Goal: Task Accomplishment & Management: Use online tool/utility

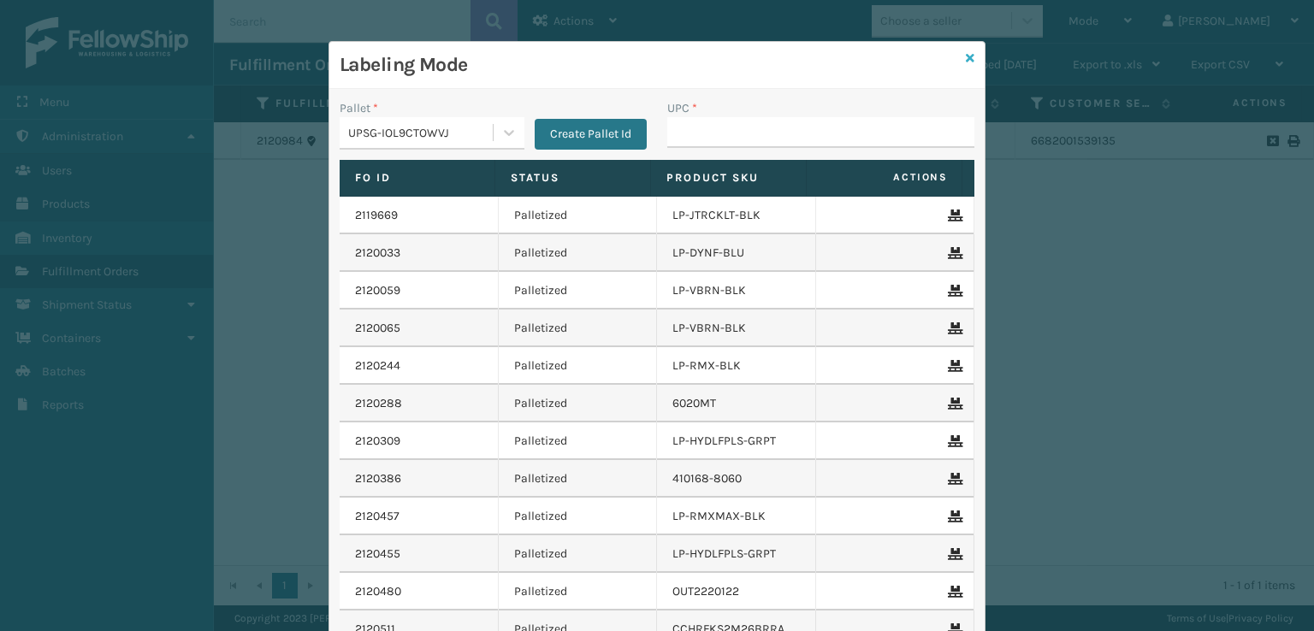
click at [966, 59] on icon at bounding box center [970, 58] width 9 height 12
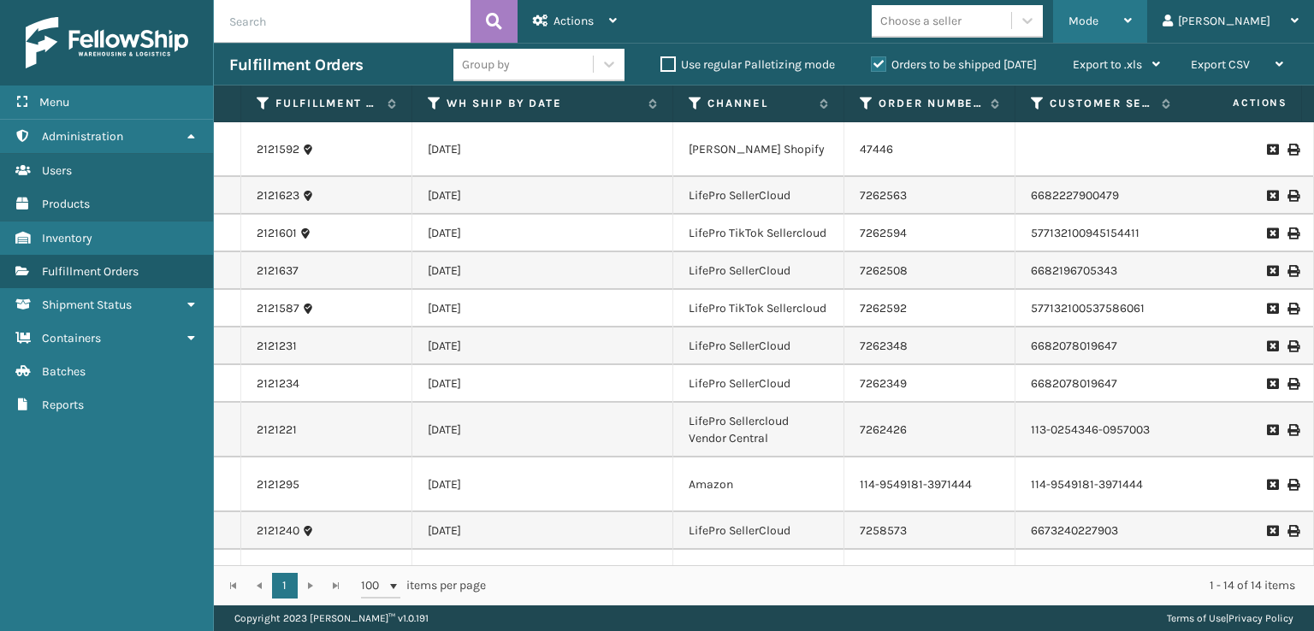
click at [1098, 16] on span "Mode" at bounding box center [1083, 21] width 30 height 15
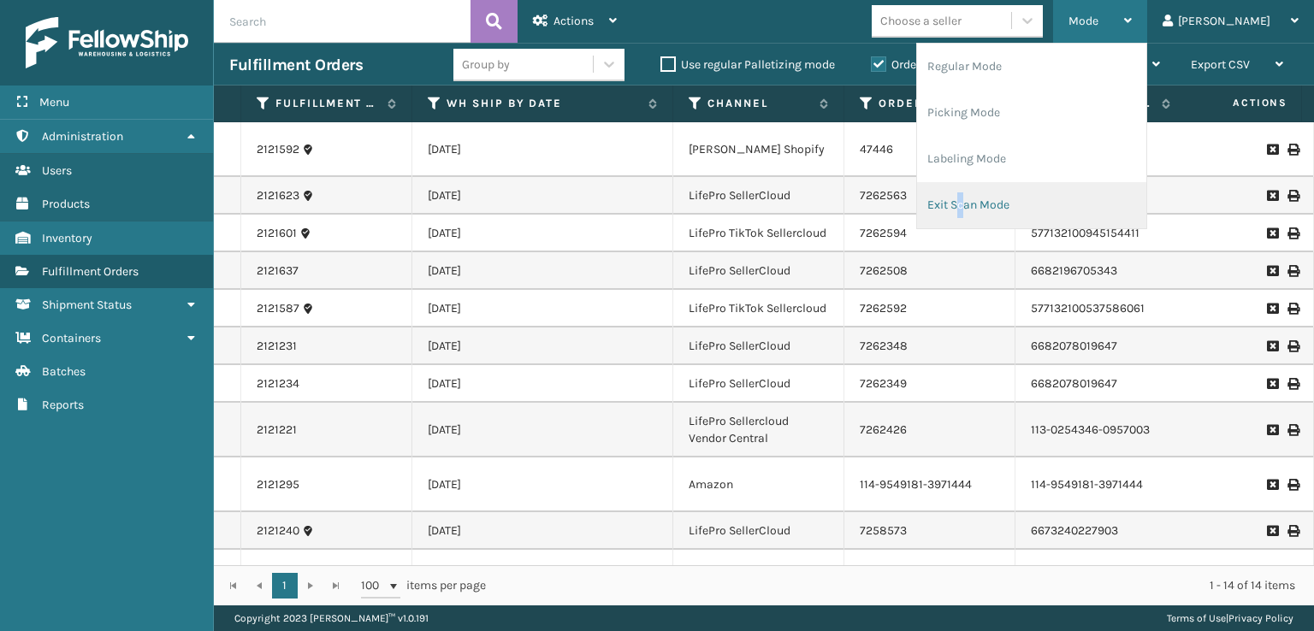
click at [1031, 222] on li "Exit Scan Mode" at bounding box center [1031, 205] width 229 height 46
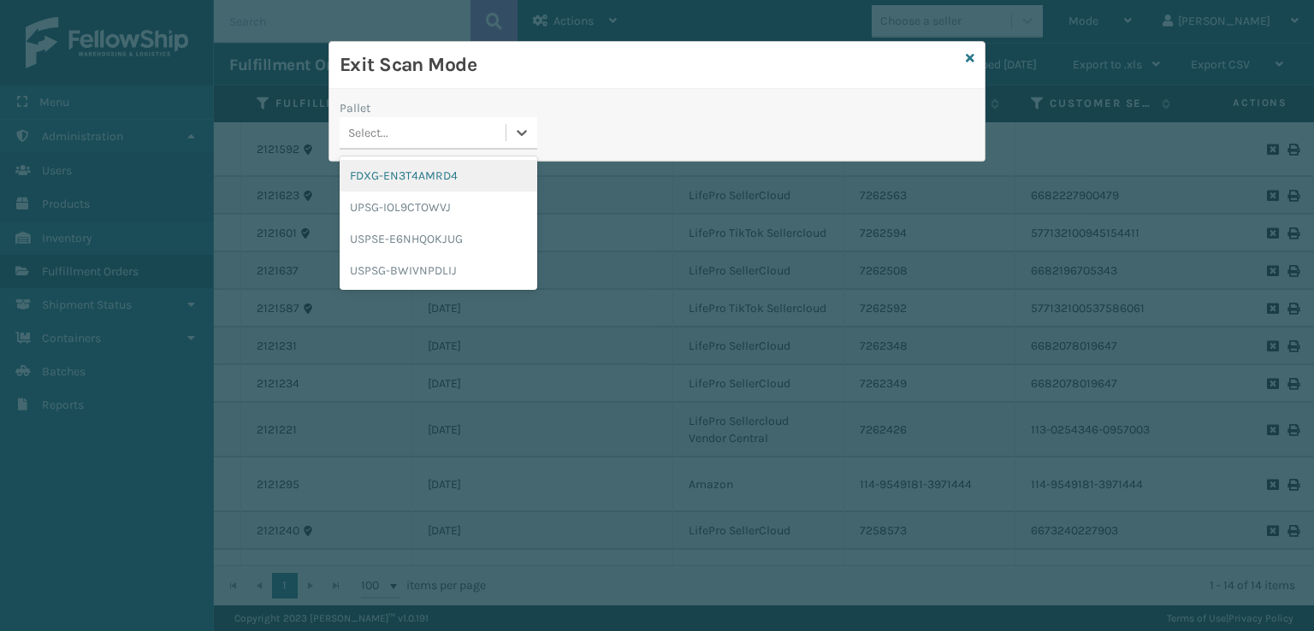
click at [411, 144] on div "Select..." at bounding box center [423, 133] width 166 height 28
click at [415, 183] on div "FDXG-EN3T4AMRD4" at bounding box center [439, 176] width 198 height 32
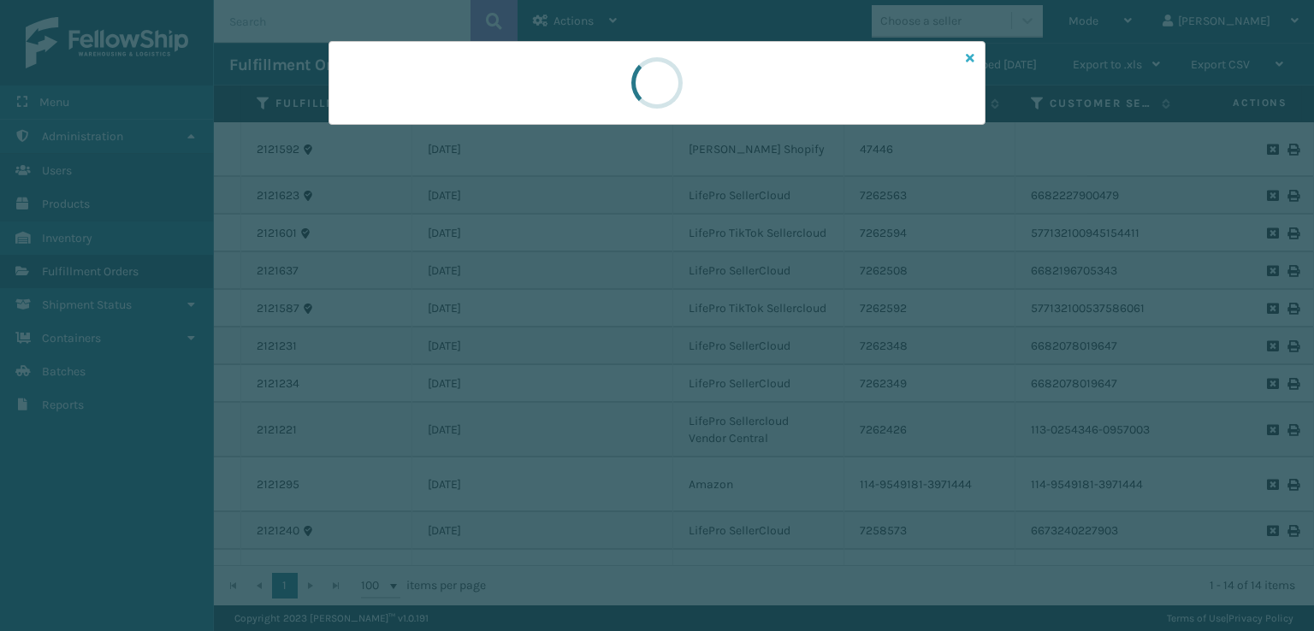
click at [966, 58] on icon at bounding box center [970, 58] width 9 height 12
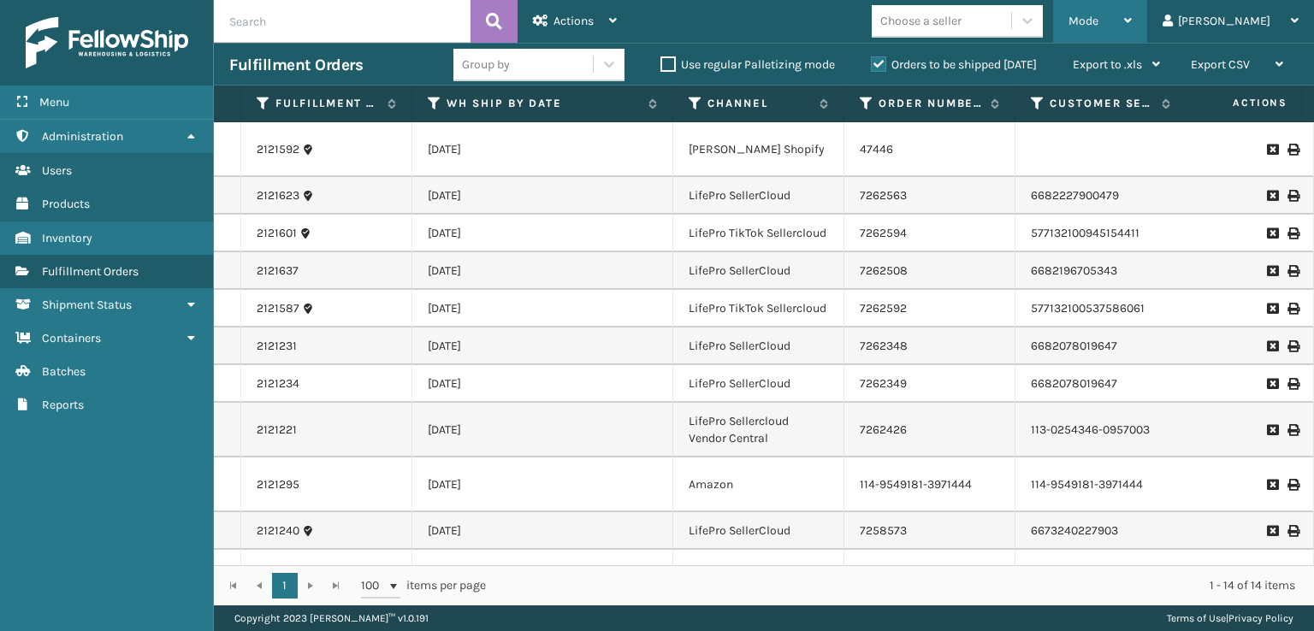
click at [1139, 18] on div "Mode Regular Mode Picking Mode Labeling Mode Exit Scan Mode" at bounding box center [1100, 21] width 94 height 43
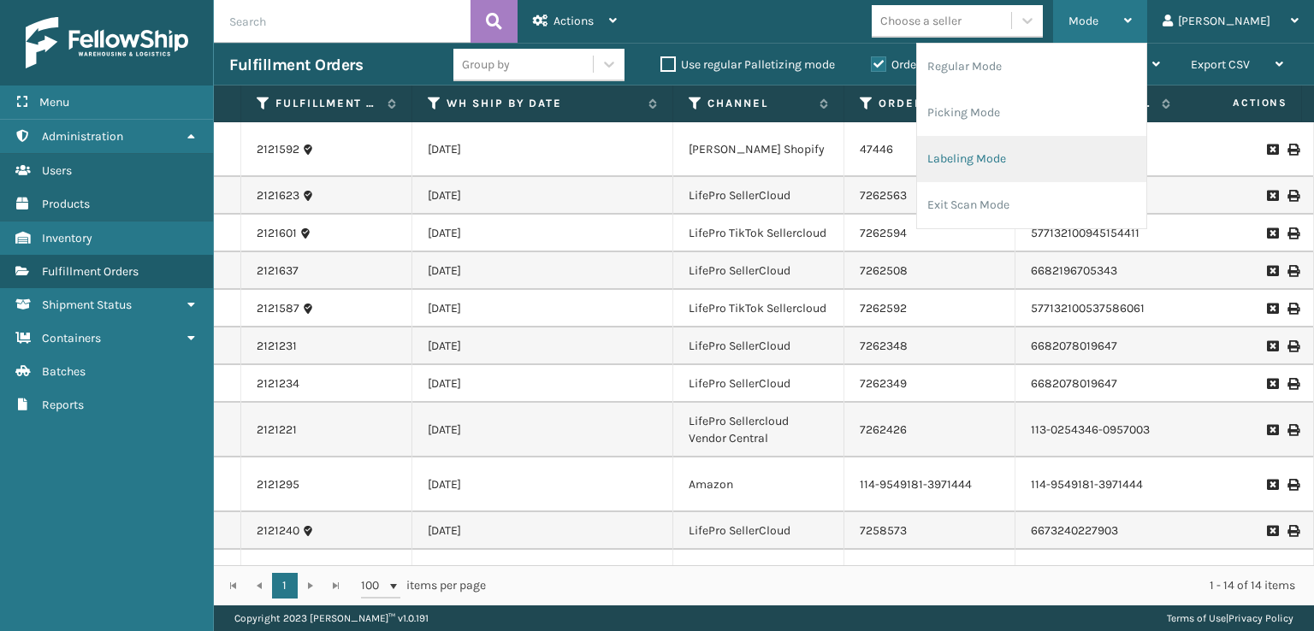
click at [1015, 157] on li "Labeling Mode" at bounding box center [1031, 159] width 229 height 46
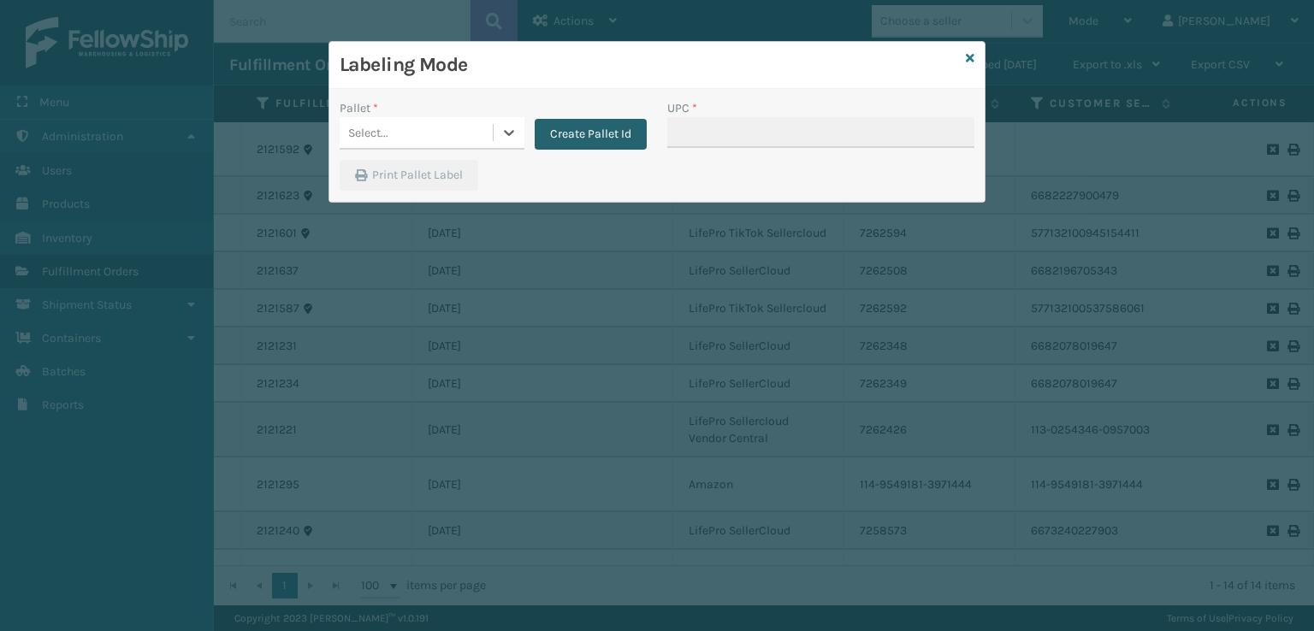
click at [569, 128] on button "Create Pallet Id" at bounding box center [591, 134] width 112 height 31
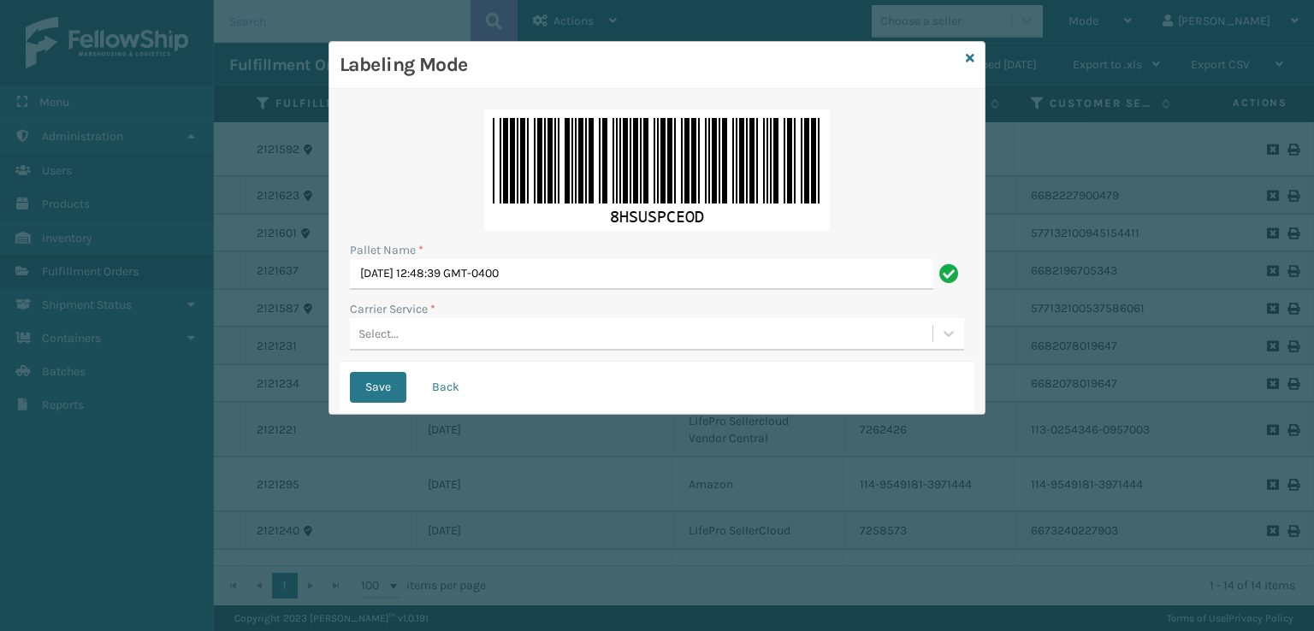
click at [482, 346] on div "Select..." at bounding box center [641, 334] width 582 height 28
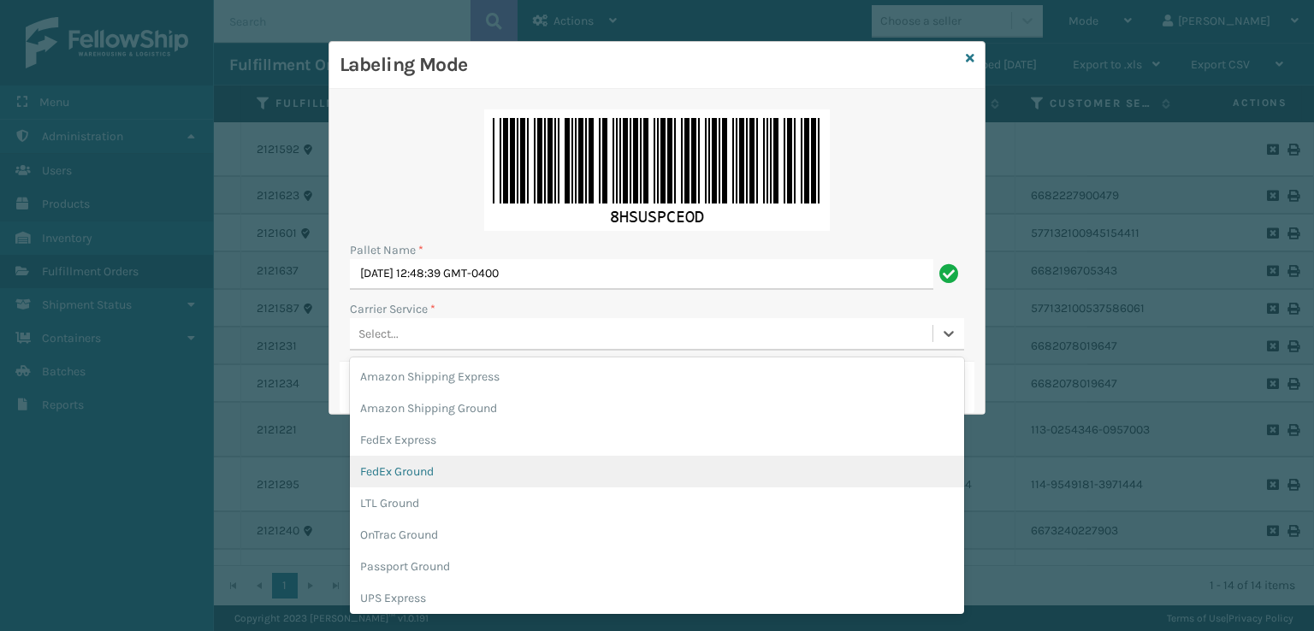
drag, startPoint x: 436, startPoint y: 466, endPoint x: 464, endPoint y: 387, distance: 83.3
click at [435, 466] on div "FedEx Ground" at bounding box center [657, 472] width 614 height 32
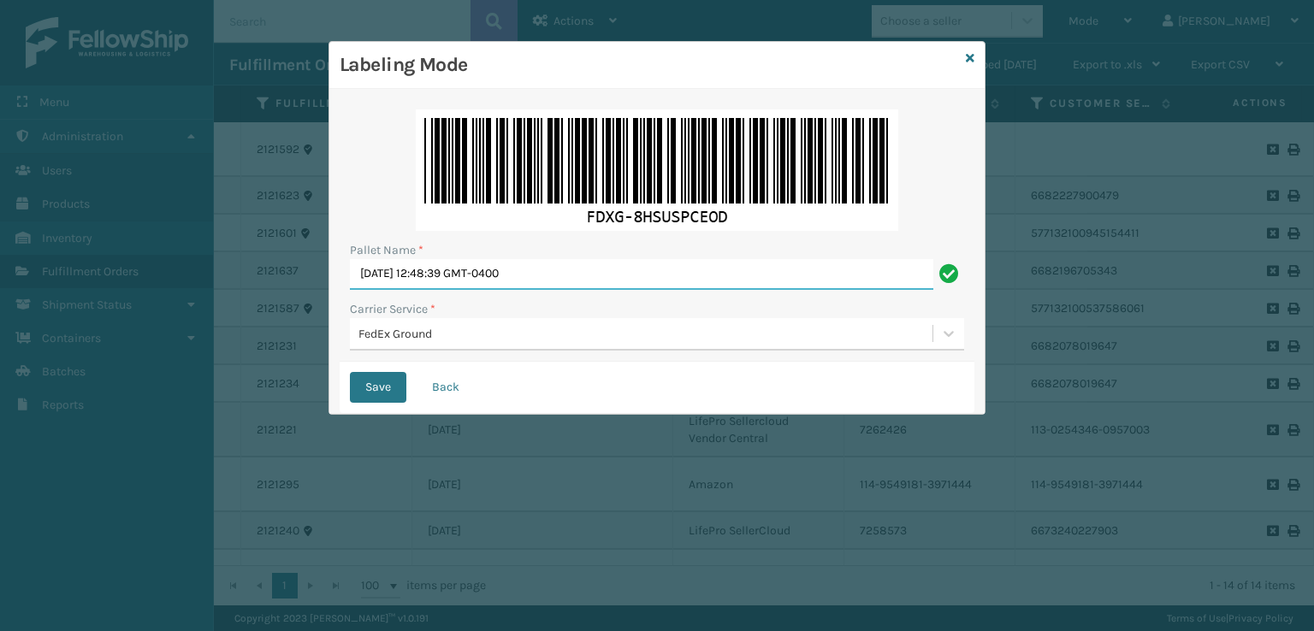
drag, startPoint x: 563, startPoint y: 277, endPoint x: 4, endPoint y: 224, distance: 561.0
click at [1, 224] on div "Labeling Mode Pallet Name * Tue Oct 07 2025 12:48:39 GMT-0400 Carrier Service *…" at bounding box center [657, 315] width 1314 height 631
type input "T561619"
click at [350, 372] on button "Save" at bounding box center [378, 387] width 56 height 31
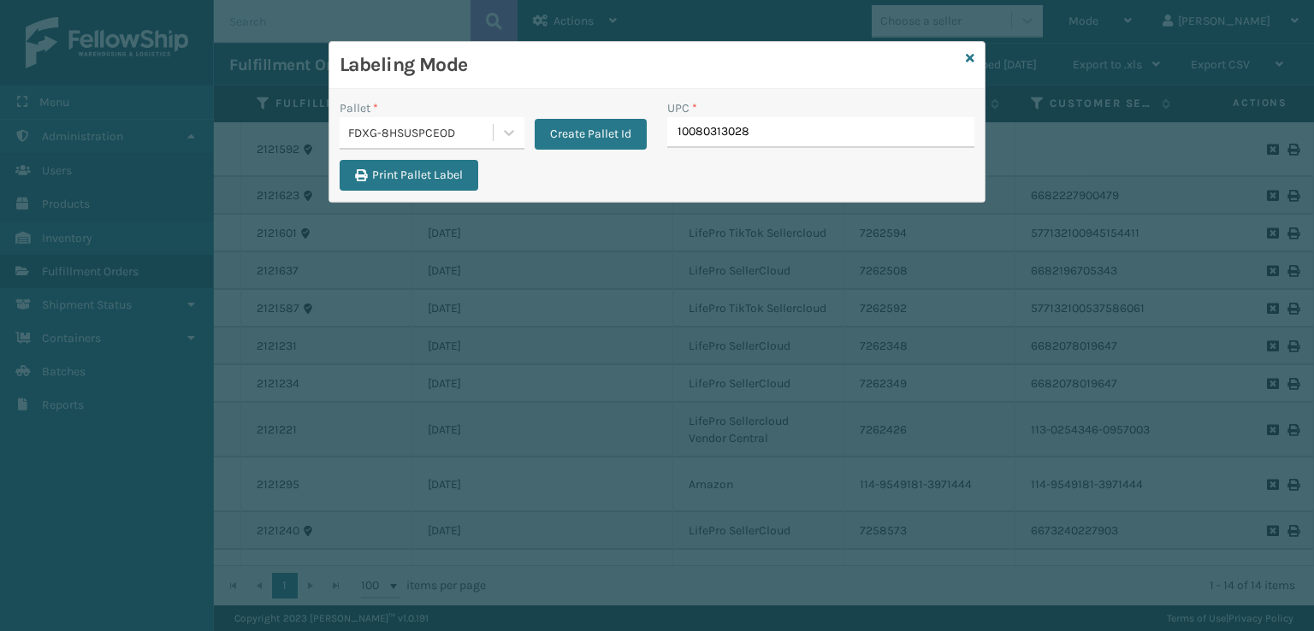
type input "100803130288"
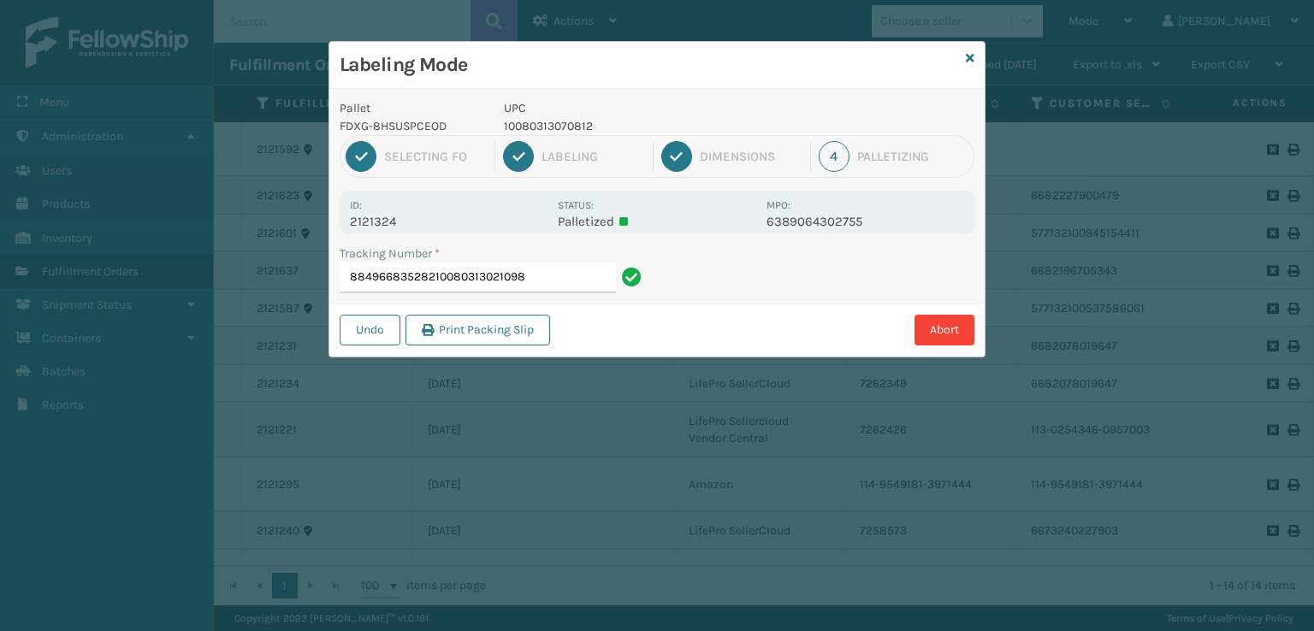
type input "88496683528210080313021098"
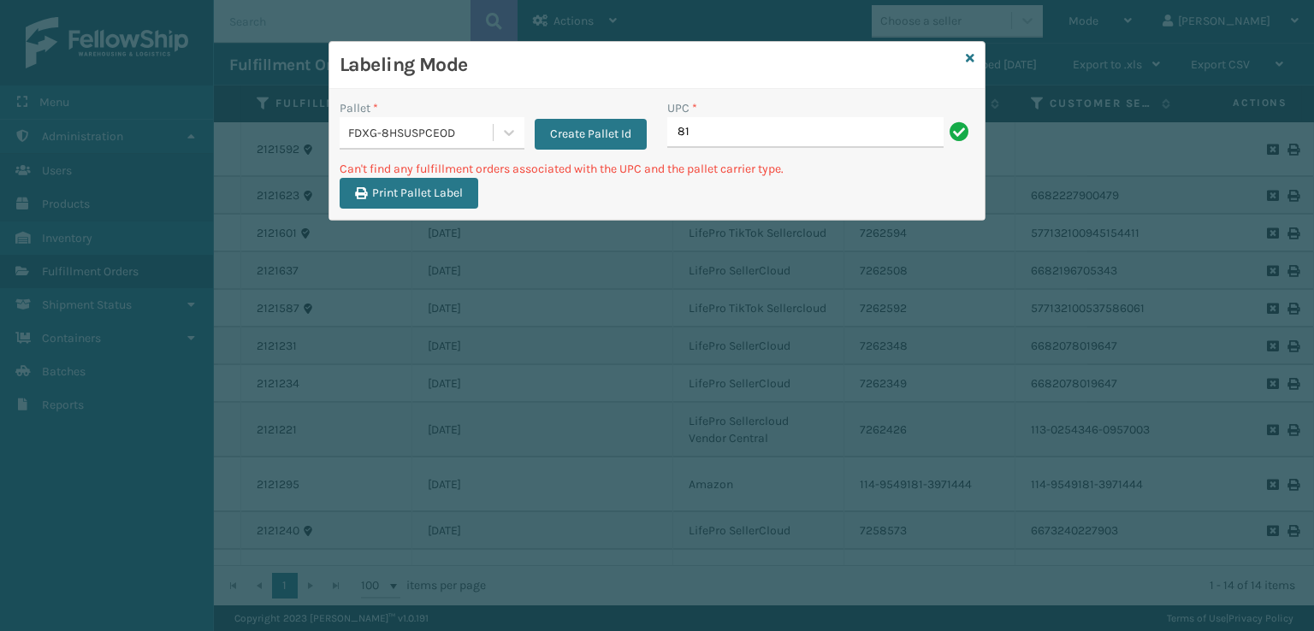
type input "8"
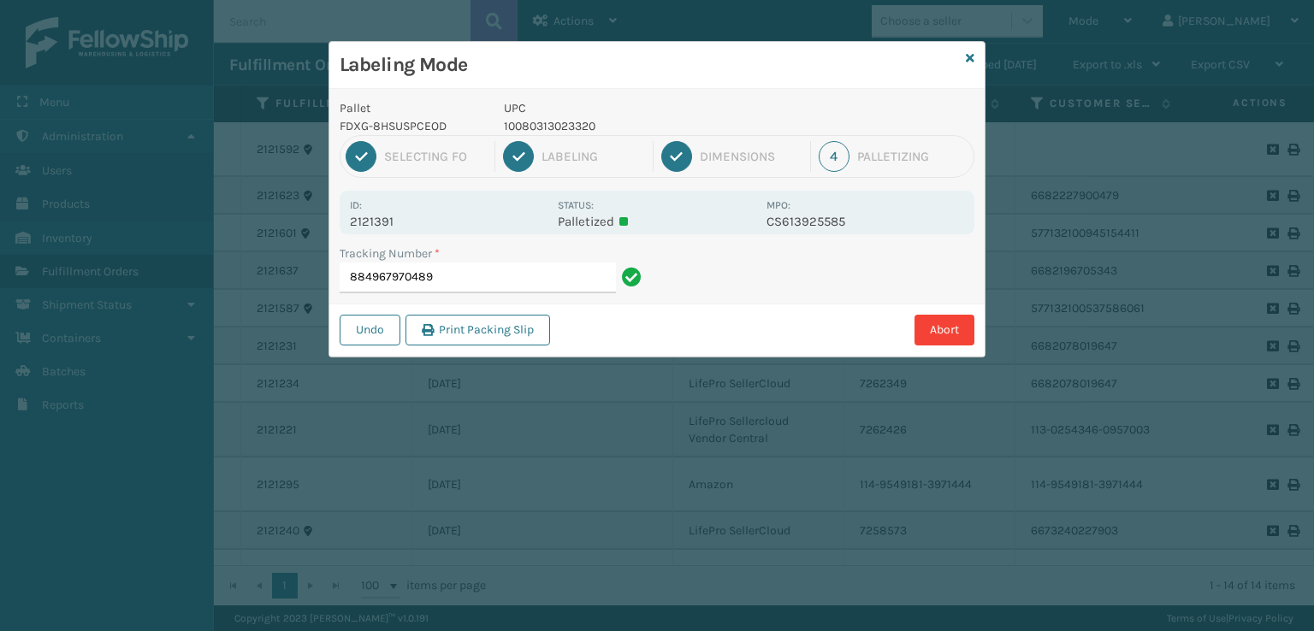
type input "8849679704897"
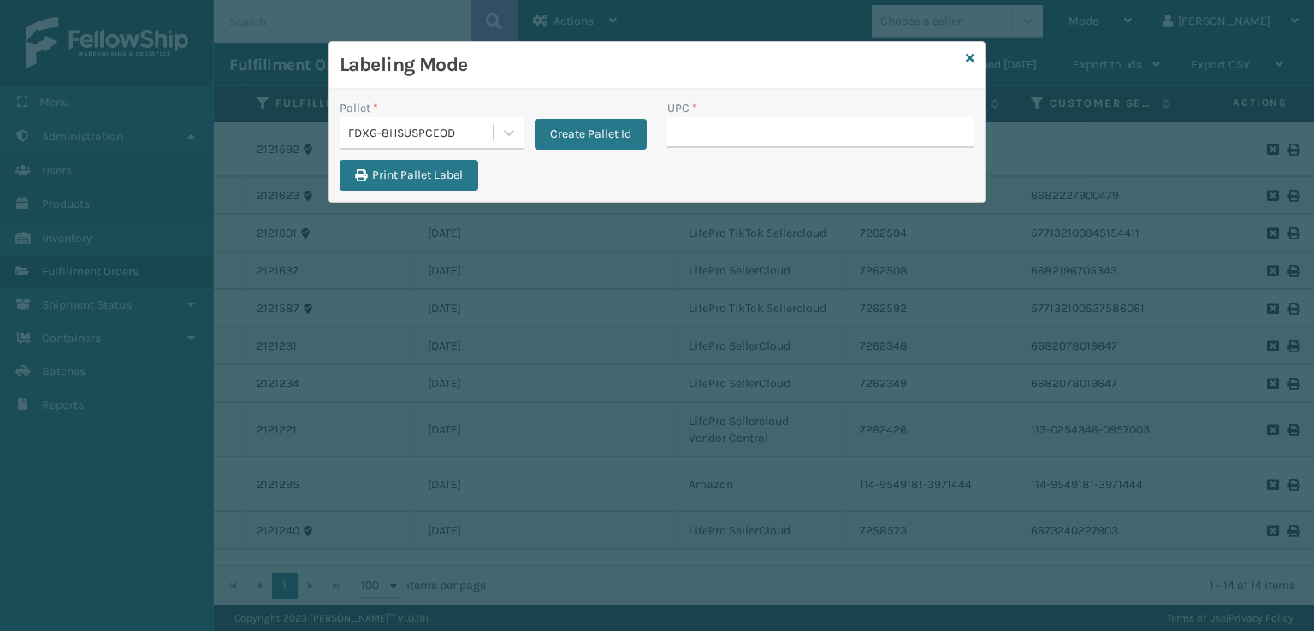
type input "5"
type input "7450"
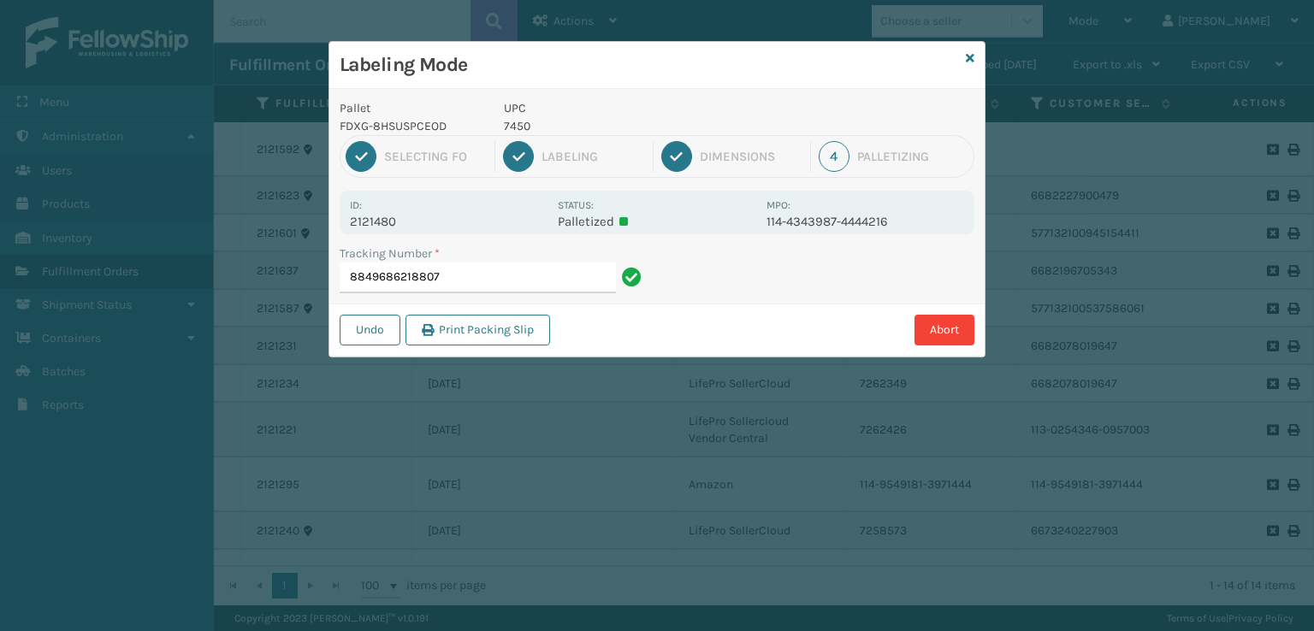
type input "88496862188074"
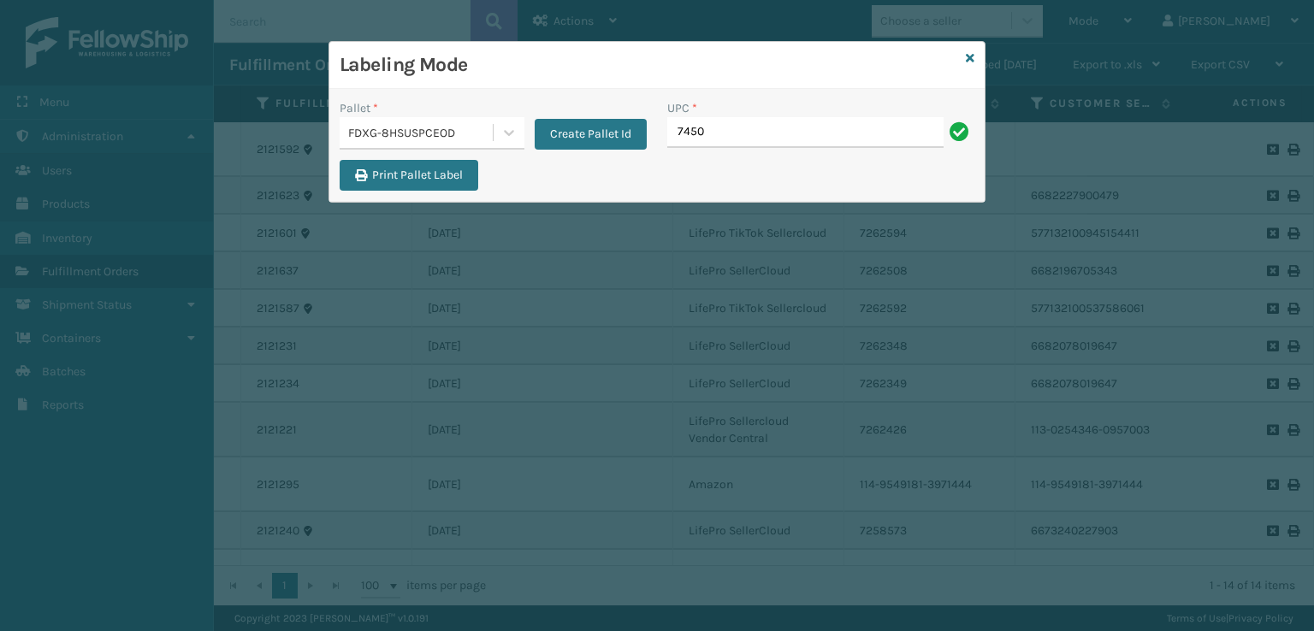
type input "7450"
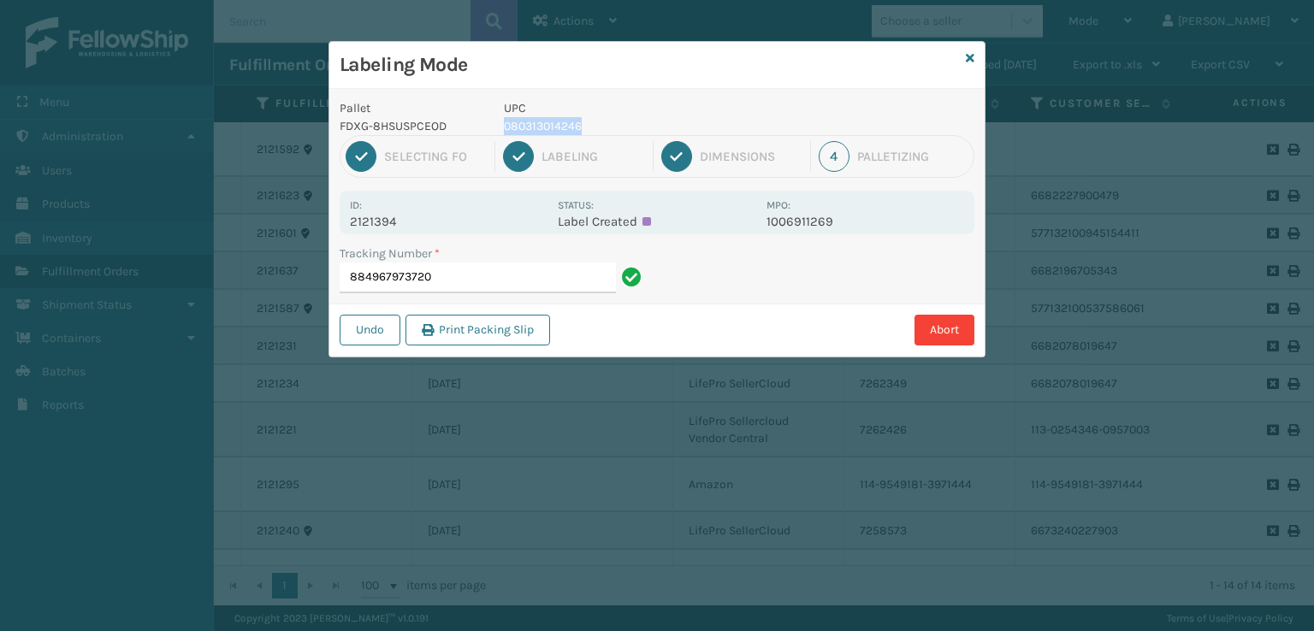
drag, startPoint x: 587, startPoint y: 125, endPoint x: 506, endPoint y: 129, distance: 80.5
click at [506, 129] on p "080313014246" at bounding box center [630, 126] width 252 height 18
copy p "080313014246"
click at [564, 273] on input "884967973720" at bounding box center [478, 278] width 276 height 31
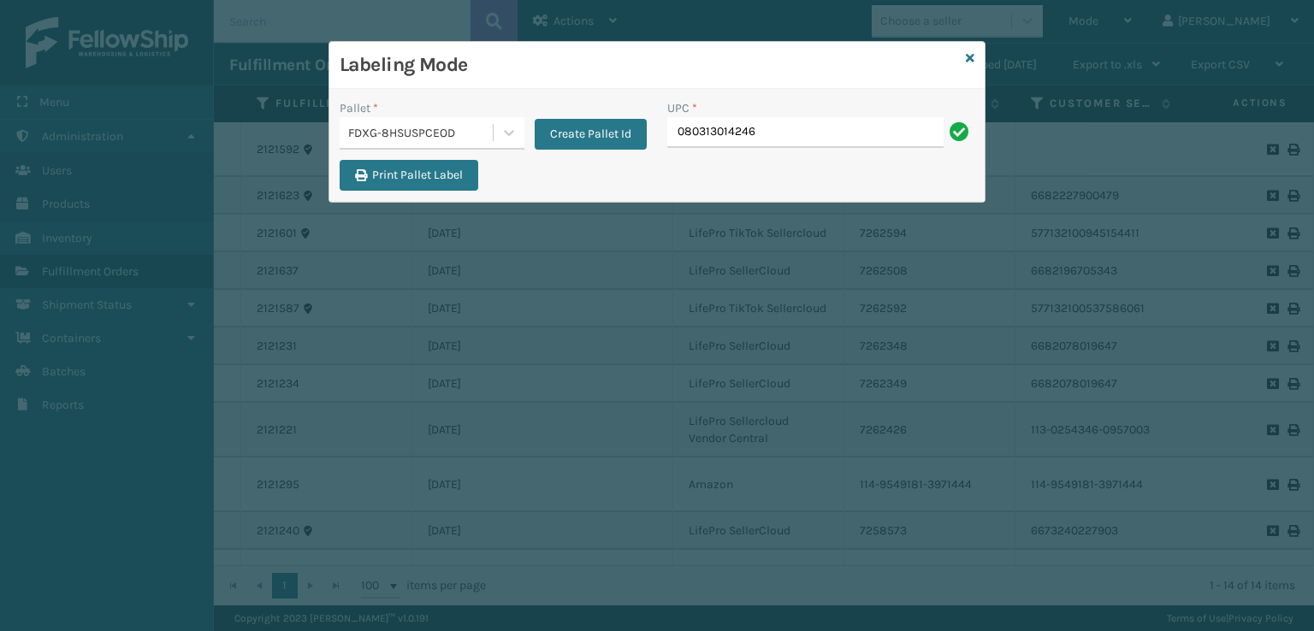
type input "080313014246"
click at [948, 133] on input "UPC *" at bounding box center [820, 132] width 307 height 31
type input "8499860"
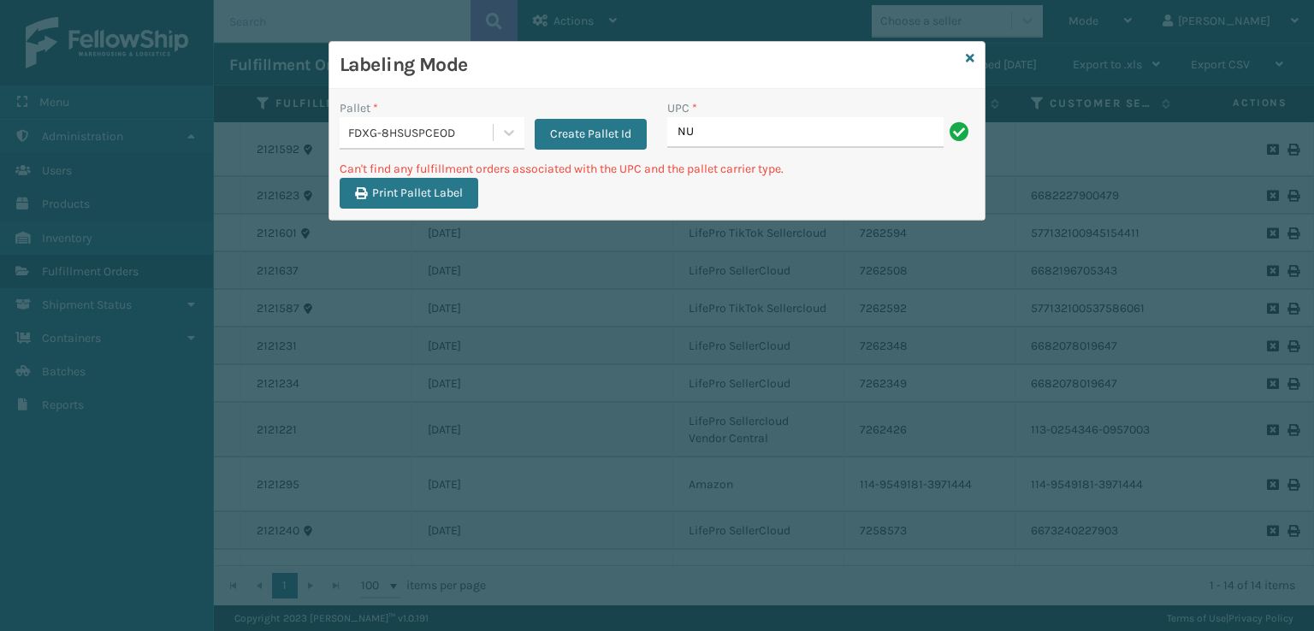
type input "N"
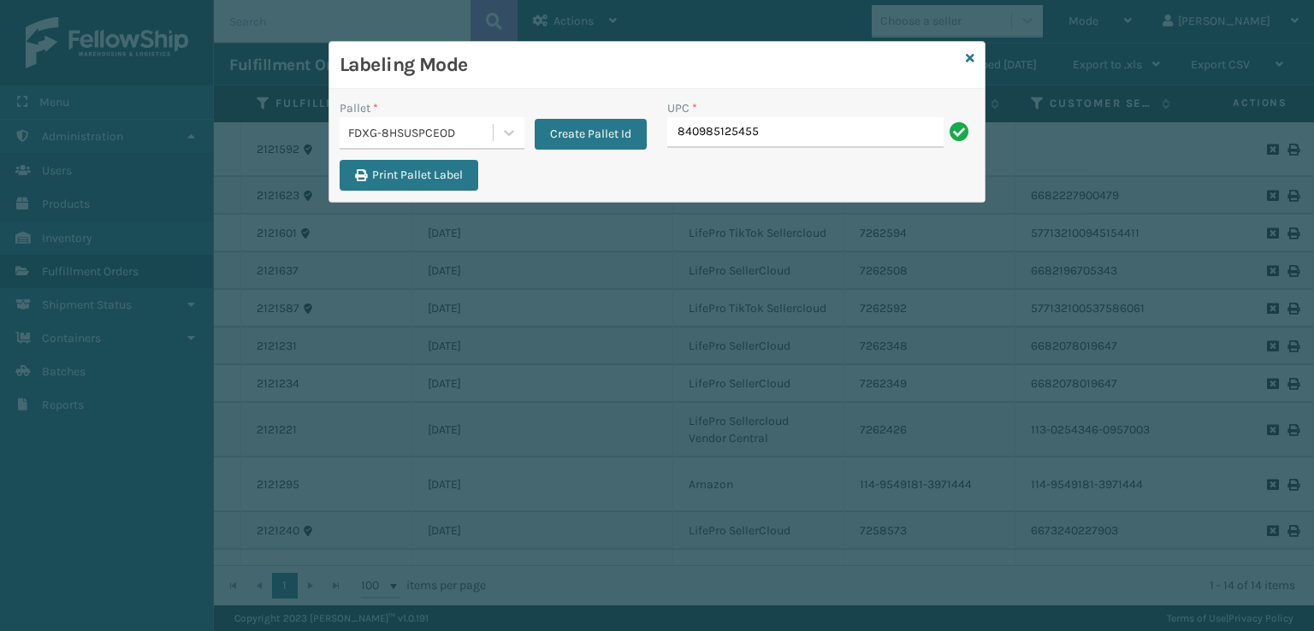
type input "840985125455"
click at [968, 60] on icon at bounding box center [970, 58] width 9 height 12
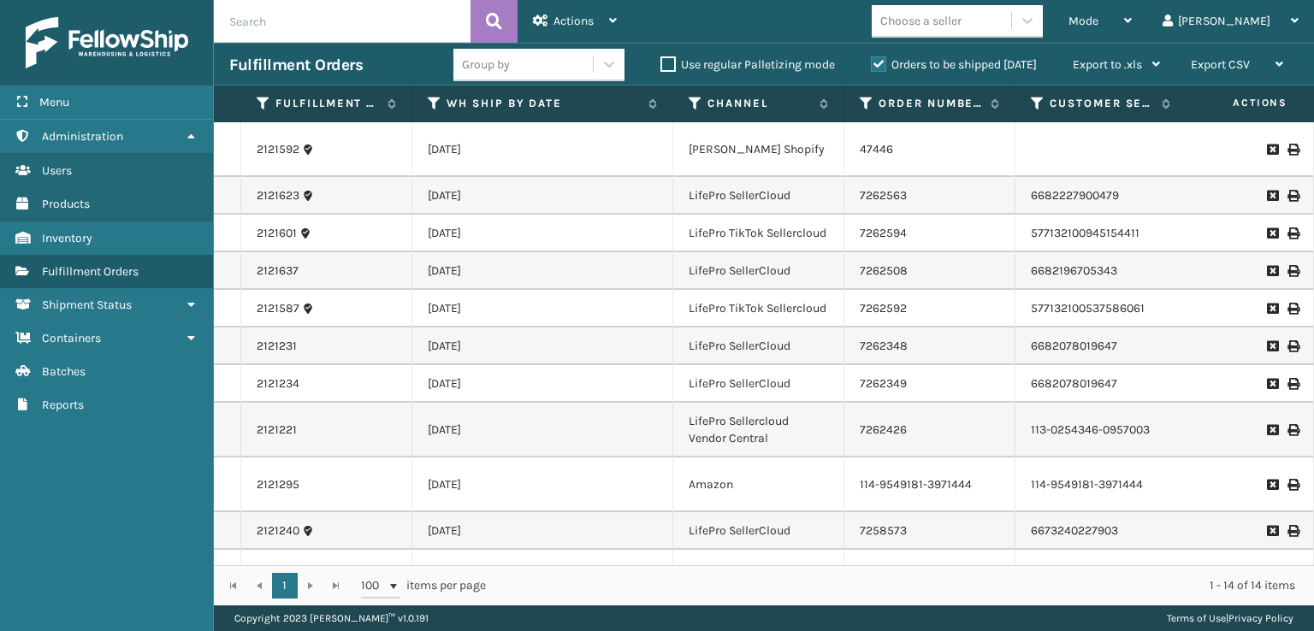
click at [416, 30] on input "text" at bounding box center [342, 21] width 257 height 43
type input "884973022385"
click at [491, 14] on icon at bounding box center [494, 22] width 16 height 26
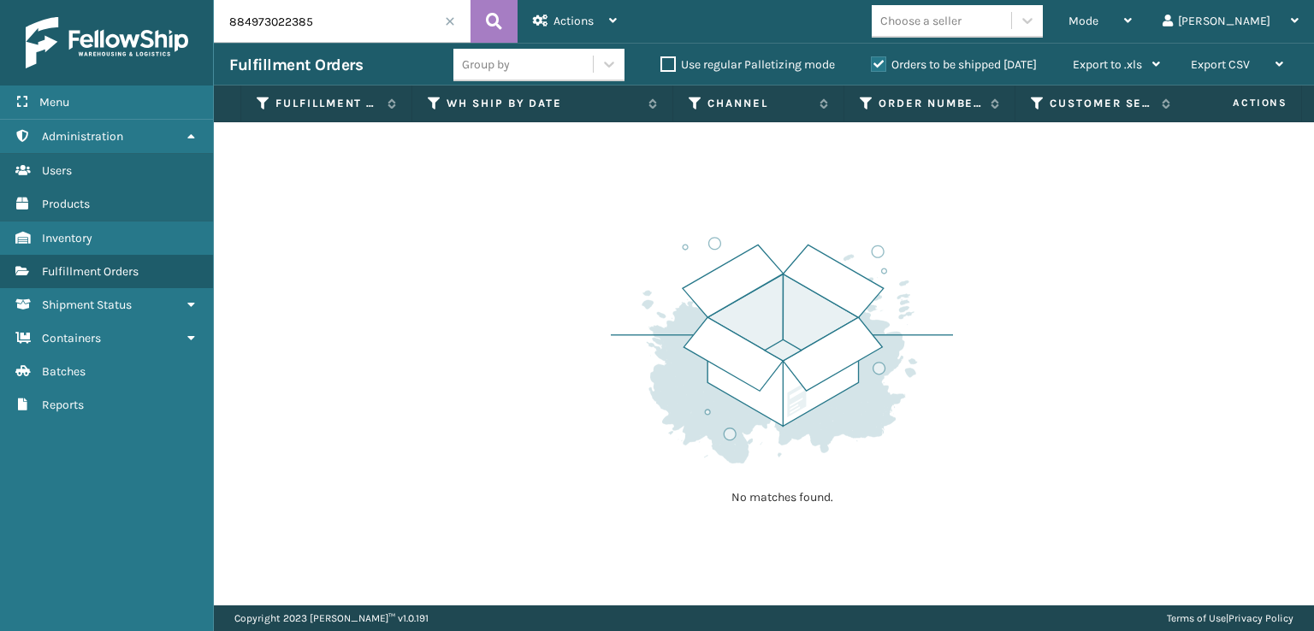
click at [872, 68] on label "Orders to be shipped [DATE]" at bounding box center [954, 64] width 166 height 15
click at [871, 66] on input "Orders to be shipped [DATE]" at bounding box center [871, 60] width 1 height 11
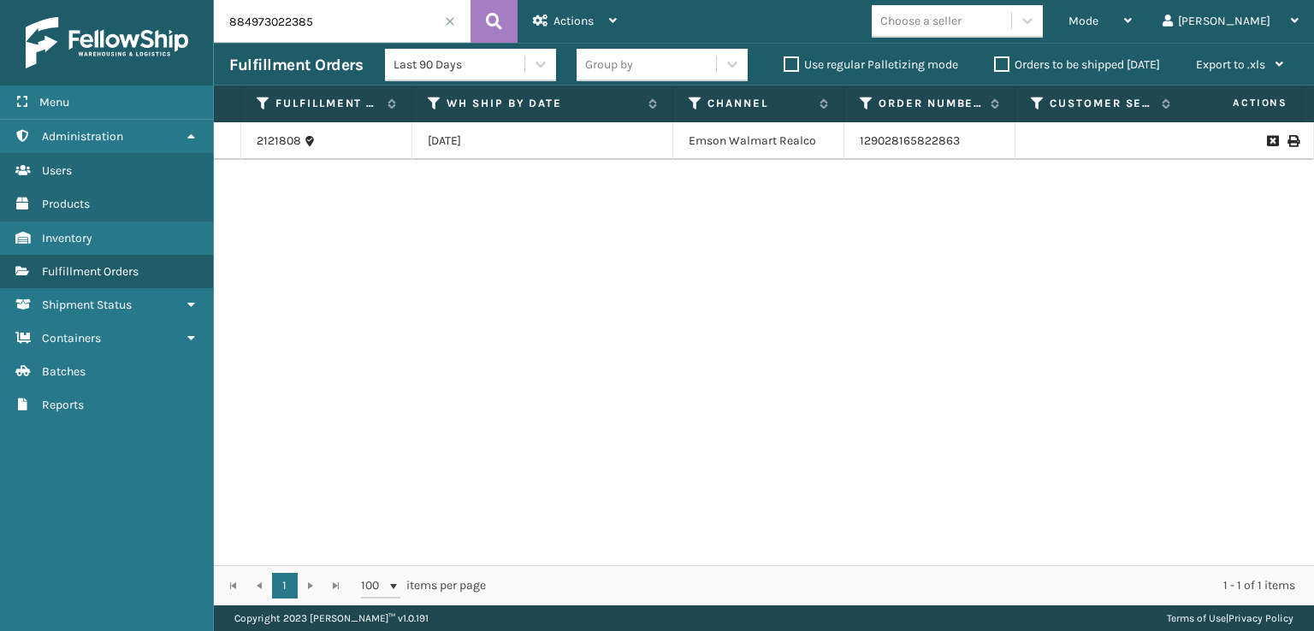
click at [1287, 139] on icon at bounding box center [1292, 141] width 10 height 12
click at [446, 21] on span at bounding box center [450, 21] width 10 height 10
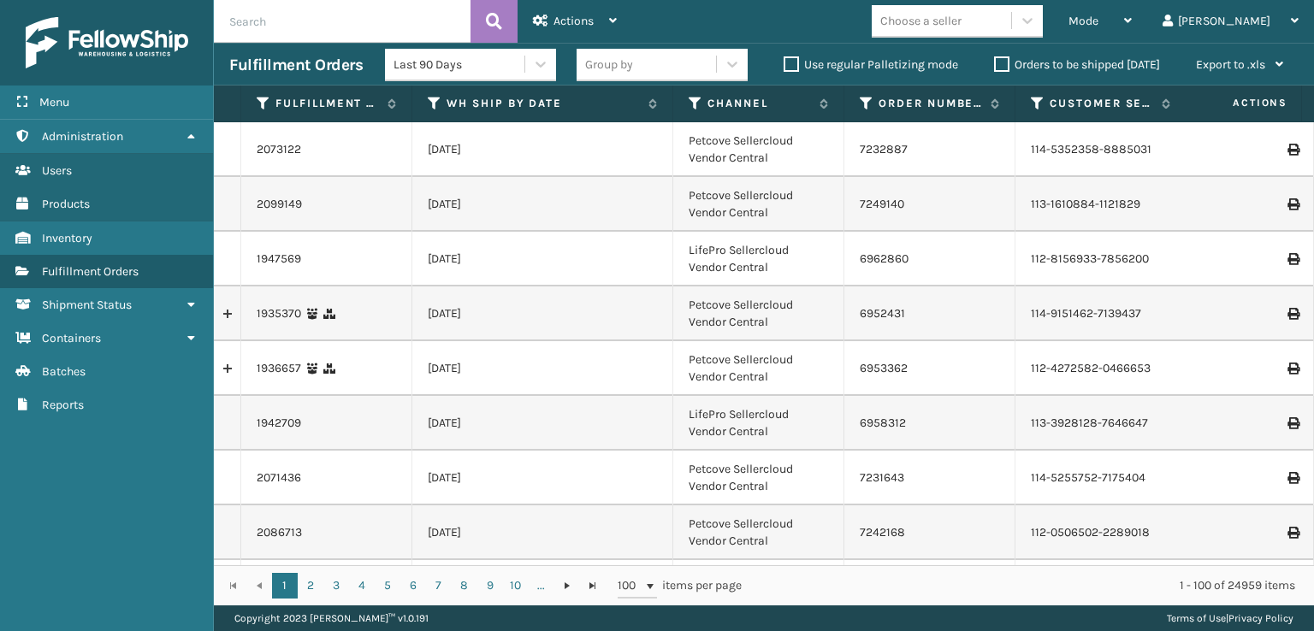
click at [991, 63] on div "Orders to be shipped [DATE]" at bounding box center [1079, 65] width 202 height 21
click at [1000, 65] on label "Orders to be shipped [DATE]" at bounding box center [1077, 64] width 166 height 15
click at [995, 65] on input "Orders to be shipped [DATE]" at bounding box center [994, 60] width 1 height 11
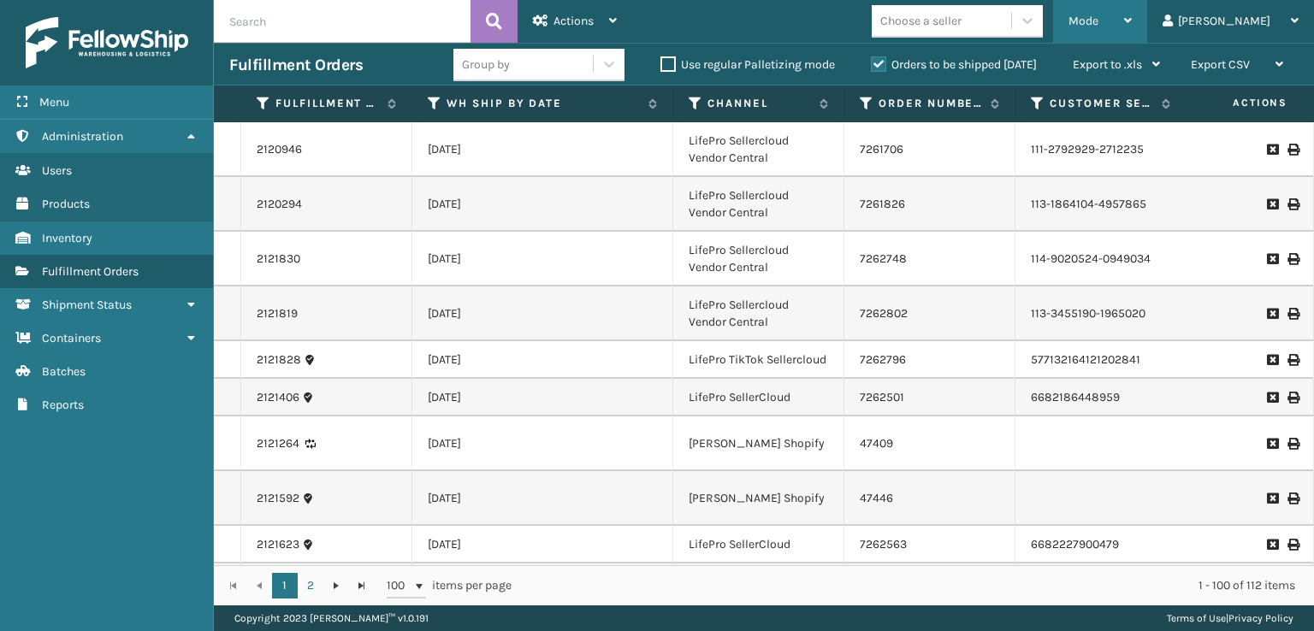
click at [1098, 23] on span "Mode" at bounding box center [1083, 21] width 30 height 15
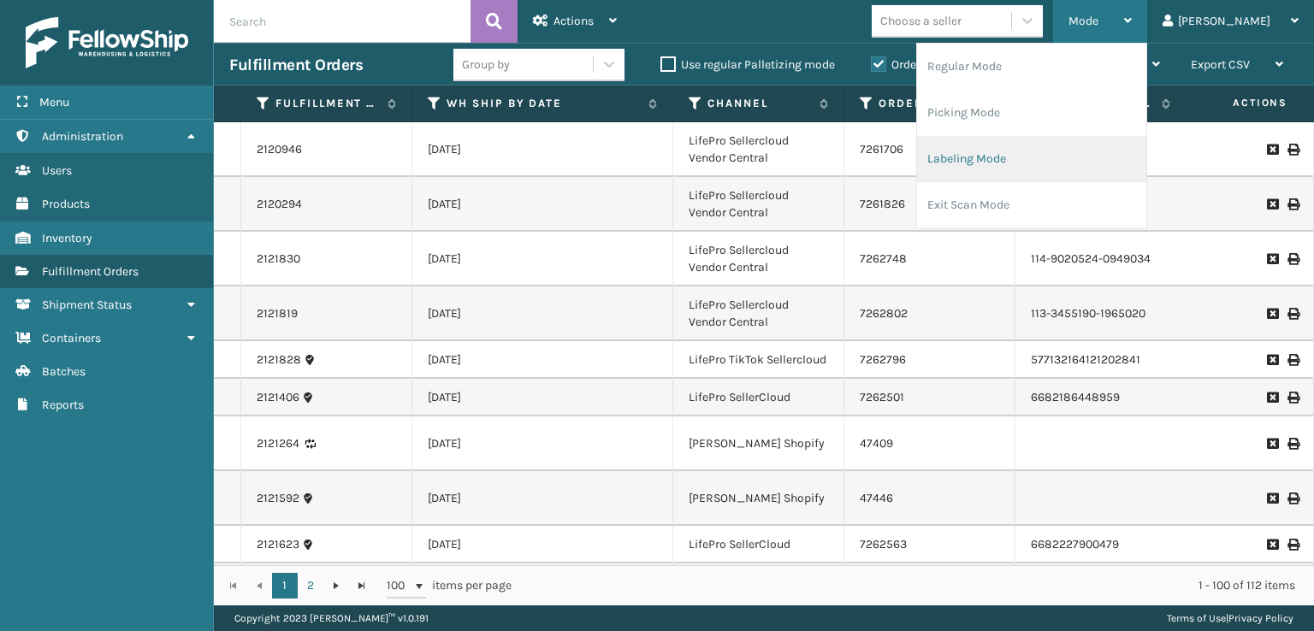
click at [1054, 145] on li "Labeling Mode" at bounding box center [1031, 159] width 229 height 46
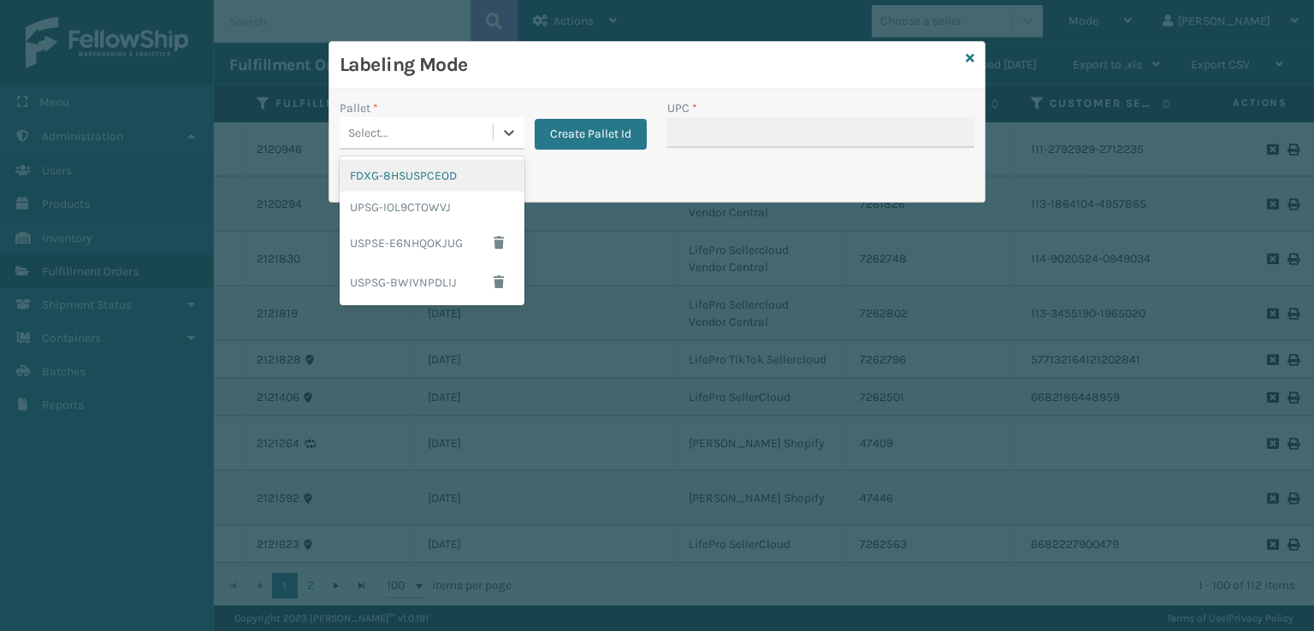
click at [475, 133] on div "Select..." at bounding box center [416, 133] width 153 height 28
click at [422, 184] on div "FDXG-8HSUSPCEOD" at bounding box center [432, 176] width 185 height 32
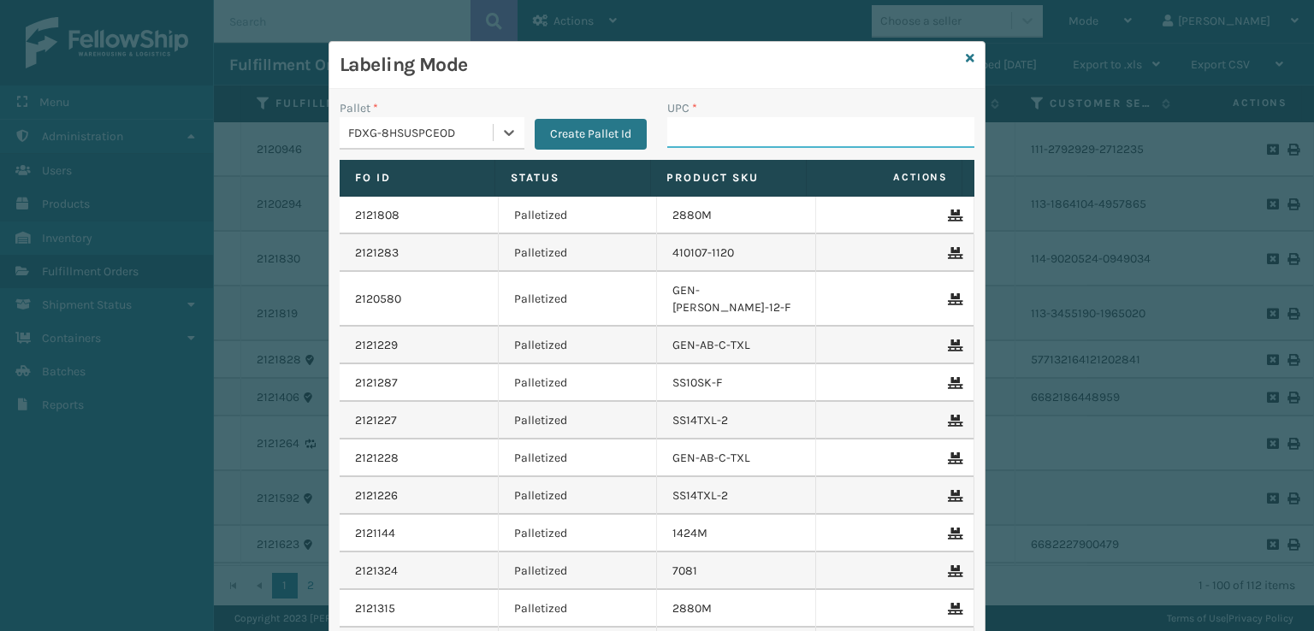
click at [766, 137] on input "UPC *" at bounding box center [820, 132] width 307 height 31
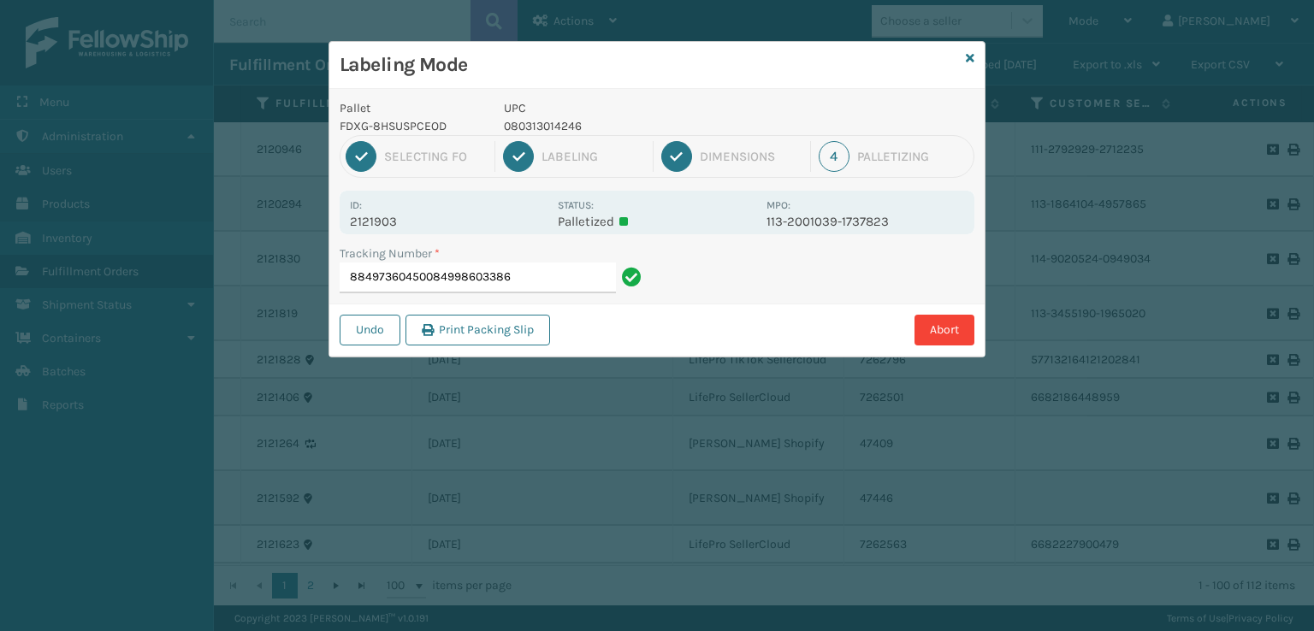
type input "884973604500849986033868"
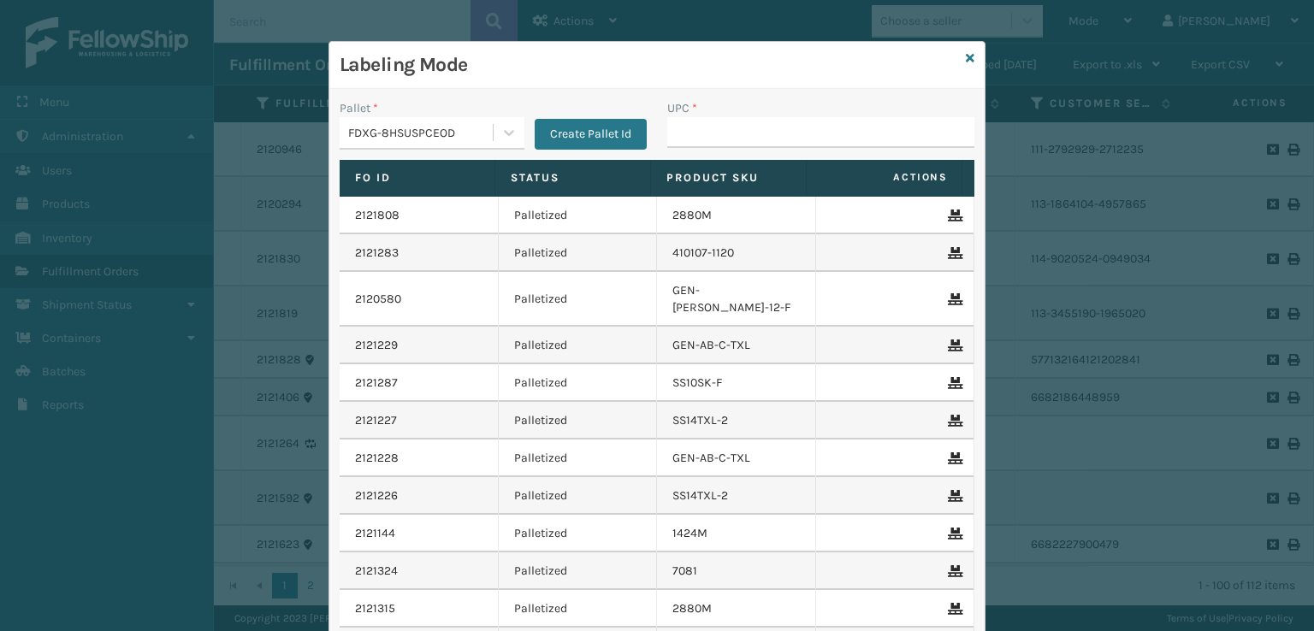
click at [969, 60] on div "Labeling Mode" at bounding box center [656, 65] width 655 height 47
click at [966, 61] on icon at bounding box center [970, 58] width 9 height 12
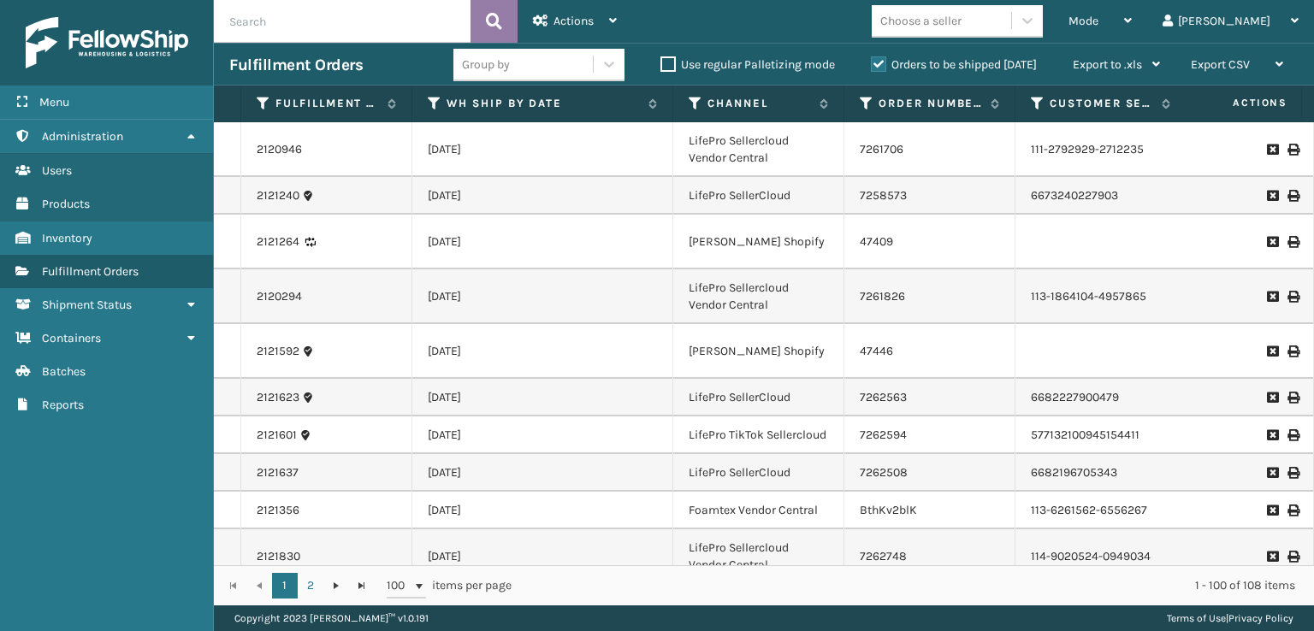
click at [493, 24] on icon at bounding box center [494, 22] width 16 height 26
click at [318, 18] on input "text" at bounding box center [342, 21] width 257 height 43
type input "88497164148"
click at [503, 21] on button at bounding box center [493, 21] width 47 height 43
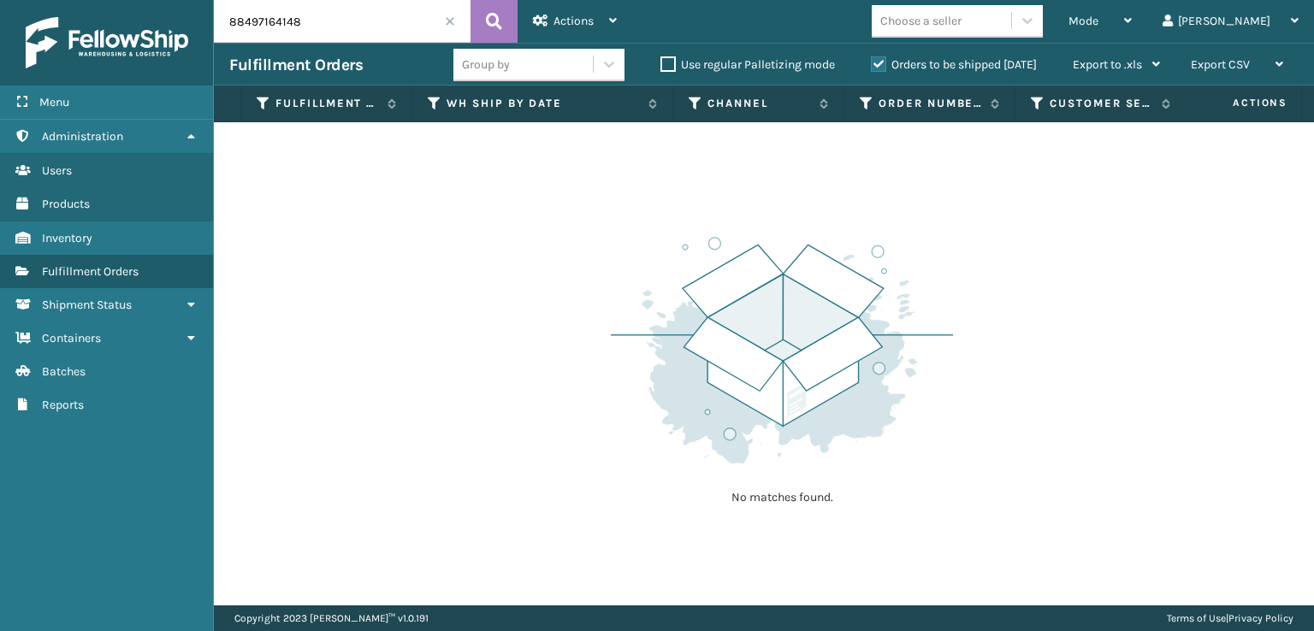
click at [881, 62] on label "Orders to be shipped [DATE]" at bounding box center [954, 64] width 166 height 15
click at [871, 62] on input "Orders to be shipped [DATE]" at bounding box center [871, 60] width 1 height 11
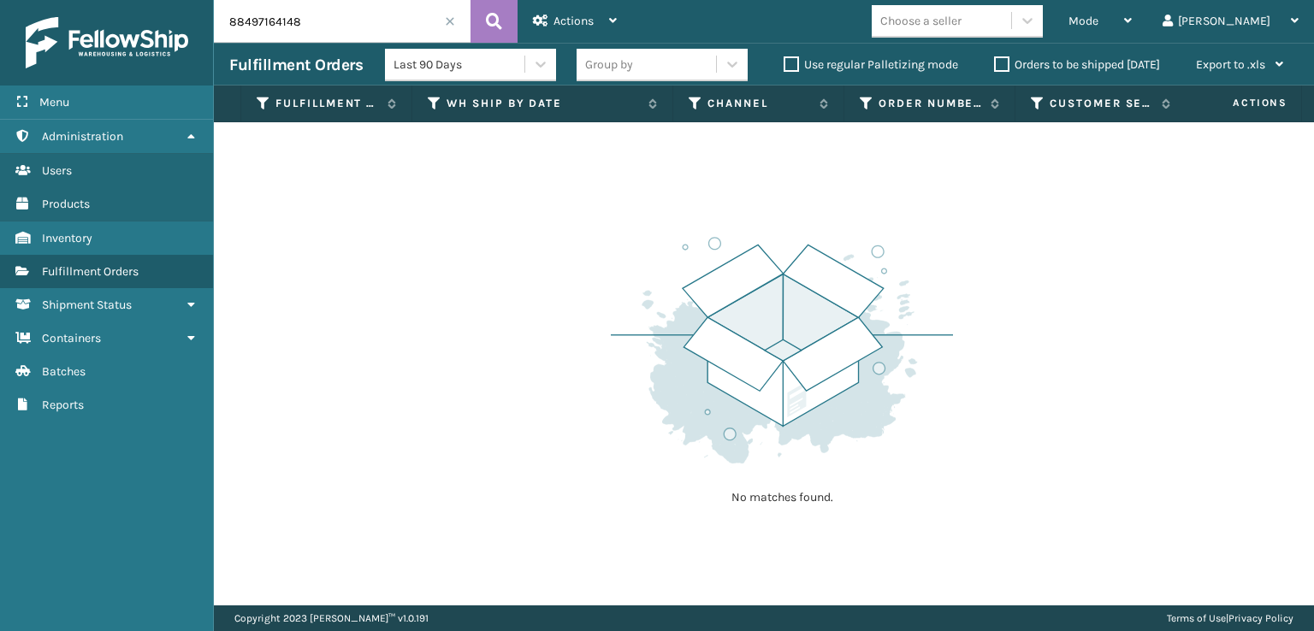
click at [450, 21] on span at bounding box center [450, 21] width 10 height 10
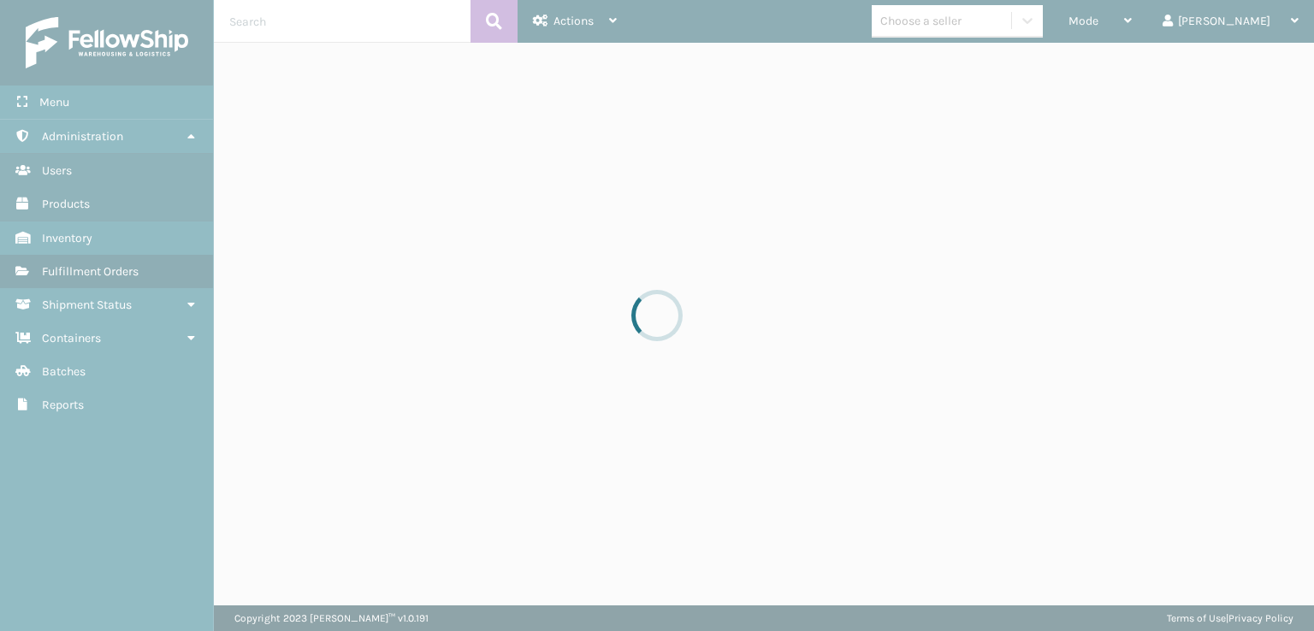
click at [393, 17] on div at bounding box center [657, 315] width 1314 height 631
drag, startPoint x: 390, startPoint y: 17, endPoint x: 399, endPoint y: 38, distance: 23.4
click at [399, 38] on div at bounding box center [657, 315] width 1314 height 631
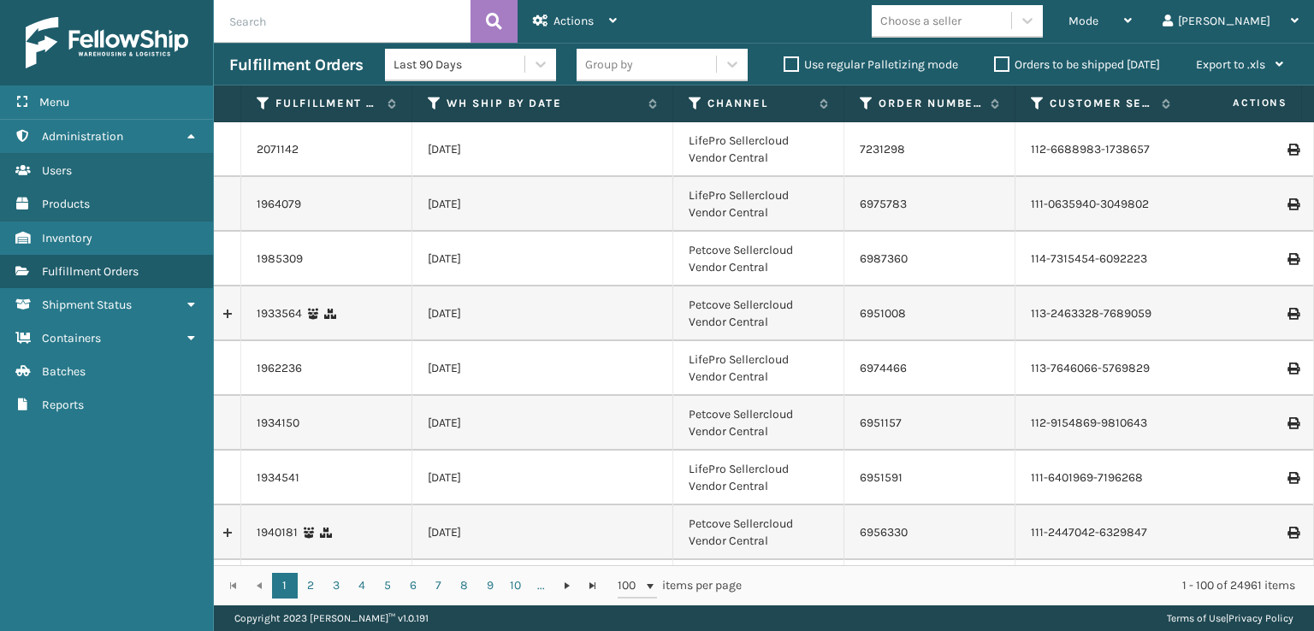
click at [330, 16] on input "text" at bounding box center [342, 21] width 257 height 43
type input "884971643148"
click at [484, 22] on button at bounding box center [493, 21] width 47 height 43
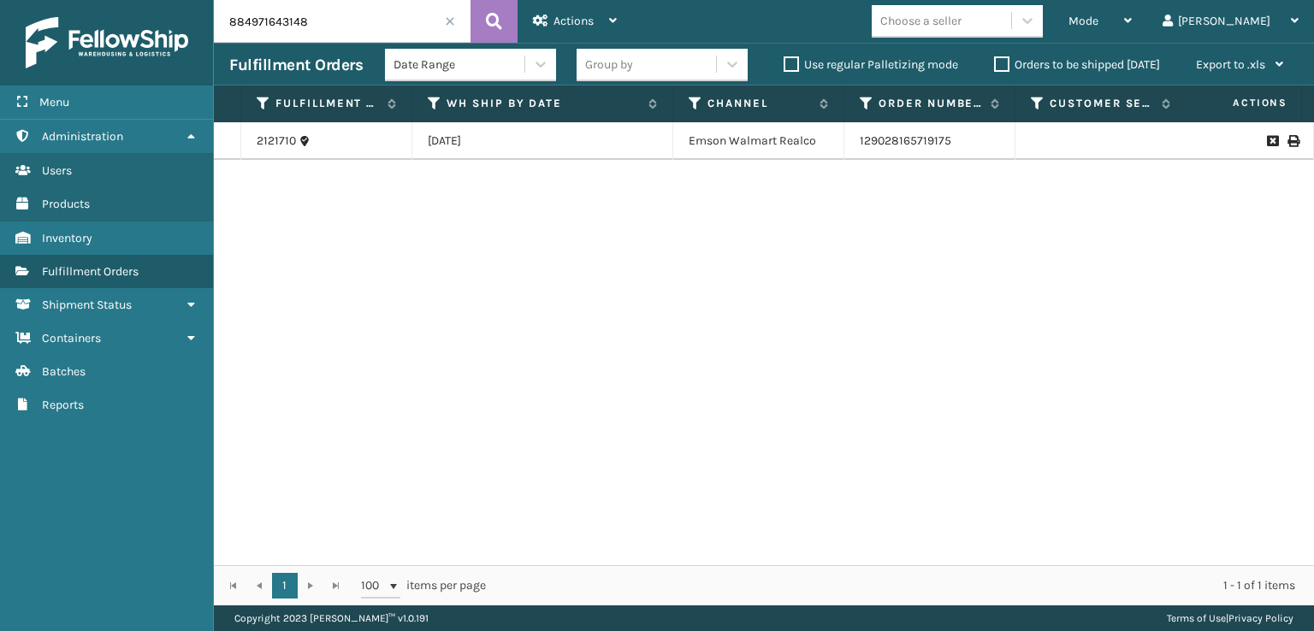
click at [736, 145] on td "Emson Walmart Realco" at bounding box center [758, 141] width 171 height 38
click at [1287, 139] on icon at bounding box center [1292, 141] width 10 height 12
click at [445, 22] on span at bounding box center [450, 21] width 10 height 10
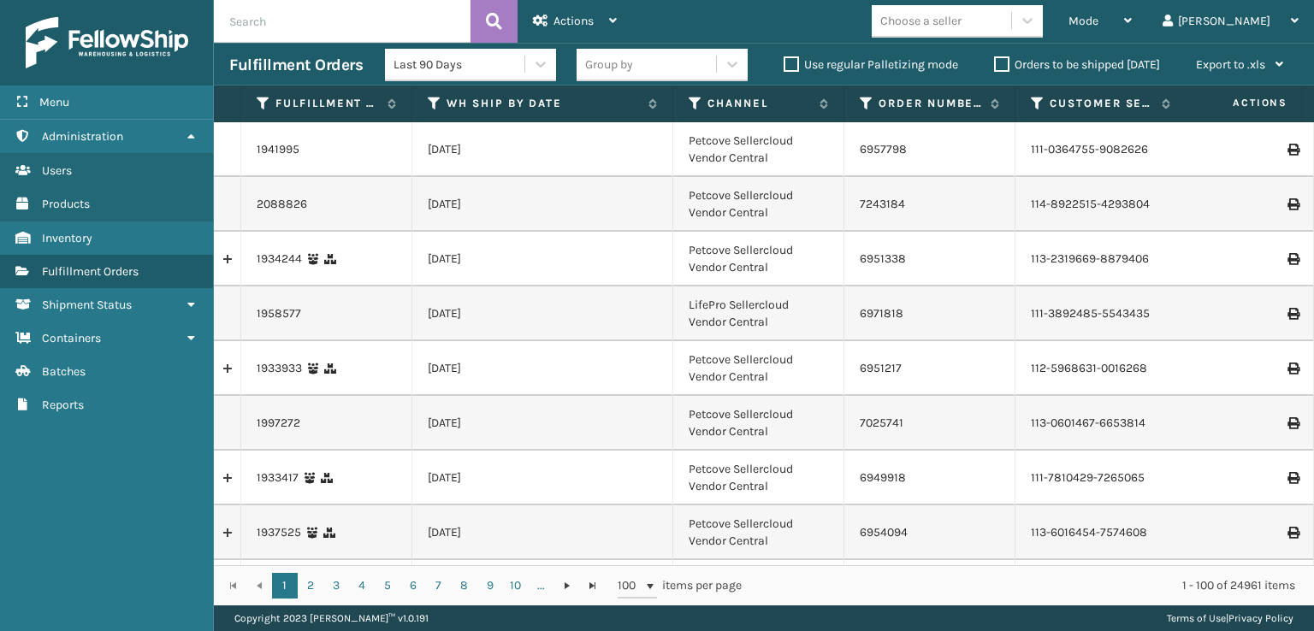
click at [407, 16] on input "text" at bounding box center [342, 21] width 257 height 43
type input "884971643148"
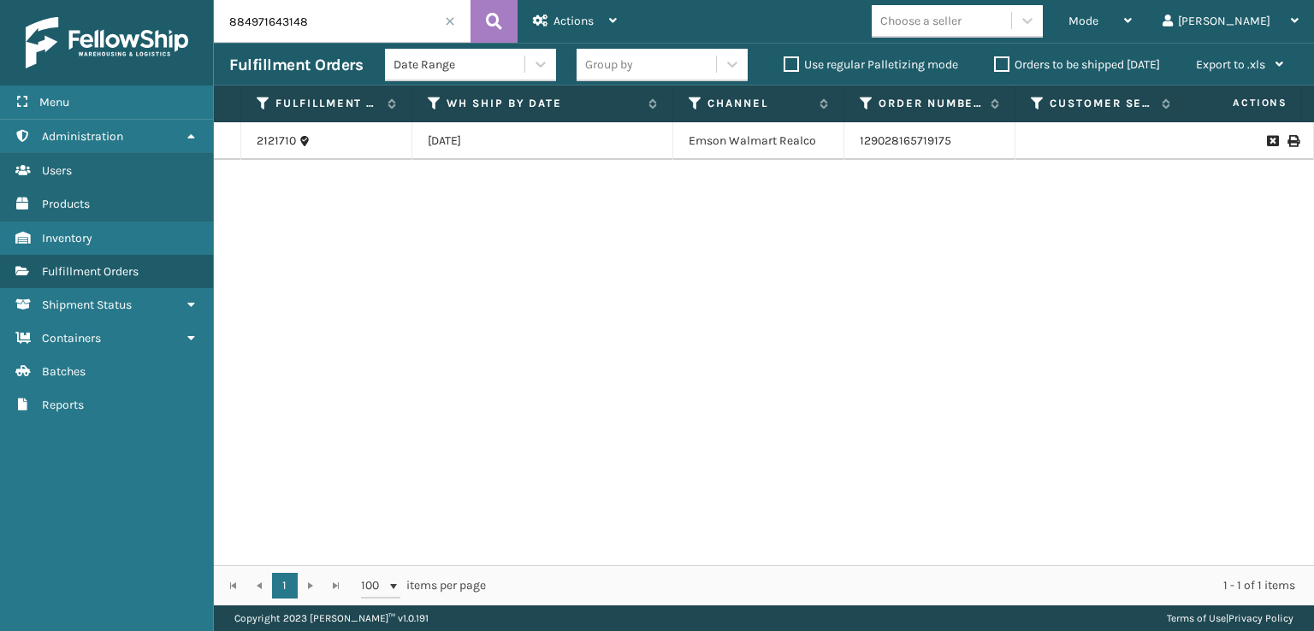
click at [1287, 136] on icon at bounding box center [1292, 141] width 10 height 12
click at [1287, 135] on icon at bounding box center [1292, 141] width 10 height 12
click at [1287, 144] on td at bounding box center [1249, 141] width 128 height 38
click at [1287, 140] on icon at bounding box center [1292, 141] width 10 height 12
click at [1287, 145] on icon at bounding box center [1292, 141] width 10 height 12
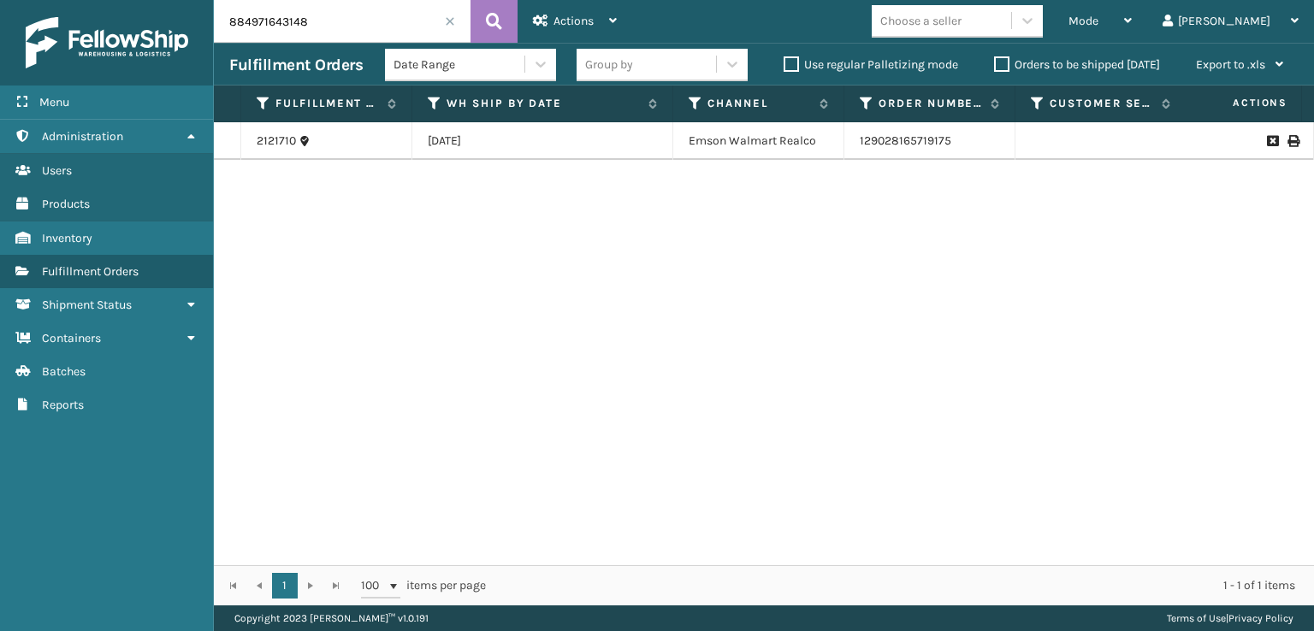
click at [447, 21] on span at bounding box center [450, 21] width 10 height 10
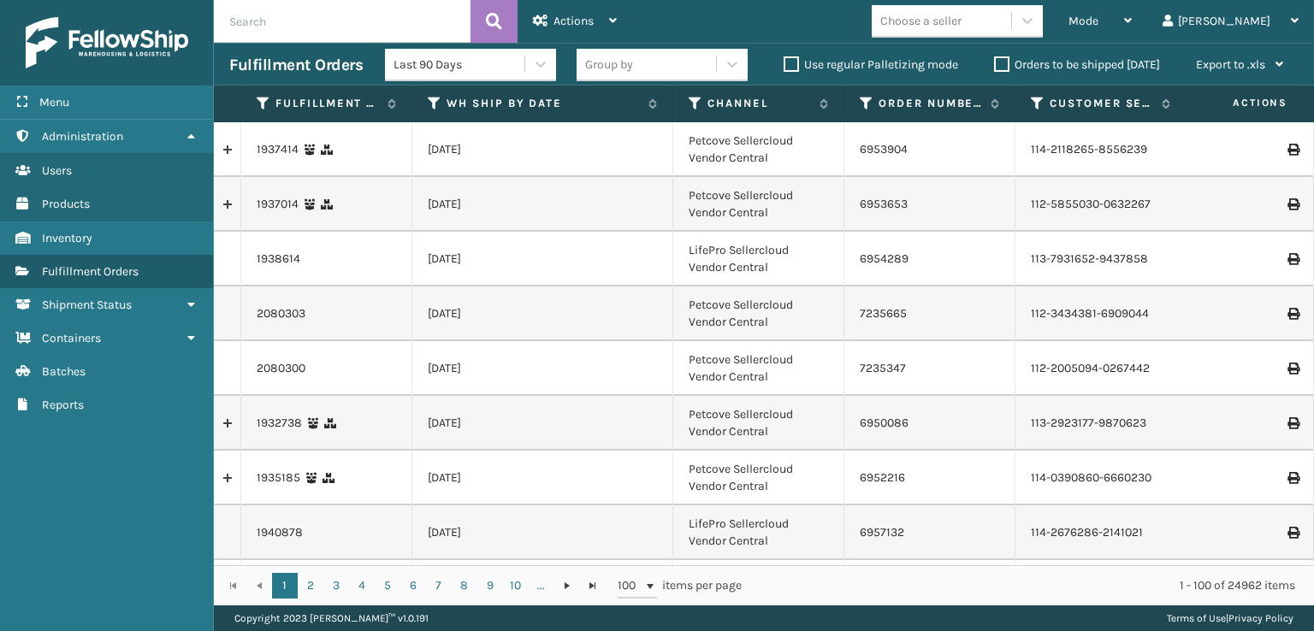
click at [1001, 60] on label "Orders to be shipped [DATE]" at bounding box center [1077, 64] width 166 height 15
click at [995, 60] on input "Orders to be shipped [DATE]" at bounding box center [994, 60] width 1 height 11
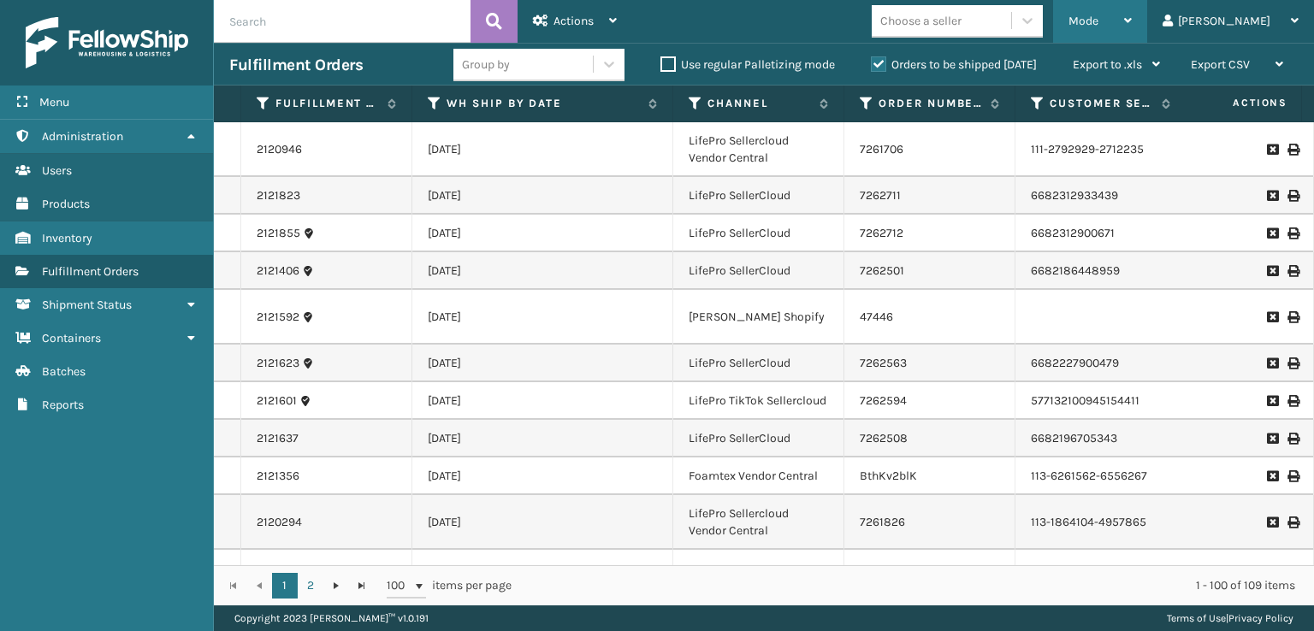
click at [1098, 17] on span "Mode" at bounding box center [1083, 21] width 30 height 15
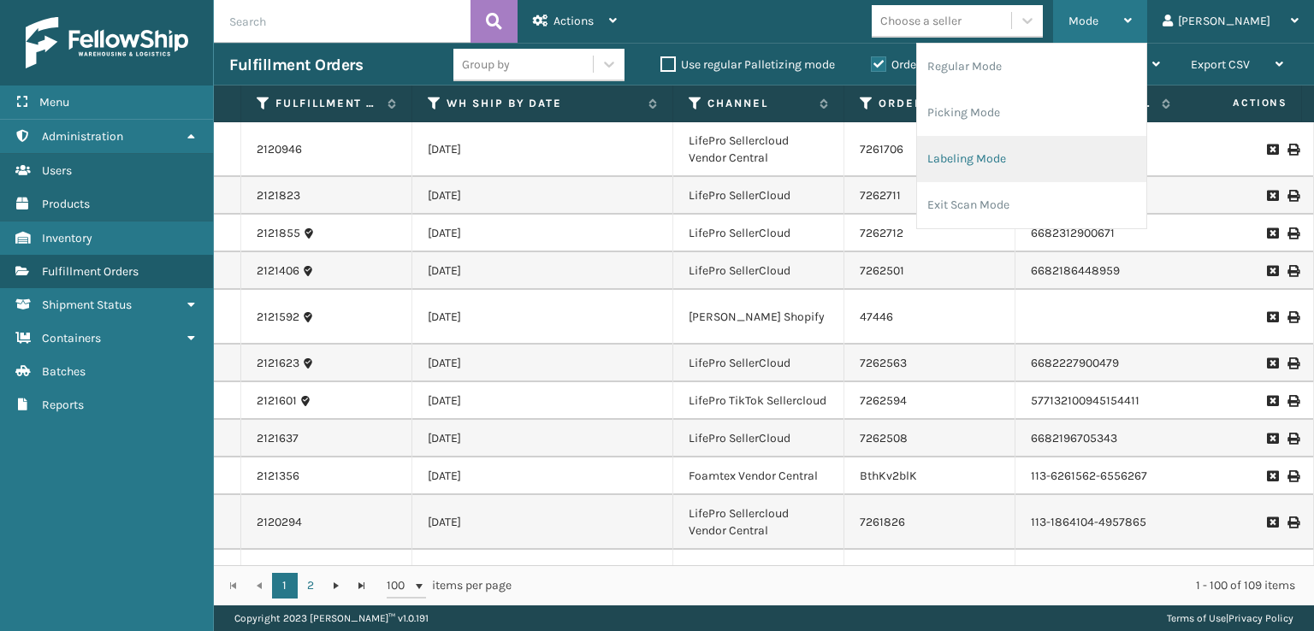
click at [1024, 157] on li "Labeling Mode" at bounding box center [1031, 159] width 229 height 46
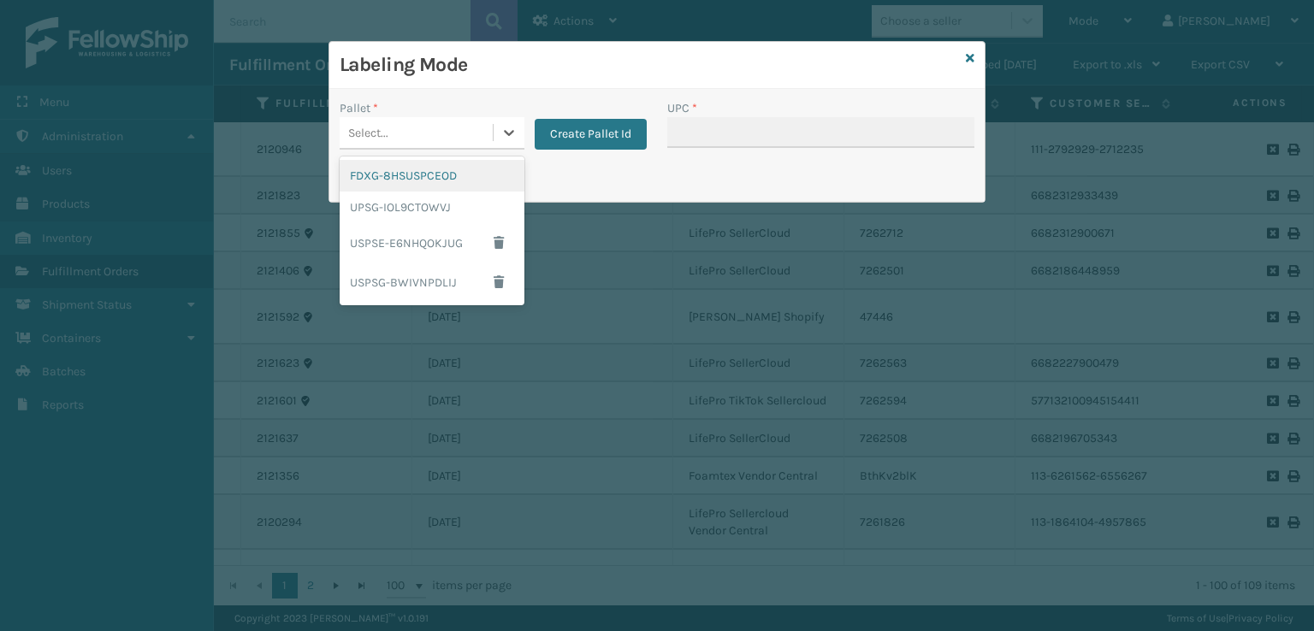
click at [455, 134] on div "Select..." at bounding box center [416, 133] width 153 height 28
click at [395, 177] on div "FDXG-8HSUSPCEOD" at bounding box center [432, 176] width 185 height 32
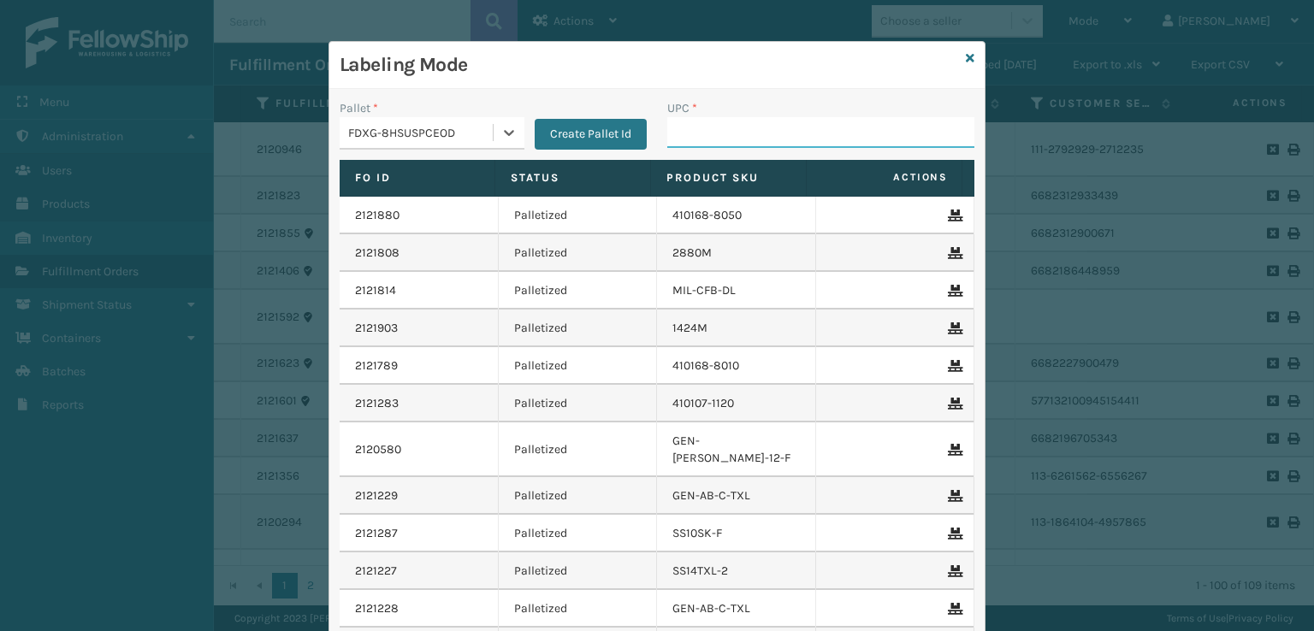
drag, startPoint x: 684, startPoint y: 141, endPoint x: 699, endPoint y: 82, distance: 60.8
click at [696, 90] on div "Pallet * option FDXG-8HSUSPCEOD, selected. 0 results available. Select is focus…" at bounding box center [656, 416] width 655 height 654
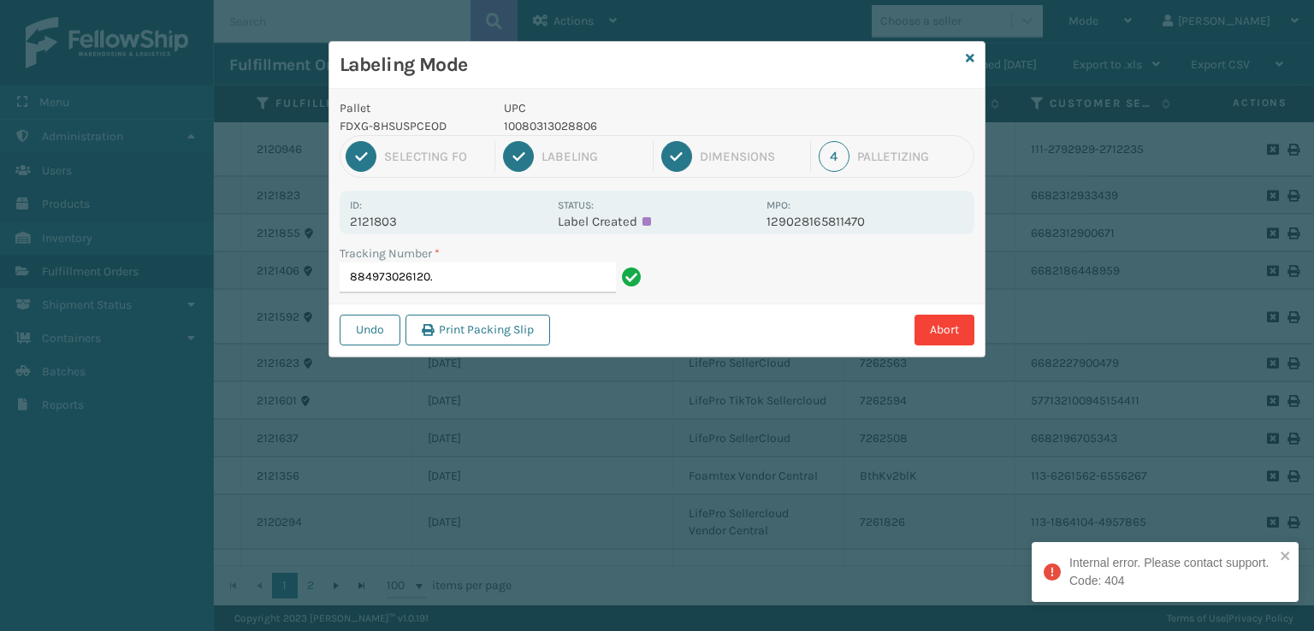
type input "884973026120"
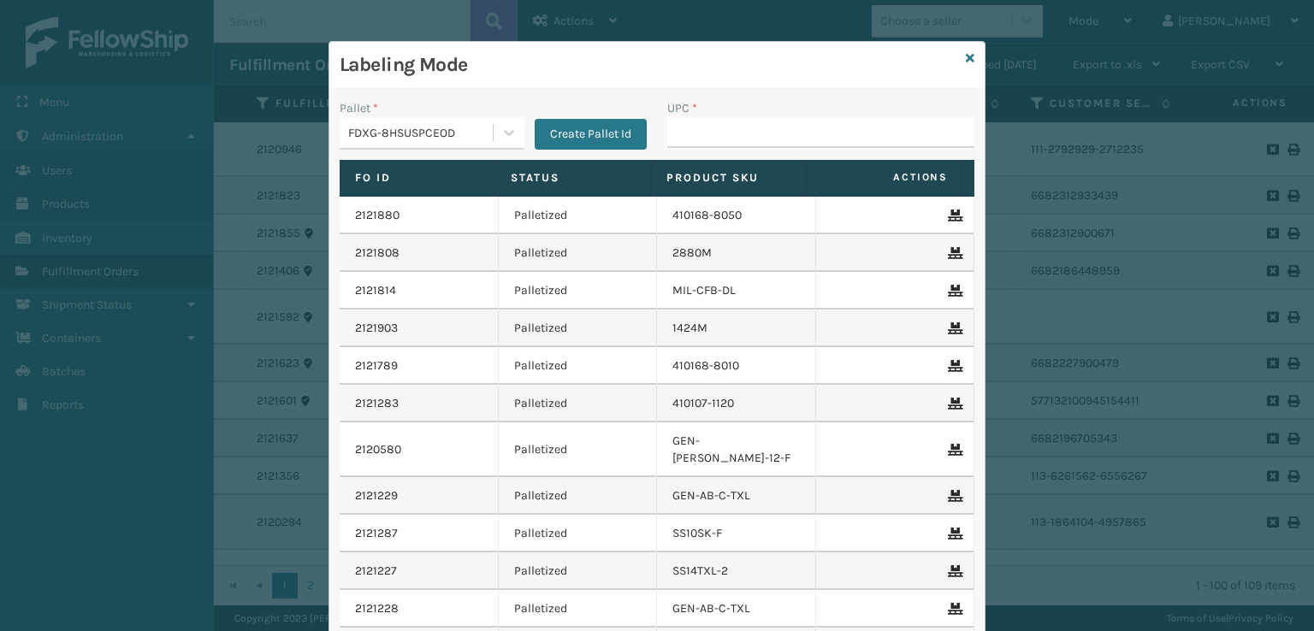
scroll to position [86, 0]
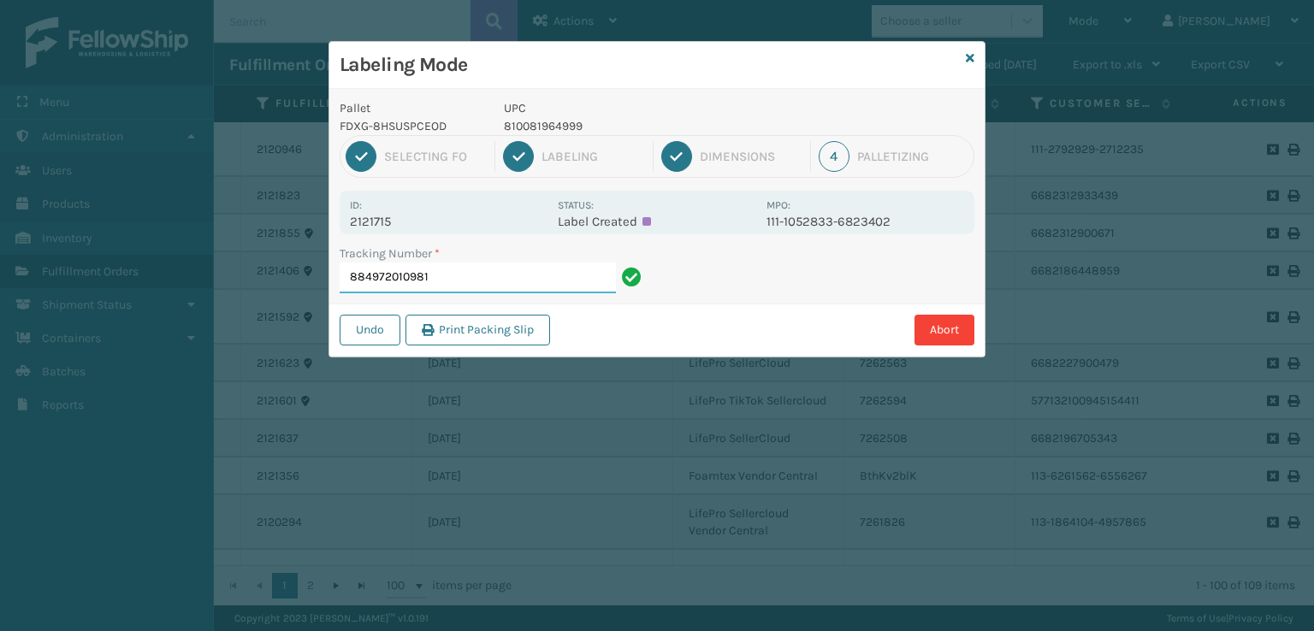
drag, startPoint x: 547, startPoint y: 249, endPoint x: 456, endPoint y: 269, distance: 93.6
click at [456, 269] on input "884972010981" at bounding box center [478, 278] width 276 height 31
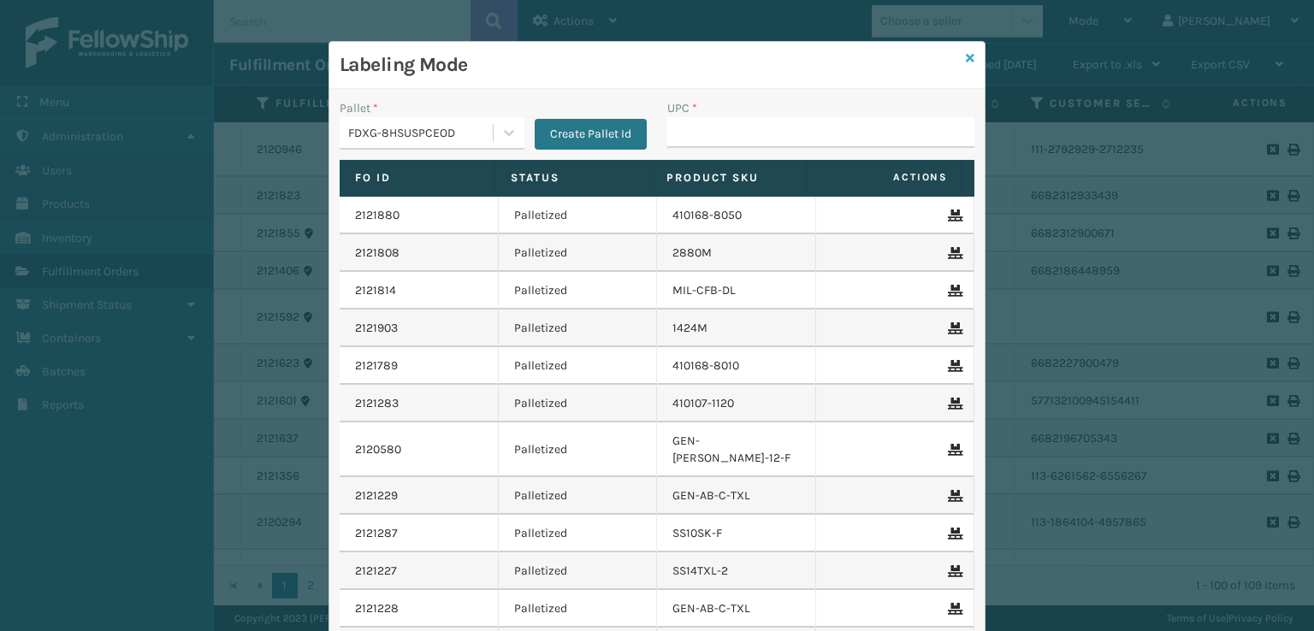
click at [967, 58] on icon at bounding box center [970, 58] width 9 height 12
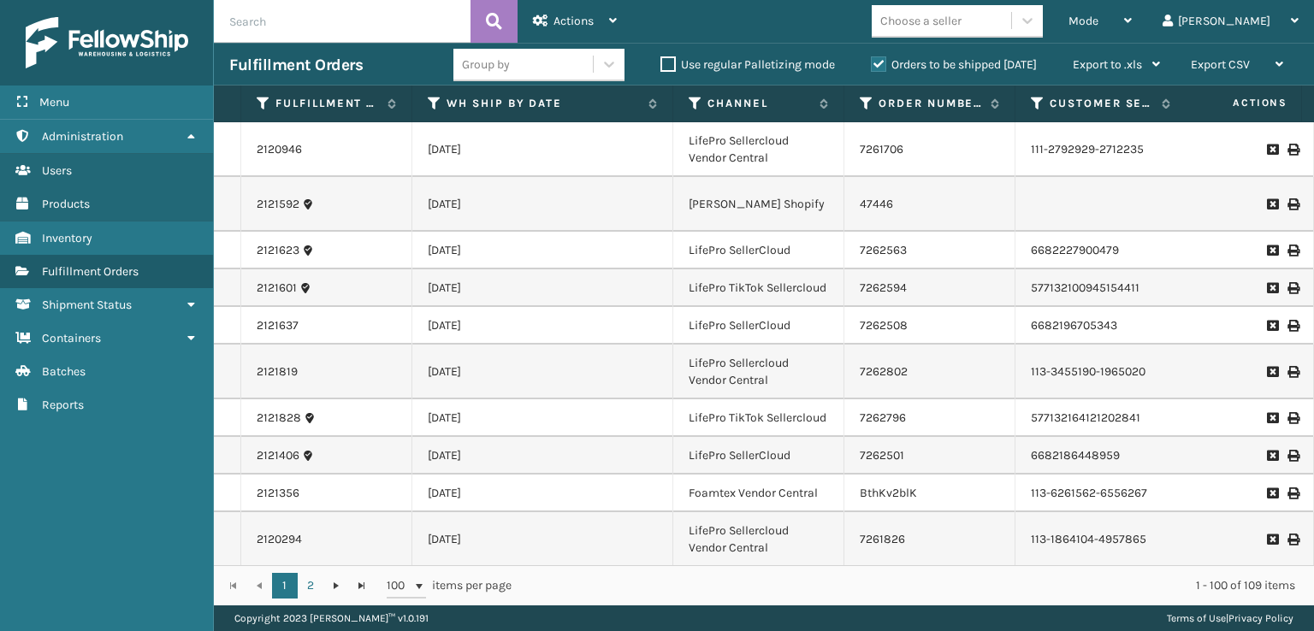
click at [876, 62] on label "Orders to be shipped [DATE]" at bounding box center [954, 64] width 166 height 15
click at [871, 62] on input "Orders to be shipped [DATE]" at bounding box center [871, 60] width 1 height 11
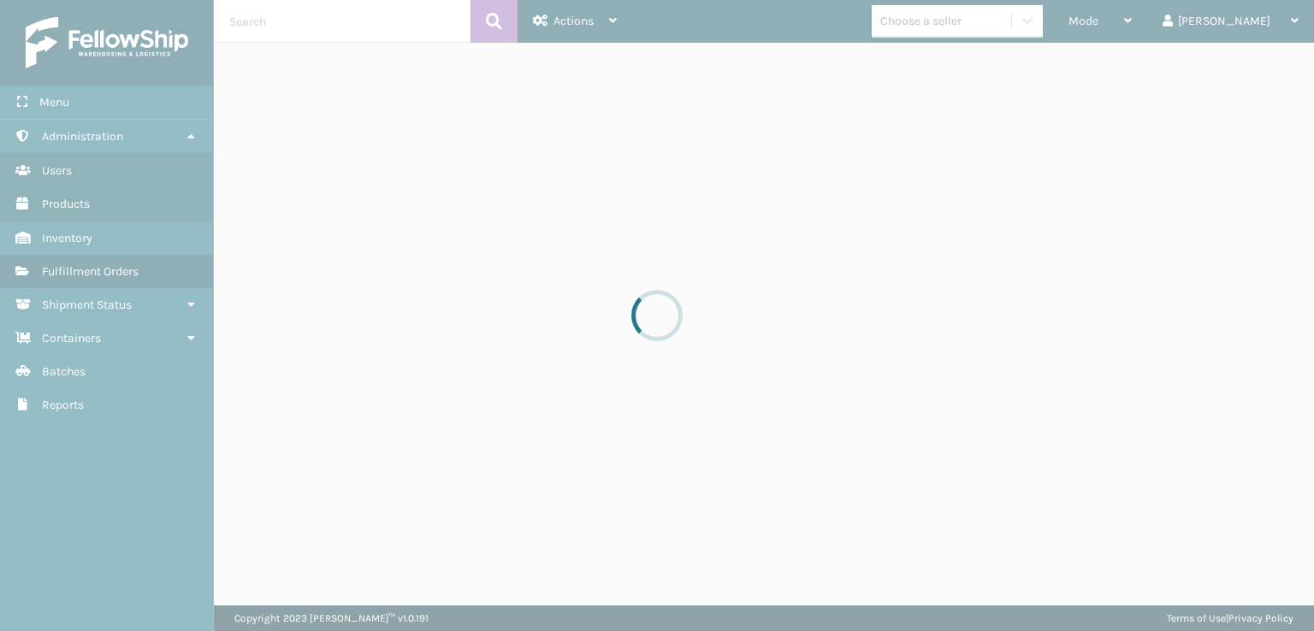
click at [404, 26] on div at bounding box center [657, 315] width 1314 height 631
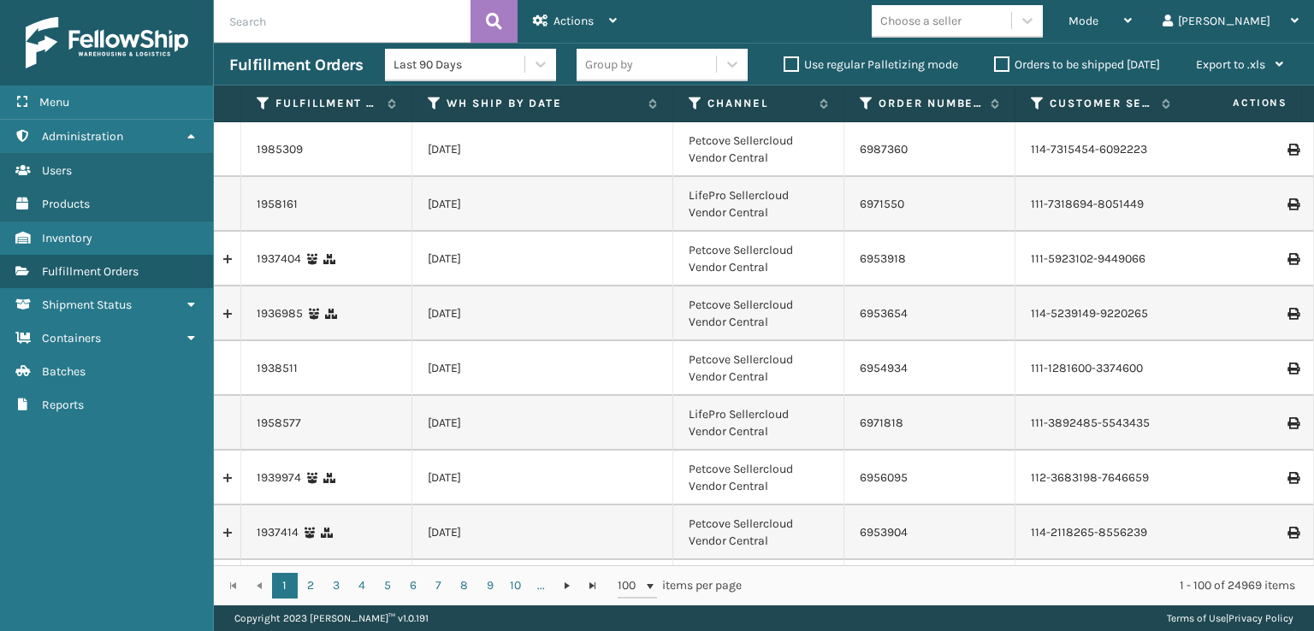
click at [404, 26] on input "text" at bounding box center [342, 21] width 257 height 43
type input "8849720198"
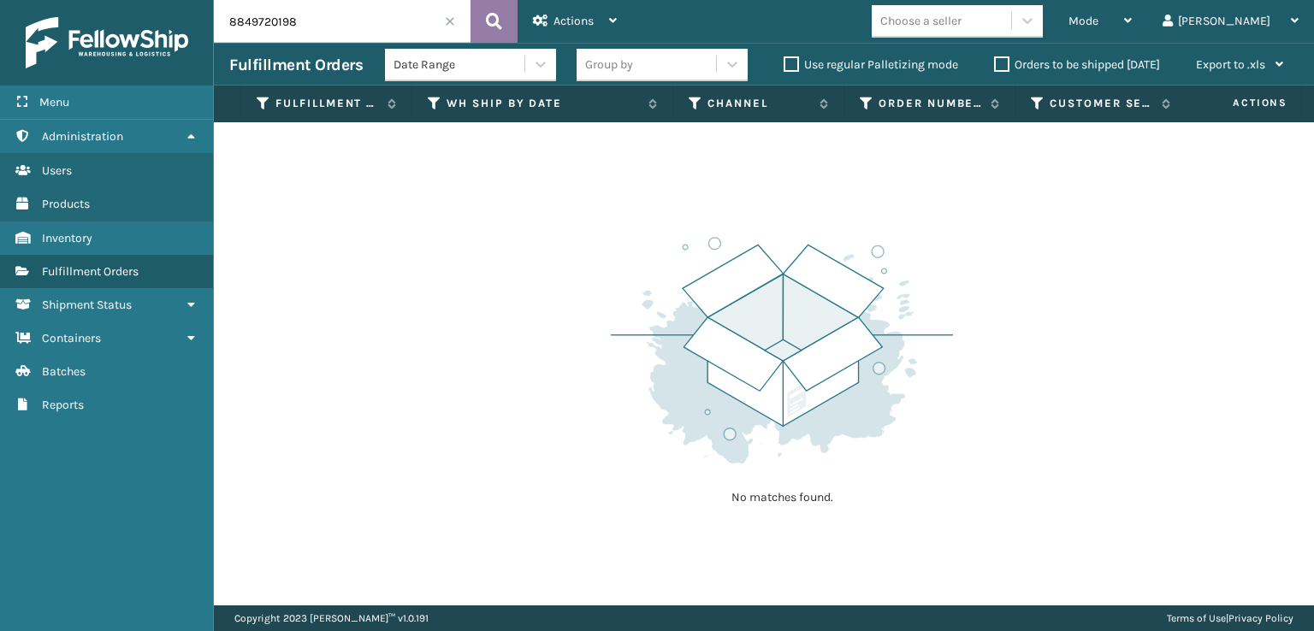
click at [481, 21] on button at bounding box center [493, 21] width 47 height 43
click at [998, 71] on label "Orders to be shipped [DATE]" at bounding box center [1077, 64] width 166 height 15
click at [995, 66] on input "Orders to be shipped [DATE]" at bounding box center [994, 60] width 1 height 11
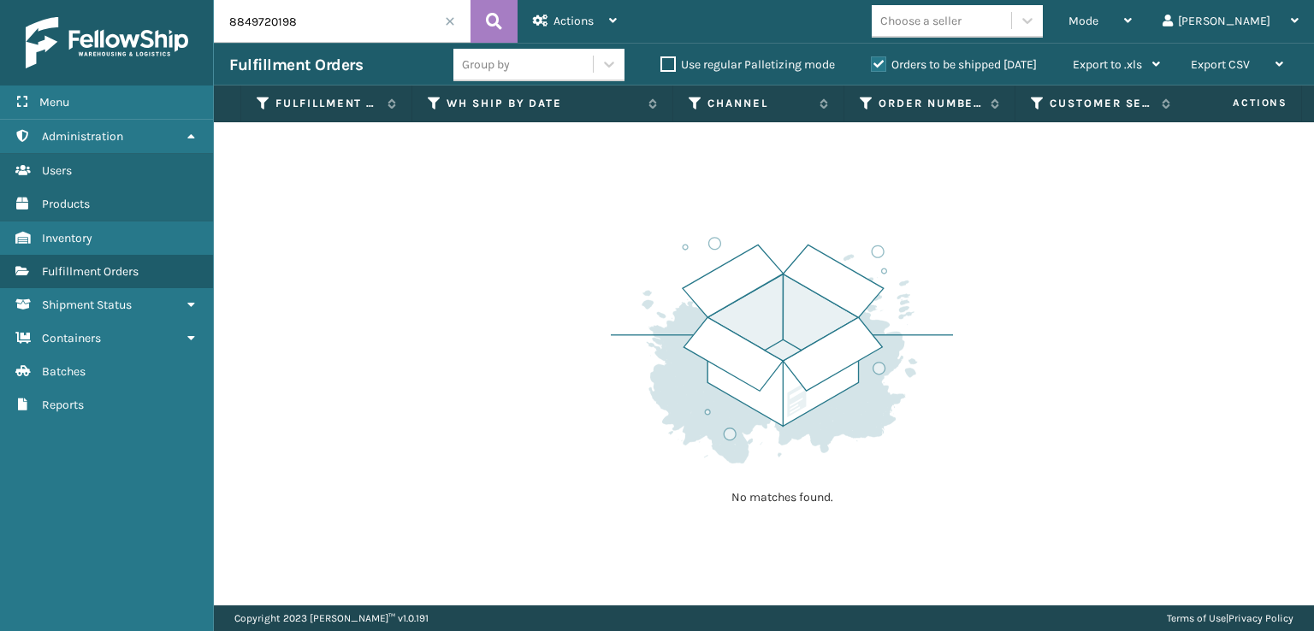
click at [448, 21] on span at bounding box center [450, 21] width 10 height 10
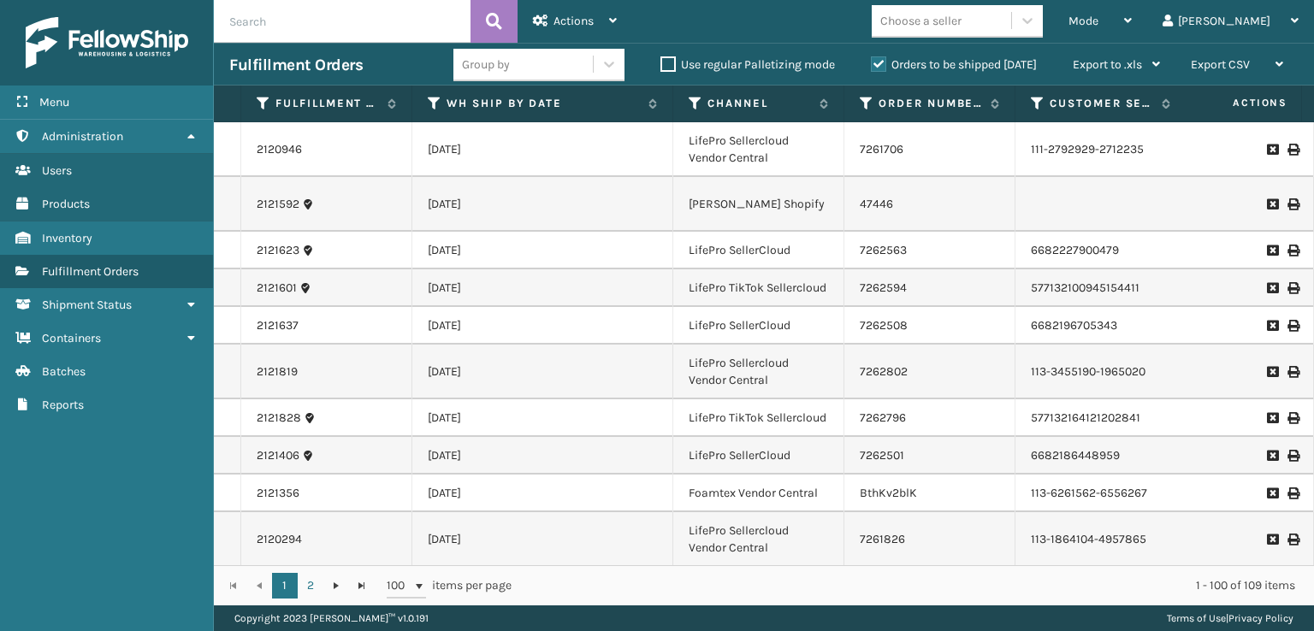
click at [448, 21] on input "text" at bounding box center [342, 21] width 257 height 43
type input "884972010981"
click at [495, 24] on icon at bounding box center [494, 22] width 16 height 26
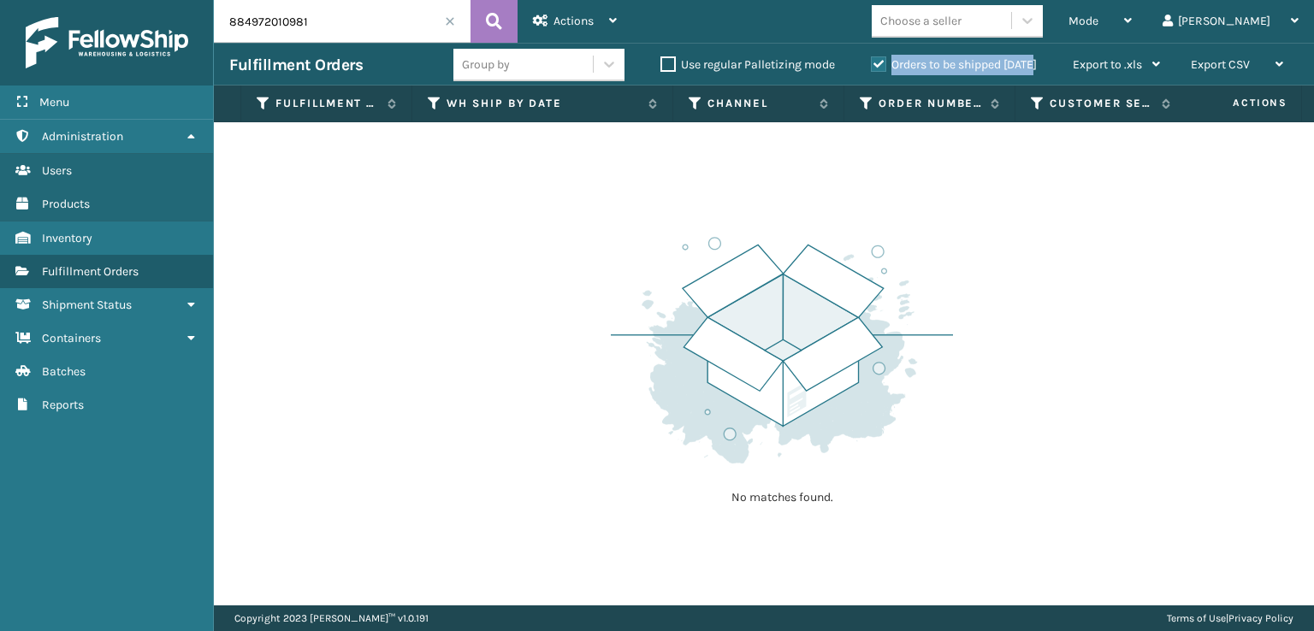
drag, startPoint x: 877, startPoint y: 66, endPoint x: 866, endPoint y: 62, distance: 10.8
click at [867, 63] on div "Orders to be shipped [DATE]" at bounding box center [956, 65] width 202 height 21
click at [873, 62] on label "Orders to be shipped [DATE]" at bounding box center [954, 64] width 166 height 15
click at [871, 62] on input "Orders to be shipped [DATE]" at bounding box center [871, 60] width 1 height 11
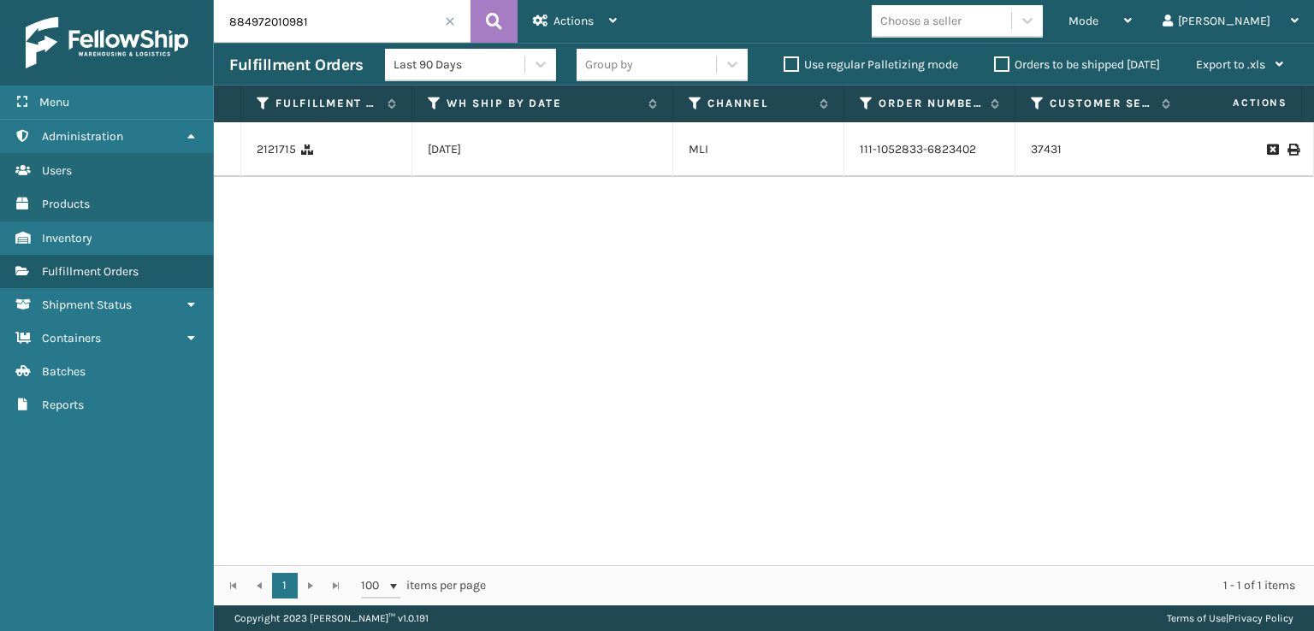
click at [1273, 156] on div at bounding box center [1249, 150] width 97 height 12
click at [1287, 156] on icon at bounding box center [1292, 150] width 10 height 12
click at [451, 18] on span at bounding box center [450, 21] width 10 height 10
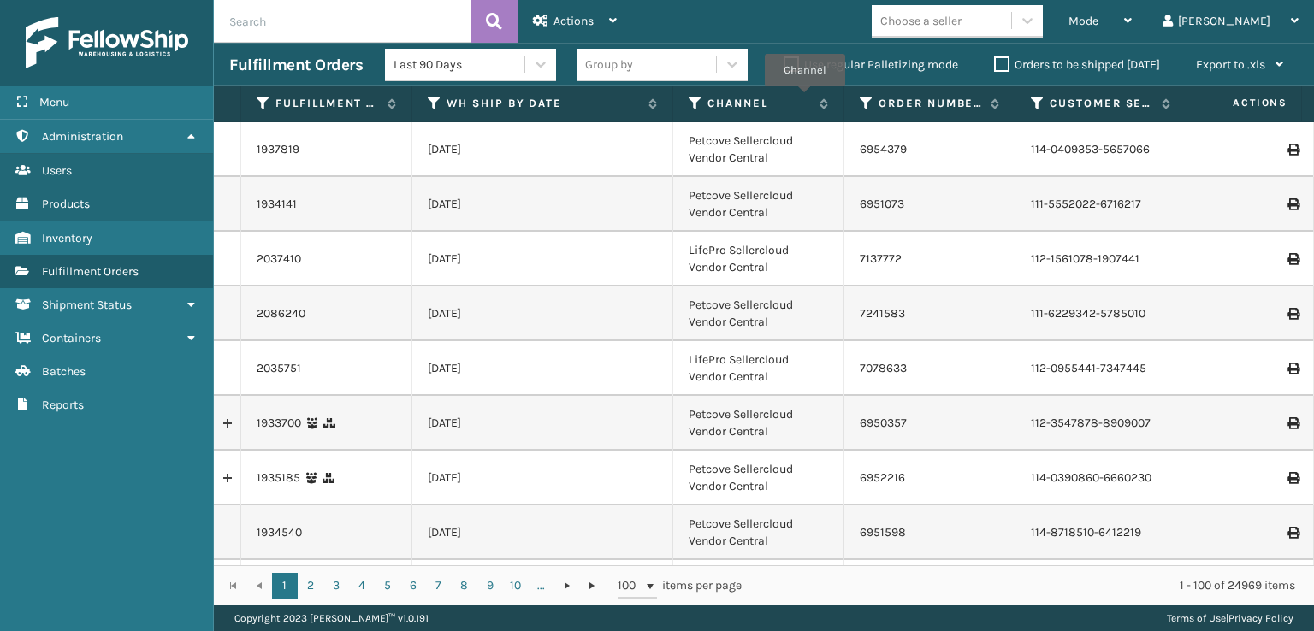
click at [1004, 60] on label "Orders to be shipped [DATE]" at bounding box center [1077, 64] width 166 height 15
click at [995, 60] on input "Orders to be shipped [DATE]" at bounding box center [994, 60] width 1 height 11
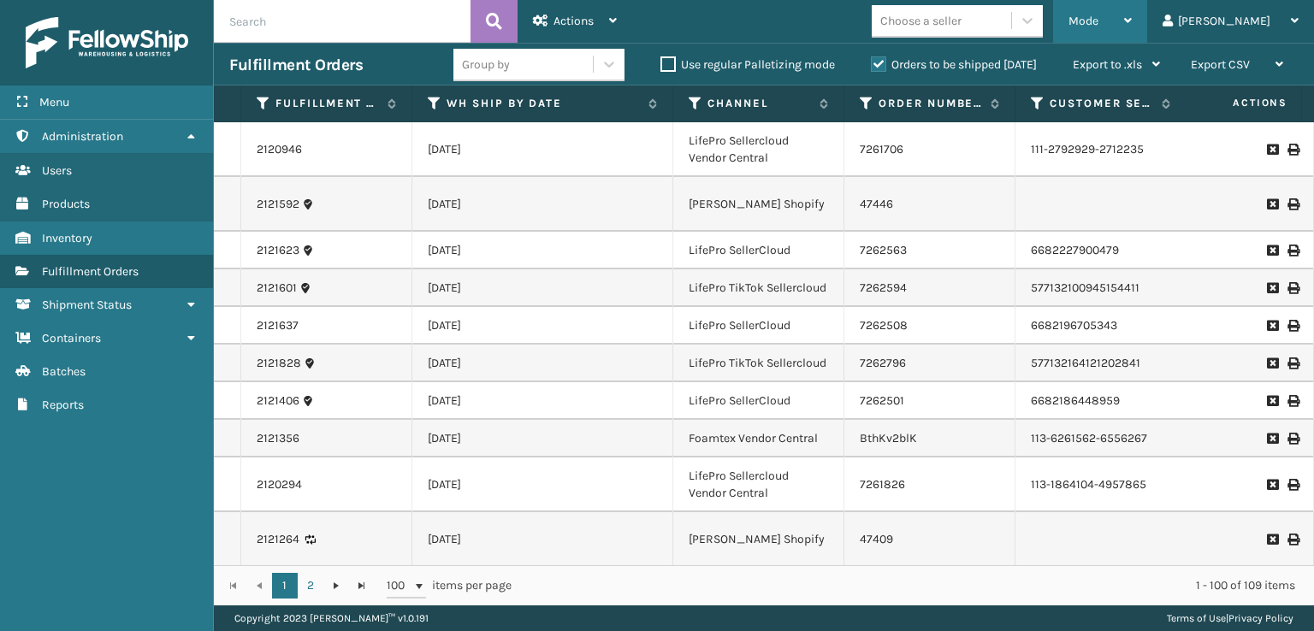
click at [1135, 28] on div "Mode Regular Mode Picking Mode Labeling Mode Exit Scan Mode" at bounding box center [1100, 21] width 94 height 43
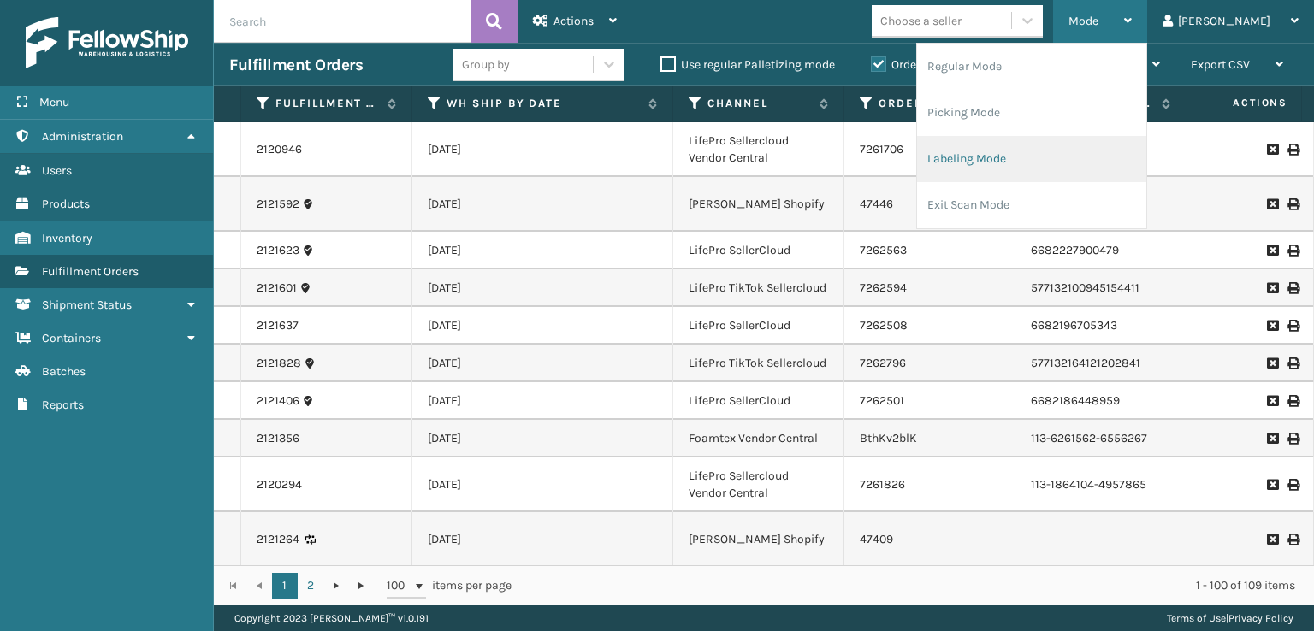
click at [1018, 160] on li "Labeling Mode" at bounding box center [1031, 159] width 229 height 46
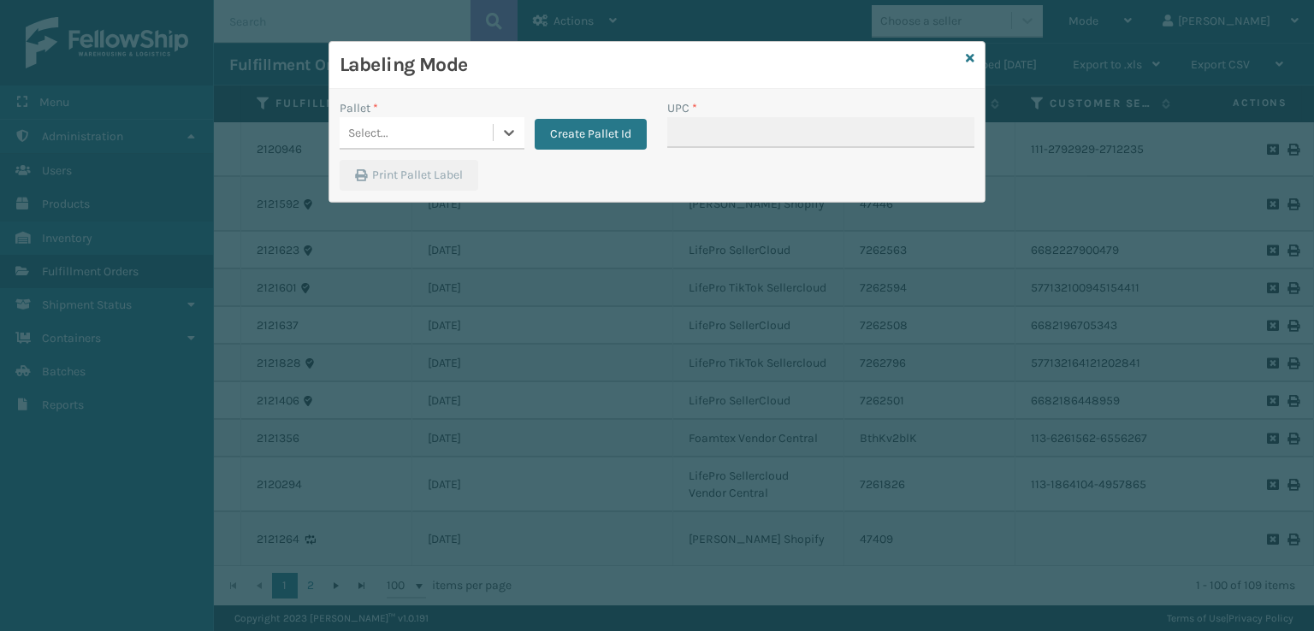
click at [437, 135] on div "Select..." at bounding box center [416, 133] width 153 height 28
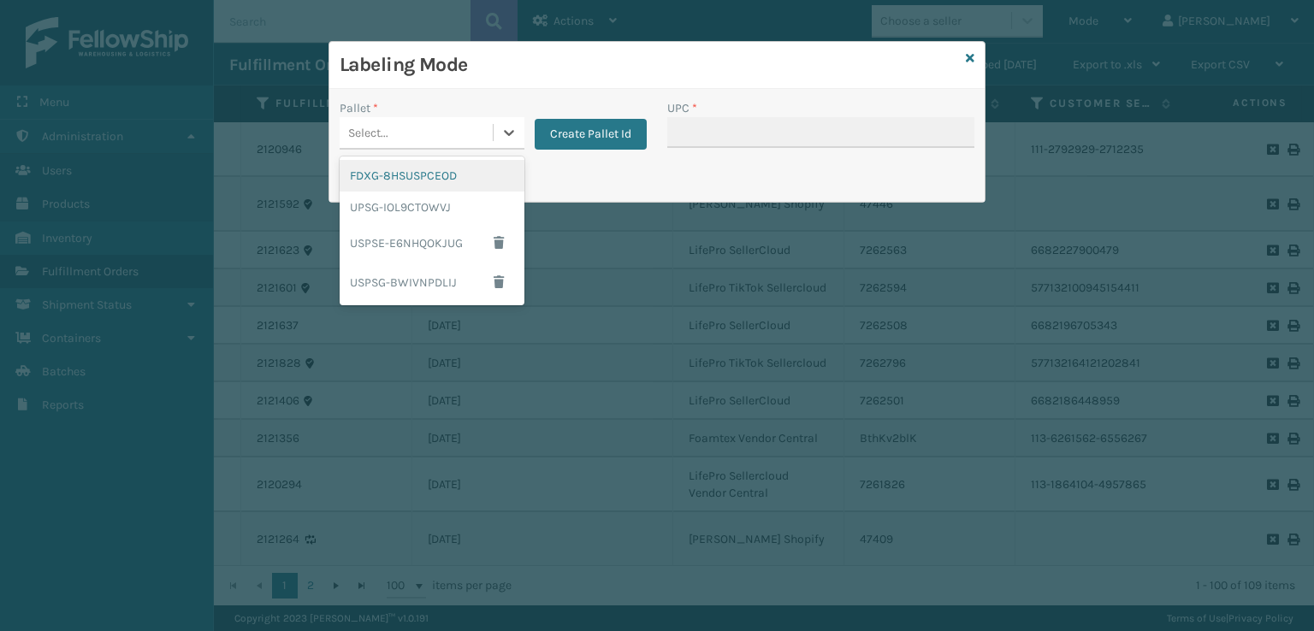
drag, startPoint x: 417, startPoint y: 169, endPoint x: 643, endPoint y: 139, distance: 227.7
click at [480, 168] on div "FDXG-8HSUSPCEOD" at bounding box center [432, 176] width 185 height 32
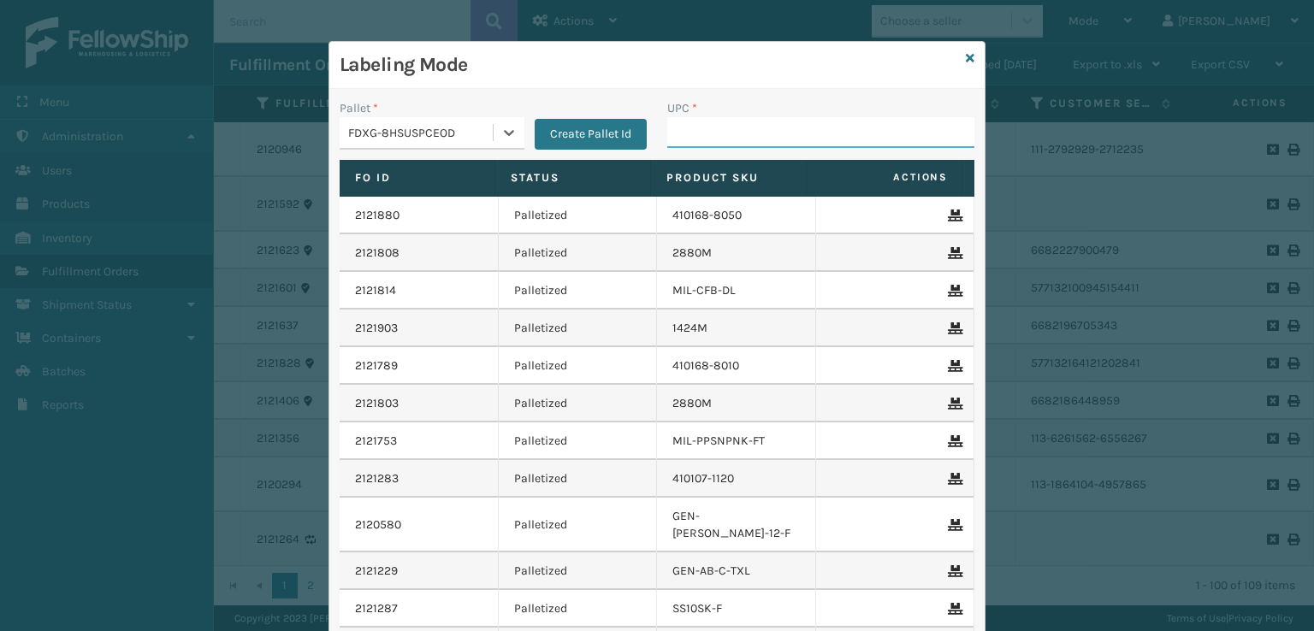
click at [692, 145] on input "UPC *" at bounding box center [820, 132] width 307 height 31
click at [957, 59] on div "Labeling Mode" at bounding box center [656, 65] width 655 height 47
click at [966, 61] on icon at bounding box center [970, 58] width 9 height 12
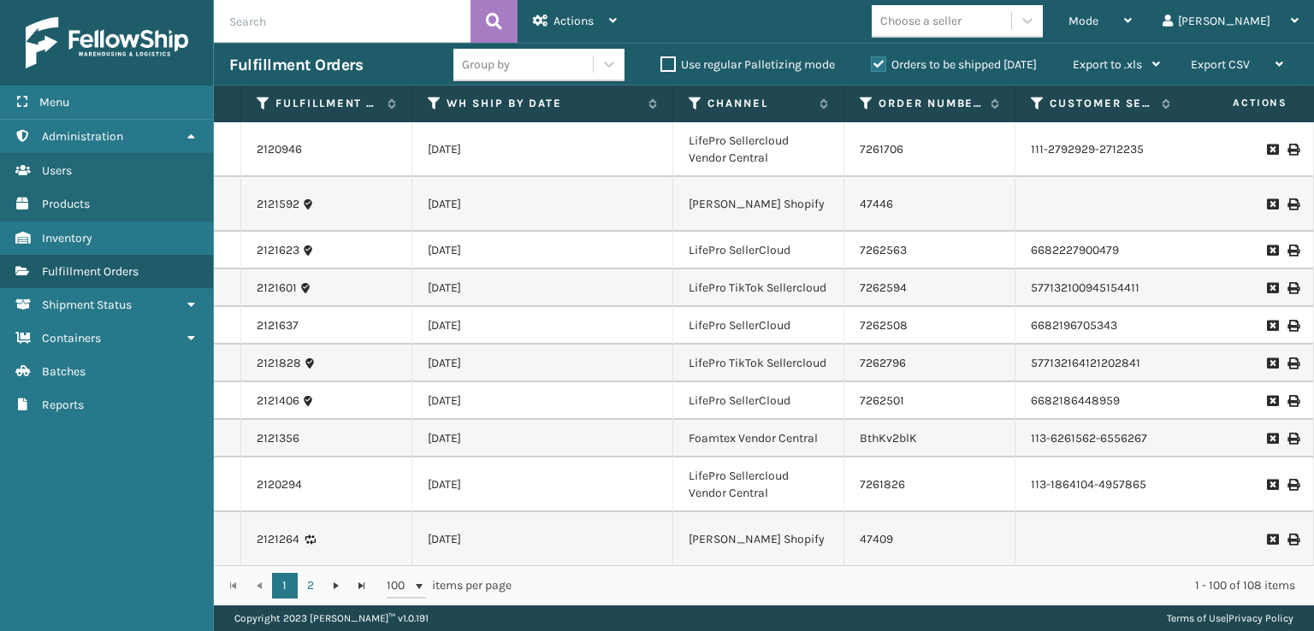
click at [880, 66] on label "Orders to be shipped [DATE]" at bounding box center [954, 64] width 166 height 15
click at [871, 66] on input "Orders to be shipped [DATE]" at bounding box center [871, 60] width 1 height 11
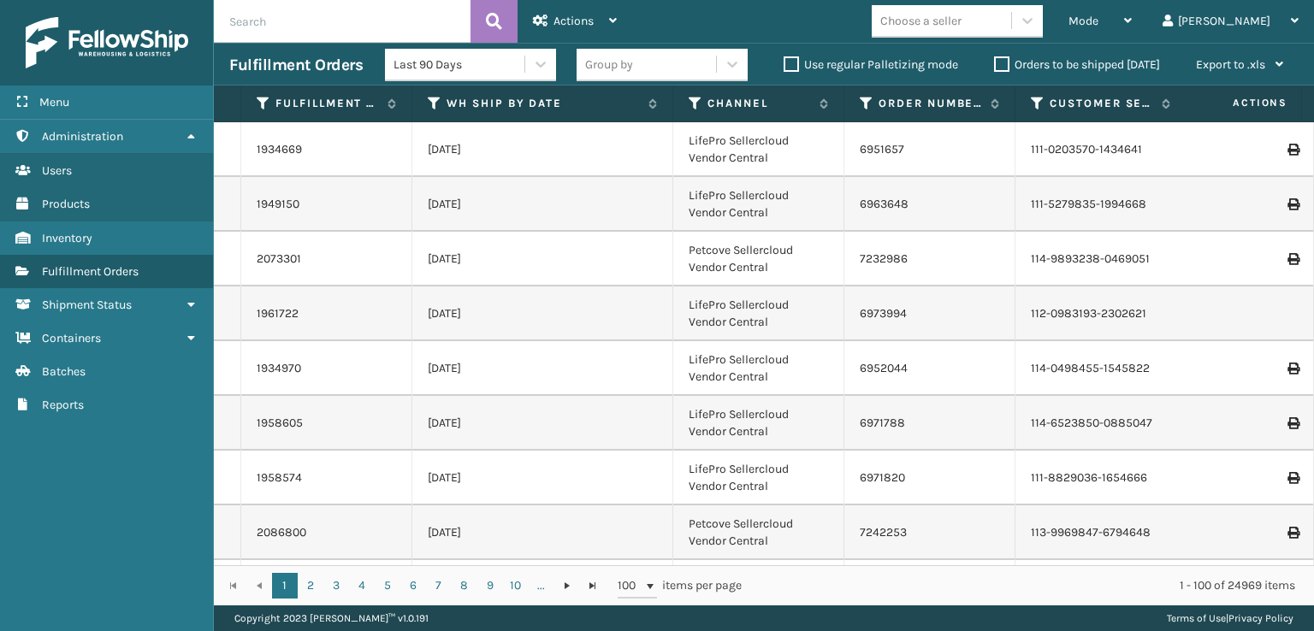
click at [346, 21] on input "text" at bounding box center [342, 21] width 257 height 43
type input "884972010981"
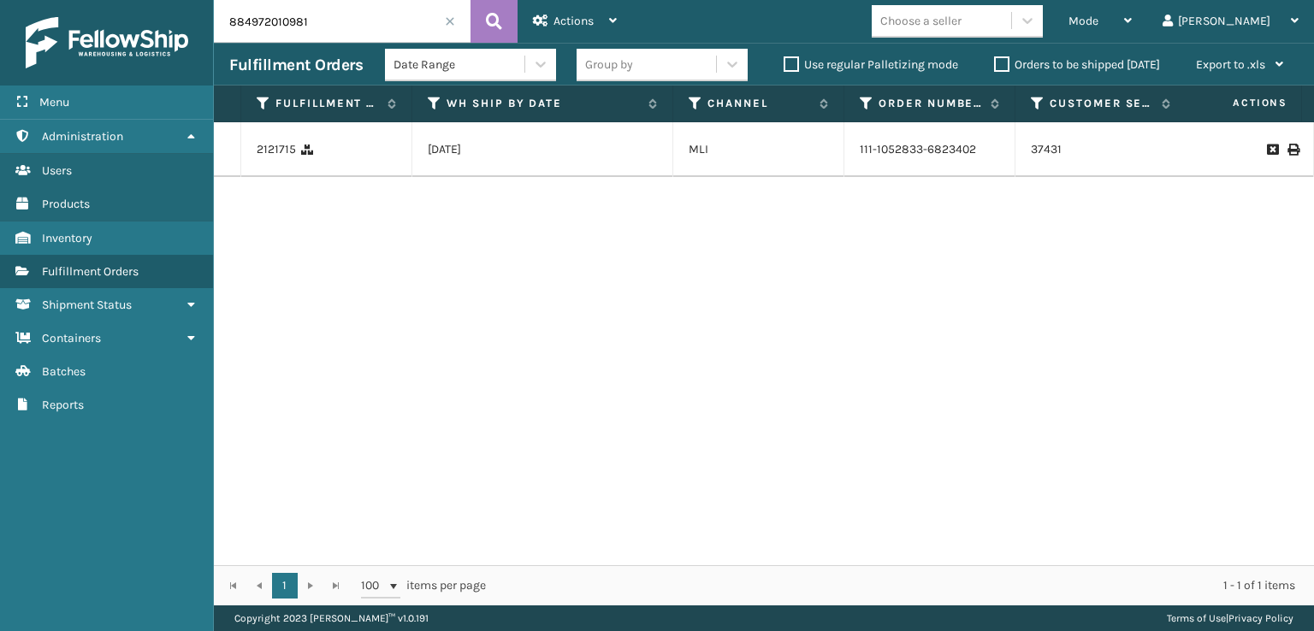
click at [1287, 155] on icon at bounding box center [1292, 150] width 10 height 12
click at [452, 25] on span at bounding box center [450, 21] width 10 height 10
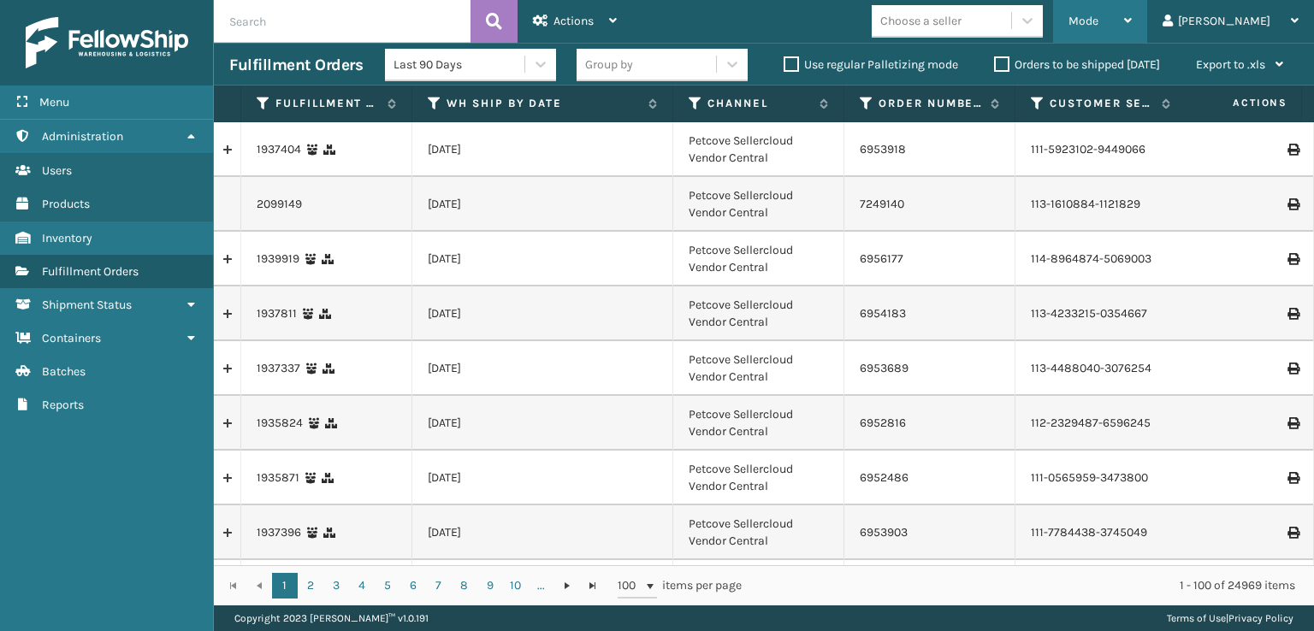
click at [1131, 31] on div "Mode" at bounding box center [1099, 21] width 63 height 43
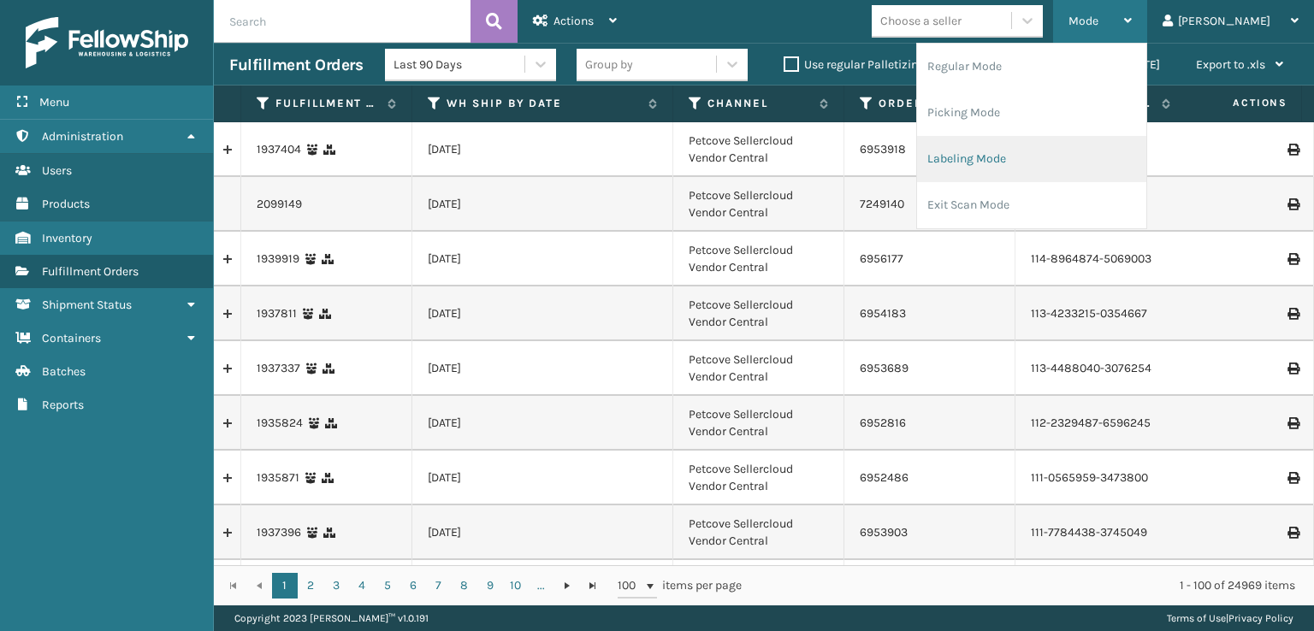
click at [1023, 153] on li "Labeling Mode" at bounding box center [1031, 159] width 229 height 46
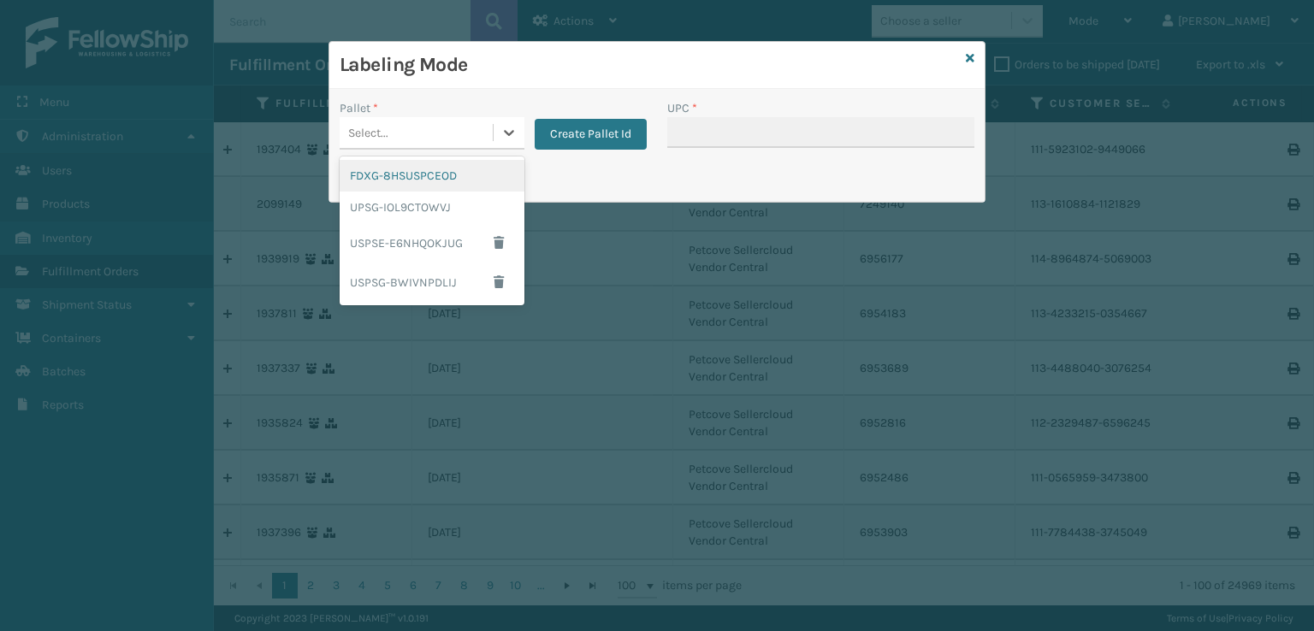
click at [475, 140] on div "Select..." at bounding box center [416, 133] width 153 height 28
drag, startPoint x: 415, startPoint y: 179, endPoint x: 545, endPoint y: 157, distance: 131.7
click at [422, 180] on div "FDXG-8HSUSPCEOD" at bounding box center [432, 176] width 185 height 32
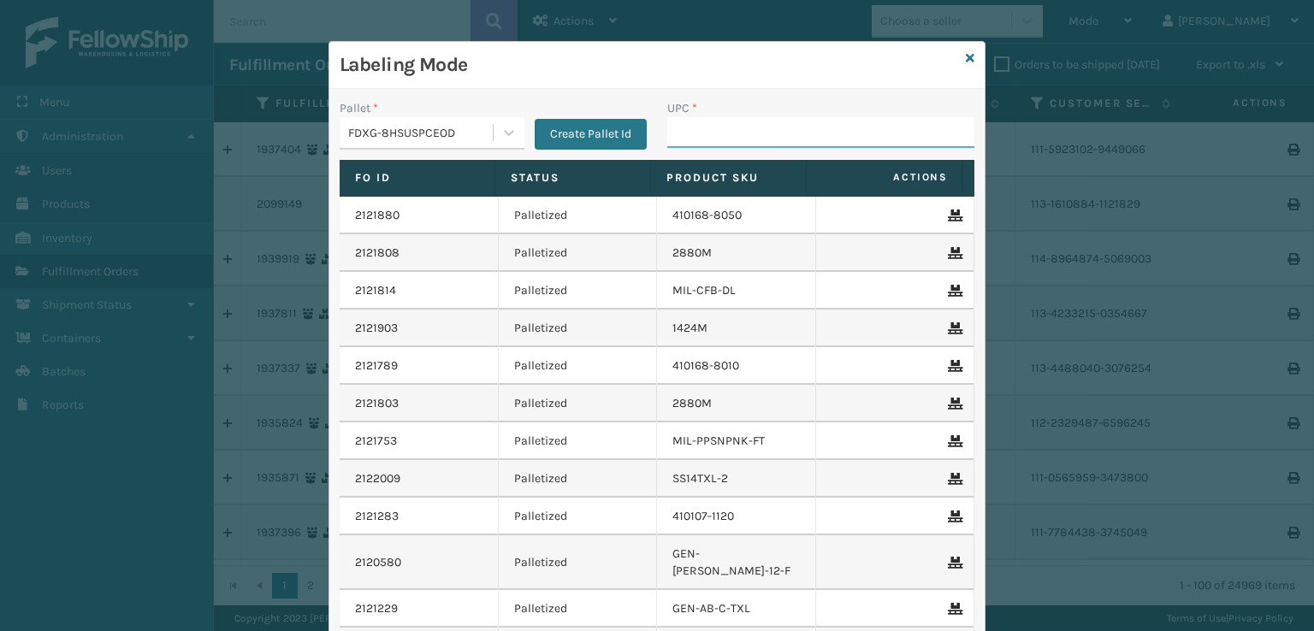
click at [700, 127] on input "UPC *" at bounding box center [820, 132] width 307 height 31
click at [966, 58] on icon at bounding box center [970, 58] width 9 height 12
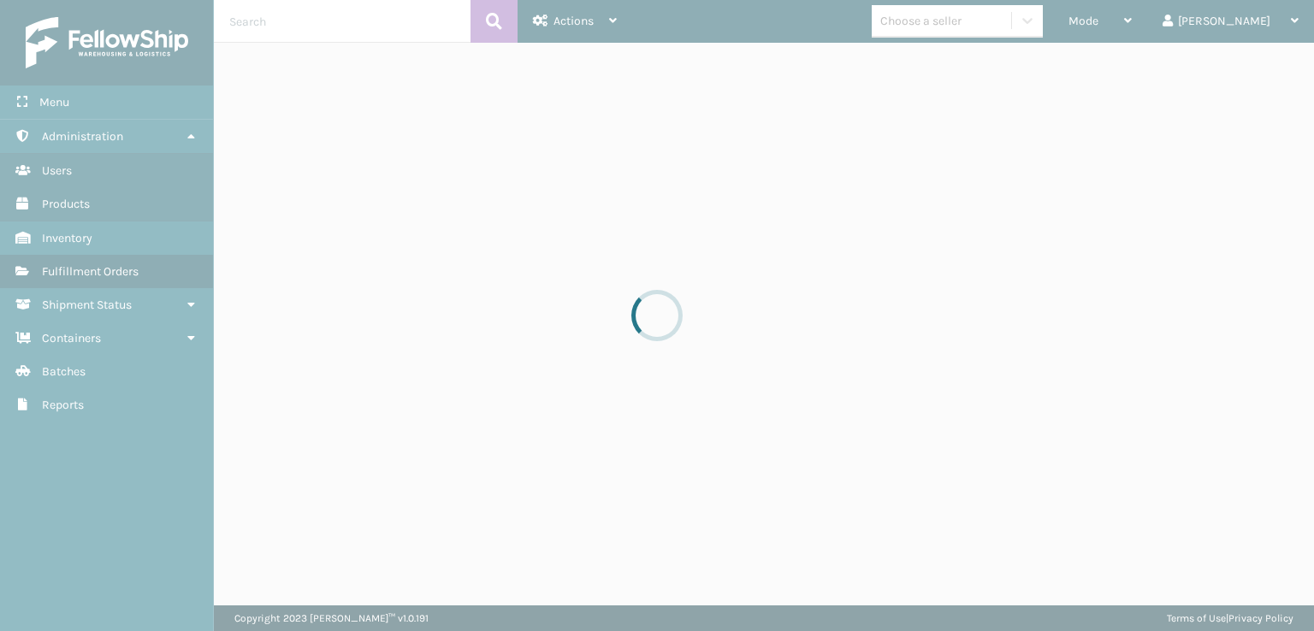
click at [400, 15] on div at bounding box center [657, 315] width 1314 height 631
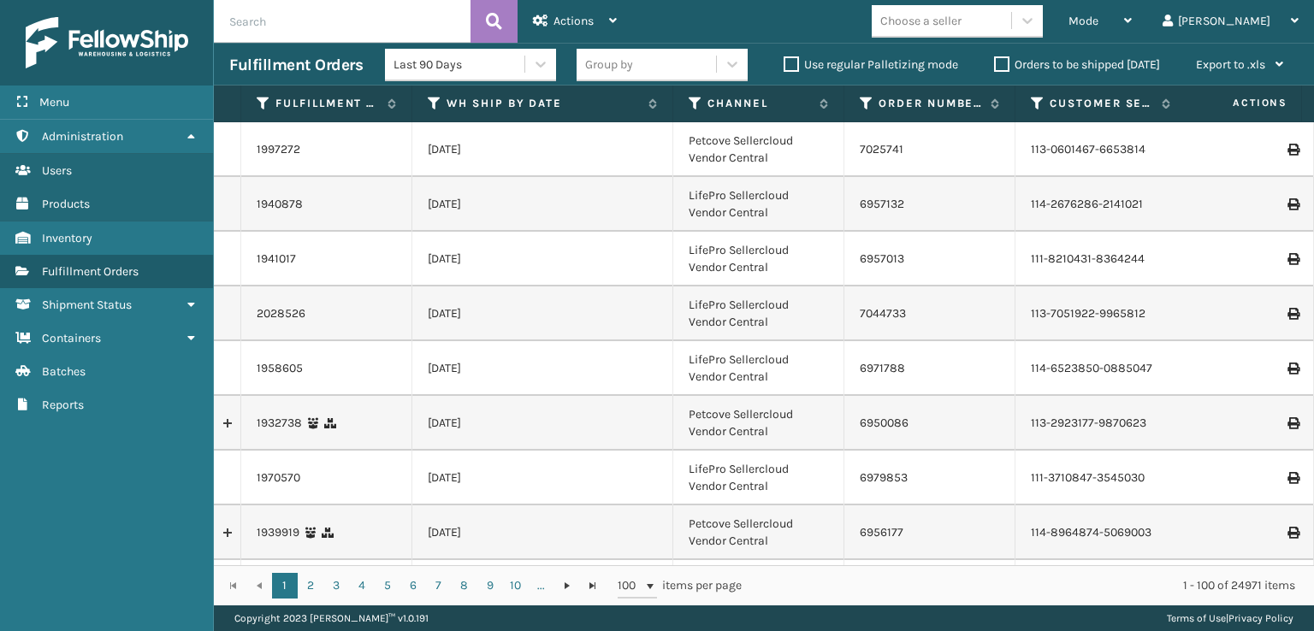
click at [281, 15] on input "text" at bounding box center [342, 21] width 257 height 43
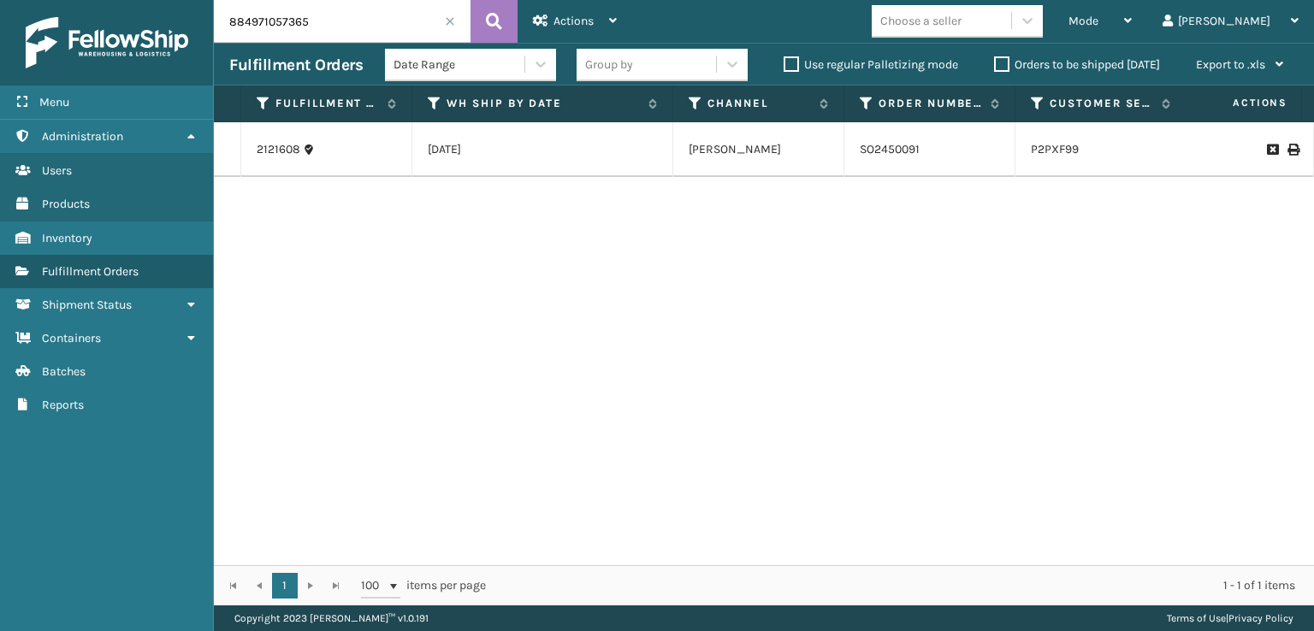
click at [1287, 150] on icon at bounding box center [1292, 150] width 10 height 12
click at [1287, 151] on icon at bounding box center [1292, 150] width 10 height 12
drag, startPoint x: 366, startPoint y: 11, endPoint x: 264, endPoint y: 39, distance: 105.6
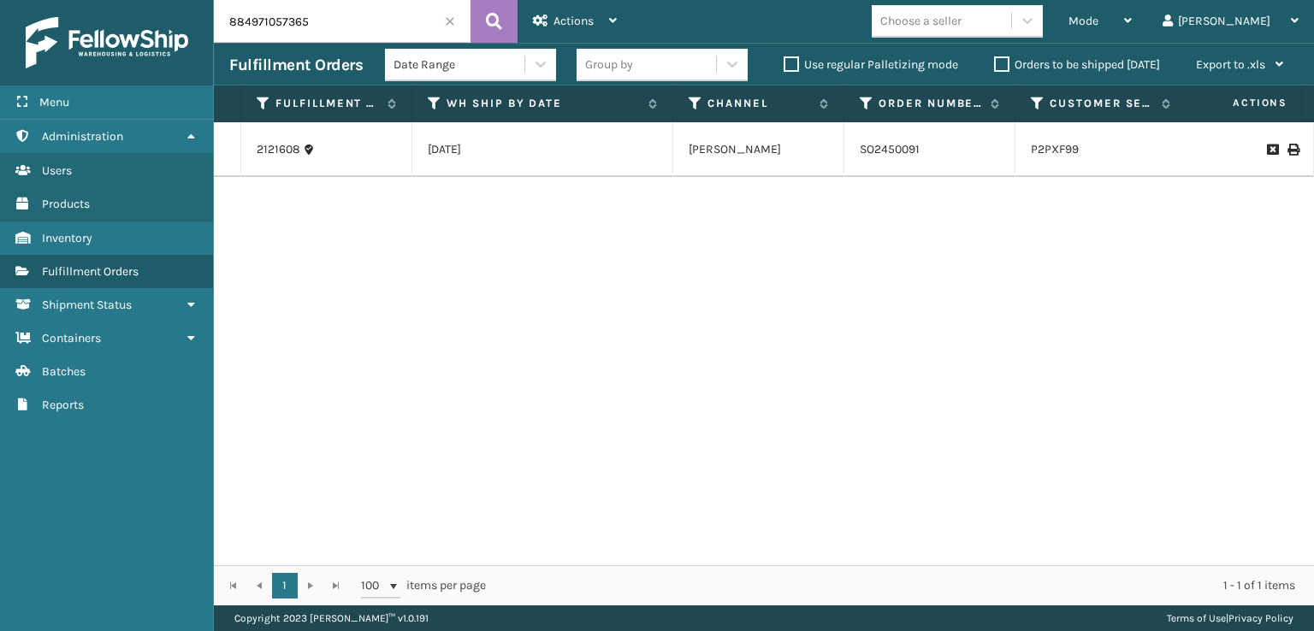
click at [346, 34] on input "884971057365" at bounding box center [342, 21] width 257 height 43
type input "8"
type input "884"
click at [1131, 35] on div "Mode" at bounding box center [1099, 21] width 63 height 43
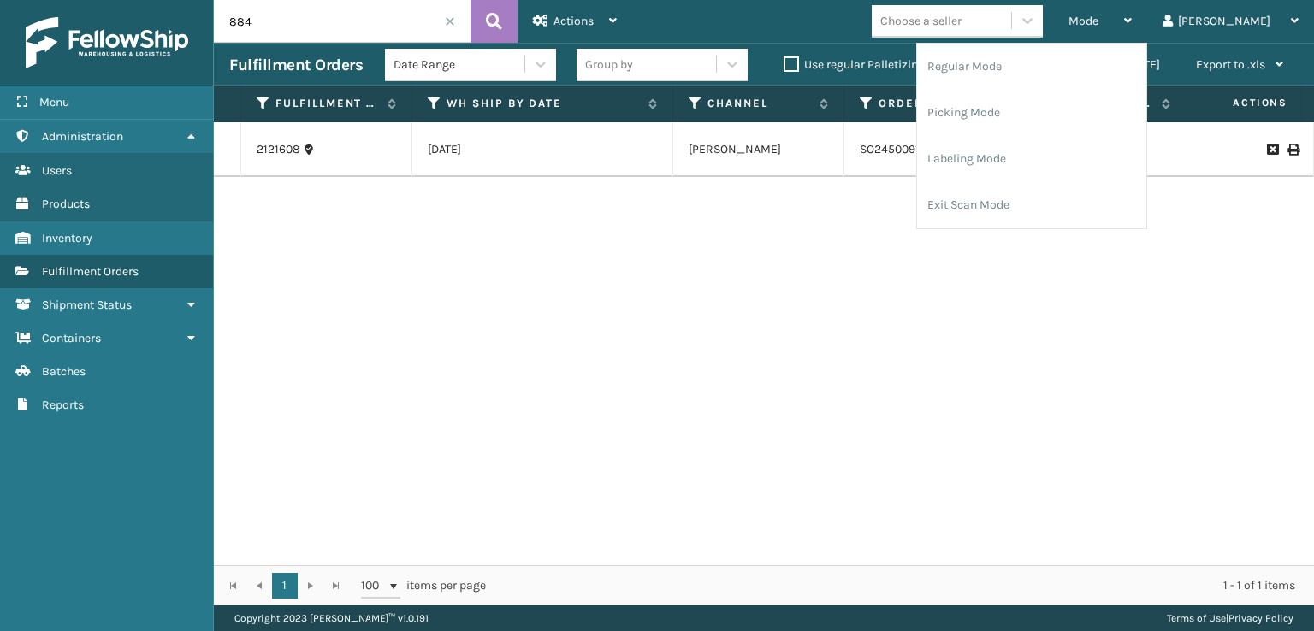
drag, startPoint x: 913, startPoint y: 69, endPoint x: 929, endPoint y: 57, distance: 20.2
click at [913, 68] on label "Use regular Palletizing mode" at bounding box center [870, 64] width 174 height 15
click at [784, 66] on input "Use regular Palletizing mode" at bounding box center [783, 60] width 1 height 11
checkbox input "true"
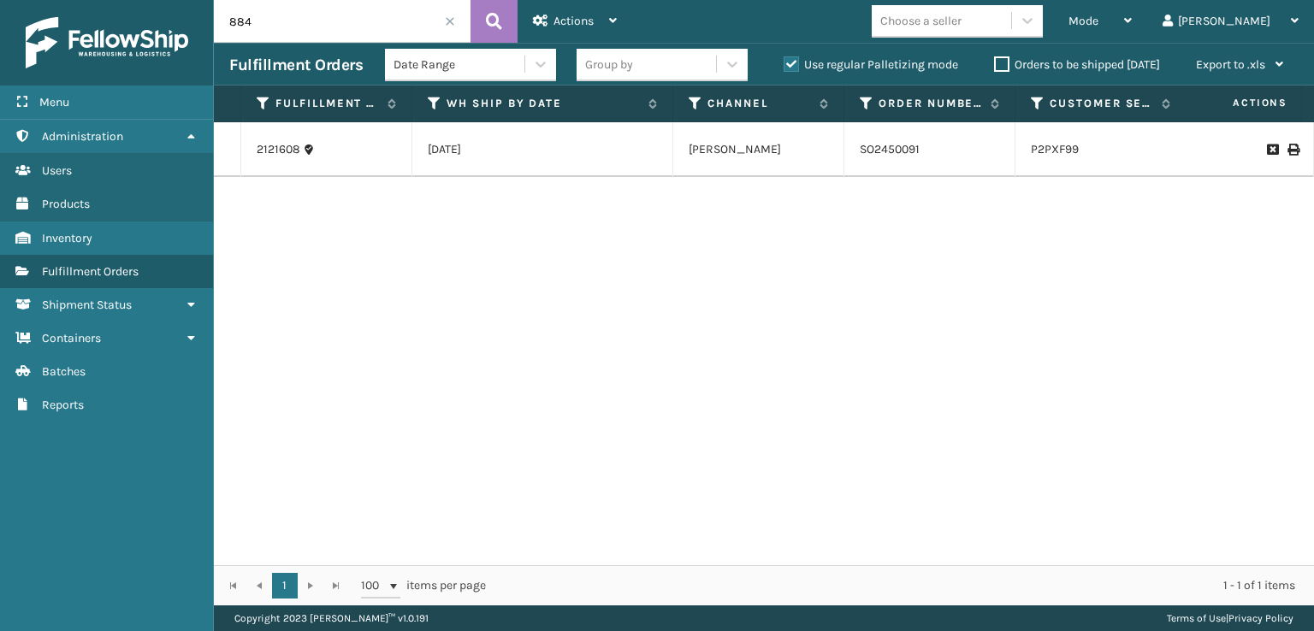
click at [995, 57] on label "Orders to be shipped [DATE]" at bounding box center [1077, 64] width 166 height 15
click at [995, 57] on input "Orders to be shipped [DATE]" at bounding box center [994, 60] width 1 height 11
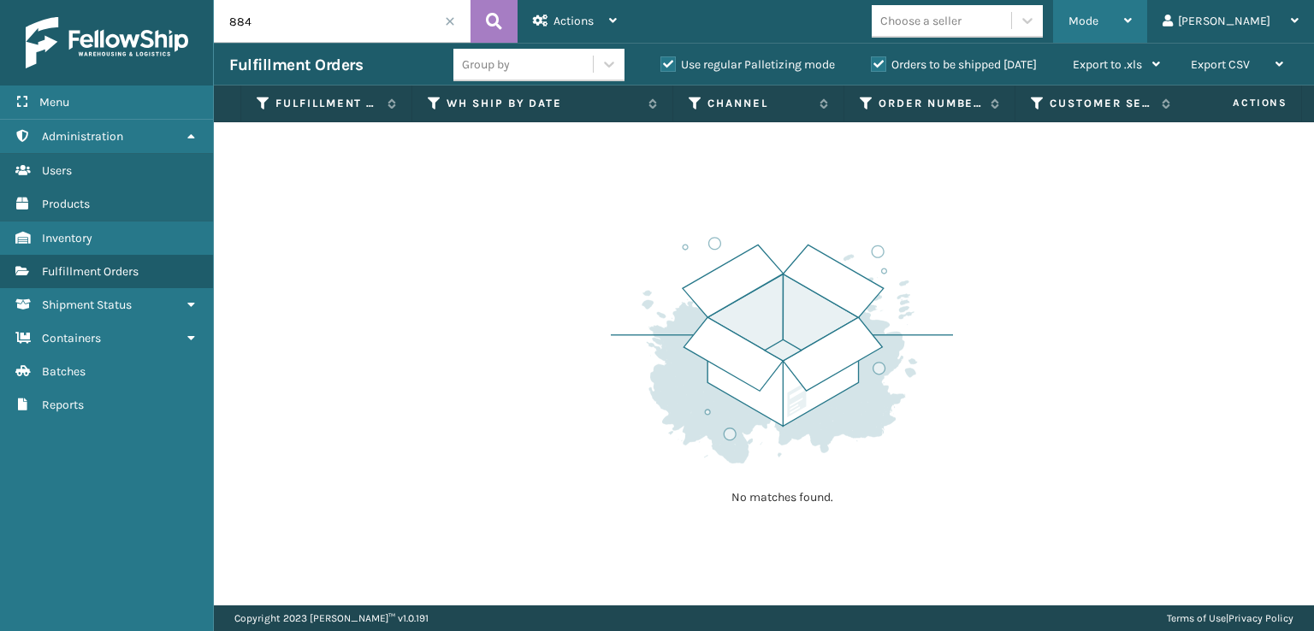
click at [1135, 21] on div "Mode Regular Mode Picking Mode Labeling Mode Palletizing Mode Exit Scan Mode" at bounding box center [1100, 21] width 94 height 43
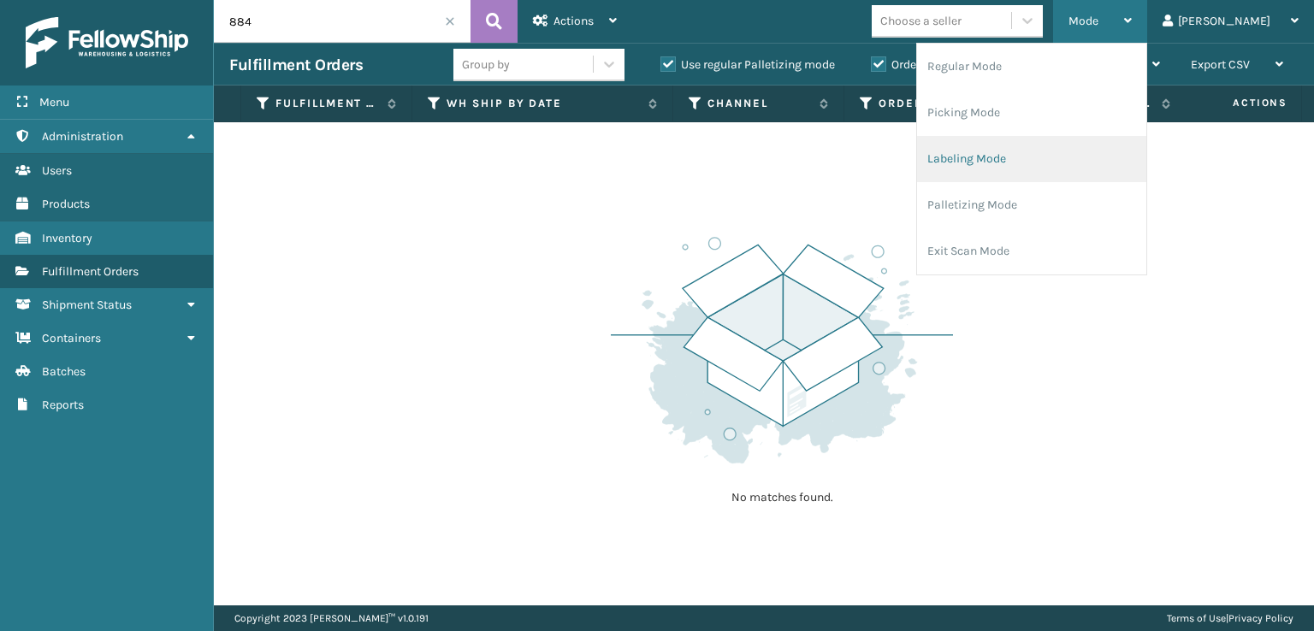
click at [1025, 162] on li "Labeling Mode" at bounding box center [1031, 159] width 229 height 46
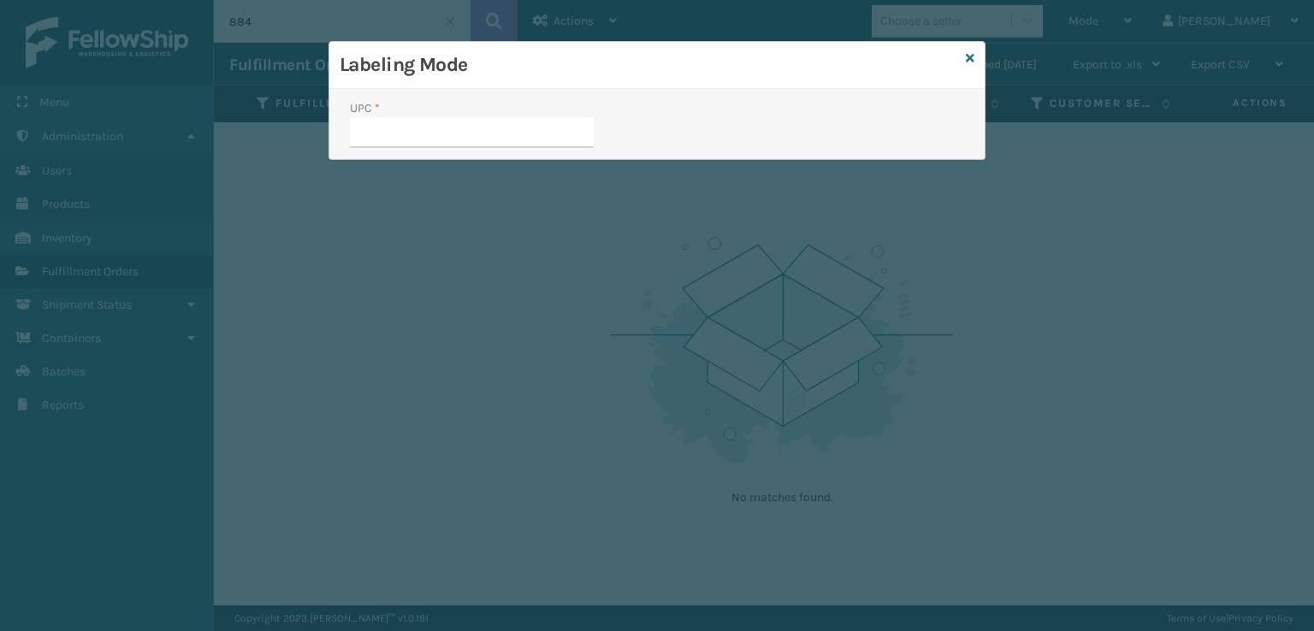
drag, startPoint x: 972, startPoint y: 62, endPoint x: 1047, endPoint y: 61, distance: 75.3
click at [974, 62] on div "Labeling Mode UPC *" at bounding box center [656, 100] width 657 height 119
click at [1135, 33] on div "Labeling Mode UPC *" at bounding box center [657, 315] width 1314 height 631
drag, startPoint x: 966, startPoint y: 57, endPoint x: 982, endPoint y: 51, distance: 17.3
click at [967, 57] on icon at bounding box center [970, 58] width 9 height 12
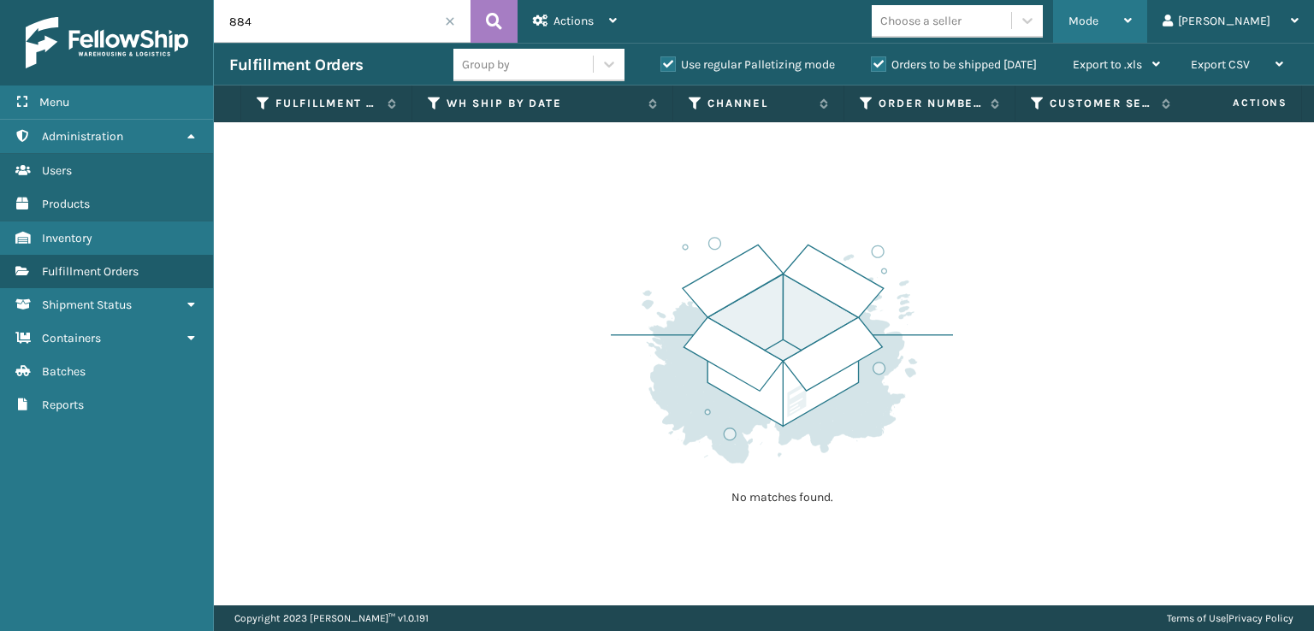
click at [1136, 11] on div "Mode Regular Mode Picking Mode Labeling Mode Palletizing Mode Exit Scan Mode" at bounding box center [1100, 21] width 94 height 43
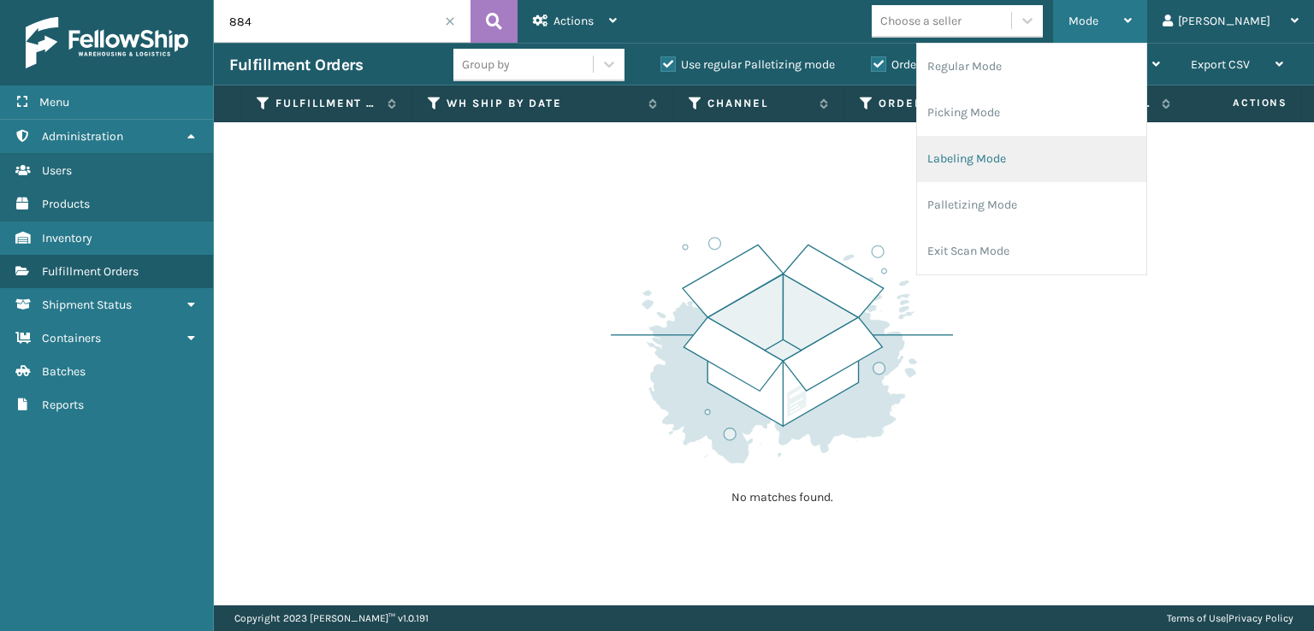
click at [1017, 170] on li "Labeling Mode" at bounding box center [1031, 159] width 229 height 46
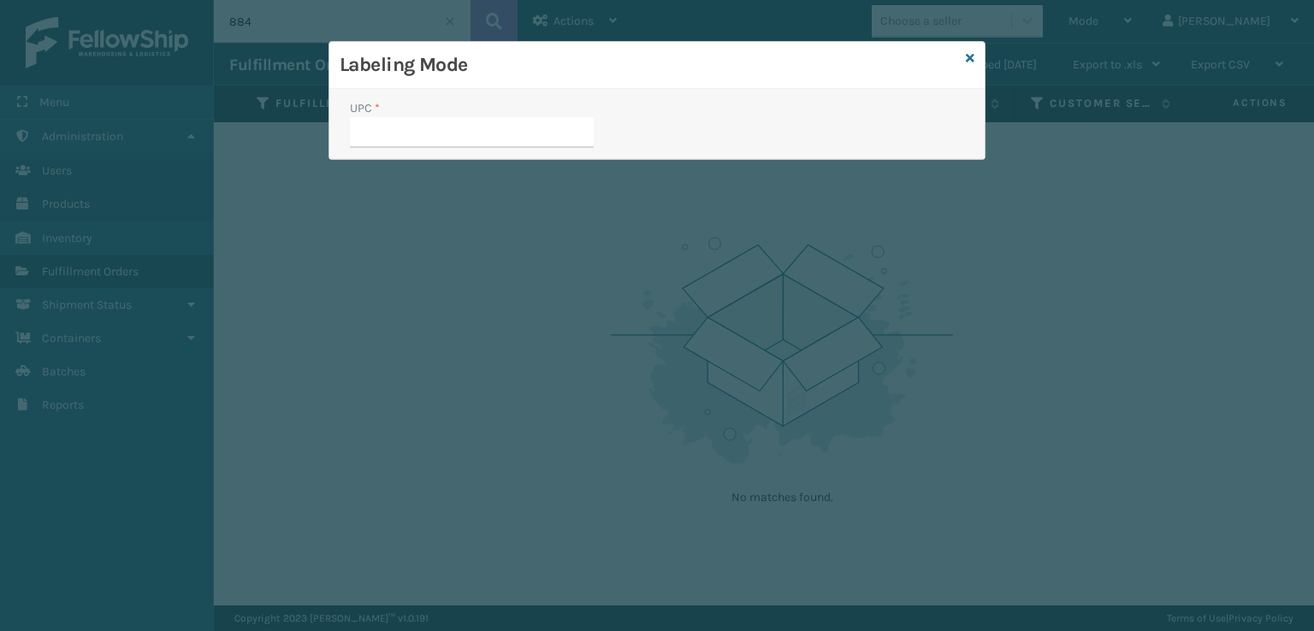
click at [962, 62] on div "Labeling Mode" at bounding box center [656, 65] width 655 height 47
click at [969, 61] on icon at bounding box center [970, 58] width 9 height 12
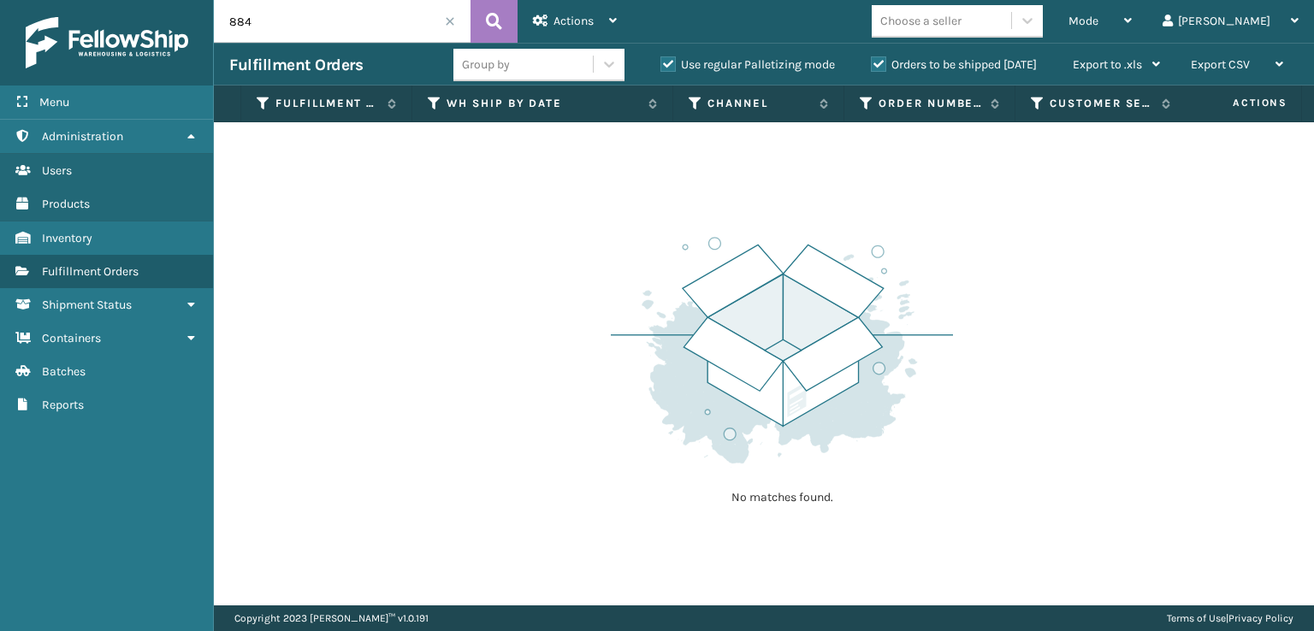
click at [666, 62] on label "Use regular Palletizing mode" at bounding box center [747, 64] width 174 height 15
click at [661, 62] on input "Use regular Palletizing mode" at bounding box center [660, 60] width 1 height 11
checkbox input "false"
drag, startPoint x: 1146, startPoint y: 21, endPoint x: 1125, endPoint y: 31, distance: 22.6
click at [1098, 22] on span "Mode" at bounding box center [1083, 21] width 30 height 15
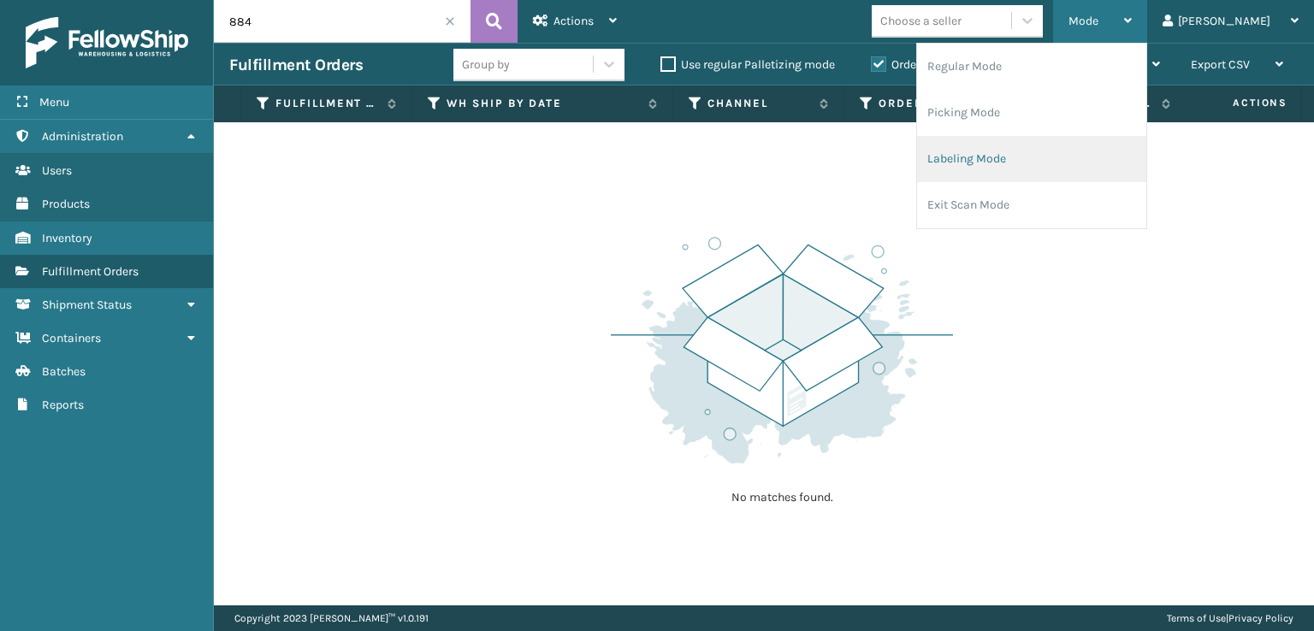
click at [1015, 160] on li "Labeling Mode" at bounding box center [1031, 159] width 229 height 46
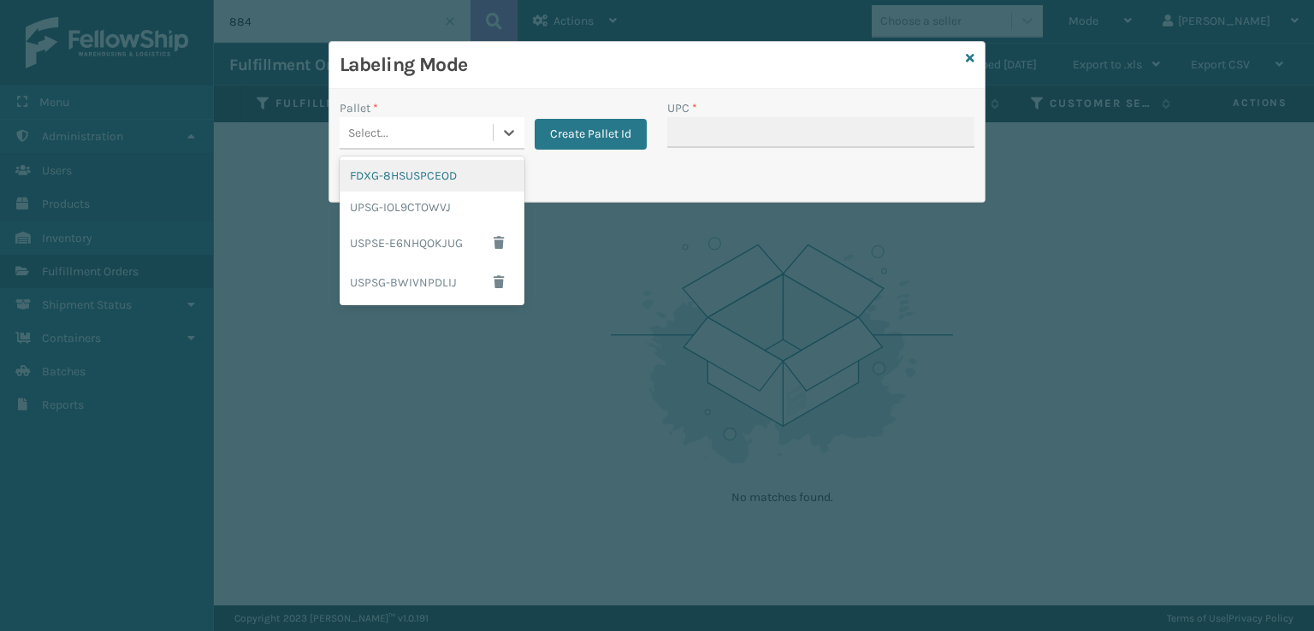
click at [462, 138] on div "Select..." at bounding box center [416, 133] width 153 height 28
click at [387, 184] on div "FDXG-8HSUSPCEOD" at bounding box center [432, 176] width 185 height 32
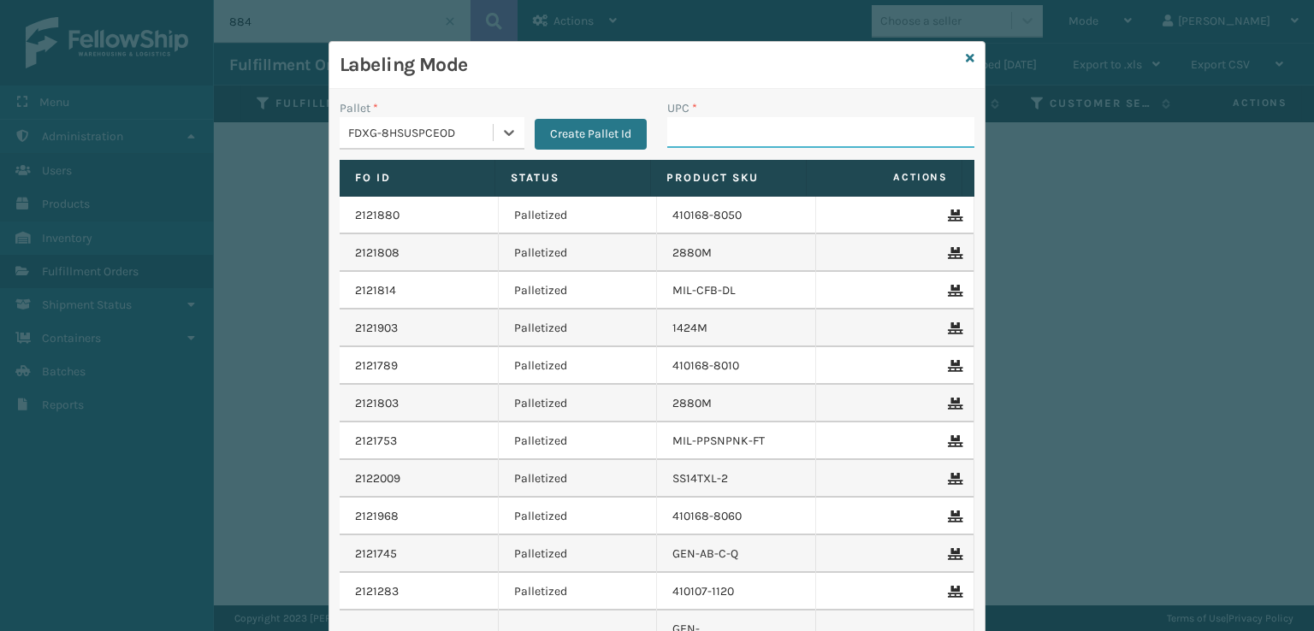
click at [749, 138] on input "UPC *" at bounding box center [820, 132] width 307 height 31
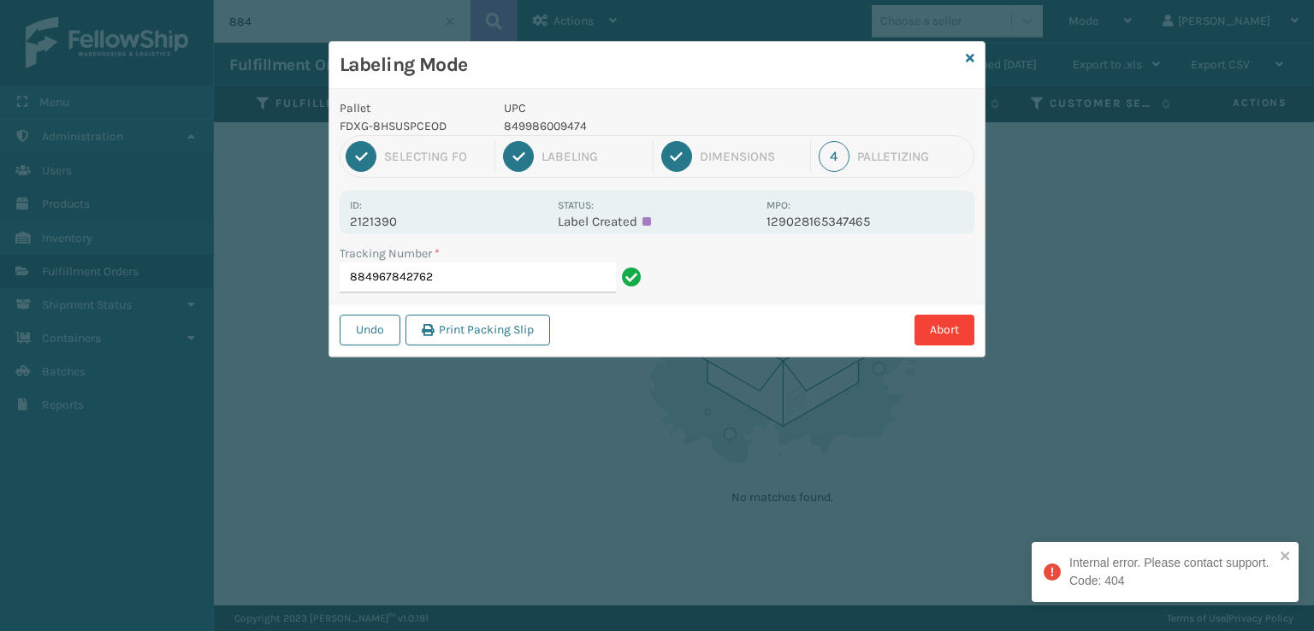
type input "884967842762"
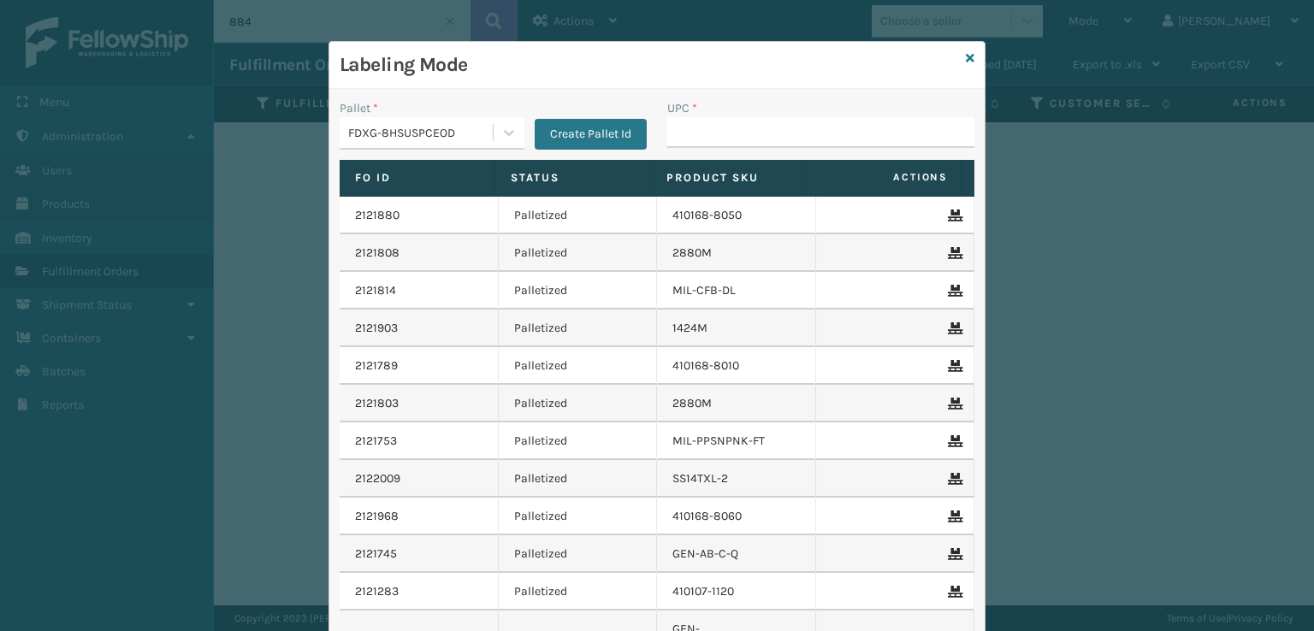
click at [957, 59] on div "Labeling Mode" at bounding box center [656, 65] width 655 height 47
click at [966, 56] on icon at bounding box center [970, 58] width 9 height 12
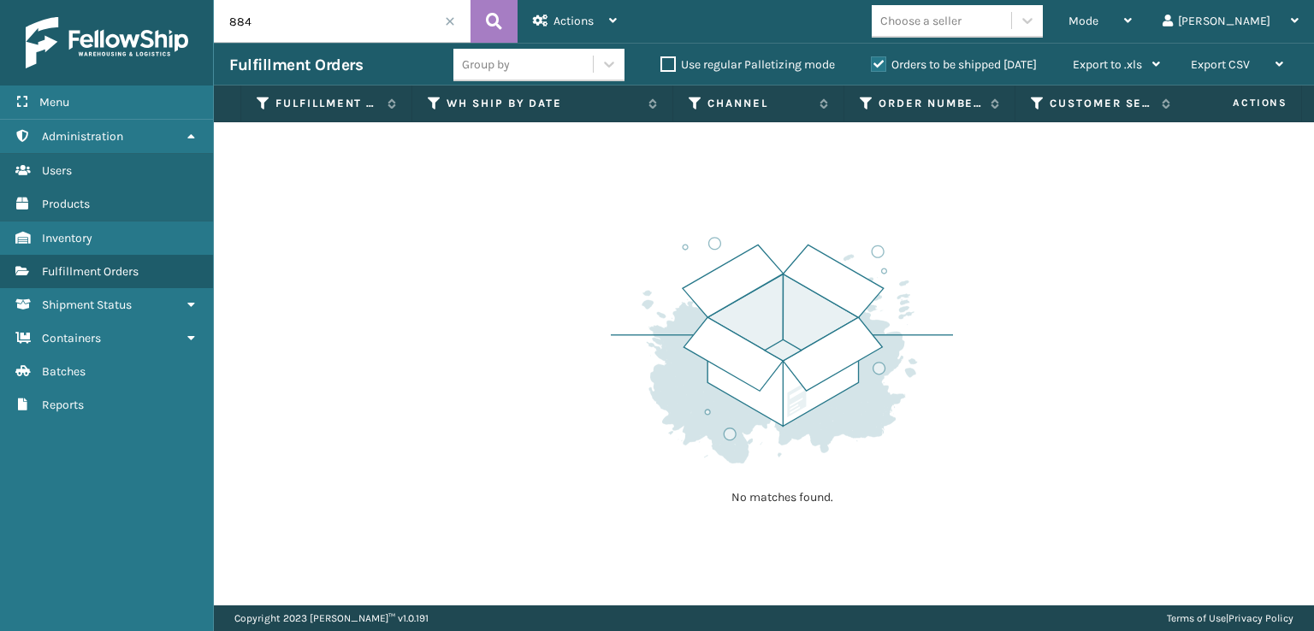
click at [374, 15] on input "884" at bounding box center [342, 21] width 257 height 43
click at [448, 25] on span at bounding box center [450, 21] width 10 height 10
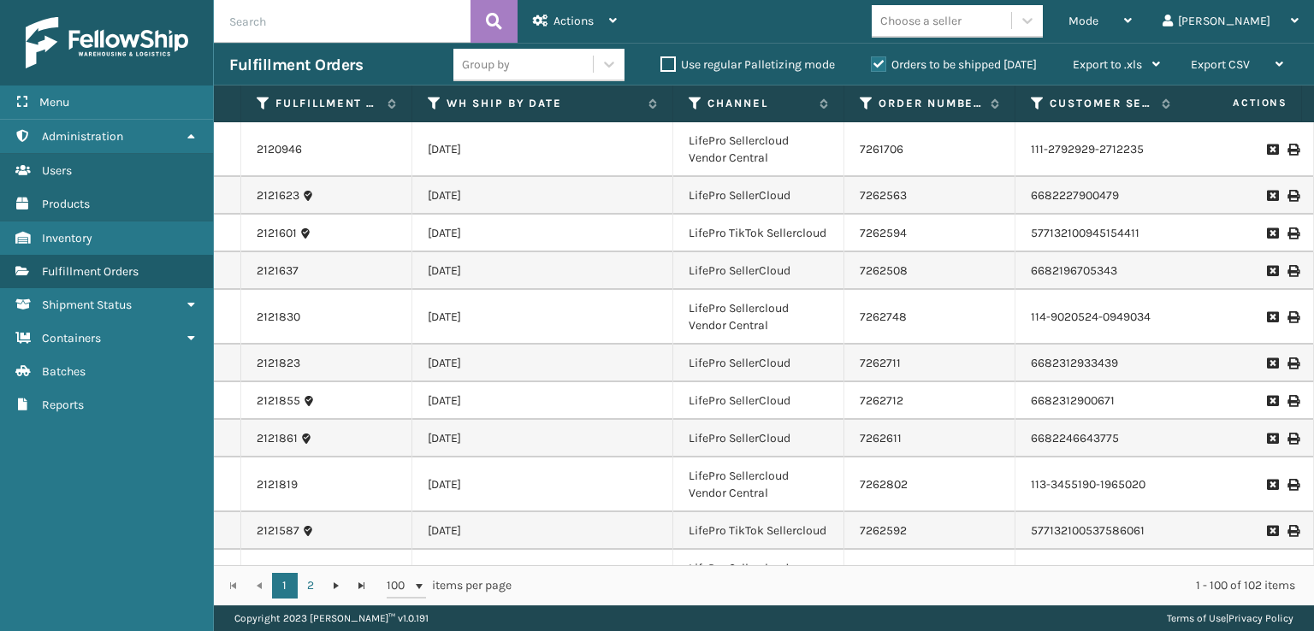
click at [389, 27] on input "text" at bounding box center [342, 21] width 257 height 43
type input "884971058957"
click at [491, 15] on button at bounding box center [493, 21] width 47 height 43
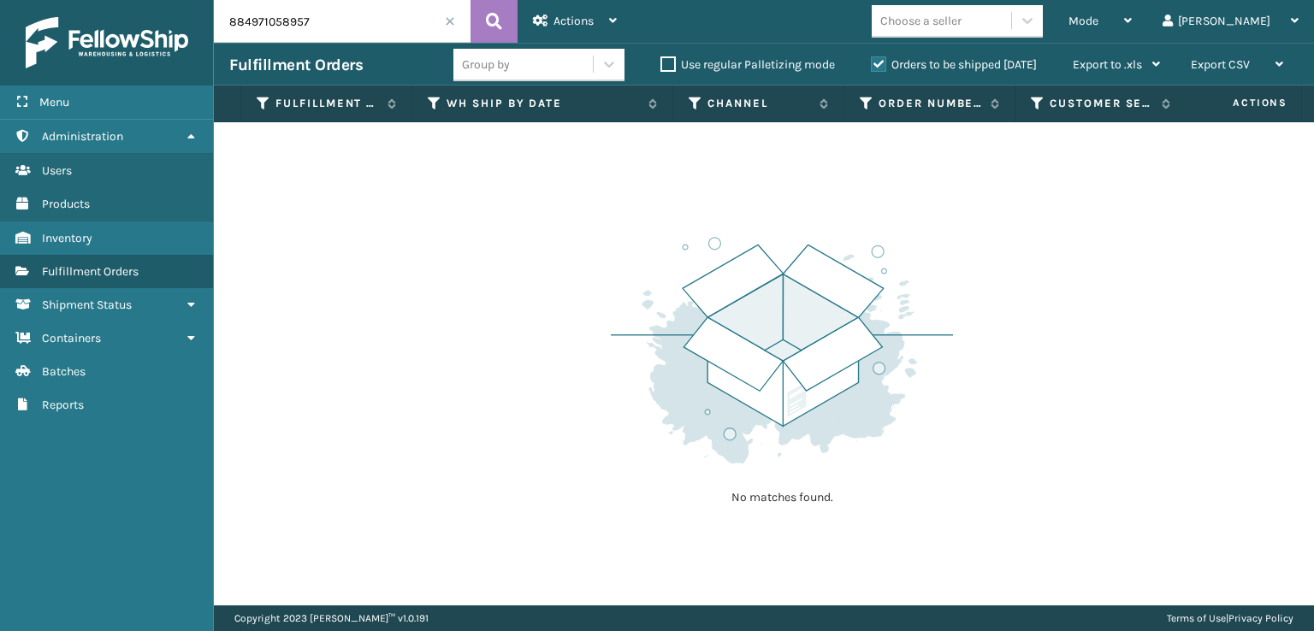
click at [879, 64] on label "Orders to be shipped [DATE]" at bounding box center [954, 64] width 166 height 15
click at [871, 64] on input "Orders to be shipped [DATE]" at bounding box center [871, 60] width 1 height 11
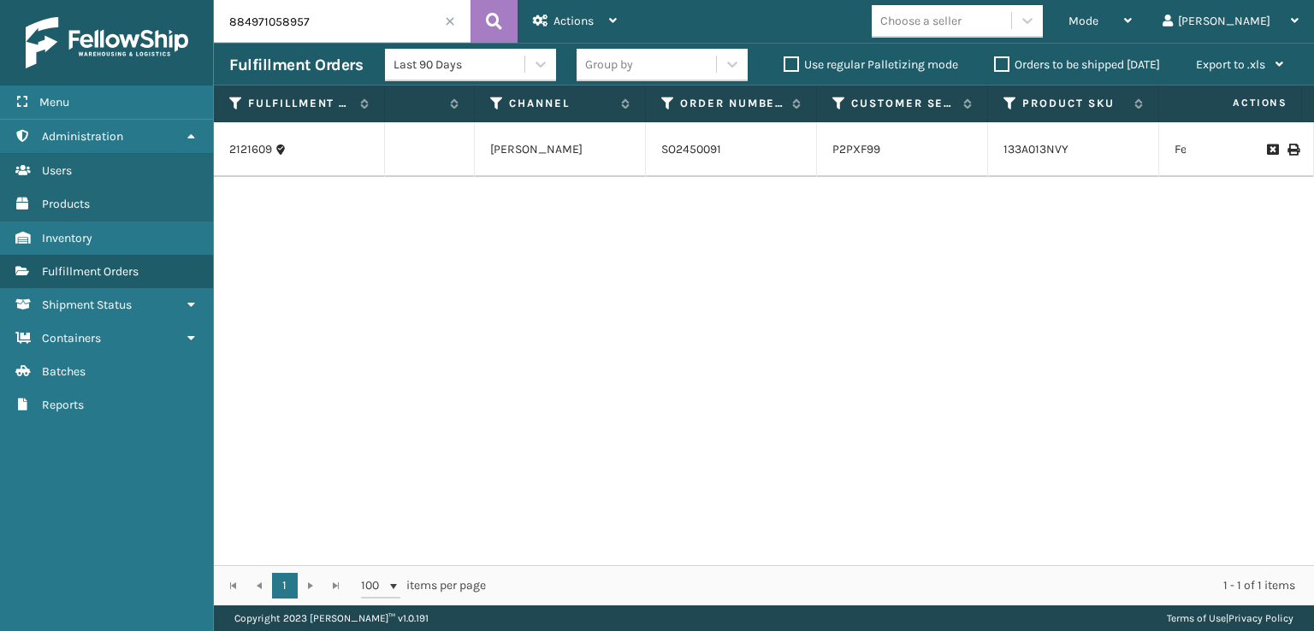
scroll to position [0, 215]
click at [446, 21] on span at bounding box center [450, 21] width 10 height 10
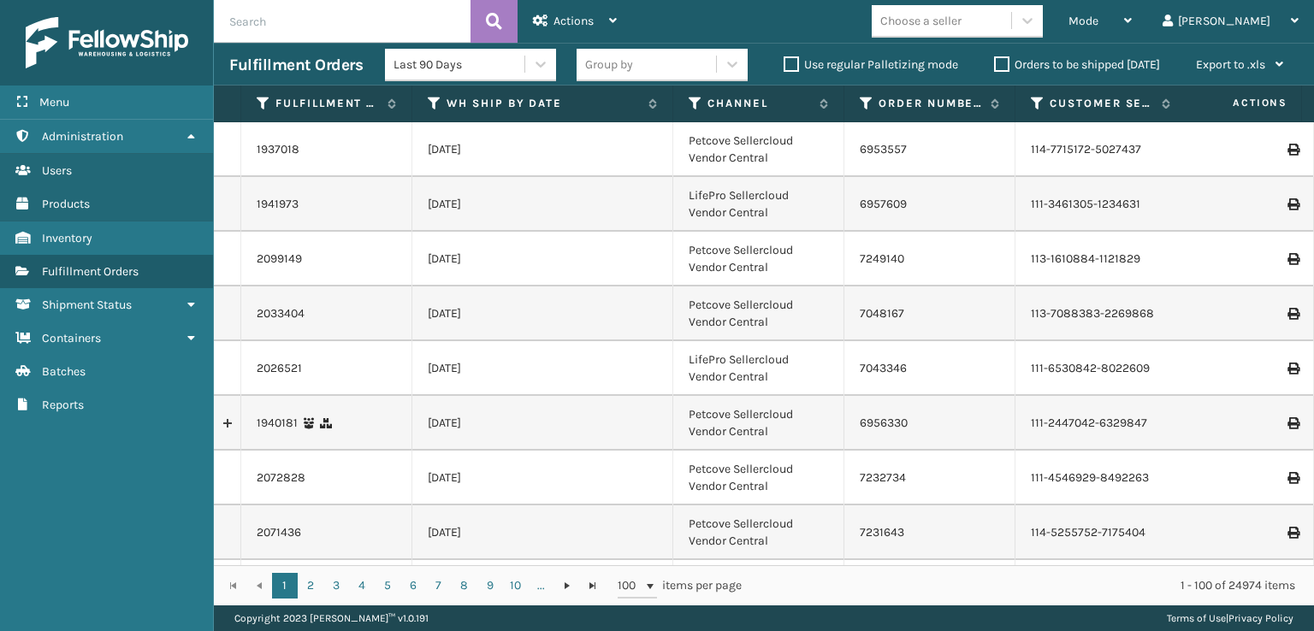
click at [382, 25] on input "text" at bounding box center [342, 21] width 257 height 43
click at [361, 18] on input "text" at bounding box center [342, 21] width 257 height 43
type input "8849710656"
click at [493, 23] on icon at bounding box center [494, 22] width 16 height 26
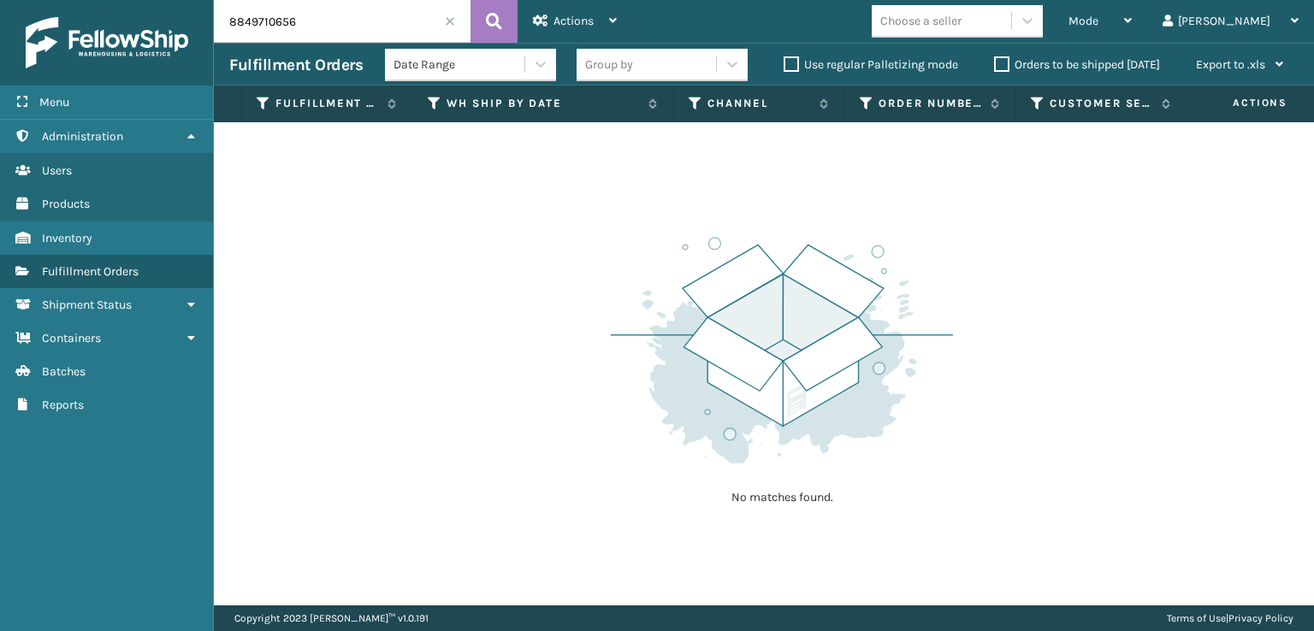
drag, startPoint x: 366, startPoint y: 24, endPoint x: 135, endPoint y: 49, distance: 232.2
click at [135, 0] on div "Menu Users Administration Users Users Users Products Users Inventory Users Fulf…" at bounding box center [657, 0] width 1314 height 0
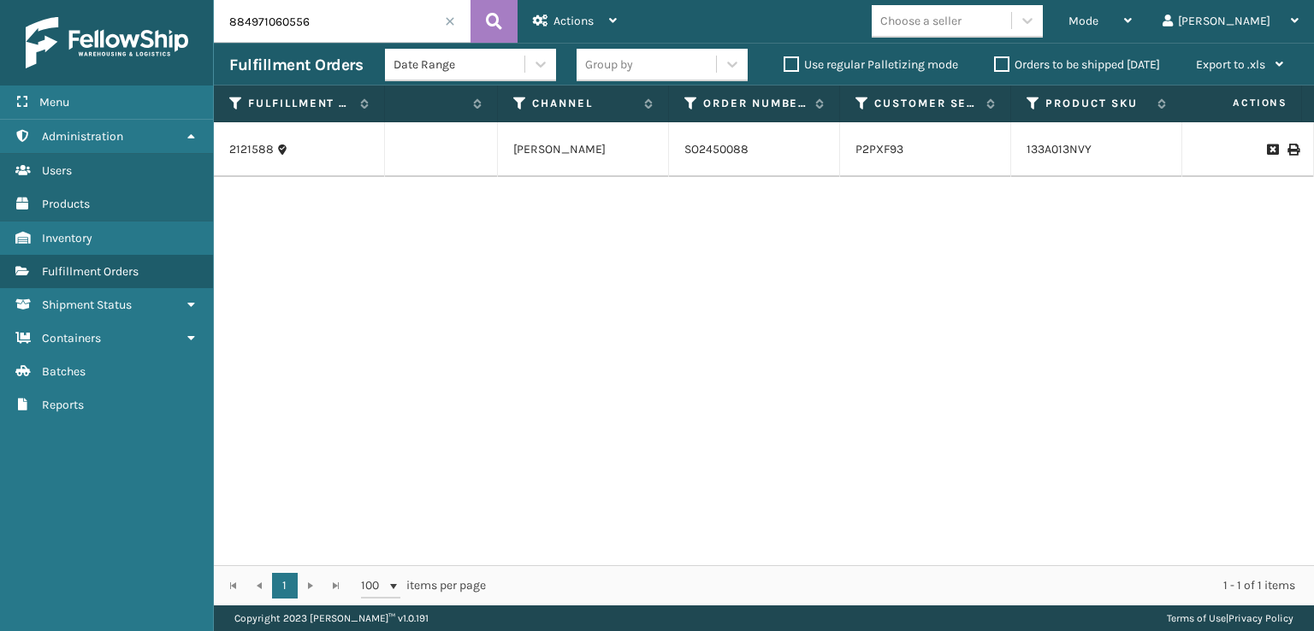
scroll to position [0, 287]
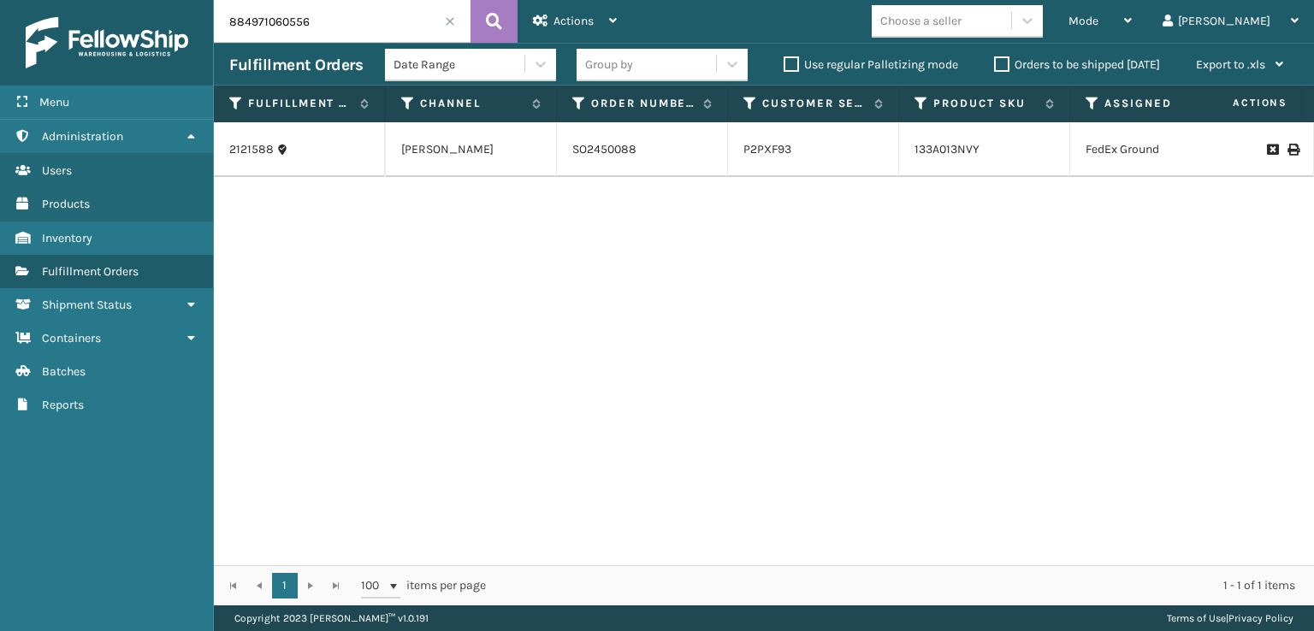
click at [1287, 148] on icon at bounding box center [1292, 150] width 10 height 12
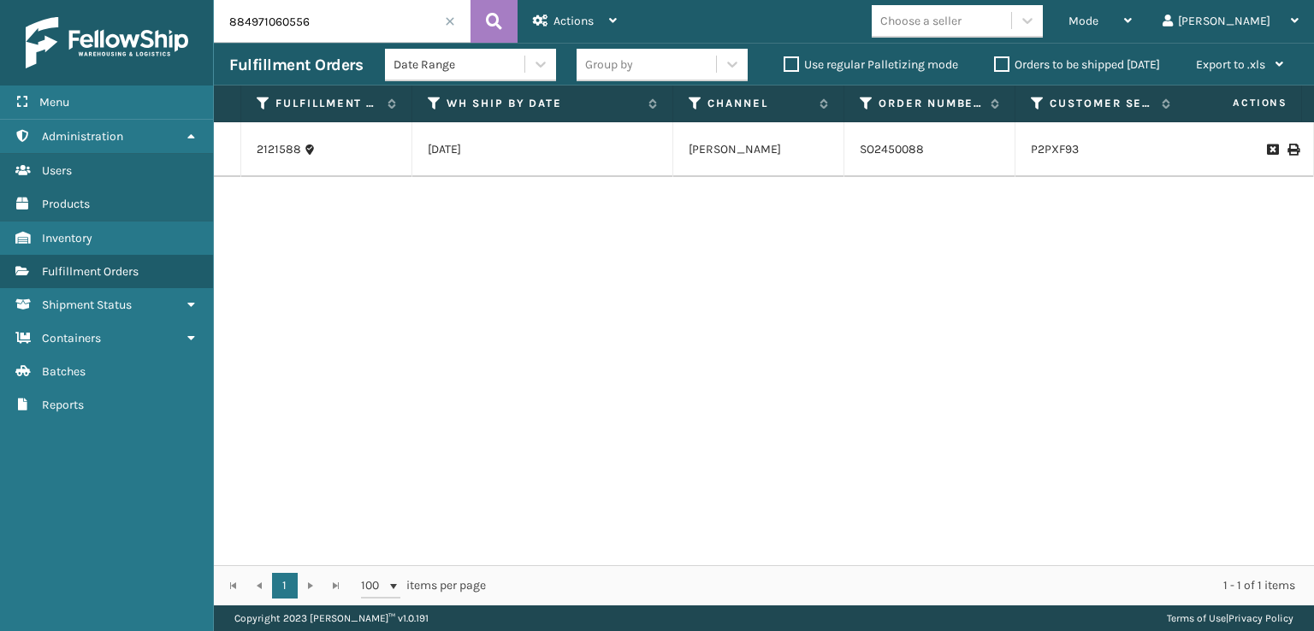
click at [420, 21] on input "884971060556" at bounding box center [342, 21] width 257 height 43
type input "8"
type input "7"
type input "884971056049"
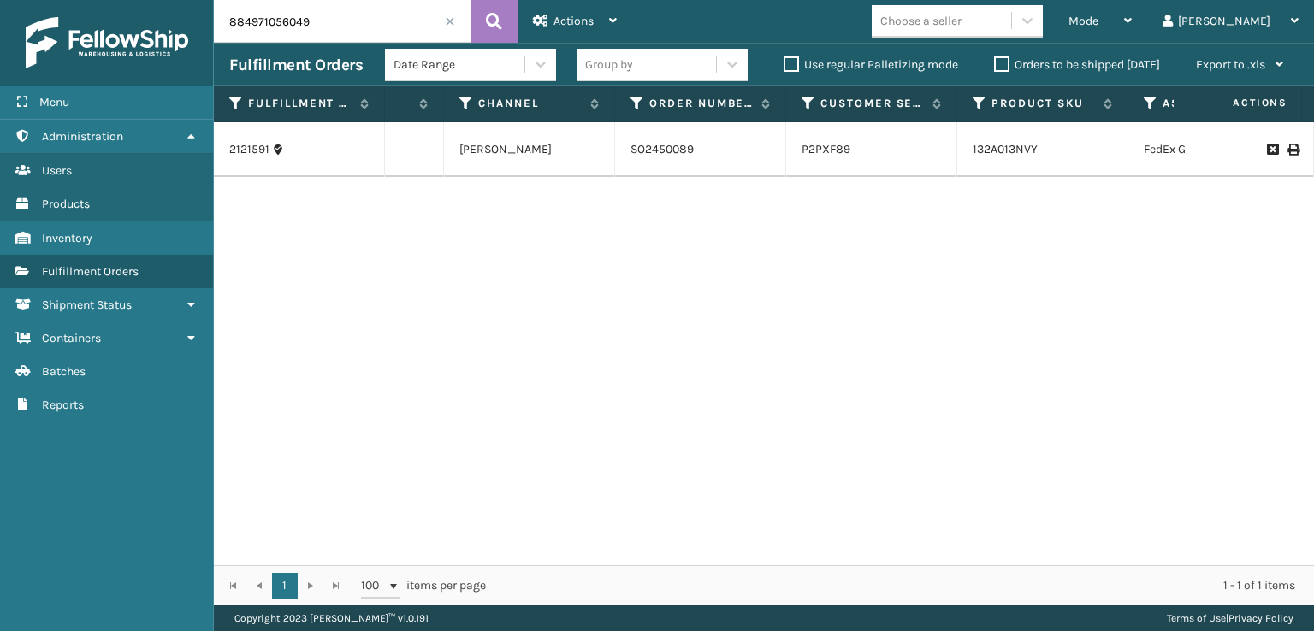
click at [1269, 155] on div at bounding box center [1249, 150] width 97 height 12
click at [1287, 152] on icon at bounding box center [1292, 150] width 10 height 12
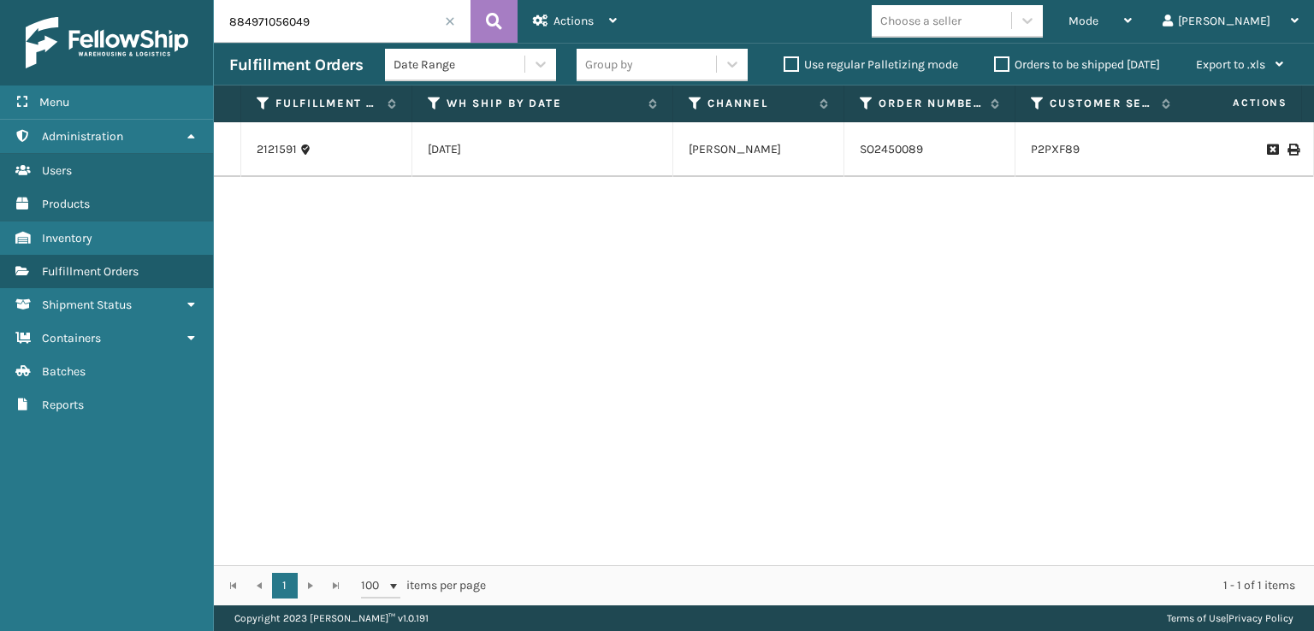
click at [445, 21] on span at bounding box center [450, 21] width 10 height 10
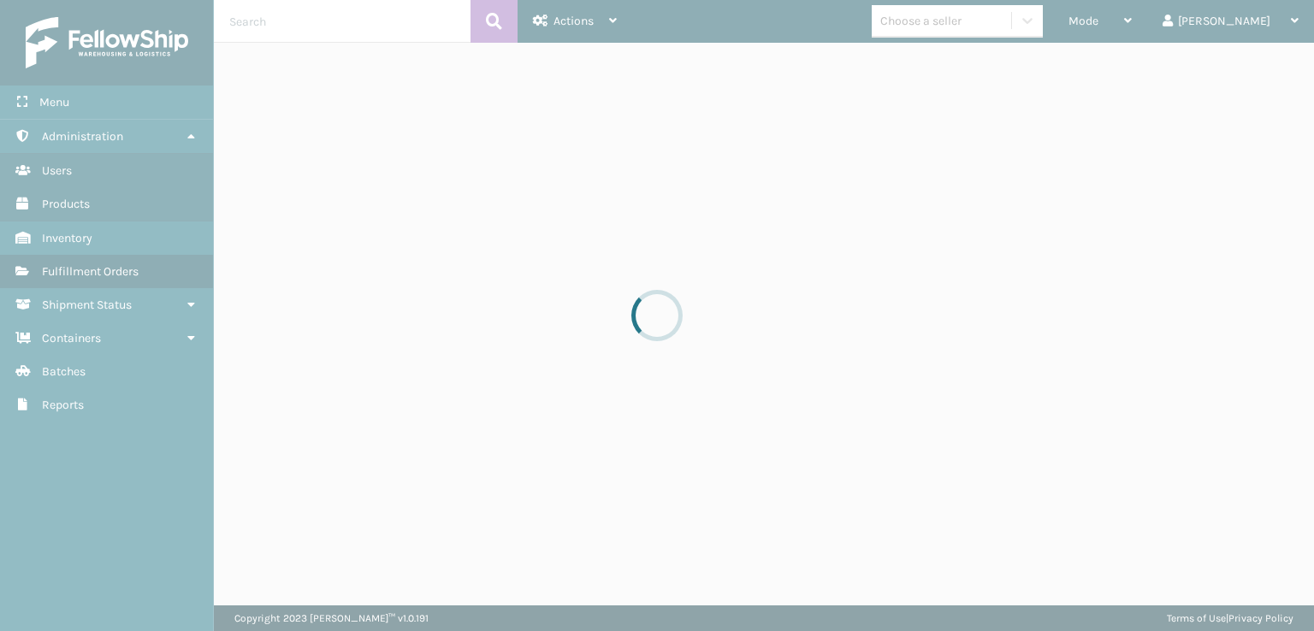
click at [356, 27] on div at bounding box center [657, 315] width 1314 height 631
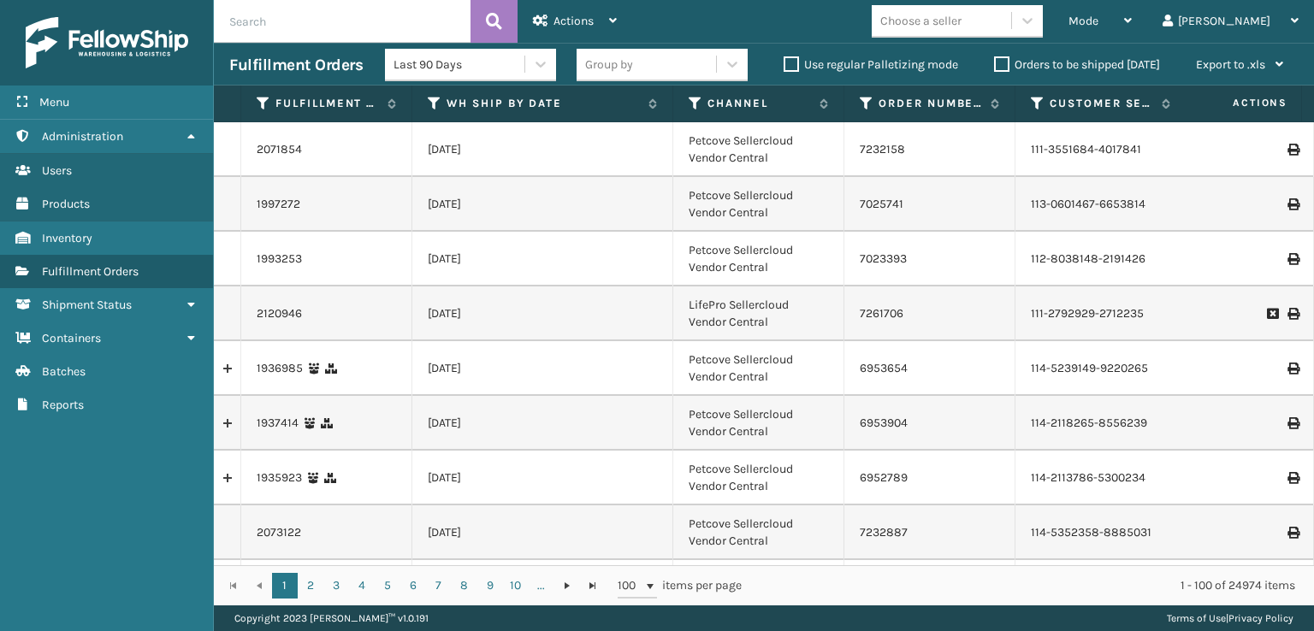
click at [397, 34] on input "text" at bounding box center [342, 21] width 257 height 43
type input "884971057365"
click at [491, 16] on icon at bounding box center [494, 22] width 16 height 26
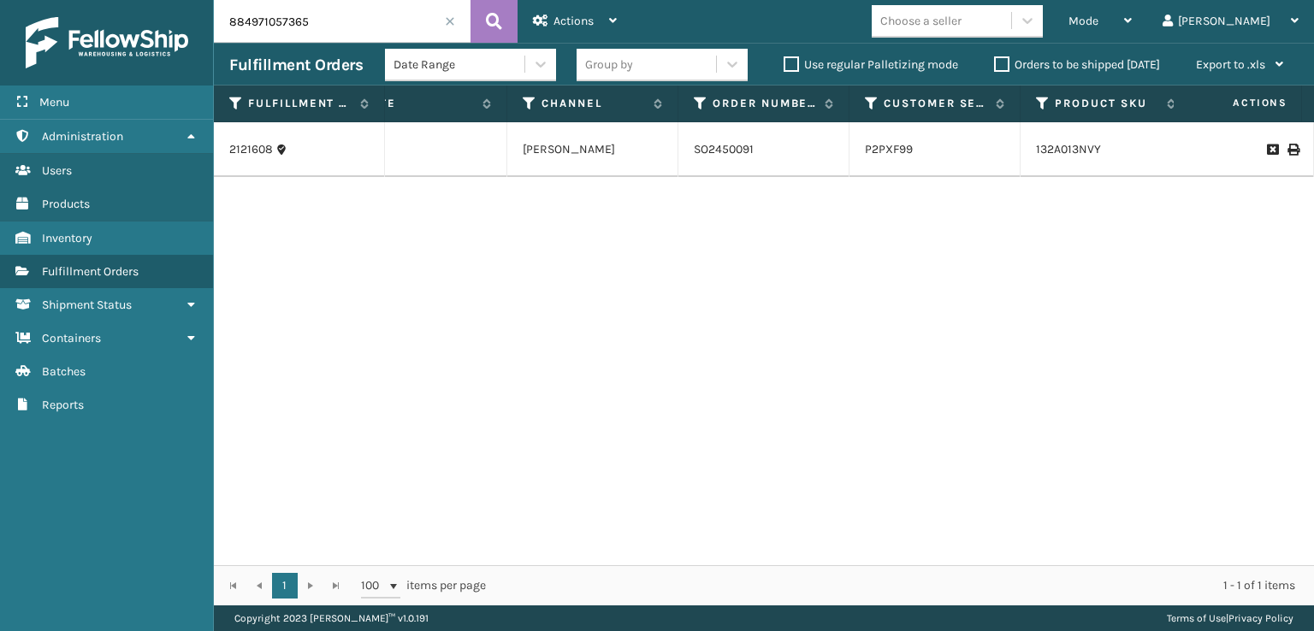
scroll to position [0, 198]
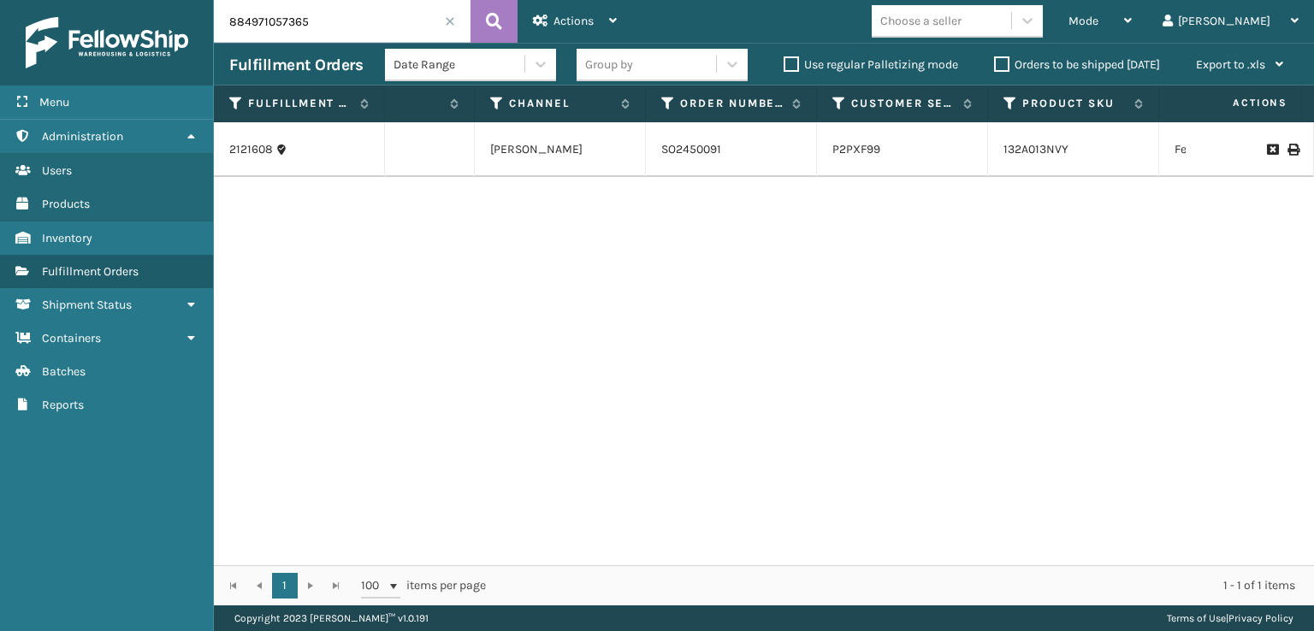
click at [446, 21] on span at bounding box center [450, 21] width 10 height 10
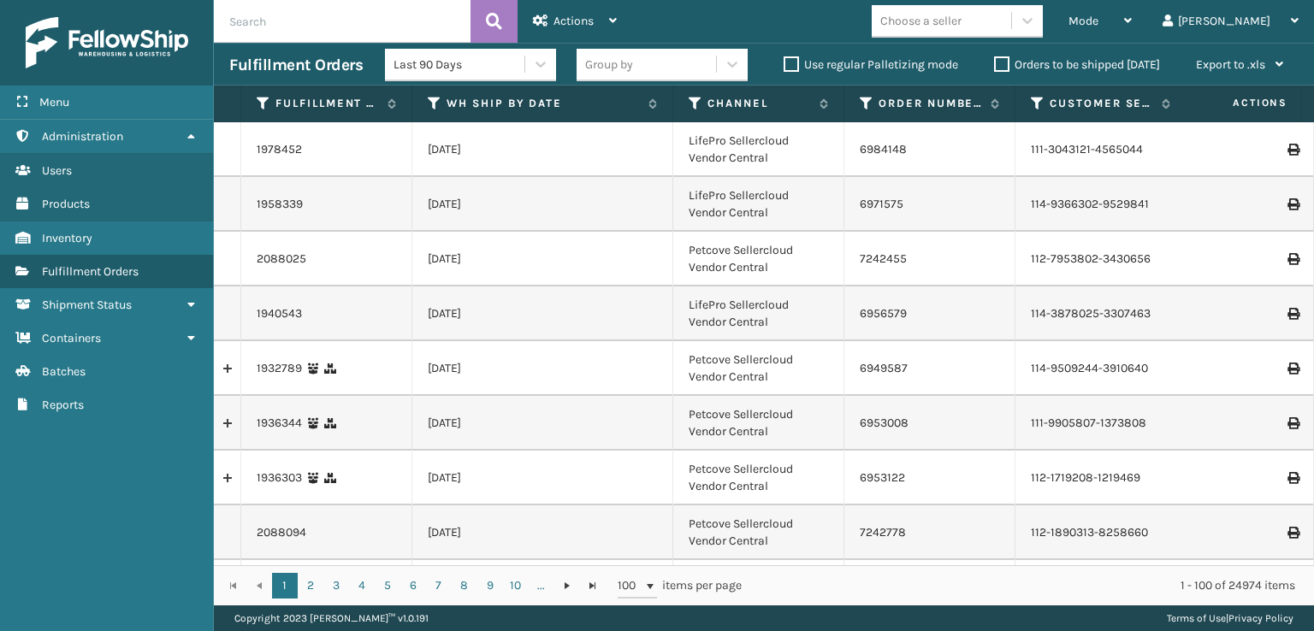
click at [443, 21] on input "text" at bounding box center [342, 21] width 257 height 43
type input "884971058957"
click at [494, 16] on icon at bounding box center [494, 22] width 16 height 26
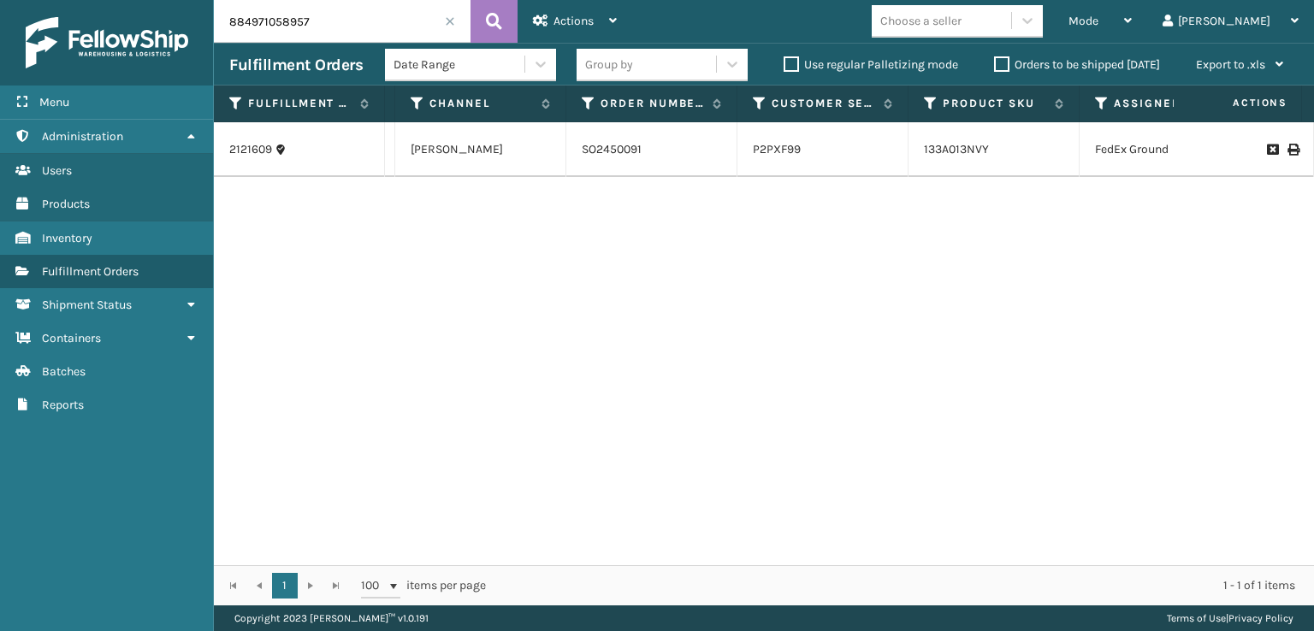
scroll to position [0, 282]
click at [1287, 146] on icon at bounding box center [1292, 150] width 10 height 12
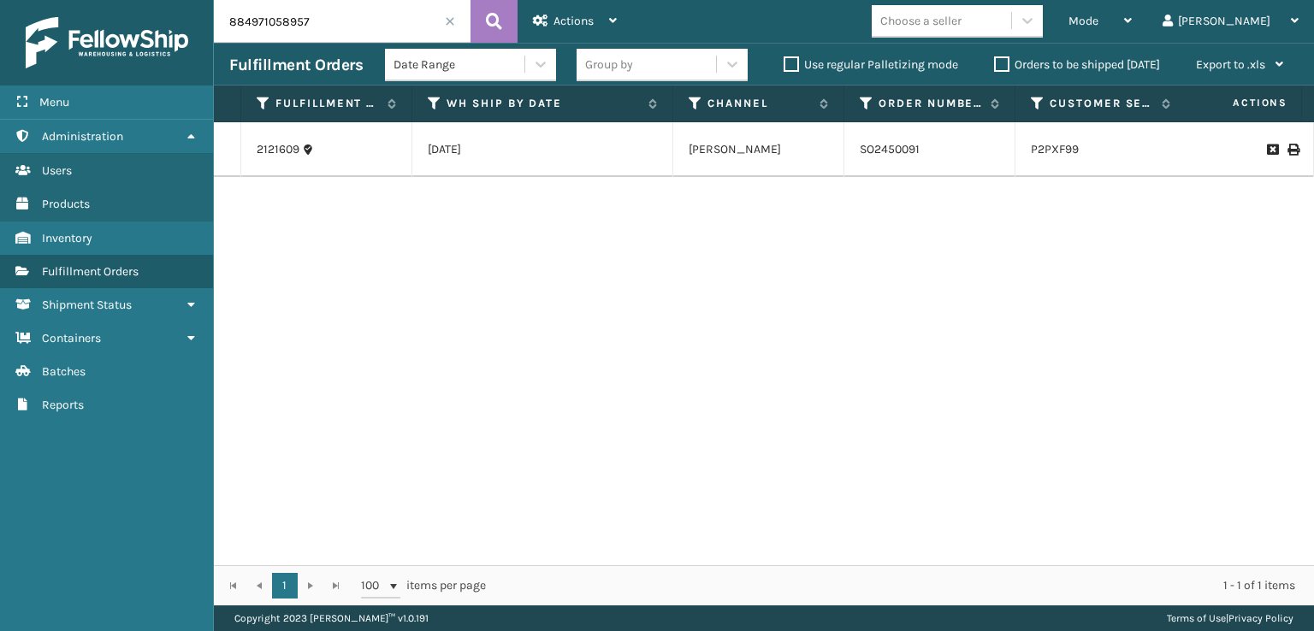
click at [450, 22] on span at bounding box center [450, 21] width 10 height 10
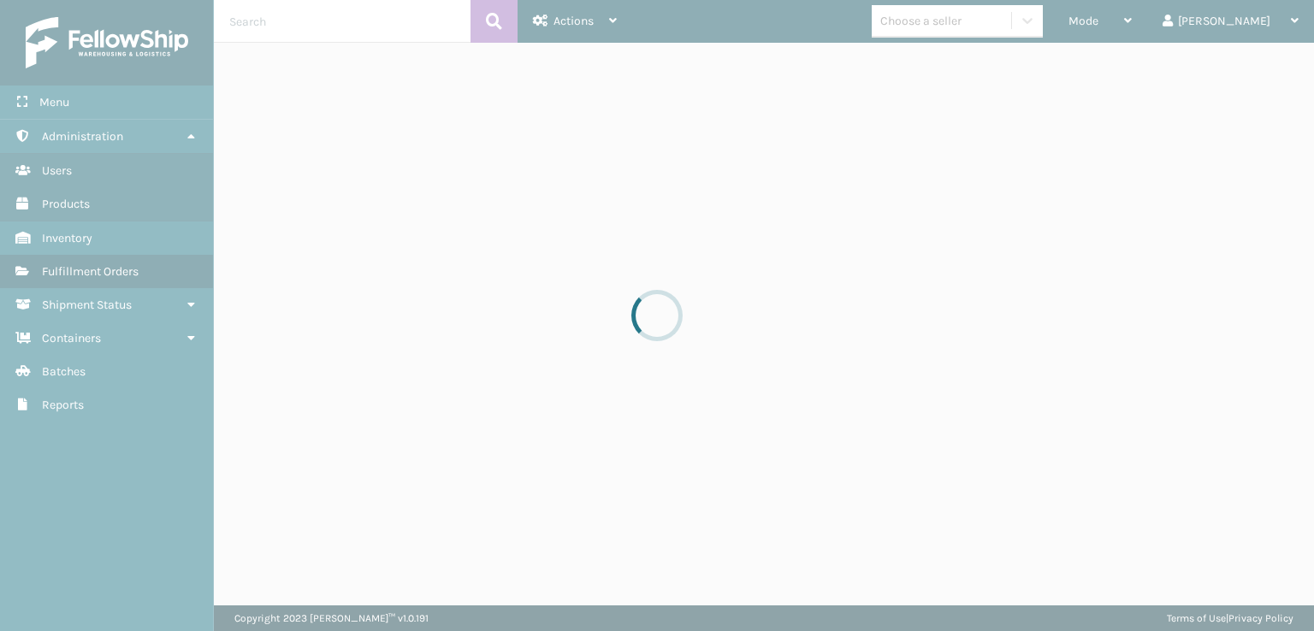
click at [357, 20] on div at bounding box center [657, 315] width 1314 height 631
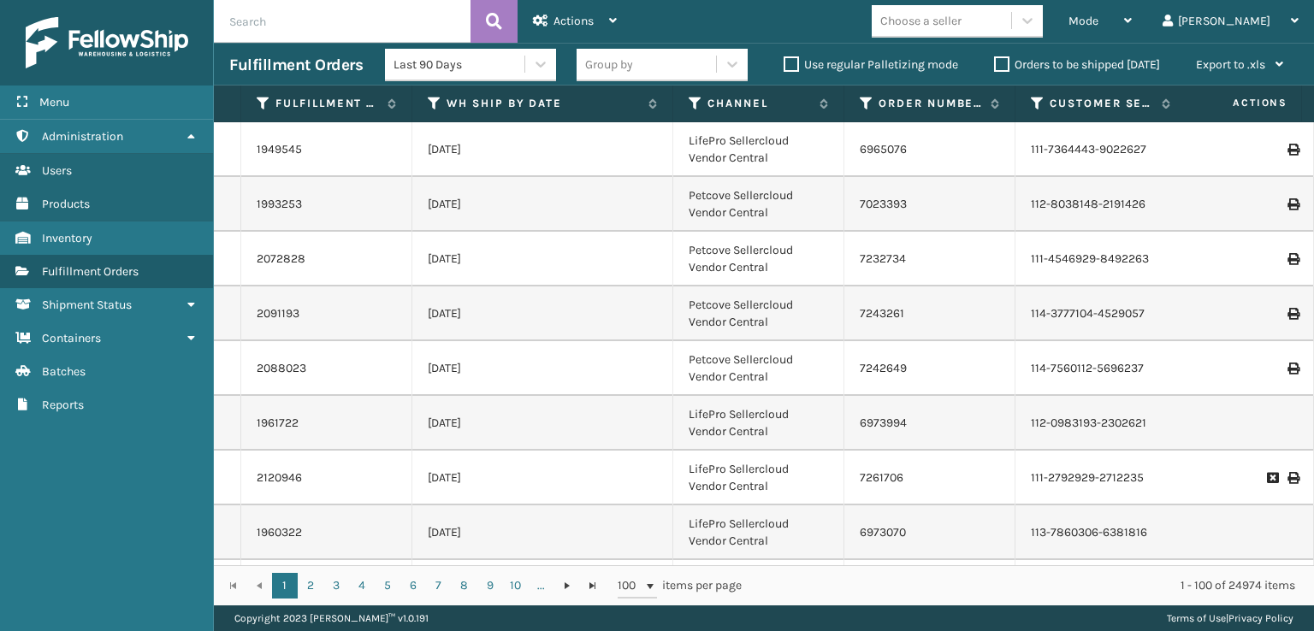
click at [327, 21] on input "text" at bounding box center [342, 21] width 257 height 43
type input "393995687693"
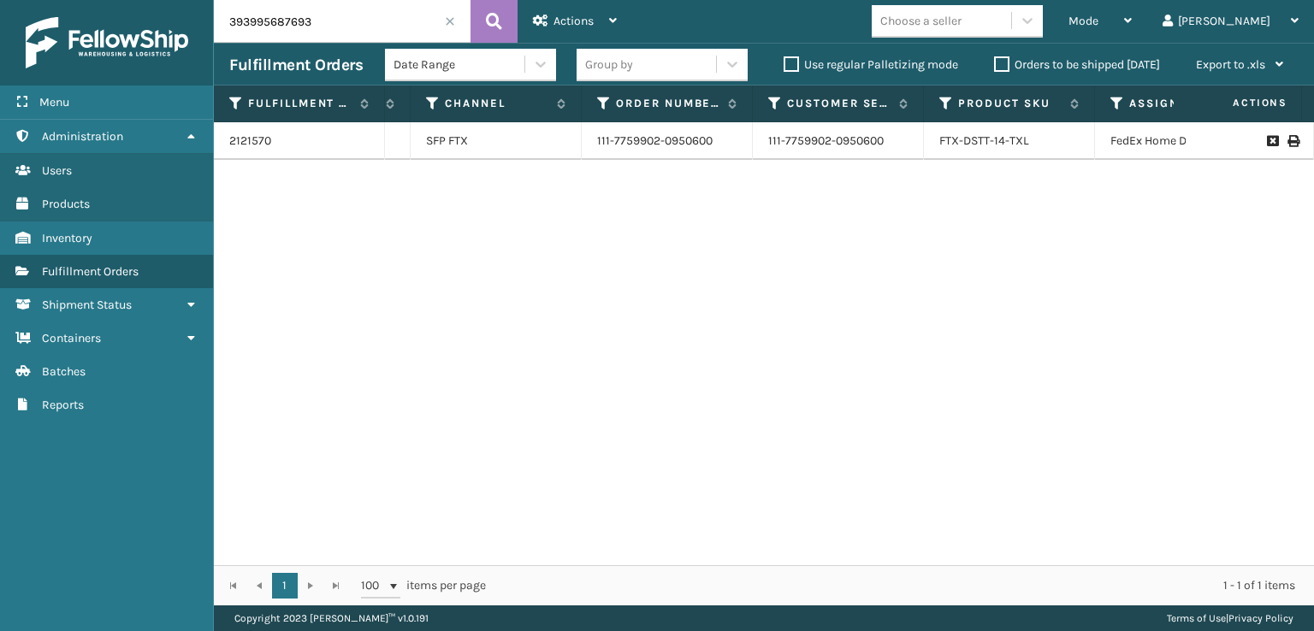
scroll to position [0, 276]
click at [445, 25] on span at bounding box center [450, 21] width 10 height 10
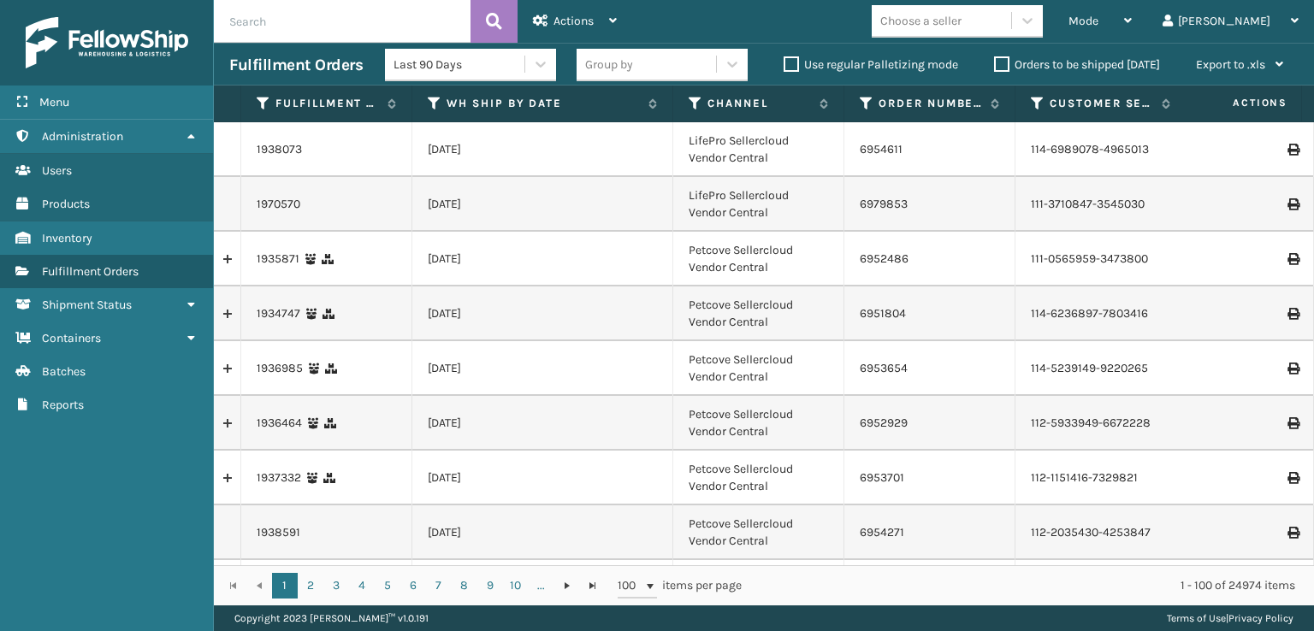
click at [320, 28] on input "text" at bounding box center [342, 21] width 257 height 43
click at [499, 20] on icon at bounding box center [494, 22] width 16 height 26
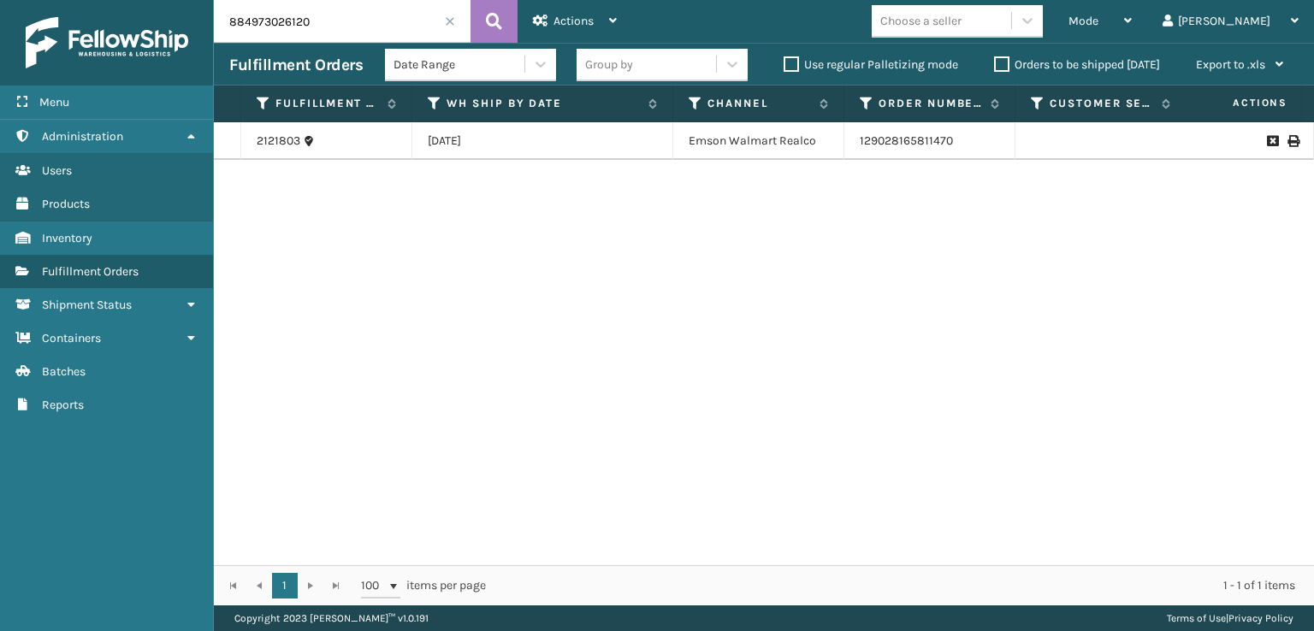
click at [1287, 138] on icon at bounding box center [1292, 141] width 10 height 12
click at [356, 14] on input "884973026120" at bounding box center [342, 21] width 257 height 43
type input "884971639323"
click at [470, 0] on button at bounding box center [493, 21] width 47 height 43
click at [493, 19] on icon at bounding box center [494, 22] width 16 height 26
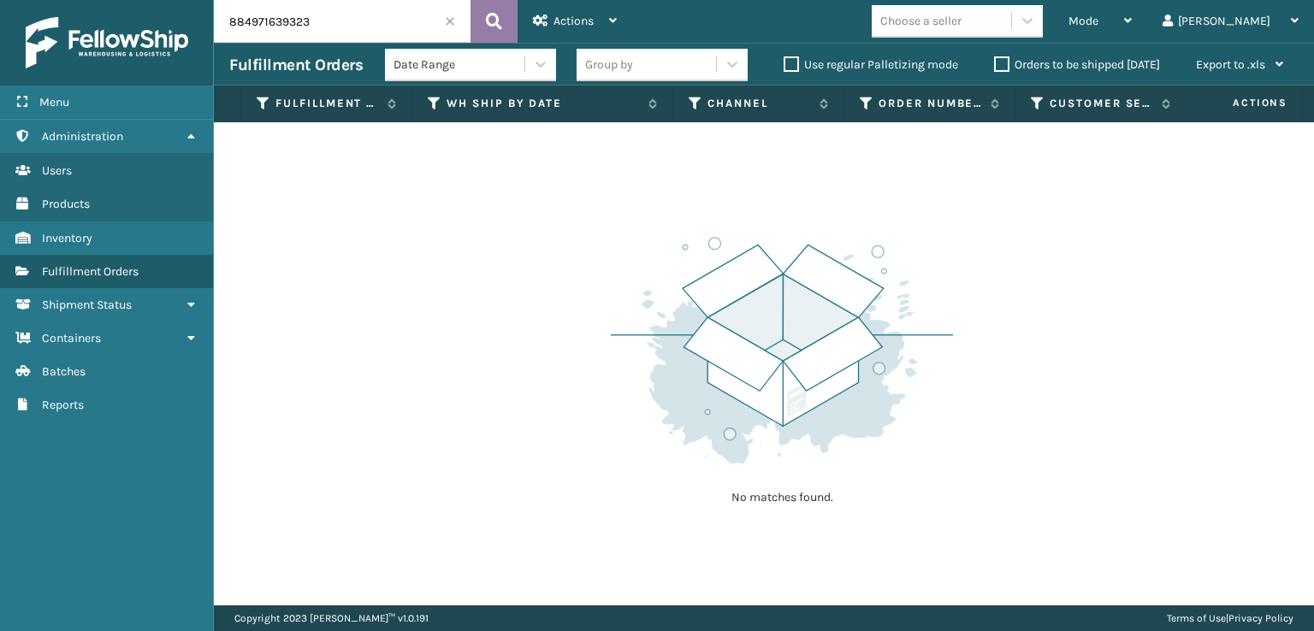
click at [470, 0] on button at bounding box center [493, 21] width 47 height 43
click at [407, 17] on input "884971639323" at bounding box center [342, 21] width 257 height 43
type input "8"
click at [499, 16] on icon at bounding box center [494, 22] width 16 height 26
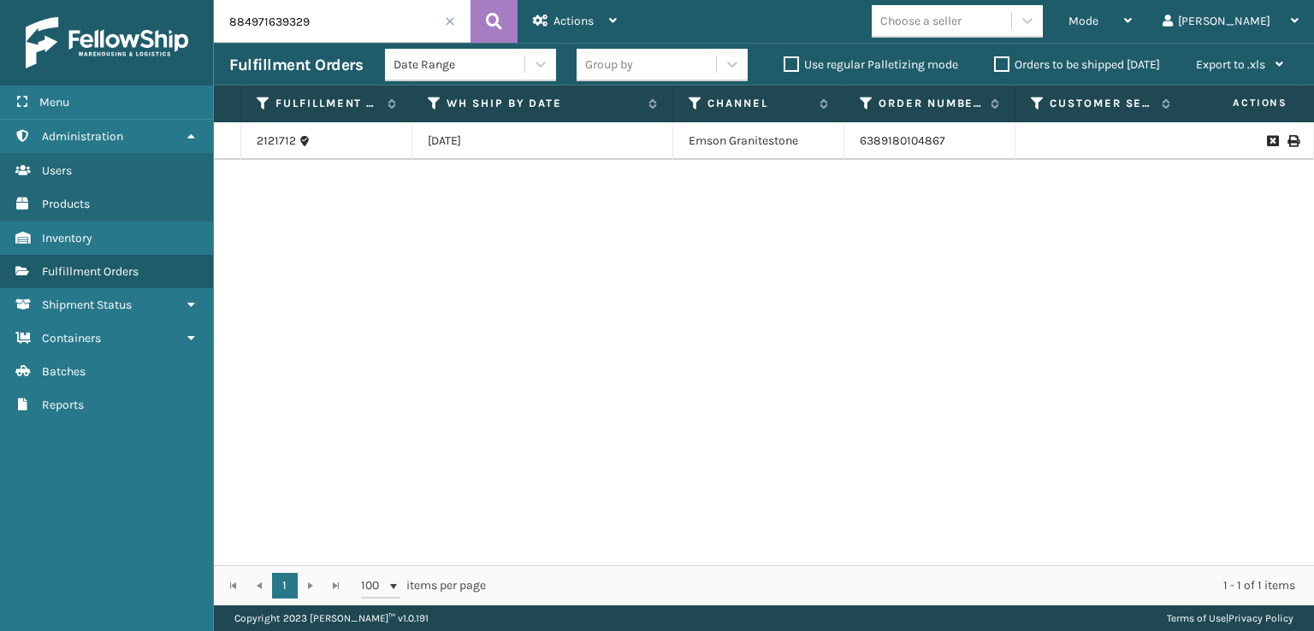
click at [1287, 142] on icon at bounding box center [1292, 141] width 10 height 12
click at [390, 25] on input "884971639329" at bounding box center [342, 21] width 257 height 43
type input "8"
click at [492, 20] on icon at bounding box center [494, 22] width 16 height 26
click at [1273, 146] on div at bounding box center [1249, 150] width 97 height 12
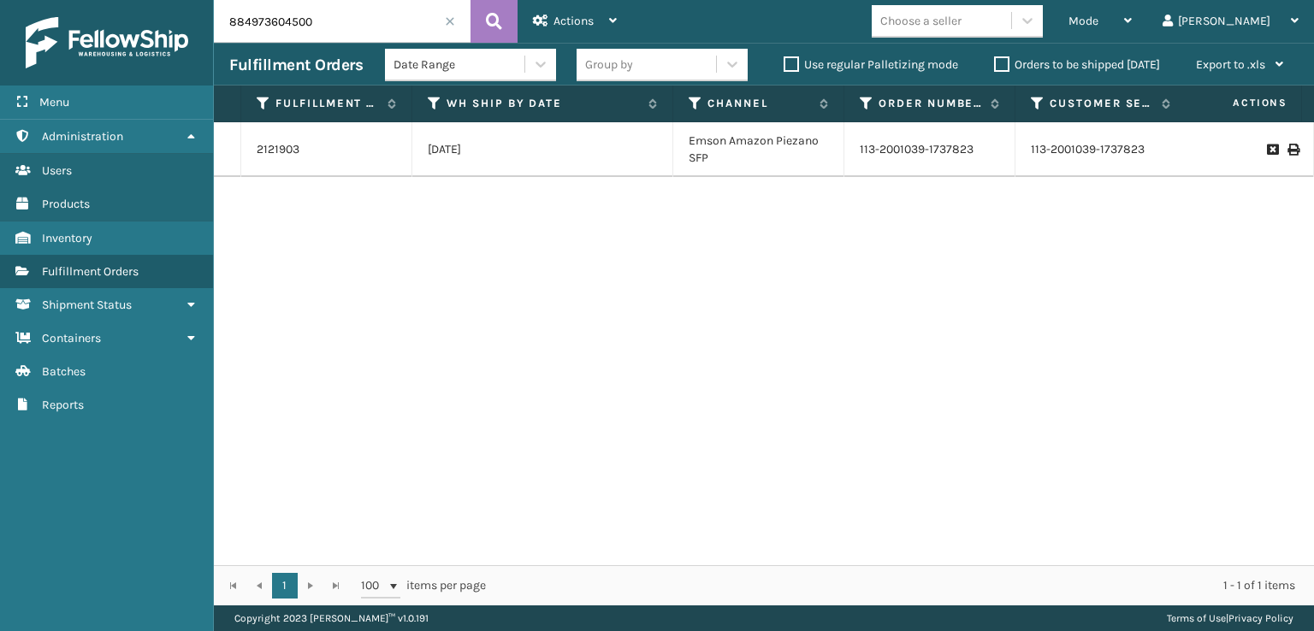
click at [1287, 148] on icon at bounding box center [1292, 150] width 10 height 12
click at [370, 35] on input "884973604500" at bounding box center [342, 21] width 257 height 43
type input "8"
click at [493, 11] on icon at bounding box center [494, 22] width 16 height 26
click at [1287, 135] on icon at bounding box center [1292, 141] width 10 height 12
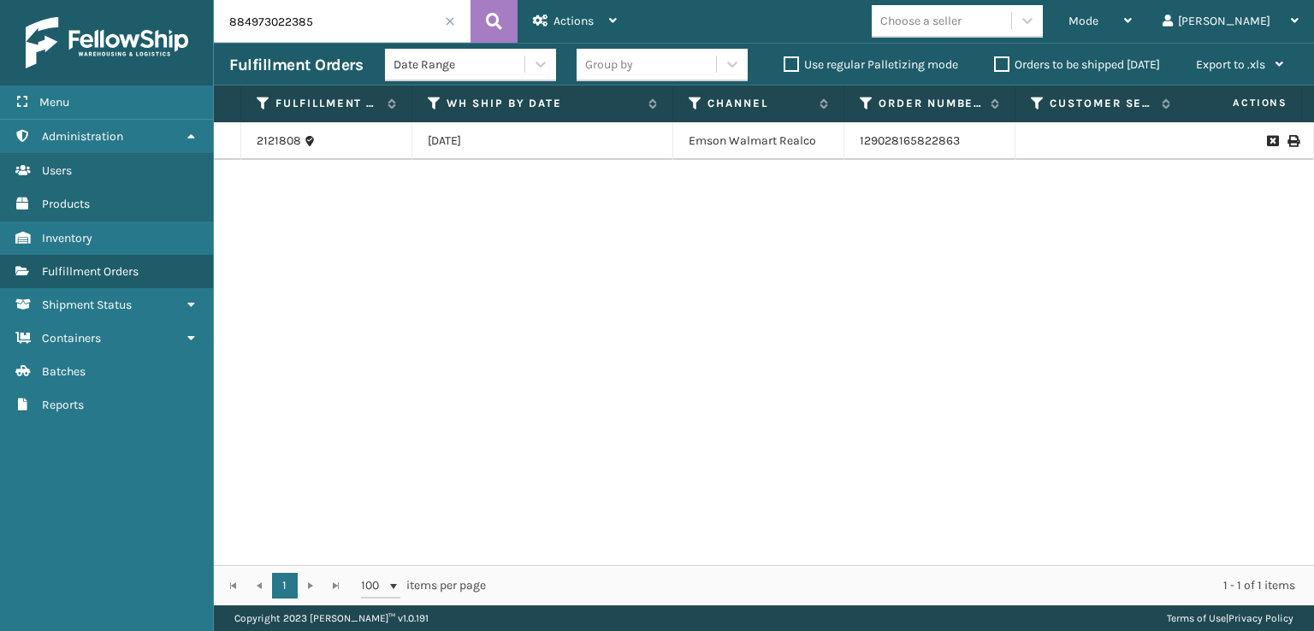
click at [363, 24] on input "884973022385" at bounding box center [342, 21] width 257 height 43
type input "8"
click at [501, 23] on icon at bounding box center [494, 22] width 16 height 26
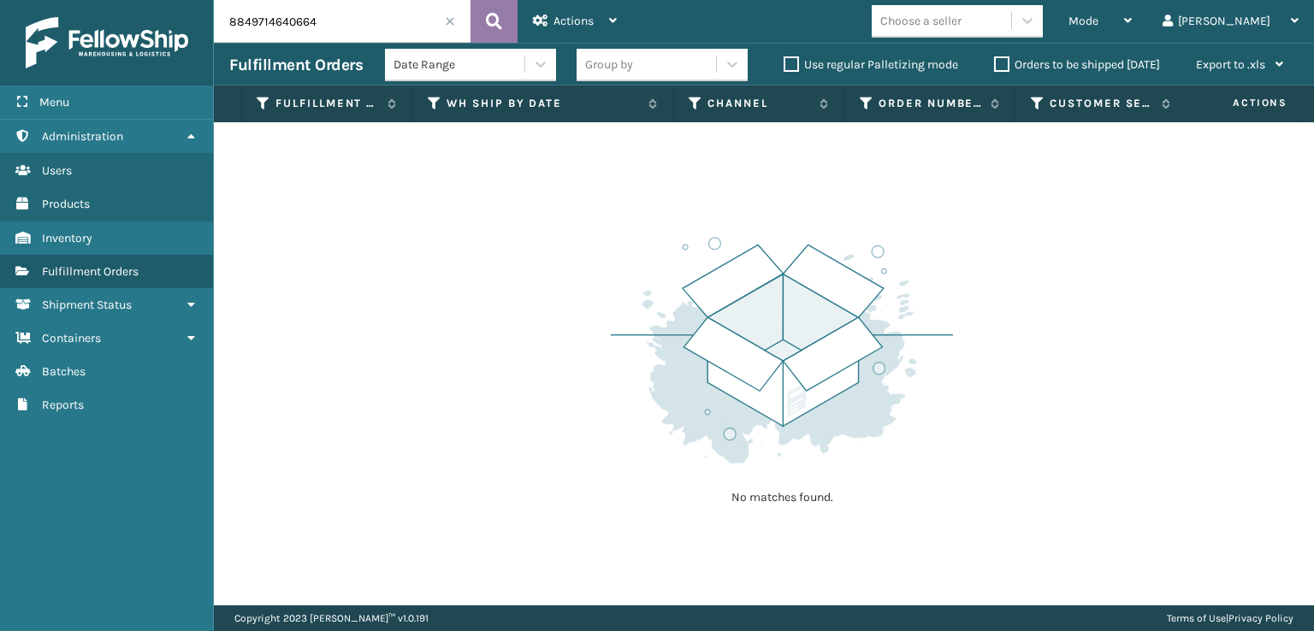
click at [499, 21] on icon at bounding box center [494, 22] width 16 height 26
click at [365, 15] on input "8849714640664" at bounding box center [342, 21] width 257 height 43
type input "8"
type input "884971640664"
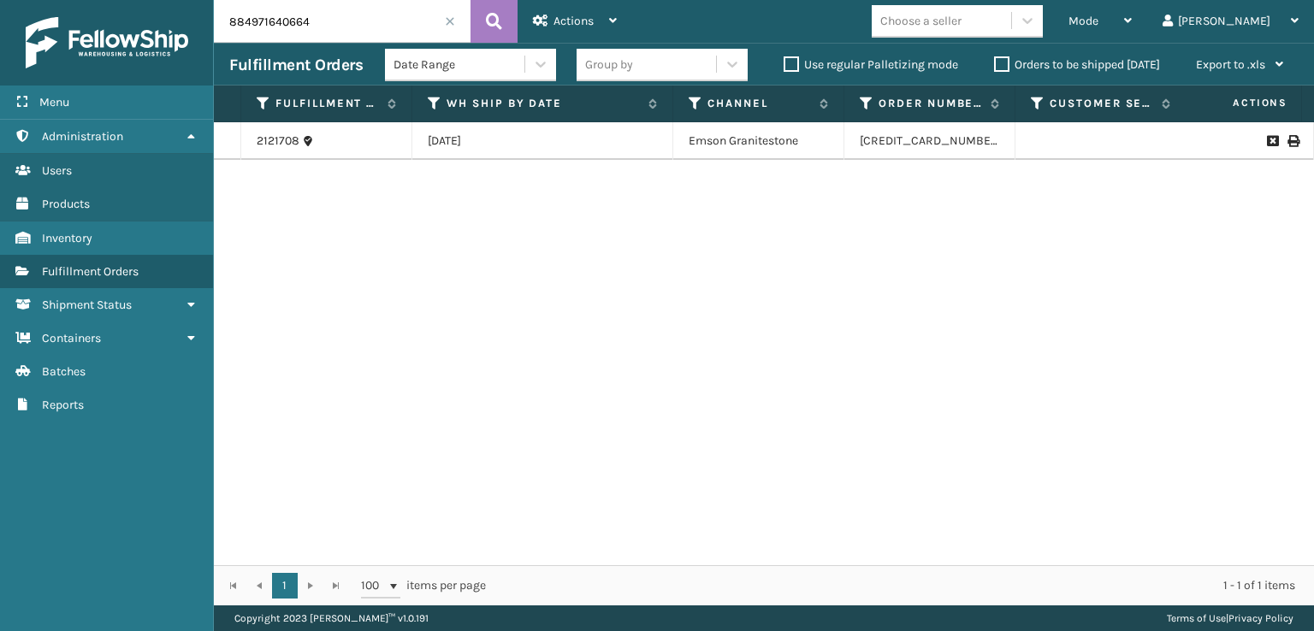
click at [1287, 139] on icon at bounding box center [1292, 141] width 10 height 12
click at [448, 21] on span at bounding box center [450, 21] width 10 height 10
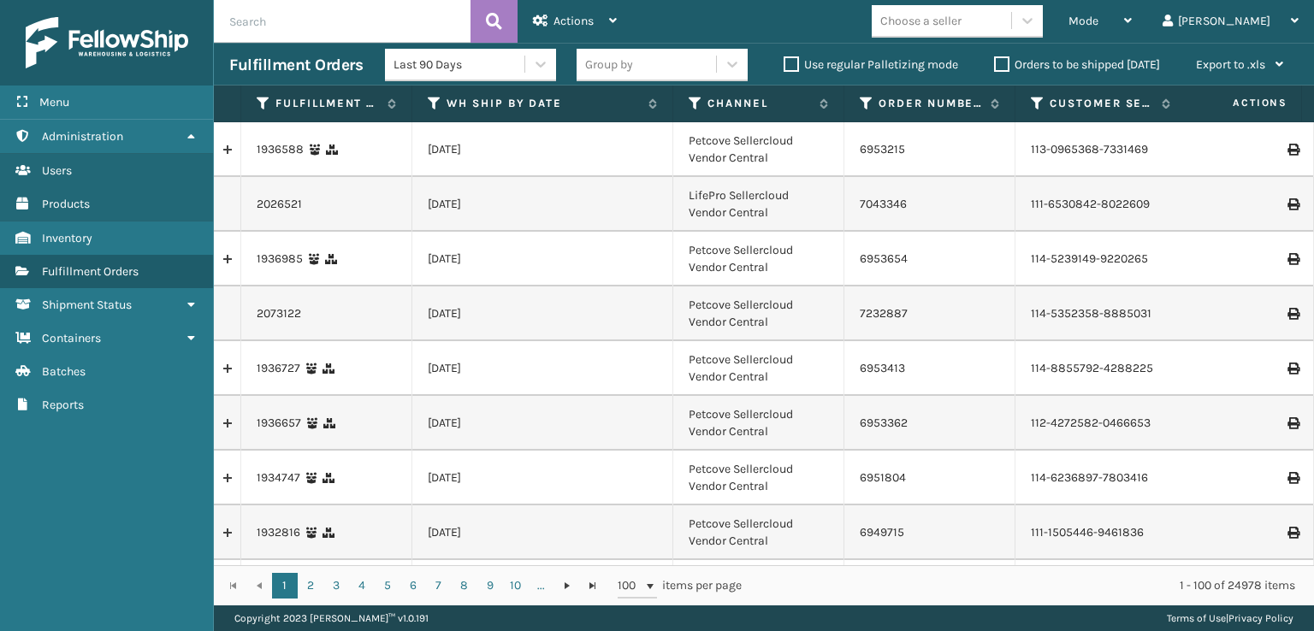
click at [393, 30] on input "text" at bounding box center [342, 21] width 257 height 43
click at [487, 20] on icon at bounding box center [494, 22] width 16 height 26
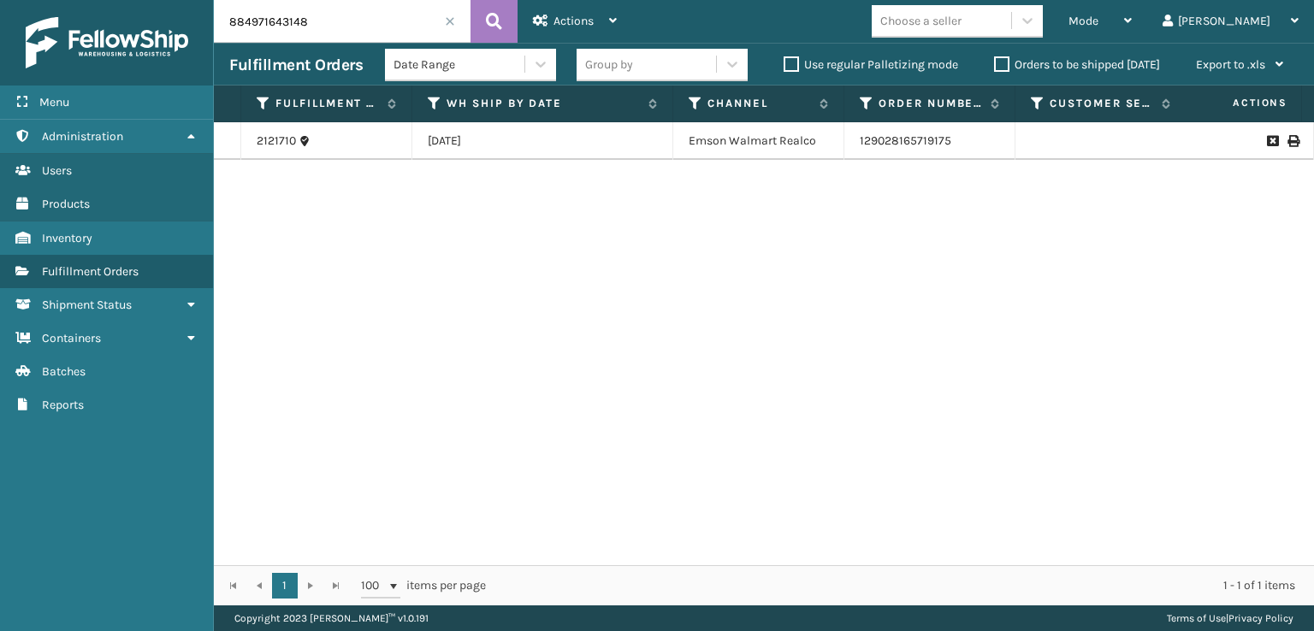
click at [1287, 137] on icon at bounding box center [1292, 141] width 10 height 12
click at [373, 18] on input "884971643148" at bounding box center [342, 21] width 257 height 43
type input "8"
click at [489, 15] on icon at bounding box center [494, 22] width 16 height 26
click at [1287, 156] on icon at bounding box center [1292, 150] width 10 height 12
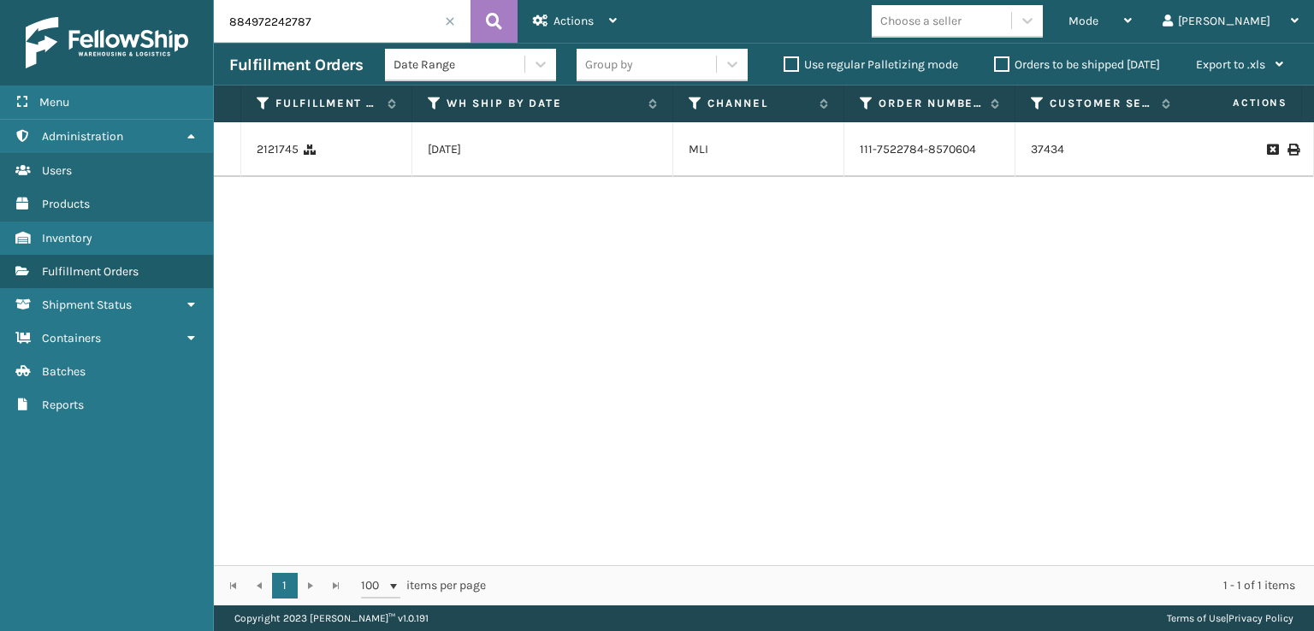
click at [369, 23] on input "884972242787" at bounding box center [342, 21] width 257 height 43
type input "8"
click at [1287, 151] on icon at bounding box center [1292, 150] width 10 height 12
click at [1287, 156] on icon at bounding box center [1292, 150] width 10 height 12
click at [373, 15] on input "88497043700" at bounding box center [342, 21] width 257 height 43
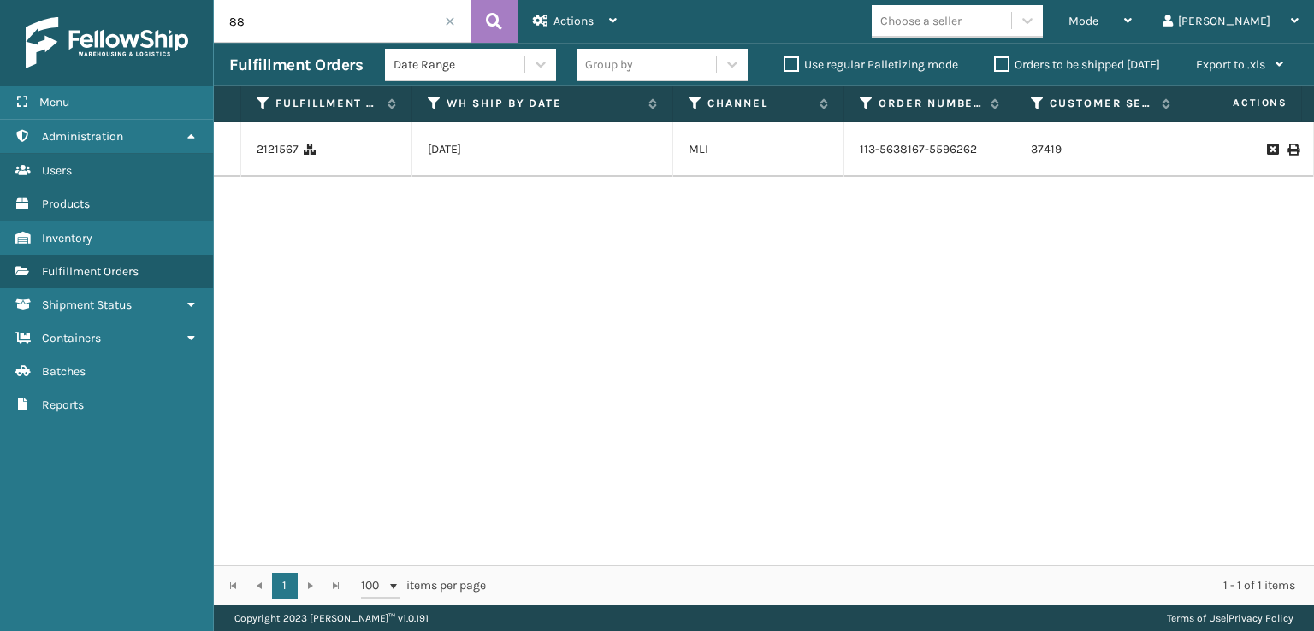
type input "8"
click at [1287, 139] on icon at bounding box center [1292, 141] width 10 height 12
click at [426, 19] on input "884972050426" at bounding box center [342, 21] width 257 height 43
type input "8"
click at [1287, 156] on icon at bounding box center [1292, 150] width 10 height 12
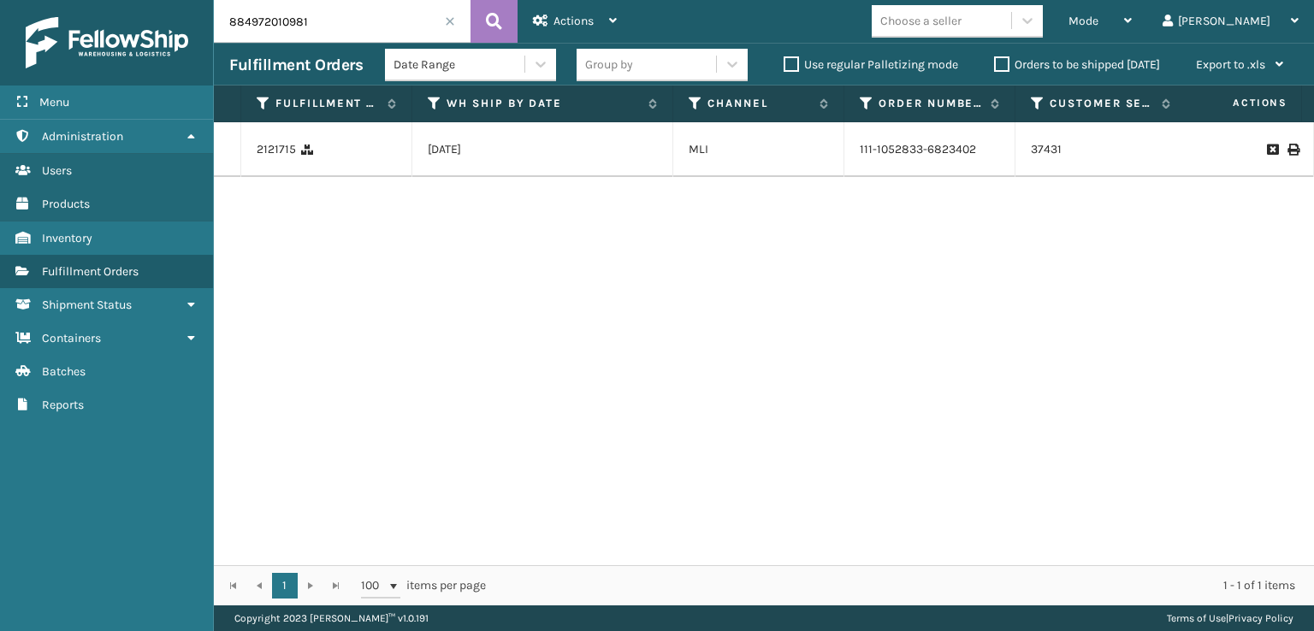
click at [1000, 63] on label "Orders to be shipped [DATE]" at bounding box center [1077, 64] width 166 height 15
click at [995, 63] on input "Orders to be shipped [DATE]" at bounding box center [994, 60] width 1 height 11
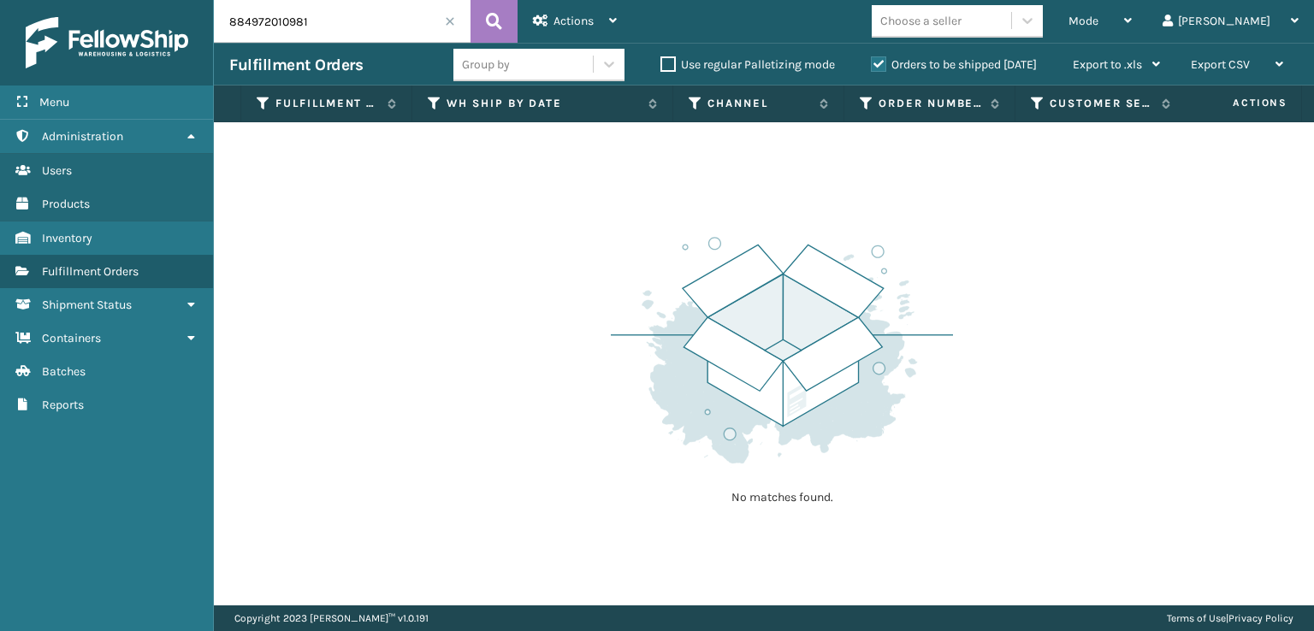
click at [456, 25] on div "884972010981" at bounding box center [342, 21] width 257 height 43
drag, startPoint x: 407, startPoint y: 8, endPoint x: 413, endPoint y: 15, distance: 9.8
click at [410, 14] on input "884972010981" at bounding box center [342, 21] width 257 height 43
type input "8"
click at [1135, 18] on div "Mode Regular Mode Picking Mode Labeling Mode Exit Scan Mode" at bounding box center [1100, 21] width 94 height 43
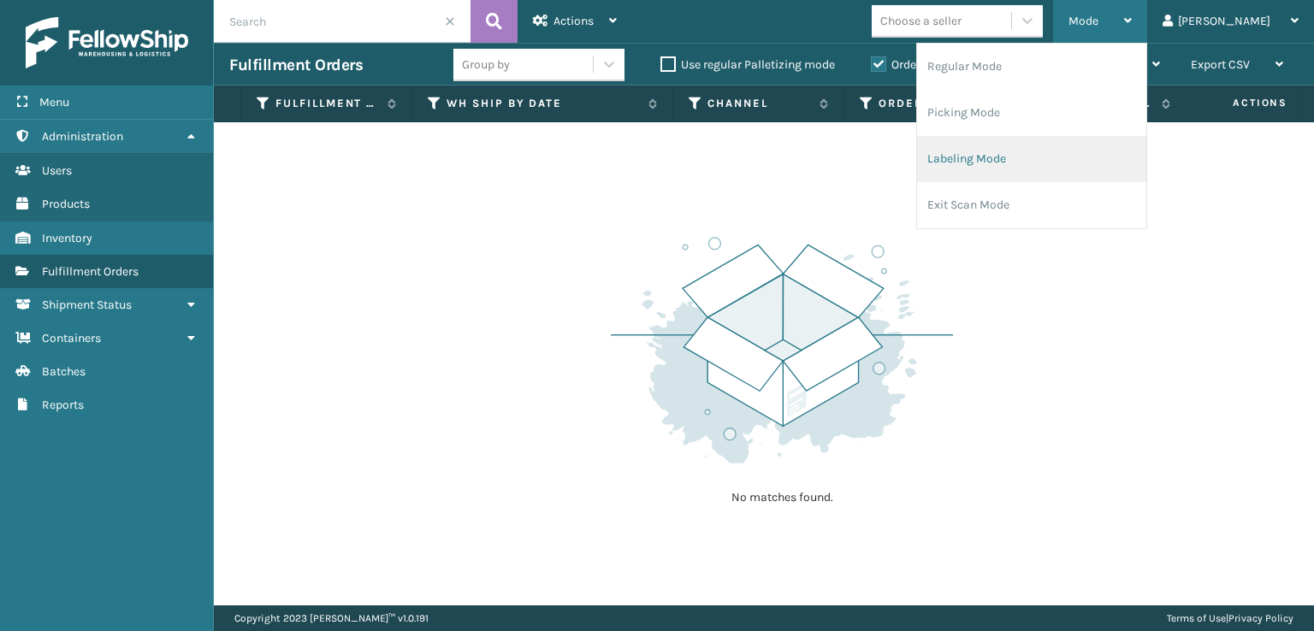
click at [1031, 157] on li "Labeling Mode" at bounding box center [1031, 159] width 229 height 46
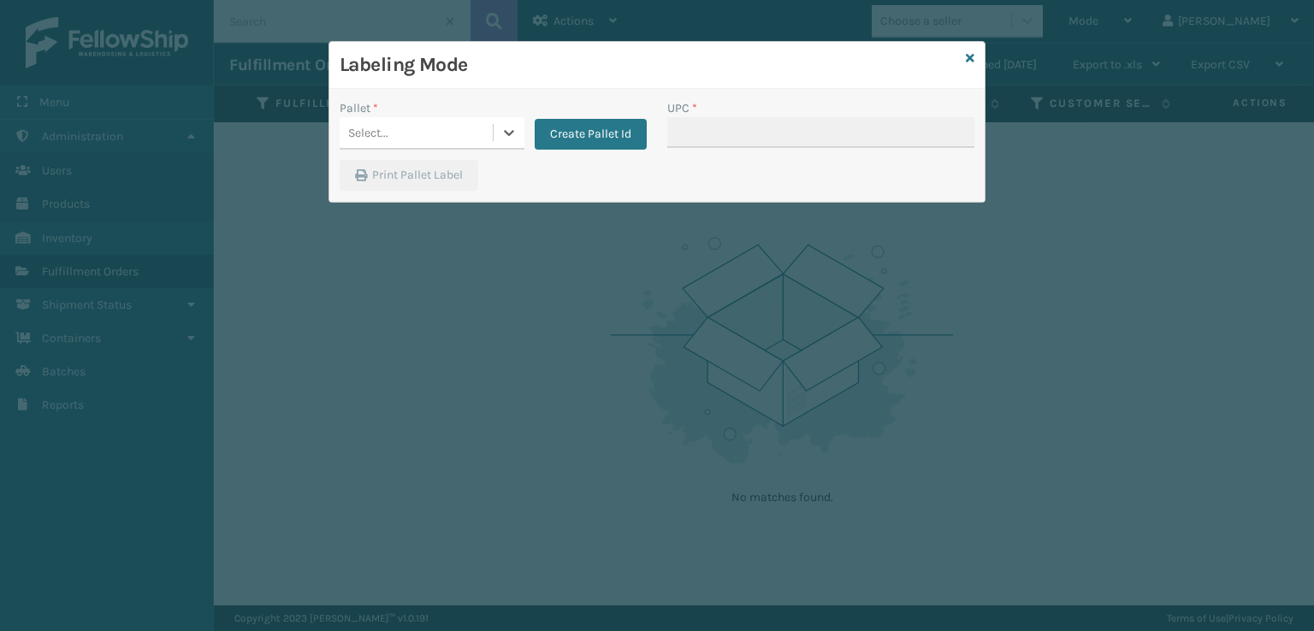
click at [382, 139] on div "Select..." at bounding box center [368, 133] width 40 height 18
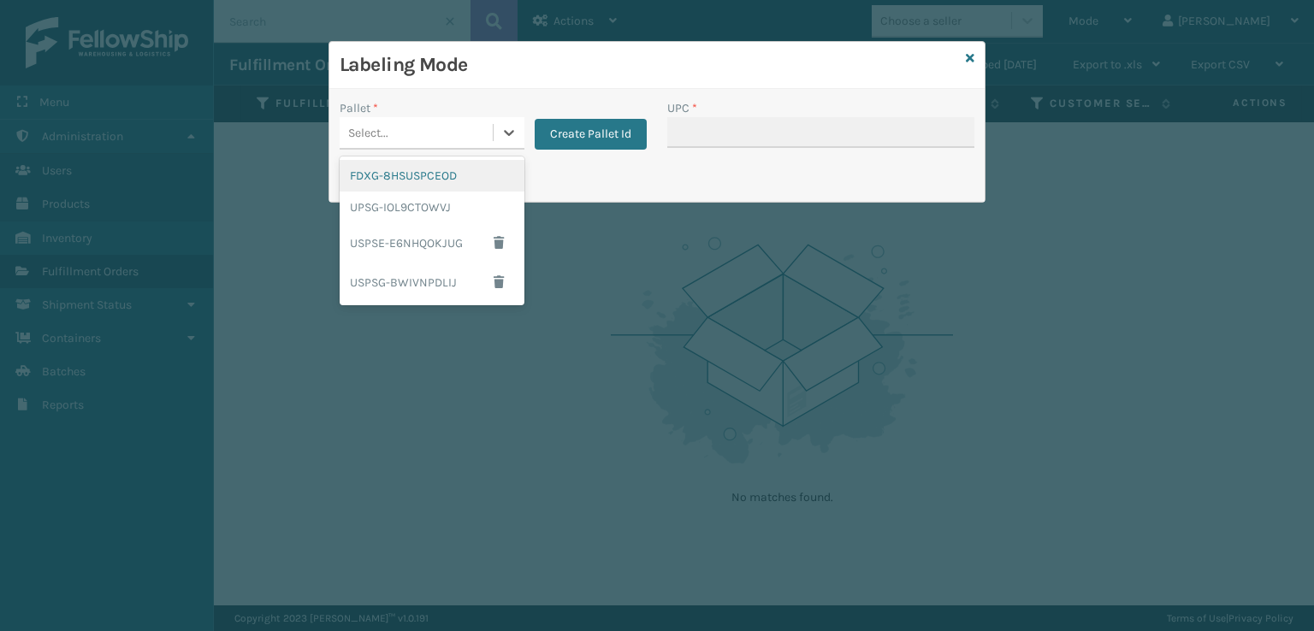
drag, startPoint x: 361, startPoint y: 176, endPoint x: 393, endPoint y: 176, distance: 31.6
click at [393, 176] on div "FDXG-8HSUSPCEOD" at bounding box center [432, 176] width 185 height 32
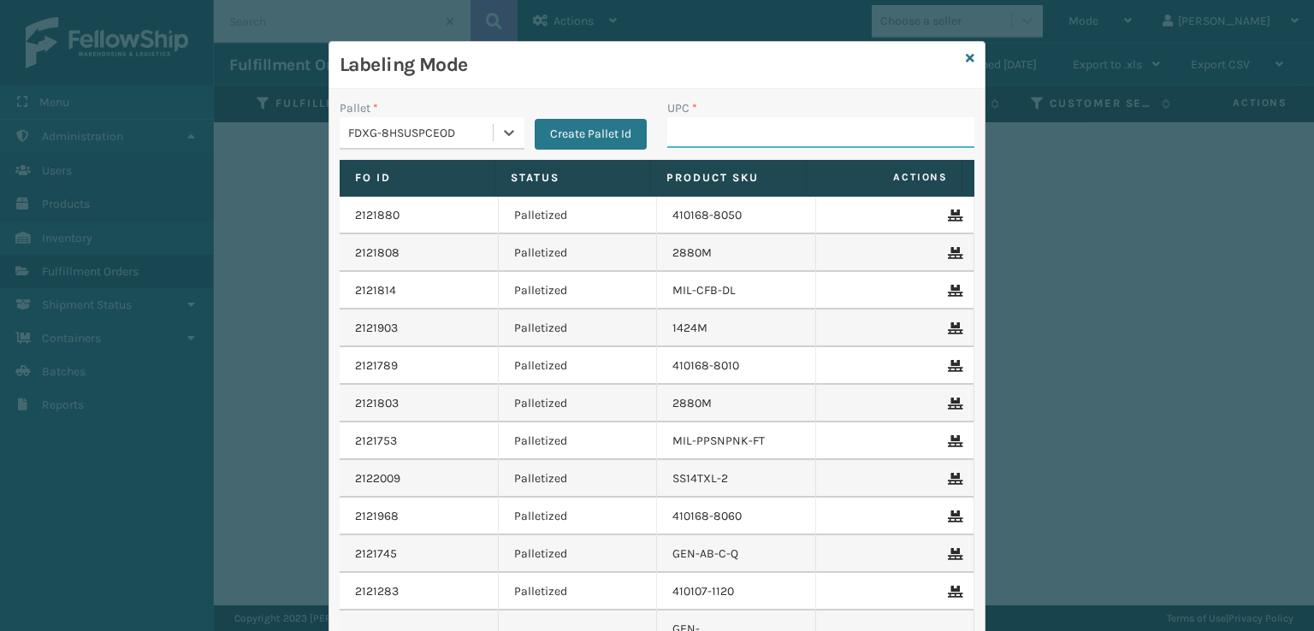
click at [751, 131] on input "UPC *" at bounding box center [820, 132] width 307 height 31
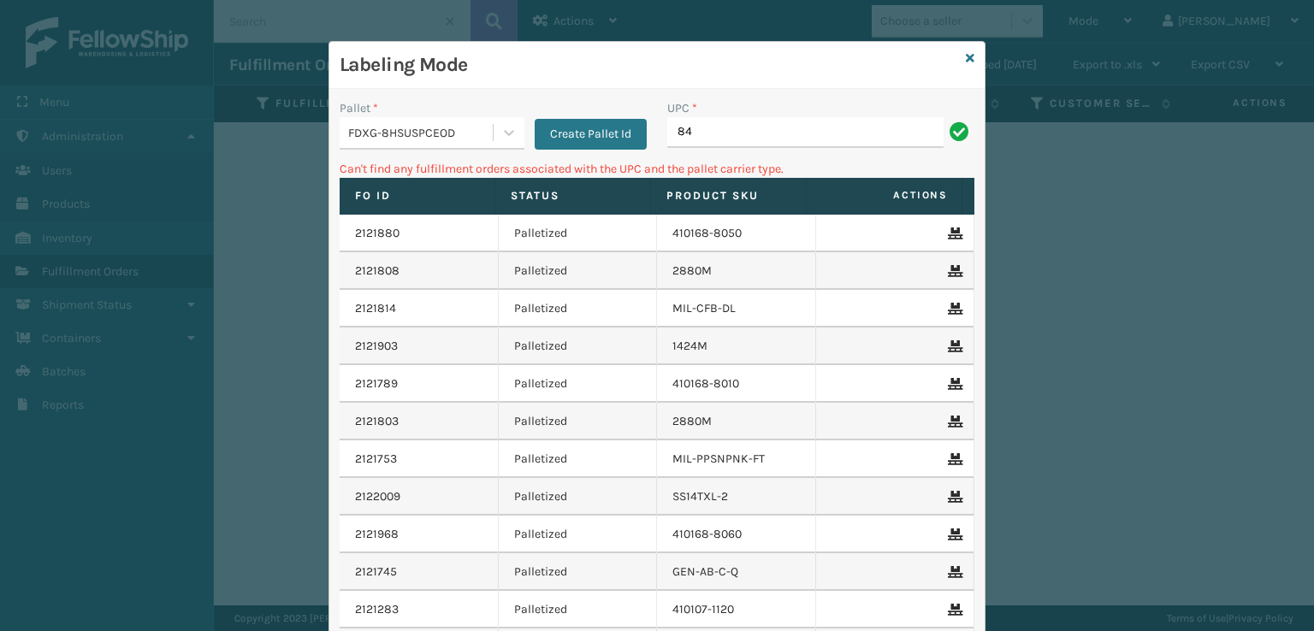
type input "8"
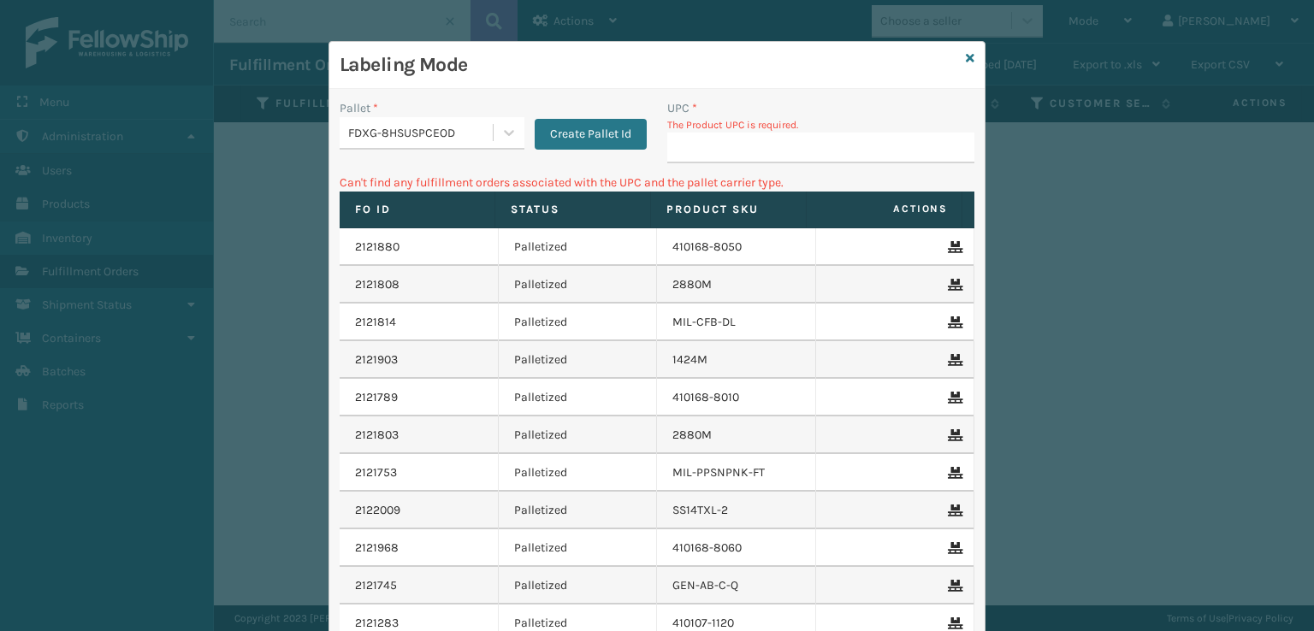
click at [714, 145] on input "UPC *" at bounding box center [820, 148] width 307 height 31
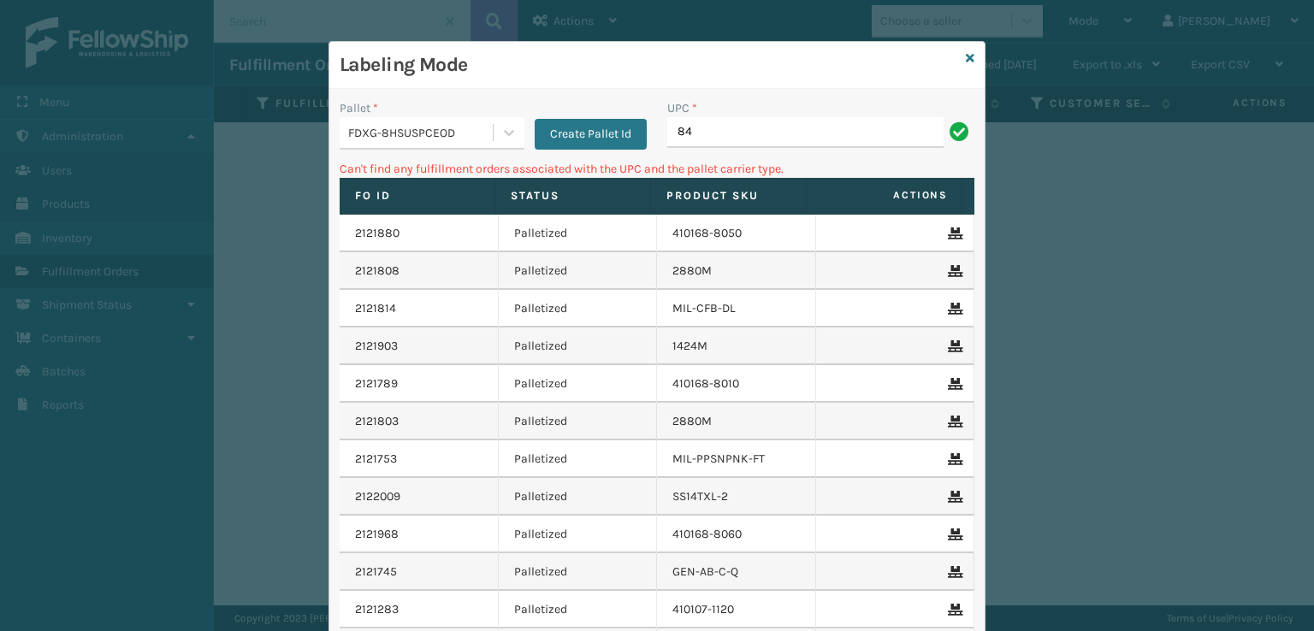
type input "8"
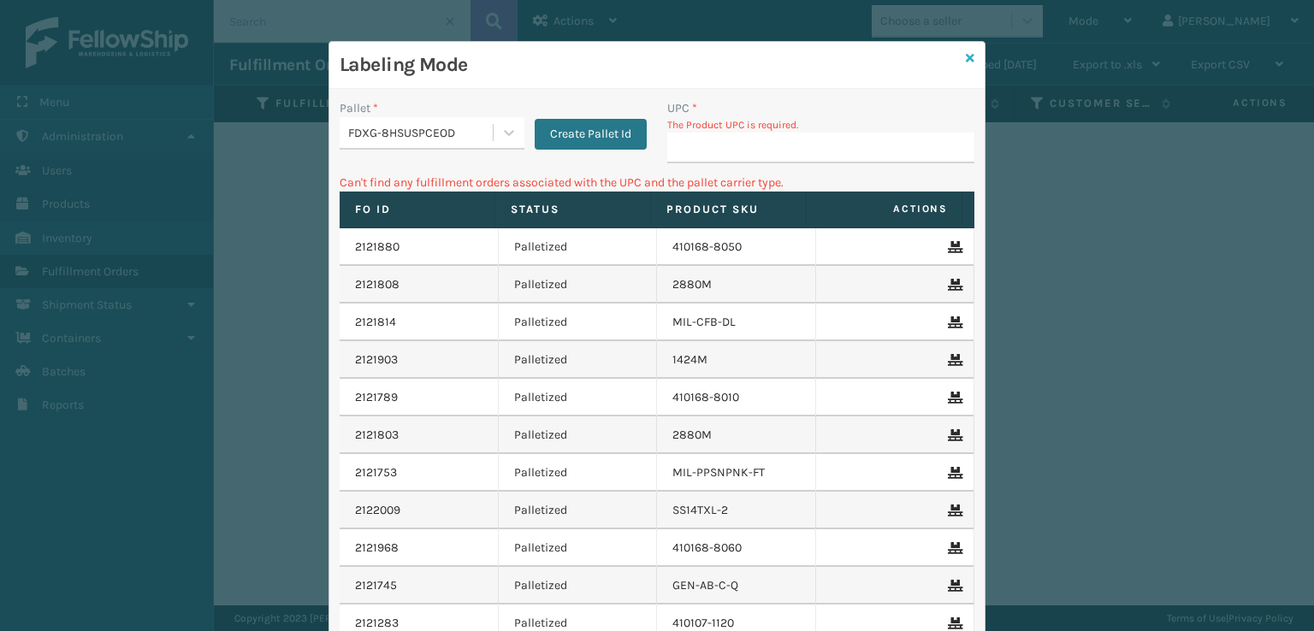
click at [966, 62] on icon at bounding box center [970, 58] width 9 height 12
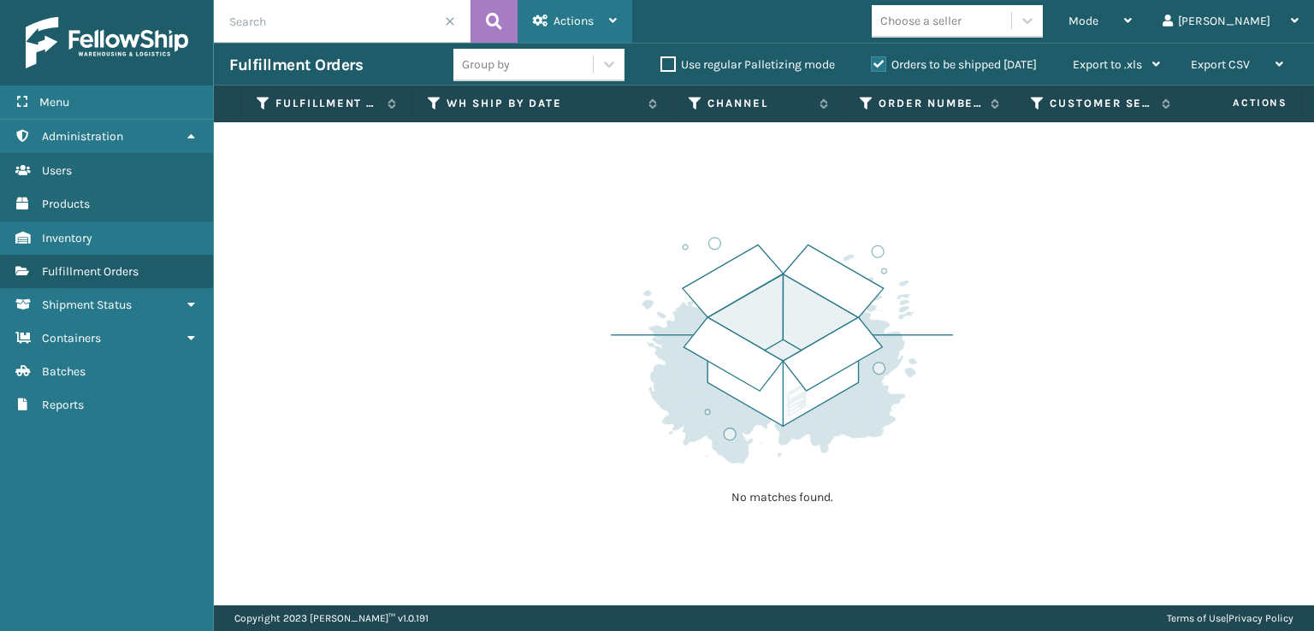
click at [547, 12] on div "Actions" at bounding box center [575, 21] width 84 height 43
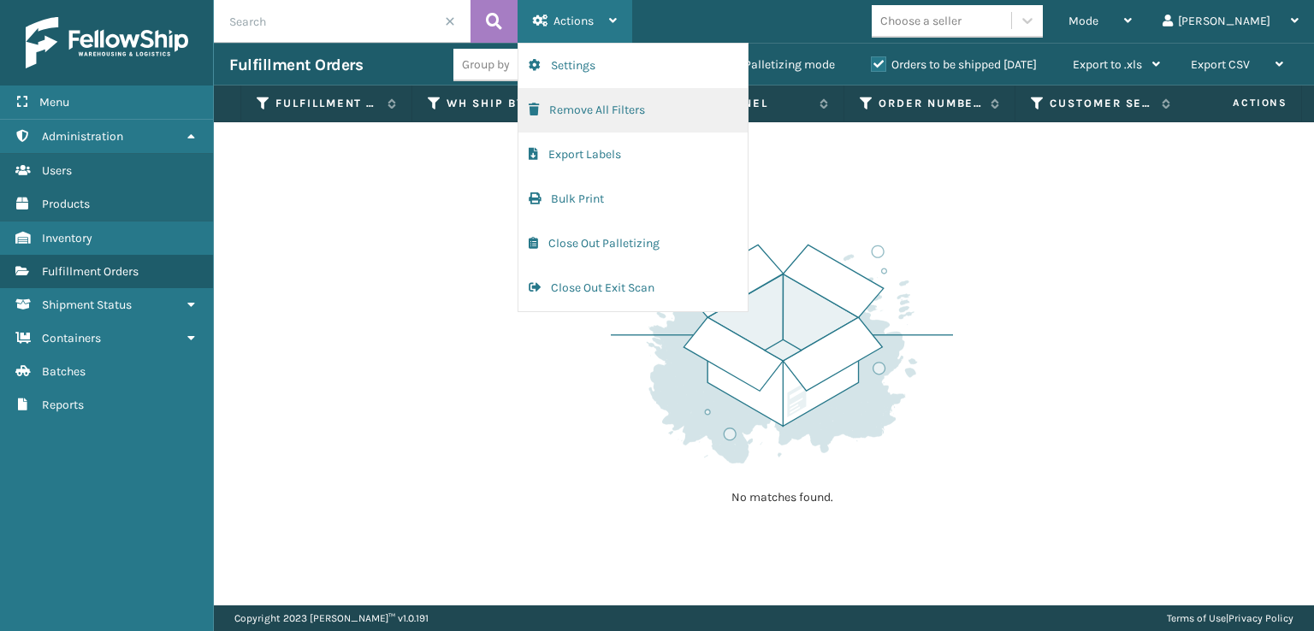
click at [544, 106] on button "Remove All Filters" at bounding box center [632, 110] width 229 height 44
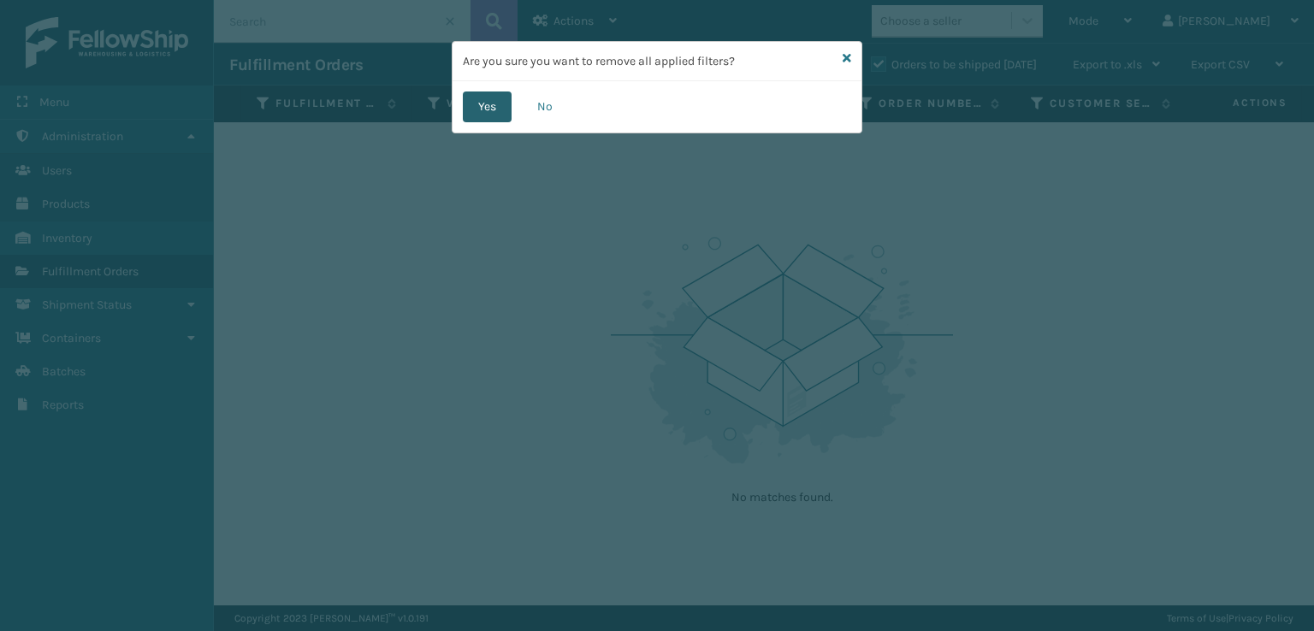
click at [482, 113] on button "Yes" at bounding box center [487, 107] width 49 height 31
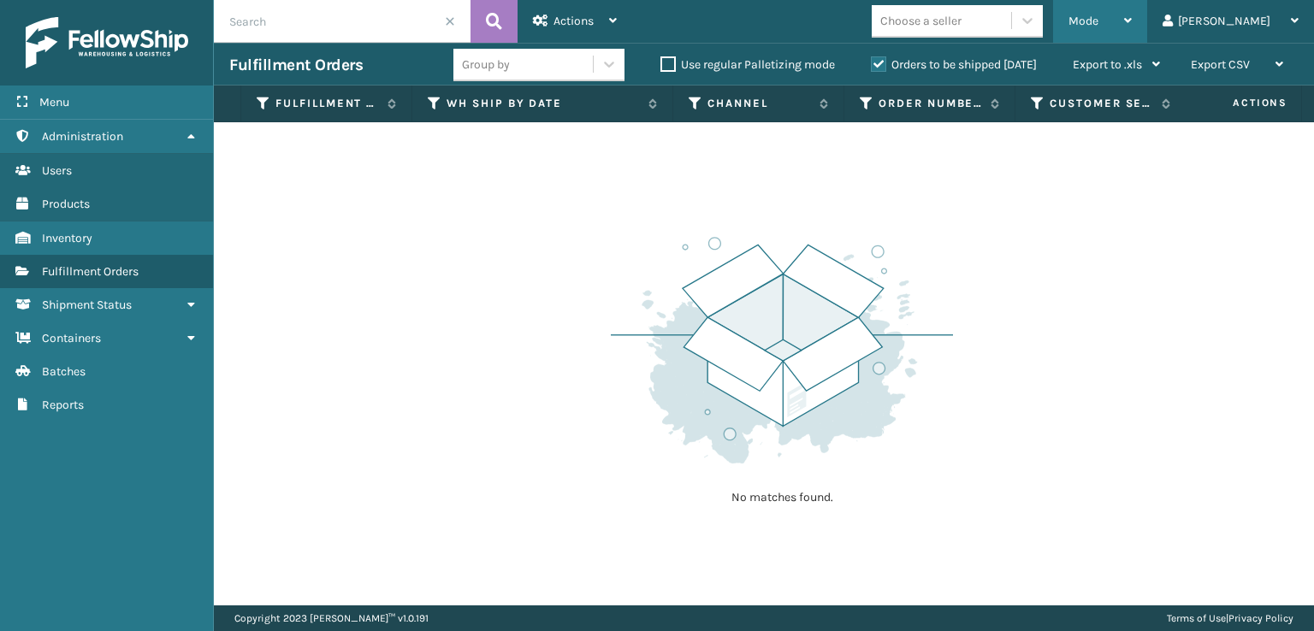
click at [1131, 28] on div "Mode" at bounding box center [1099, 21] width 63 height 43
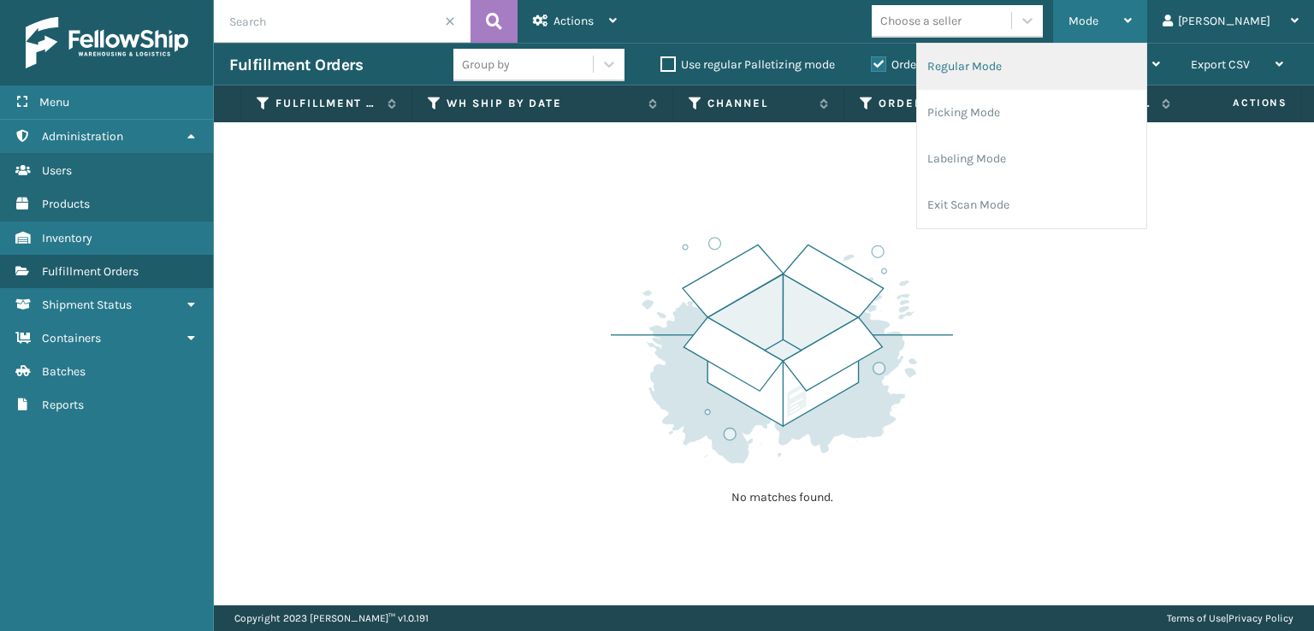
click at [1067, 69] on li "Regular Mode" at bounding box center [1031, 67] width 229 height 46
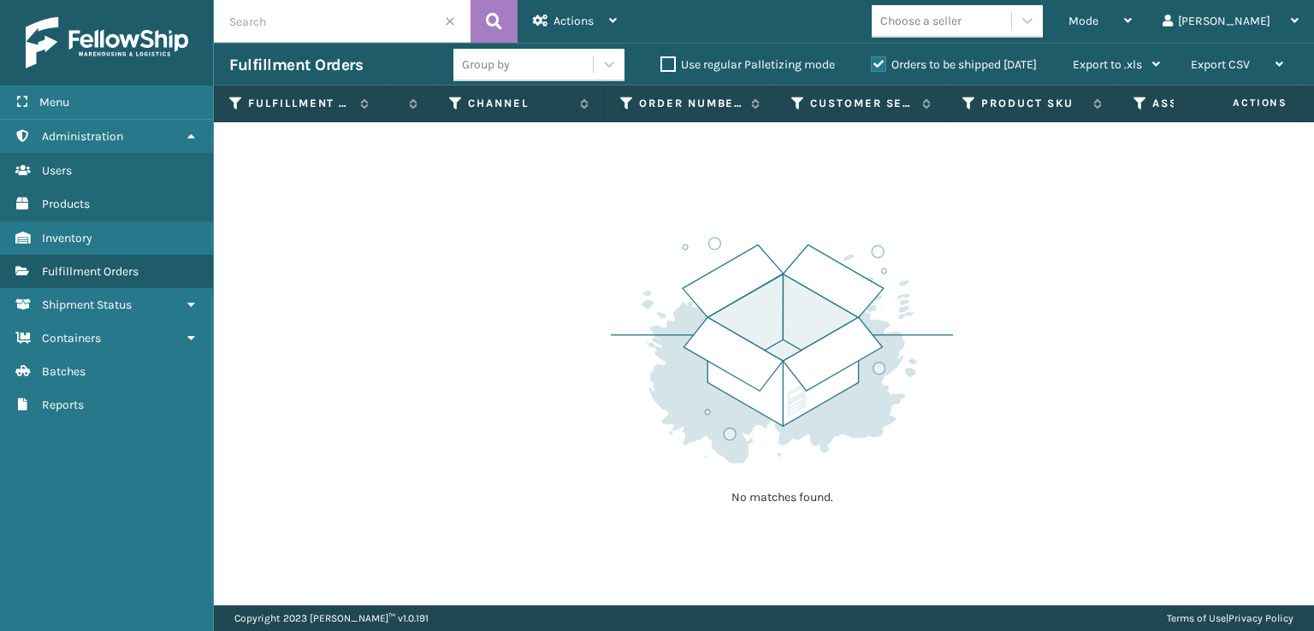
scroll to position [0, 367]
click at [1009, 108] on icon at bounding box center [1013, 103] width 14 height 15
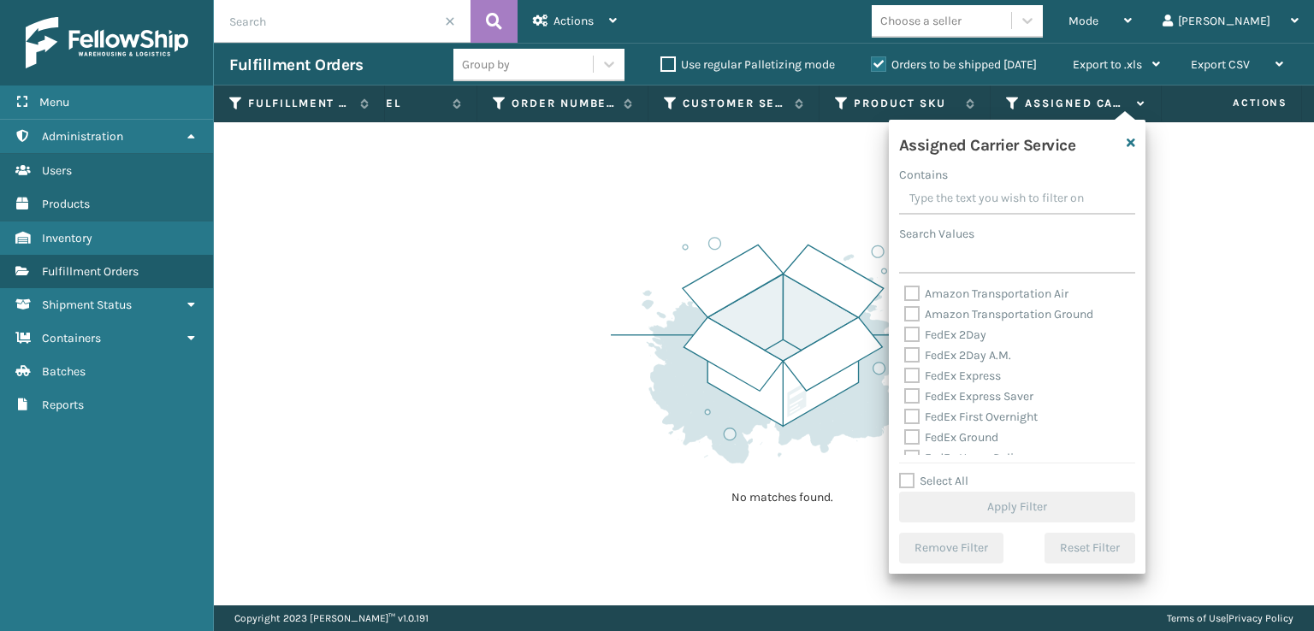
click at [908, 336] on label "FedEx 2Day" at bounding box center [945, 335] width 82 height 15
click at [905, 336] on input "FedEx 2Day" at bounding box center [904, 330] width 1 height 11
checkbox input "true"
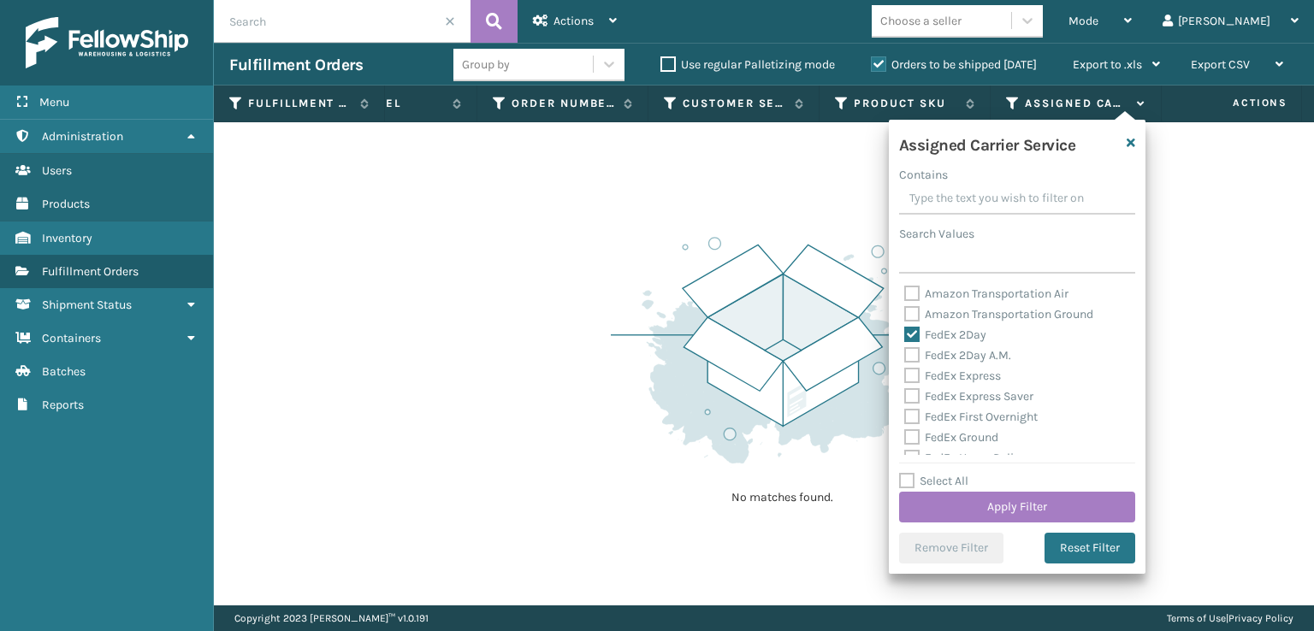
click at [907, 357] on label "FedEx 2Day A.M." at bounding box center [957, 355] width 107 height 15
click at [905, 357] on input "FedEx 2Day A.M." at bounding box center [904, 351] width 1 height 11
checkbox input "true"
click at [910, 378] on label "FedEx Express" at bounding box center [952, 376] width 97 height 15
click at [905, 377] on input "FedEx Express" at bounding box center [904, 371] width 1 height 11
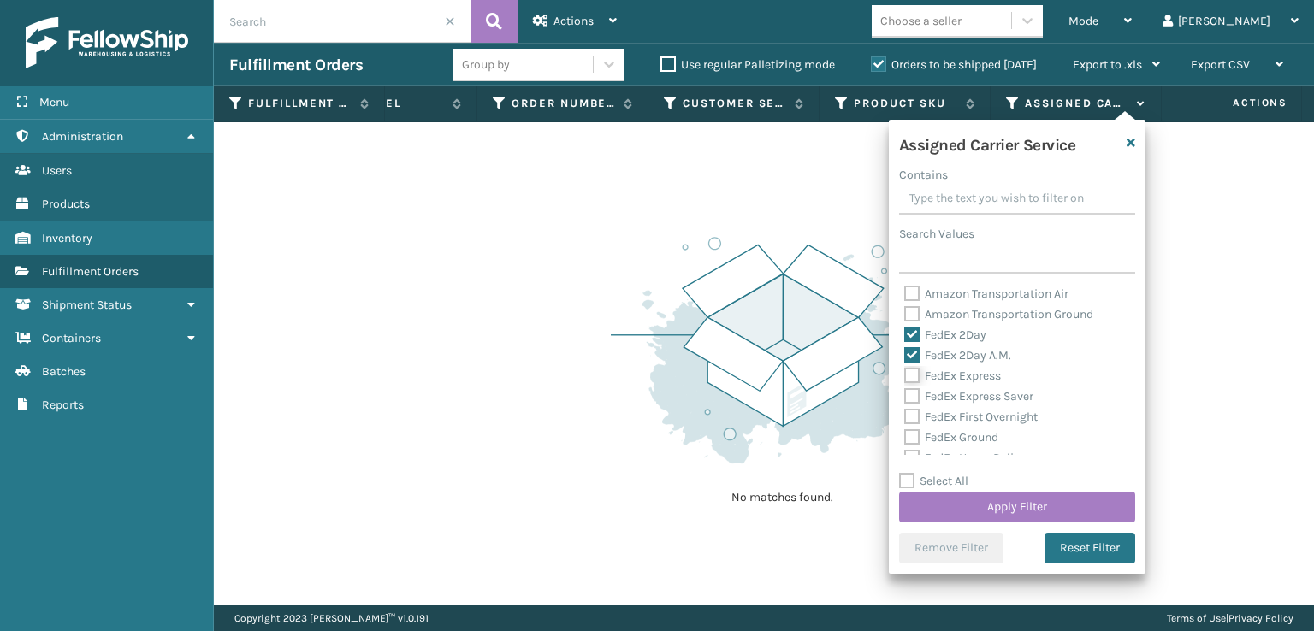
checkbox input "true"
click at [910, 395] on label "FedEx Express Saver" at bounding box center [968, 396] width 129 height 15
click at [905, 395] on input "FedEx Express Saver" at bounding box center [904, 392] width 1 height 11
checkbox input "true"
click at [916, 416] on label "FedEx First Overnight" at bounding box center [970, 417] width 133 height 15
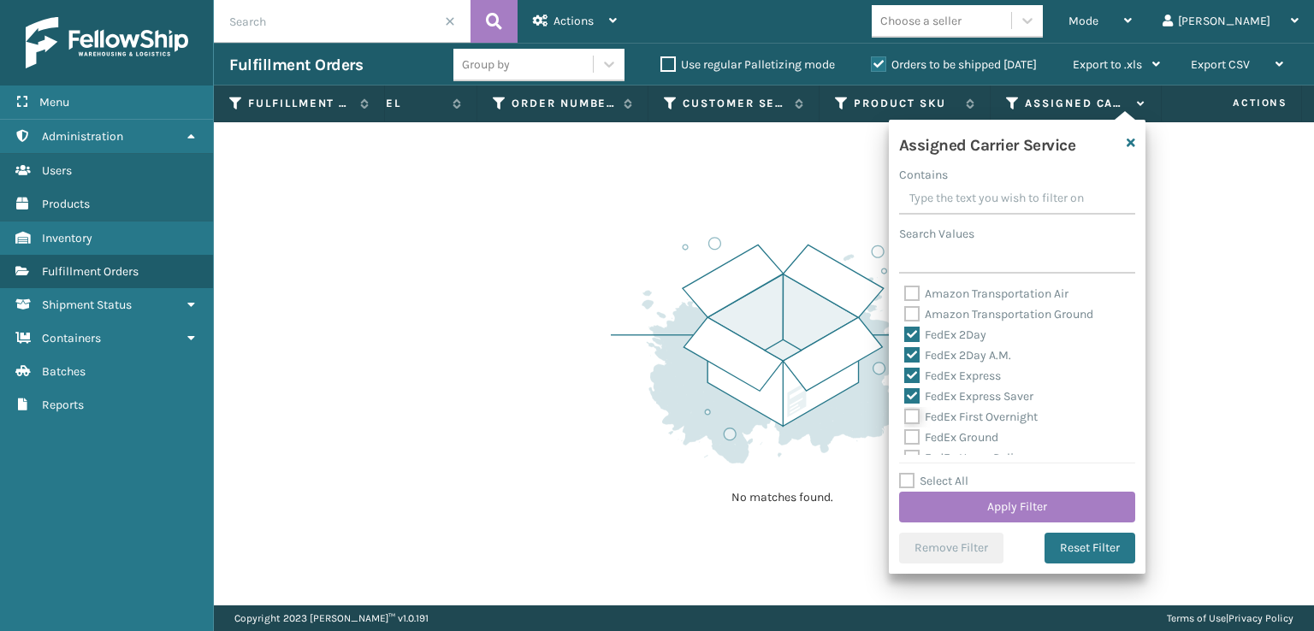
click at [905, 416] on input "FedEx First Overnight" at bounding box center [904, 412] width 1 height 11
checkbox input "true"
click at [911, 432] on label "FedEx Ground" at bounding box center [951, 437] width 94 height 15
click at [905, 432] on input "FedEx Ground" at bounding box center [904, 433] width 1 height 11
checkbox input "true"
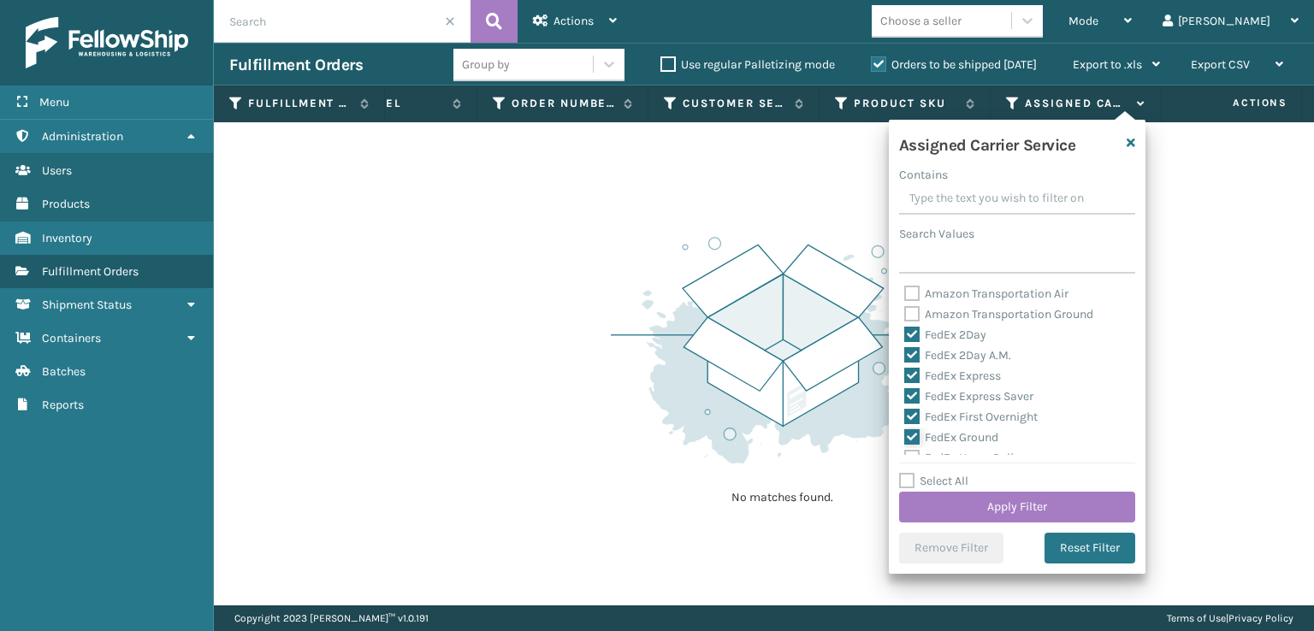
scroll to position [86, 0]
click at [916, 416] on label "FedEx SmartPost" at bounding box center [960, 413] width 112 height 15
click at [905, 415] on input "FedEx SmartPost" at bounding box center [904, 409] width 1 height 11
checkbox input "true"
click at [912, 389] on label "FedEx Priority Overnight" at bounding box center [978, 393] width 149 height 15
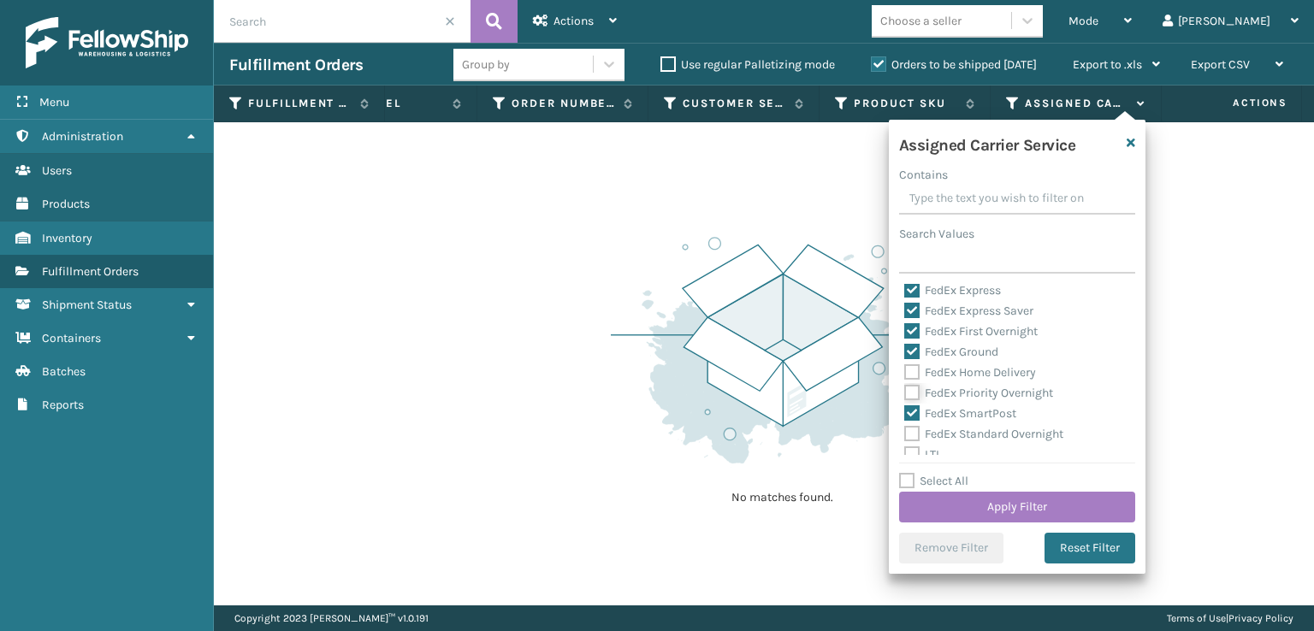
click at [905, 389] on input "FedEx Priority Overnight" at bounding box center [904, 388] width 1 height 11
checkbox input "true"
drag, startPoint x: 912, startPoint y: 377, endPoint x: 913, endPoint y: 398, distance: 20.6
click at [912, 378] on label "FedEx Home Delivery" at bounding box center [970, 372] width 132 height 15
click at [905, 374] on input "FedEx Home Delivery" at bounding box center [904, 368] width 1 height 11
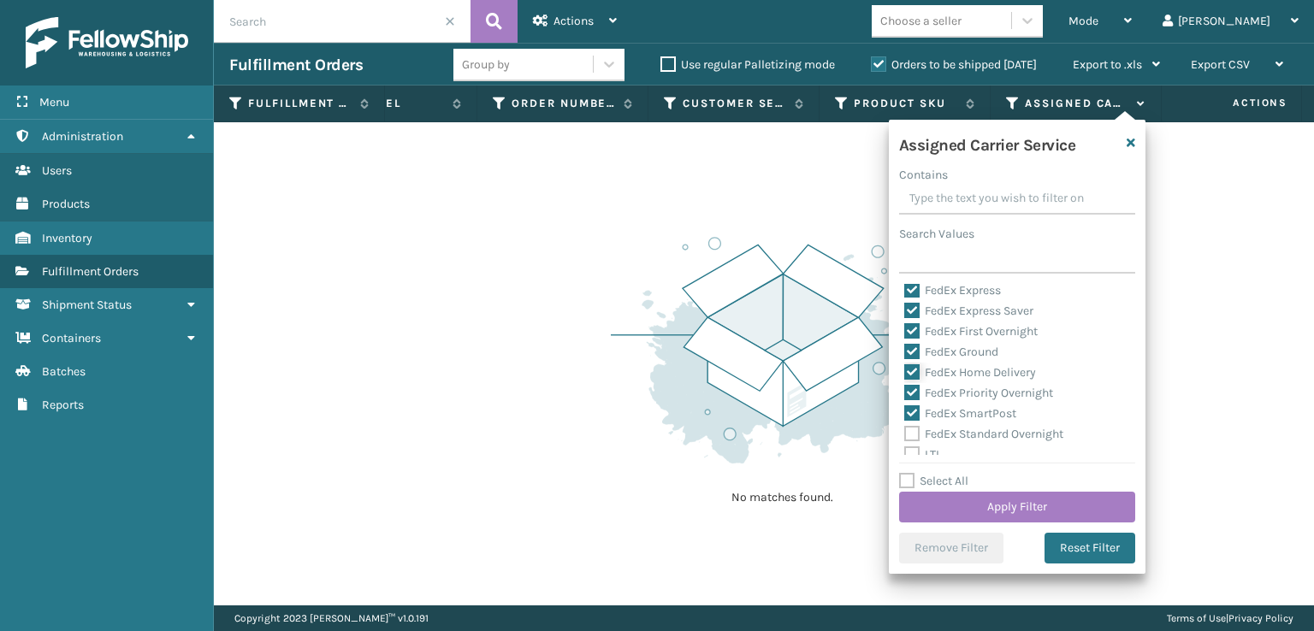
checkbox input "true"
click at [910, 432] on label "FedEx Standard Overnight" at bounding box center [983, 434] width 159 height 15
click at [905, 432] on input "FedEx Standard Overnight" at bounding box center [904, 429] width 1 height 11
checkbox input "true"
click at [951, 497] on button "Apply Filter" at bounding box center [1017, 507] width 236 height 31
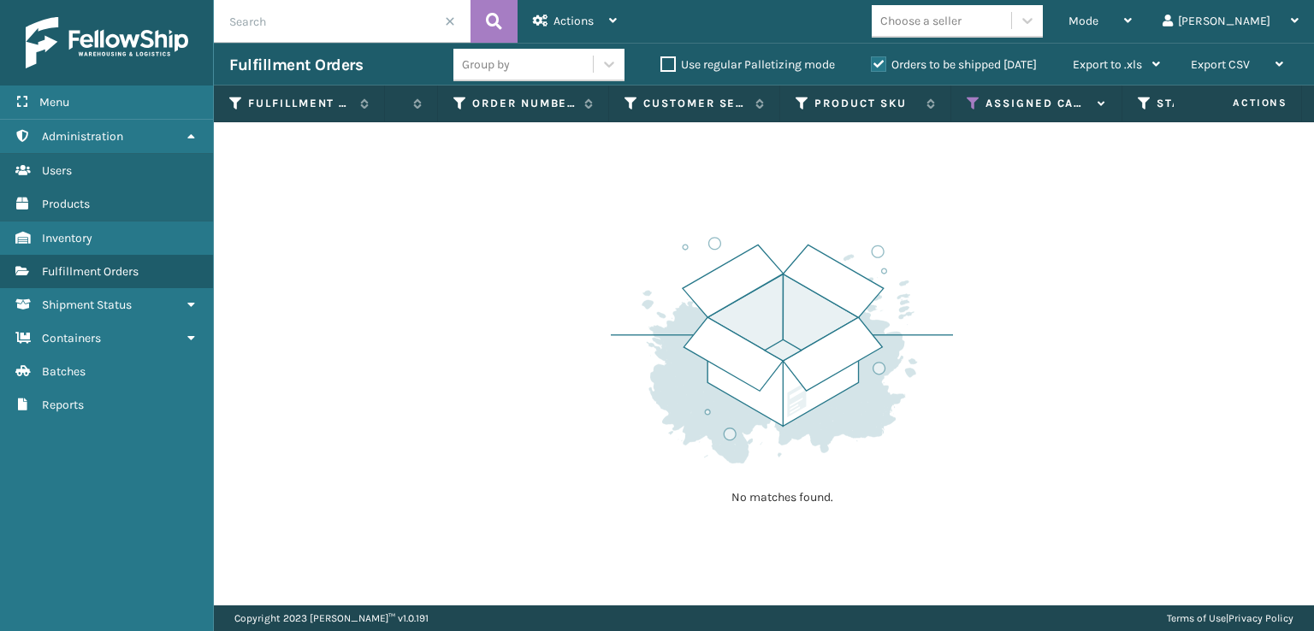
scroll to position [0, 425]
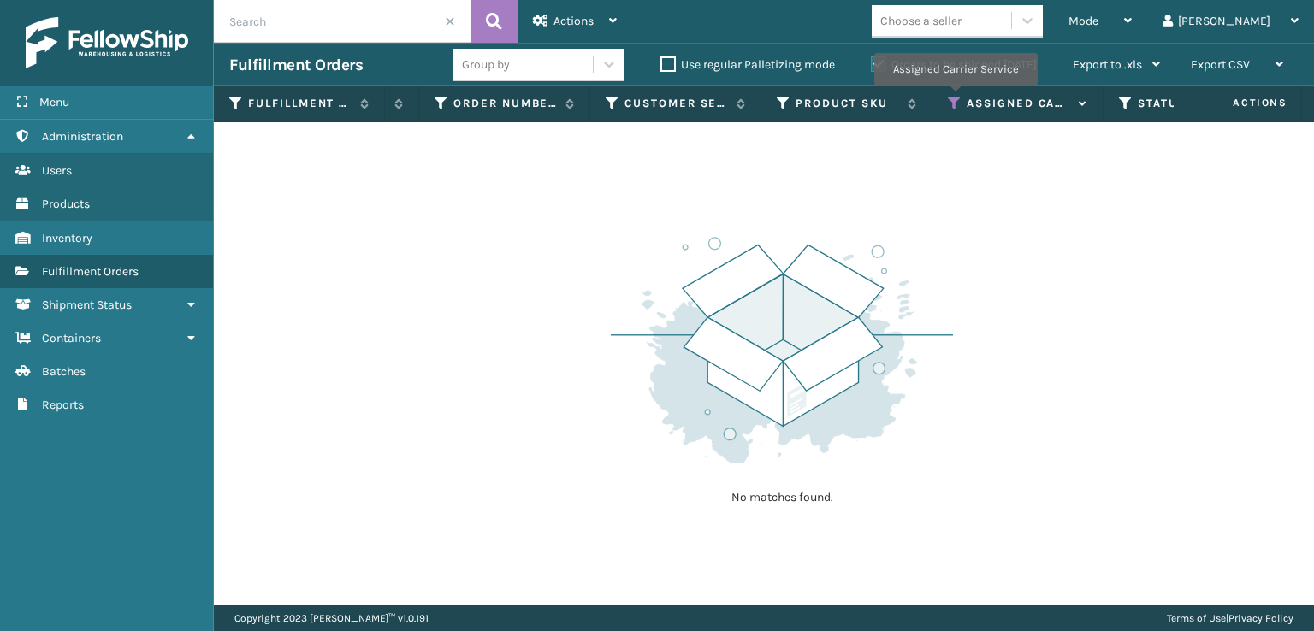
click at [954, 97] on icon at bounding box center [955, 103] width 14 height 15
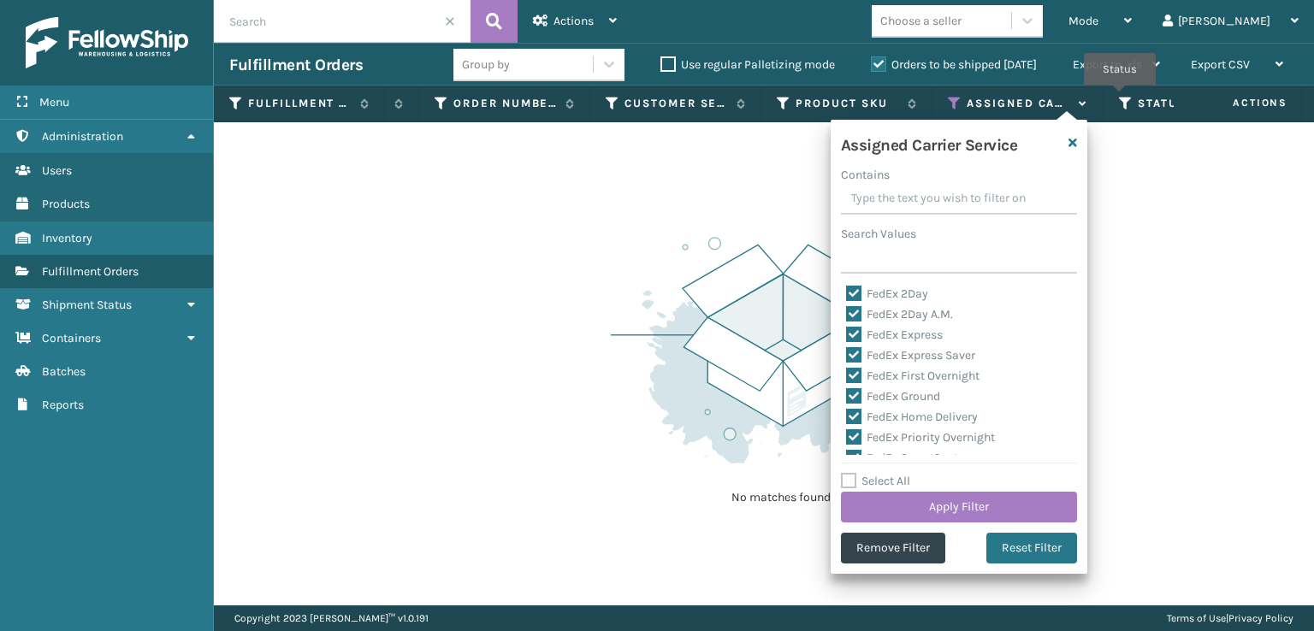
click at [1119, 97] on icon at bounding box center [1126, 103] width 14 height 15
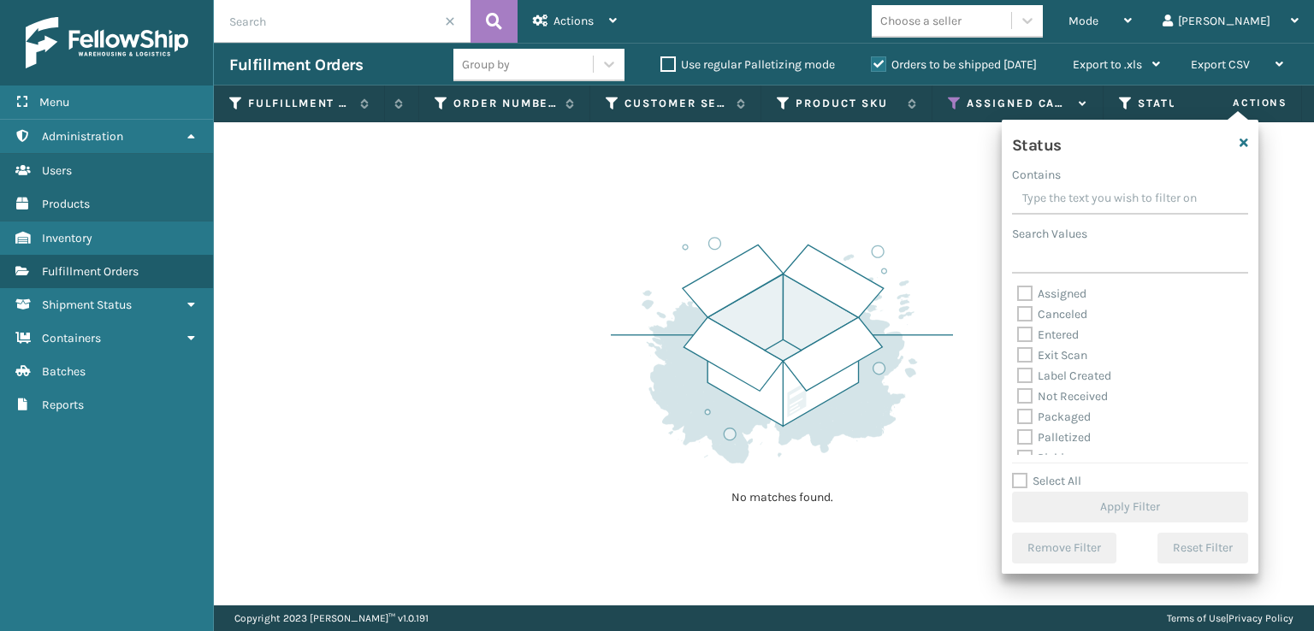
scroll to position [86, 0]
click at [1025, 377] on label "Picking" at bounding box center [1047, 372] width 61 height 15
click at [1018, 374] on input "Picking" at bounding box center [1017, 368] width 1 height 11
checkbox input "true"
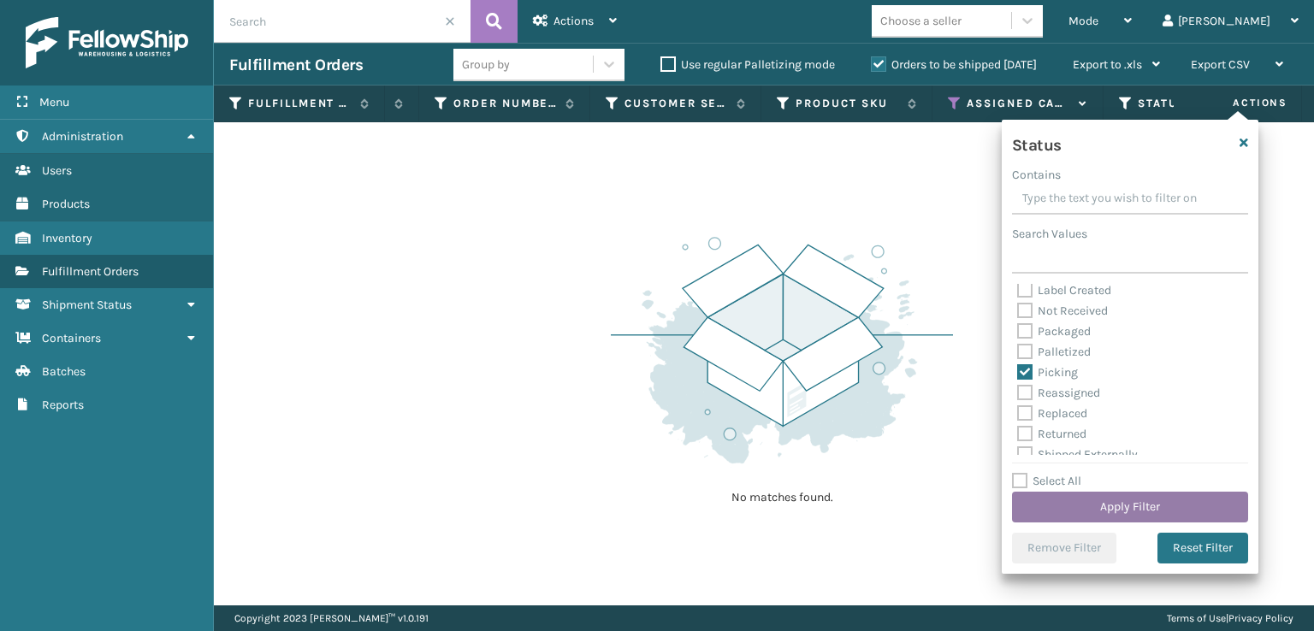
click at [1111, 506] on button "Apply Filter" at bounding box center [1130, 507] width 236 height 31
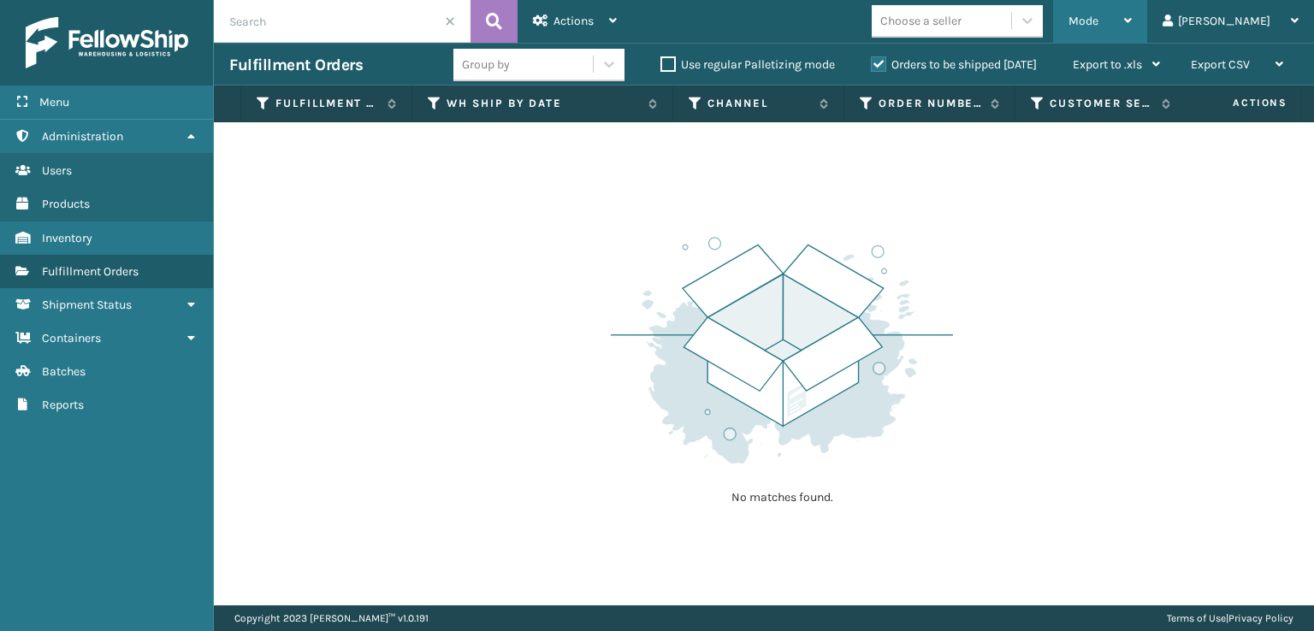
click at [1098, 22] on span "Mode" at bounding box center [1083, 21] width 30 height 15
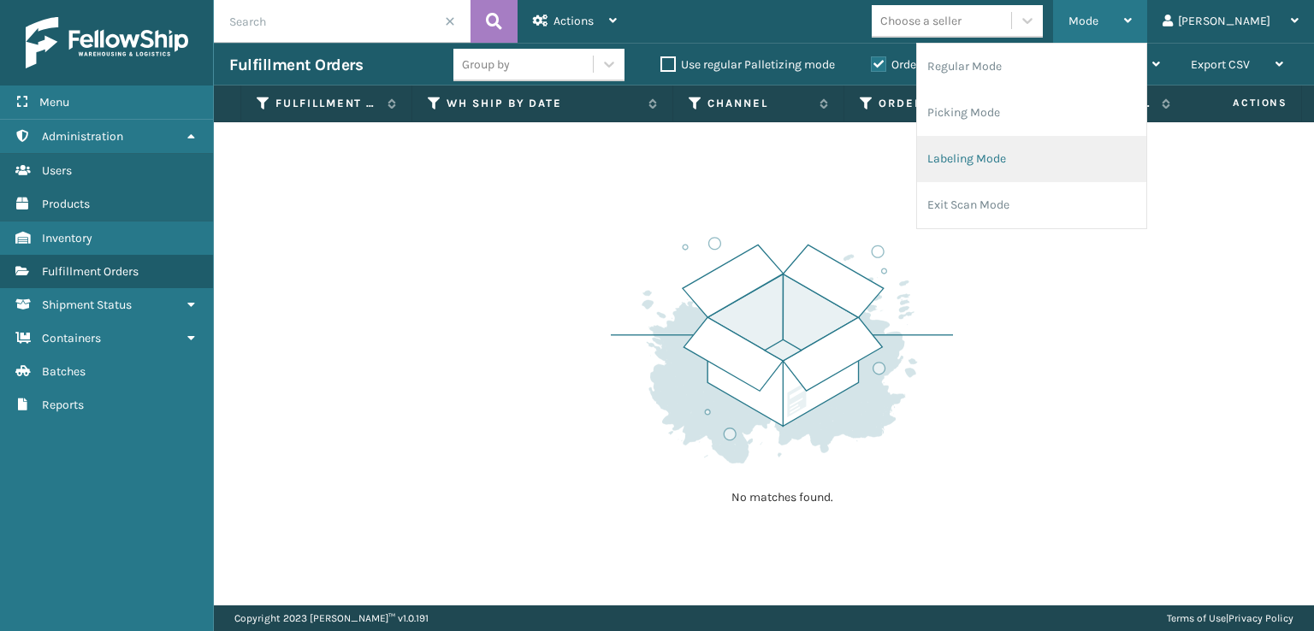
click at [1016, 172] on li "Labeling Mode" at bounding box center [1031, 159] width 229 height 46
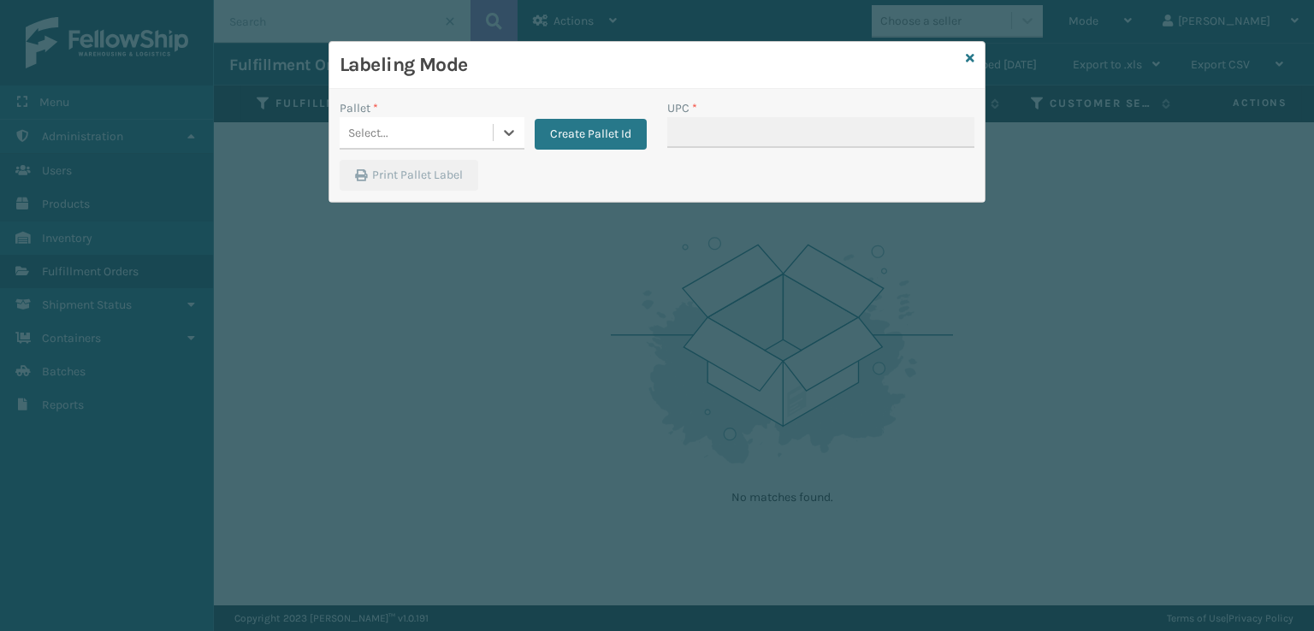
click at [440, 129] on div "Select..." at bounding box center [416, 133] width 153 height 28
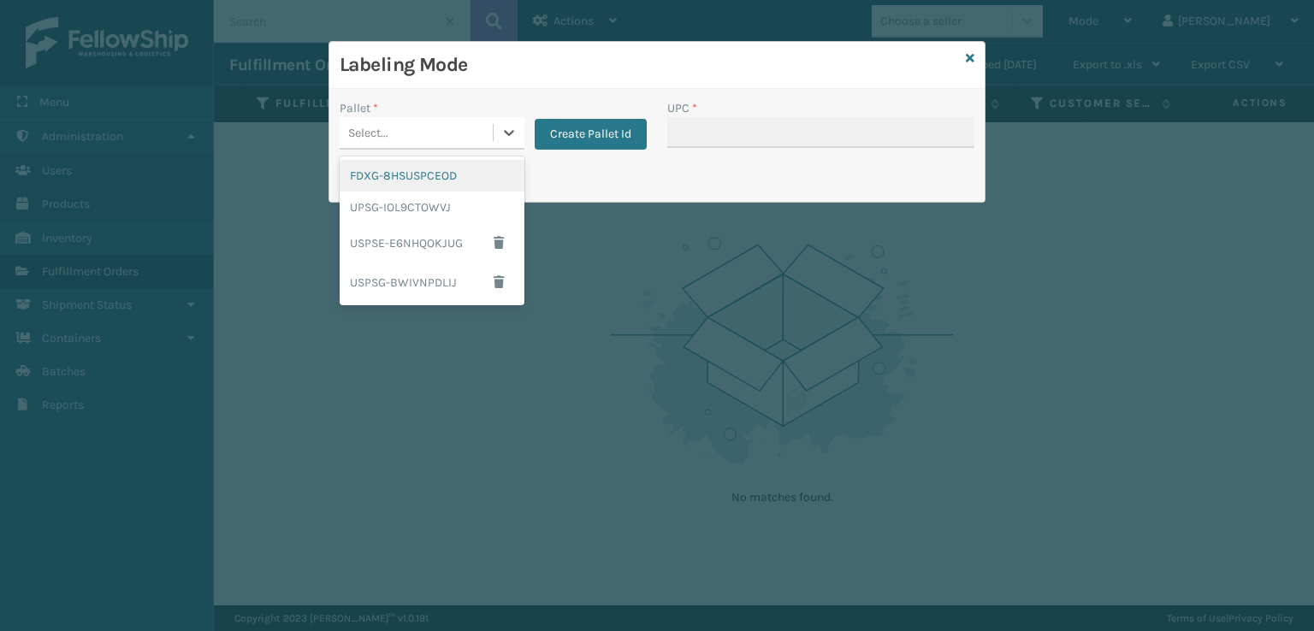
click at [410, 180] on div "FDXG-8HSUSPCEOD" at bounding box center [432, 176] width 185 height 32
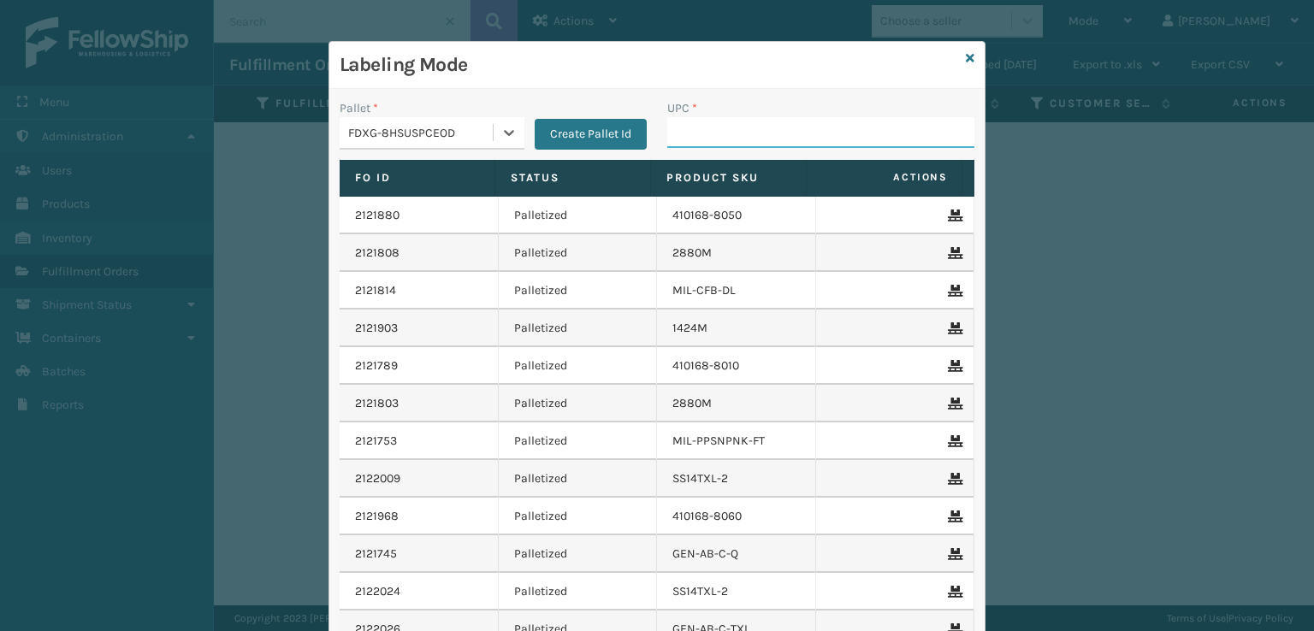
click at [684, 138] on input "UPC *" at bounding box center [820, 132] width 307 height 31
type input "81008196281"
type input "7450"
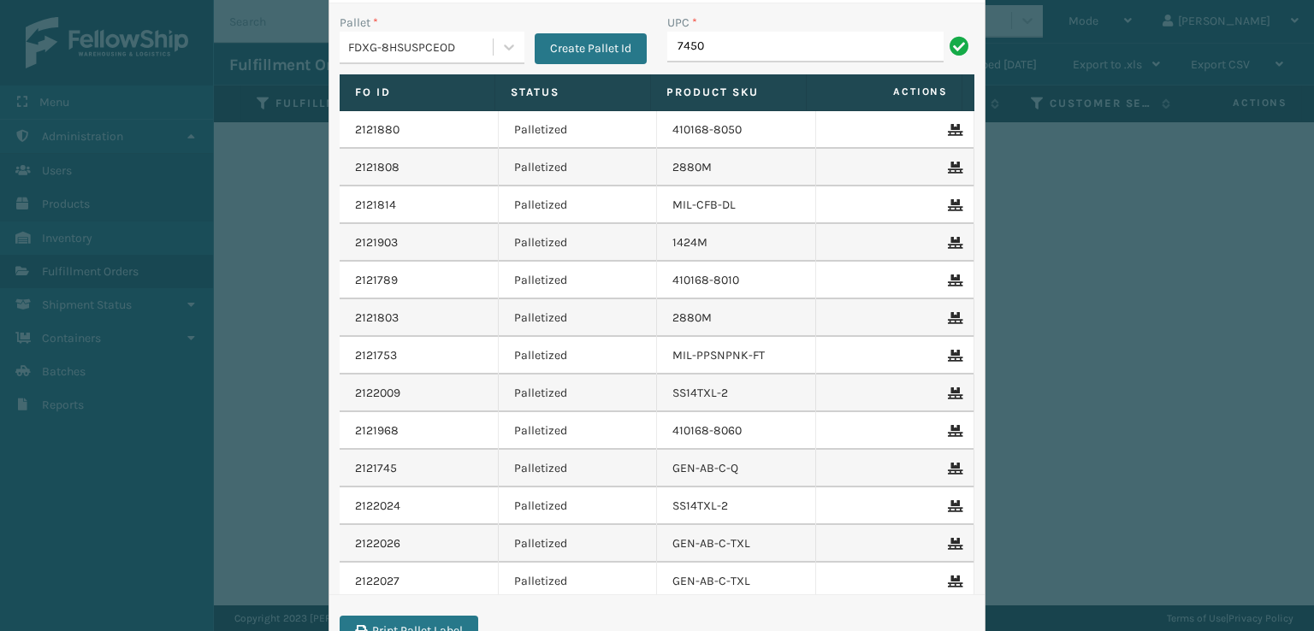
type input "7450"
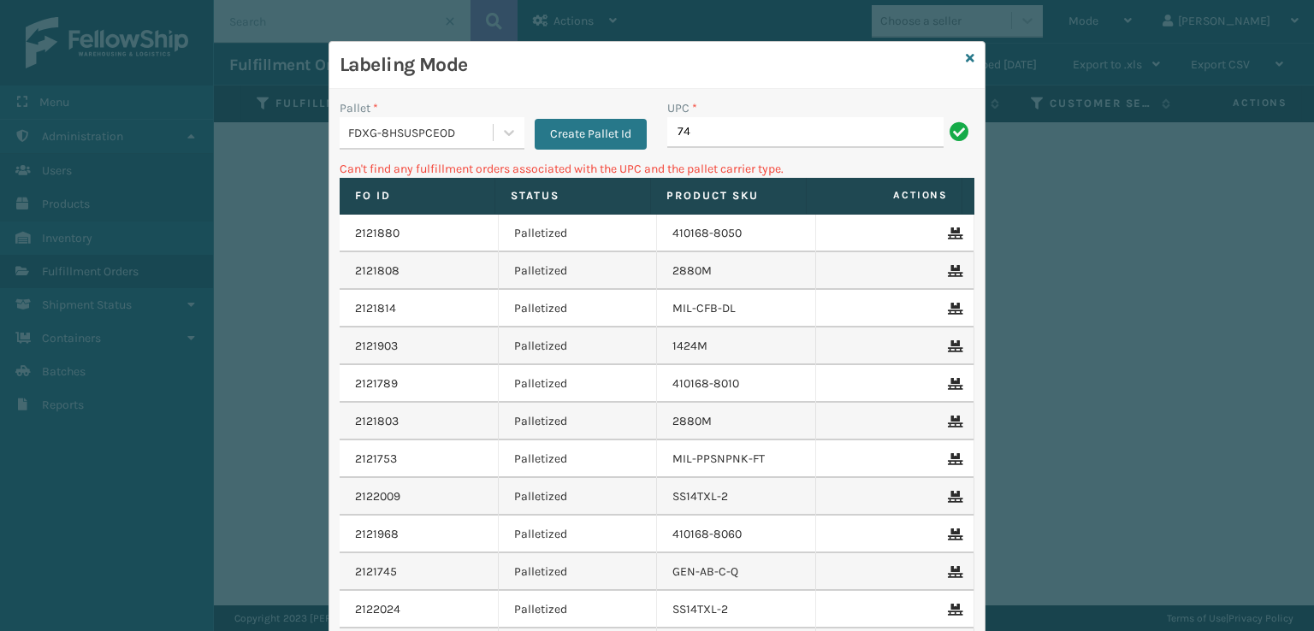
type input "7"
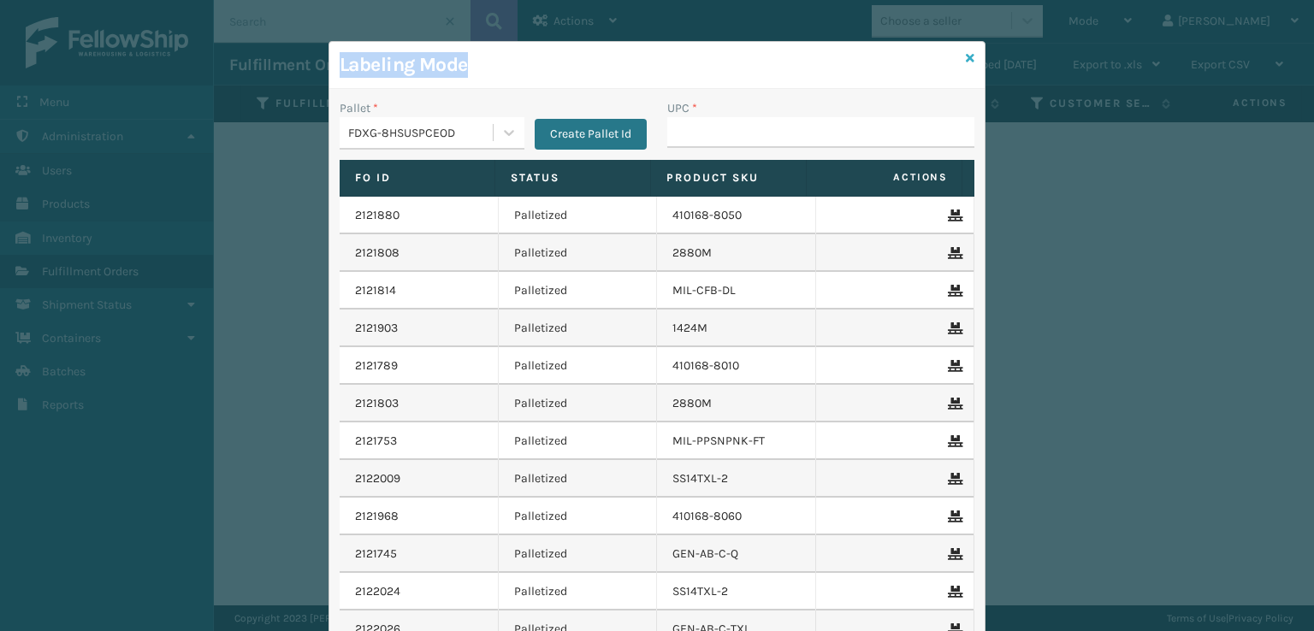
drag, startPoint x: 963, startPoint y: 48, endPoint x: 963, endPoint y: 63, distance: 15.4
click at [964, 52] on div "Labeling Mode Pallet * FDXG-8HSUSPCEOD Create Pallet Id UPC * Fo Id Status Prod…" at bounding box center [656, 392] width 657 height 703
click at [966, 56] on icon at bounding box center [970, 58] width 9 height 12
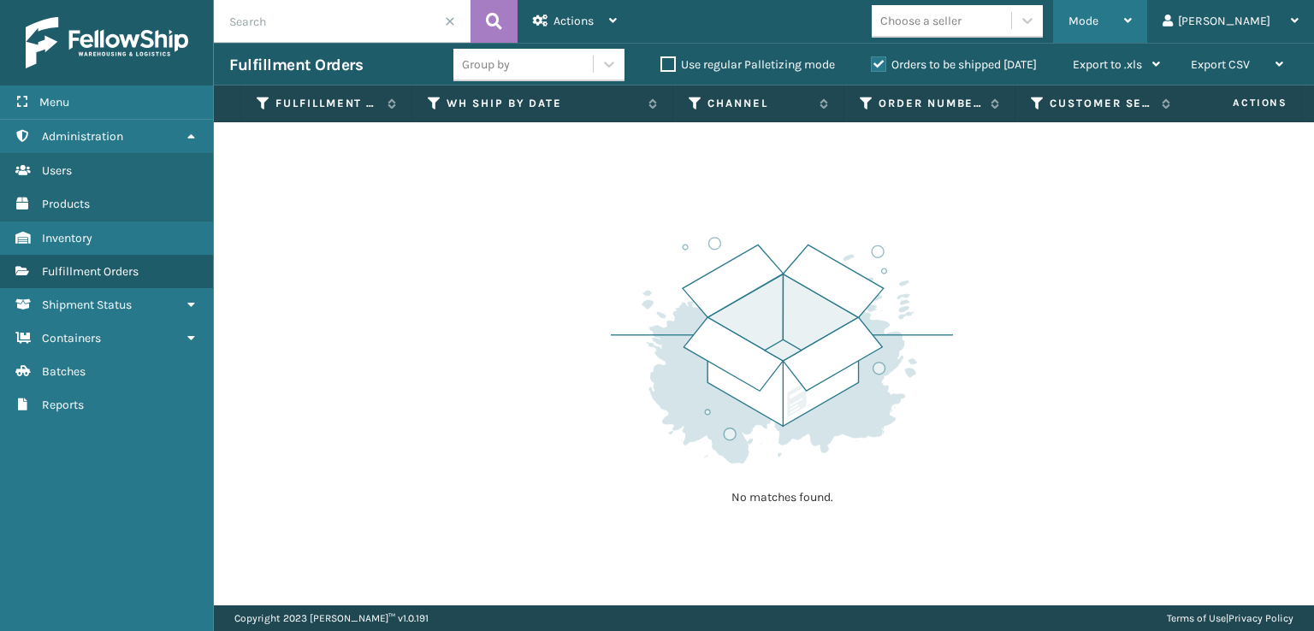
click at [1136, 21] on div "Mode Regular Mode Picking Mode Labeling Mode Exit Scan Mode" at bounding box center [1100, 21] width 94 height 43
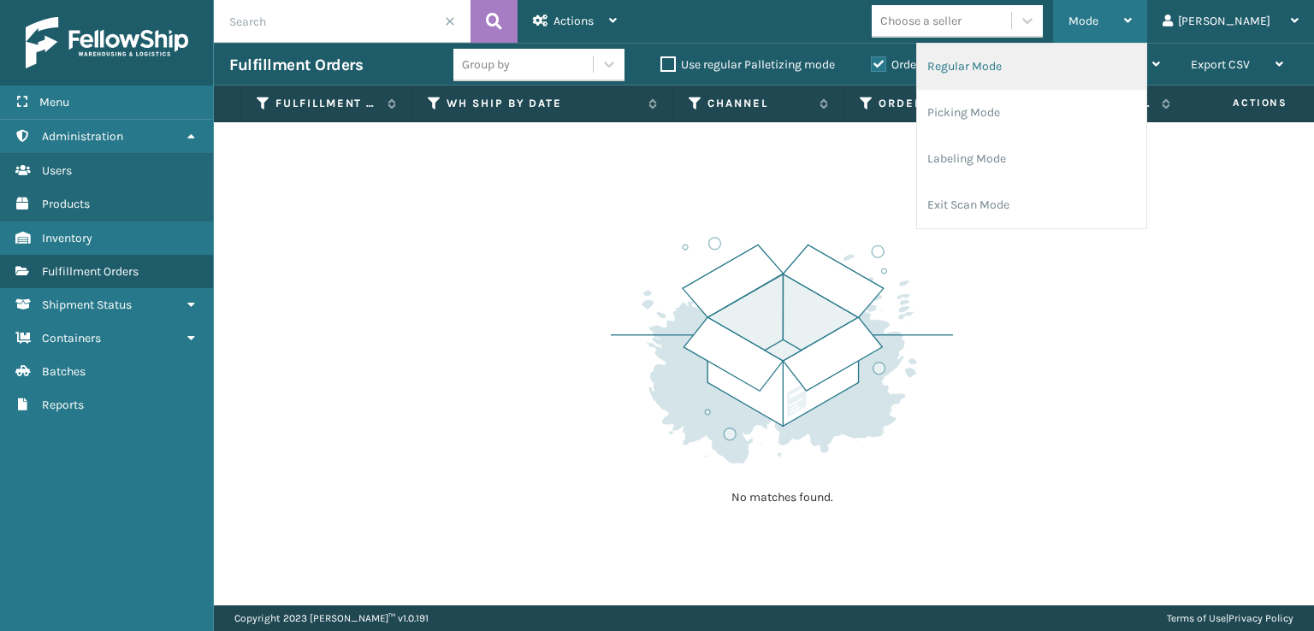
click at [1043, 78] on li "Regular Mode" at bounding box center [1031, 67] width 229 height 46
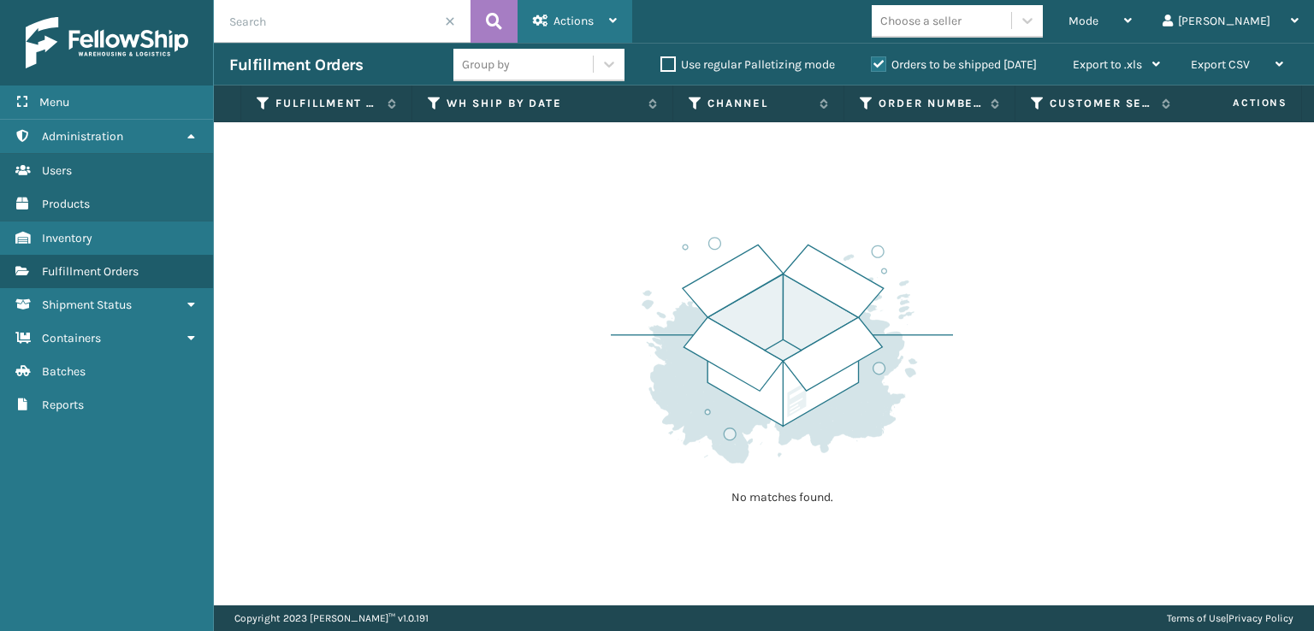
click at [566, 9] on div "Actions" at bounding box center [575, 21] width 84 height 43
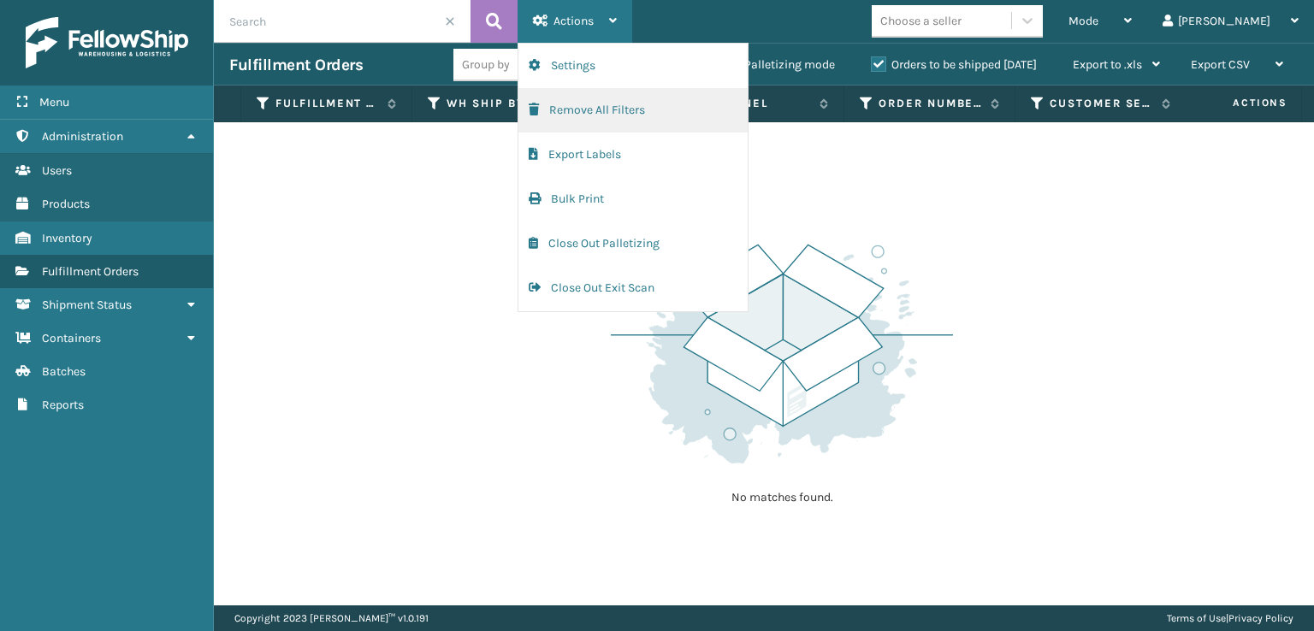
click at [549, 110] on button "Remove All Filters" at bounding box center [632, 110] width 229 height 44
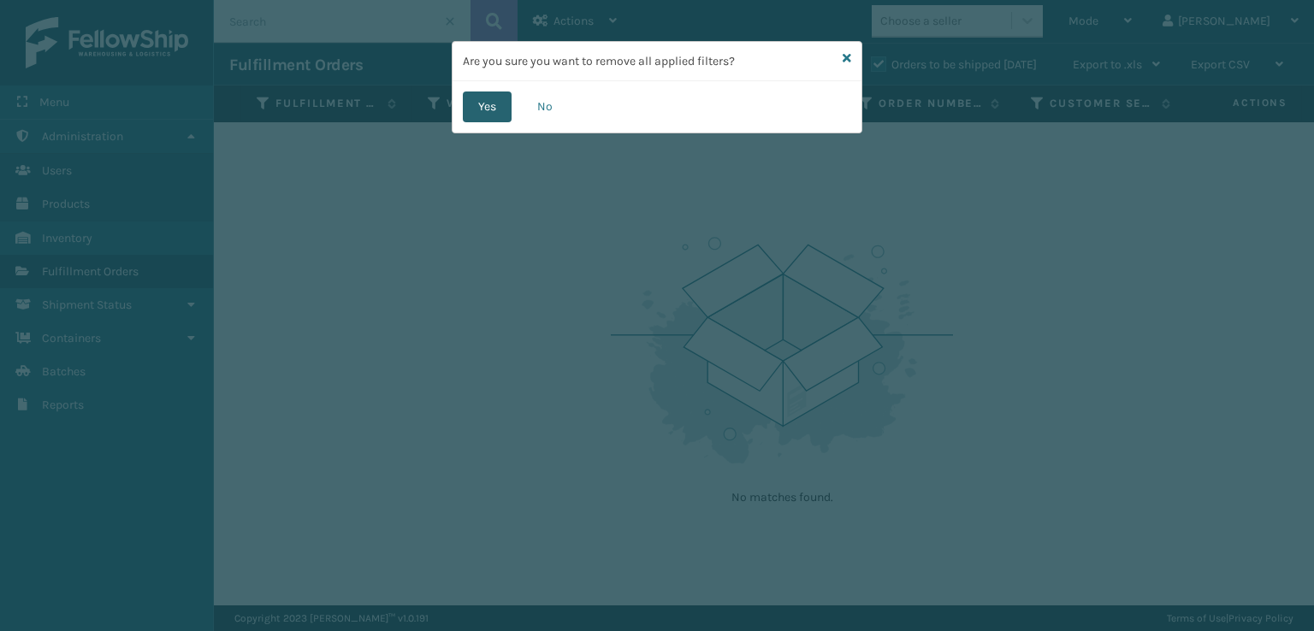
click at [475, 106] on button "Yes" at bounding box center [487, 107] width 49 height 31
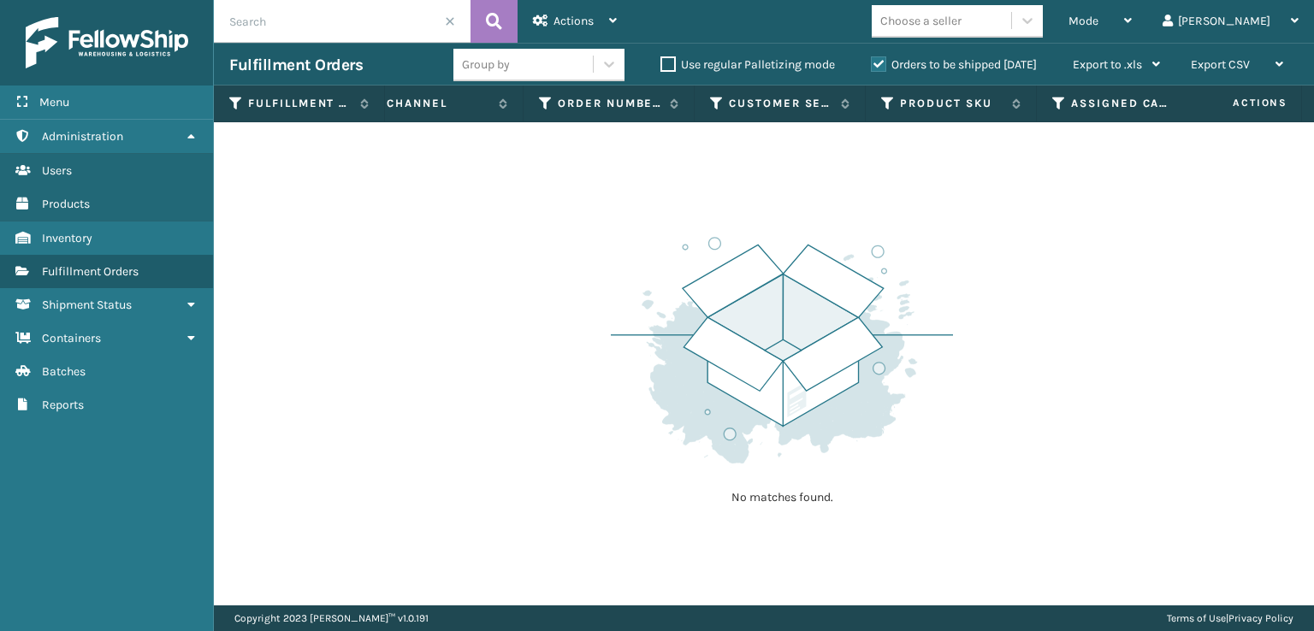
scroll to position [0, 379]
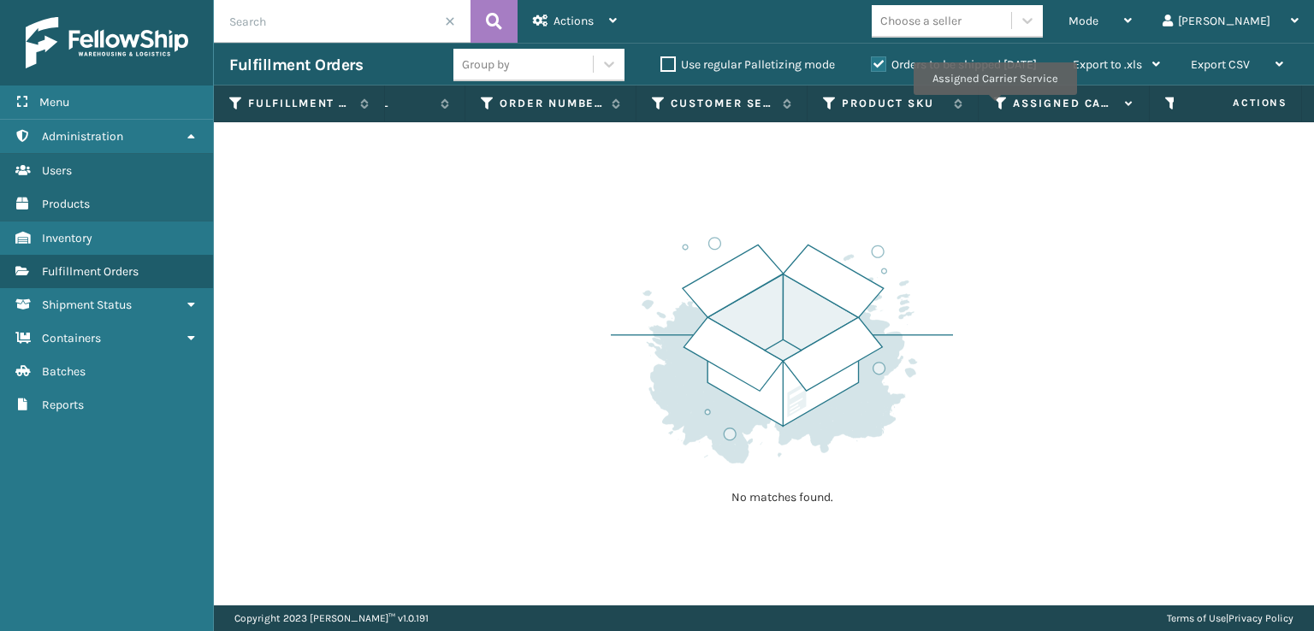
click at [994, 107] on icon at bounding box center [1001, 103] width 14 height 15
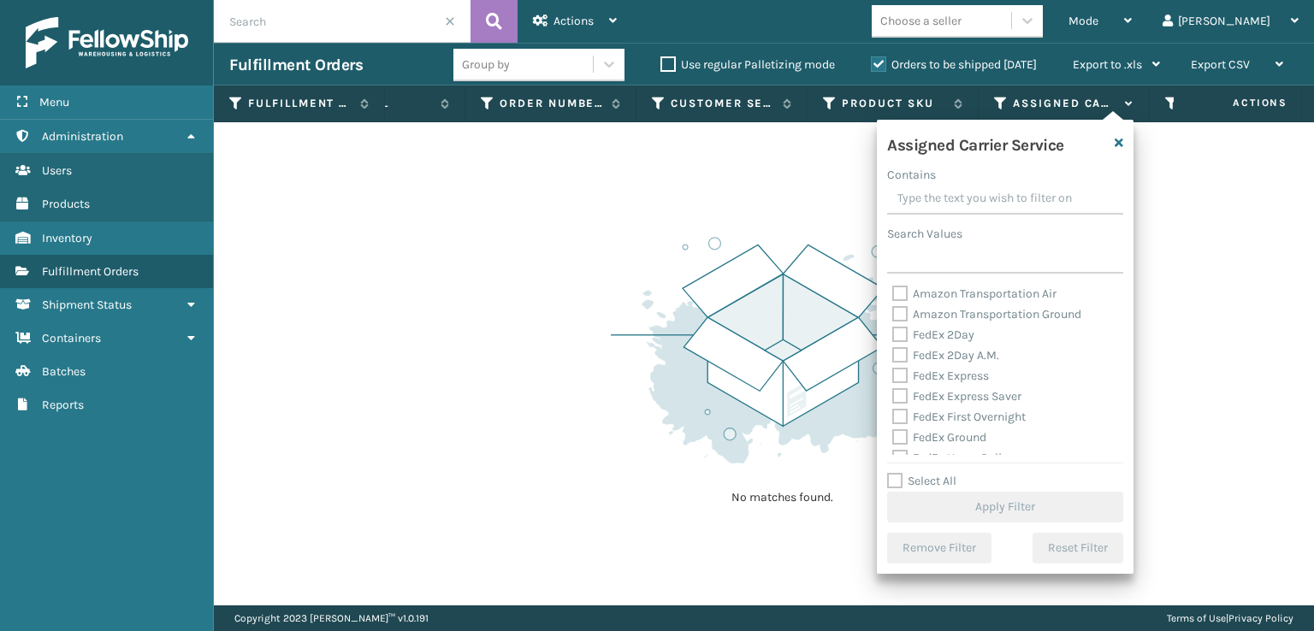
click at [903, 357] on label "FedEx 2Day A.M." at bounding box center [945, 355] width 107 height 15
click at [893, 357] on input "FedEx 2Day A.M." at bounding box center [892, 351] width 1 height 11
checkbox input "true"
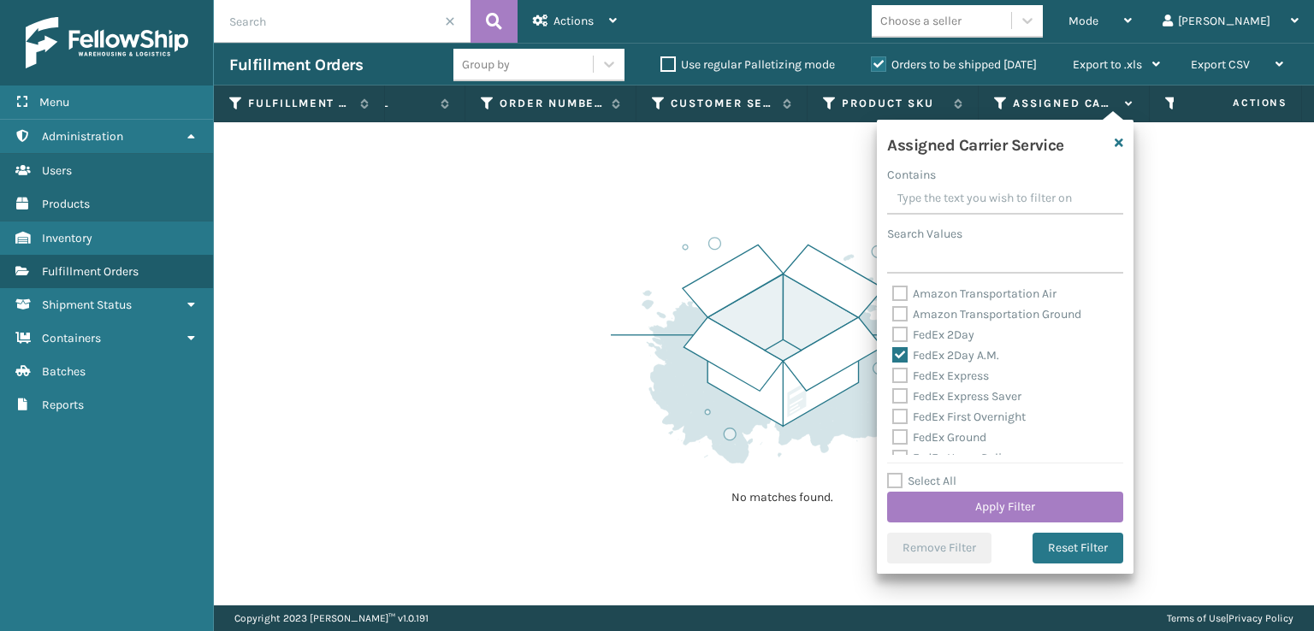
click at [900, 336] on label "FedEx 2Day" at bounding box center [933, 335] width 82 height 15
click at [893, 336] on input "FedEx 2Day" at bounding box center [892, 330] width 1 height 11
checkbox input "true"
drag, startPoint x: 900, startPoint y: 370, endPoint x: 895, endPoint y: 383, distance: 13.8
click at [900, 370] on label "FedEx Express" at bounding box center [940, 376] width 97 height 15
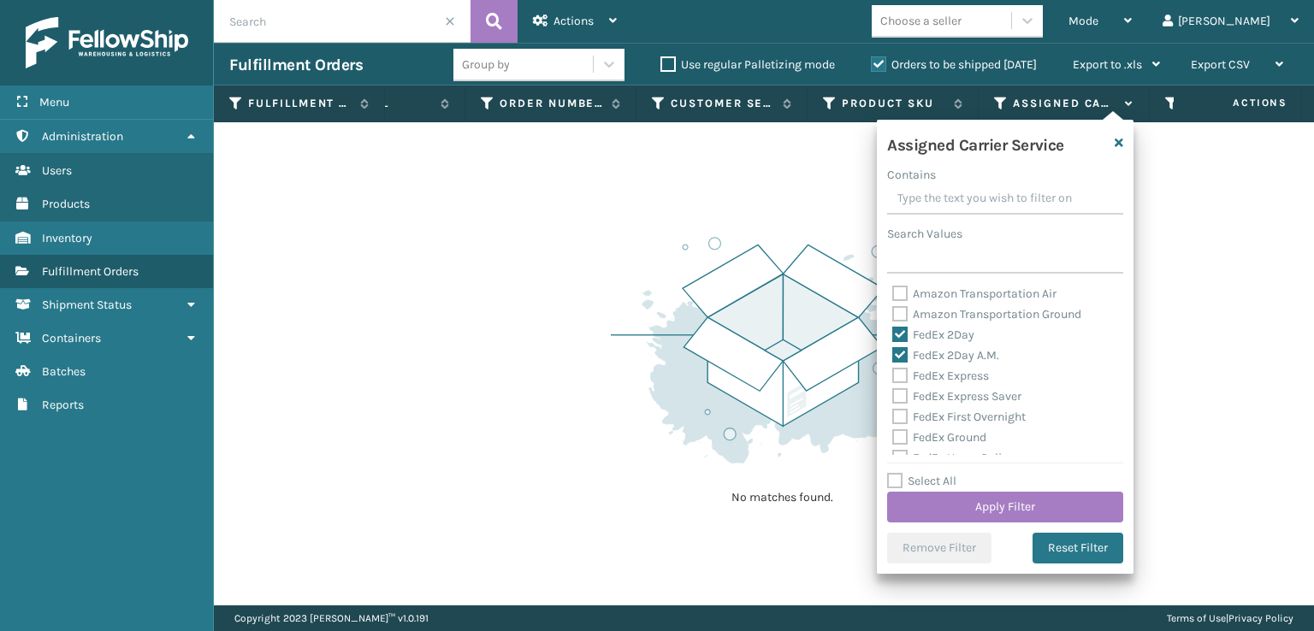
click at [893, 370] on input "FedEx Express" at bounding box center [892, 371] width 1 height 11
checkbox input "true"
drag, startPoint x: 900, startPoint y: 398, endPoint x: 904, endPoint y: 415, distance: 17.6
click at [901, 404] on label "FedEx Express Saver" at bounding box center [956, 396] width 129 height 15
drag, startPoint x: 904, startPoint y: 415, endPoint x: 893, endPoint y: 421, distance: 12.6
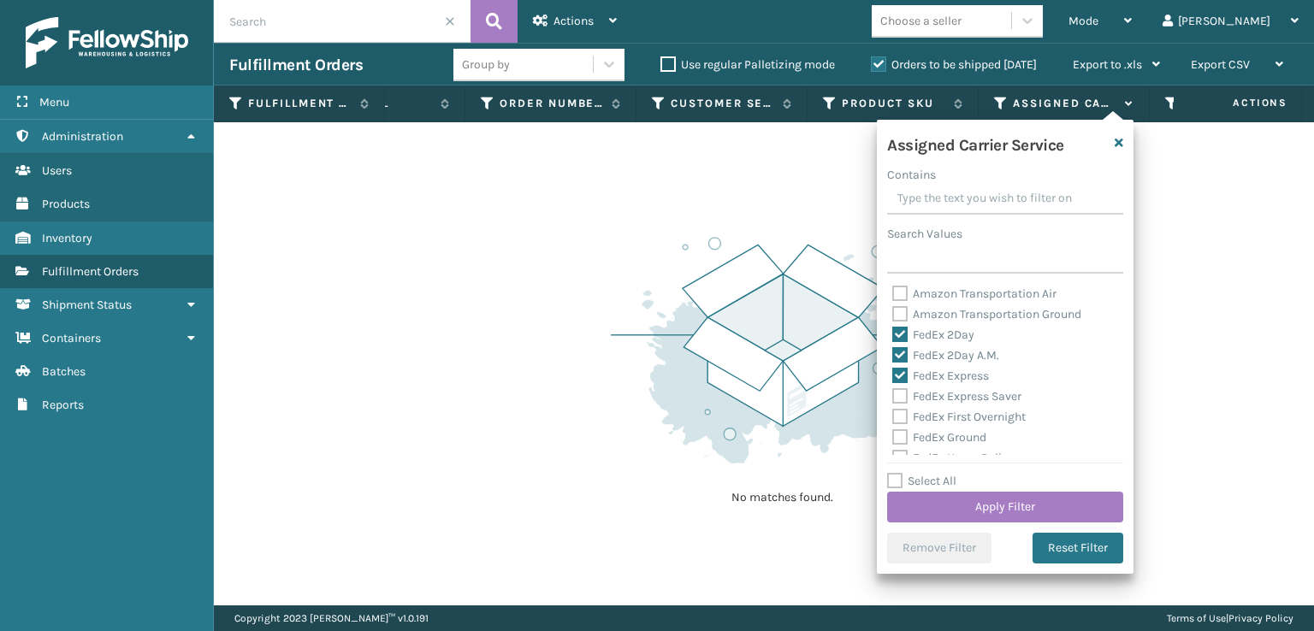
click at [899, 417] on label "FedEx First Overnight" at bounding box center [958, 417] width 133 height 15
click at [893, 417] on input "FedEx First Overnight" at bounding box center [892, 412] width 1 height 11
checkbox input "true"
click at [901, 400] on label "FedEx Express Saver" at bounding box center [956, 396] width 129 height 15
click at [893, 398] on input "FedEx Express Saver" at bounding box center [892, 392] width 1 height 11
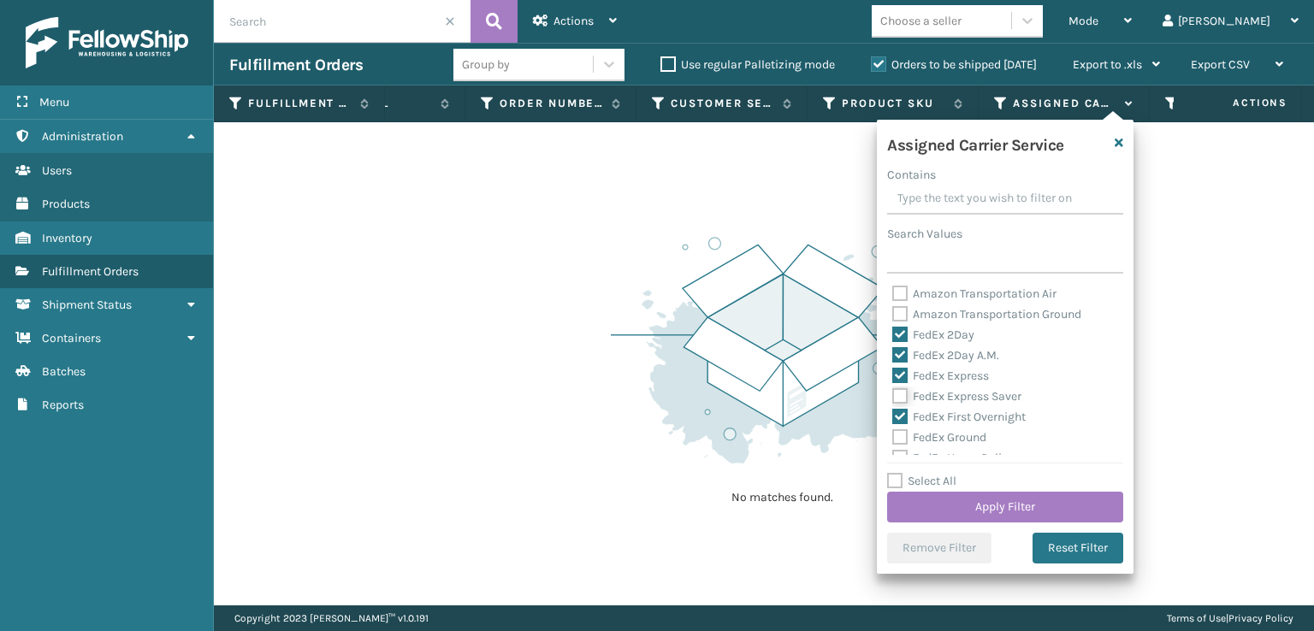
checkbox input "true"
click at [901, 436] on label "FedEx Ground" at bounding box center [939, 437] width 94 height 15
click at [893, 436] on input "FedEx Ground" at bounding box center [892, 433] width 1 height 11
checkbox input "true"
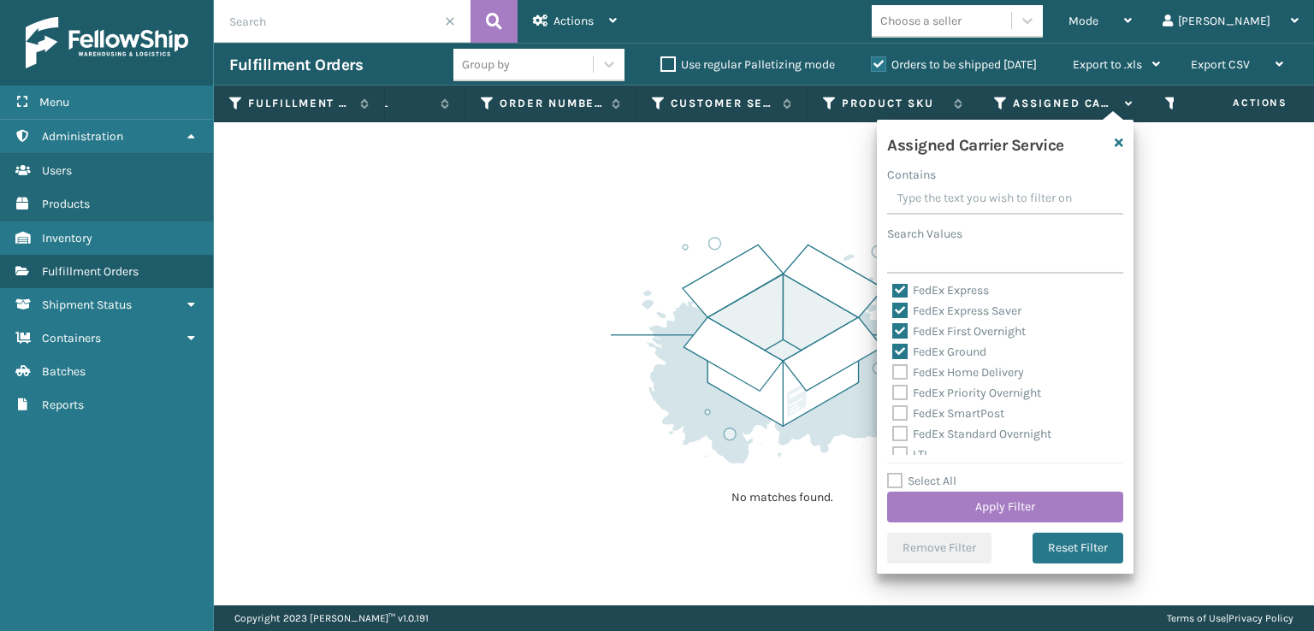
click at [900, 411] on label "FedEx SmartPost" at bounding box center [948, 413] width 112 height 15
click at [893, 411] on input "FedEx SmartPost" at bounding box center [892, 409] width 1 height 11
checkbox input "true"
drag, startPoint x: 897, startPoint y: 394, endPoint x: 901, endPoint y: 379, distance: 15.8
click at [897, 391] on label "FedEx Priority Overnight" at bounding box center [966, 393] width 149 height 15
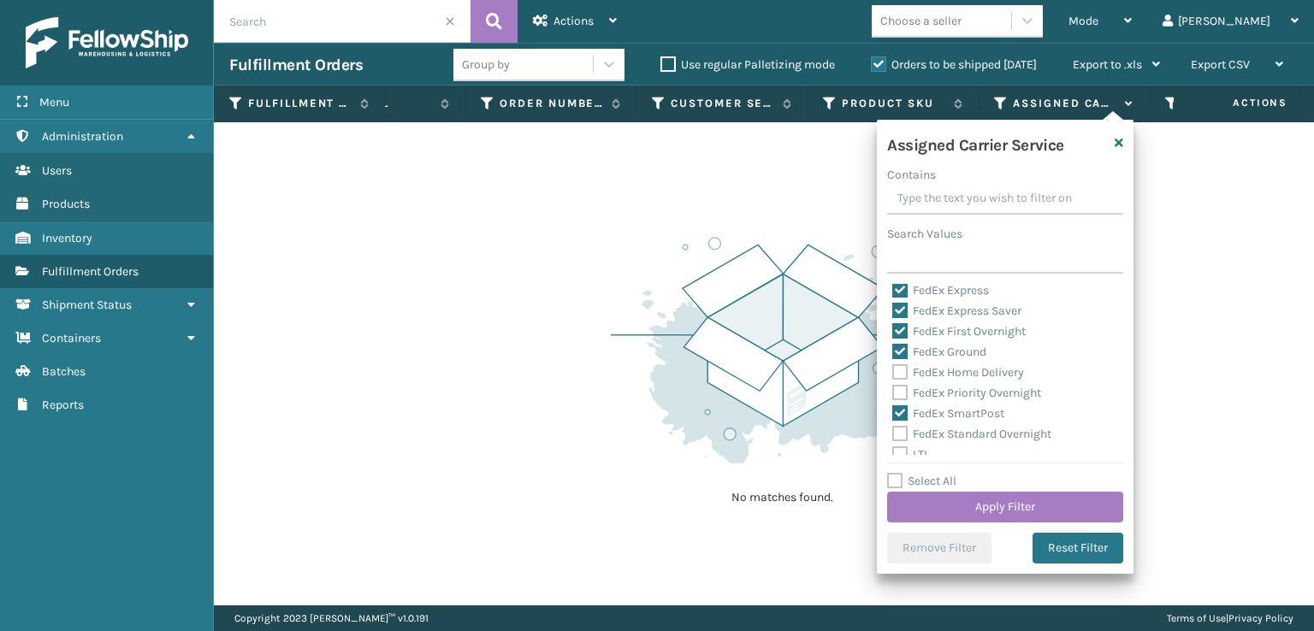
click at [893, 391] on input "FedEx Priority Overnight" at bounding box center [892, 388] width 1 height 11
checkbox input "true"
click at [905, 370] on label "FedEx Home Delivery" at bounding box center [958, 372] width 132 height 15
click at [893, 370] on input "FedEx Home Delivery" at bounding box center [892, 368] width 1 height 11
checkbox input "true"
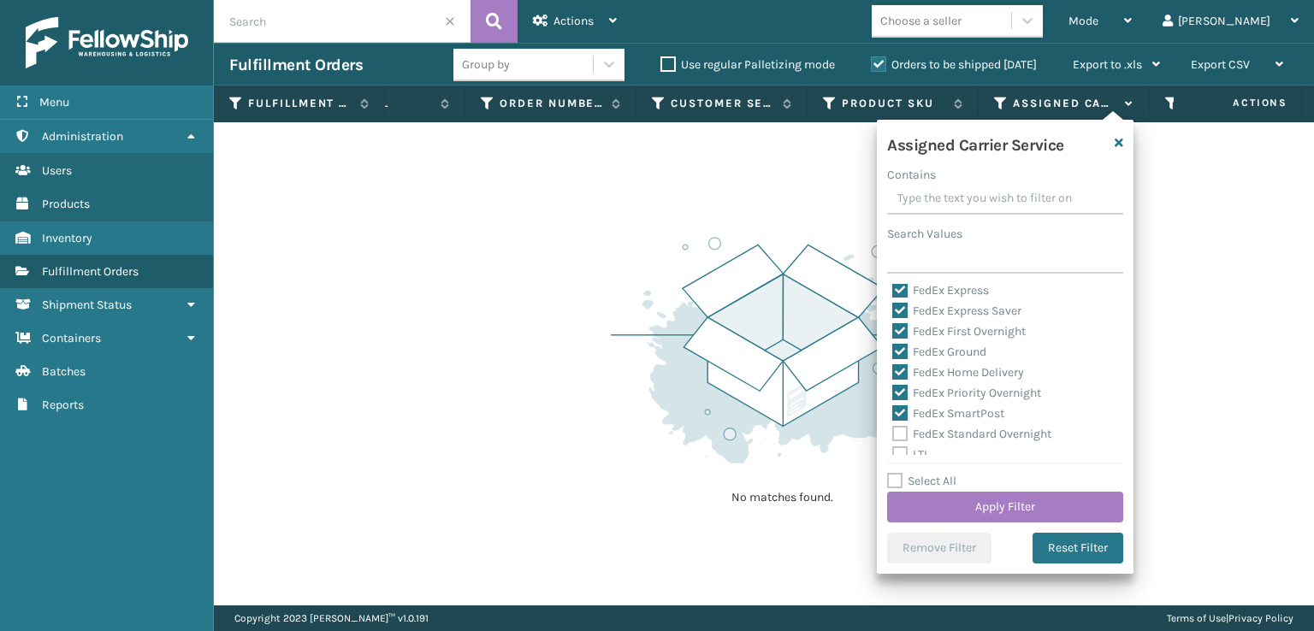
click at [907, 435] on label "FedEx Standard Overnight" at bounding box center [971, 434] width 159 height 15
click at [893, 435] on input "FedEx Standard Overnight" at bounding box center [892, 429] width 1 height 11
checkbox input "true"
click at [951, 497] on button "Apply Filter" at bounding box center [1005, 507] width 236 height 31
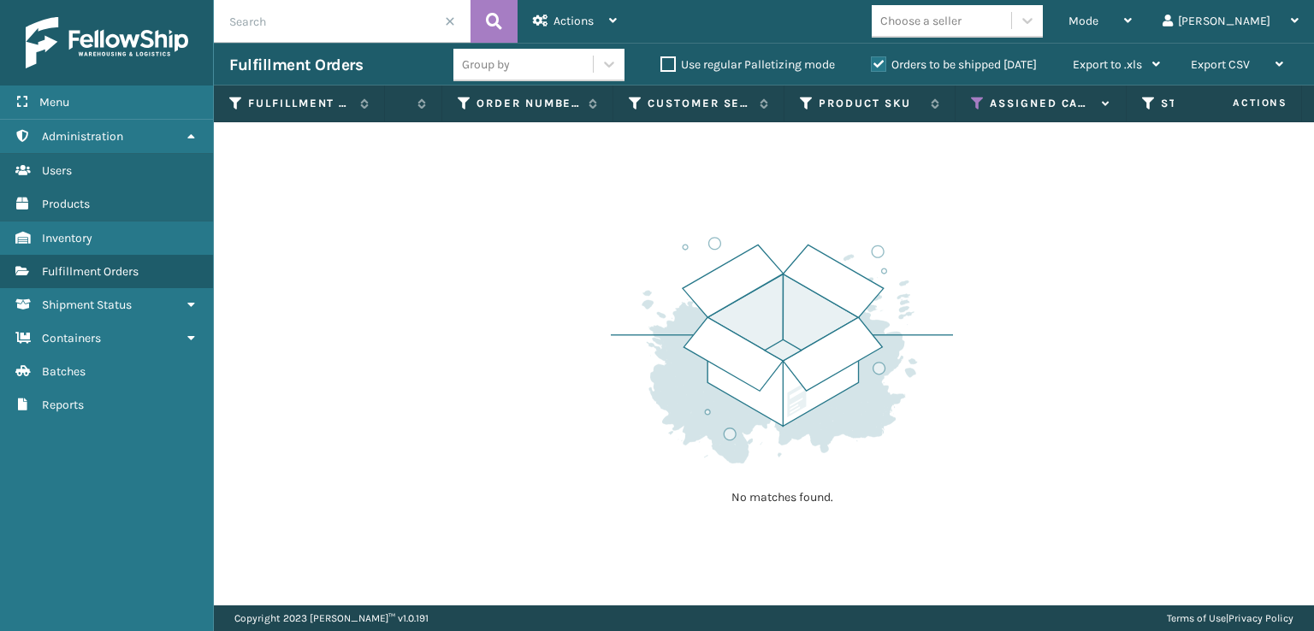
scroll to position [0, 607]
click at [942, 107] on icon at bounding box center [943, 103] width 14 height 15
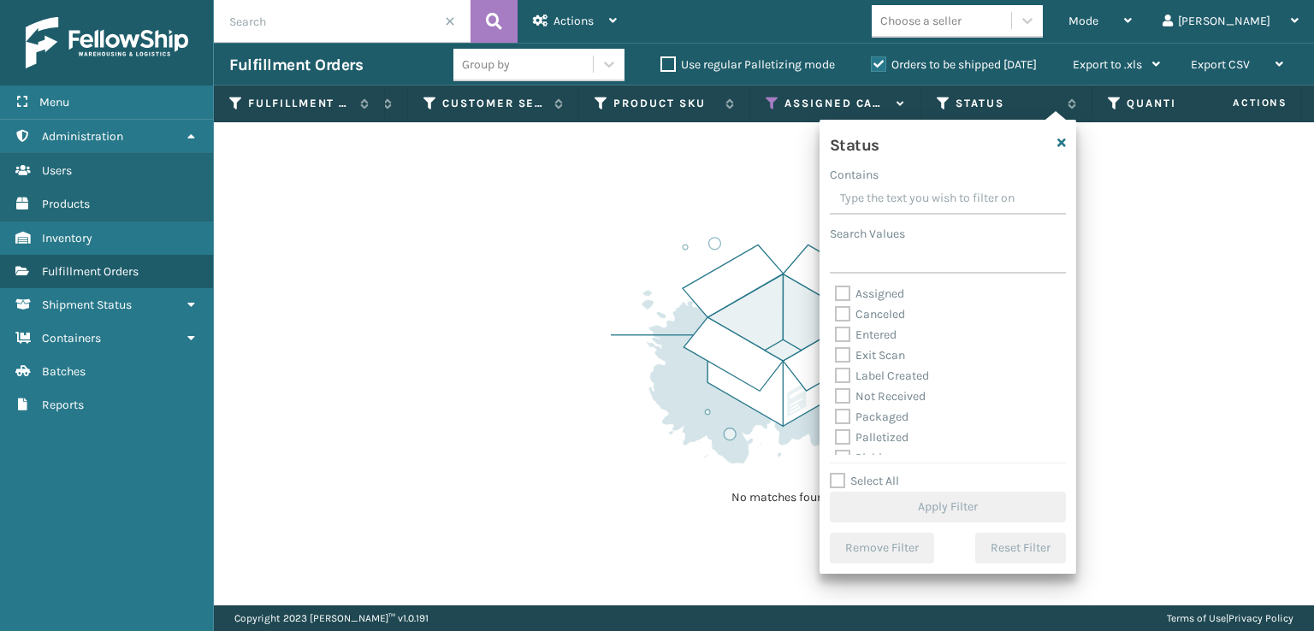
scroll to position [86, 0]
drag, startPoint x: 840, startPoint y: 375, endPoint x: 889, endPoint y: 399, distance: 55.1
click at [841, 374] on label "Picking" at bounding box center [865, 372] width 61 height 15
click at [836, 374] on input "Picking" at bounding box center [835, 368] width 1 height 11
checkbox input "true"
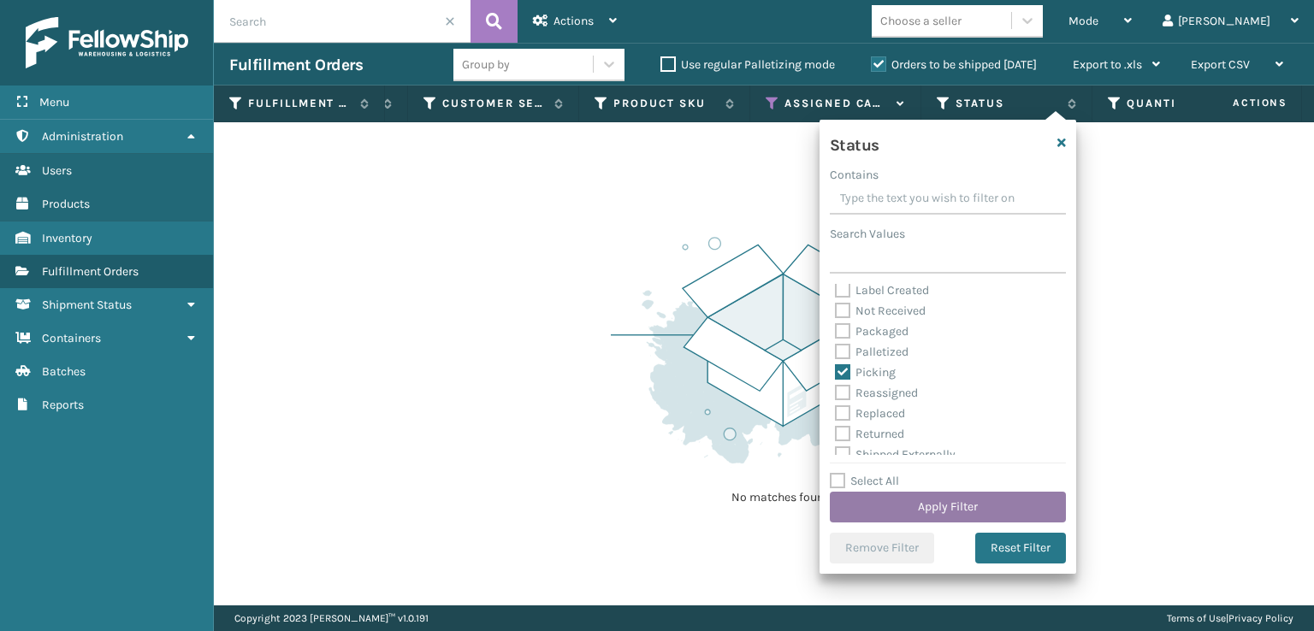
click at [952, 495] on button "Apply Filter" at bounding box center [948, 507] width 236 height 31
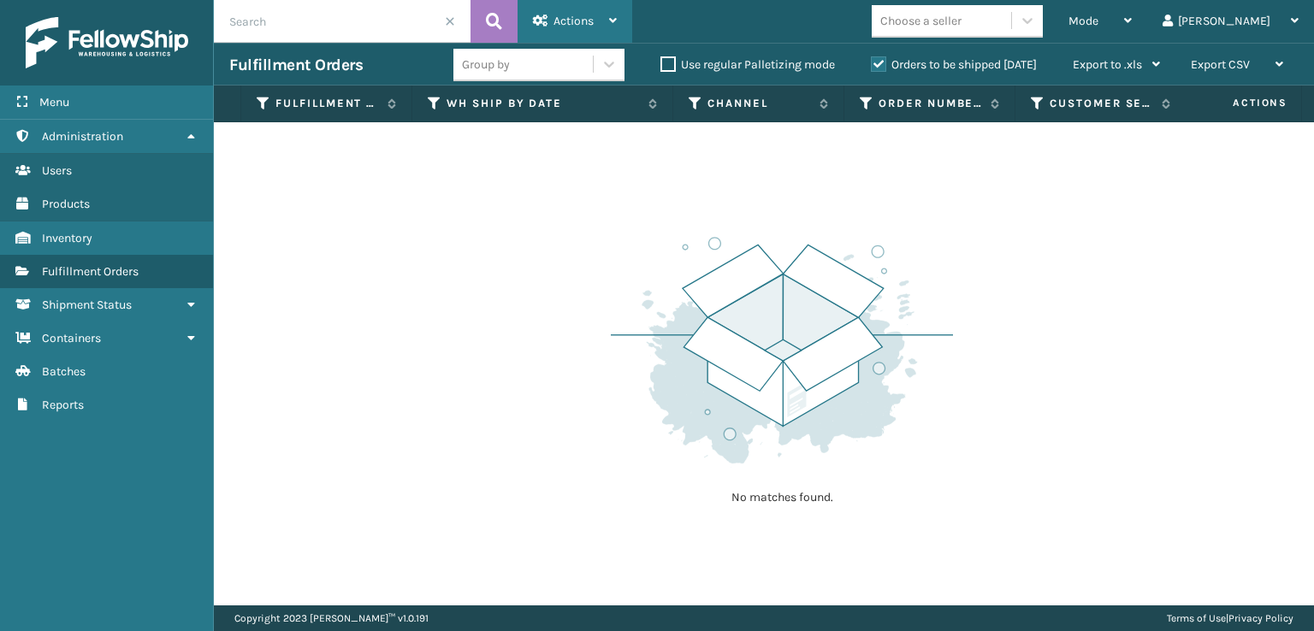
click at [629, 15] on div "Actions Settings Remove All Filters Export Labels Bulk Print Close Out Palletiz…" at bounding box center [574, 21] width 115 height 43
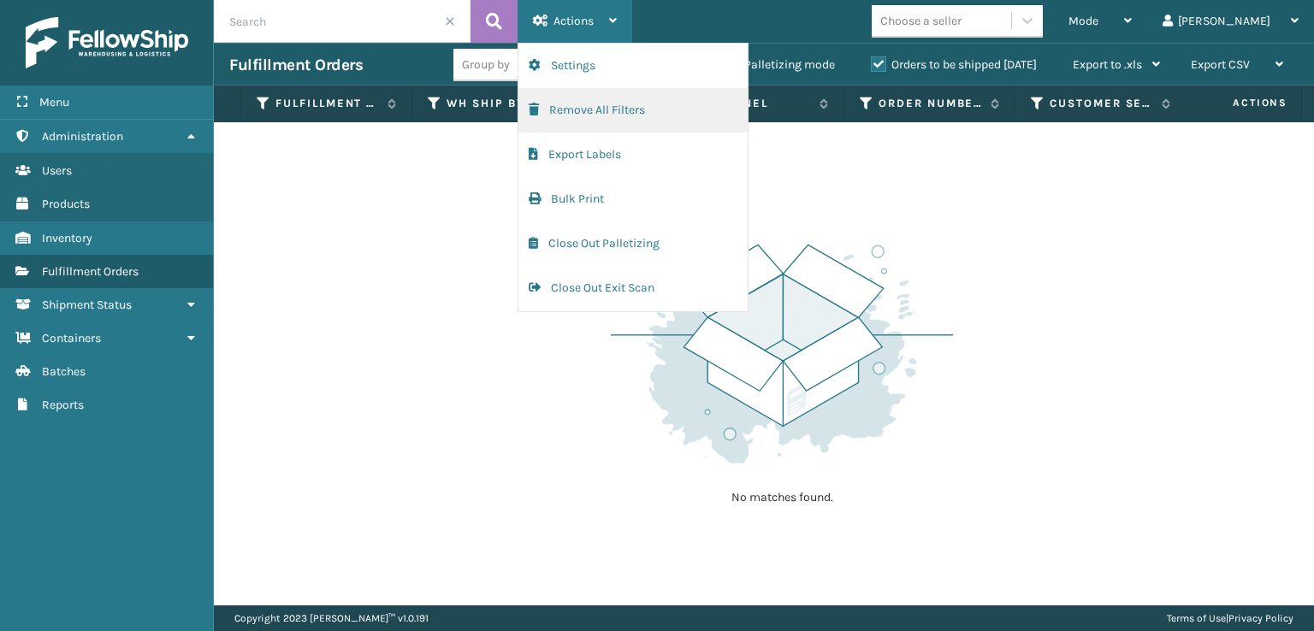
click at [545, 113] on button "Remove All Filters" at bounding box center [632, 110] width 229 height 44
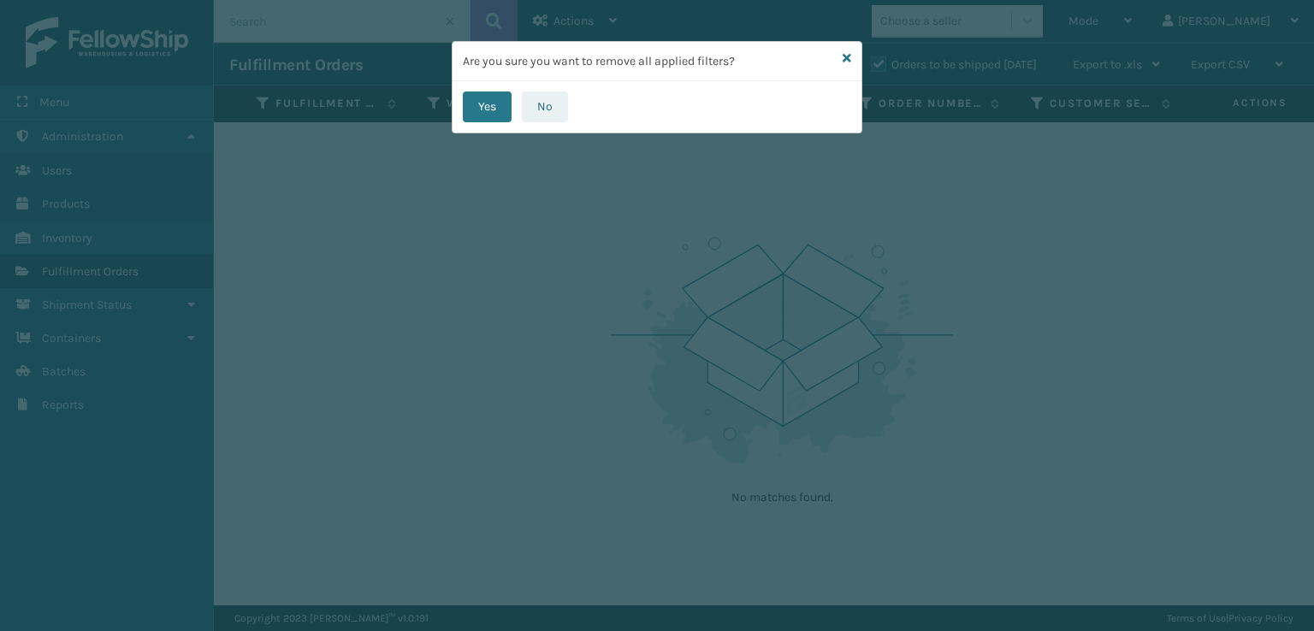
drag, startPoint x: 485, startPoint y: 115, endPoint x: 536, endPoint y: 100, distance: 53.6
click at [512, 107] on div "Yes No" at bounding box center [656, 106] width 409 height 51
click at [485, 105] on button "Yes" at bounding box center [487, 107] width 49 height 31
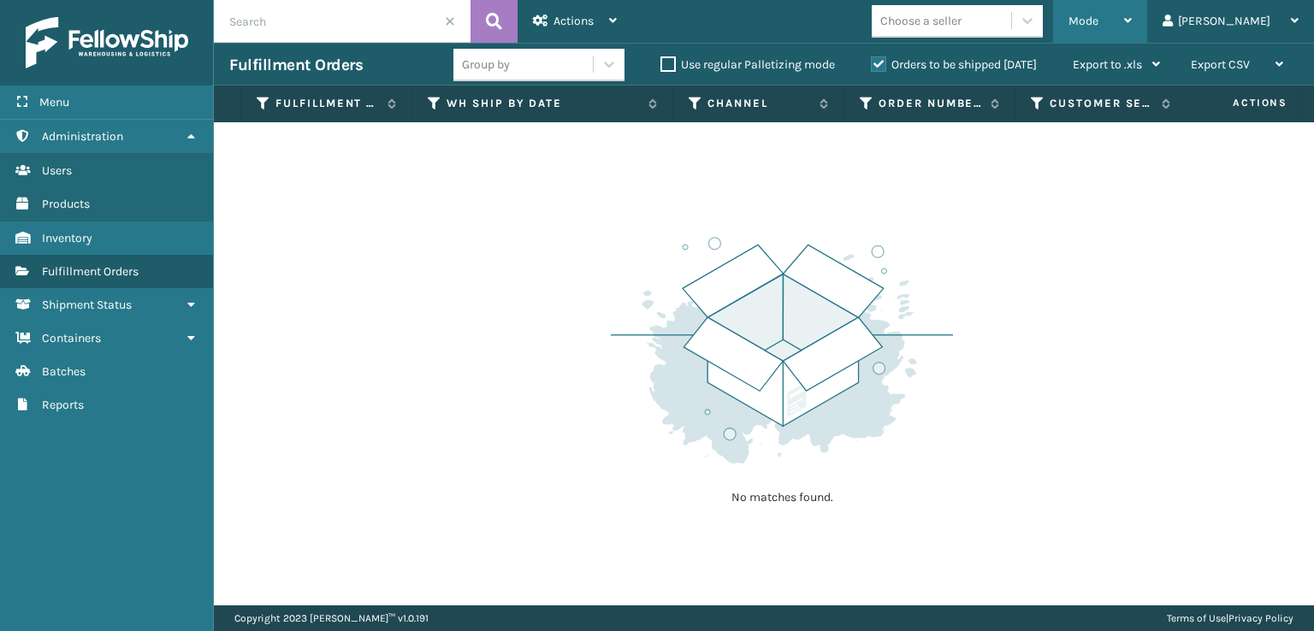
drag, startPoint x: 1172, startPoint y: 19, endPoint x: 1158, endPoint y: 15, distance: 14.3
click at [1131, 15] on div "Mode" at bounding box center [1099, 21] width 63 height 43
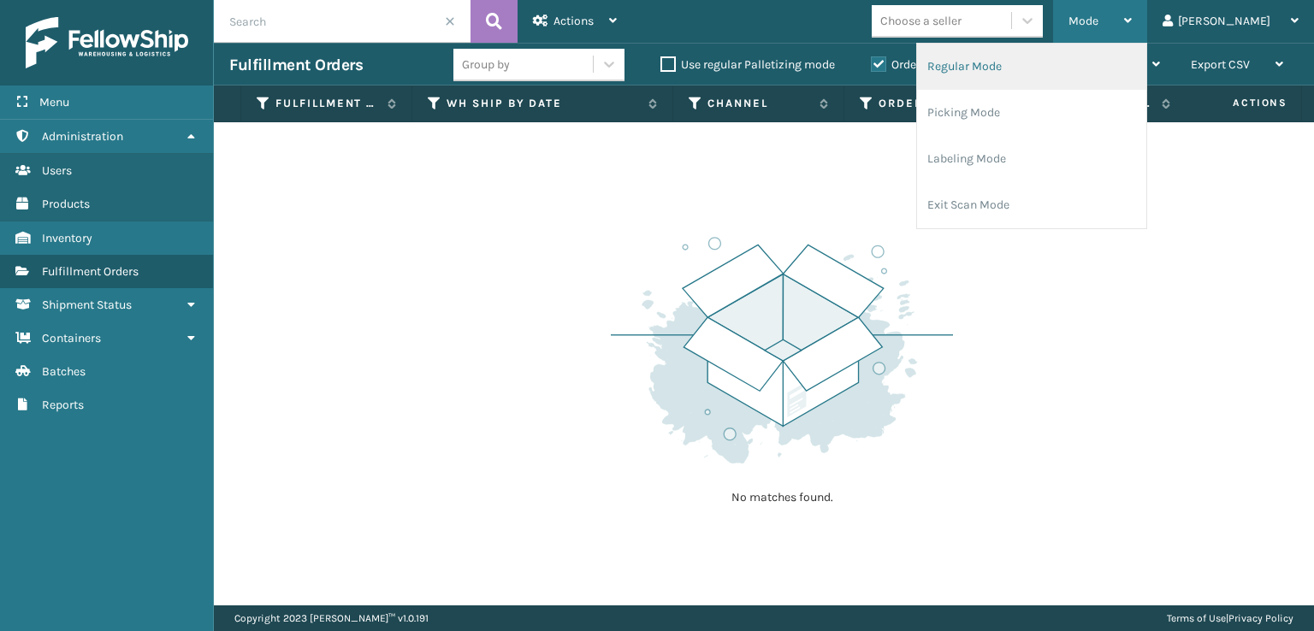
click at [1001, 62] on li "Regular Mode" at bounding box center [1031, 67] width 229 height 46
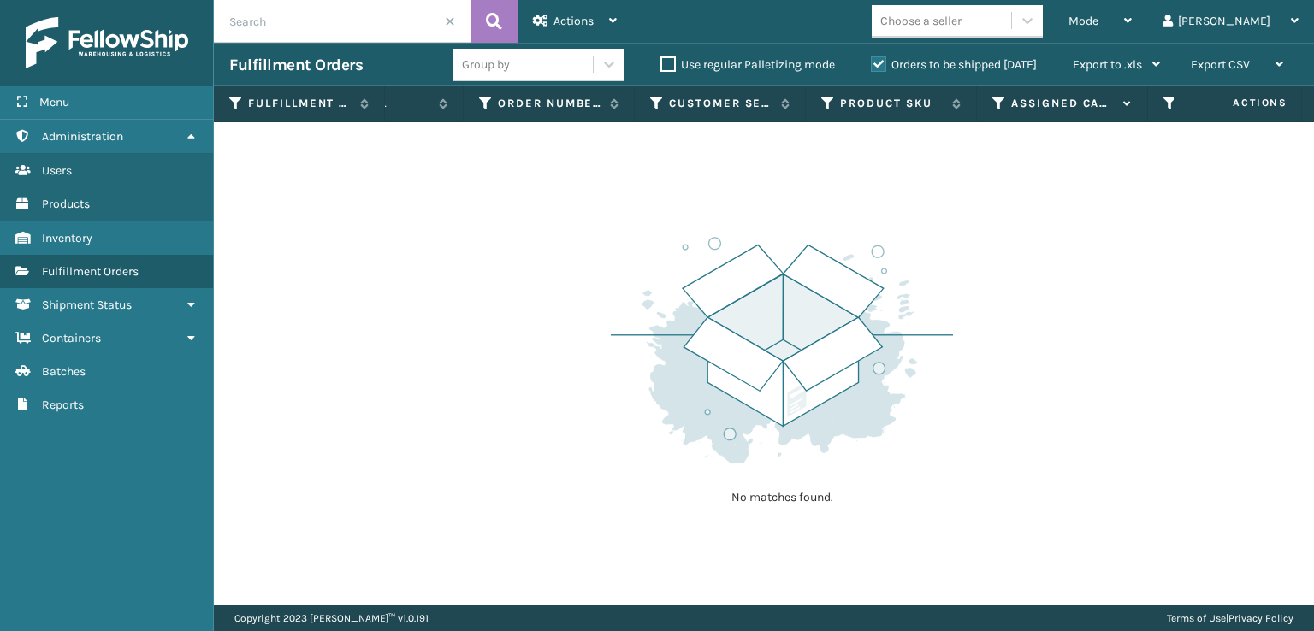
scroll to position [0, 383]
click at [991, 97] on icon at bounding box center [996, 103] width 14 height 15
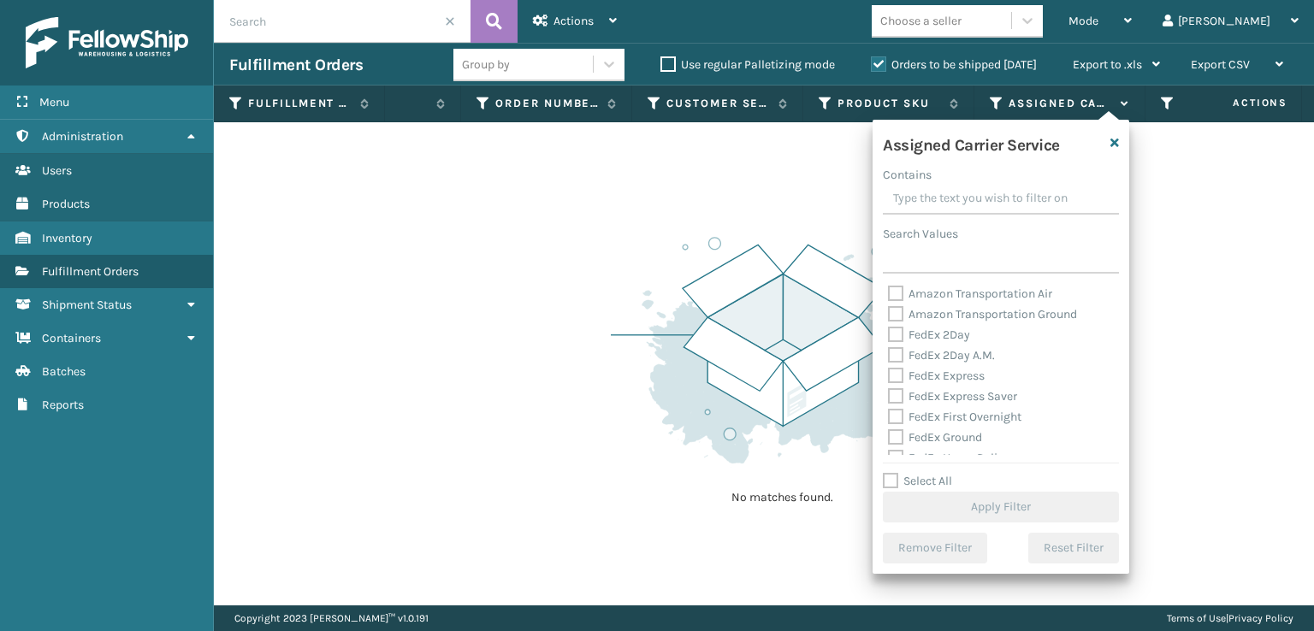
click at [903, 384] on div "FedEx Express" at bounding box center [1001, 376] width 226 height 21
click at [900, 313] on label "Amazon Transportation Ground" at bounding box center [982, 314] width 189 height 15
click at [889, 313] on input "Amazon Transportation Ground" at bounding box center [888, 309] width 1 height 11
checkbox input "true"
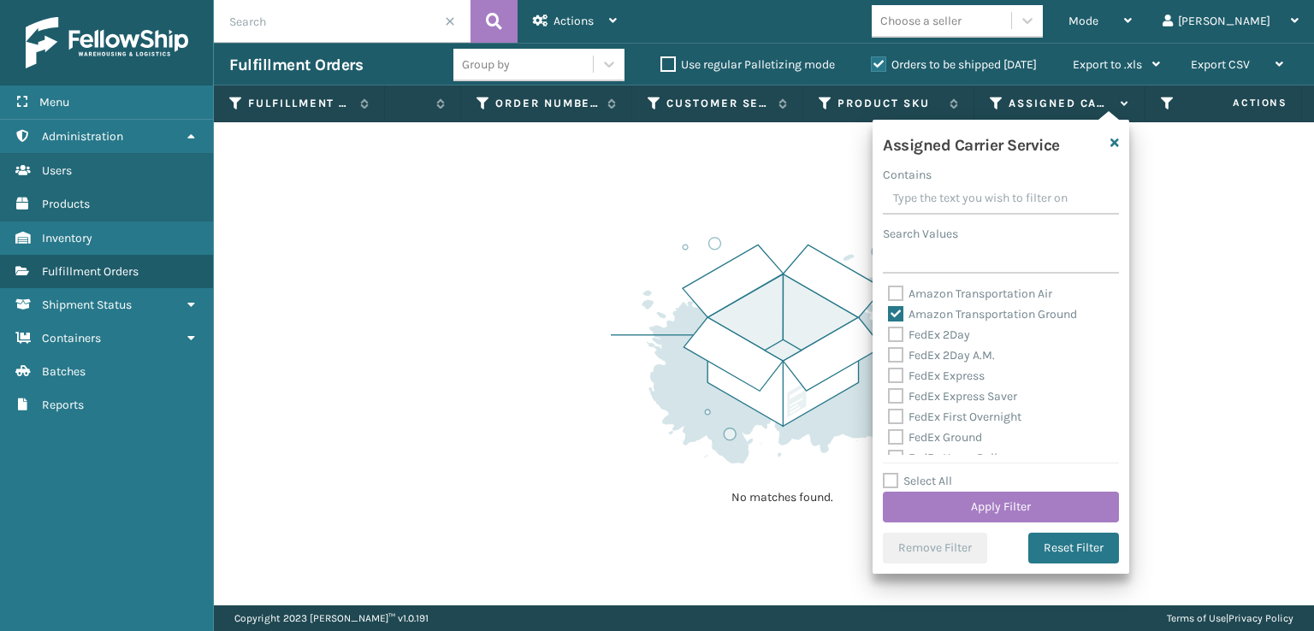
click at [895, 298] on label "Amazon Transportation Air" at bounding box center [970, 293] width 164 height 15
click at [889, 295] on input "Amazon Transportation Air" at bounding box center [888, 289] width 1 height 11
click at [896, 305] on div "Amazon Transportation Ground" at bounding box center [1001, 314] width 226 height 21
click at [894, 295] on label "Amazon Transportation Air" at bounding box center [970, 293] width 164 height 15
click at [889, 295] on input "Amazon Transportation Air" at bounding box center [888, 289] width 1 height 11
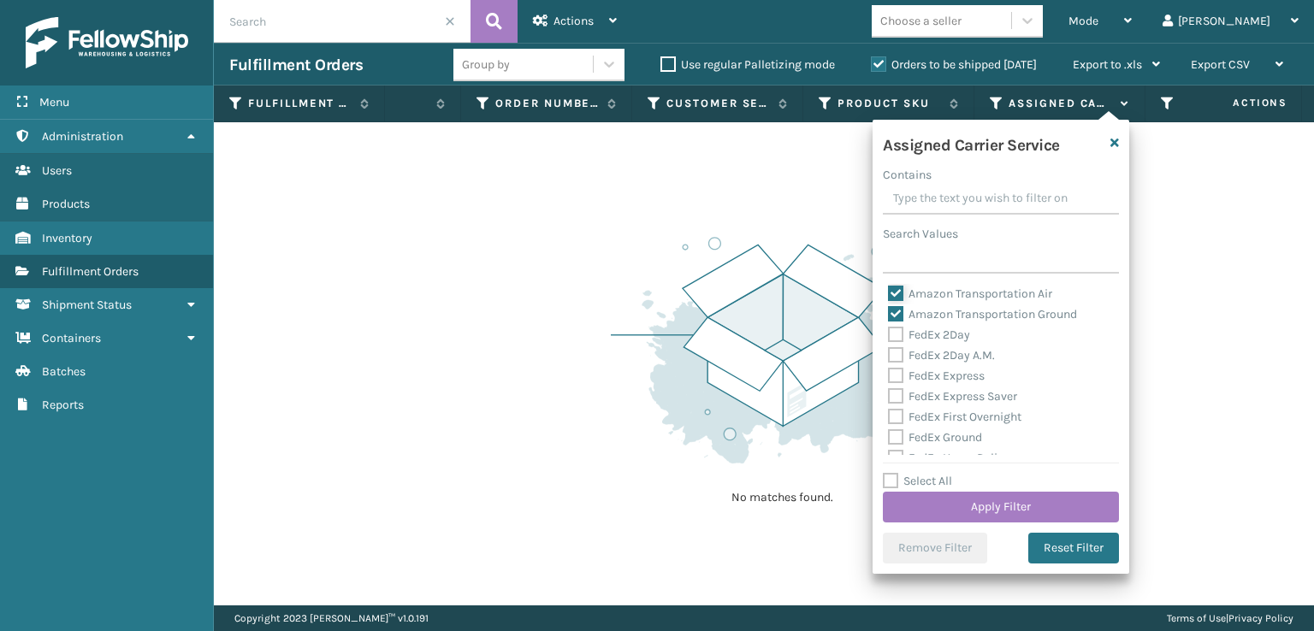
checkbox input "false"
drag, startPoint x: 890, startPoint y: 311, endPoint x: 903, endPoint y: 322, distance: 17.0
click at [895, 314] on label "Amazon Transportation Ground" at bounding box center [982, 314] width 189 height 15
click at [889, 314] on input "Amazon Transportation Ground" at bounding box center [888, 309] width 1 height 11
checkbox input "false"
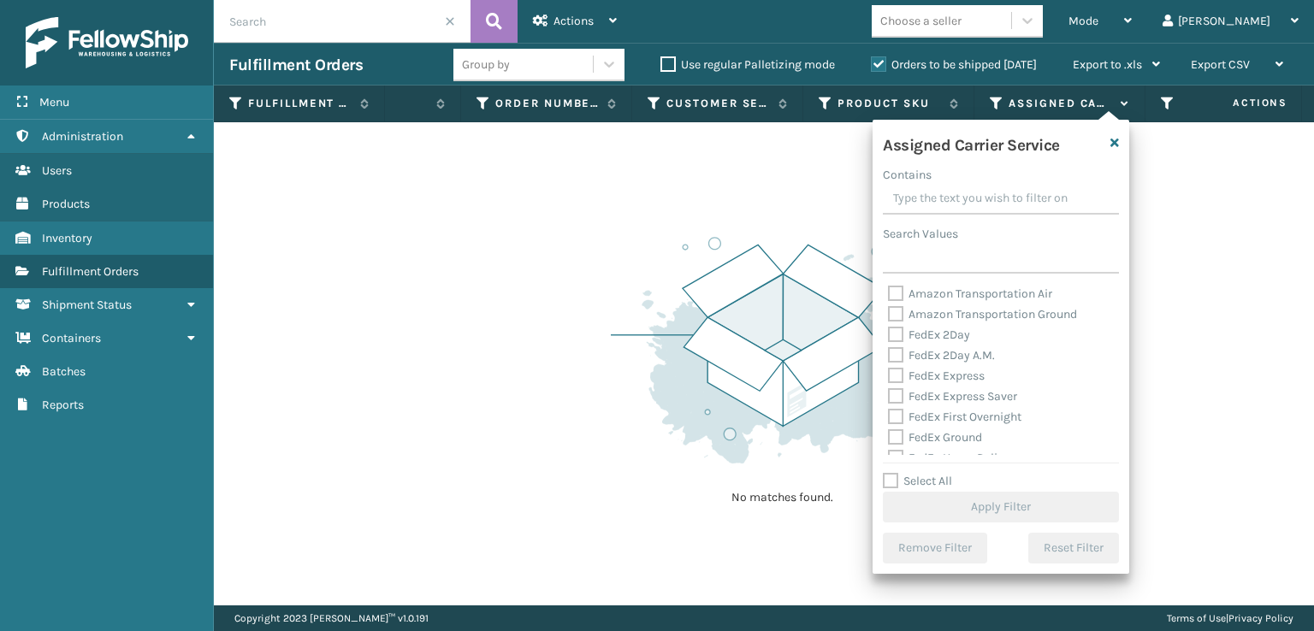
click at [895, 343] on div "FedEx 2Day" at bounding box center [1001, 335] width 226 height 21
click at [894, 333] on label "FedEx 2Day" at bounding box center [929, 335] width 82 height 15
click at [889, 333] on input "FedEx 2Day" at bounding box center [888, 330] width 1 height 11
checkbox input "true"
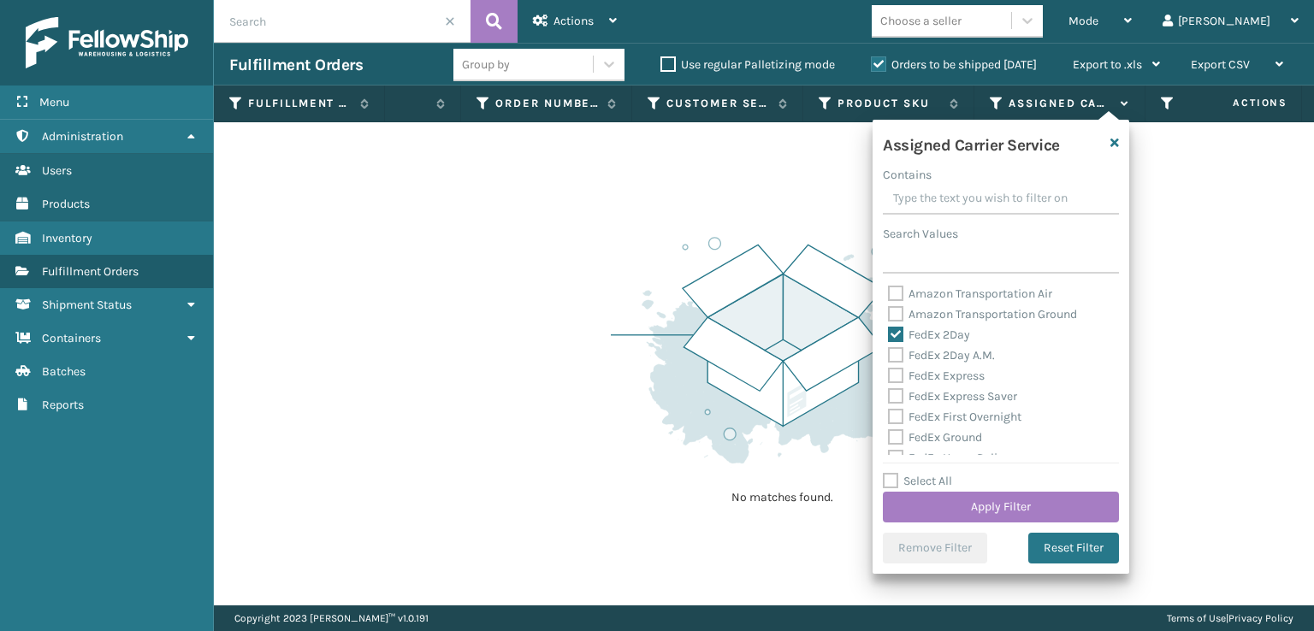
drag, startPoint x: 894, startPoint y: 346, endPoint x: 896, endPoint y: 357, distance: 10.6
click at [895, 351] on div "FedEx 2Day A.M." at bounding box center [1001, 356] width 226 height 21
click at [889, 357] on label "FedEx 2Day A.M." at bounding box center [941, 355] width 107 height 15
click at [889, 357] on input "FedEx 2Day A.M." at bounding box center [888, 351] width 1 height 11
checkbox input "true"
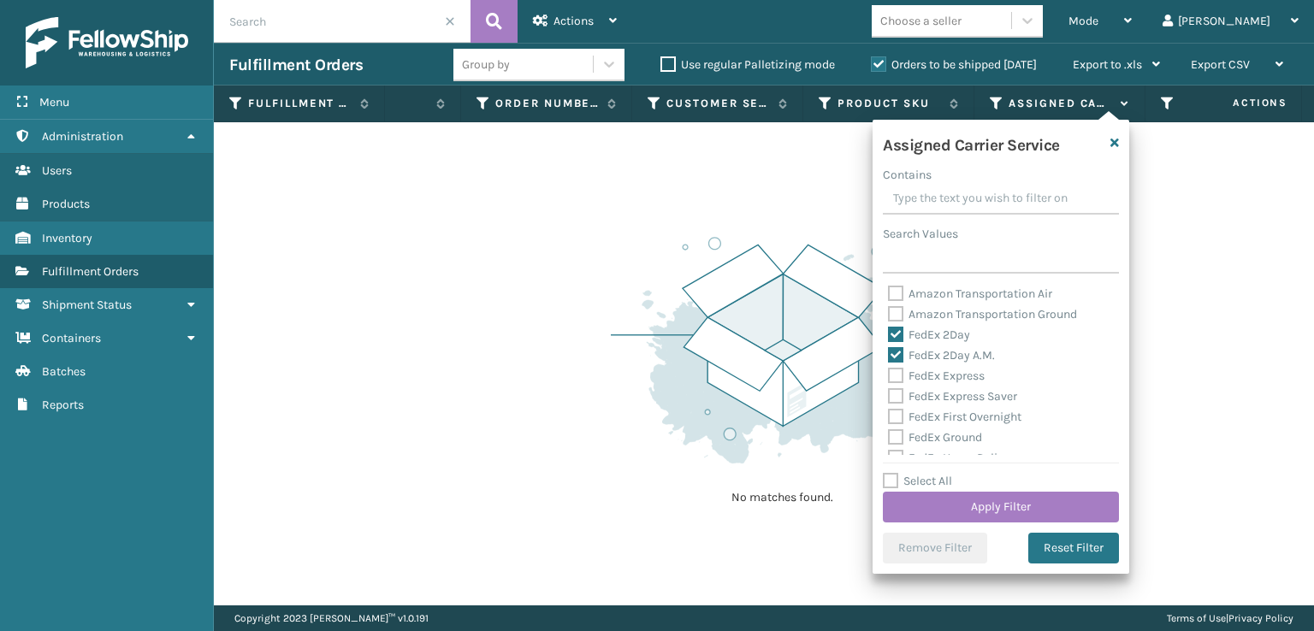
click at [889, 370] on label "FedEx Express" at bounding box center [936, 376] width 97 height 15
click at [889, 370] on input "FedEx Express" at bounding box center [888, 371] width 1 height 11
checkbox input "true"
click at [893, 396] on label "FedEx Express Saver" at bounding box center [952, 396] width 129 height 15
click at [889, 396] on input "FedEx Express Saver" at bounding box center [888, 392] width 1 height 11
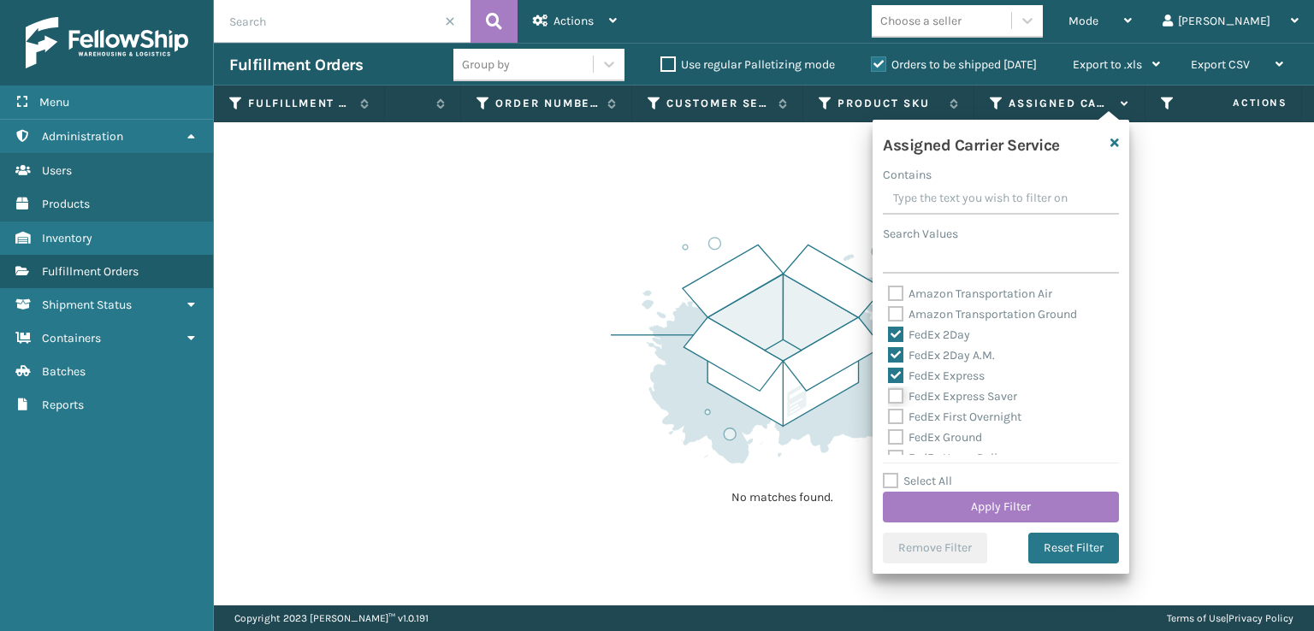
checkbox input "true"
click at [893, 419] on label "FedEx First Overnight" at bounding box center [954, 417] width 133 height 15
click at [889, 418] on input "FedEx First Overnight" at bounding box center [888, 412] width 1 height 11
checkbox input "true"
click at [893, 441] on label "FedEx Ground" at bounding box center [935, 437] width 94 height 15
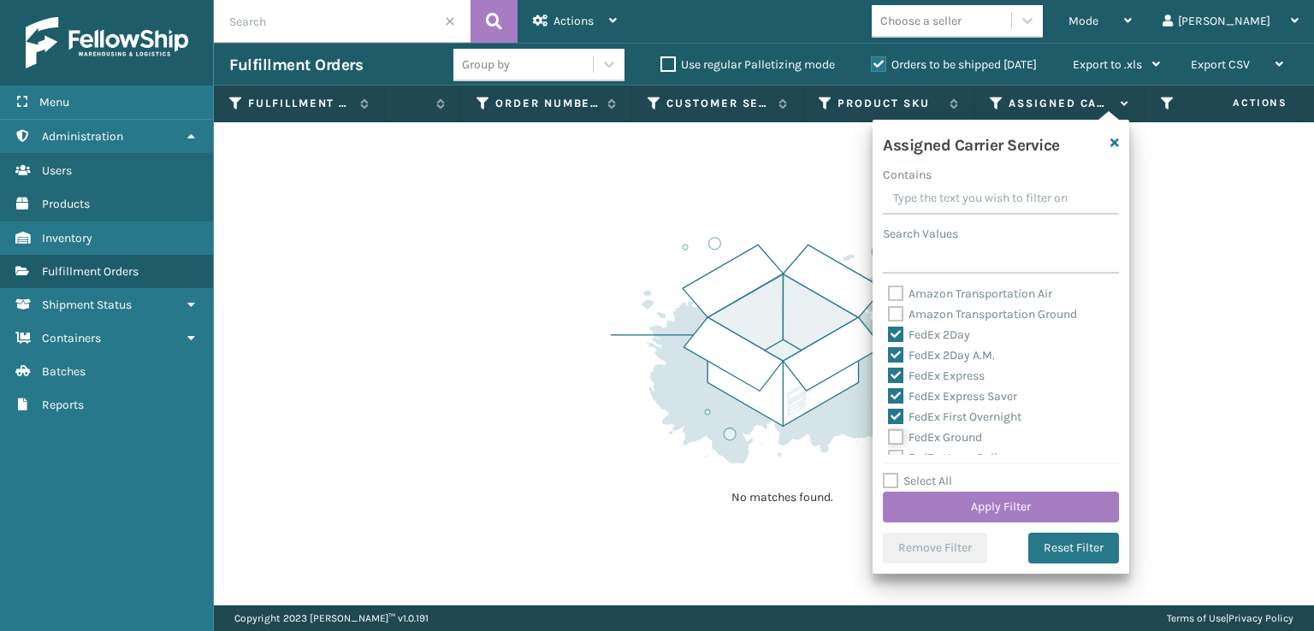
click at [889, 439] on input "FedEx Ground" at bounding box center [888, 433] width 1 height 11
checkbox input "true"
click at [891, 427] on label "FedEx Standard Overnight" at bounding box center [967, 434] width 159 height 15
click at [889, 426] on input "FedEx Standard Overnight" at bounding box center [888, 429] width 1 height 11
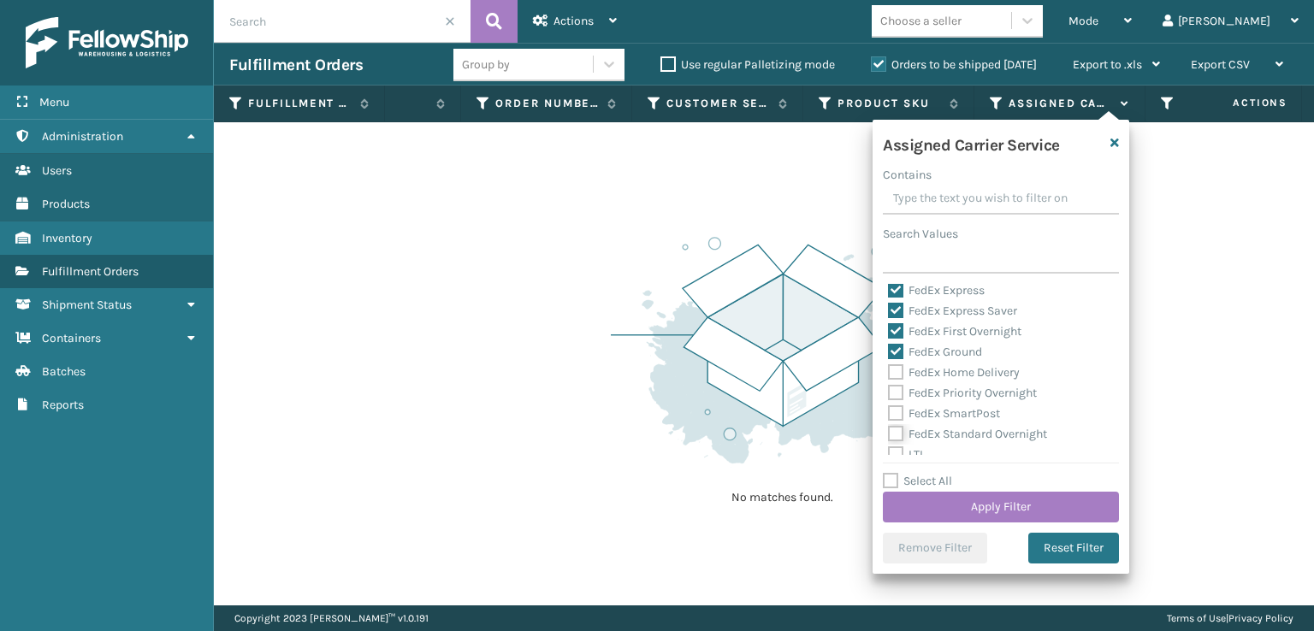
checkbox input "true"
click at [893, 415] on label "FedEx SmartPost" at bounding box center [944, 413] width 112 height 15
click at [889, 415] on input "FedEx SmartPost" at bounding box center [888, 409] width 1 height 11
checkbox input "true"
click at [895, 387] on label "FedEx Priority Overnight" at bounding box center [962, 393] width 149 height 15
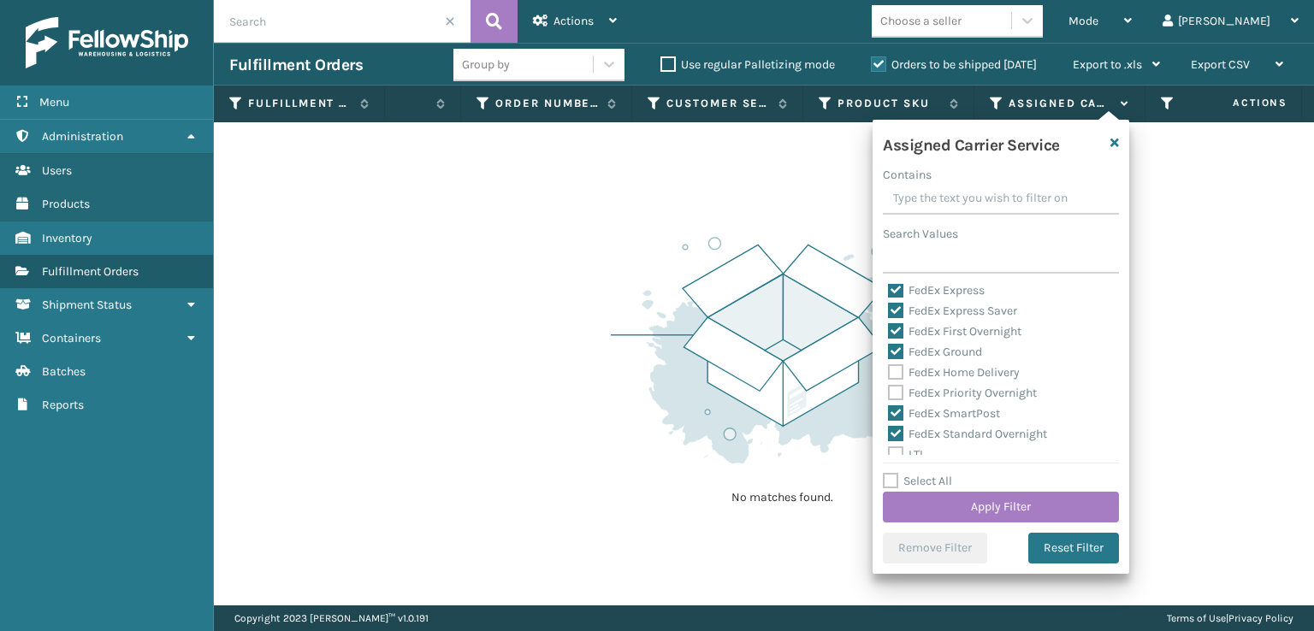
click at [889, 387] on input "FedEx Priority Overnight" at bounding box center [888, 388] width 1 height 11
checkbox input "true"
click at [889, 375] on label "FedEx Home Delivery" at bounding box center [954, 372] width 132 height 15
click at [889, 374] on input "FedEx Home Delivery" at bounding box center [888, 368] width 1 height 11
checkbox input "true"
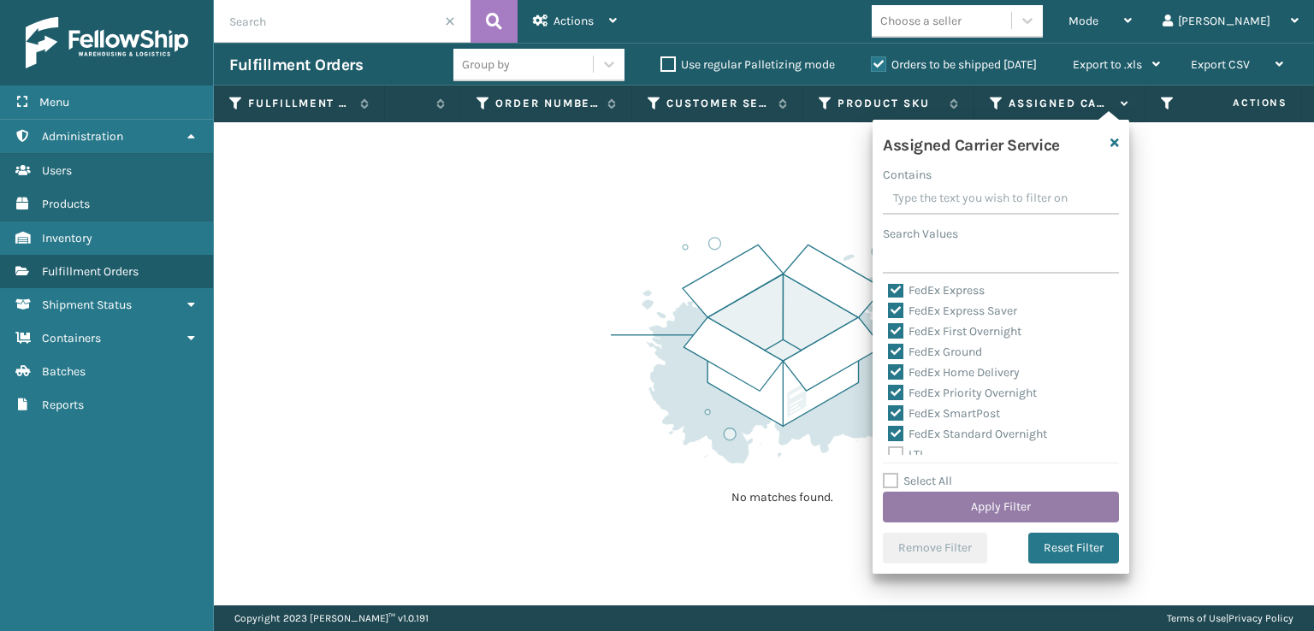
click at [932, 498] on button "Apply Filter" at bounding box center [1001, 507] width 236 height 31
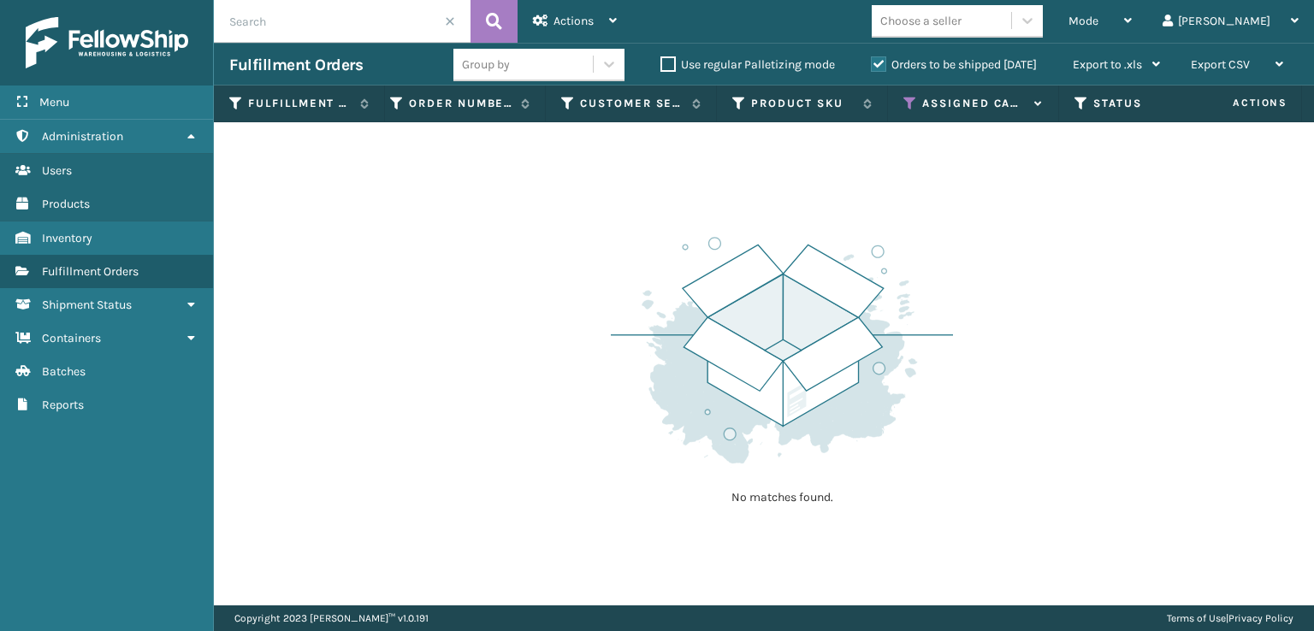
scroll to position [0, 477]
click at [1074, 104] on icon at bounding box center [1073, 103] width 14 height 15
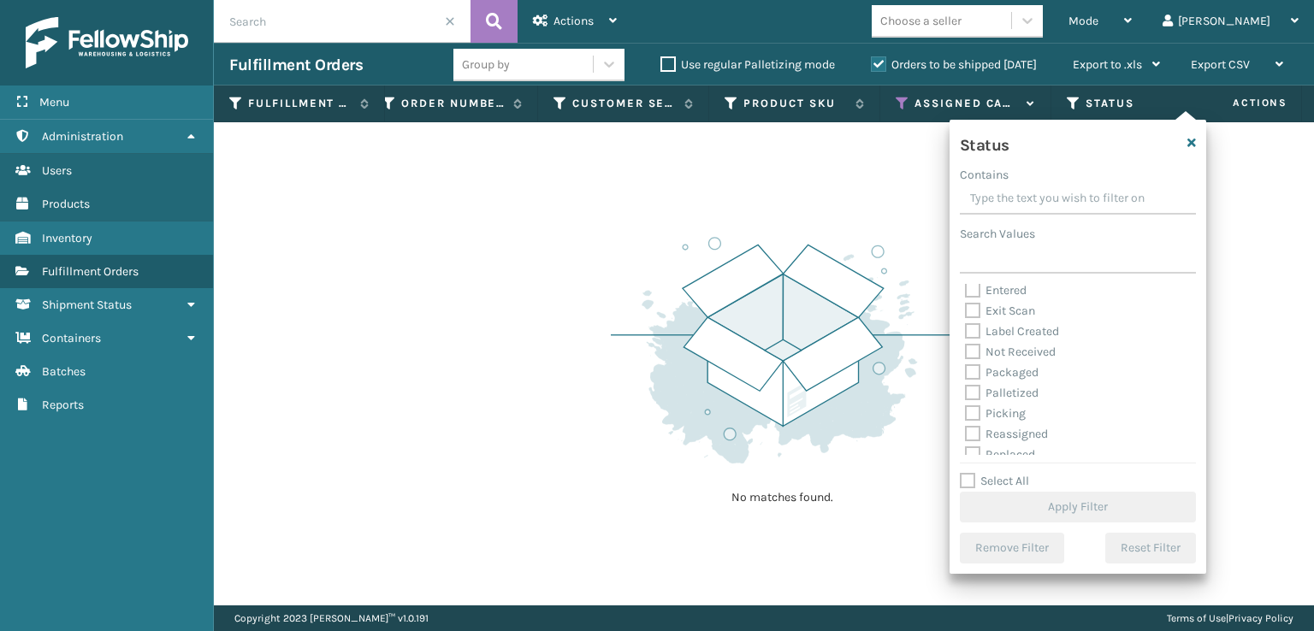
scroll to position [86, 0]
click at [969, 374] on label "Picking" at bounding box center [995, 372] width 61 height 15
click at [966, 374] on input "Picking" at bounding box center [965, 368] width 1 height 11
checkbox input "true"
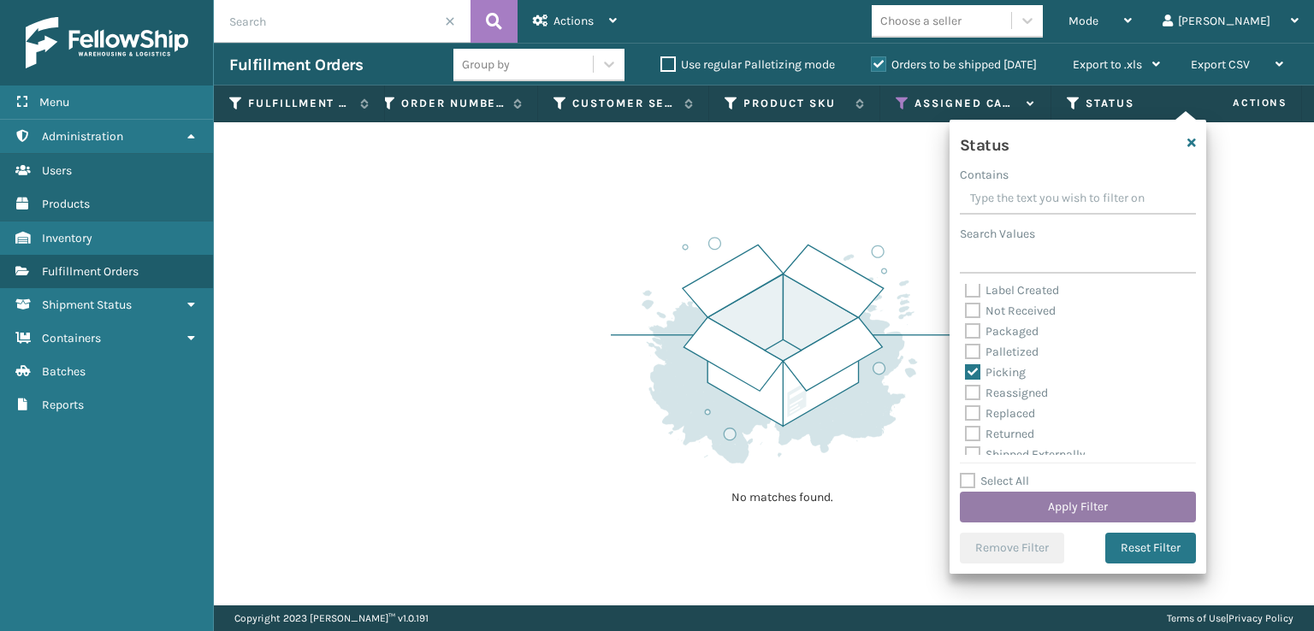
click at [1031, 497] on button "Apply Filter" at bounding box center [1078, 507] width 236 height 31
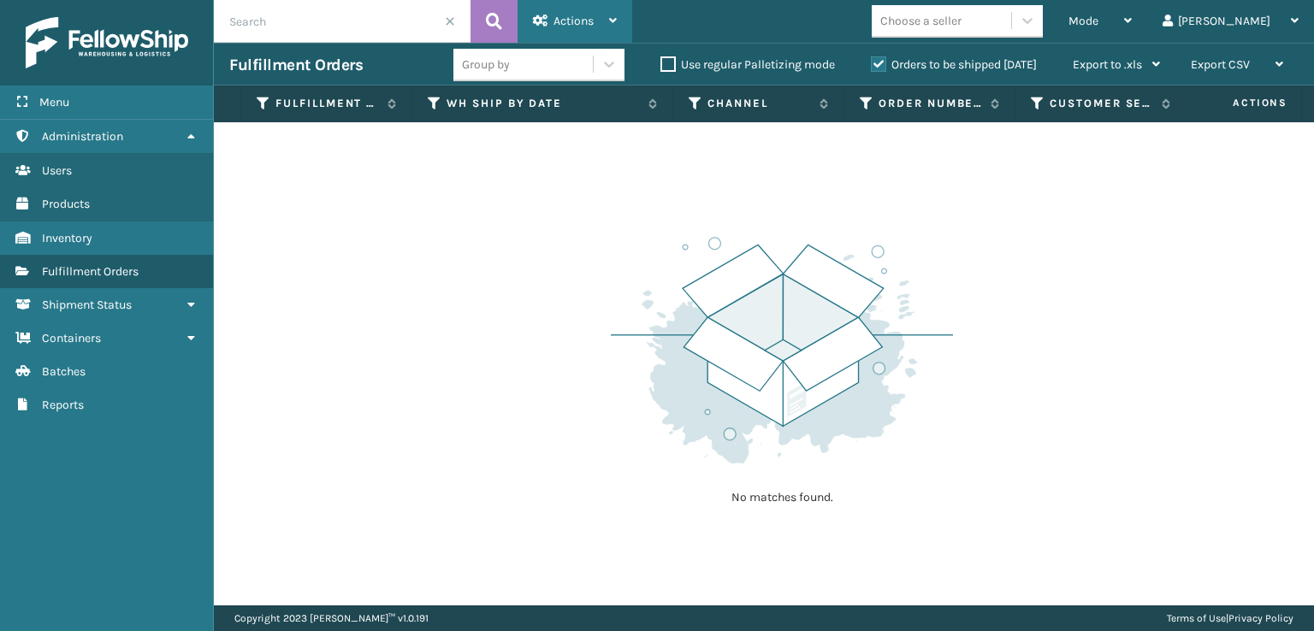
click at [588, 12] on div "Actions" at bounding box center [575, 21] width 84 height 43
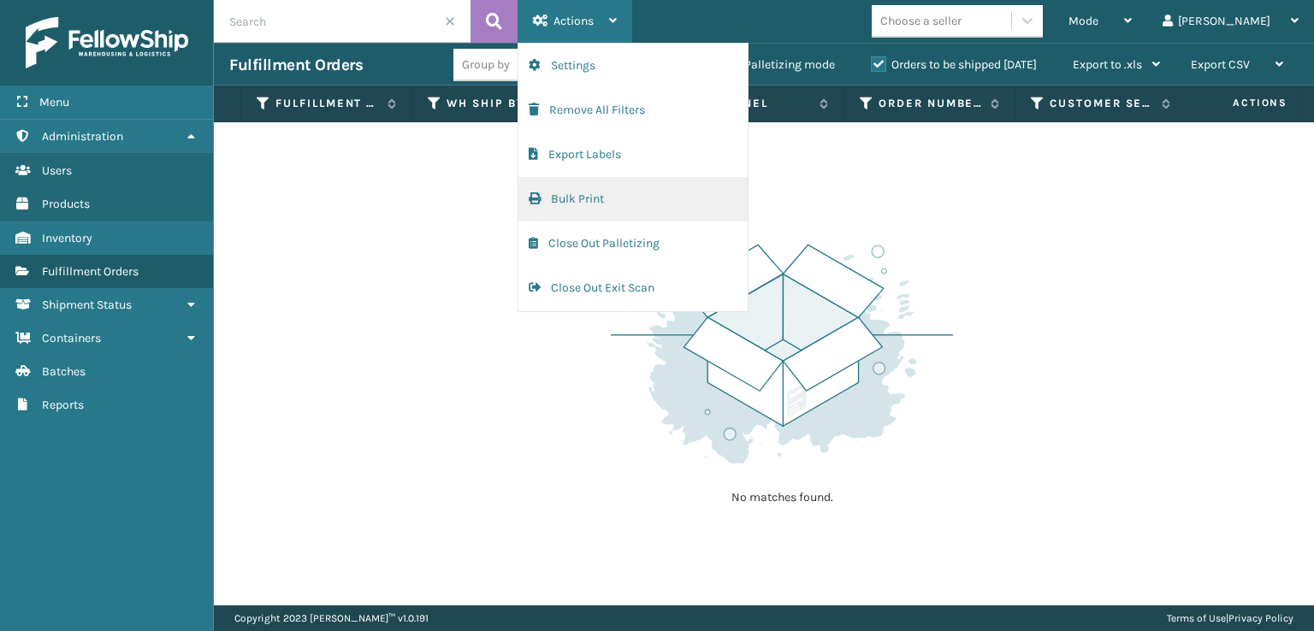
click at [553, 191] on button "Bulk Print" at bounding box center [632, 199] width 229 height 44
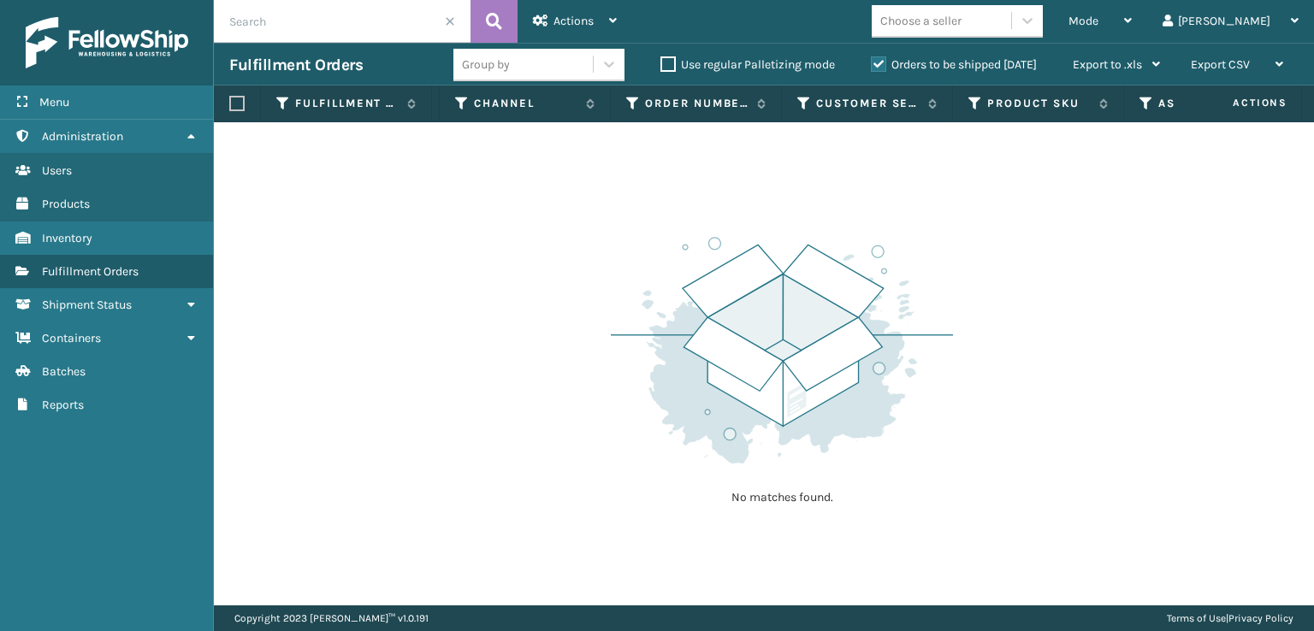
scroll to position [0, 463]
click at [957, 109] on icon at bounding box center [964, 103] width 14 height 15
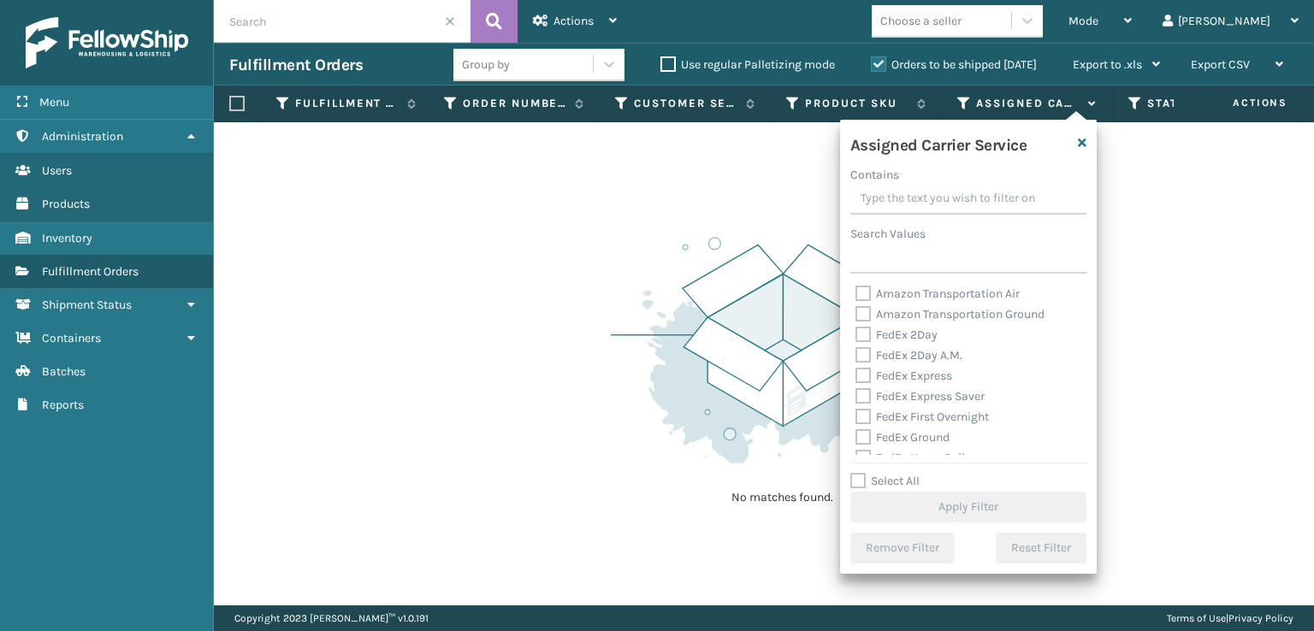
click at [858, 294] on label "Amazon Transportation Air" at bounding box center [937, 293] width 164 height 15
click at [856, 294] on input "Amazon Transportation Air" at bounding box center [855, 289] width 1 height 11
checkbox input "true"
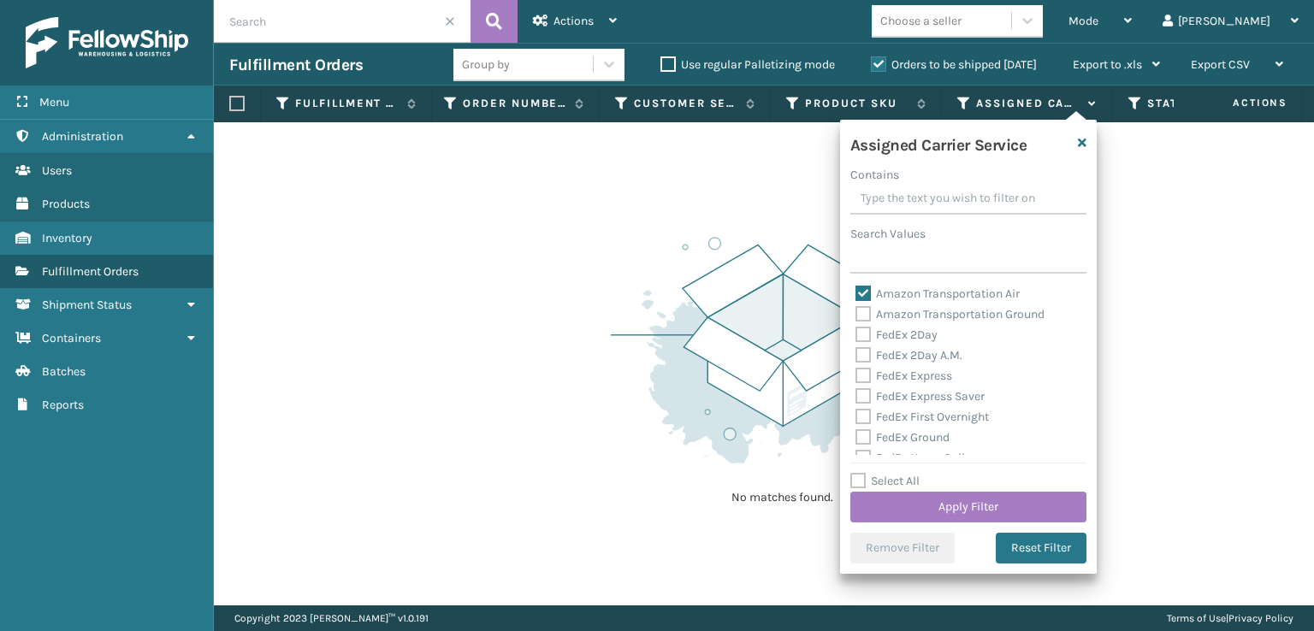
click at [858, 315] on label "Amazon Transportation Ground" at bounding box center [949, 314] width 189 height 15
click at [856, 315] on input "Amazon Transportation Ground" at bounding box center [855, 309] width 1 height 11
checkbox input "true"
click at [934, 504] on button "Apply Filter" at bounding box center [968, 507] width 236 height 31
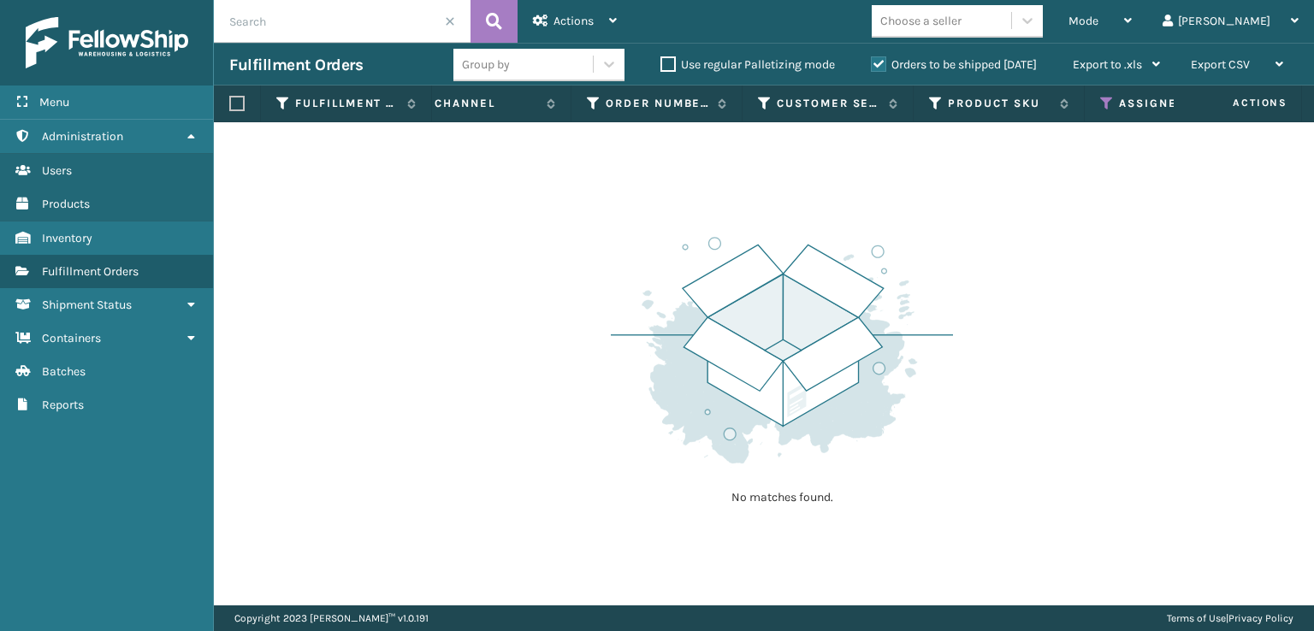
scroll to position [0, 341]
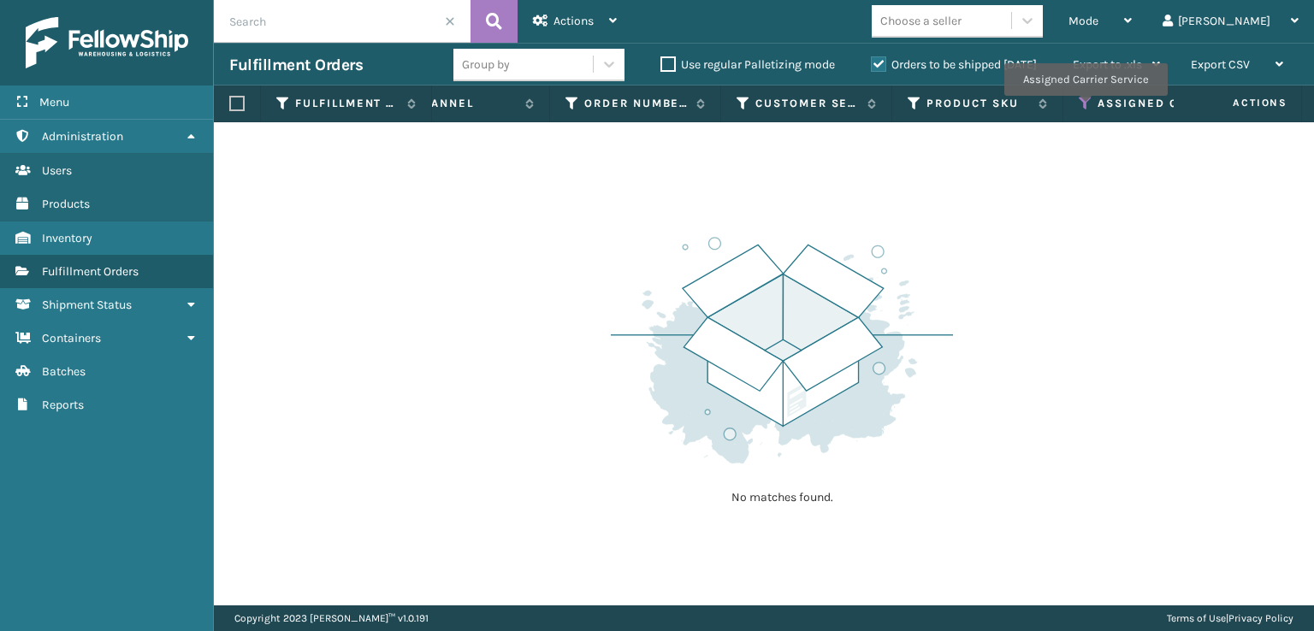
click at [1084, 108] on icon at bounding box center [1085, 103] width 14 height 15
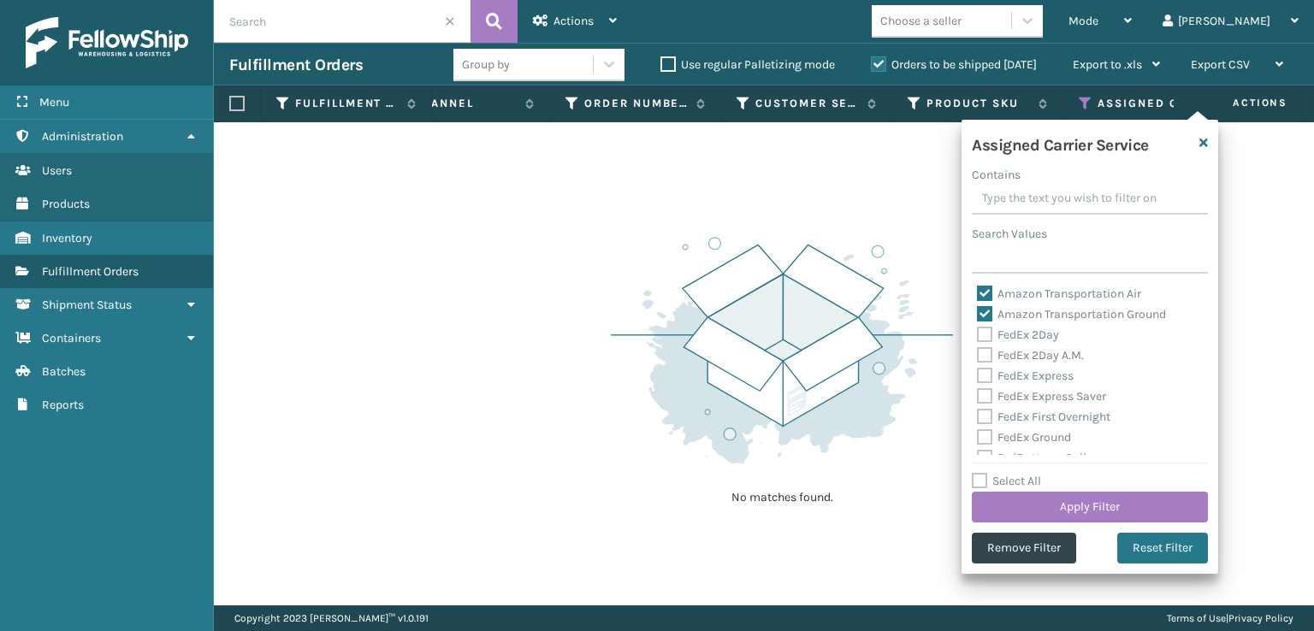
scroll to position [86, 0]
click at [1175, 540] on button "Reset Filter" at bounding box center [1162, 548] width 91 height 31
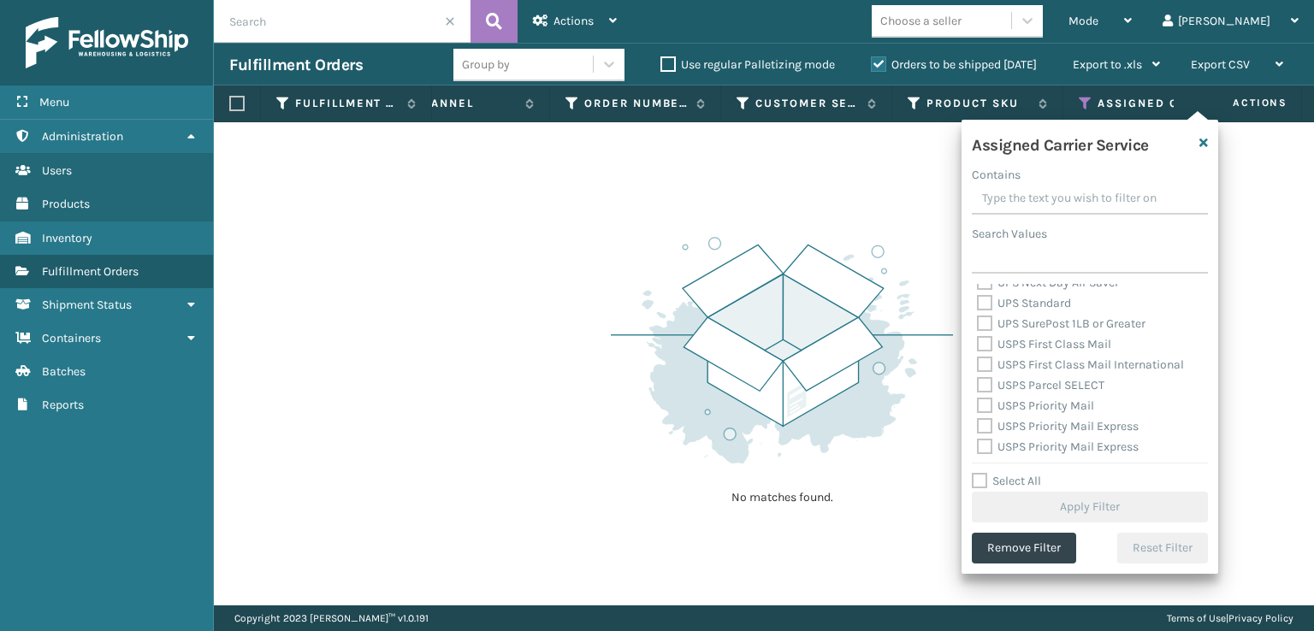
scroll to position [513, 0]
click at [991, 418] on label "USPS Priority Mail Express International" at bounding box center [1058, 427] width 162 height 35
click at [977, 418] on input "USPS Priority Mail Express International" at bounding box center [977, 412] width 1 height 11
checkbox input "true"
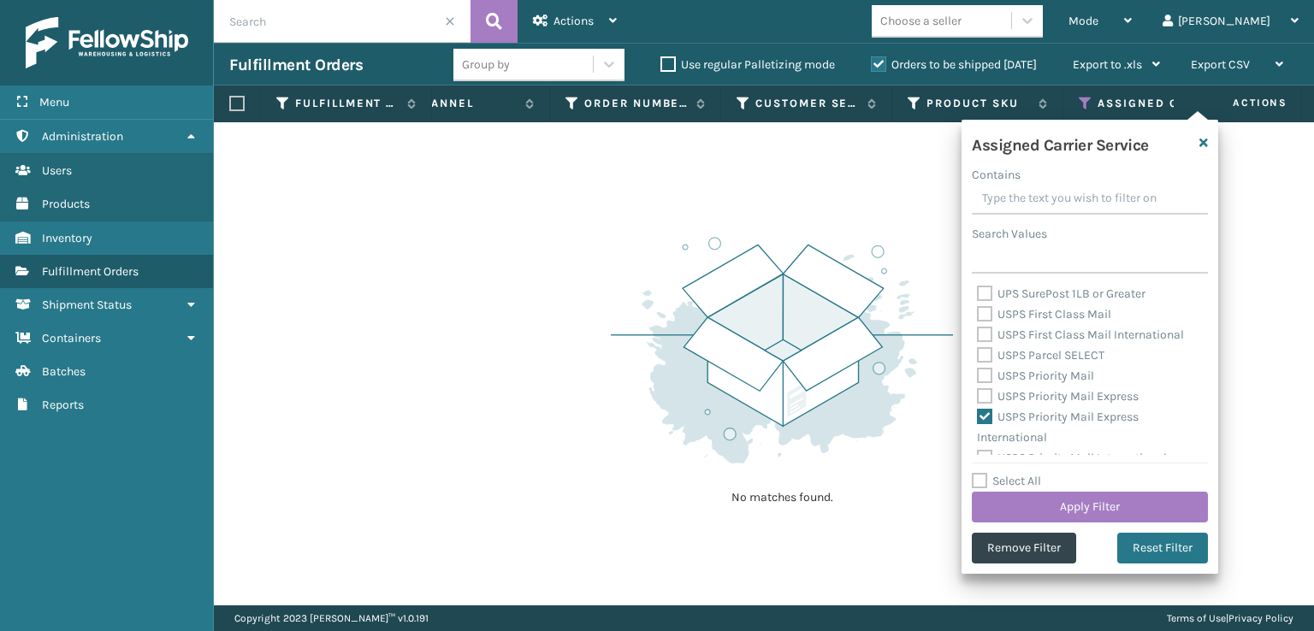
click at [983, 391] on label "USPS Priority Mail Express" at bounding box center [1058, 396] width 162 height 15
click at [977, 391] on input "USPS Priority Mail Express" at bounding box center [977, 392] width 1 height 11
checkbox input "true"
click at [982, 384] on div "USPS Priority Mail" at bounding box center [1090, 376] width 226 height 21
click at [982, 357] on label "USPS Parcel SELECT" at bounding box center [1040, 355] width 127 height 15
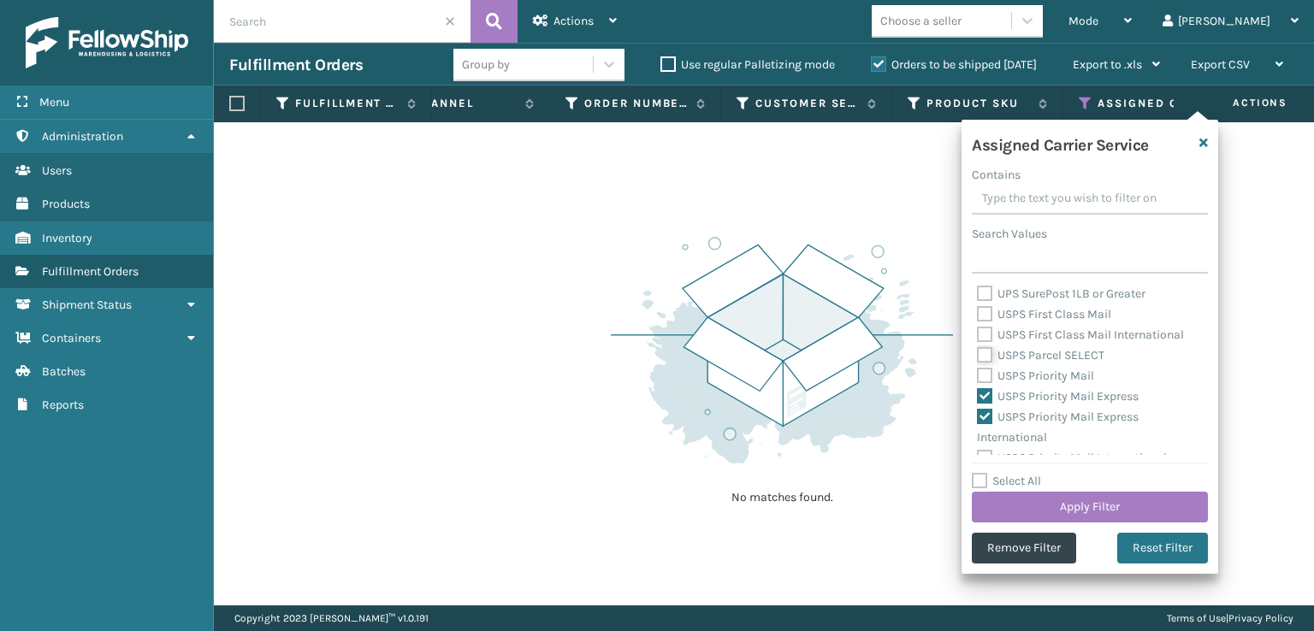
click at [977, 357] on input "USPS Parcel SELECT" at bounding box center [977, 351] width 1 height 11
checkbox input "true"
click at [982, 334] on label "USPS First Class Mail International" at bounding box center [1080, 335] width 207 height 15
click at [977, 334] on input "USPS First Class Mail International" at bounding box center [977, 330] width 1 height 11
checkbox input "true"
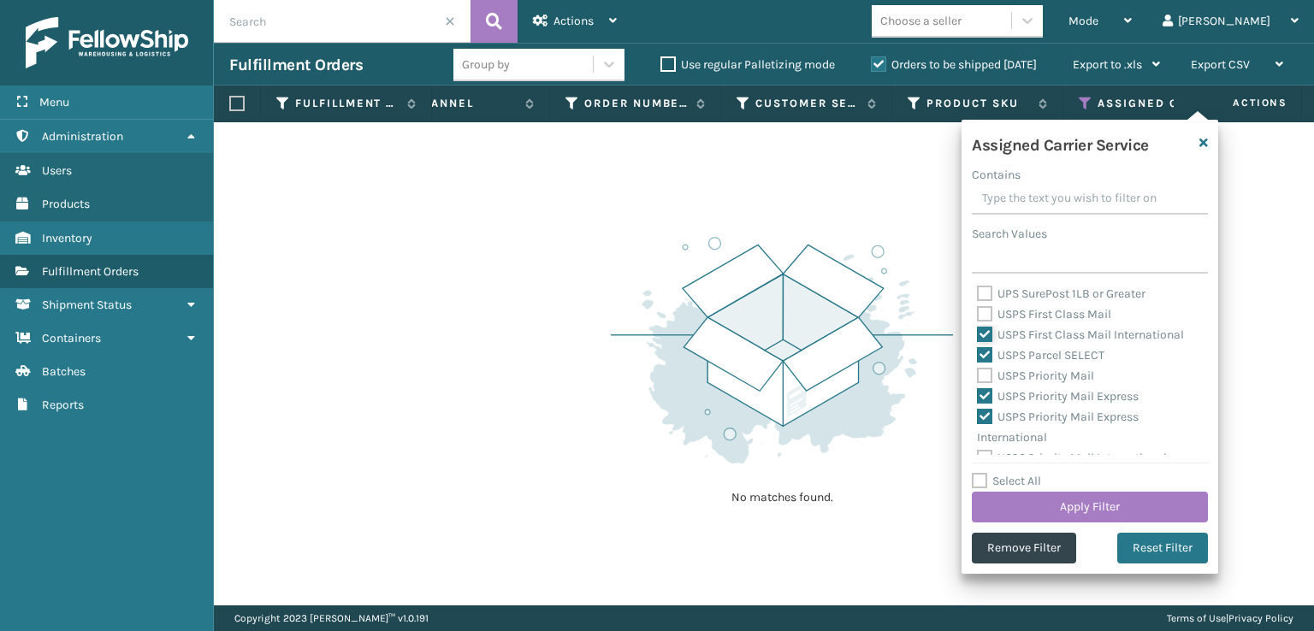
scroll to position [527, 0]
click at [987, 446] on label "USPS Priority Mail International" at bounding box center [1072, 444] width 190 height 15
click at [977, 446] on input "USPS Priority Mail International" at bounding box center [977, 439] width 1 height 11
checkbox input "true"
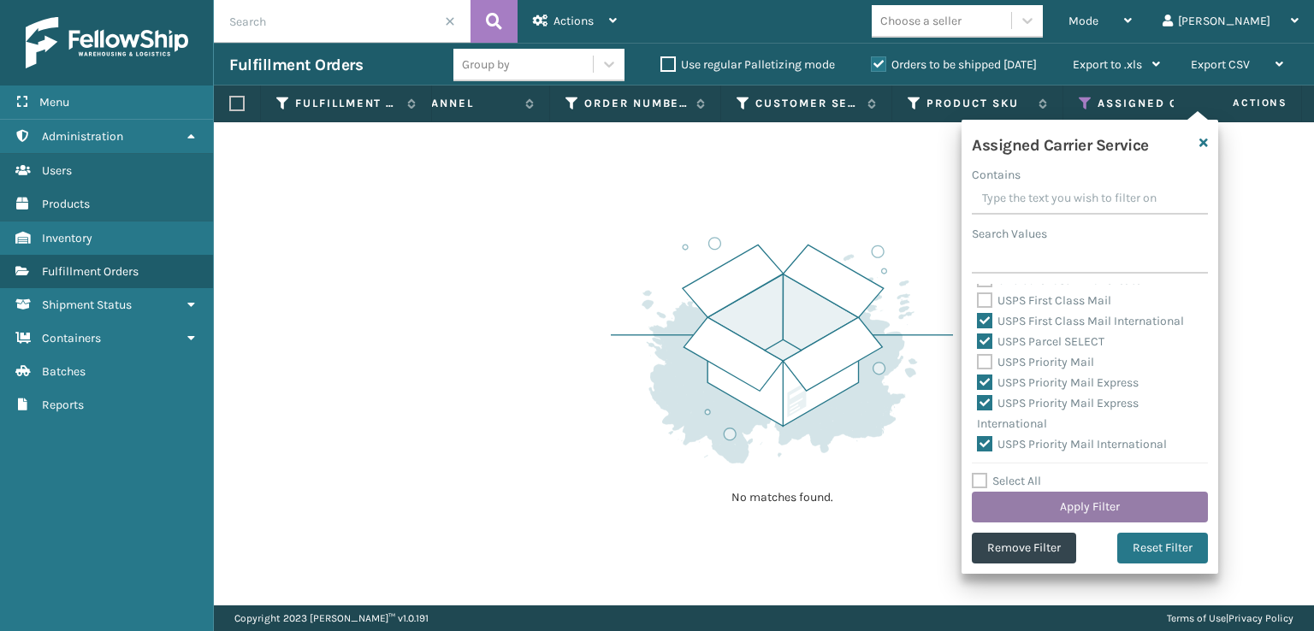
drag, startPoint x: 1021, startPoint y: 520, endPoint x: 1016, endPoint y: 511, distance: 10.7
click at [1016, 511] on button "Apply Filter" at bounding box center [1090, 507] width 236 height 31
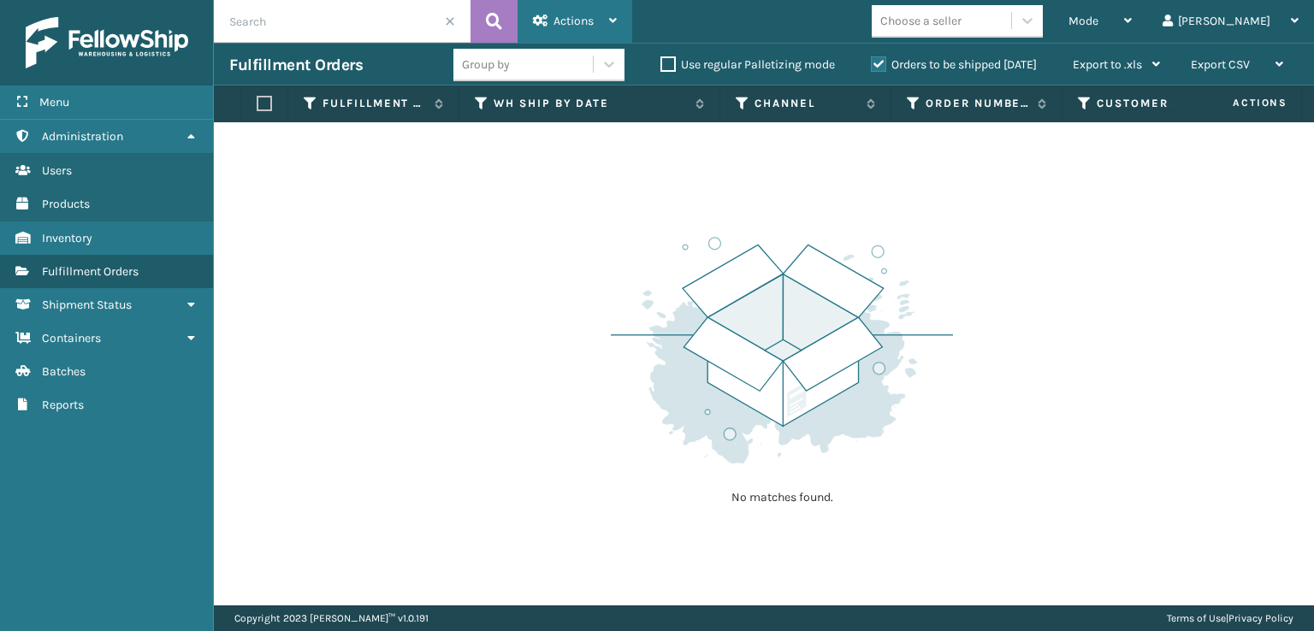
click at [564, 25] on span "Actions" at bounding box center [573, 21] width 40 height 15
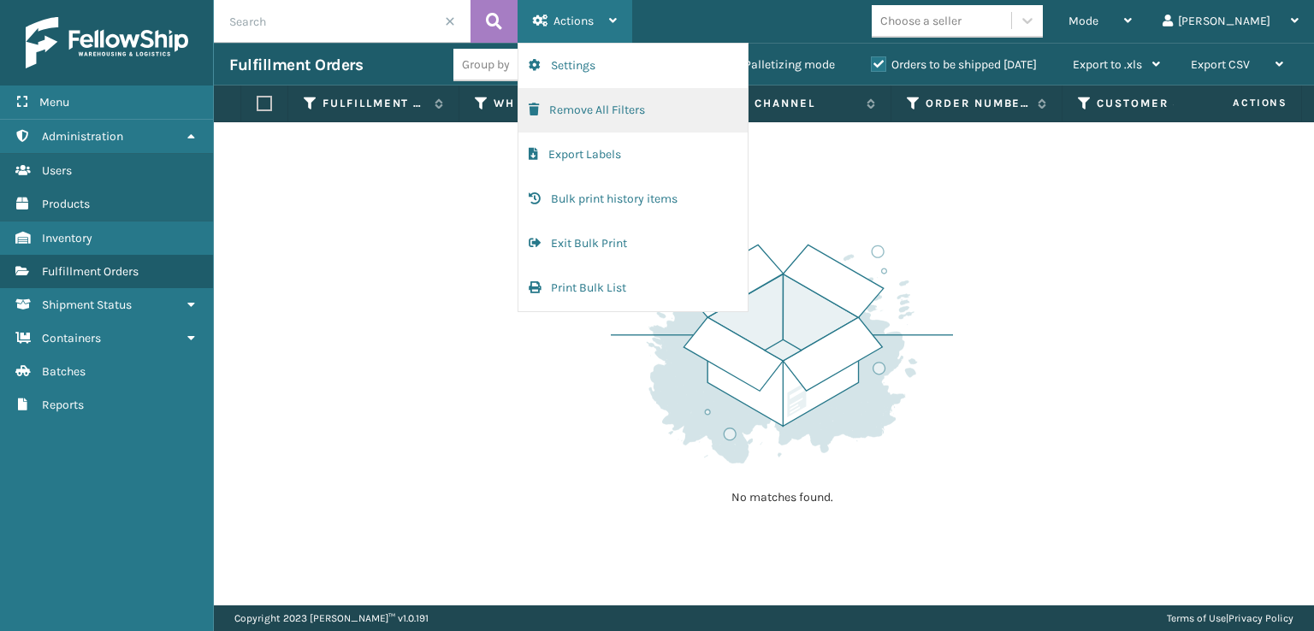
click at [541, 103] on button "Remove All Filters" at bounding box center [632, 110] width 229 height 44
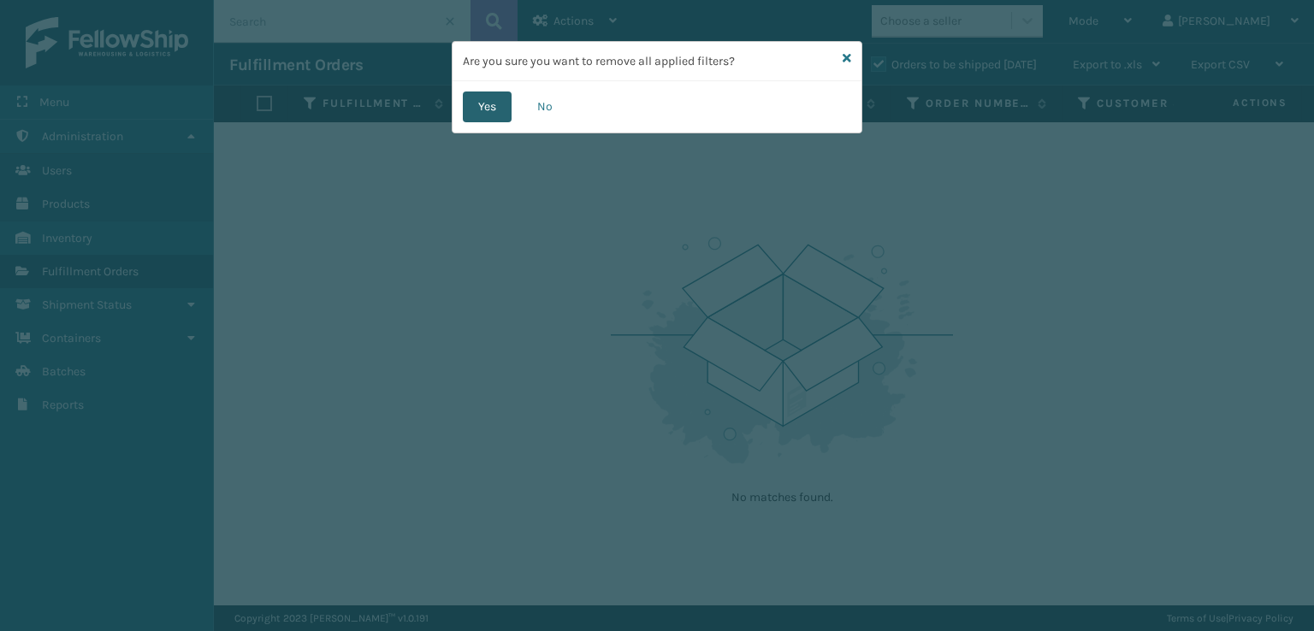
click at [494, 104] on button "Yes" at bounding box center [487, 107] width 49 height 31
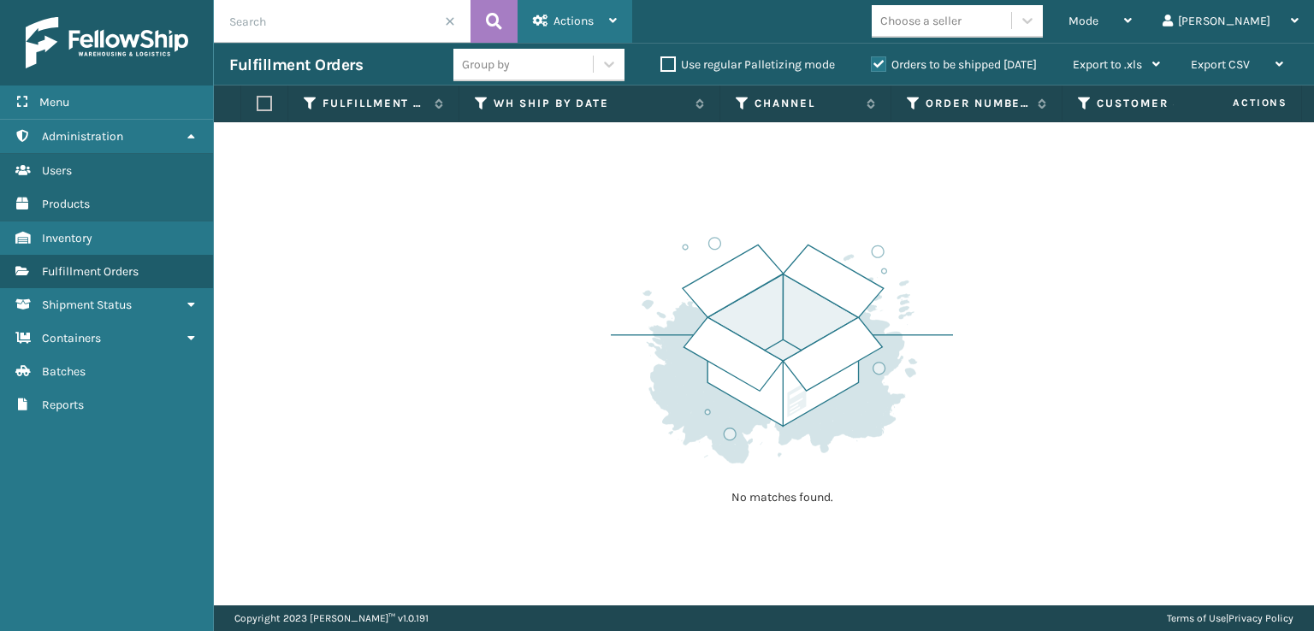
click at [577, 21] on span "Actions" at bounding box center [573, 21] width 40 height 15
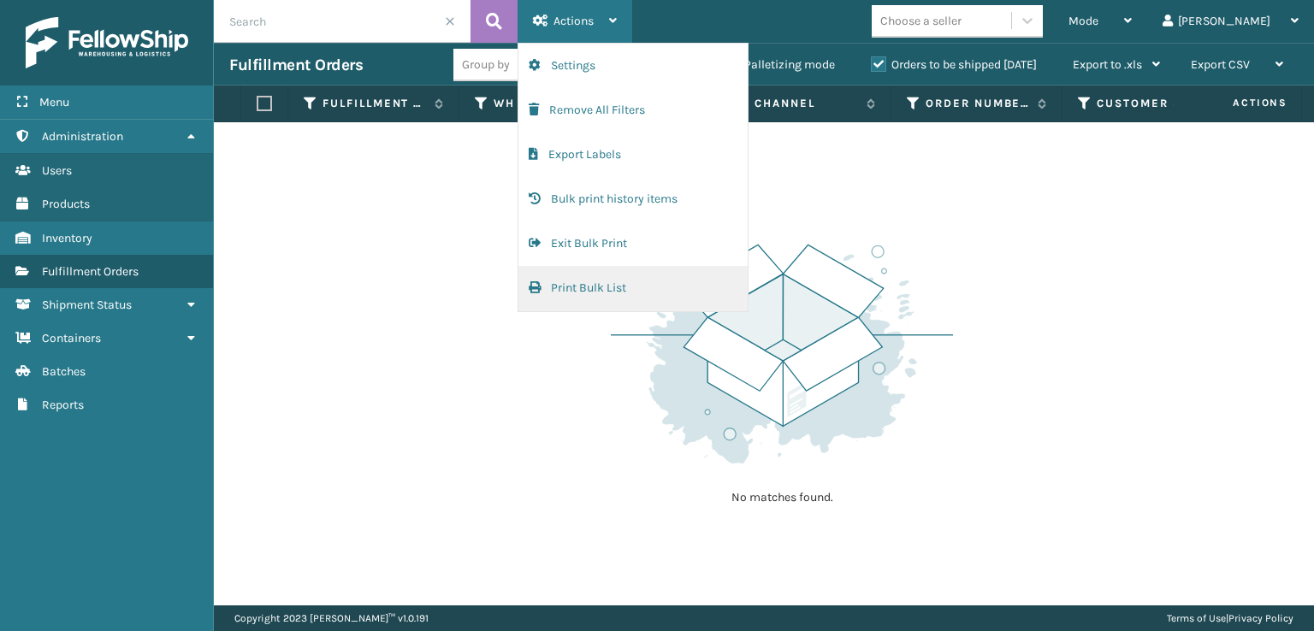
click at [557, 285] on button "Print Bulk List" at bounding box center [632, 288] width 229 height 44
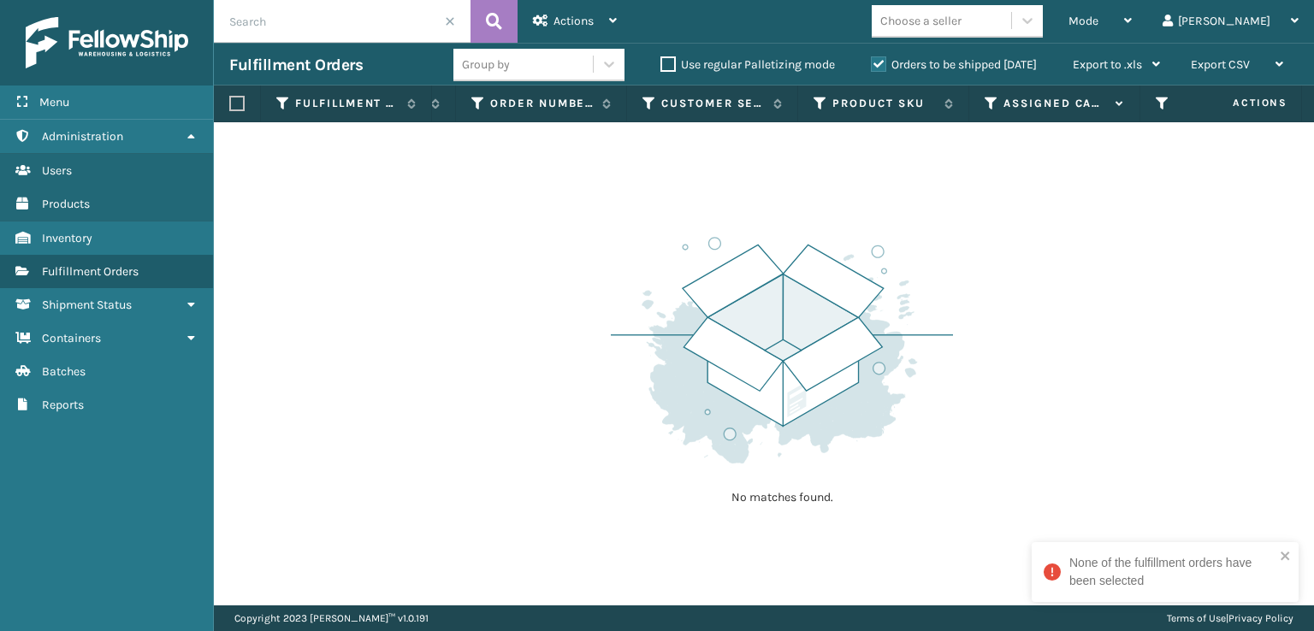
scroll to position [0, 503]
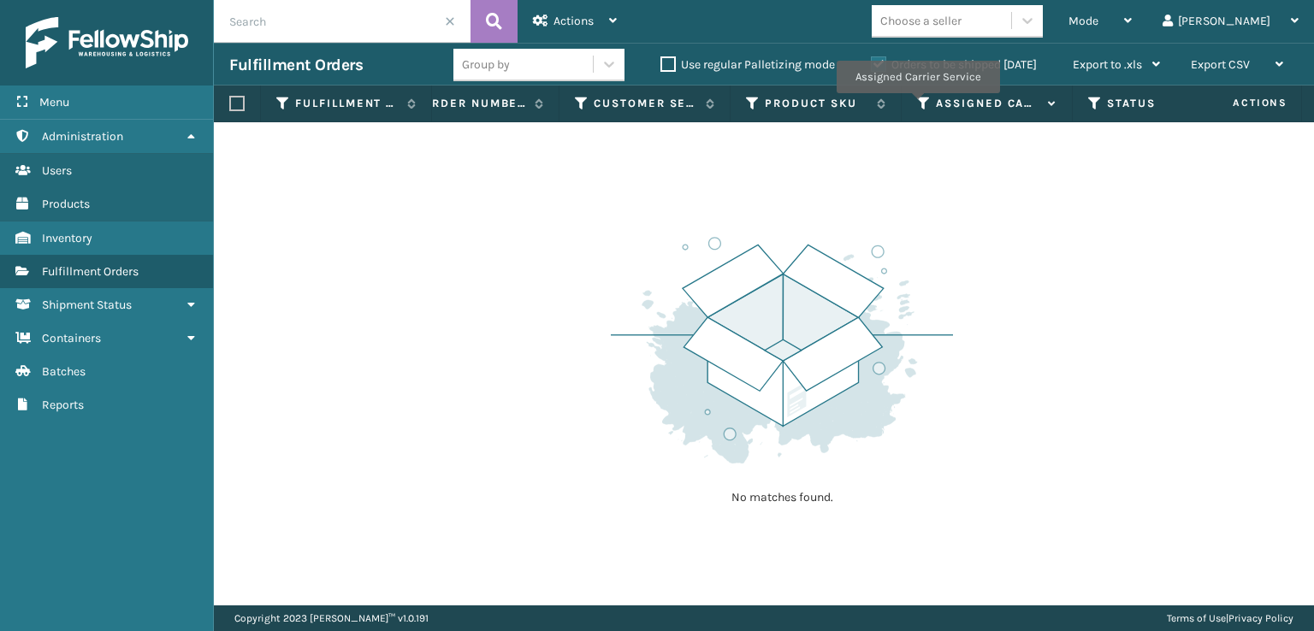
click at [917, 105] on icon at bounding box center [924, 103] width 14 height 15
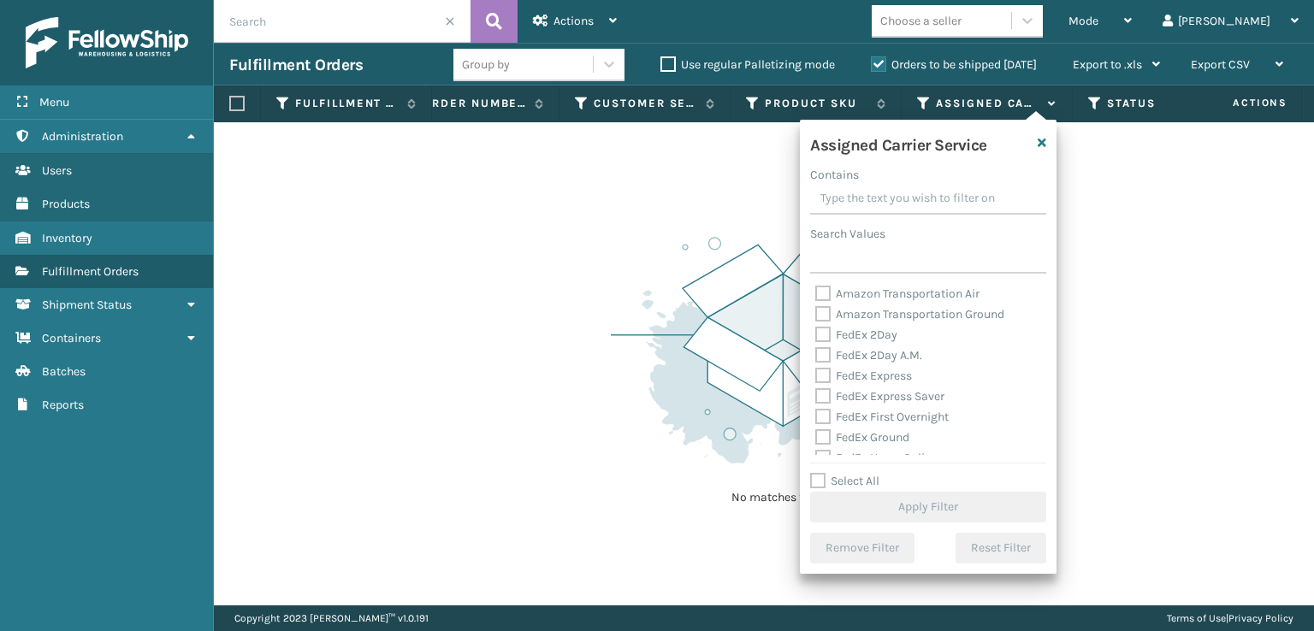
click at [828, 289] on label "Amazon Transportation Air" at bounding box center [897, 293] width 164 height 15
click at [816, 289] on input "Amazon Transportation Air" at bounding box center [815, 289] width 1 height 11
checkbox input "true"
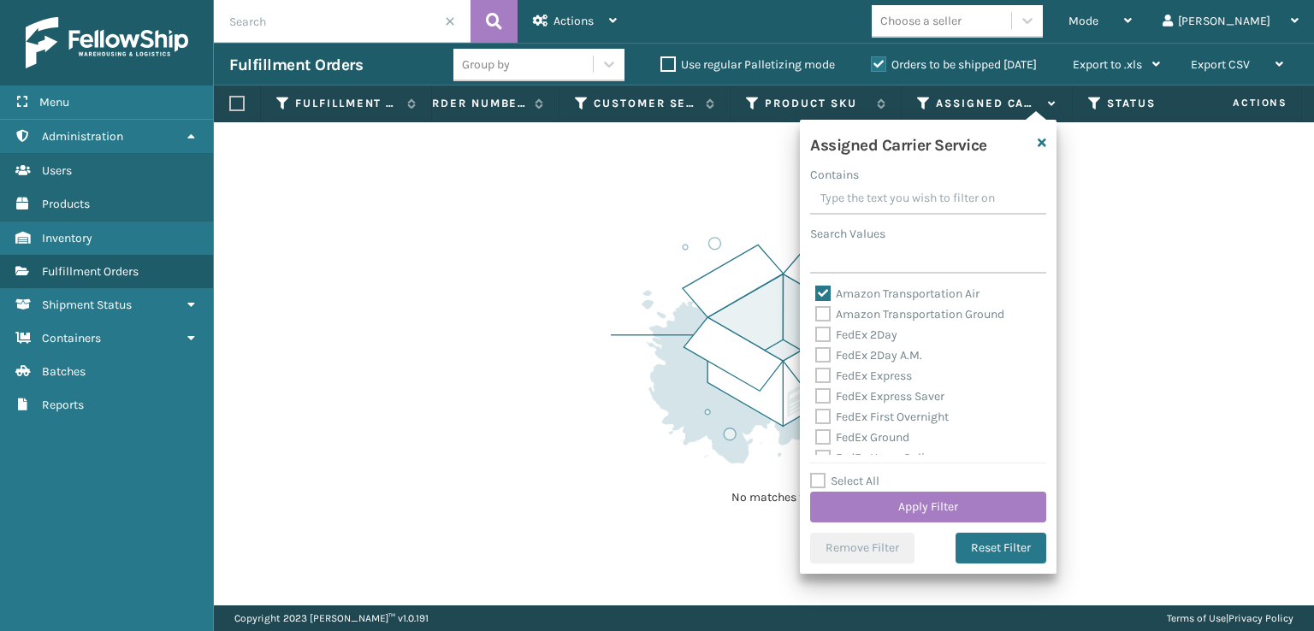
drag, startPoint x: 818, startPoint y: 310, endPoint x: 848, endPoint y: 409, distance: 102.8
click at [818, 311] on label "Amazon Transportation Ground" at bounding box center [909, 314] width 189 height 15
click at [816, 311] on input "Amazon Transportation Ground" at bounding box center [815, 309] width 1 height 11
checkbox input "true"
click at [903, 511] on button "Apply Filter" at bounding box center [928, 507] width 236 height 31
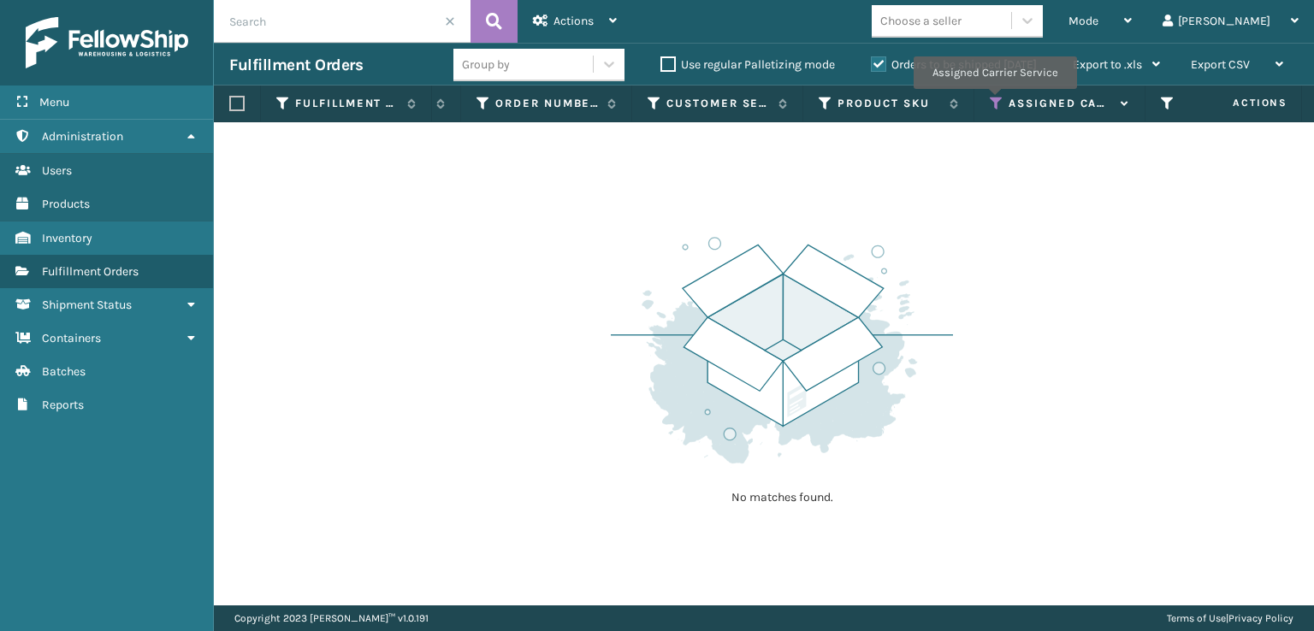
click at [994, 101] on icon at bounding box center [996, 103] width 14 height 15
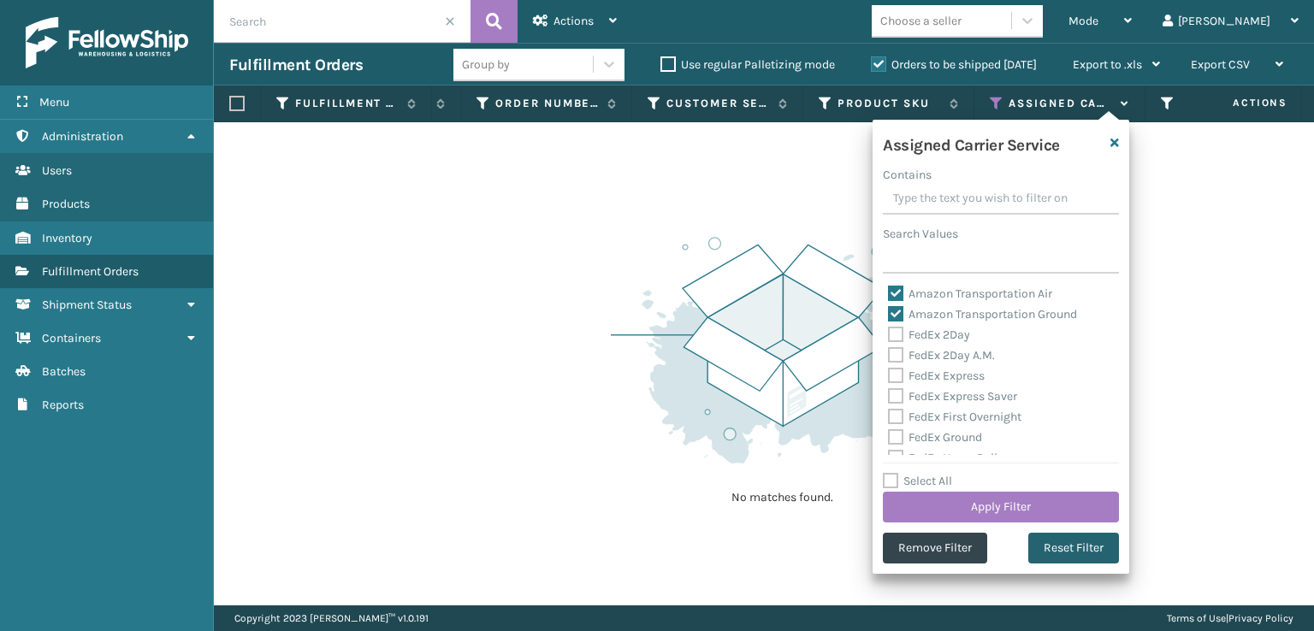
click at [1083, 555] on button "Reset Filter" at bounding box center [1073, 548] width 91 height 31
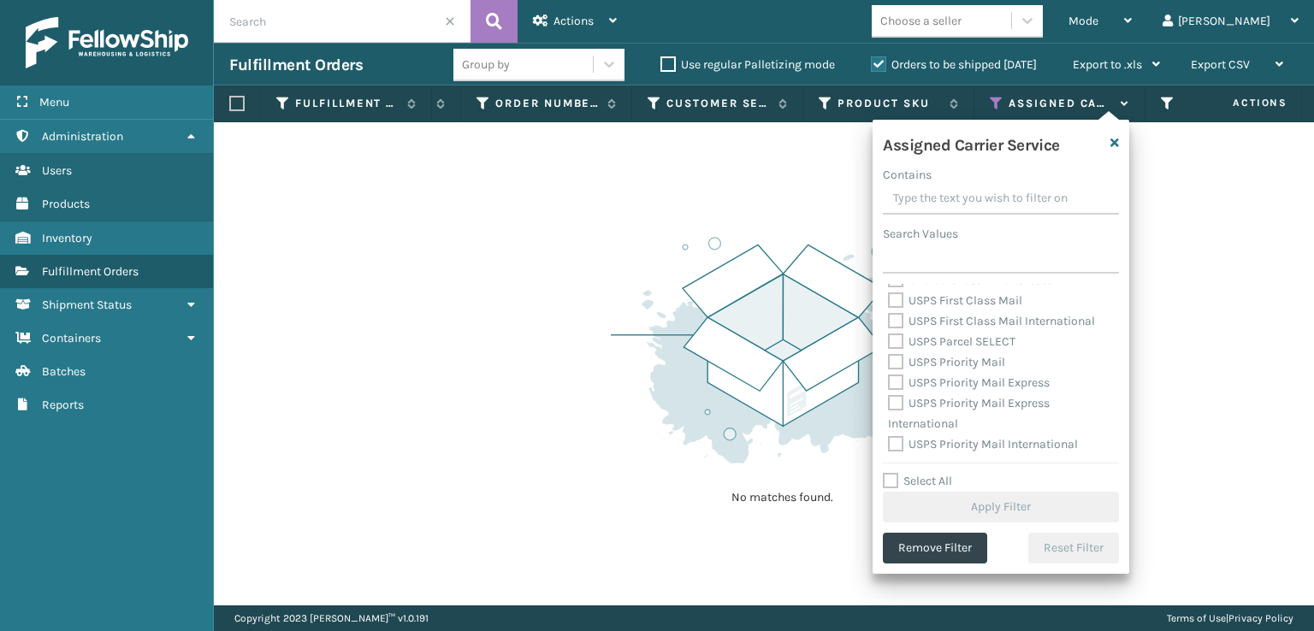
click at [896, 441] on label "USPS Priority Mail International" at bounding box center [983, 444] width 190 height 15
click at [889, 441] on input "USPS Priority Mail International" at bounding box center [888, 439] width 1 height 11
checkbox input "true"
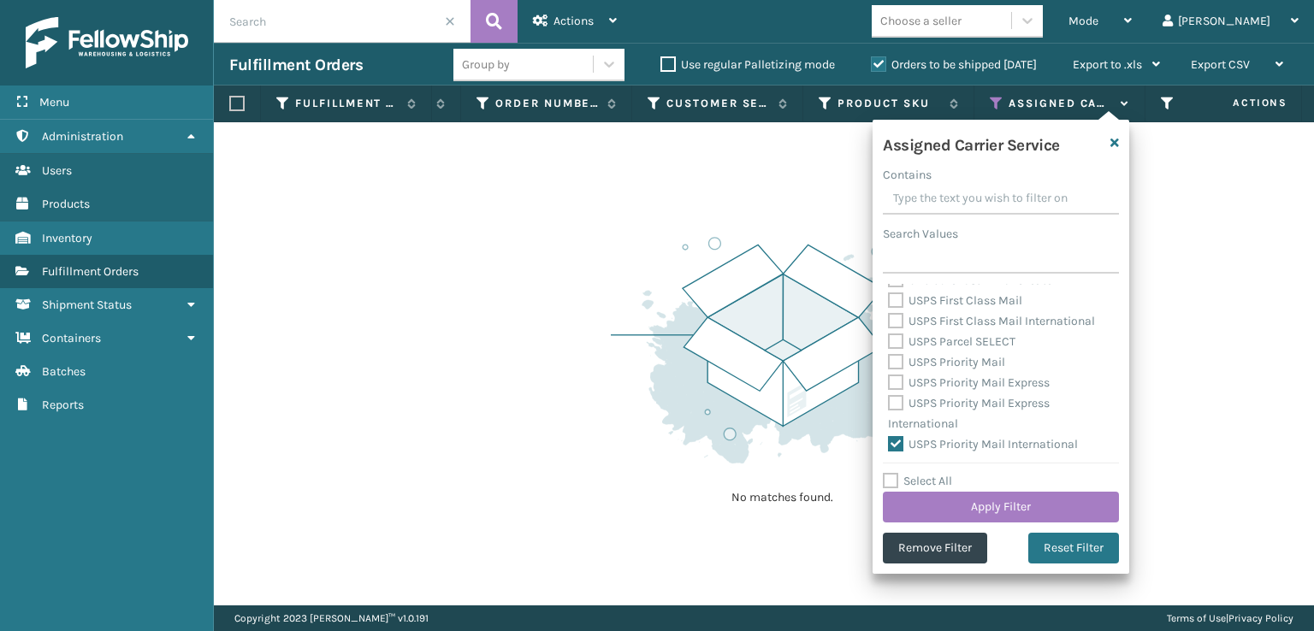
click at [895, 398] on label "USPS Priority Mail Express International" at bounding box center [969, 413] width 162 height 35
click at [889, 398] on input "USPS Priority Mail Express International" at bounding box center [888, 398] width 1 height 11
checkbox input "true"
click at [893, 386] on label "USPS Priority Mail Express" at bounding box center [969, 382] width 162 height 15
click at [889, 384] on input "USPS Priority Mail Express" at bounding box center [888, 378] width 1 height 11
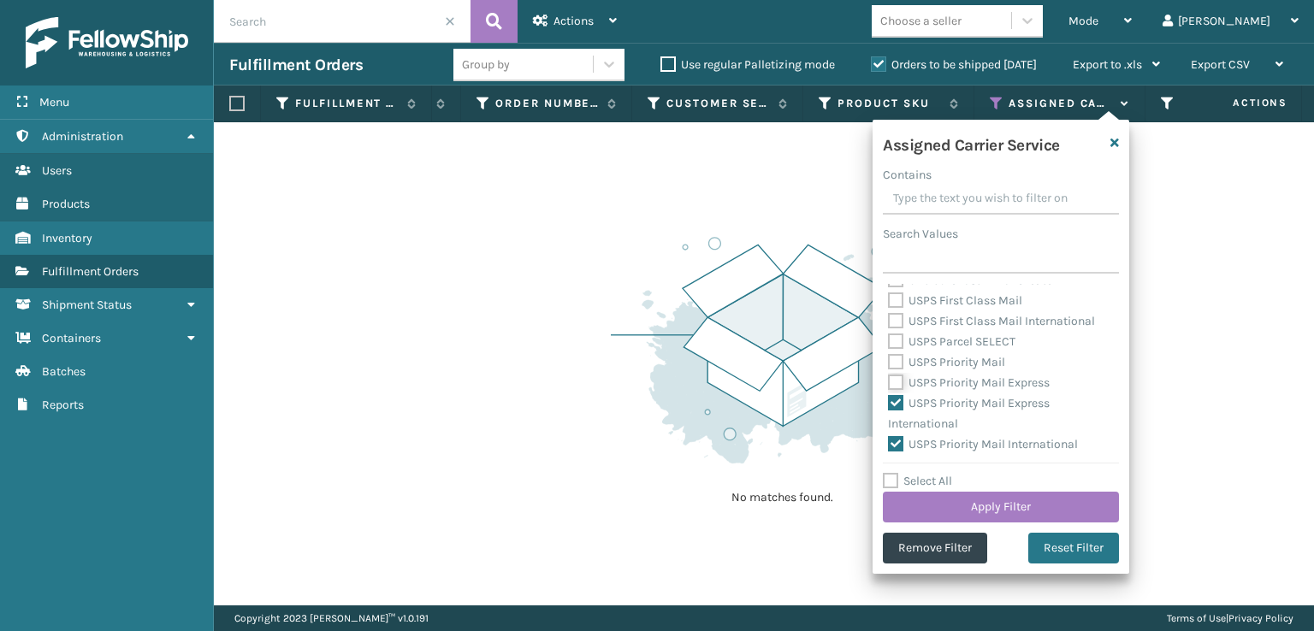
checkbox input "true"
click at [889, 363] on label "USPS Priority Mail" at bounding box center [946, 362] width 117 height 15
click at [889, 363] on input "USPS Priority Mail" at bounding box center [888, 357] width 1 height 11
checkbox input "true"
click at [889, 347] on label "USPS Parcel SELECT" at bounding box center [951, 341] width 127 height 15
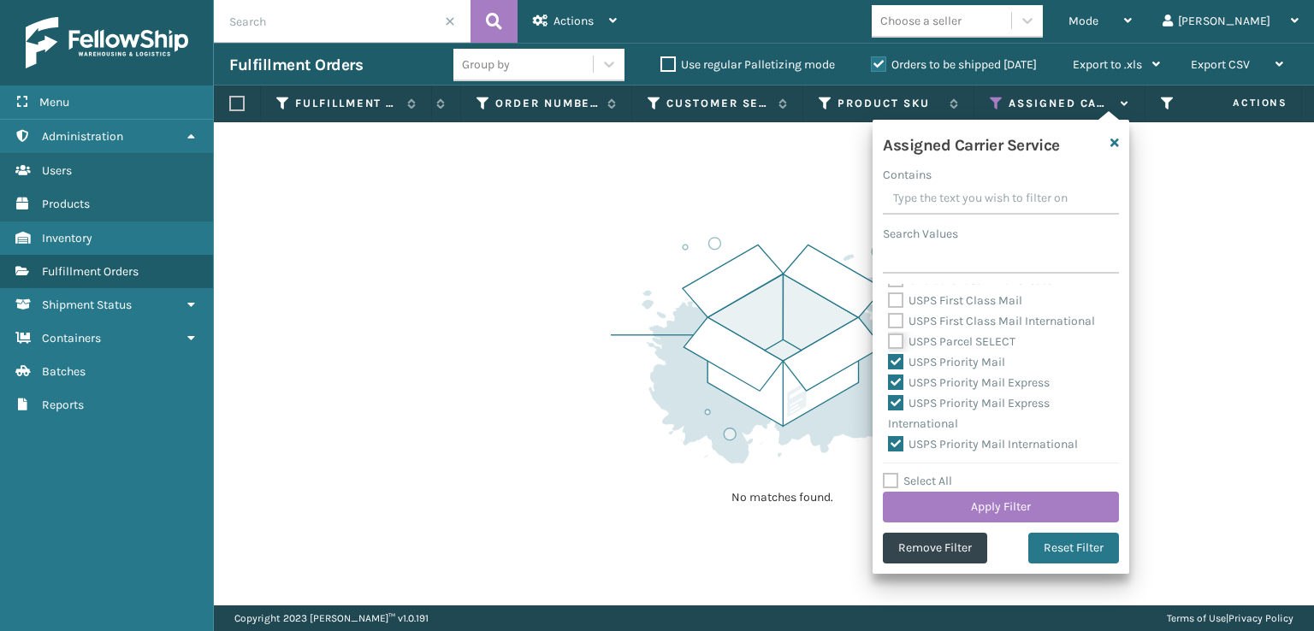
click at [889, 343] on input "USPS Parcel SELECT" at bounding box center [888, 337] width 1 height 11
checkbox input "true"
click at [899, 332] on div "USPS Parcel SELECT" at bounding box center [1001, 342] width 226 height 21
click at [893, 315] on label "USPS First Class Mail International" at bounding box center [991, 321] width 207 height 15
click at [889, 315] on input "USPS First Class Mail International" at bounding box center [888, 316] width 1 height 11
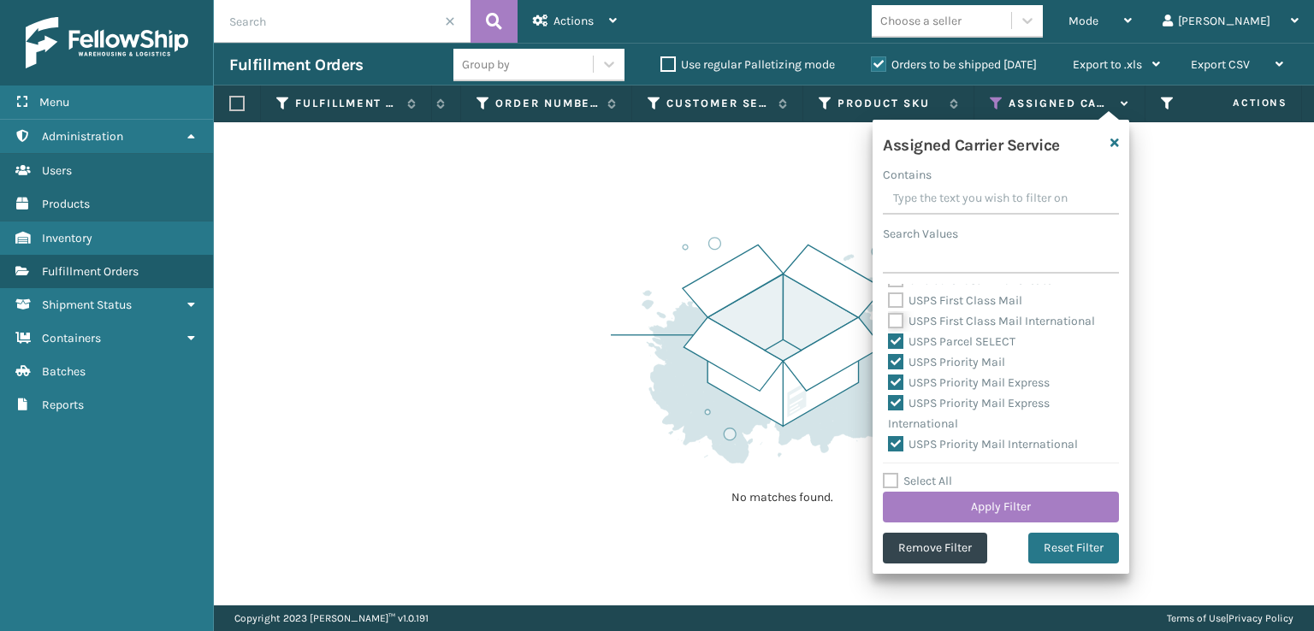
checkbox input "true"
click at [895, 303] on label "USPS First Class Mail" at bounding box center [955, 300] width 134 height 15
click at [889, 302] on input "USPS First Class Mail" at bounding box center [888, 296] width 1 height 11
checkbox input "true"
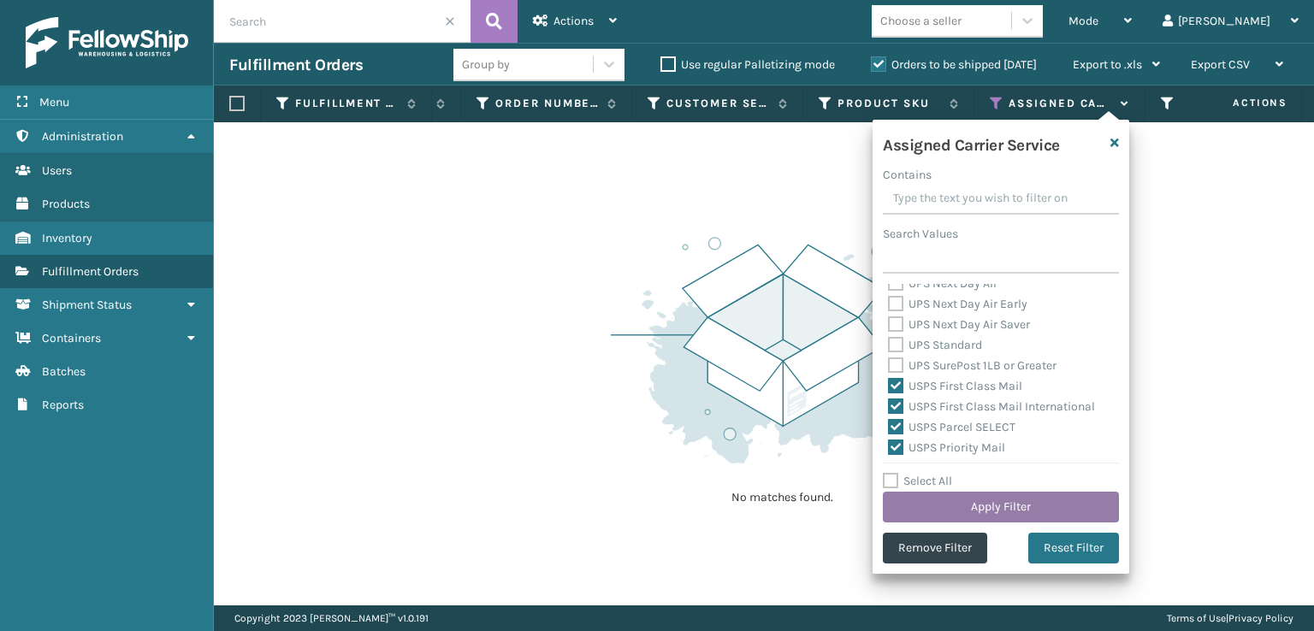
click at [956, 508] on button "Apply Filter" at bounding box center [1001, 507] width 236 height 31
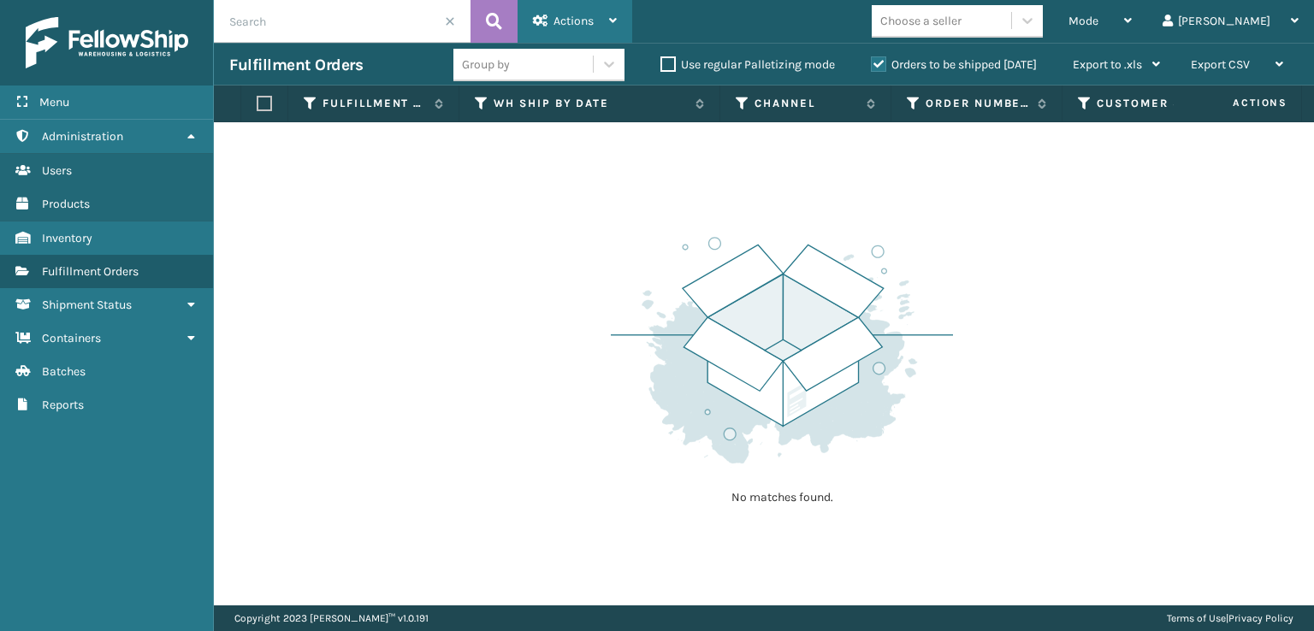
click at [612, 18] on icon at bounding box center [613, 21] width 8 height 12
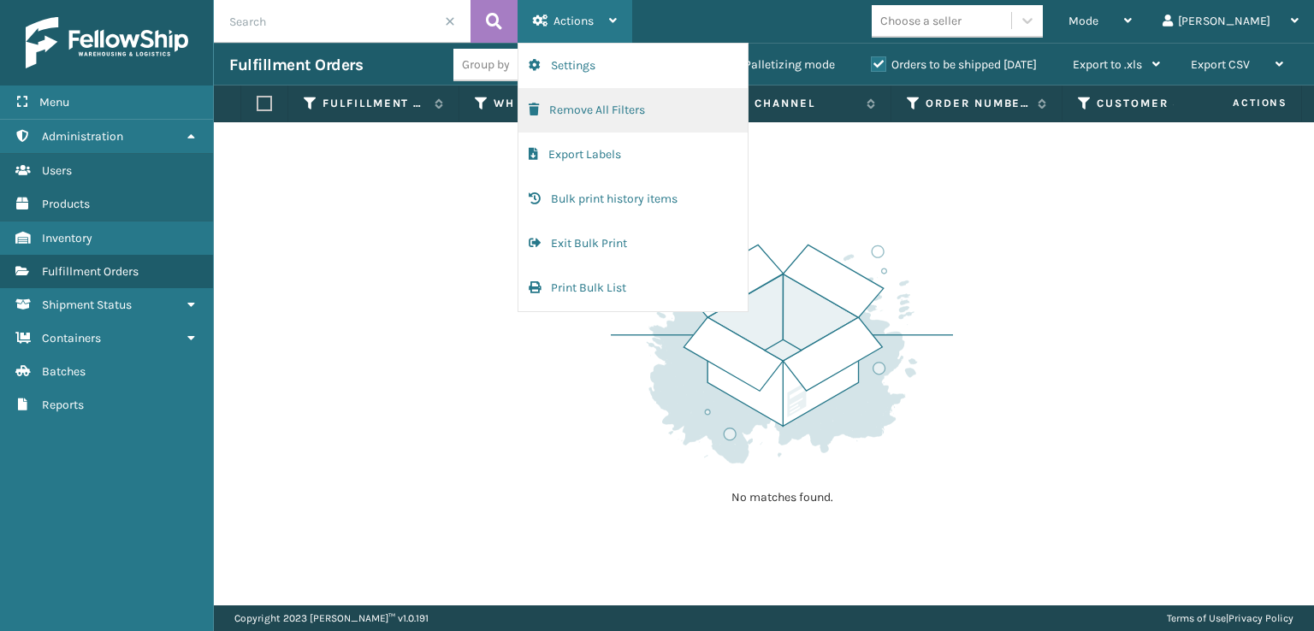
click at [605, 98] on button "Remove All Filters" at bounding box center [632, 110] width 229 height 44
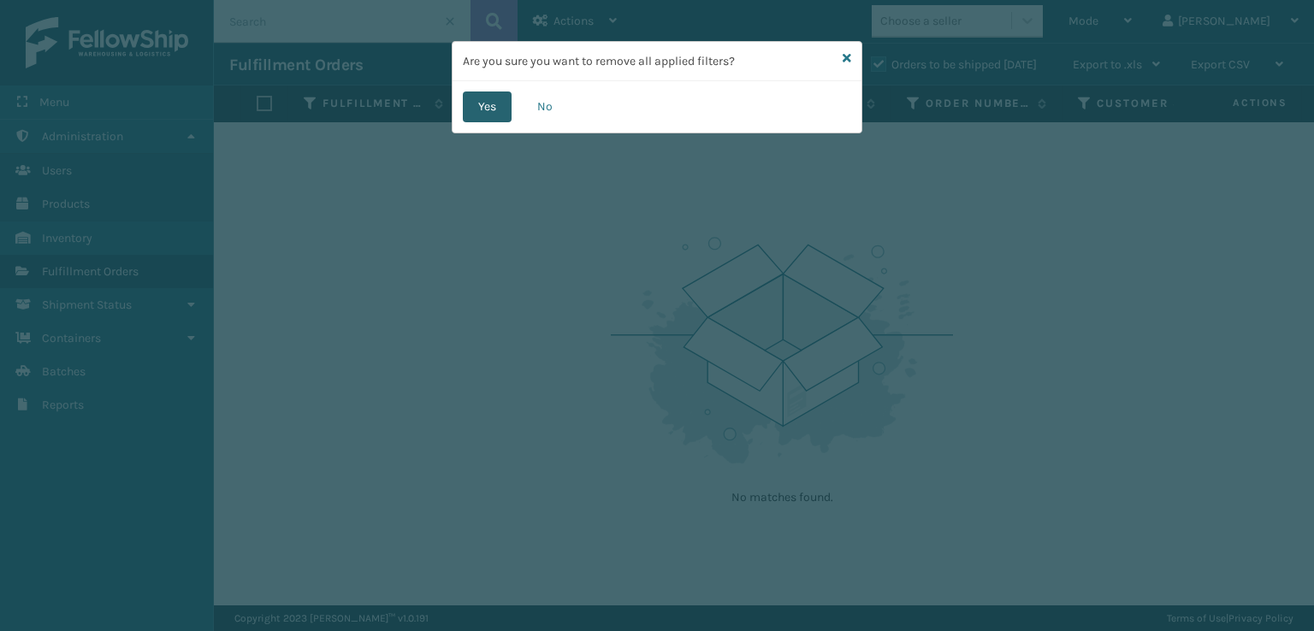
click at [505, 101] on button "Yes" at bounding box center [487, 107] width 49 height 31
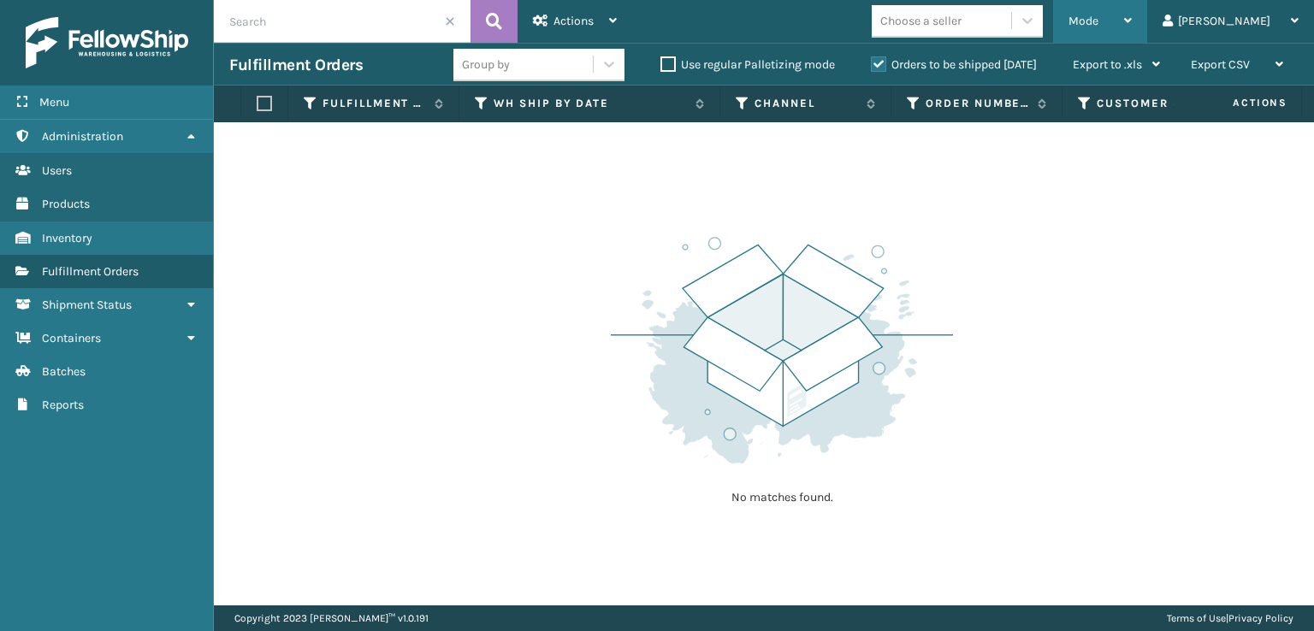
click at [1131, 35] on div "Mode" at bounding box center [1099, 21] width 63 height 43
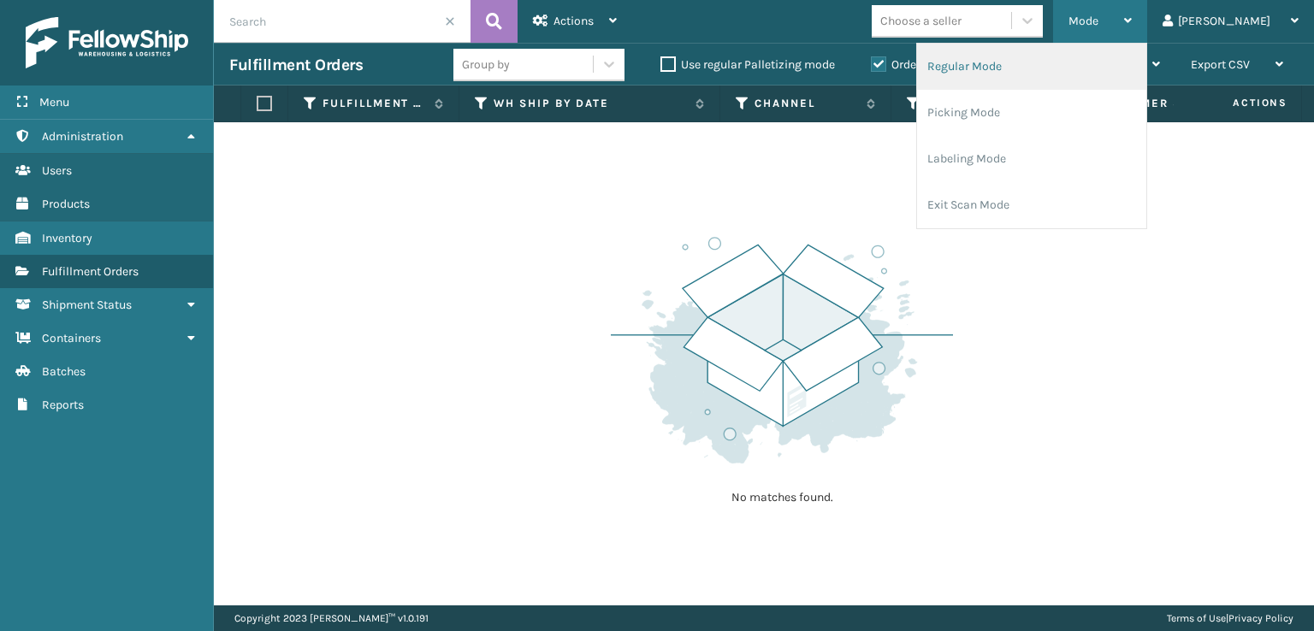
click at [1146, 69] on li "Regular Mode" at bounding box center [1031, 67] width 229 height 46
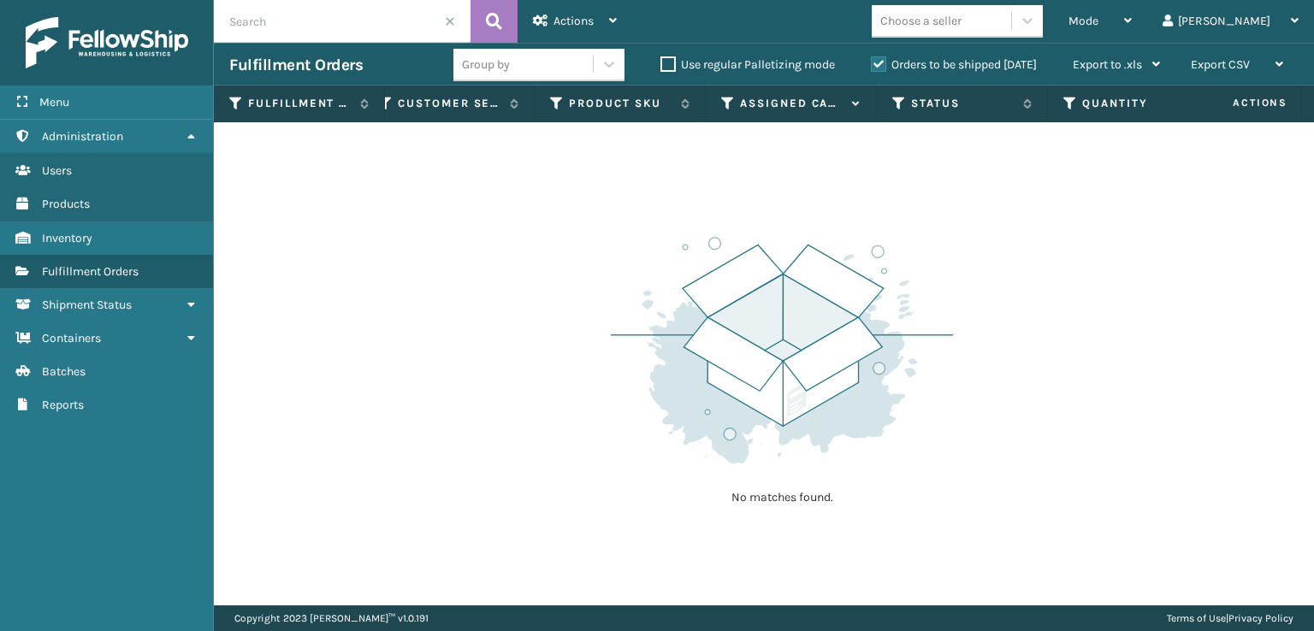
scroll to position [0, 0]
click at [1131, 32] on div "Mode" at bounding box center [1099, 21] width 63 height 43
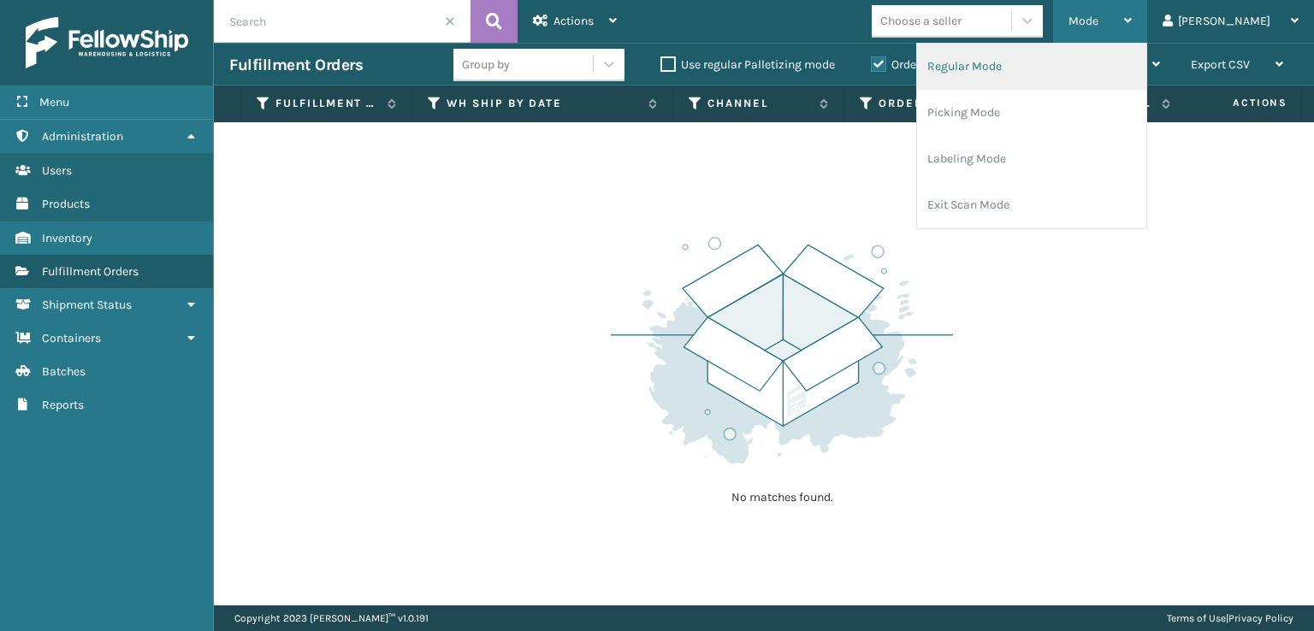
click at [1107, 58] on li "Regular Mode" at bounding box center [1031, 67] width 229 height 46
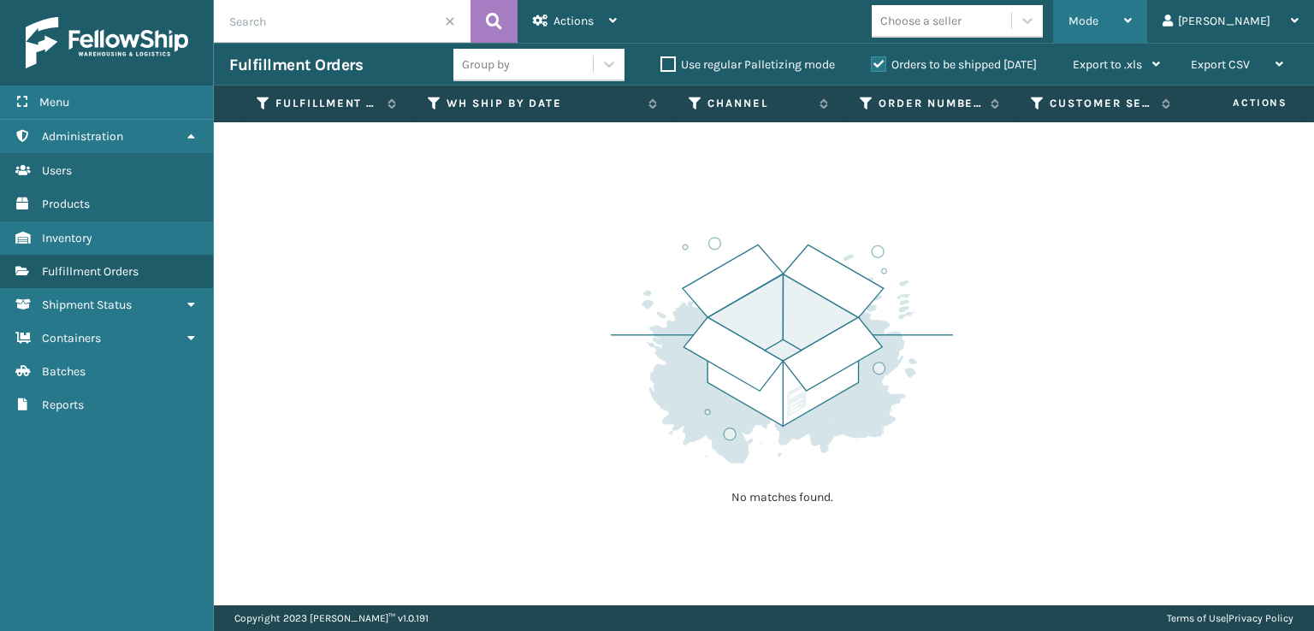
click at [1131, 30] on div "Mode" at bounding box center [1099, 21] width 63 height 43
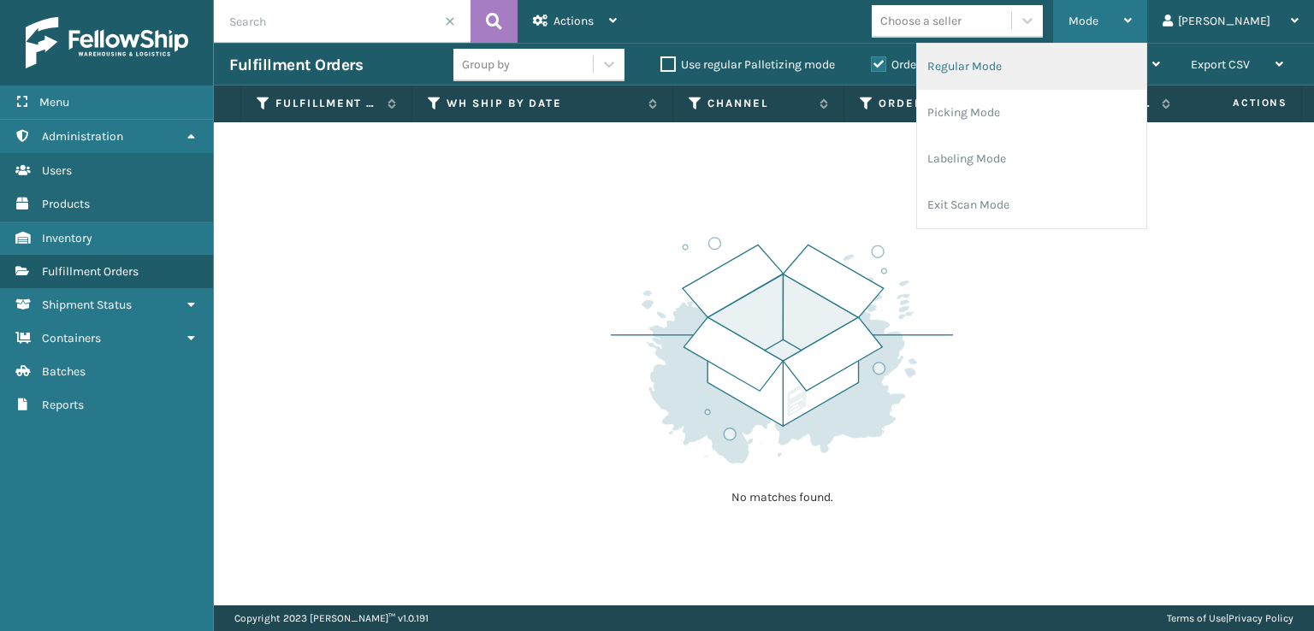
click at [1113, 62] on li "Regular Mode" at bounding box center [1031, 67] width 229 height 46
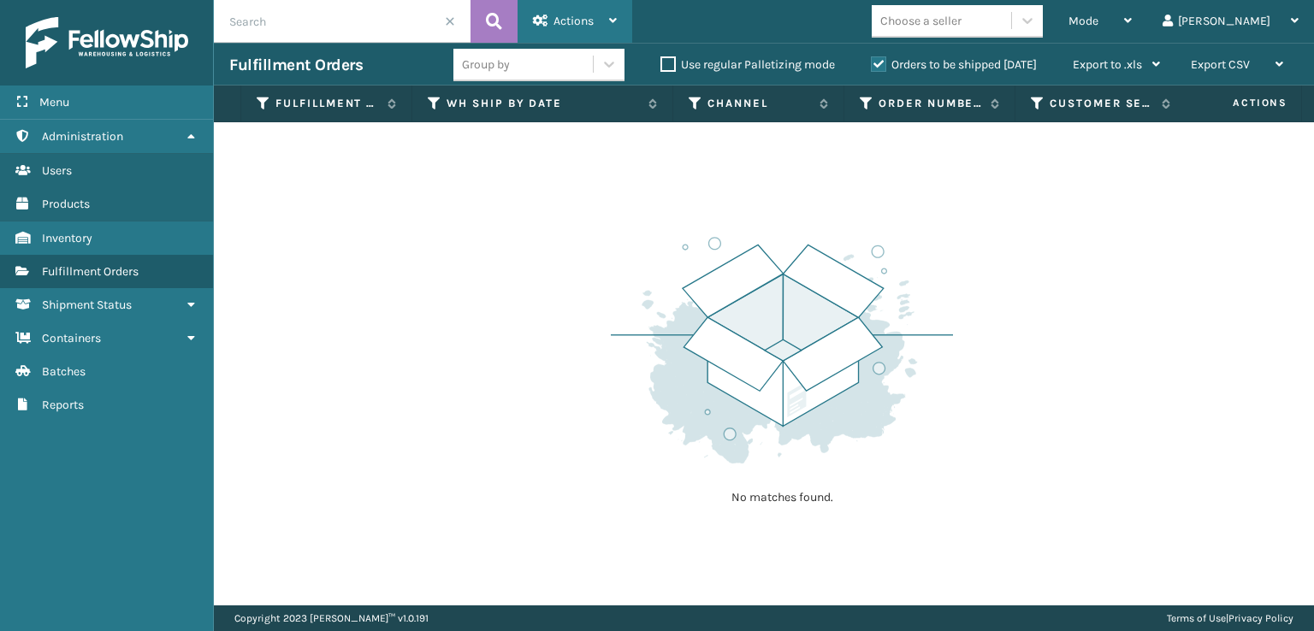
click at [624, 28] on div "Actions Settings Remove All Filters Export Labels Bulk Print Close Out Palletiz…" at bounding box center [574, 21] width 115 height 43
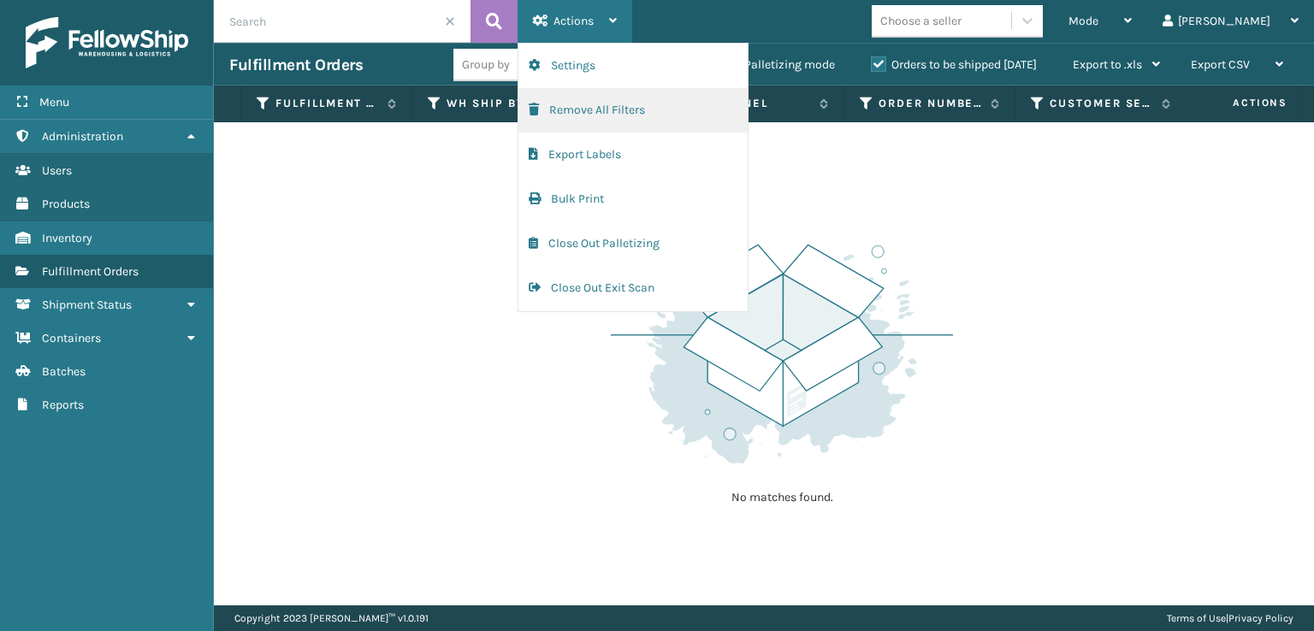
click at [616, 109] on button "Remove All Filters" at bounding box center [632, 110] width 229 height 44
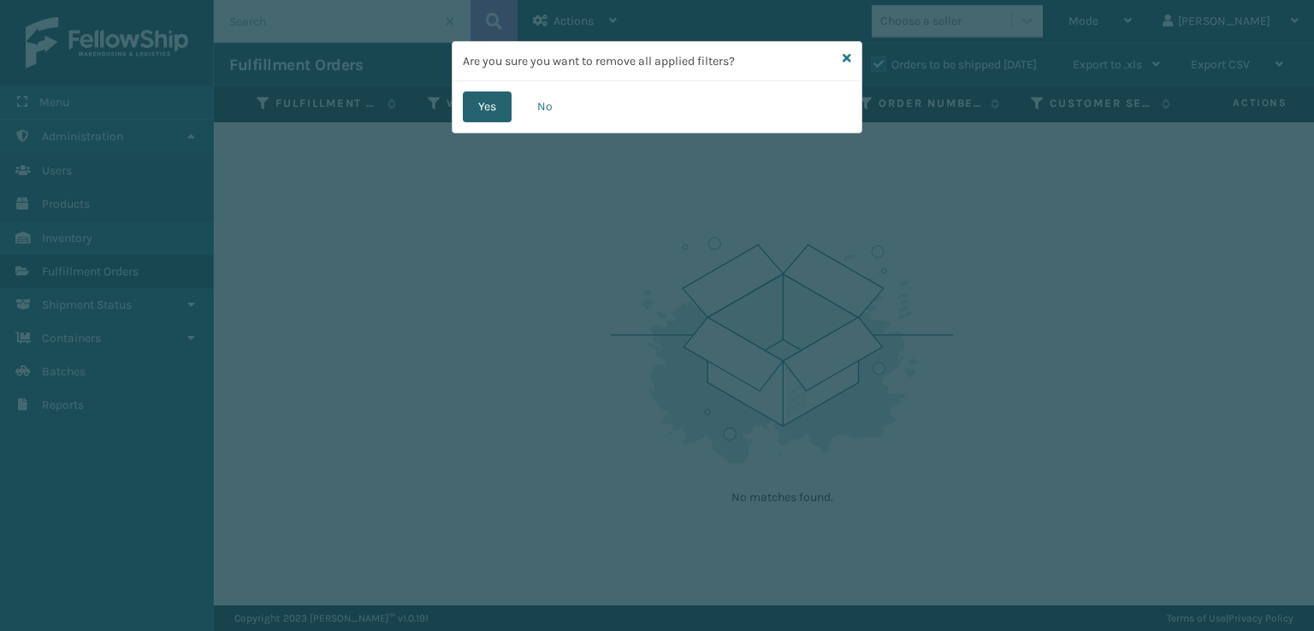
click at [503, 105] on button "Yes" at bounding box center [487, 107] width 49 height 31
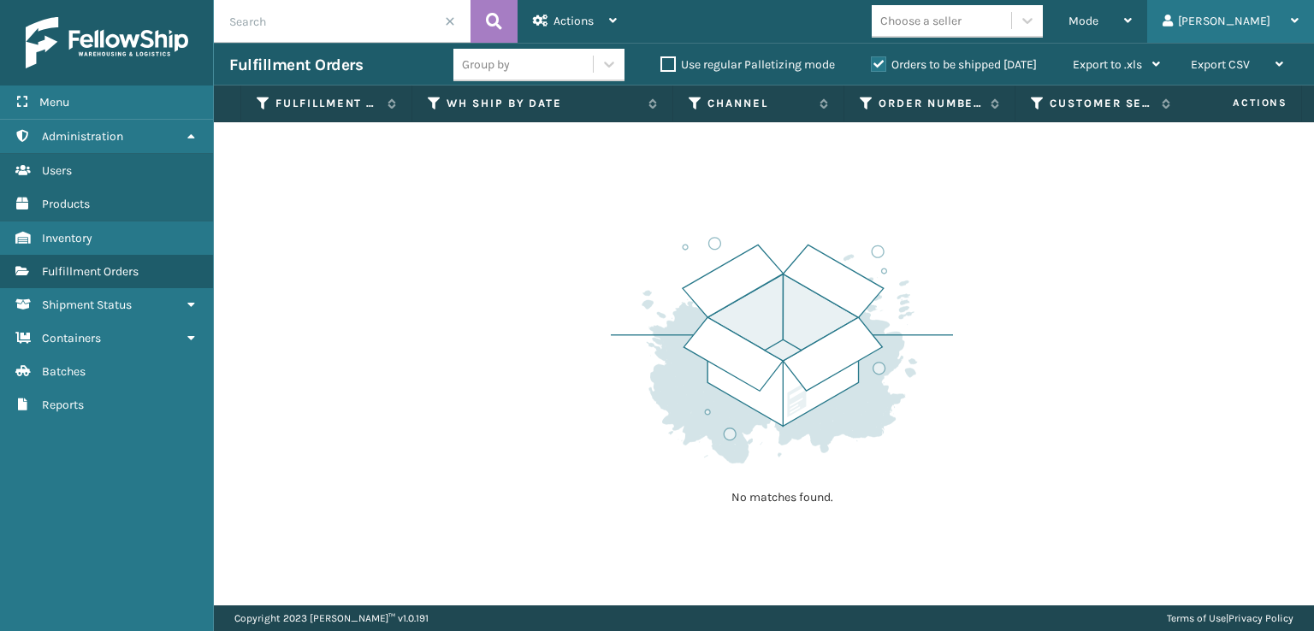
click at [1242, 32] on div "[PERSON_NAME]" at bounding box center [1230, 21] width 136 height 43
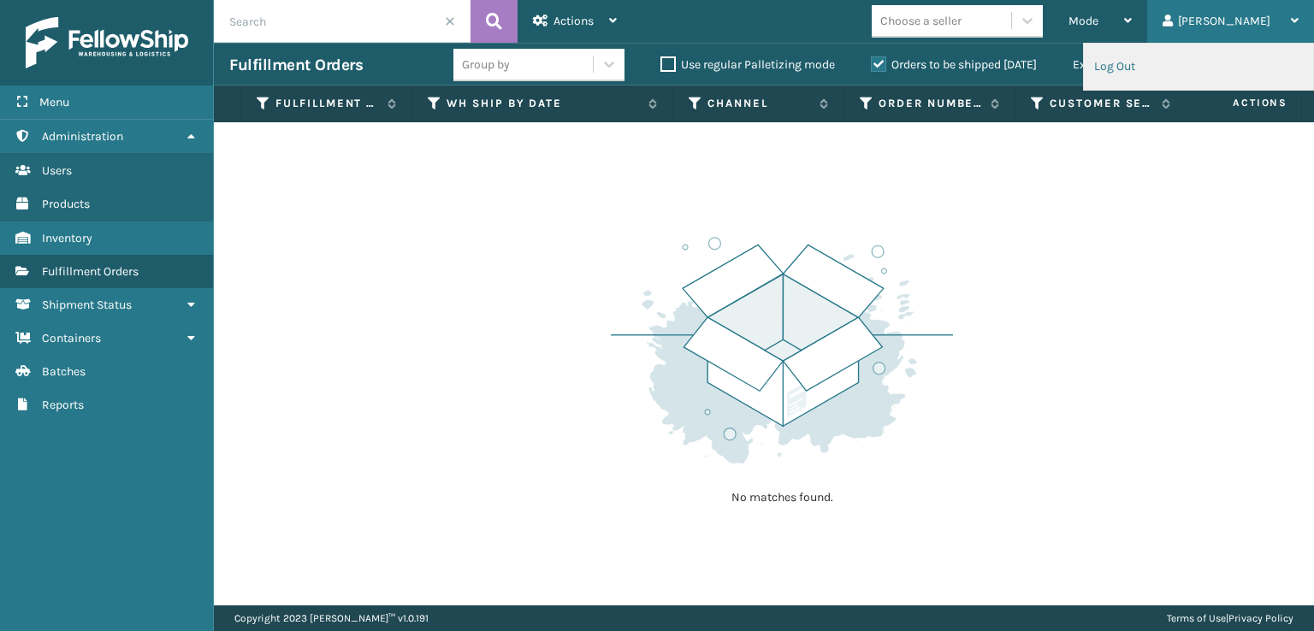
click at [1125, 70] on li "Log Out" at bounding box center [1198, 67] width 229 height 46
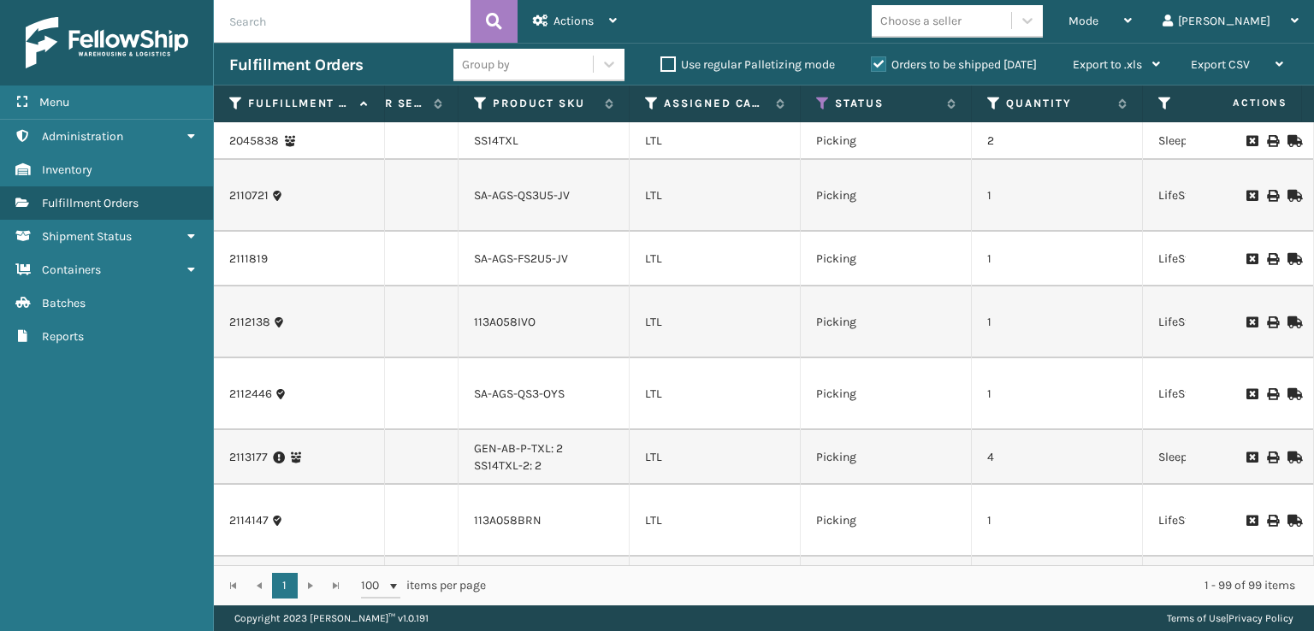
scroll to position [0, 698]
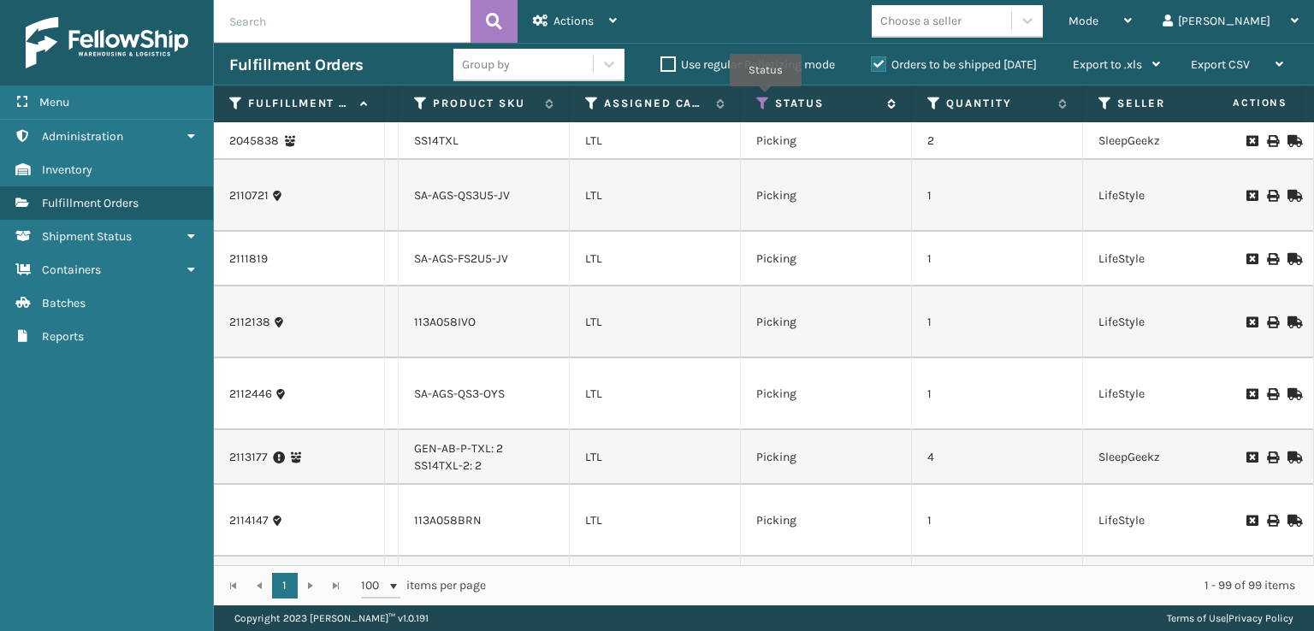
click at [765, 98] on icon at bounding box center [763, 103] width 14 height 15
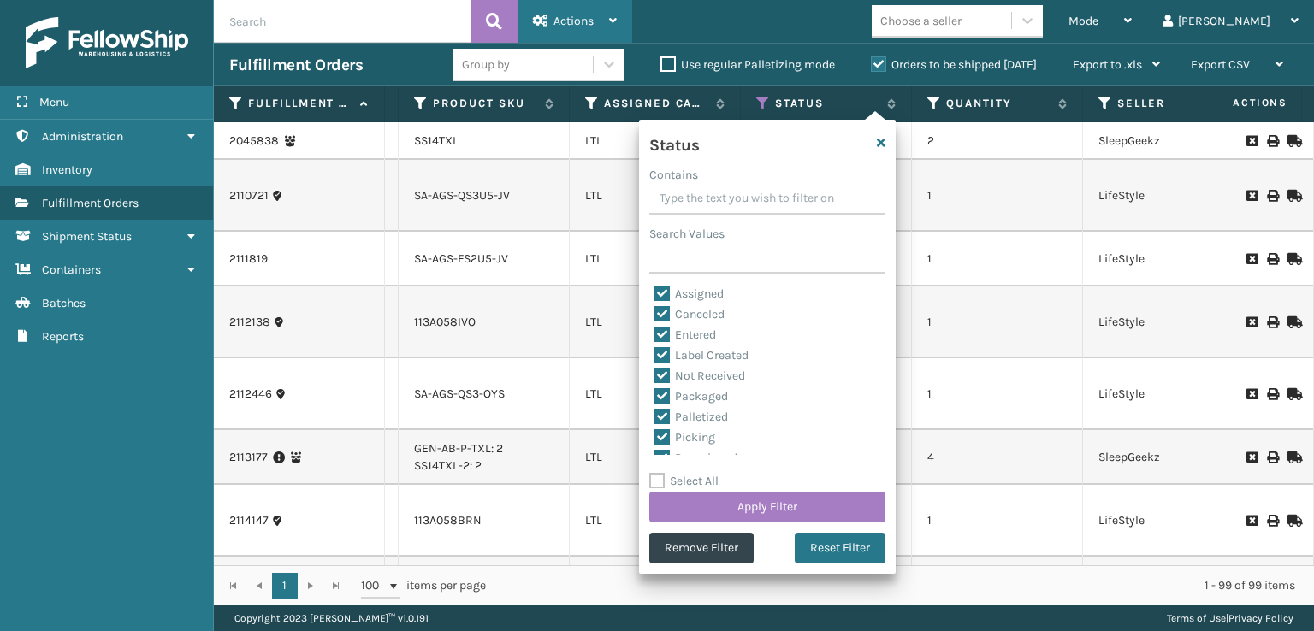
click at [609, 19] on icon at bounding box center [613, 21] width 8 height 12
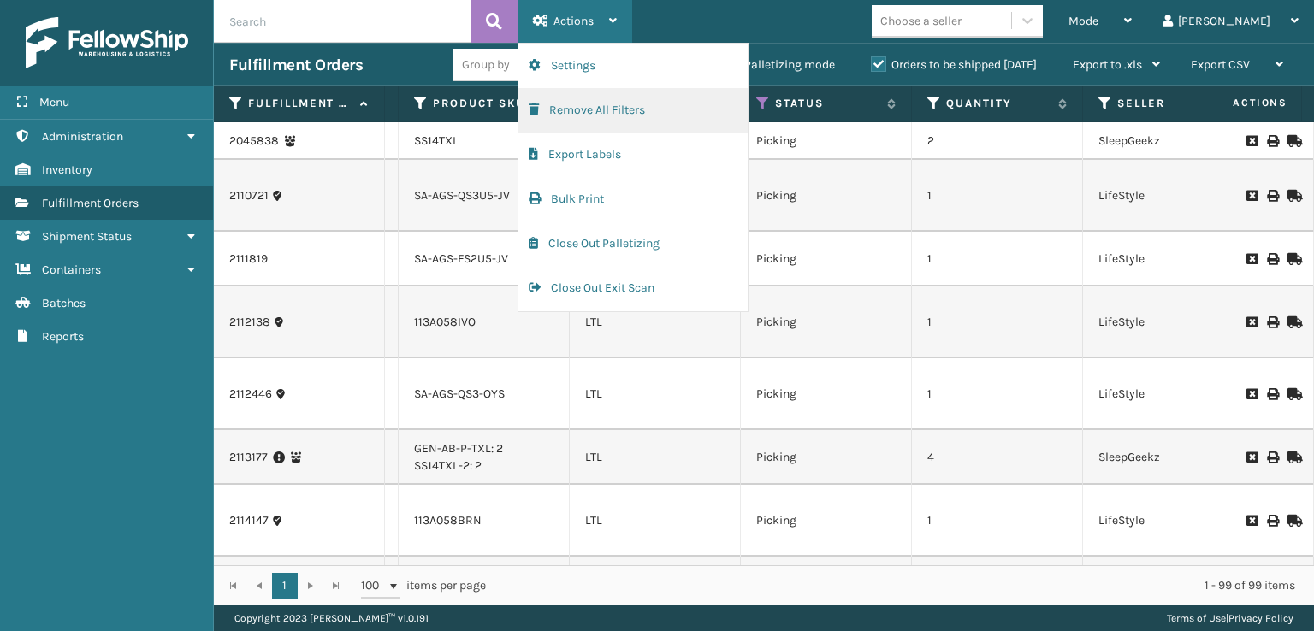
click at [609, 105] on button "Remove All Filters" at bounding box center [632, 110] width 229 height 44
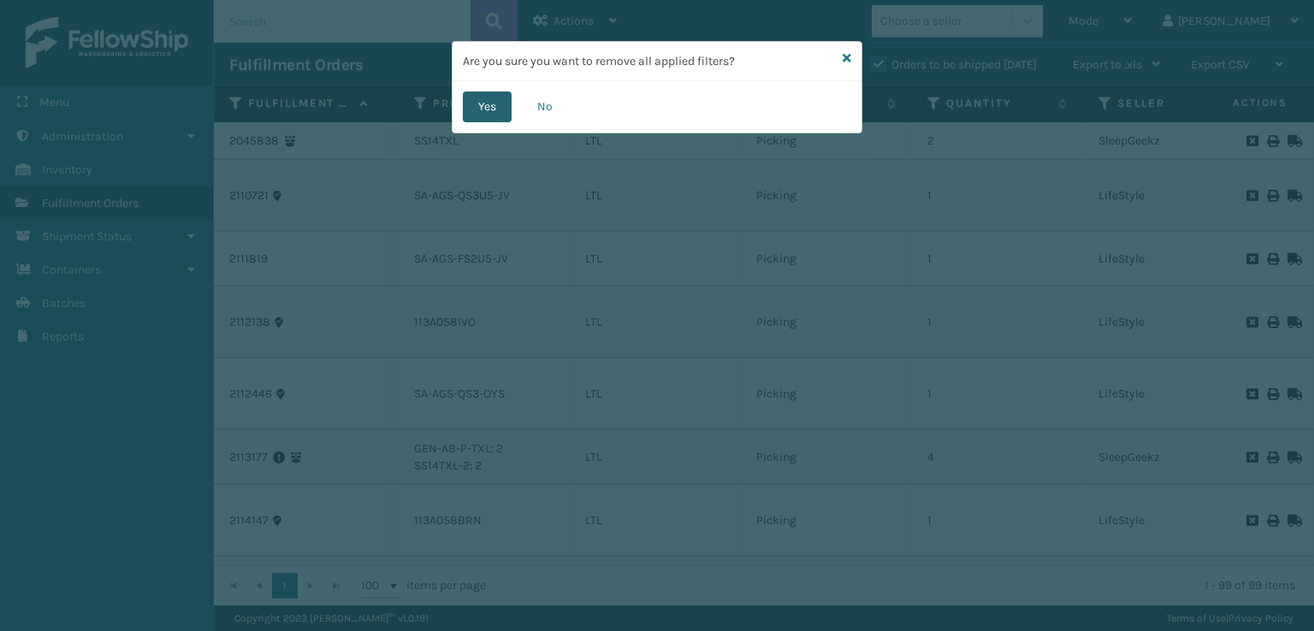
click at [479, 120] on button "Yes" at bounding box center [487, 107] width 49 height 31
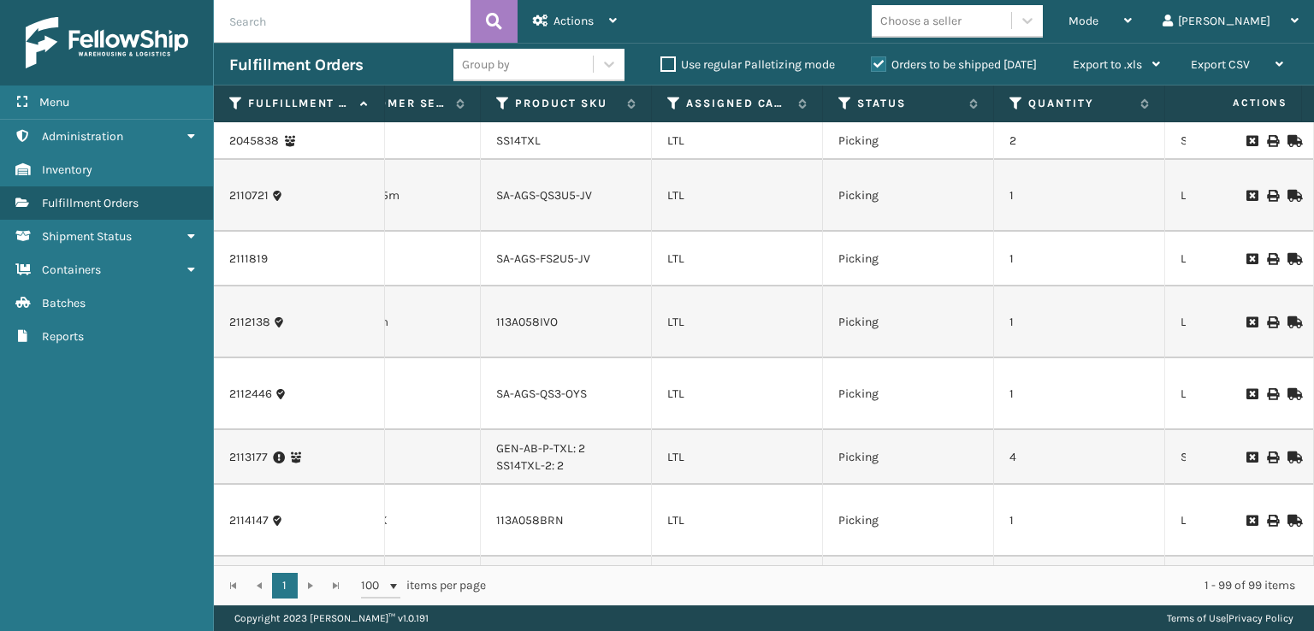
scroll to position [0, 734]
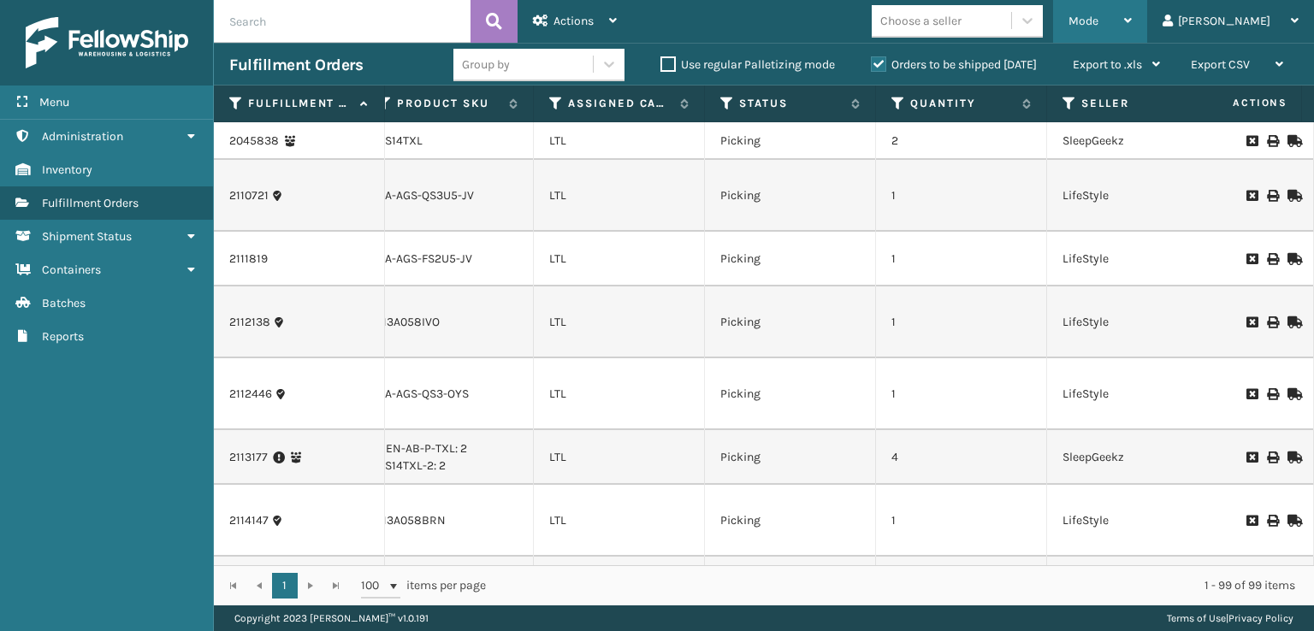
drag, startPoint x: 1175, startPoint y: 21, endPoint x: 1163, endPoint y: 40, distance: 23.0
click at [1131, 21] on div "Mode" at bounding box center [1099, 21] width 63 height 43
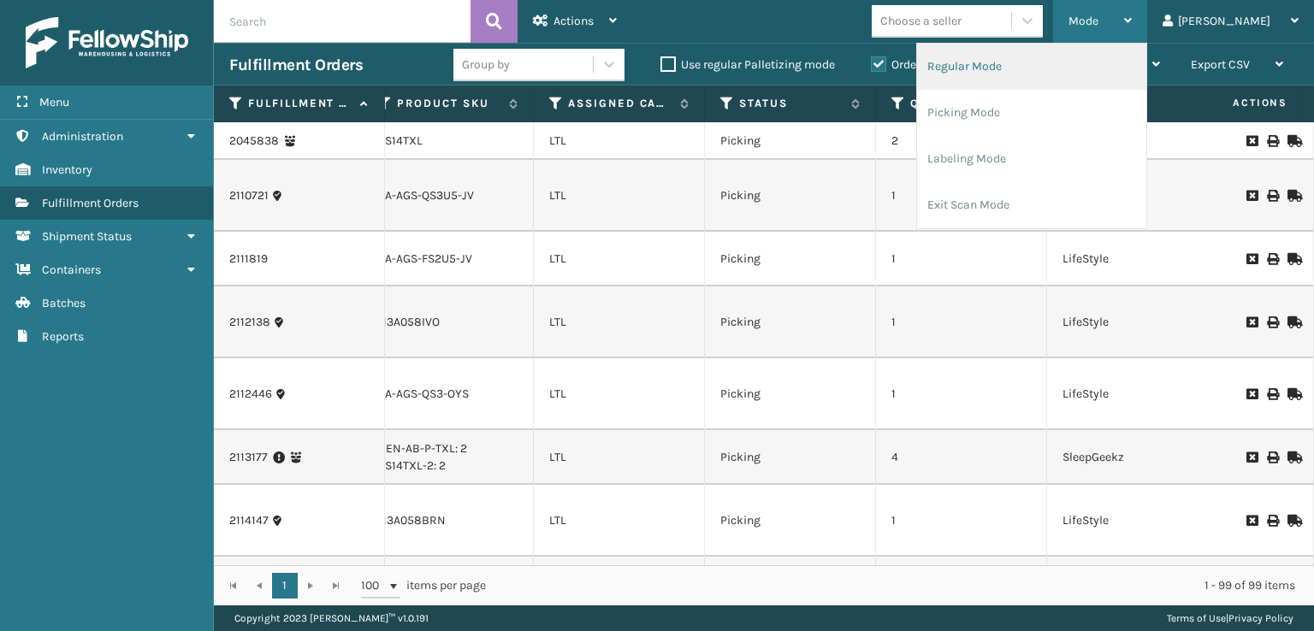
click at [1137, 56] on li "Regular Mode" at bounding box center [1031, 67] width 229 height 46
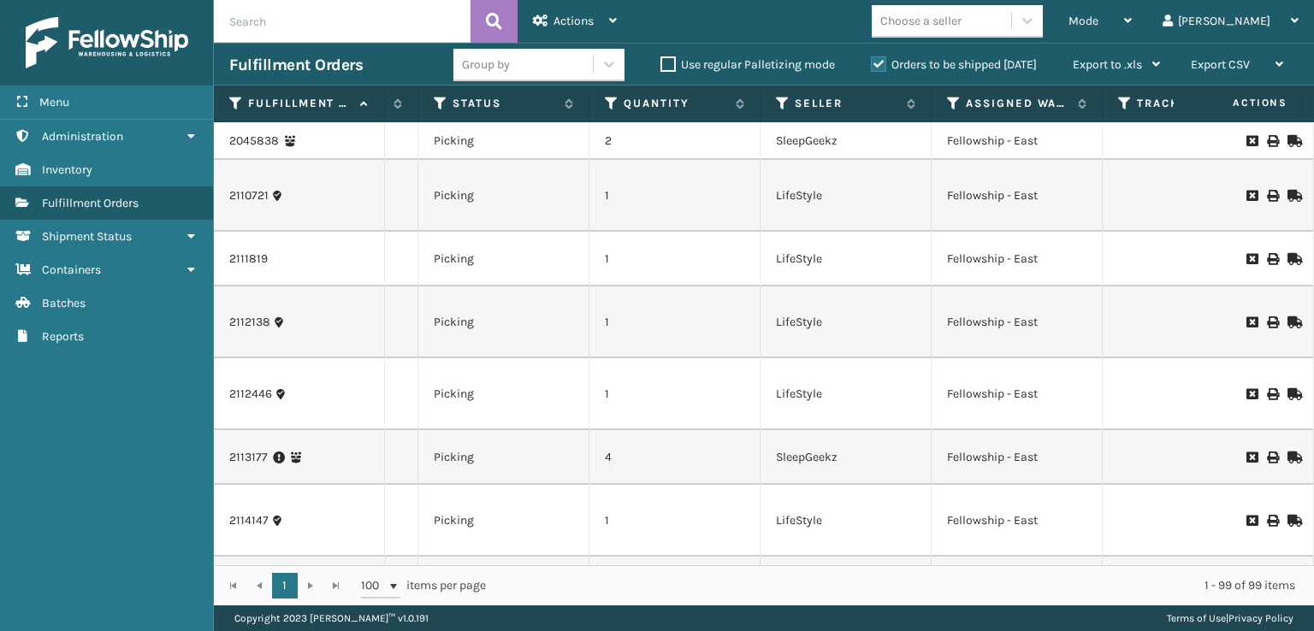
scroll to position [0, 0]
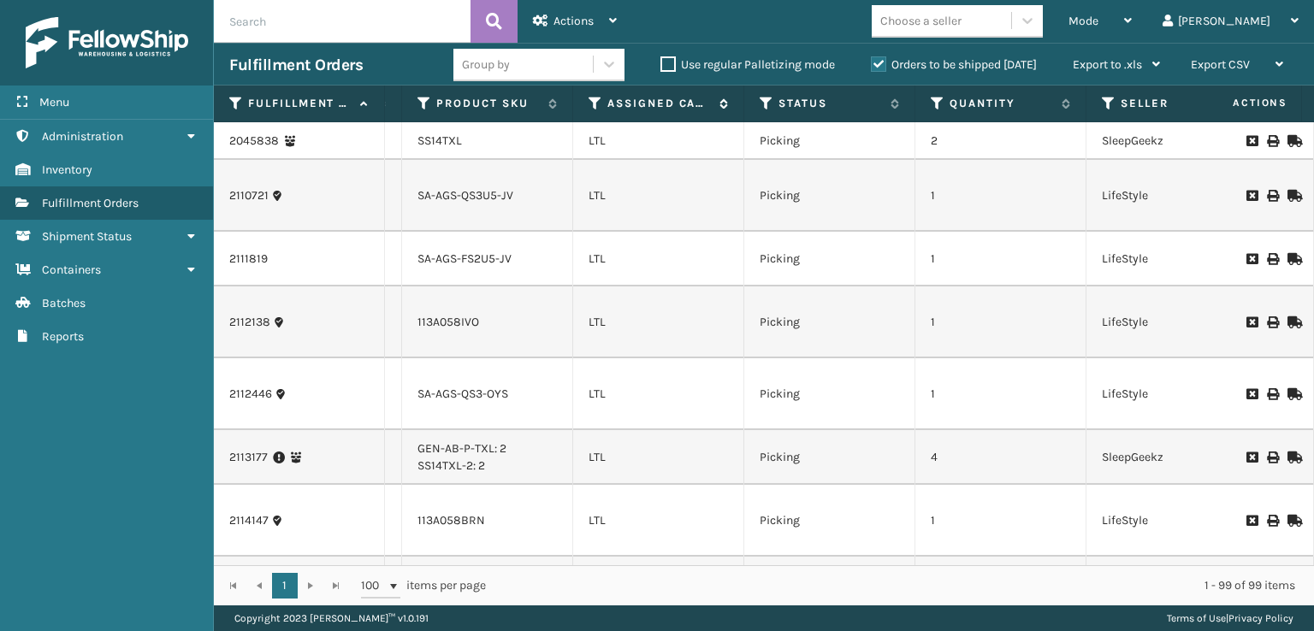
click at [597, 97] on icon at bounding box center [595, 103] width 14 height 15
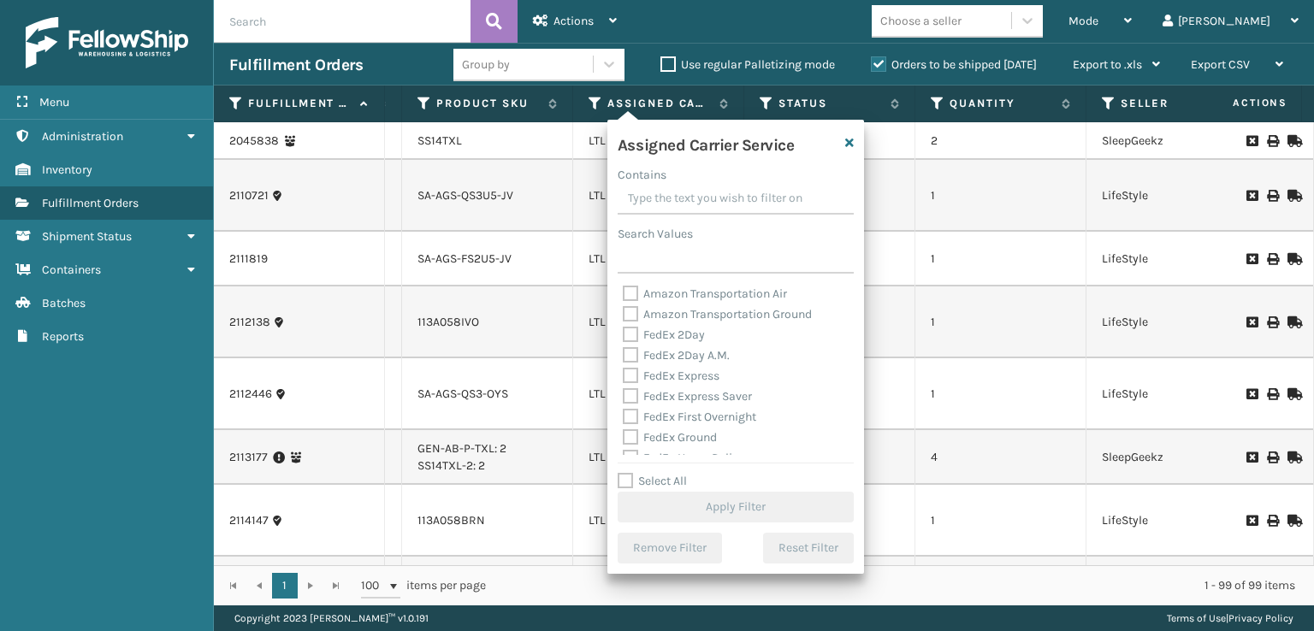
click at [634, 298] on label "Amazon Transportation Air" at bounding box center [705, 293] width 164 height 15
click at [623, 295] on input "Amazon Transportation Air" at bounding box center [623, 289] width 1 height 11
checkbox input "true"
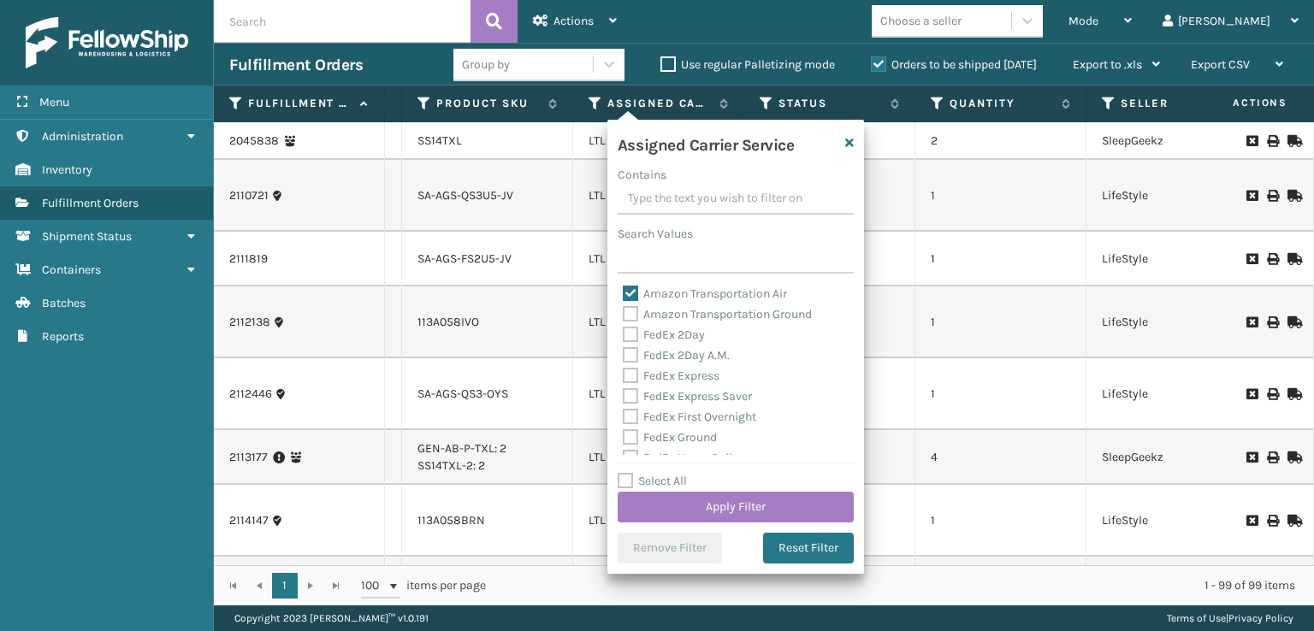
click at [633, 316] on label "Amazon Transportation Ground" at bounding box center [717, 314] width 189 height 15
click at [623, 316] on input "Amazon Transportation Ground" at bounding box center [623, 309] width 1 height 11
checkbox input "true"
click at [694, 514] on button "Apply Filter" at bounding box center [735, 507] width 236 height 31
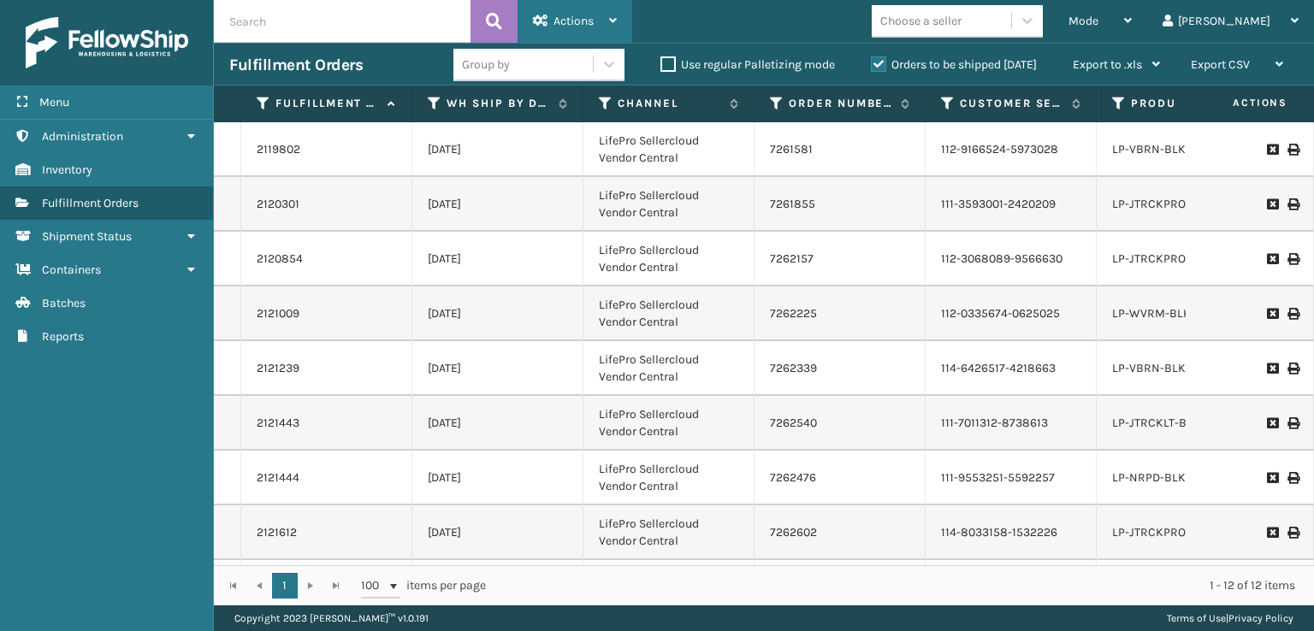
click at [540, 25] on icon at bounding box center [540, 21] width 15 height 12
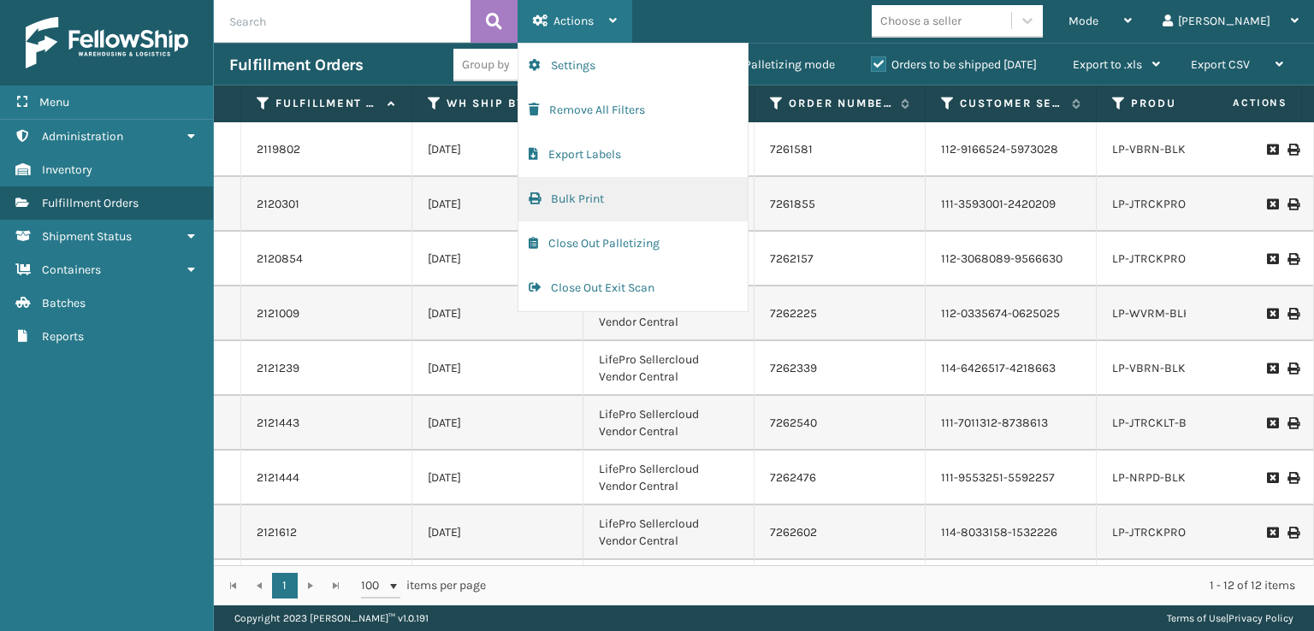
click at [568, 195] on button "Bulk Print" at bounding box center [632, 199] width 229 height 44
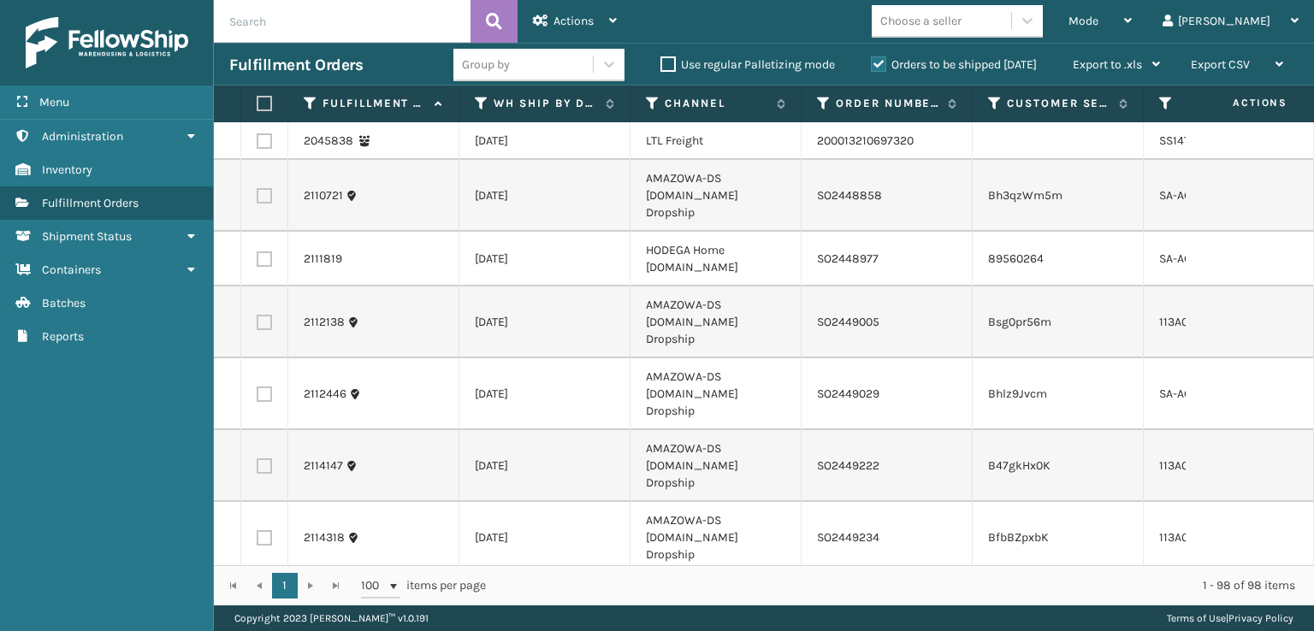
click at [262, 110] on label at bounding box center [262, 103] width 10 height 15
click at [257, 109] on input "checkbox" at bounding box center [257, 103] width 1 height 11
checkbox input "true"
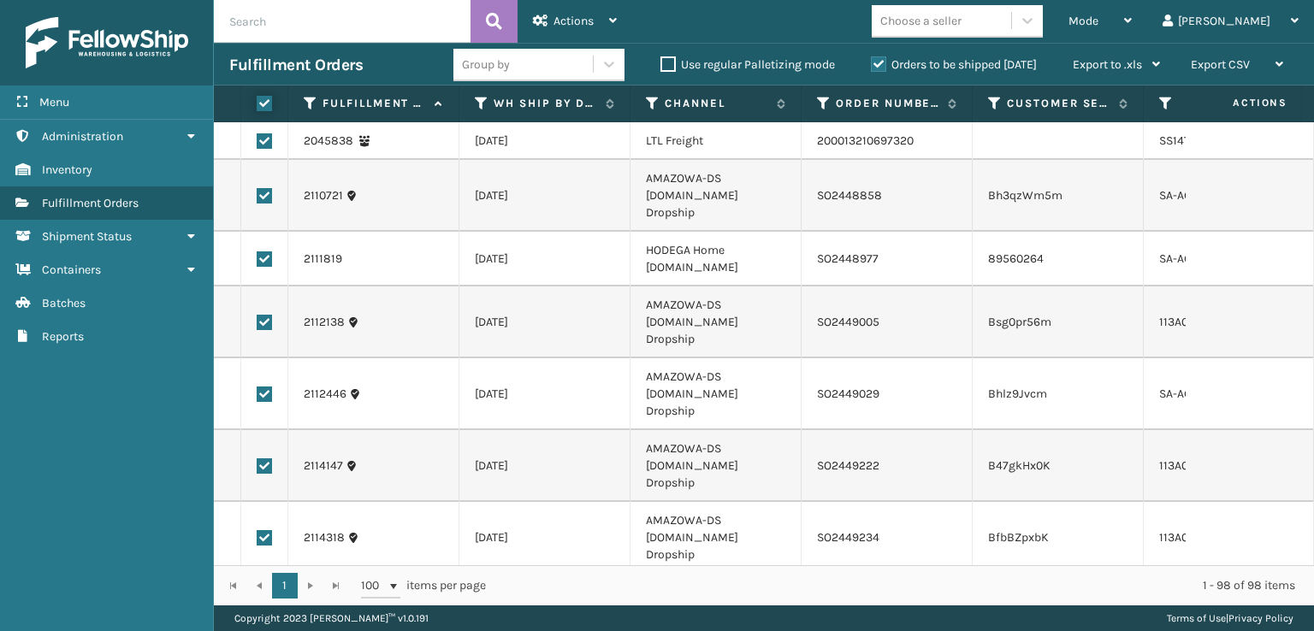
checkbox input "true"
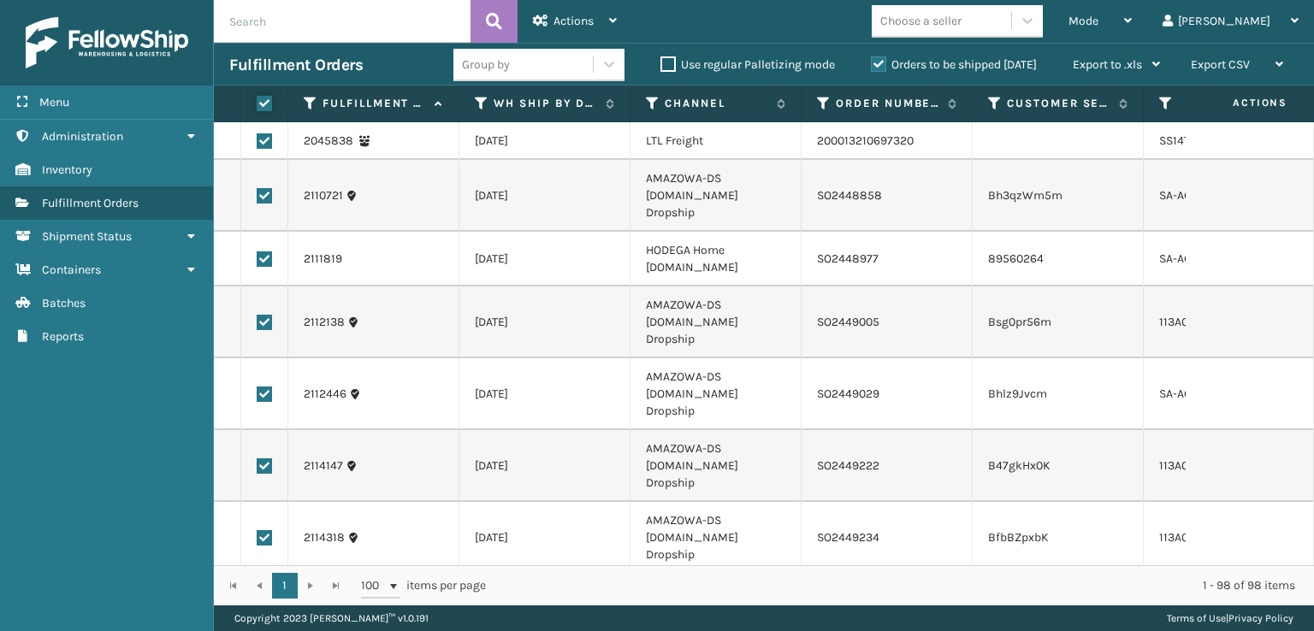
checkbox input "true"
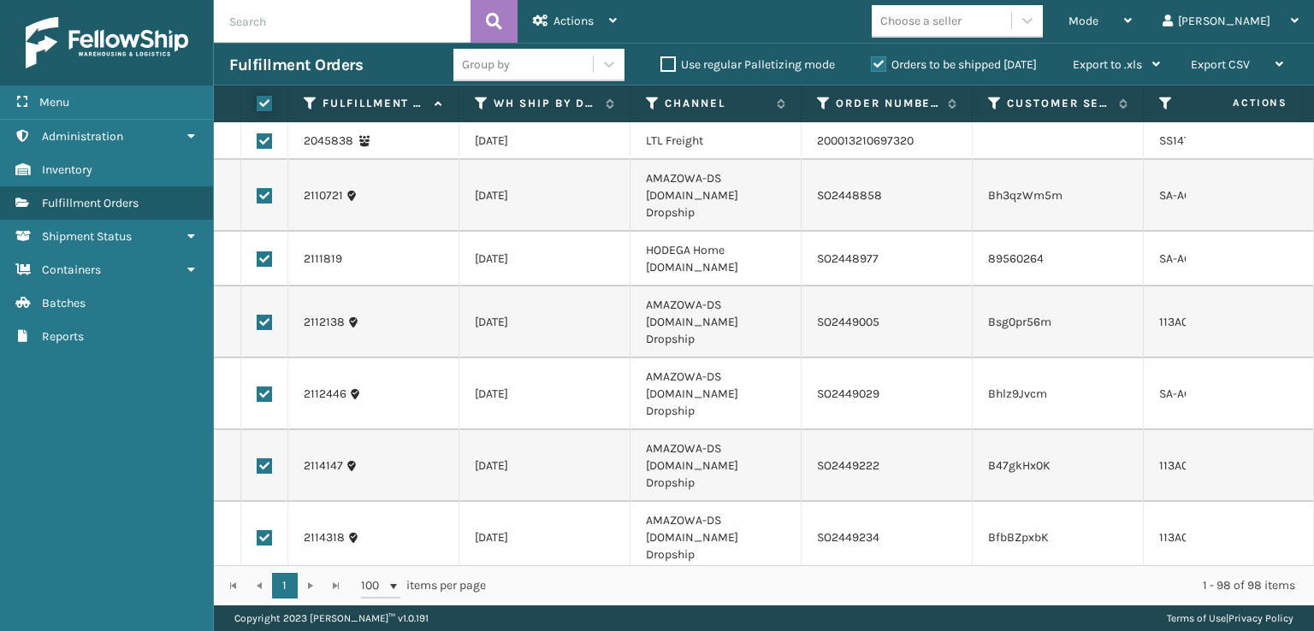
checkbox input "true"
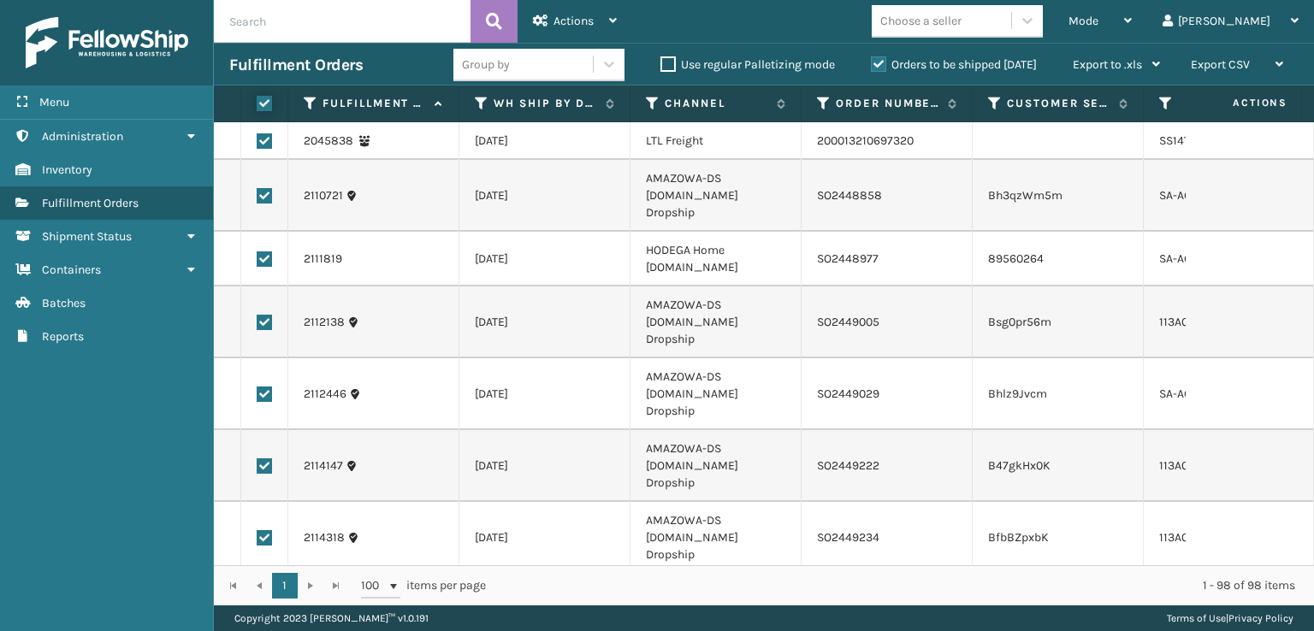
checkbox input "true"
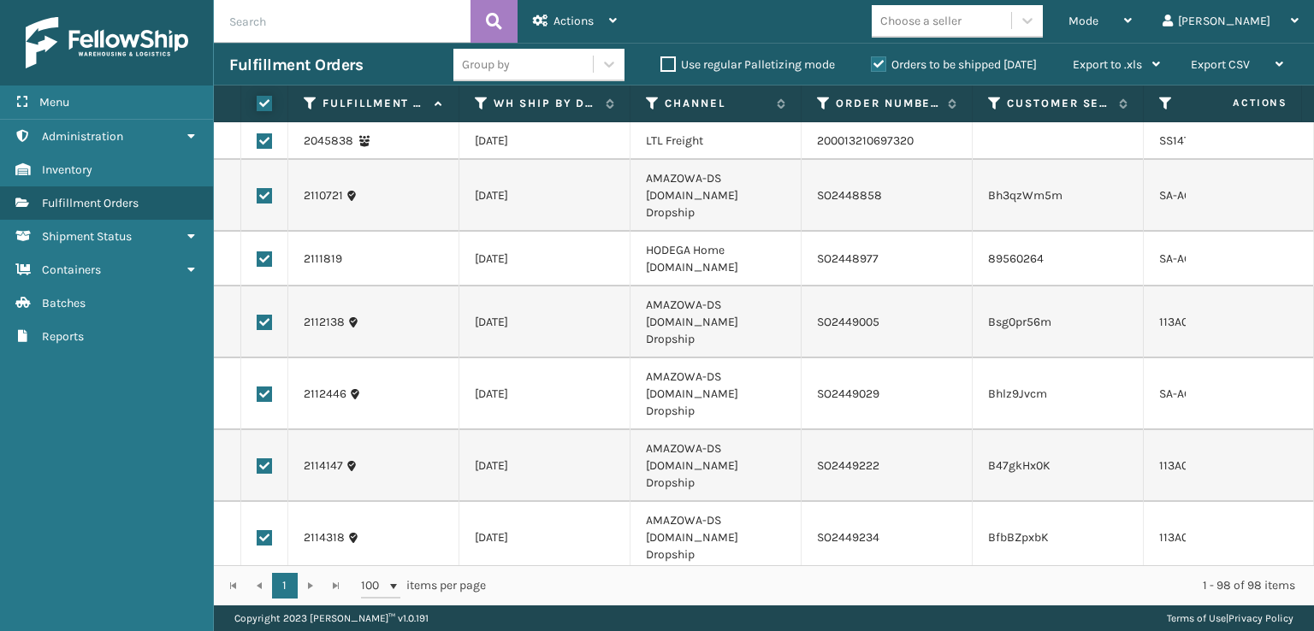
checkbox input "true"
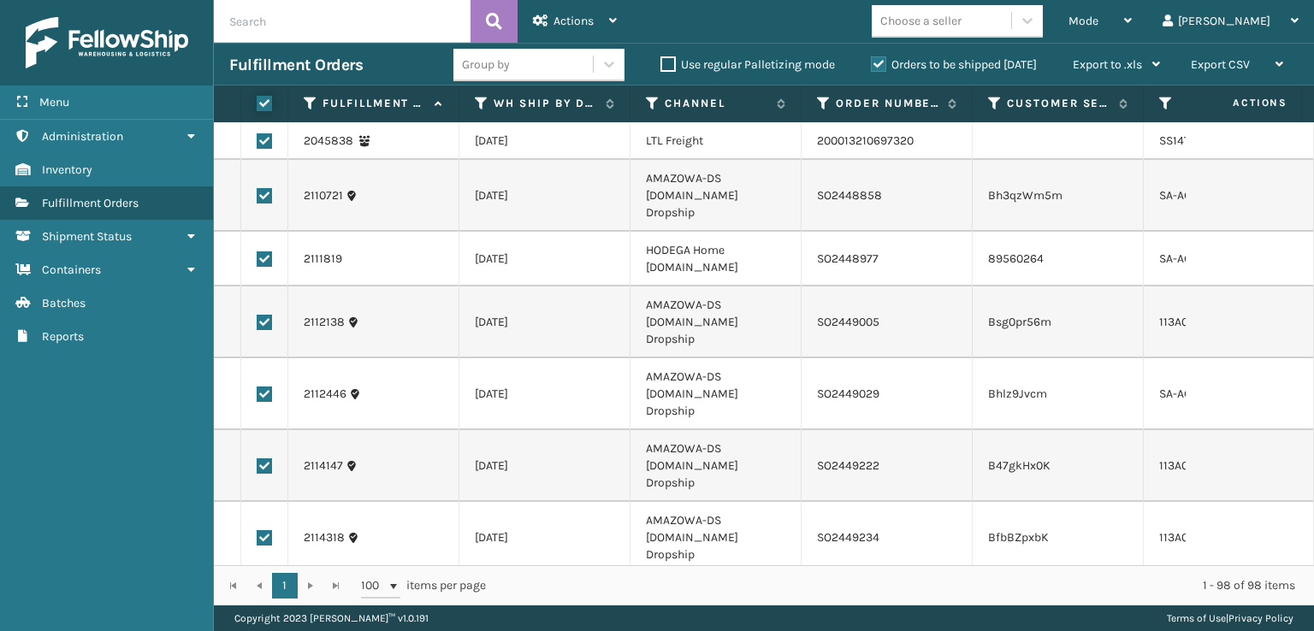
checkbox input "true"
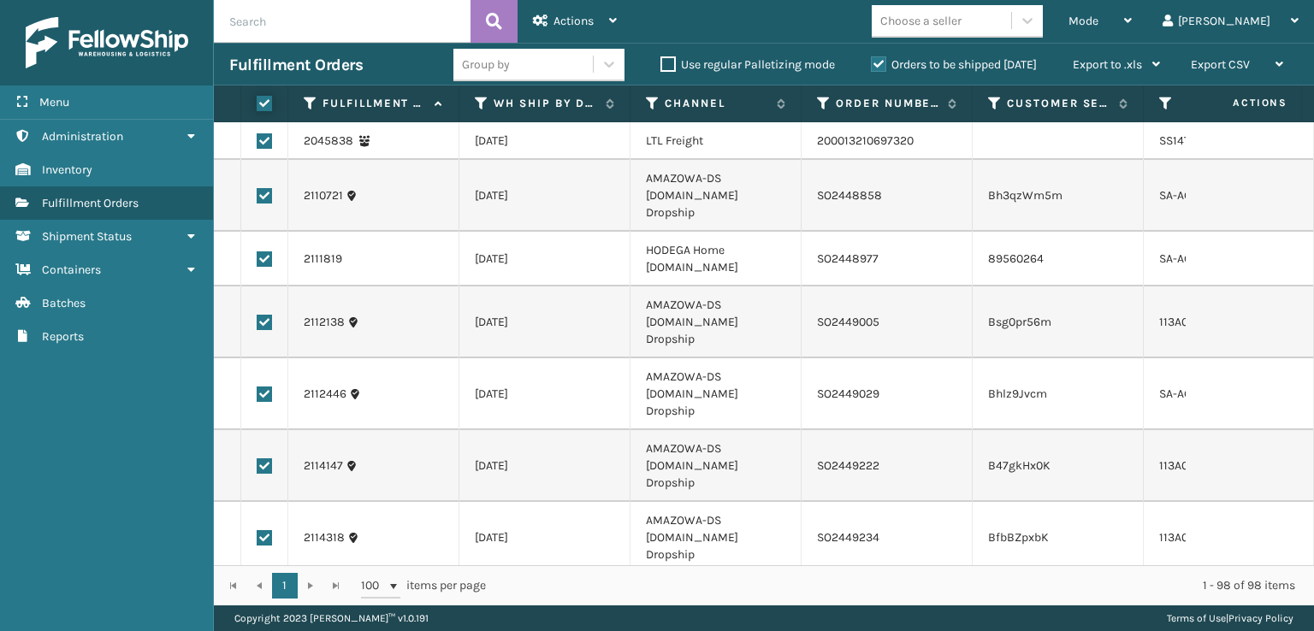
checkbox input "true"
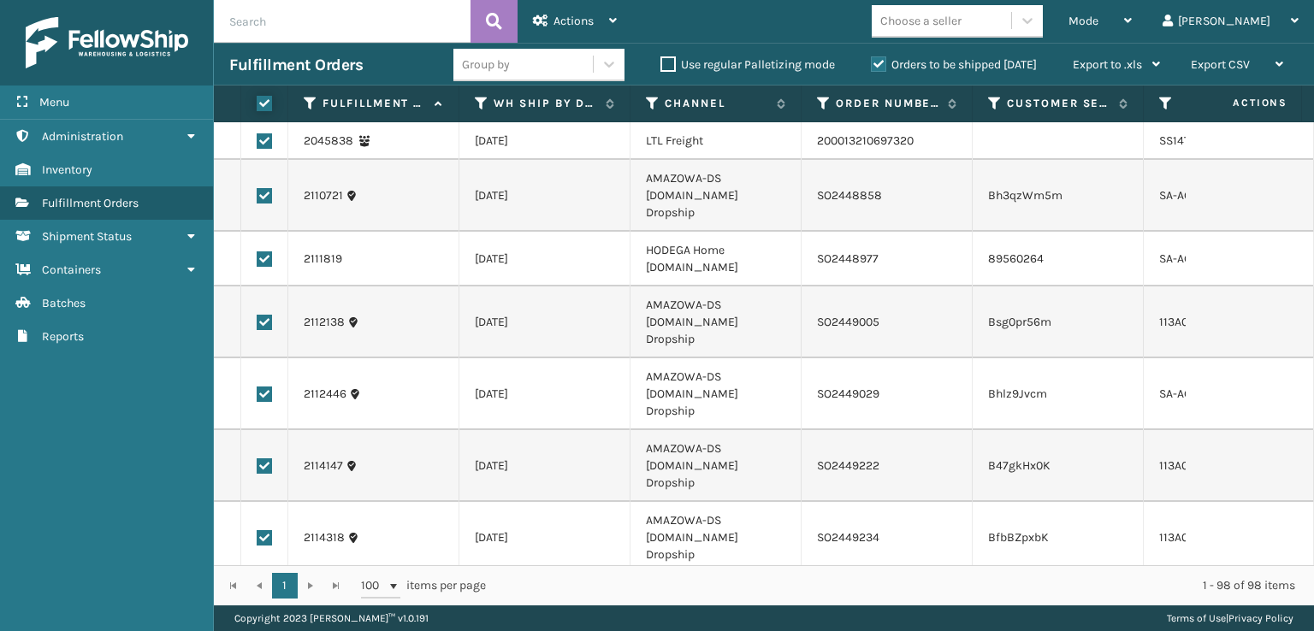
checkbox input "true"
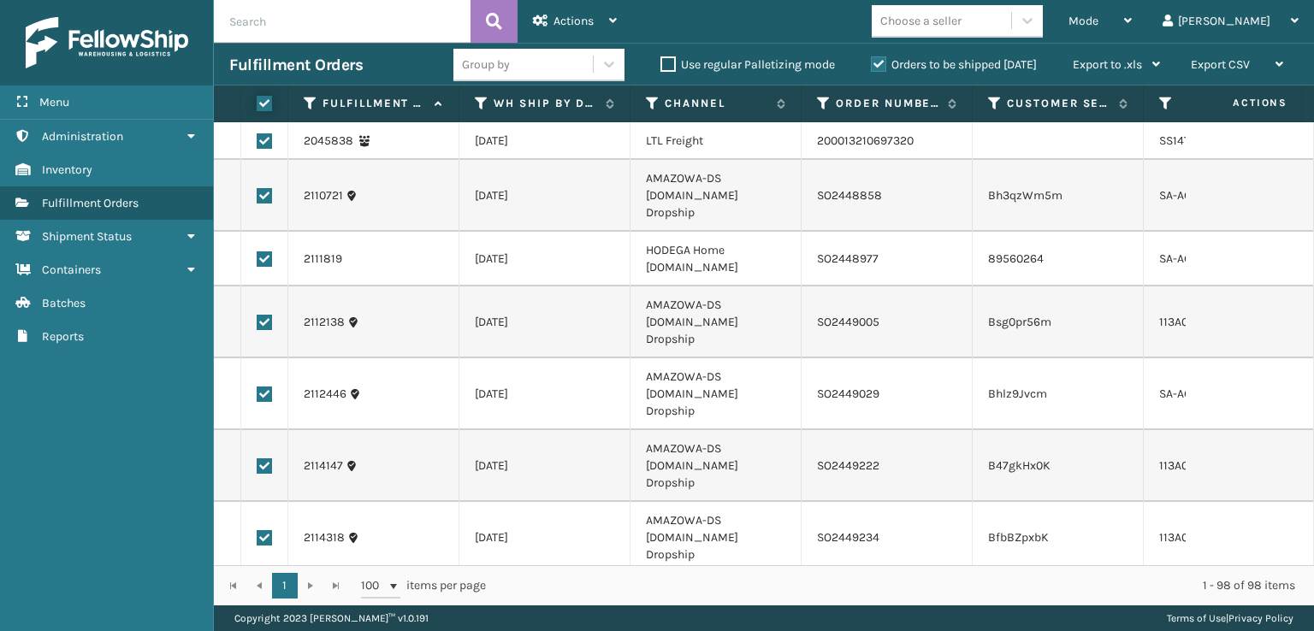
checkbox input "true"
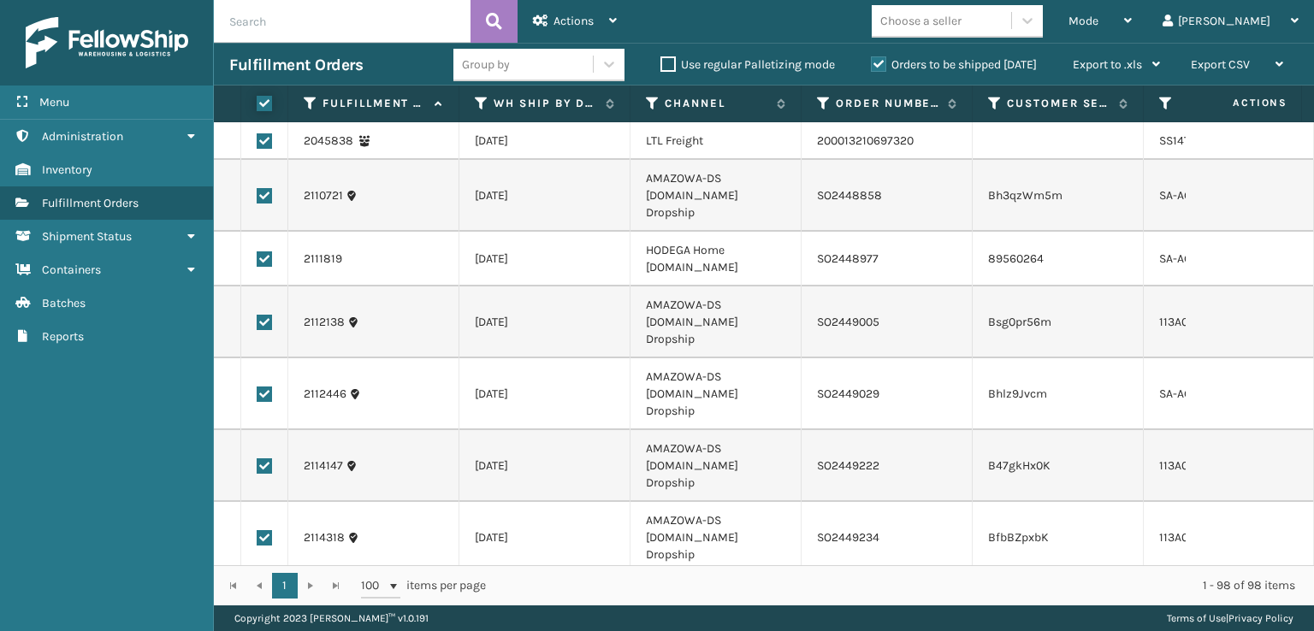
checkbox input "true"
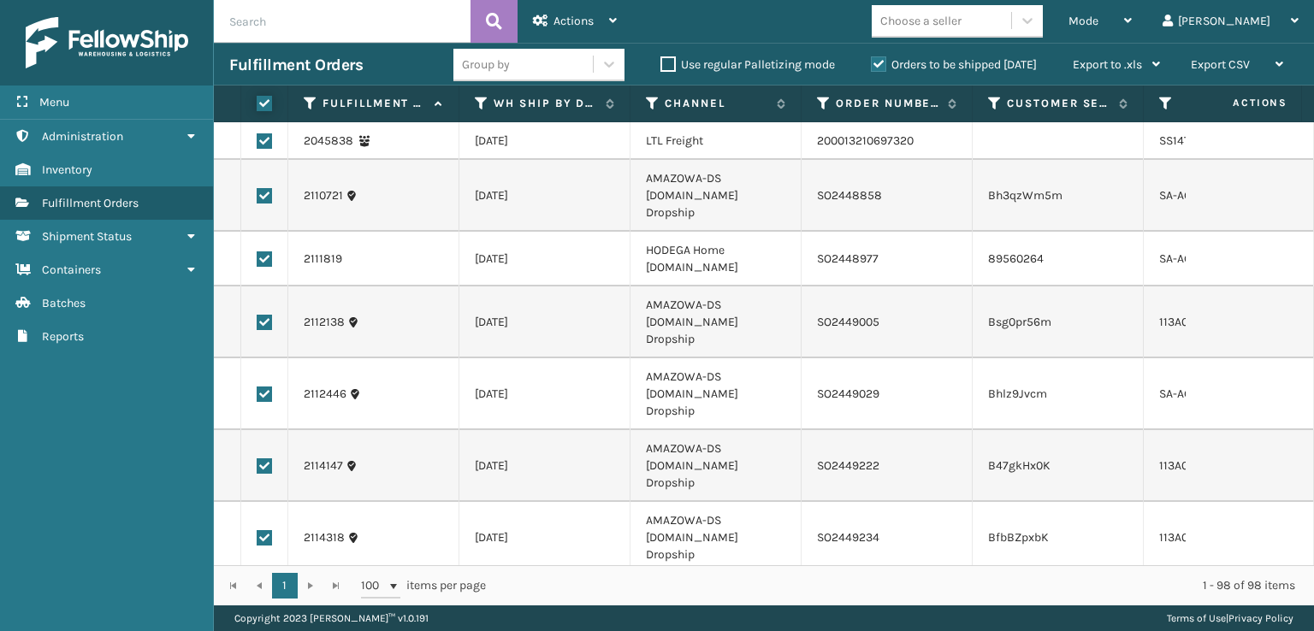
checkbox input "true"
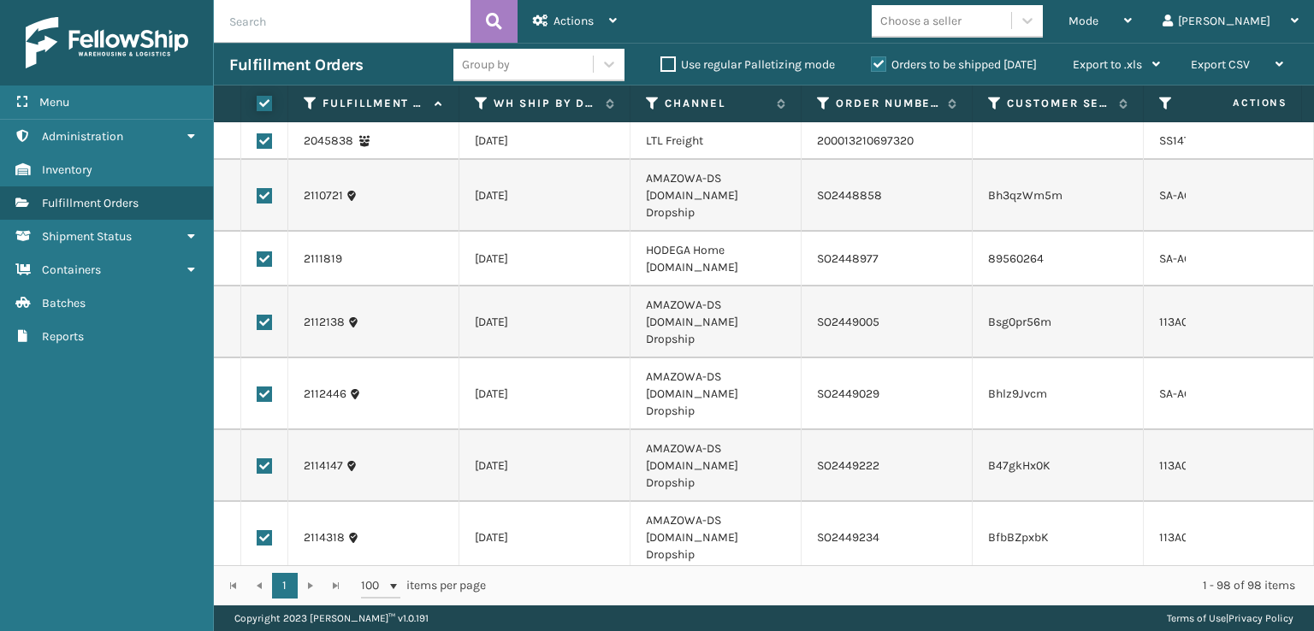
checkbox input "true"
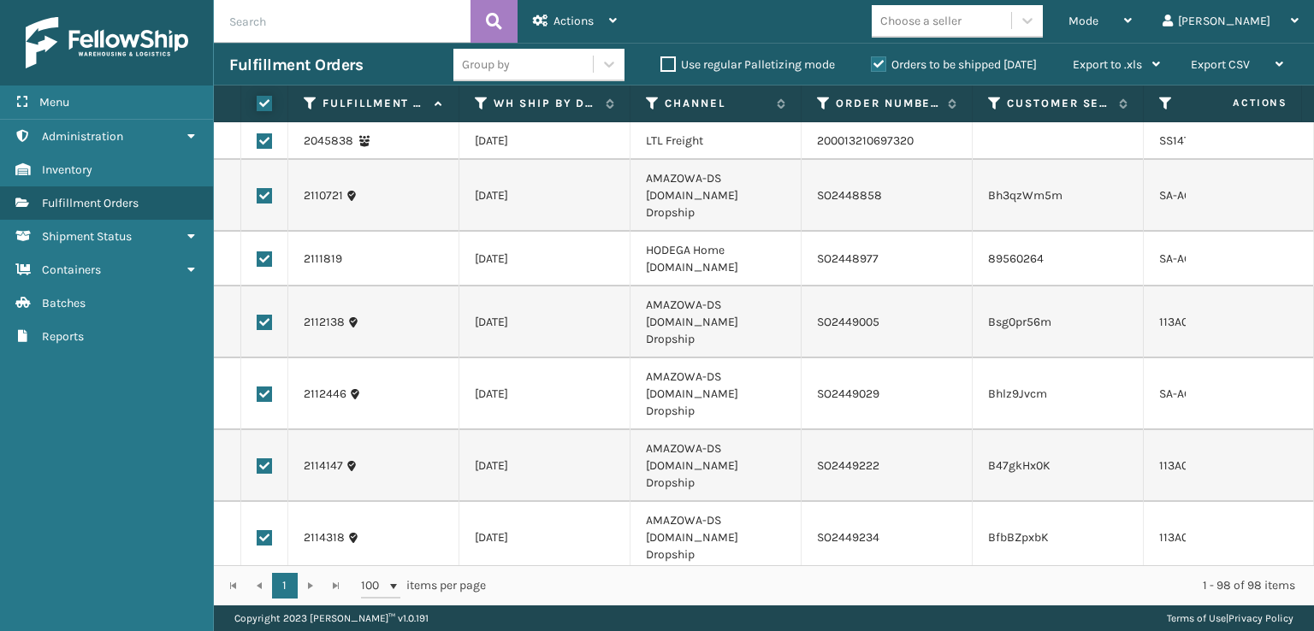
checkbox input "true"
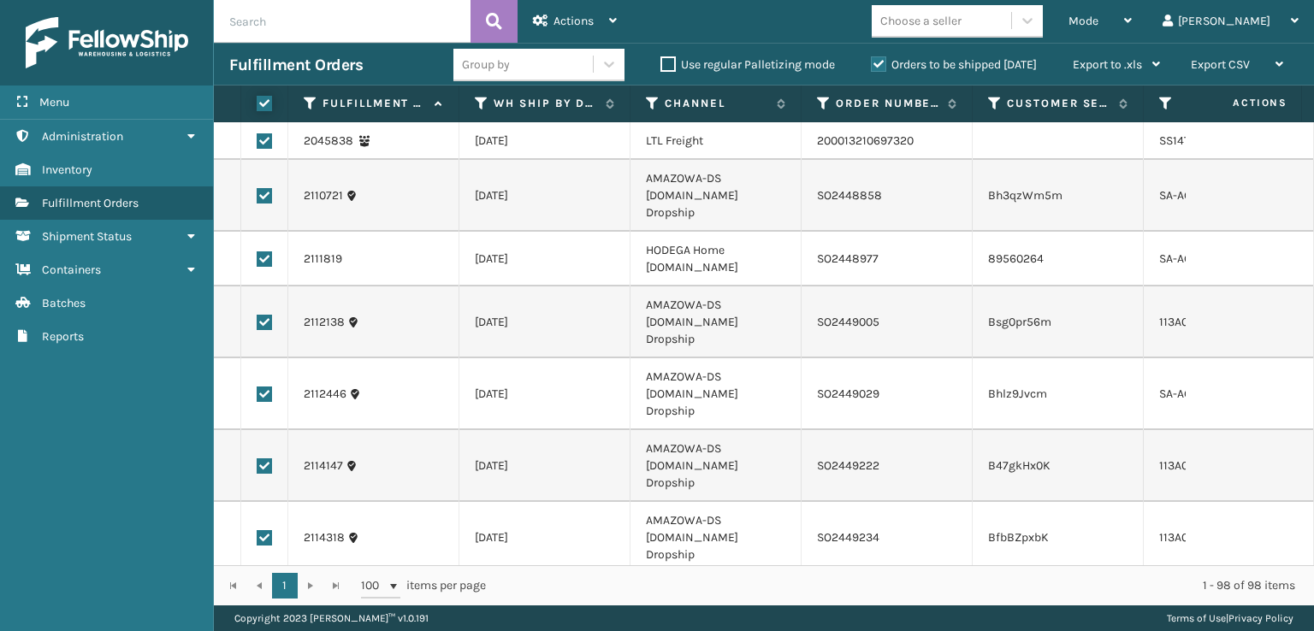
checkbox input "true"
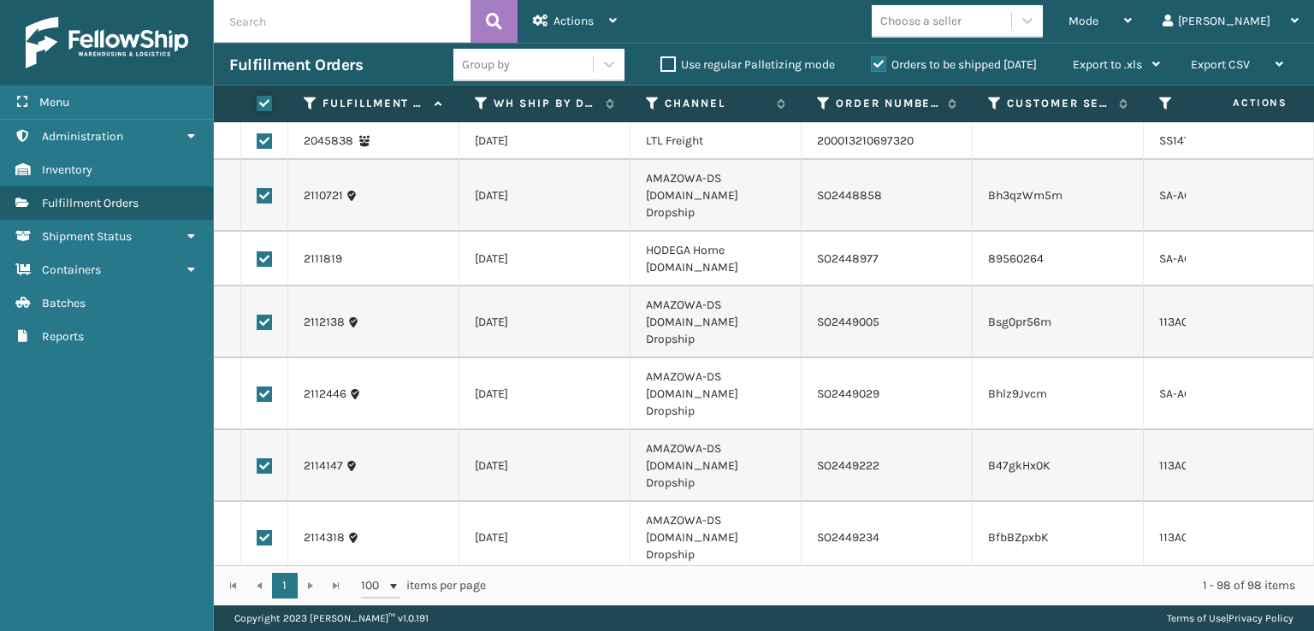
checkbox input "true"
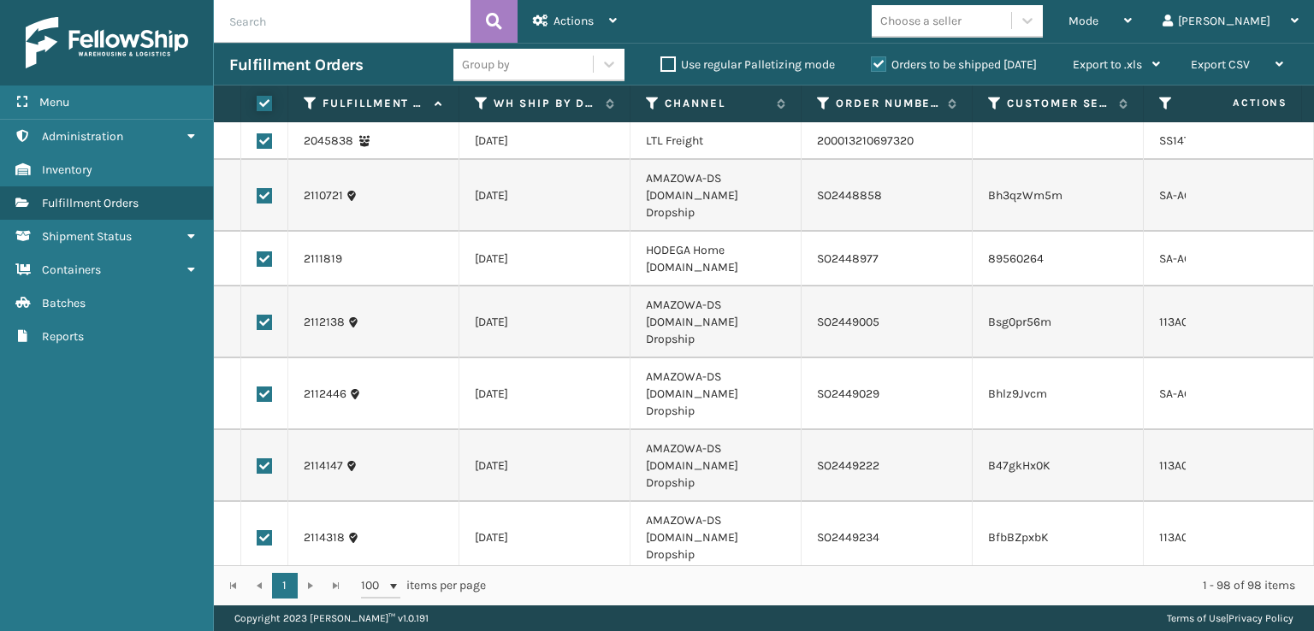
checkbox input "true"
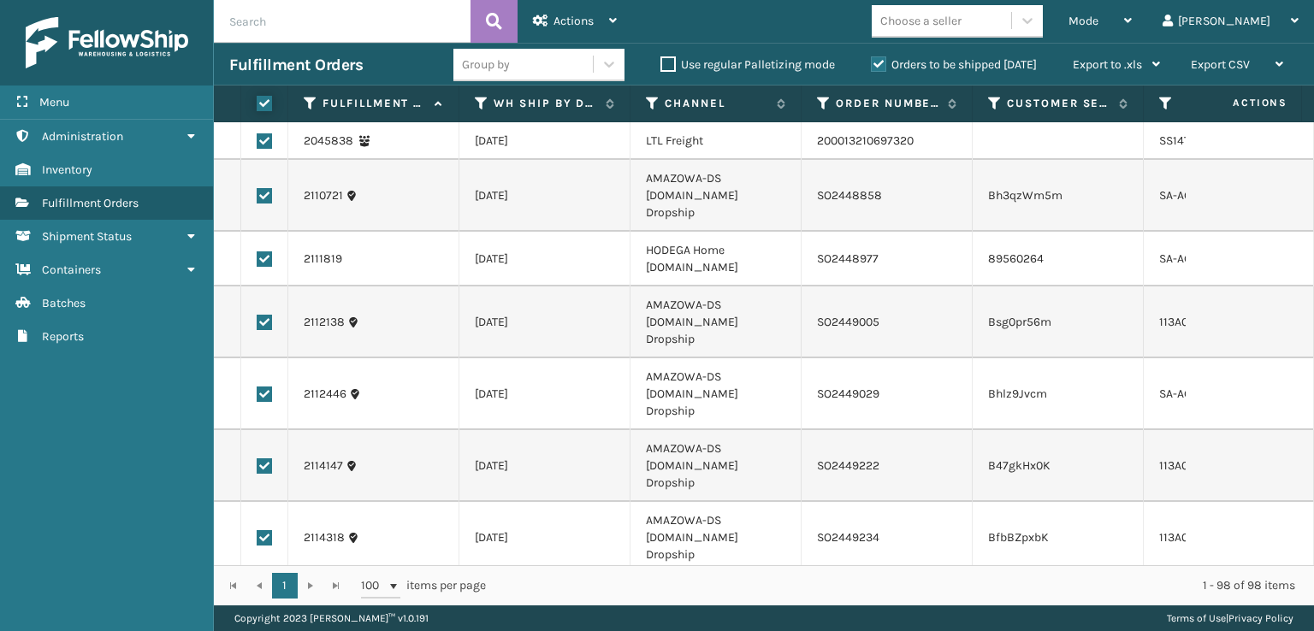
checkbox input "true"
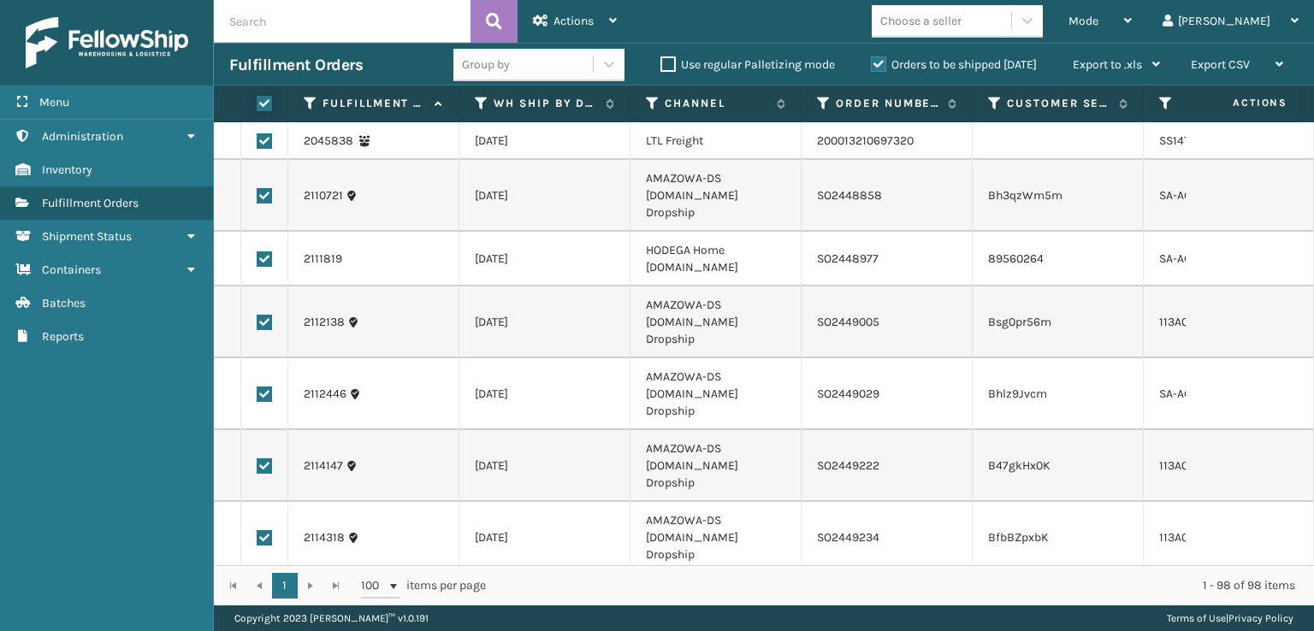
checkbox input "true"
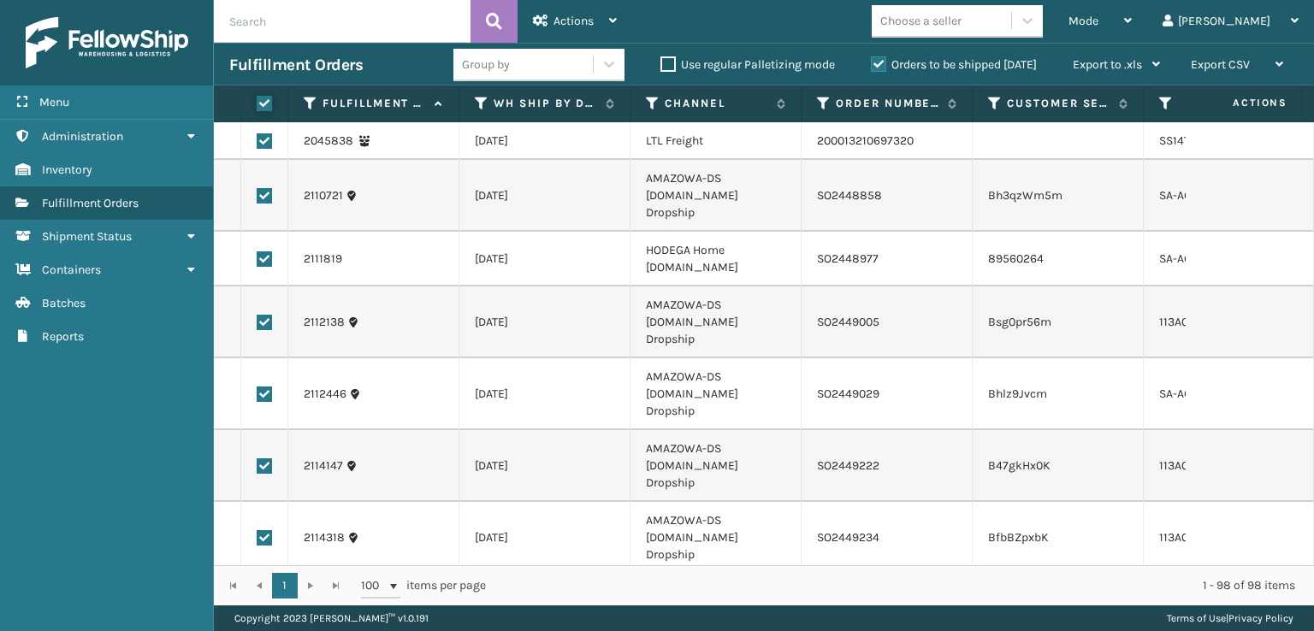
checkbox input "true"
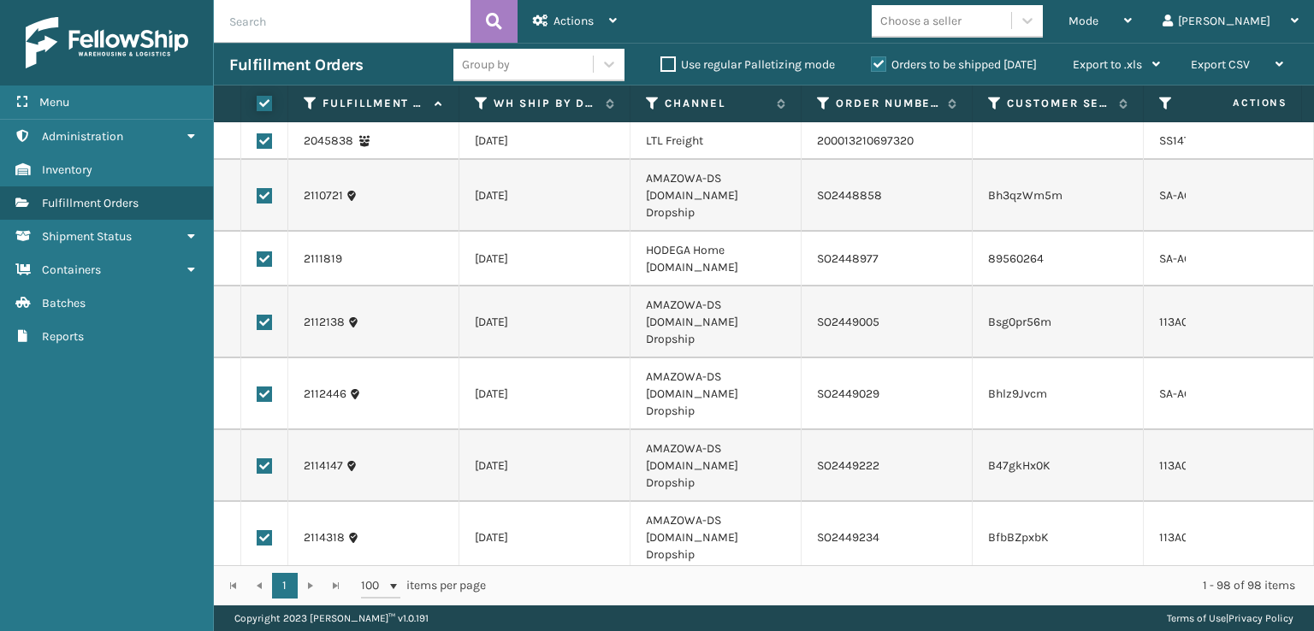
checkbox input "true"
click at [547, 23] on div "Actions" at bounding box center [575, 21] width 84 height 43
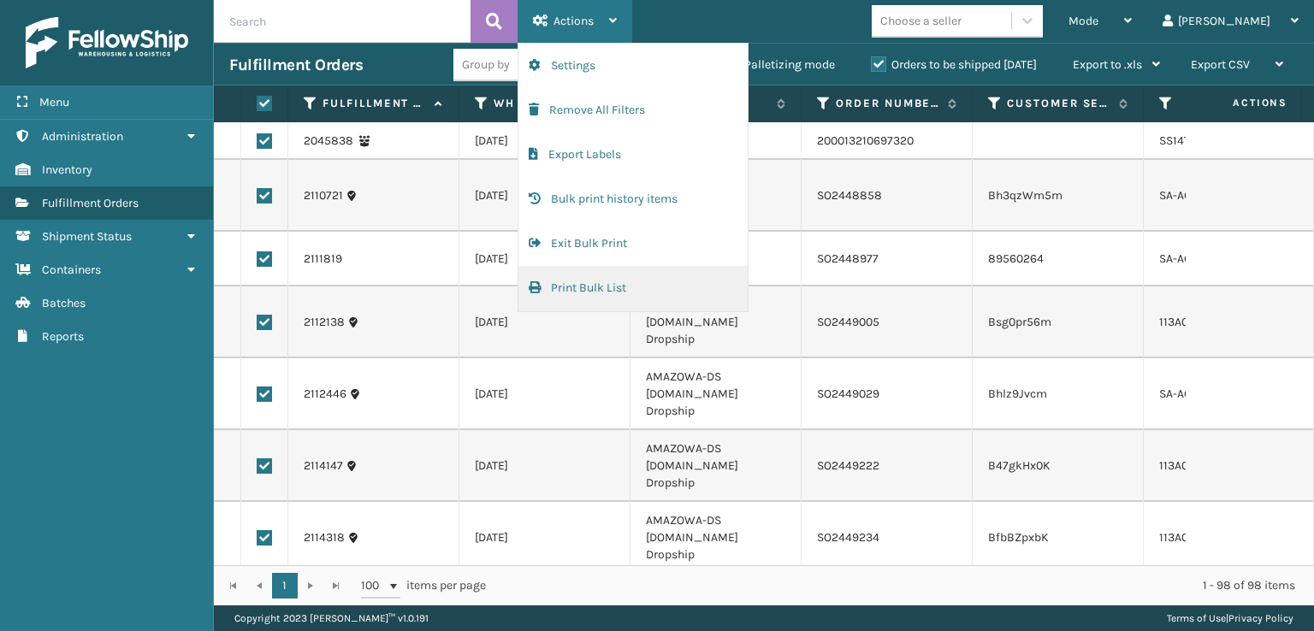
click at [562, 298] on button "Print Bulk List" at bounding box center [632, 288] width 229 height 44
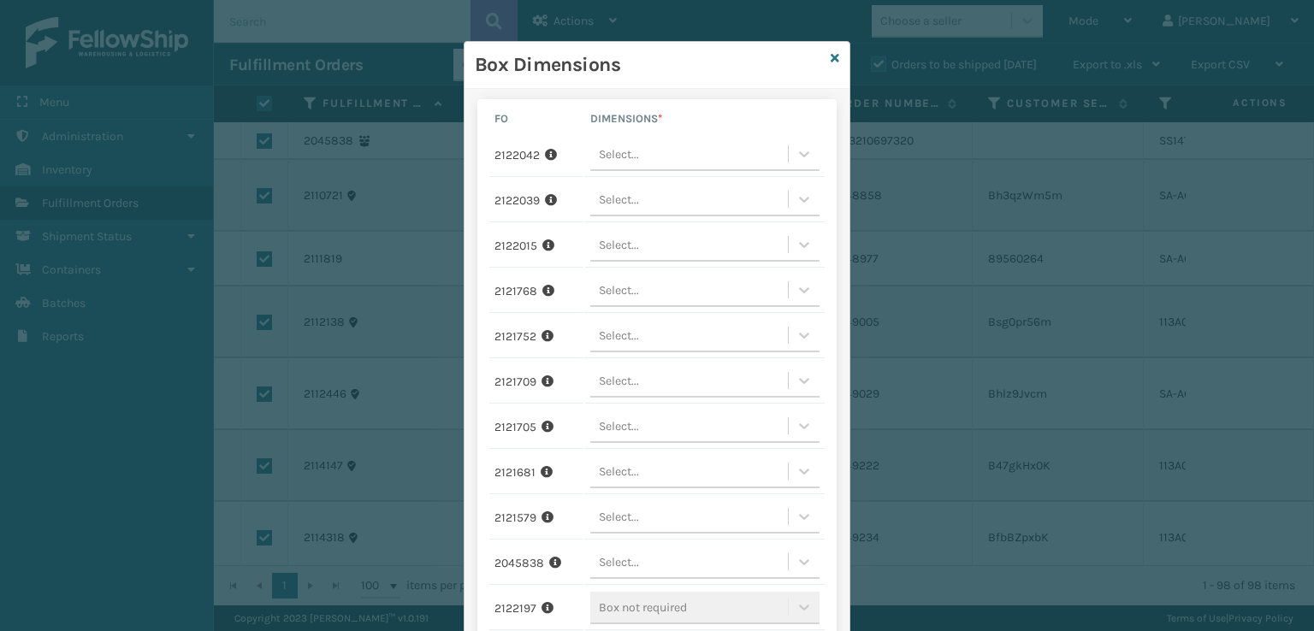
click at [818, 58] on div "Box Dimensions" at bounding box center [656, 65] width 385 height 47
click at [830, 58] on icon at bounding box center [834, 58] width 9 height 12
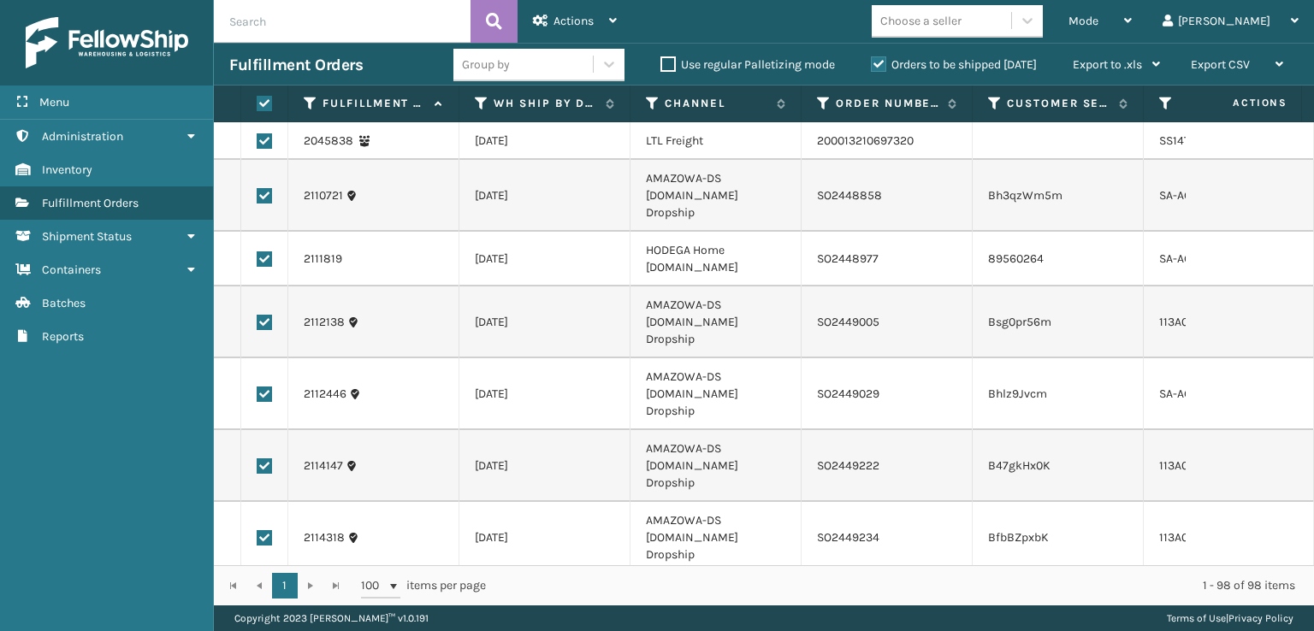
drag, startPoint x: 257, startPoint y: 97, endPoint x: 780, endPoint y: 466, distance: 639.5
click at [258, 97] on label at bounding box center [262, 103] width 10 height 15
click at [257, 98] on input "checkbox" at bounding box center [257, 103] width 1 height 11
checkbox input "false"
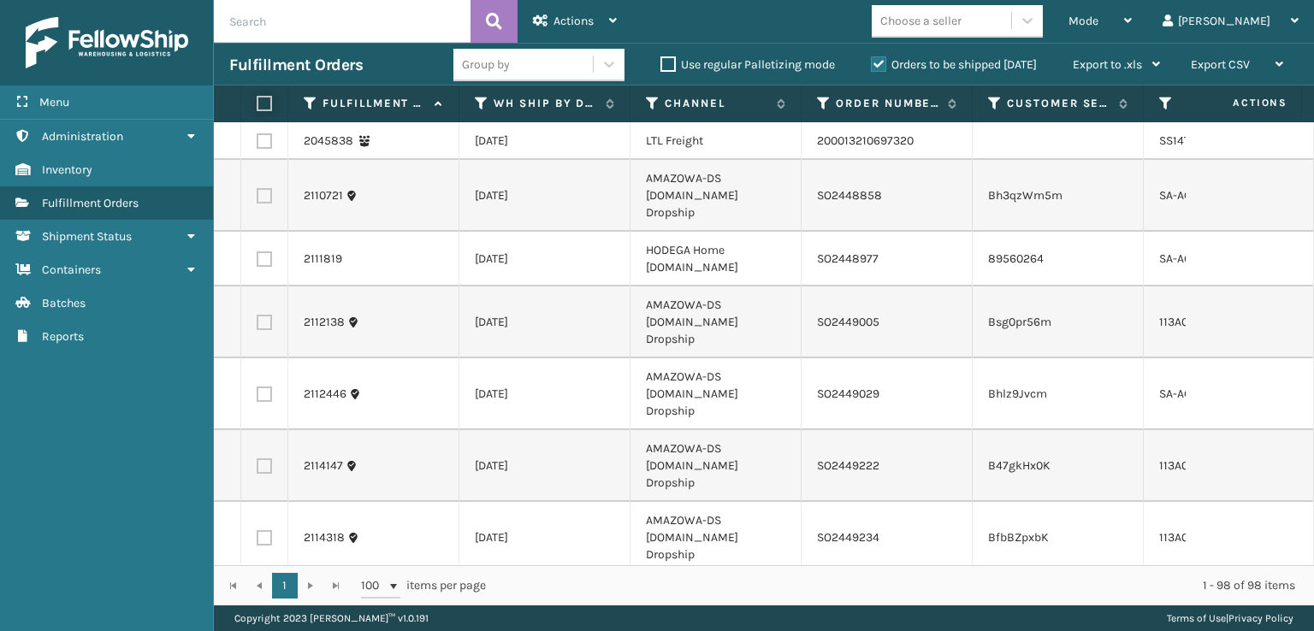
checkbox input "false"
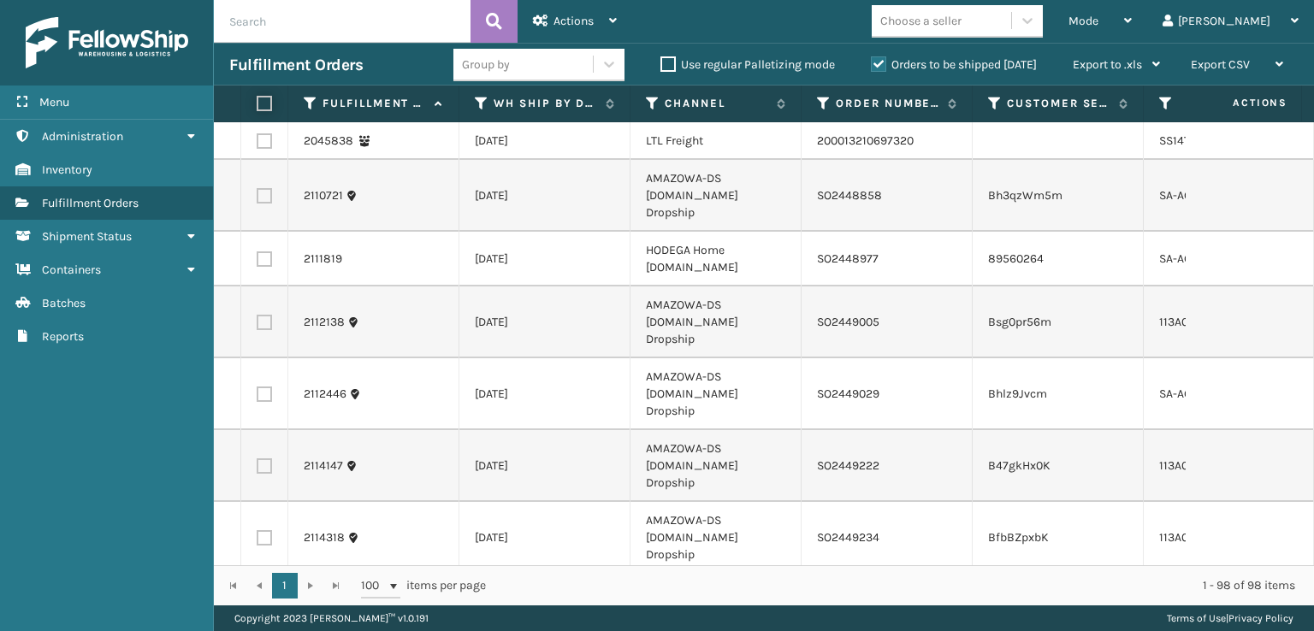
checkbox input "false"
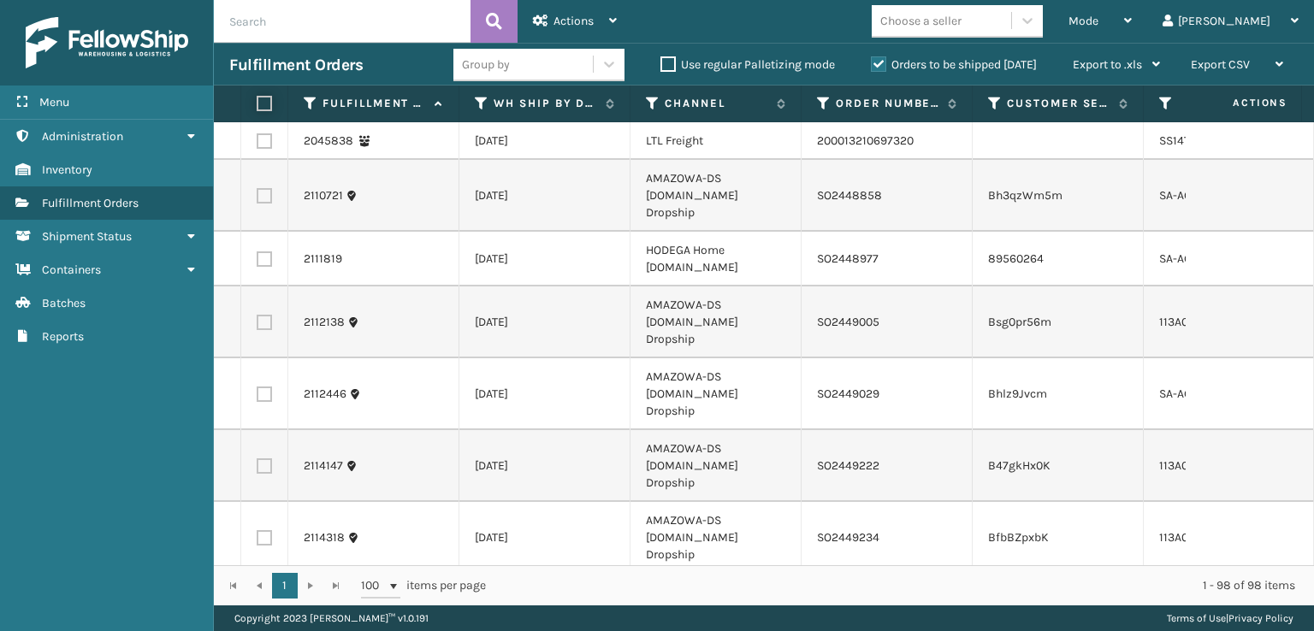
checkbox input "false"
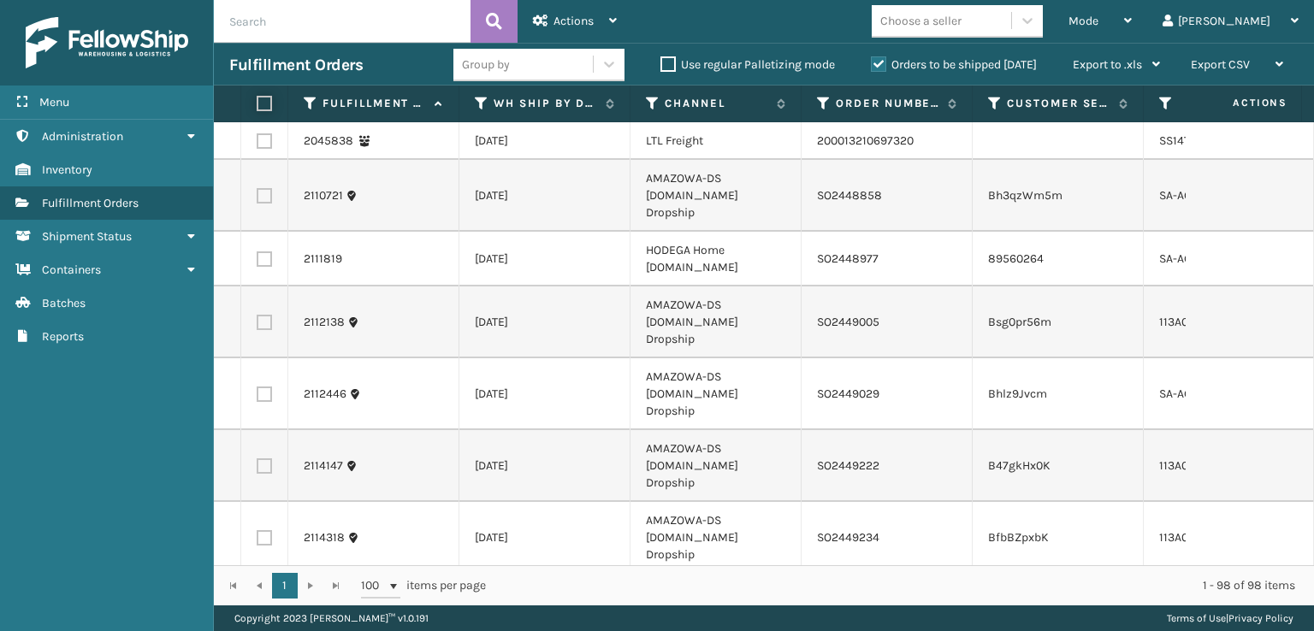
checkbox input "false"
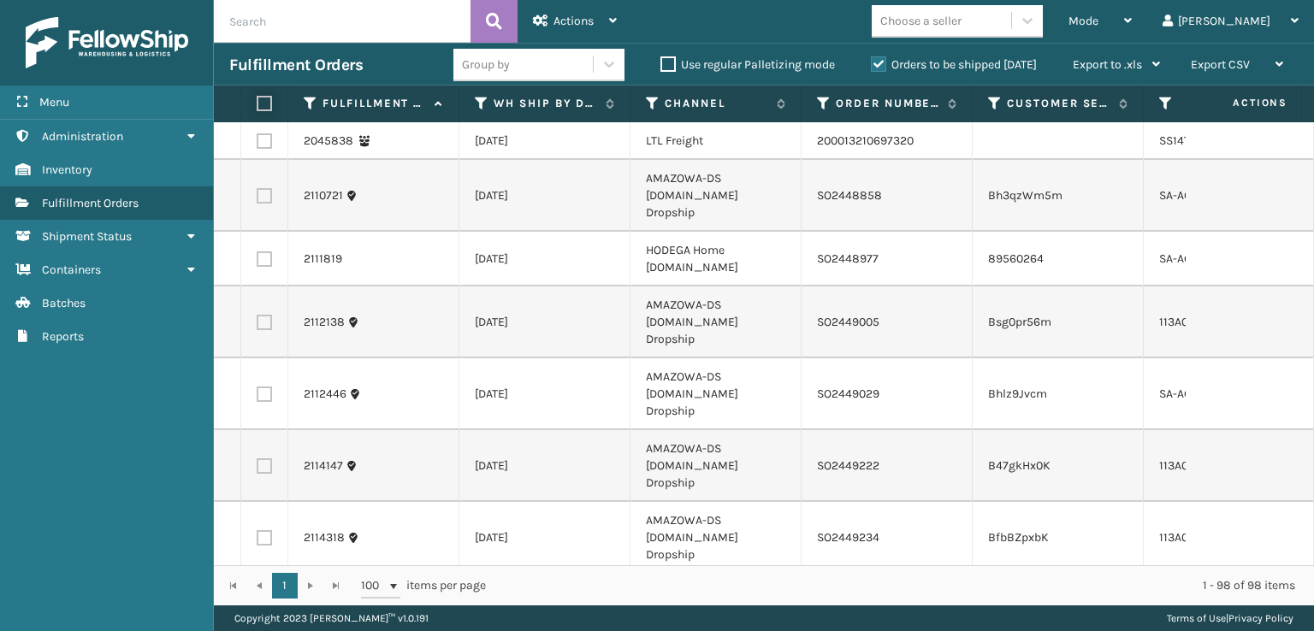
checkbox input "false"
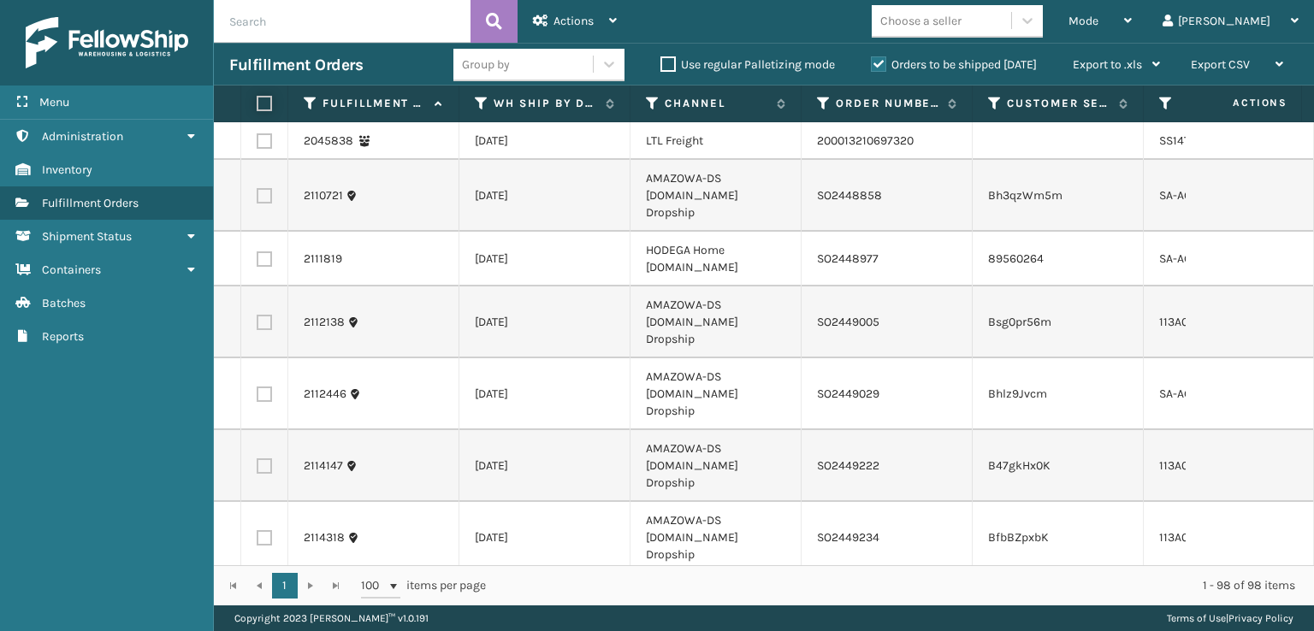
checkbox input "false"
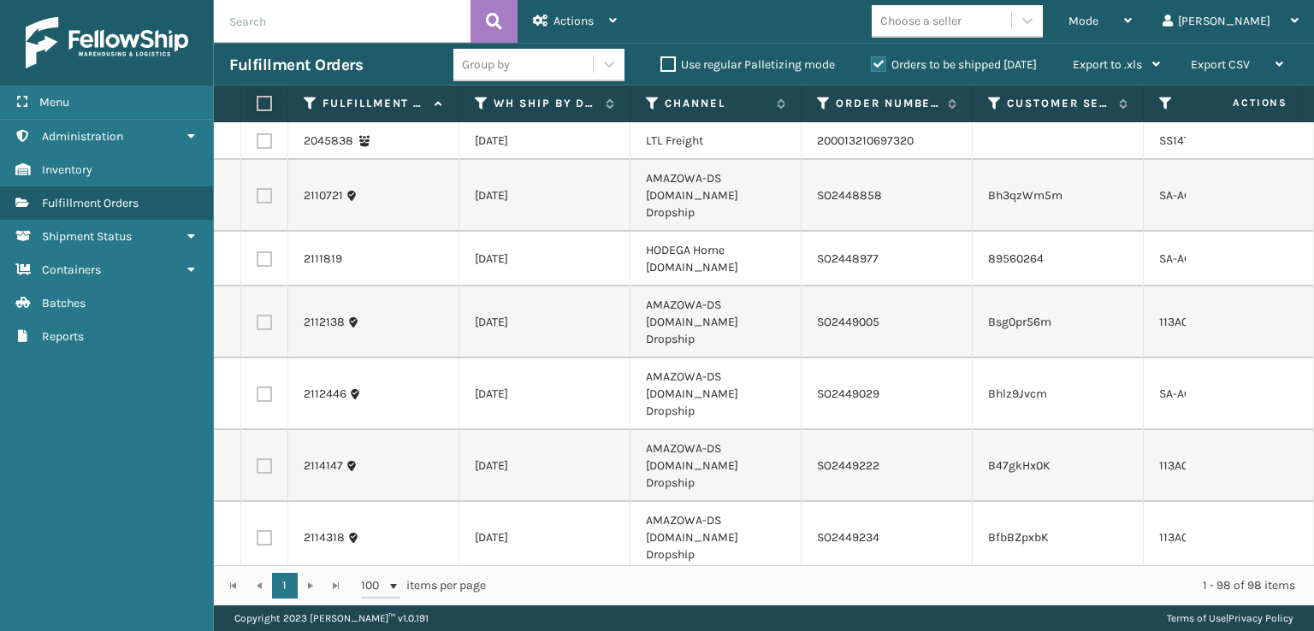
checkbox input "false"
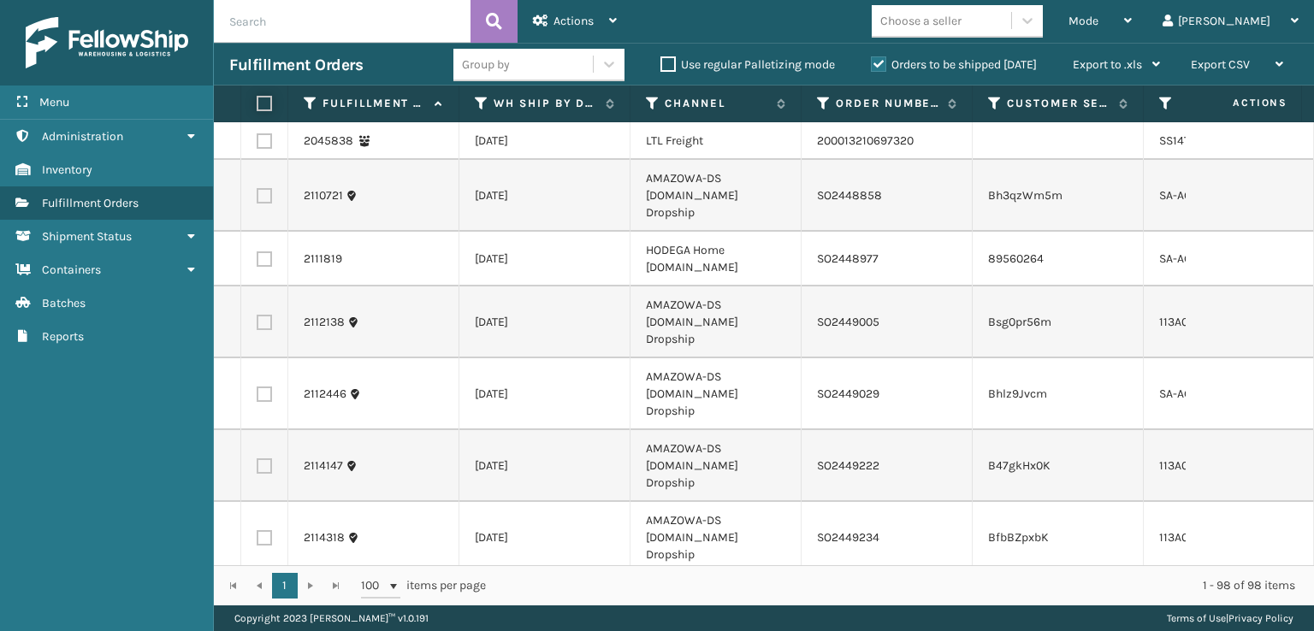
checkbox input "false"
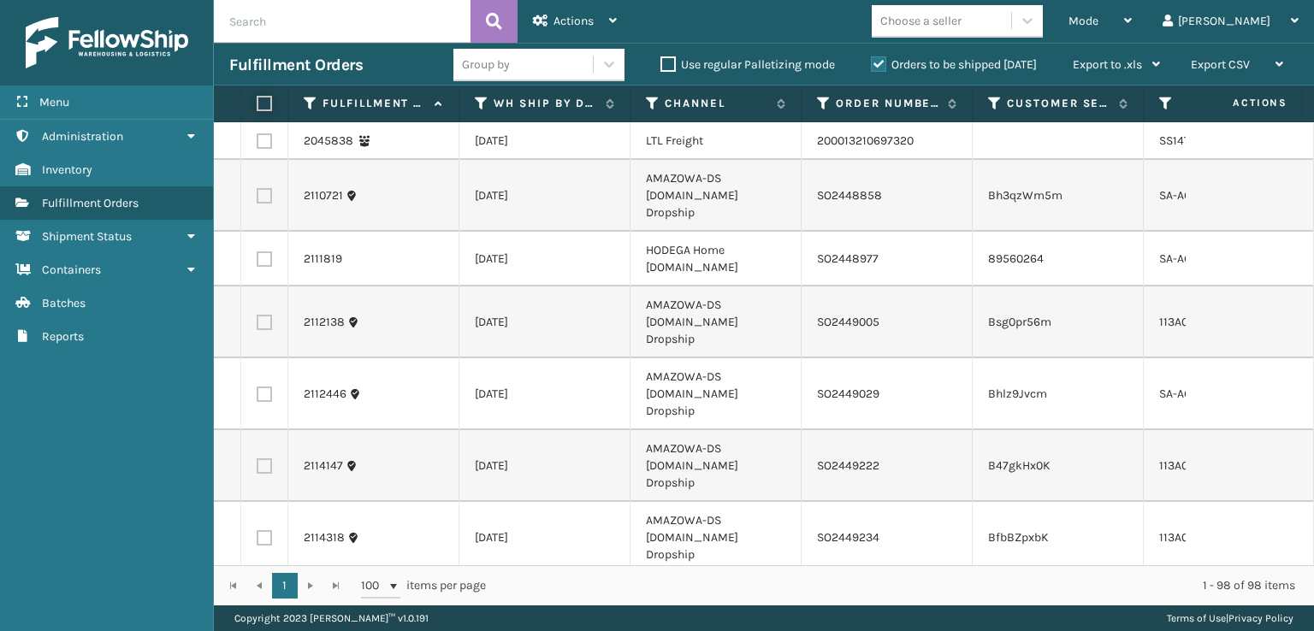
checkbox input "false"
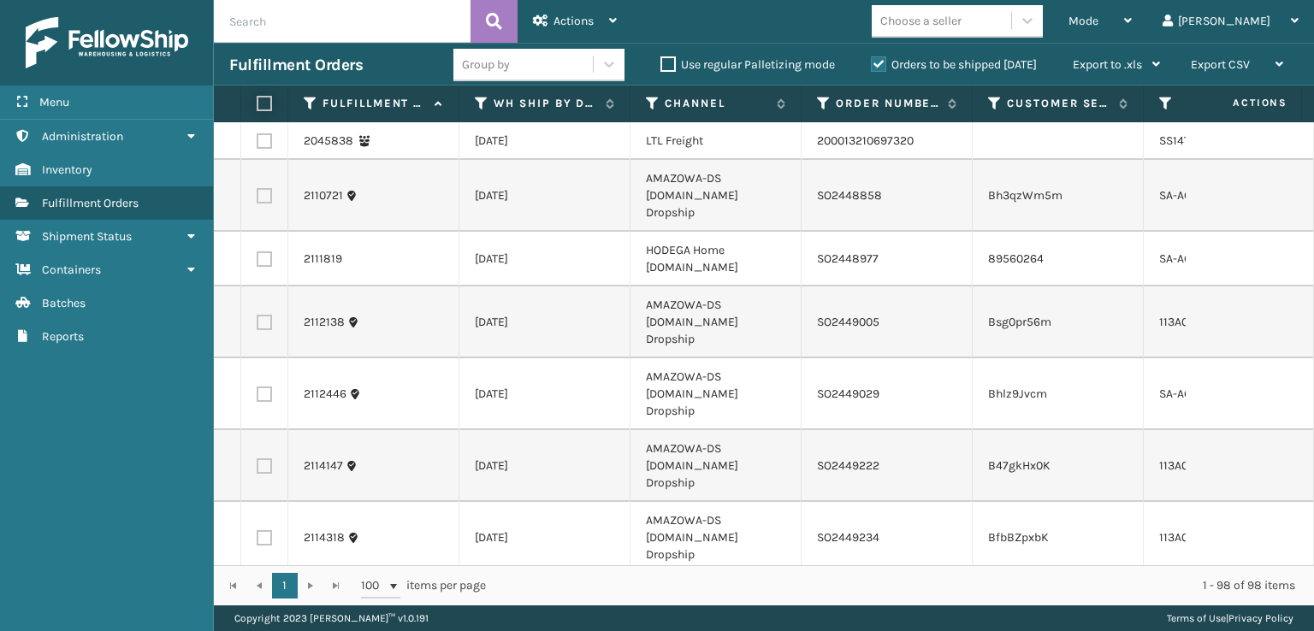
checkbox input "false"
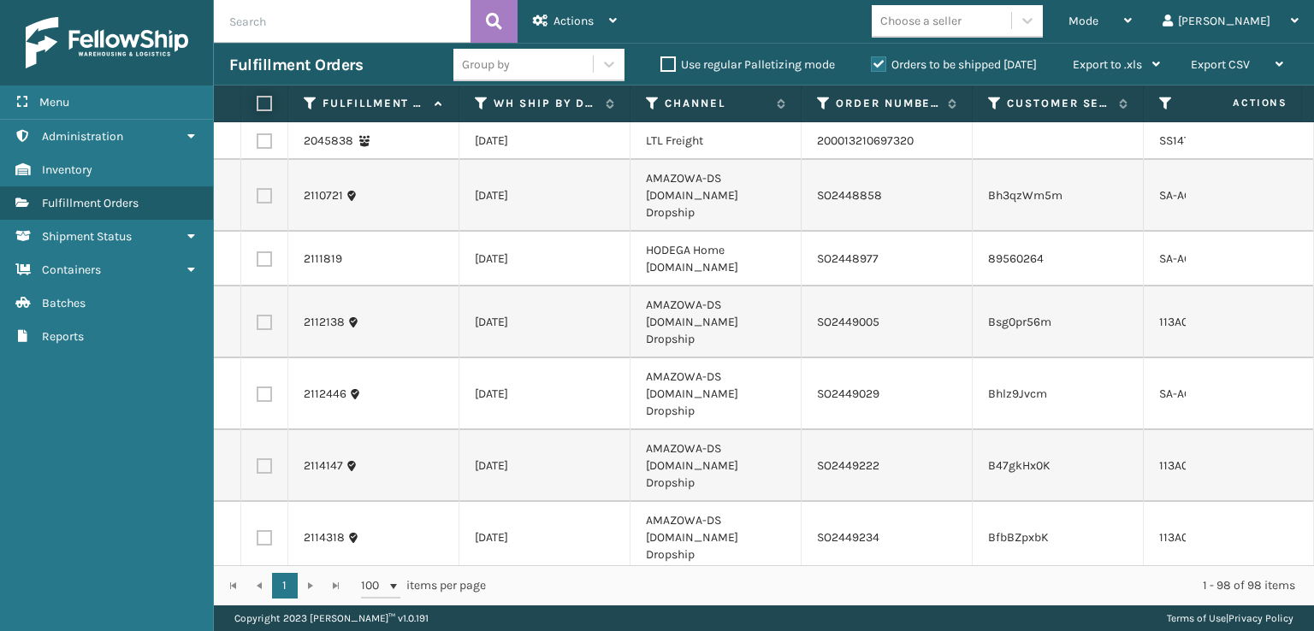
checkbox input "false"
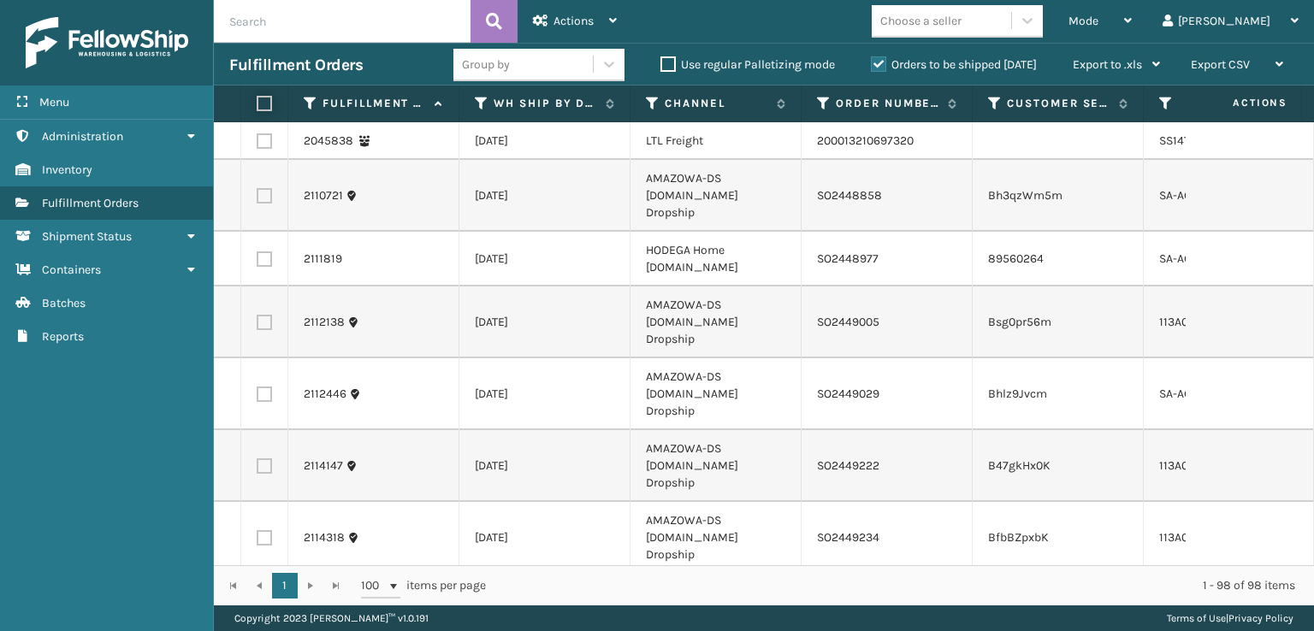
checkbox input "false"
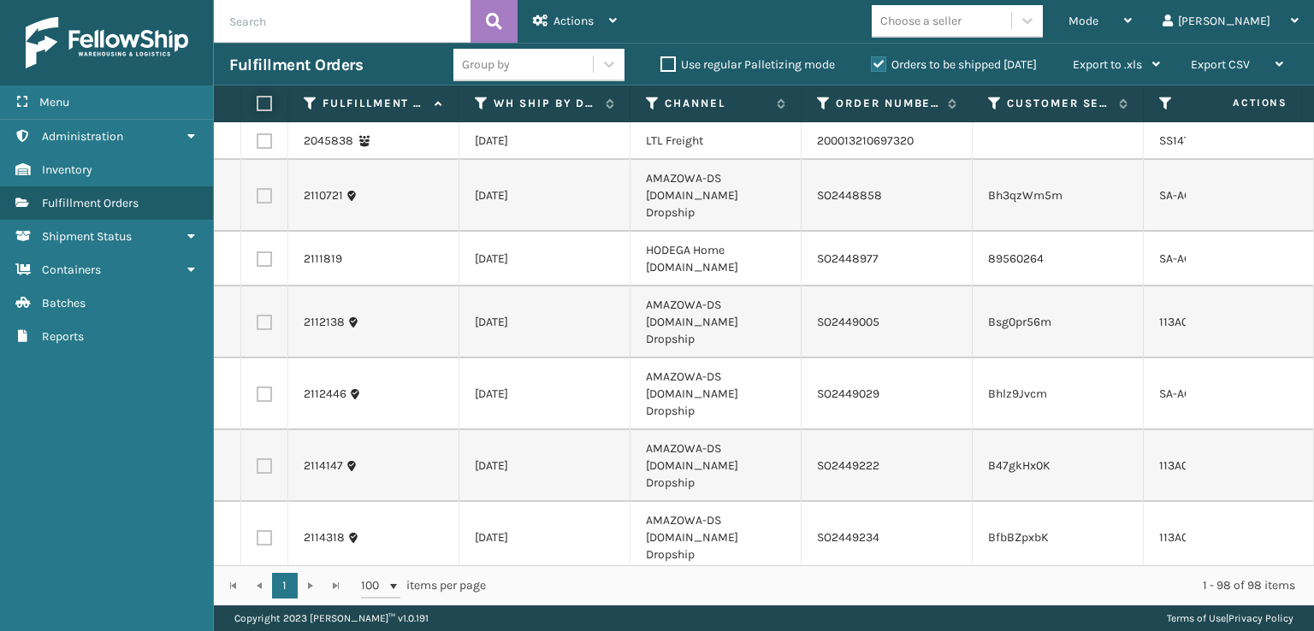
checkbox input "false"
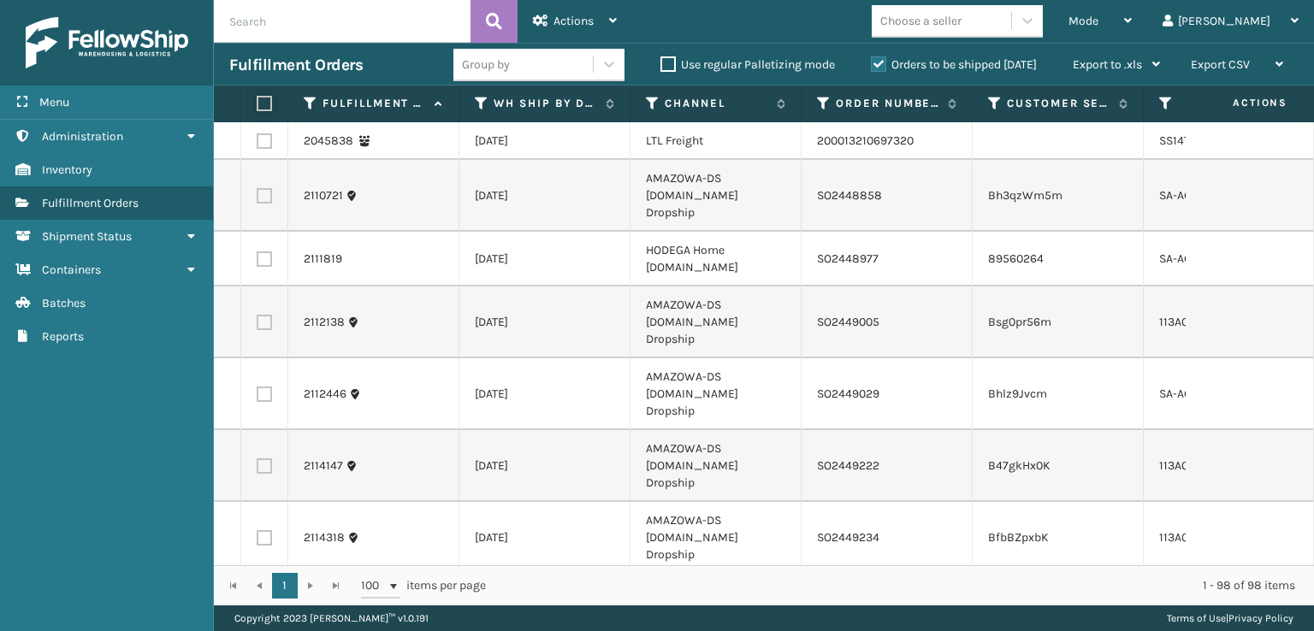
checkbox input "false"
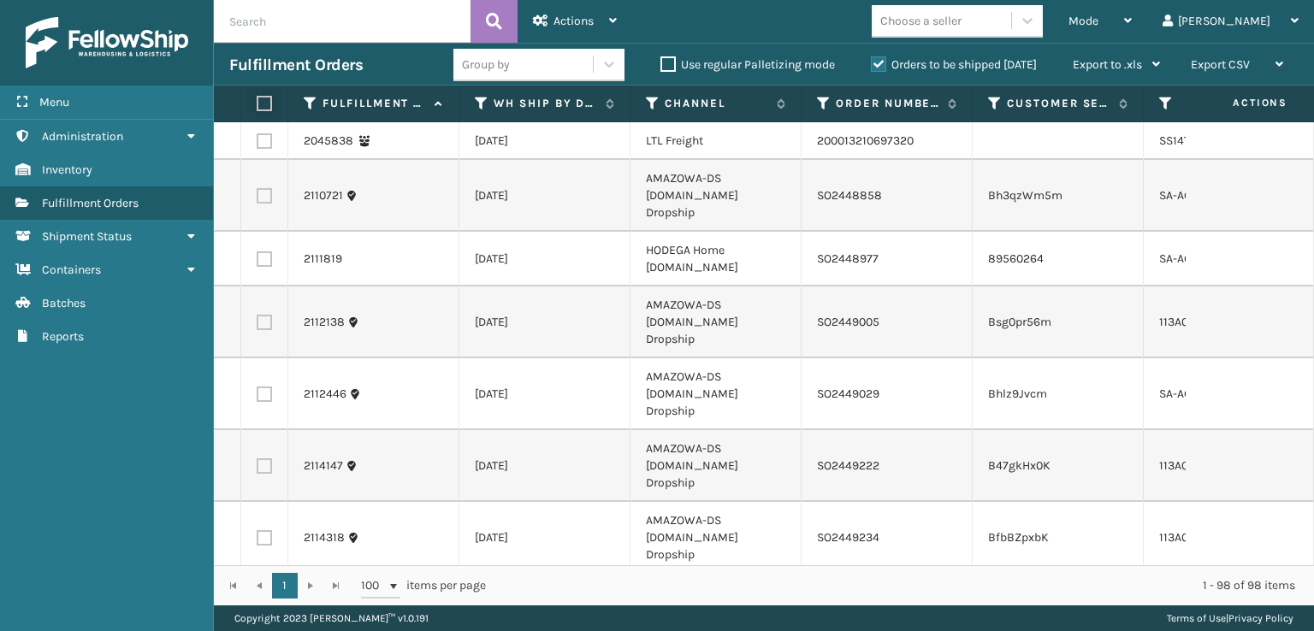
checkbox input "false"
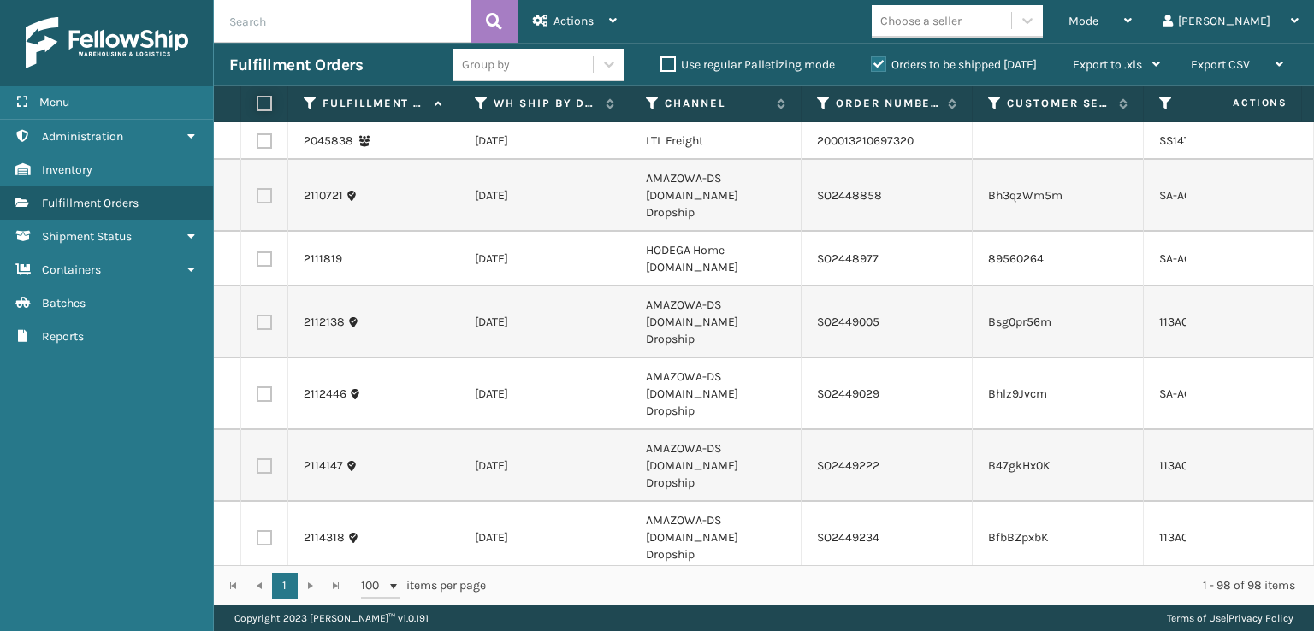
checkbox input "false"
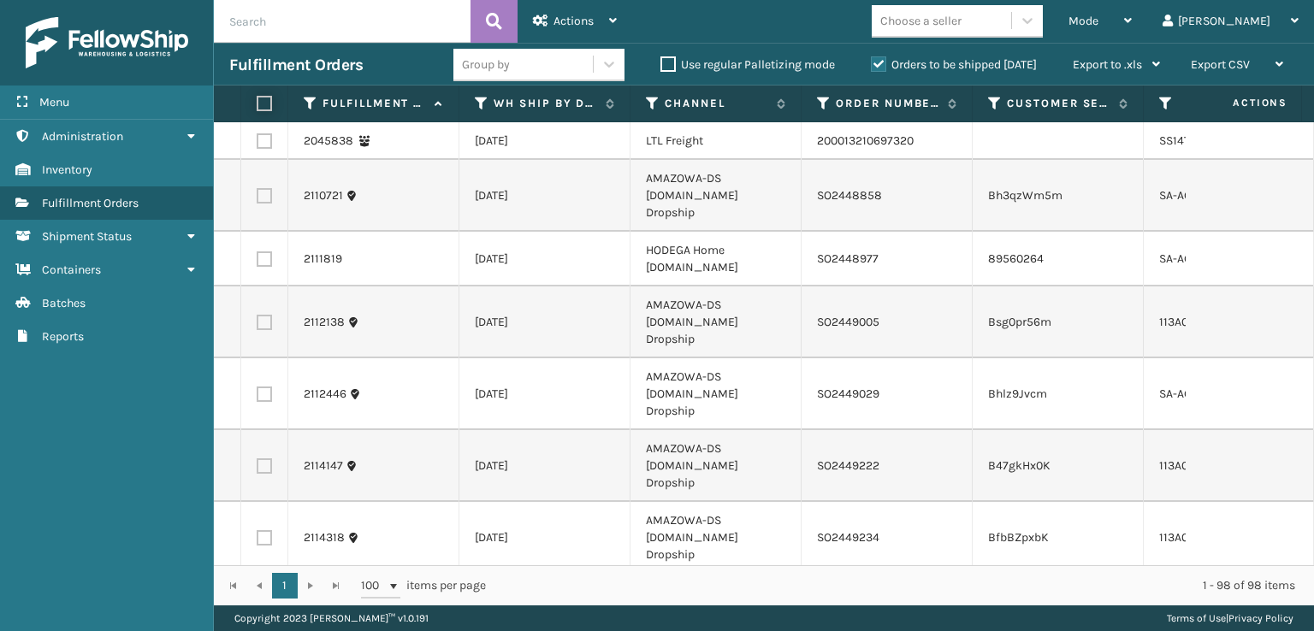
checkbox input "false"
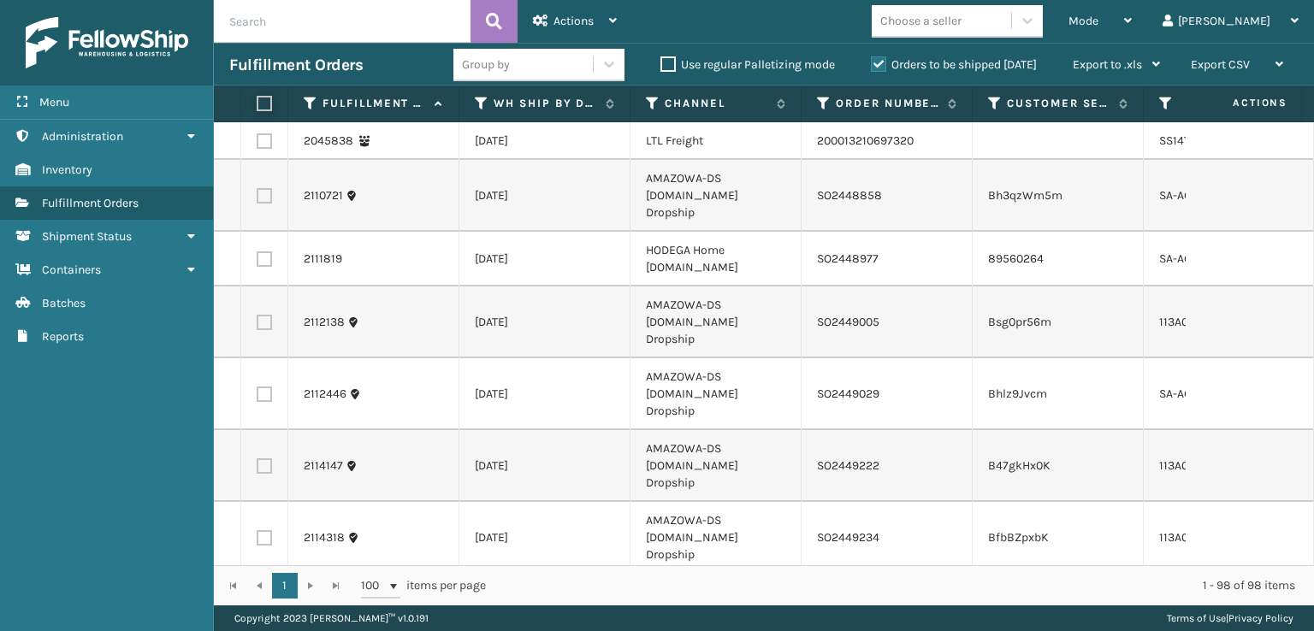
checkbox input "false"
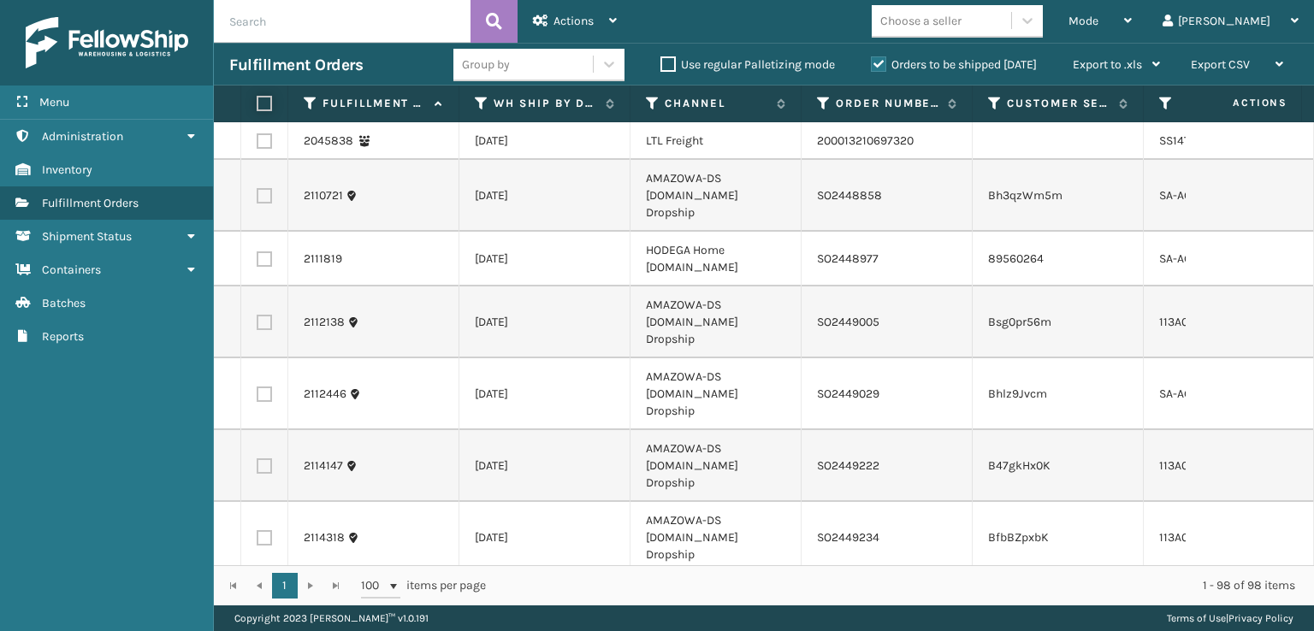
checkbox input "false"
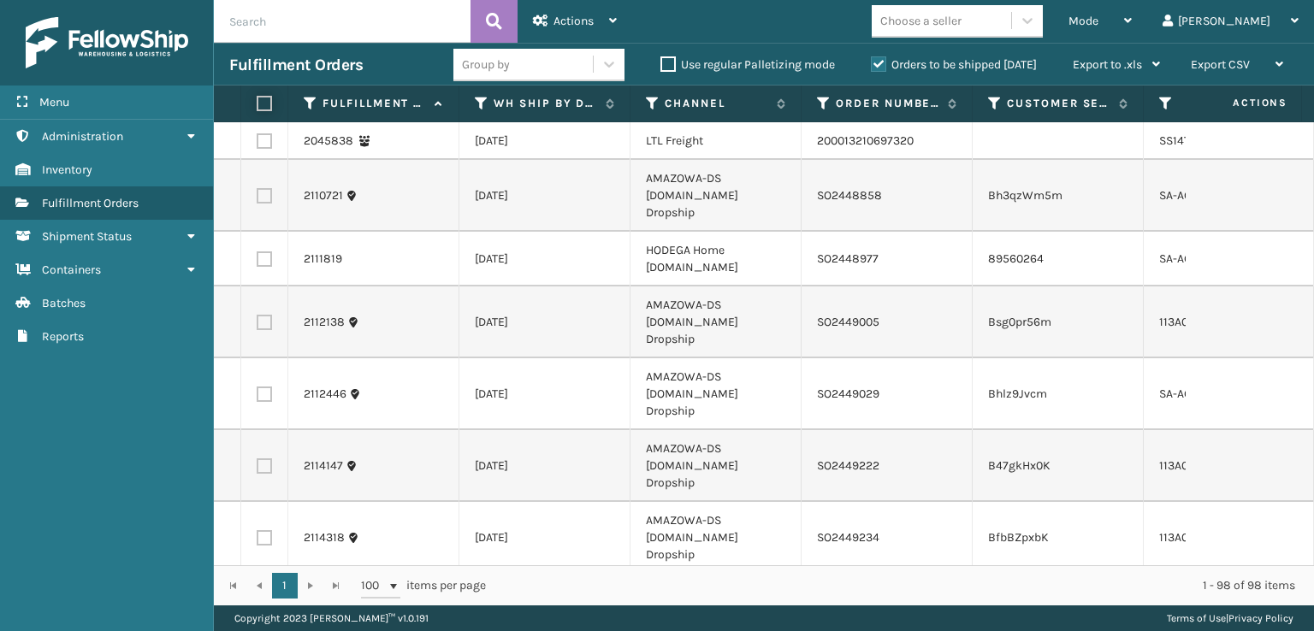
checkbox input "false"
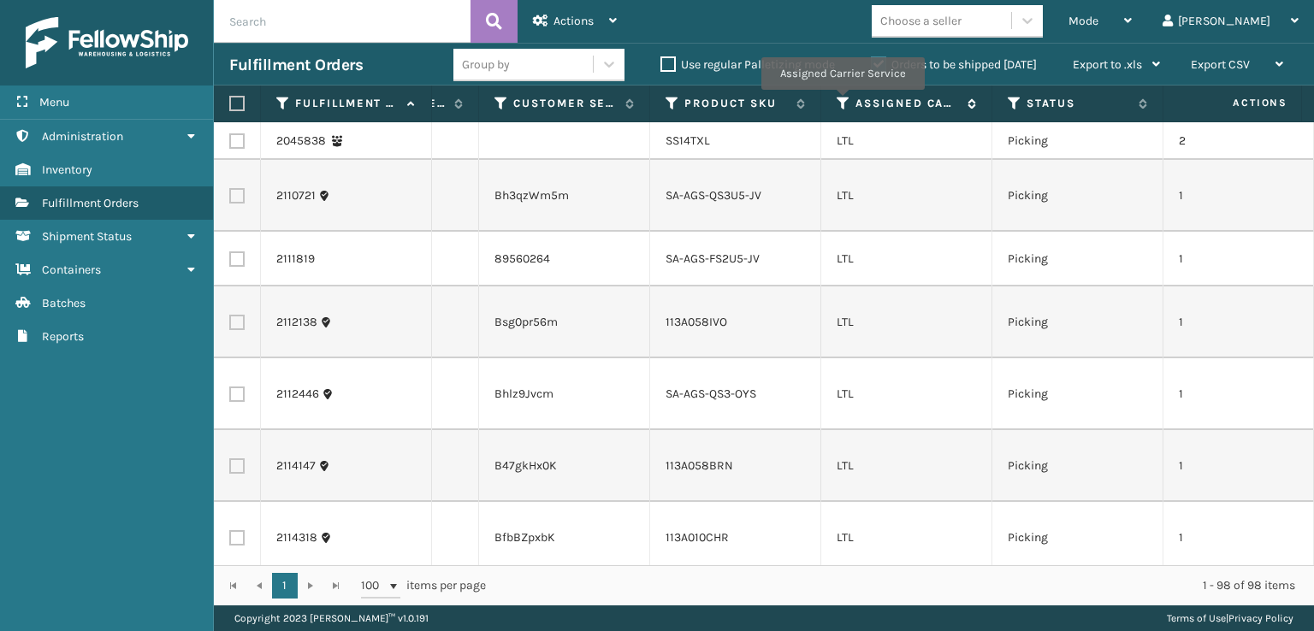
click at [842, 101] on icon at bounding box center [843, 103] width 14 height 15
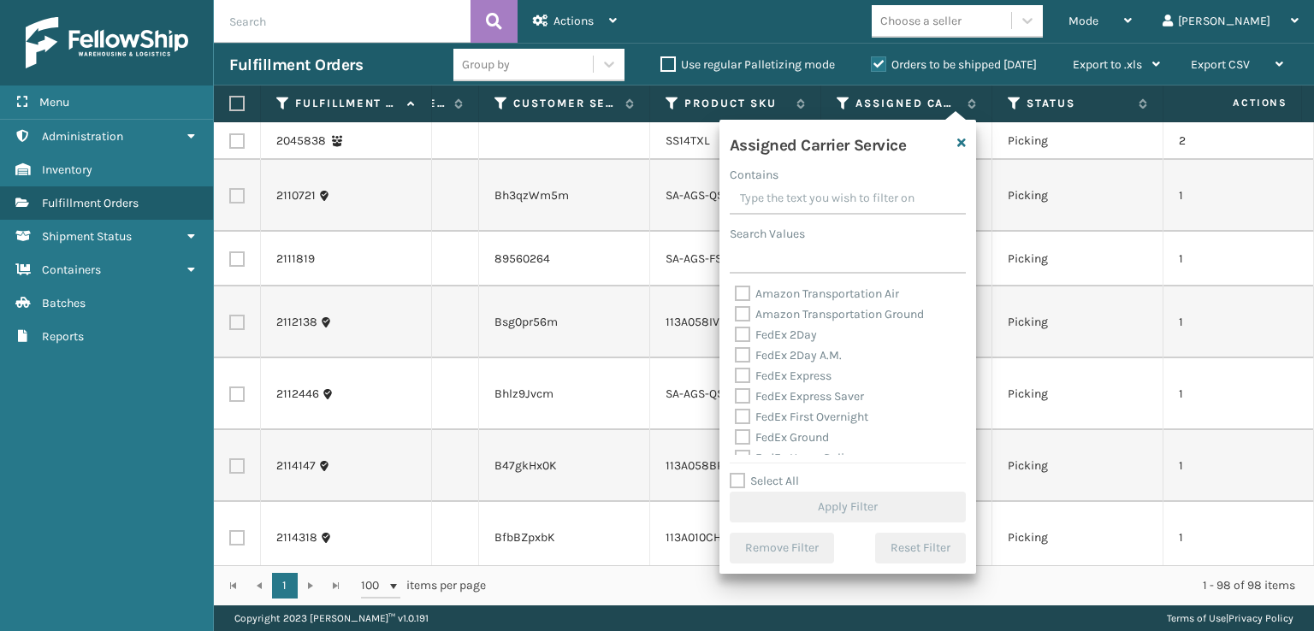
click at [747, 293] on label "Amazon Transportation Air" at bounding box center [817, 293] width 164 height 15
click at [735, 293] on input "Amazon Transportation Air" at bounding box center [735, 289] width 1 height 11
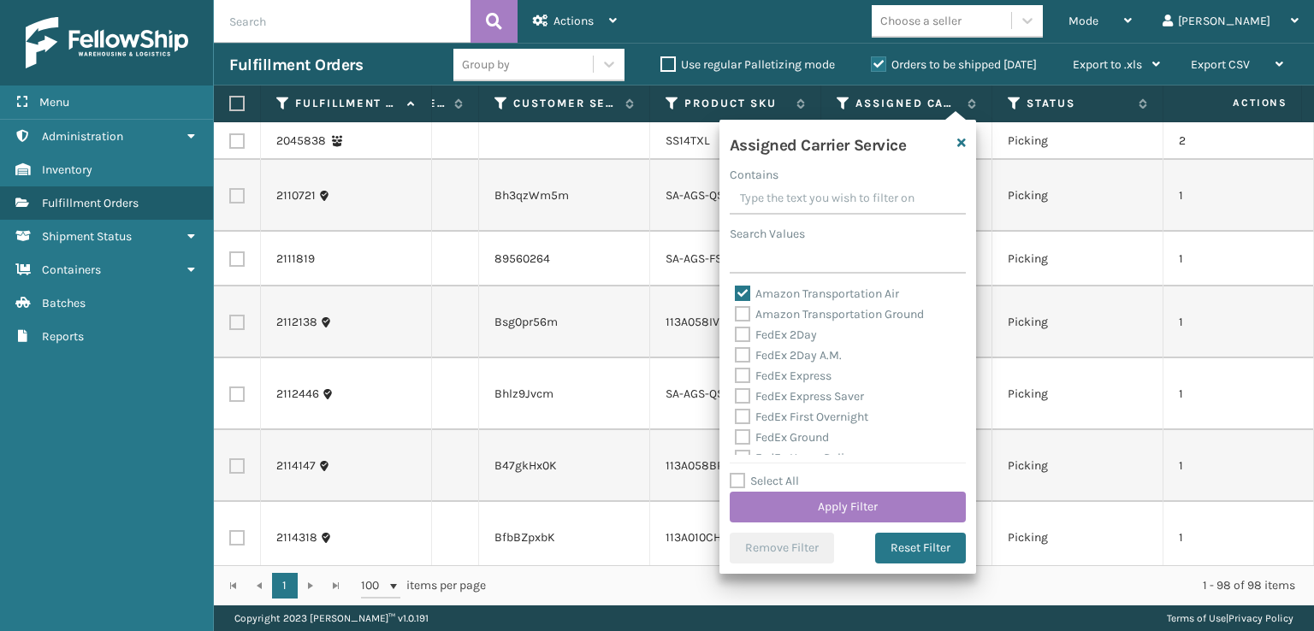
click at [739, 316] on label "Amazon Transportation Ground" at bounding box center [829, 314] width 189 height 15
click at [735, 316] on input "Amazon Transportation Ground" at bounding box center [735, 309] width 1 height 11
click at [763, 511] on button "Apply Filter" at bounding box center [847, 507] width 236 height 31
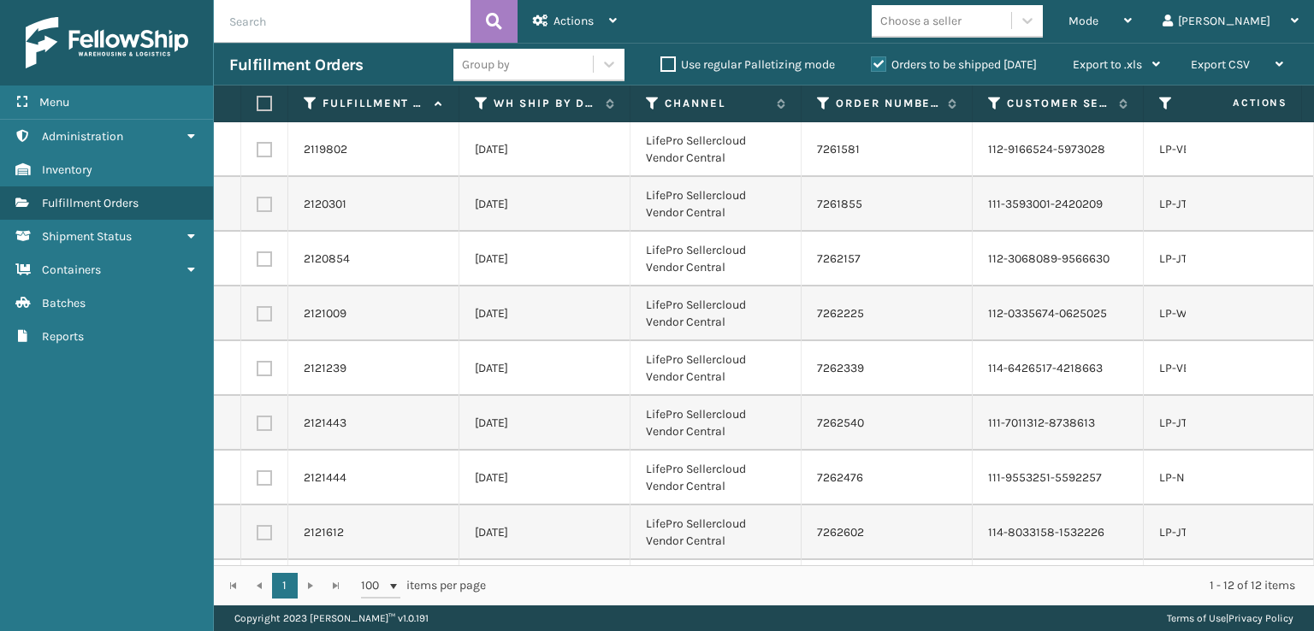
click at [267, 103] on label at bounding box center [262, 103] width 10 height 15
click at [257, 103] on input "checkbox" at bounding box center [257, 103] width 1 height 11
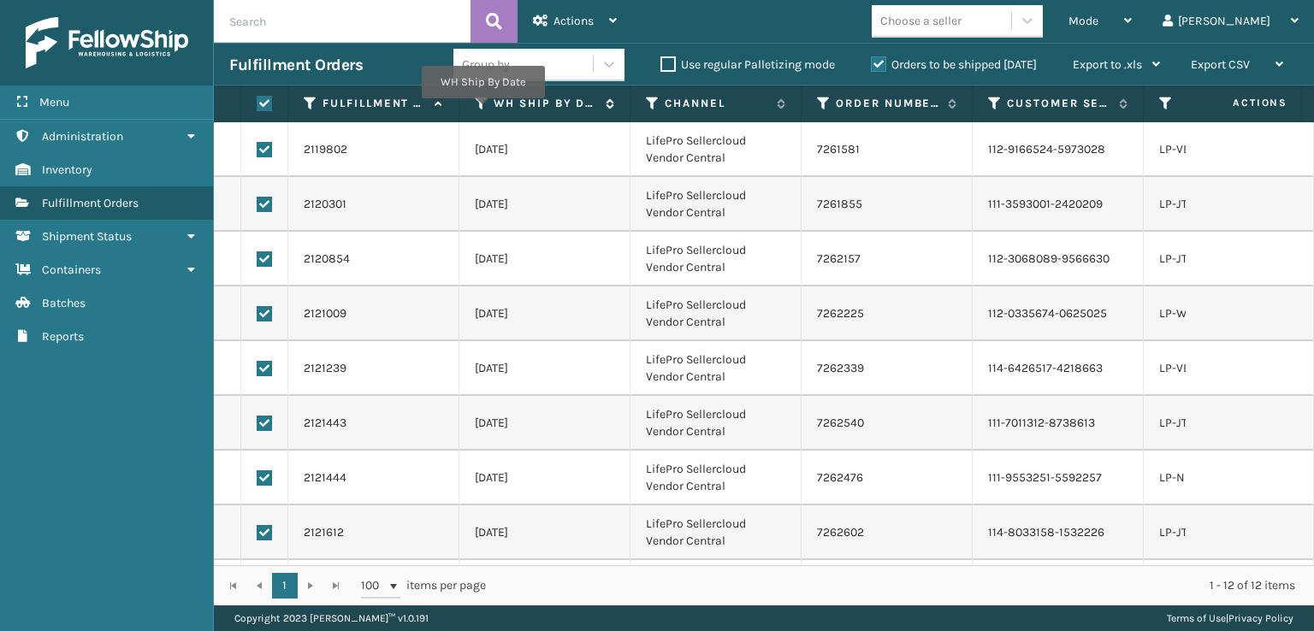
click at [482, 110] on icon at bounding box center [482, 103] width 14 height 15
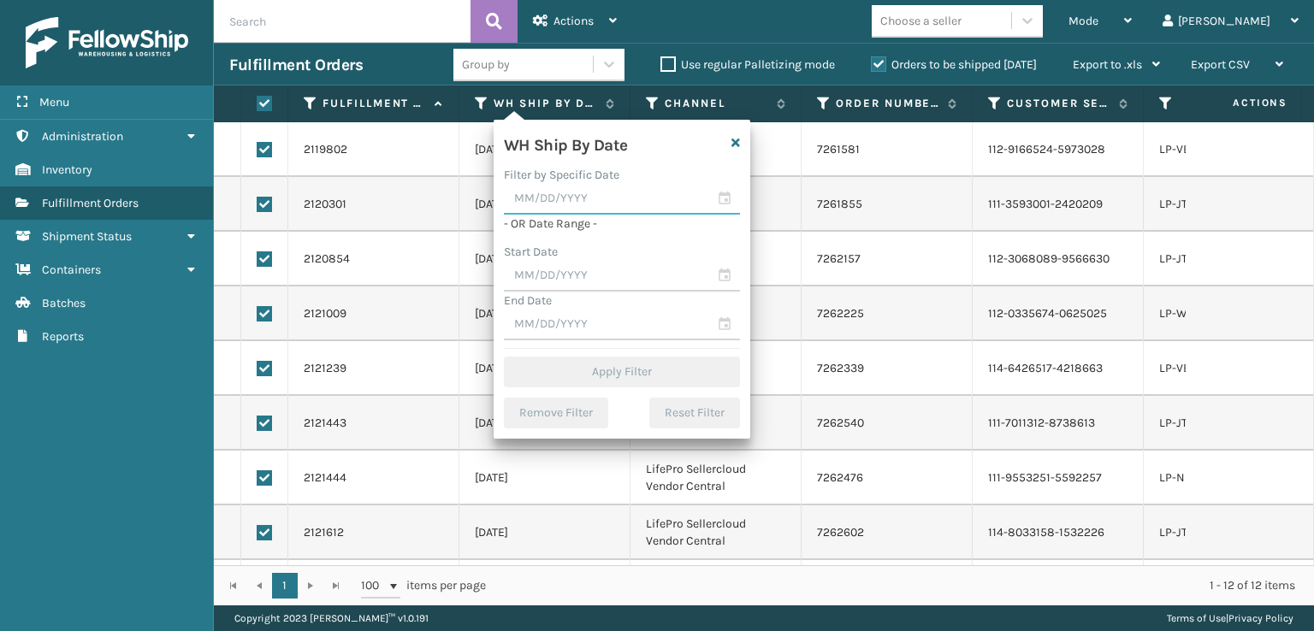
click at [533, 207] on input "text" at bounding box center [622, 199] width 236 height 31
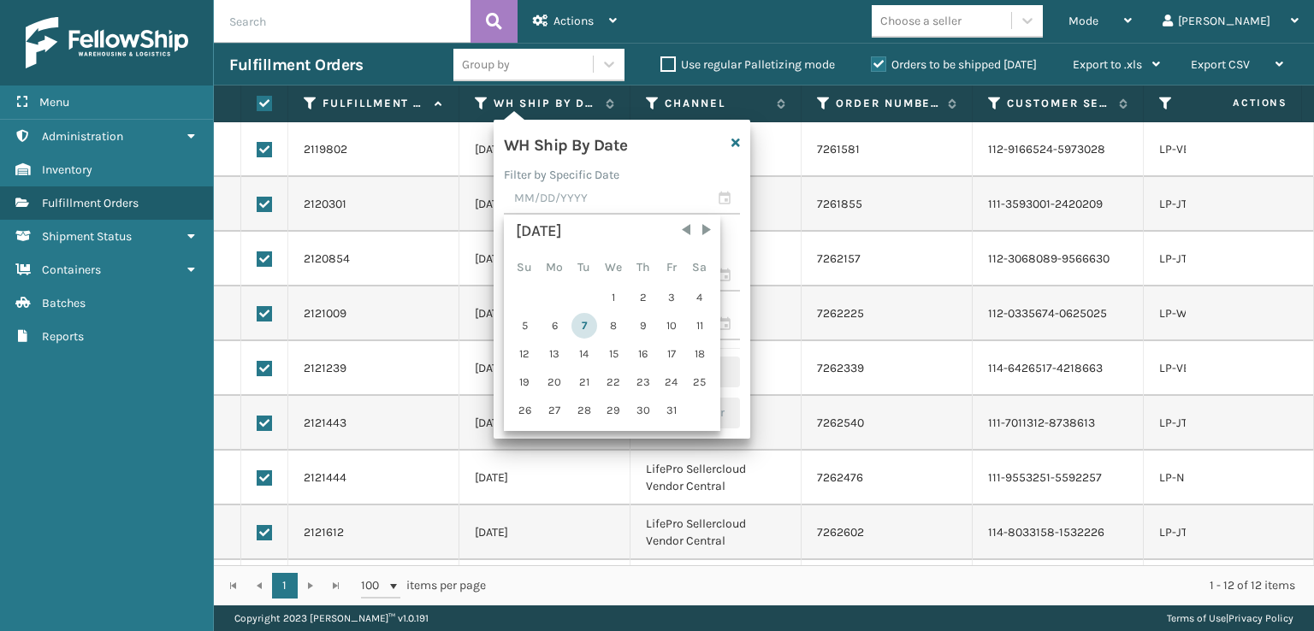
click at [578, 326] on div "7" at bounding box center [584, 326] width 26 height 26
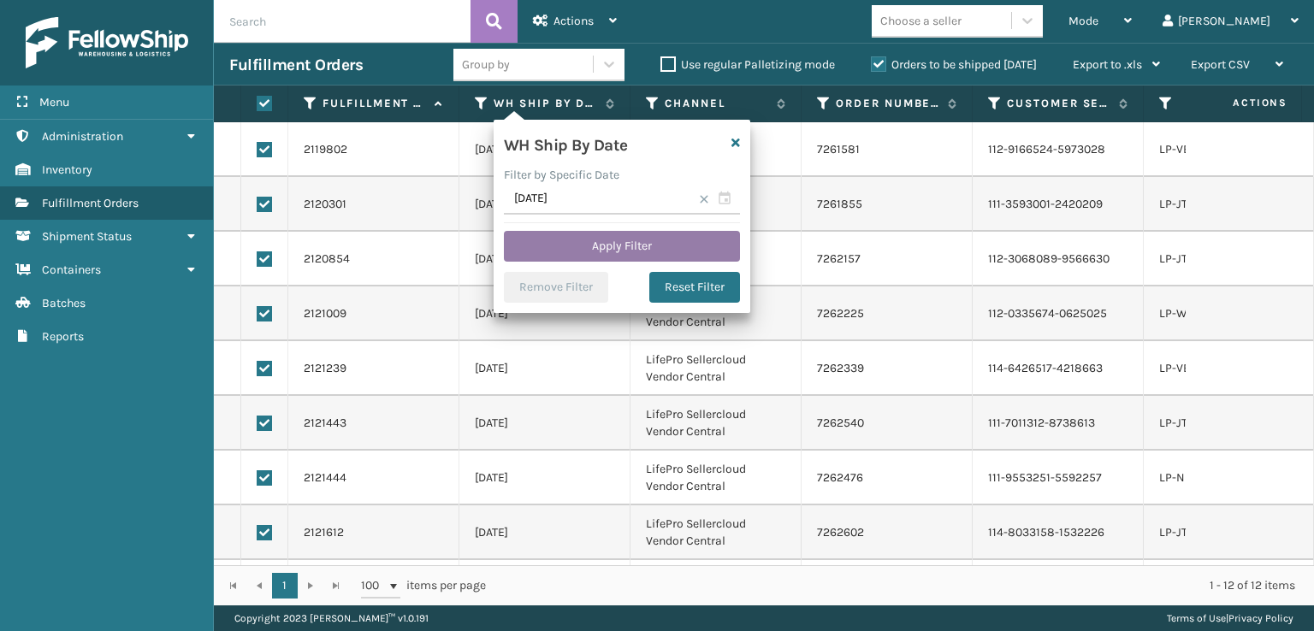
click at [676, 248] on button "Apply Filter" at bounding box center [622, 246] width 236 height 31
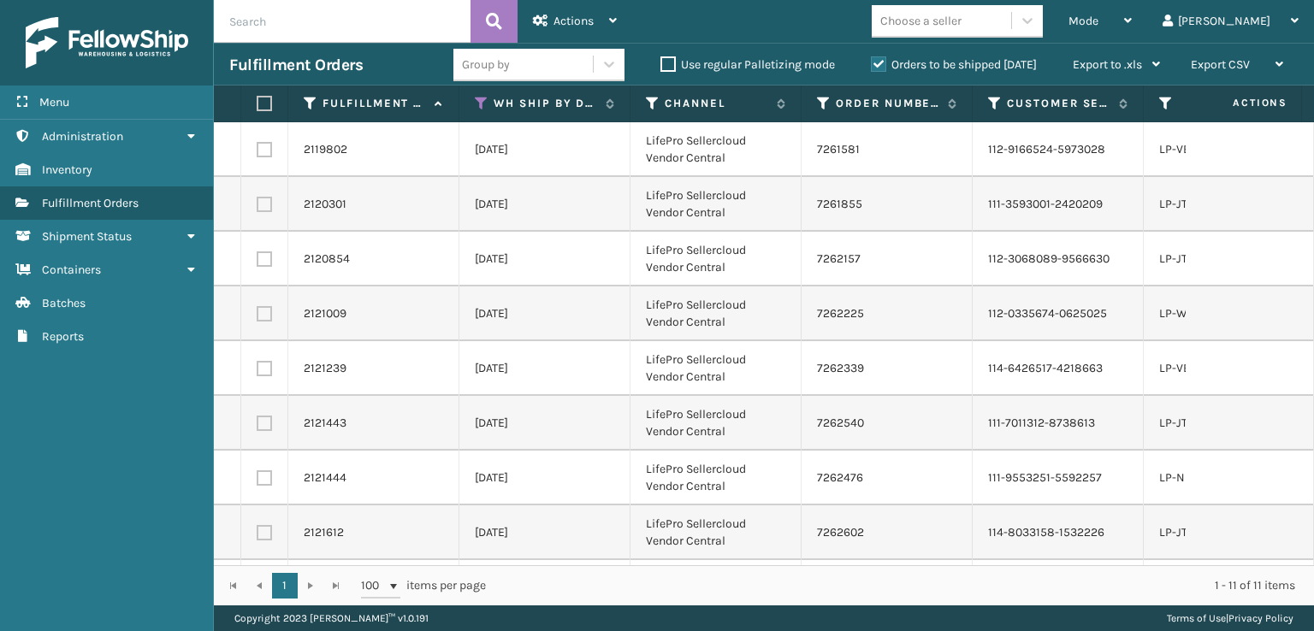
click at [261, 98] on label at bounding box center [262, 103] width 10 height 15
click at [257, 98] on input "checkbox" at bounding box center [257, 103] width 1 height 11
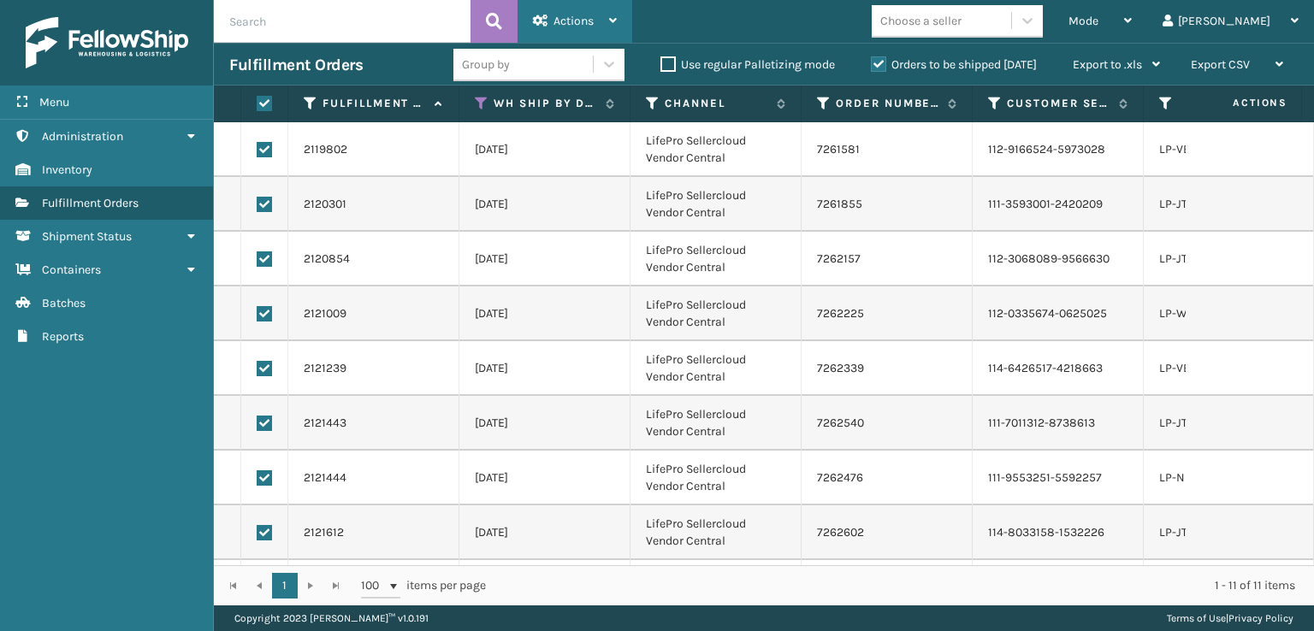
click at [546, 2] on div "Actions" at bounding box center [575, 21] width 84 height 43
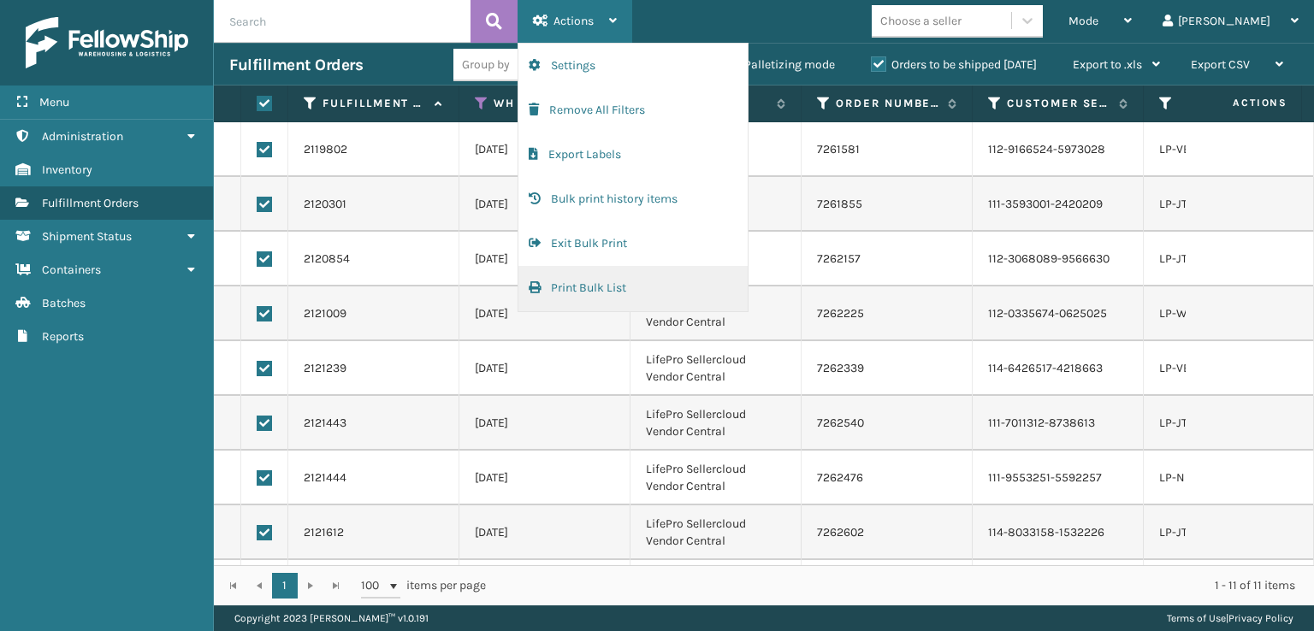
click at [537, 284] on span "button" at bounding box center [535, 287] width 12 height 12
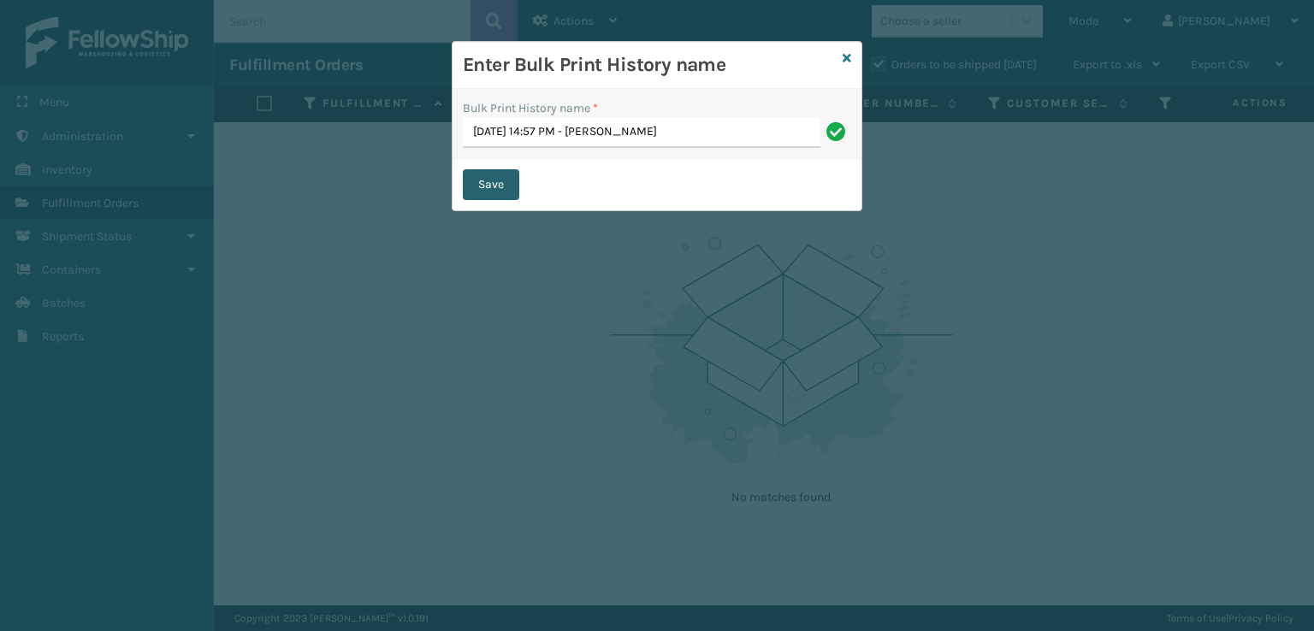
click at [510, 179] on button "Save" at bounding box center [491, 184] width 56 height 31
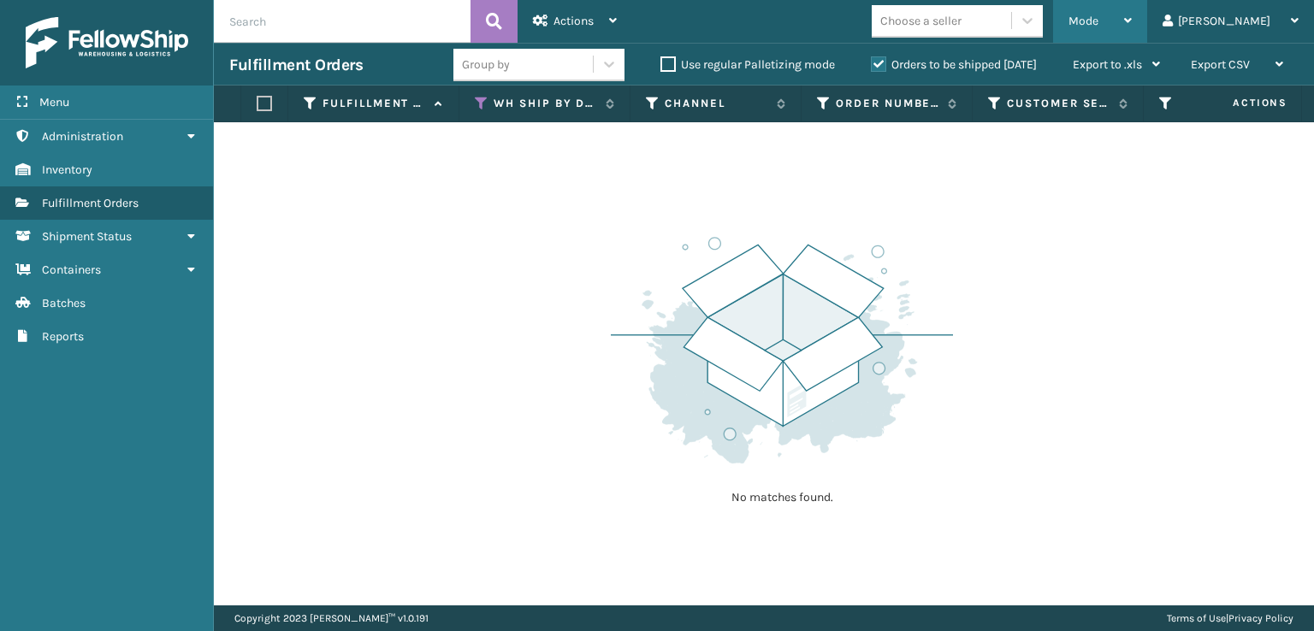
click at [1131, 11] on div "Mode" at bounding box center [1099, 21] width 63 height 43
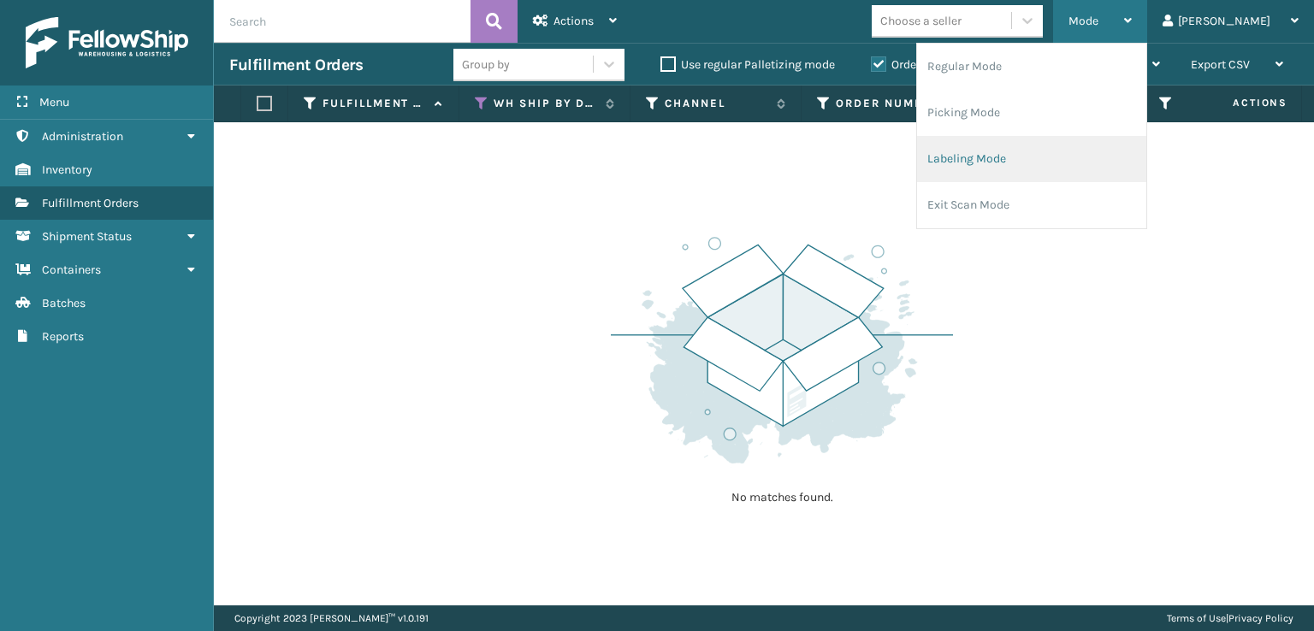
click at [1054, 159] on li "Labeling Mode" at bounding box center [1031, 159] width 229 height 46
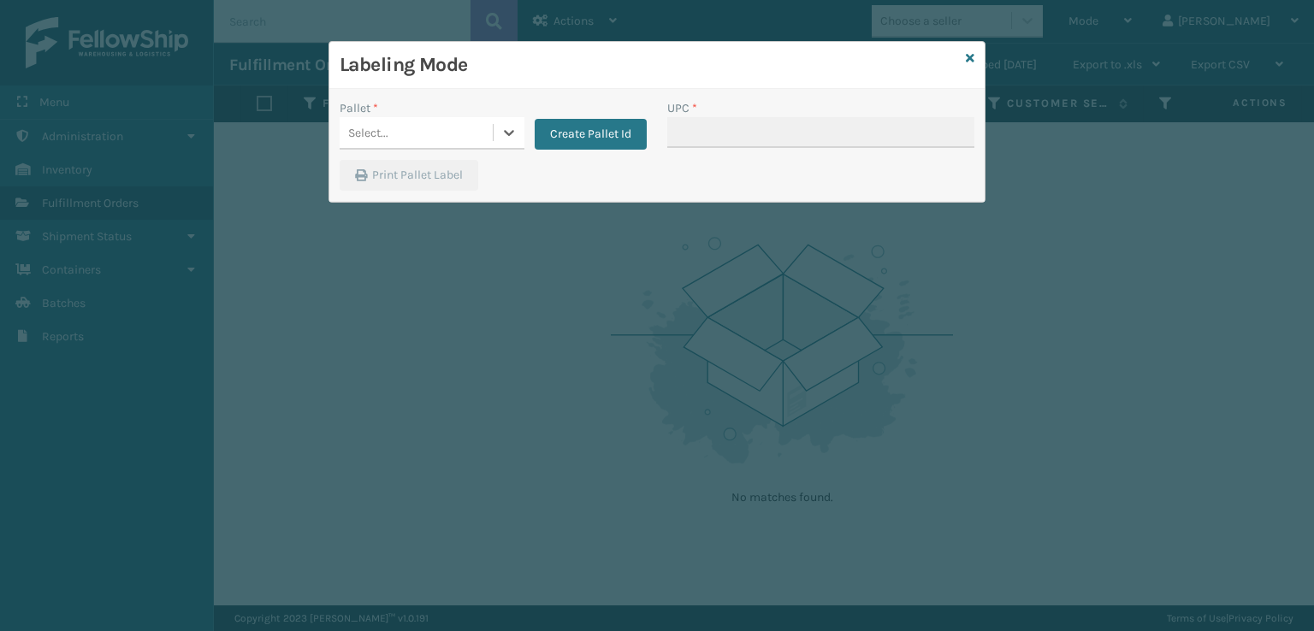
drag, startPoint x: 429, startPoint y: 126, endPoint x: 431, endPoint y: 137, distance: 11.2
click at [431, 137] on div "Select..." at bounding box center [416, 133] width 153 height 28
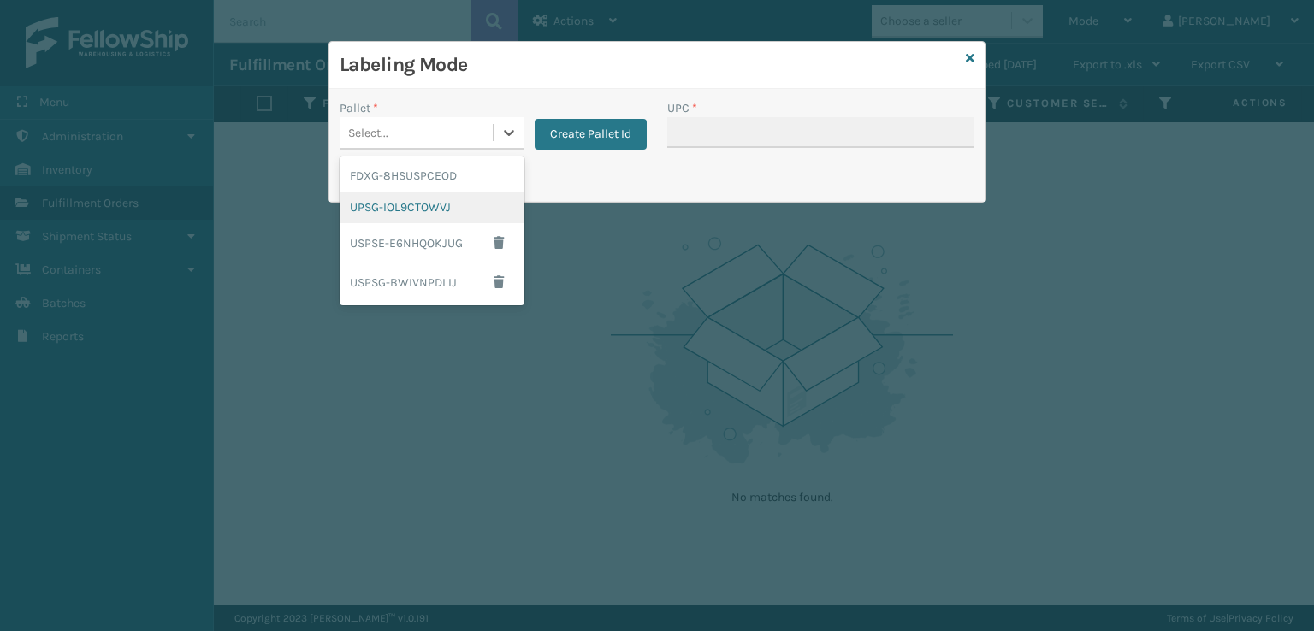
click at [375, 214] on div "UPSG-IOL9CTOWVJ" at bounding box center [432, 208] width 185 height 32
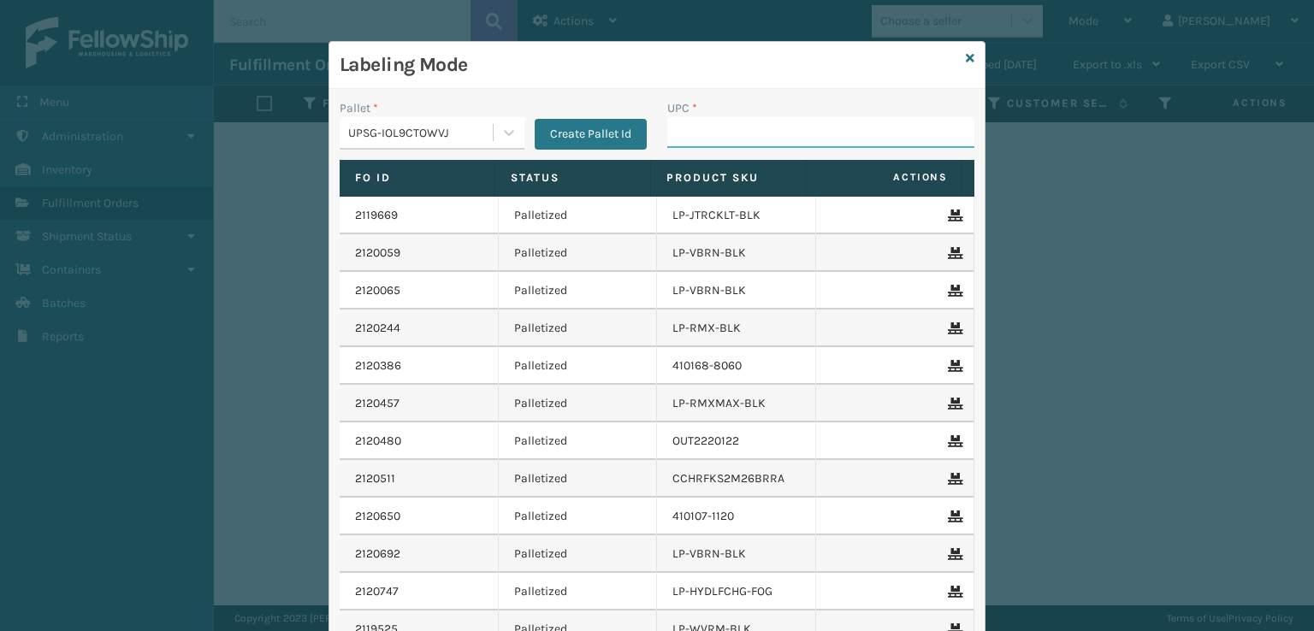
click at [790, 134] on input "UPC *" at bounding box center [820, 132] width 307 height 31
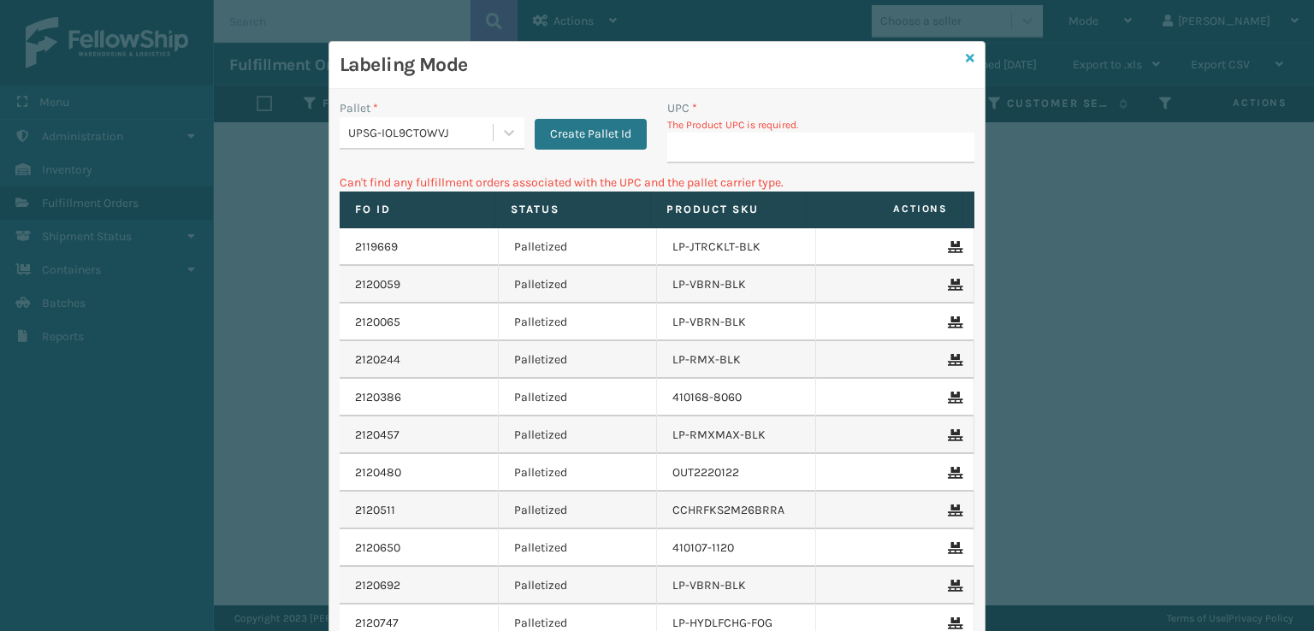
drag, startPoint x: 472, startPoint y: 281, endPoint x: 962, endPoint y: 62, distance: 536.7
click at [966, 62] on icon at bounding box center [970, 58] width 9 height 12
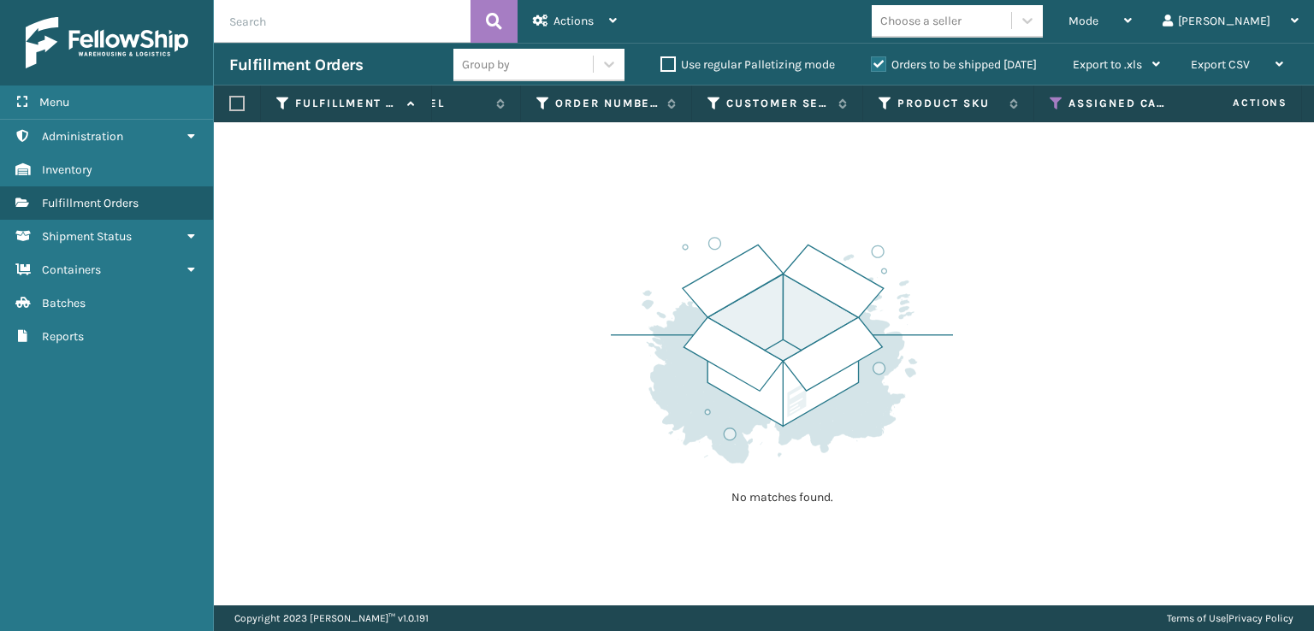
scroll to position [0, 324]
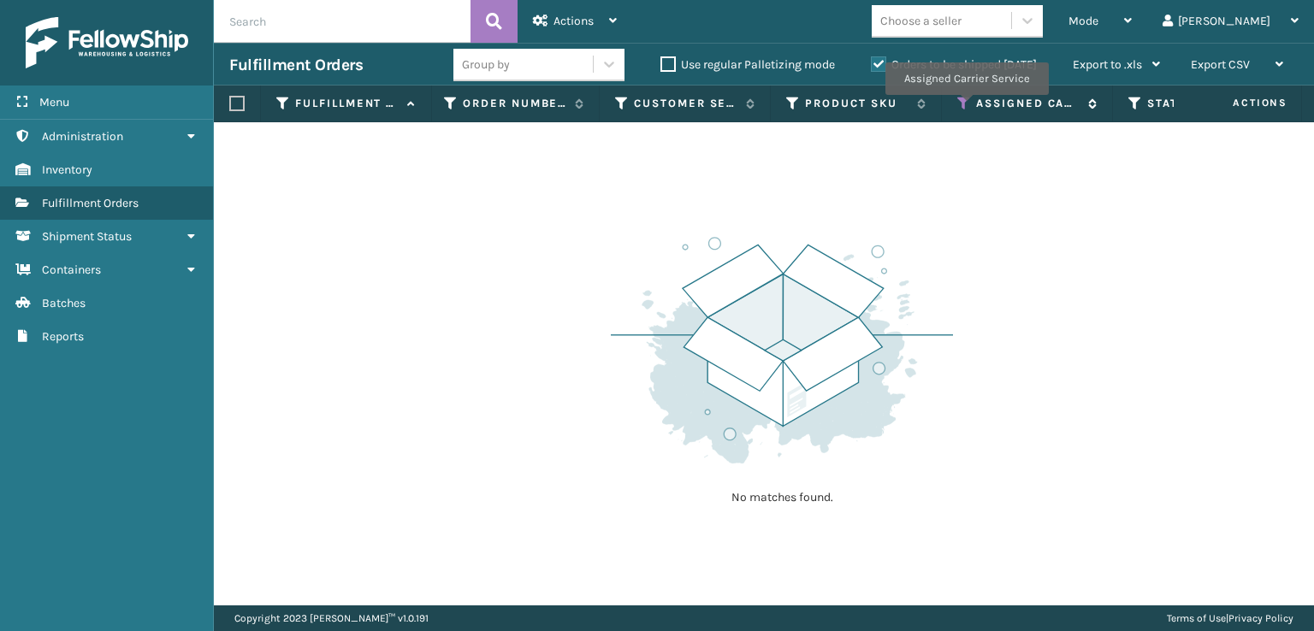
click at [966, 107] on icon at bounding box center [964, 103] width 14 height 15
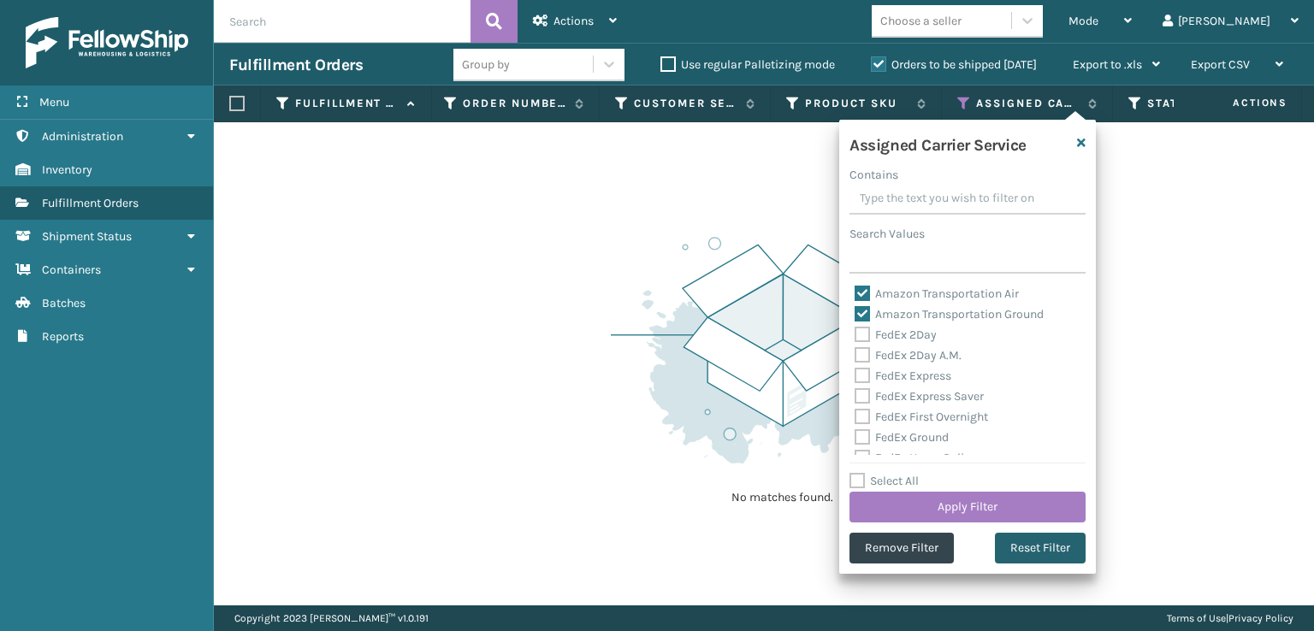
click at [1019, 546] on button "Reset Filter" at bounding box center [1040, 548] width 91 height 31
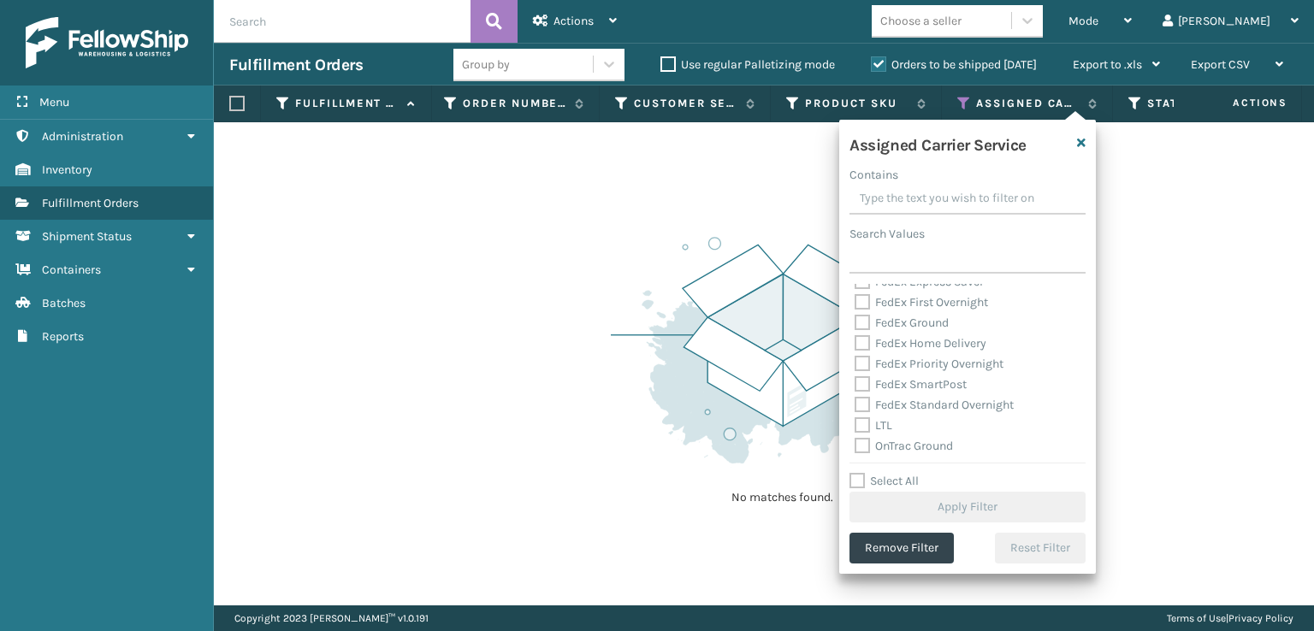
scroll to position [257, 0]
click at [866, 367] on label "UPS 2nd Day Air" at bounding box center [906, 365] width 105 height 15
click at [855, 367] on input "UPS 2nd Day Air" at bounding box center [854, 361] width 1 height 11
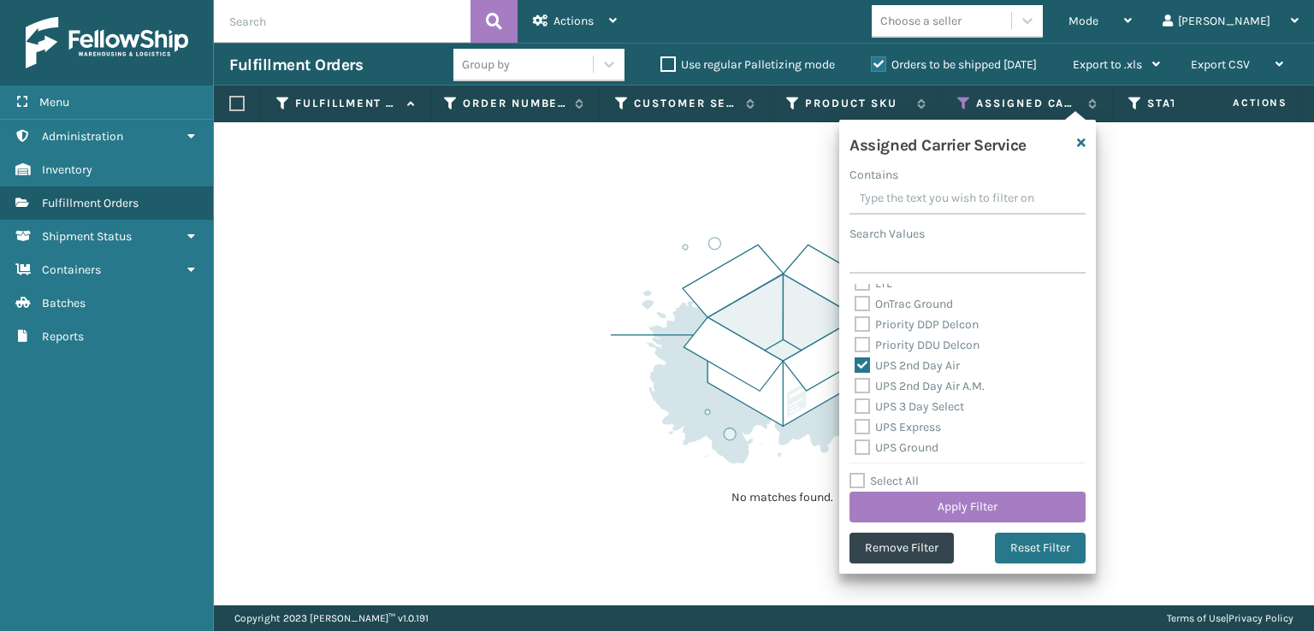
click at [865, 398] on div "UPS 3 Day Select" at bounding box center [967, 407] width 226 height 21
click at [865, 383] on label "UPS 2nd Day Air A.M." at bounding box center [919, 386] width 130 height 15
click at [855, 383] on input "UPS 2nd Day Air A.M." at bounding box center [854, 381] width 1 height 11
click at [866, 405] on label "UPS 3 Day Select" at bounding box center [908, 406] width 109 height 15
click at [855, 405] on input "UPS 3 Day Select" at bounding box center [854, 402] width 1 height 11
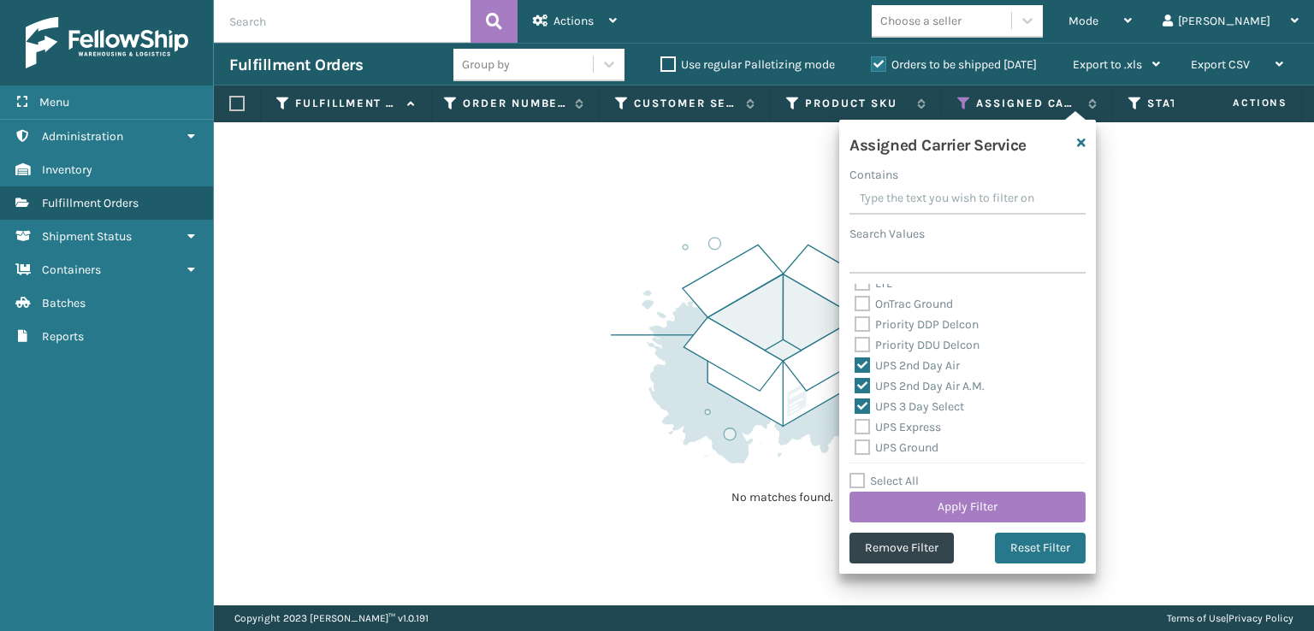
click at [862, 424] on label "UPS Express" at bounding box center [897, 427] width 86 height 15
click at [855, 424] on input "UPS Express" at bounding box center [854, 422] width 1 height 11
click at [864, 440] on label "UPS Ground" at bounding box center [896, 447] width 84 height 15
click at [855, 440] on input "UPS Ground" at bounding box center [854, 443] width 1 height 11
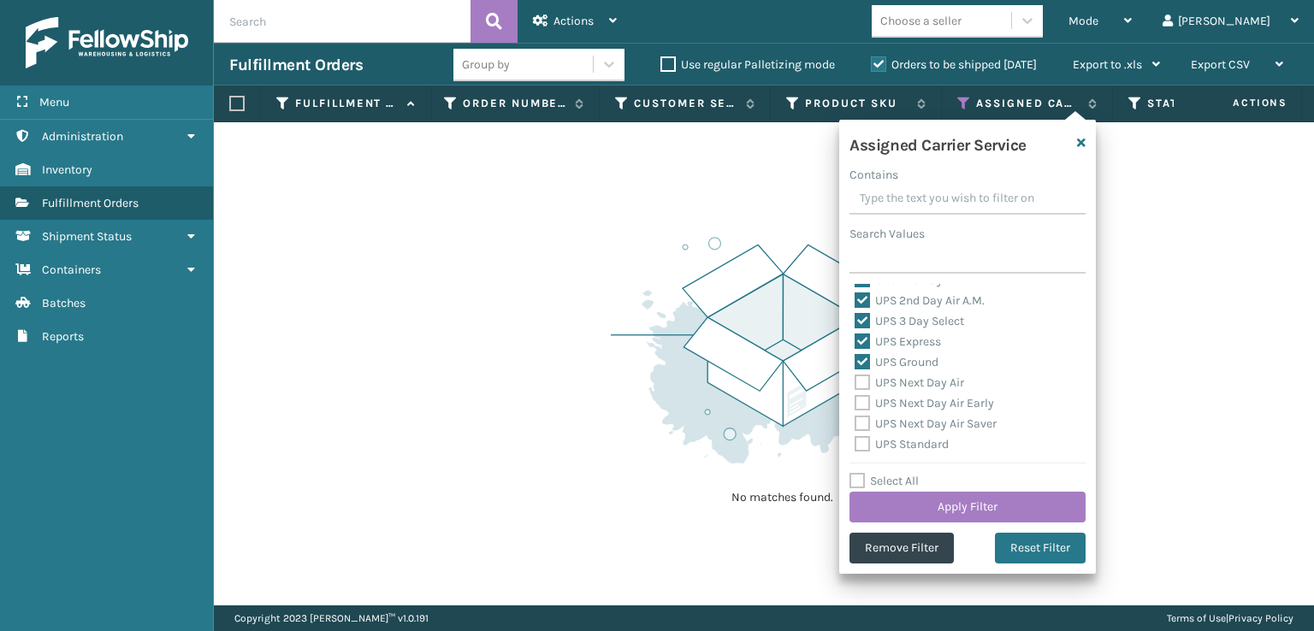
click at [858, 384] on label "UPS Next Day Air" at bounding box center [908, 382] width 109 height 15
click at [855, 384] on input "UPS Next Day Air" at bounding box center [854, 378] width 1 height 11
click at [864, 407] on label "UPS Next Day Air Early" at bounding box center [923, 403] width 139 height 15
click at [855, 405] on input "UPS Next Day Air Early" at bounding box center [854, 398] width 1 height 11
click at [868, 432] on div "UPS Next Day Air Saver" at bounding box center [967, 424] width 226 height 21
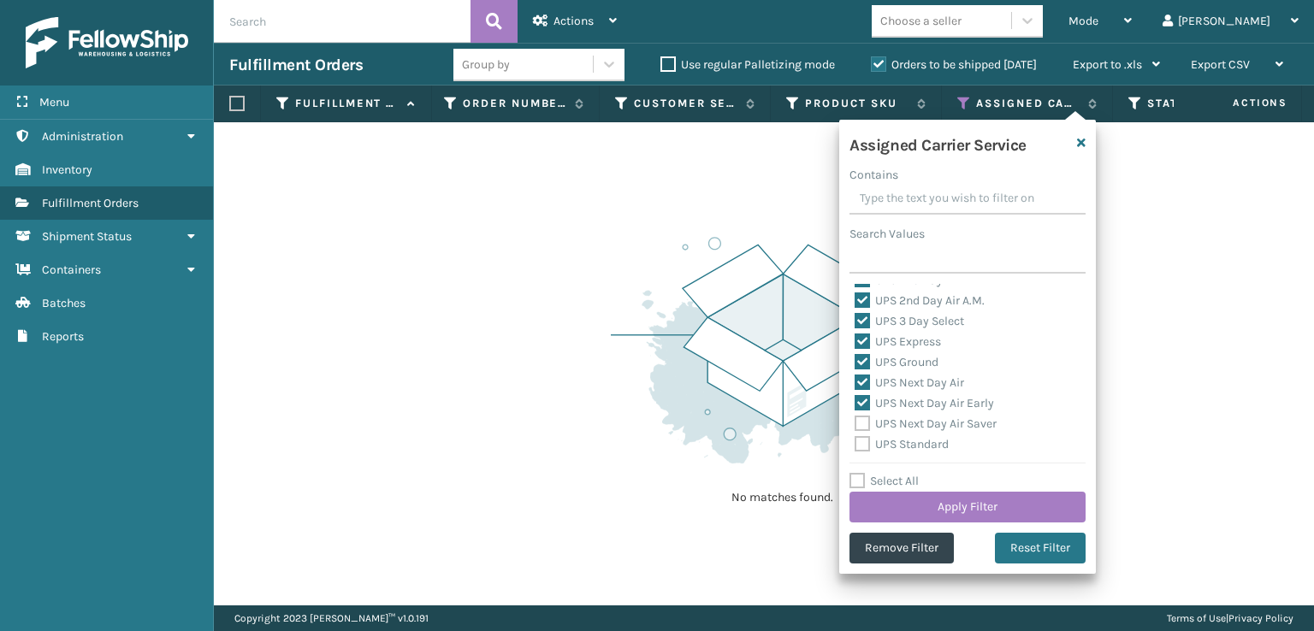
click at [871, 446] on label "UPS Standard" at bounding box center [901, 444] width 94 height 15
click at [855, 446] on input "UPS Standard" at bounding box center [854, 439] width 1 height 11
click at [862, 418] on label "UPS Next Day Air Saver" at bounding box center [925, 423] width 142 height 15
click at [855, 418] on input "UPS Next Day Air Saver" at bounding box center [854, 419] width 1 height 11
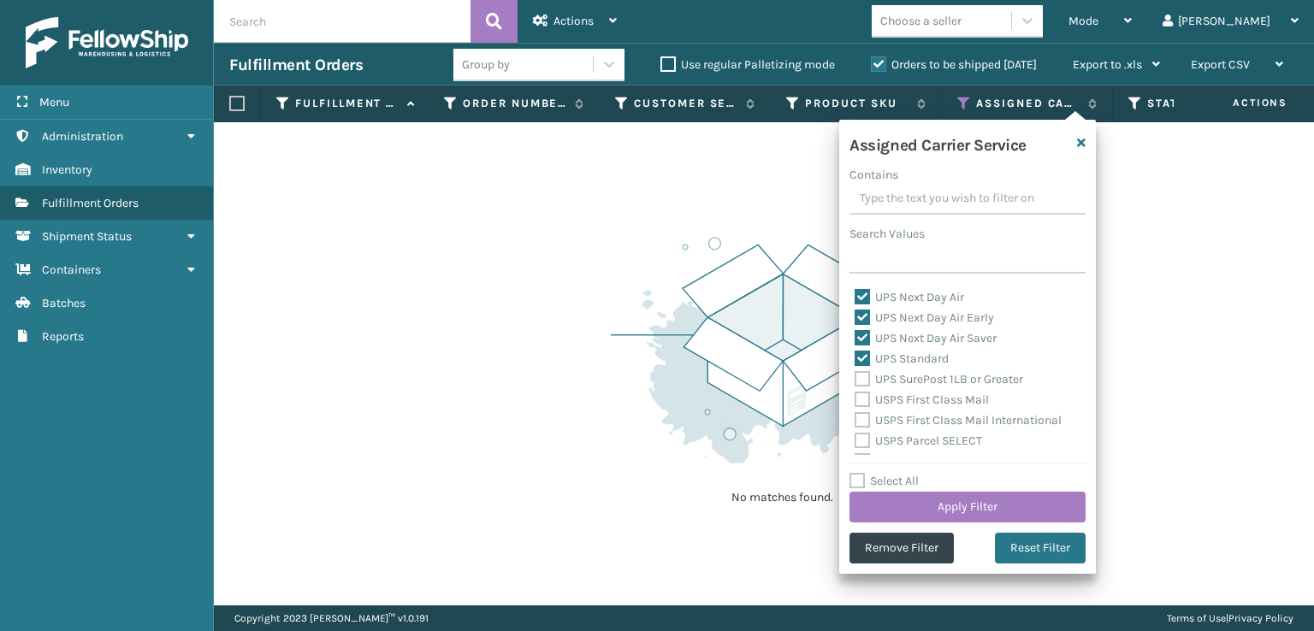
click at [856, 372] on label "UPS SurePost 1LB or Greater" at bounding box center [938, 379] width 168 height 15
click at [855, 372] on input "UPS SurePost 1LB or Greater" at bounding box center [854, 374] width 1 height 11
click at [936, 511] on button "Apply Filter" at bounding box center [967, 507] width 236 height 31
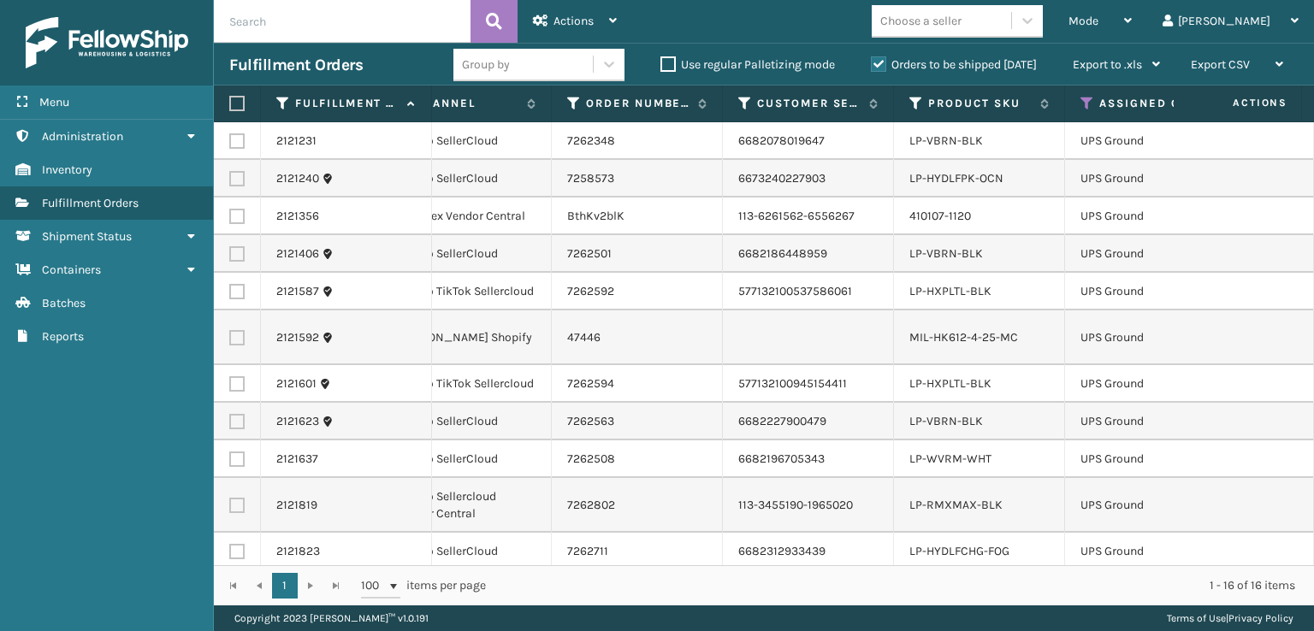
scroll to position [0, 257]
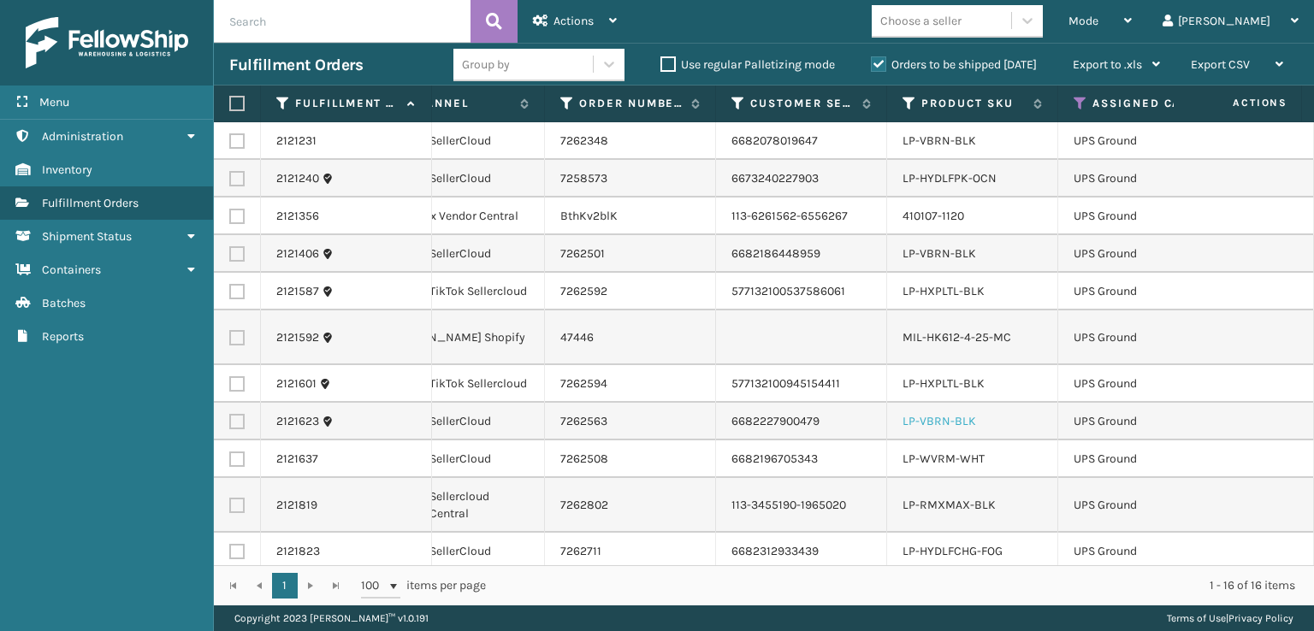
click at [943, 414] on link "LP-VBRN-BLK" at bounding box center [939, 421] width 74 height 15
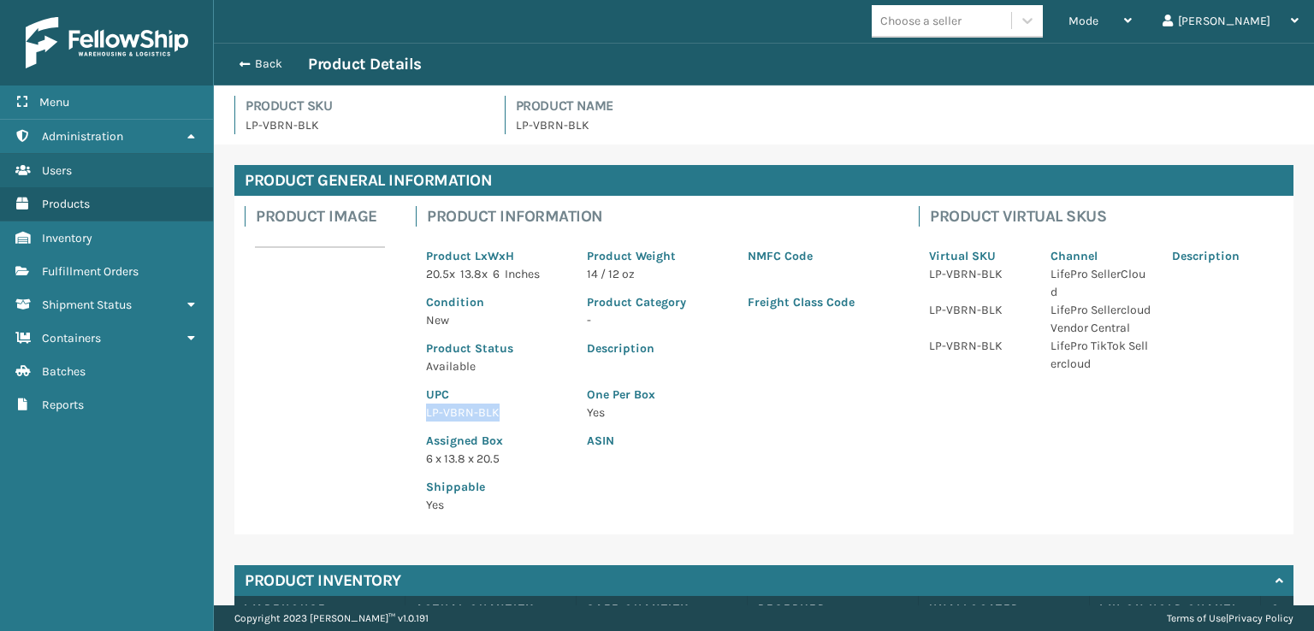
drag, startPoint x: 501, startPoint y: 415, endPoint x: 424, endPoint y: 421, distance: 77.2
click at [424, 421] on div "UPC LP-VBRN-BLK" at bounding box center [496, 398] width 161 height 46
copy p "LP-VBRN-BLK"
click at [239, 66] on span "button" at bounding box center [242, 64] width 10 height 12
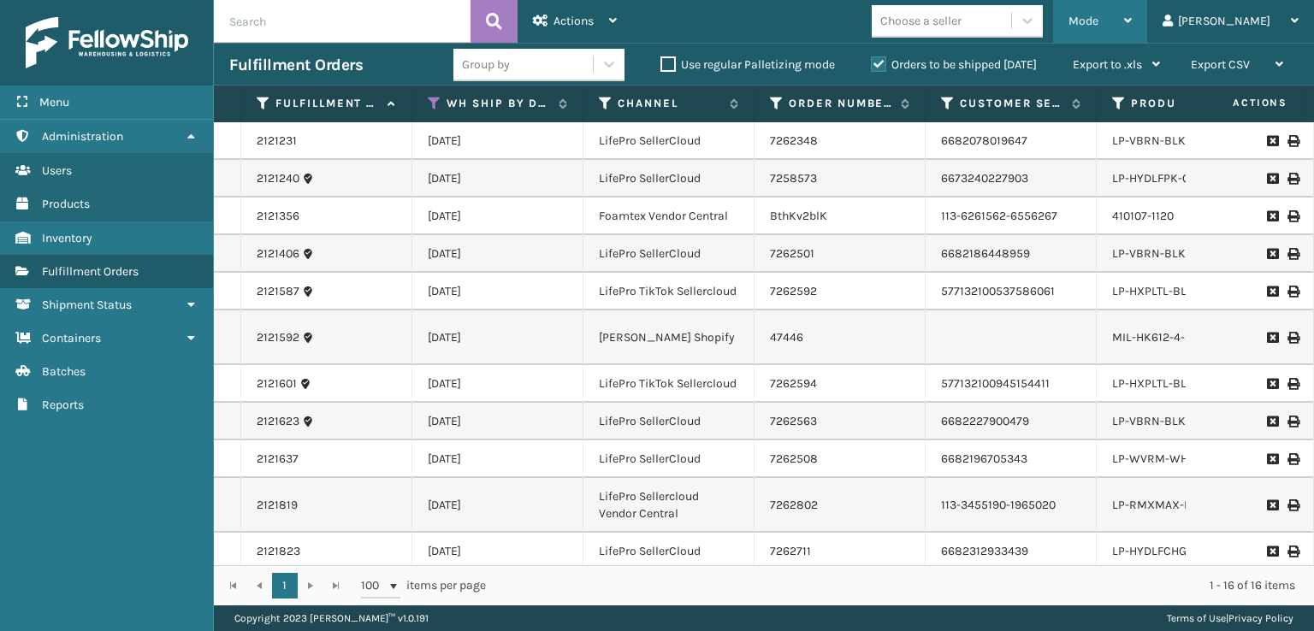
drag, startPoint x: 1150, startPoint y: 25, endPoint x: 1132, endPoint y: 43, distance: 25.4
click at [1098, 23] on span "Mode" at bounding box center [1083, 21] width 30 height 15
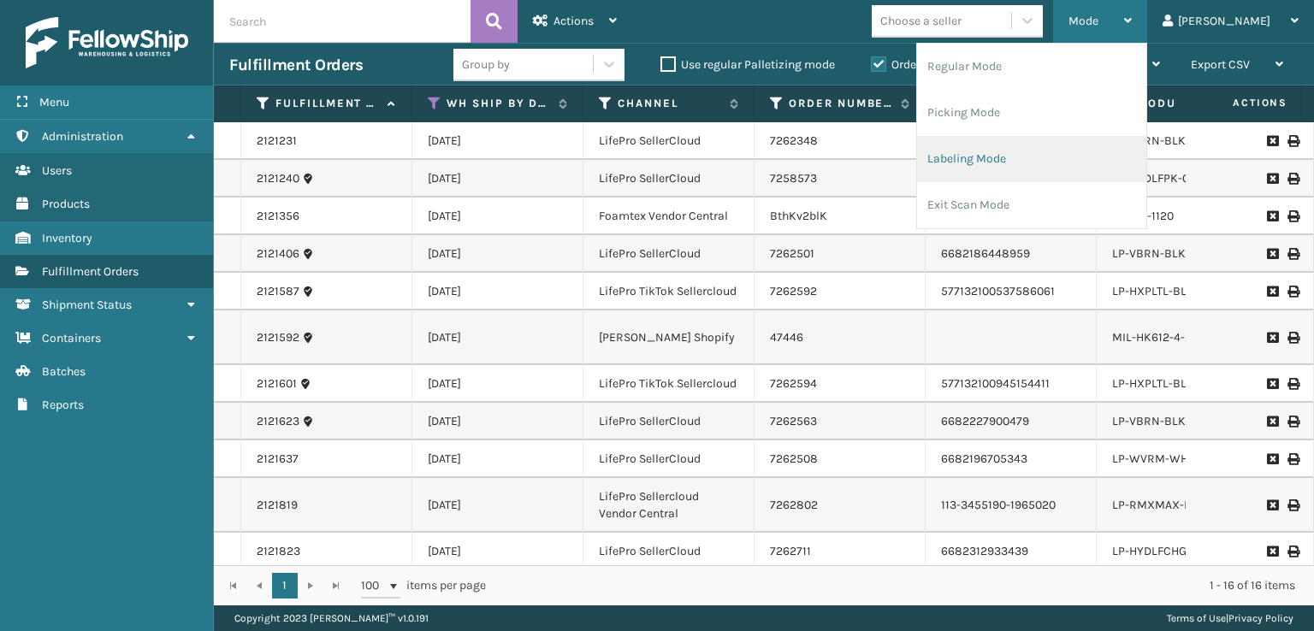
click at [1037, 162] on li "Labeling Mode" at bounding box center [1031, 159] width 229 height 46
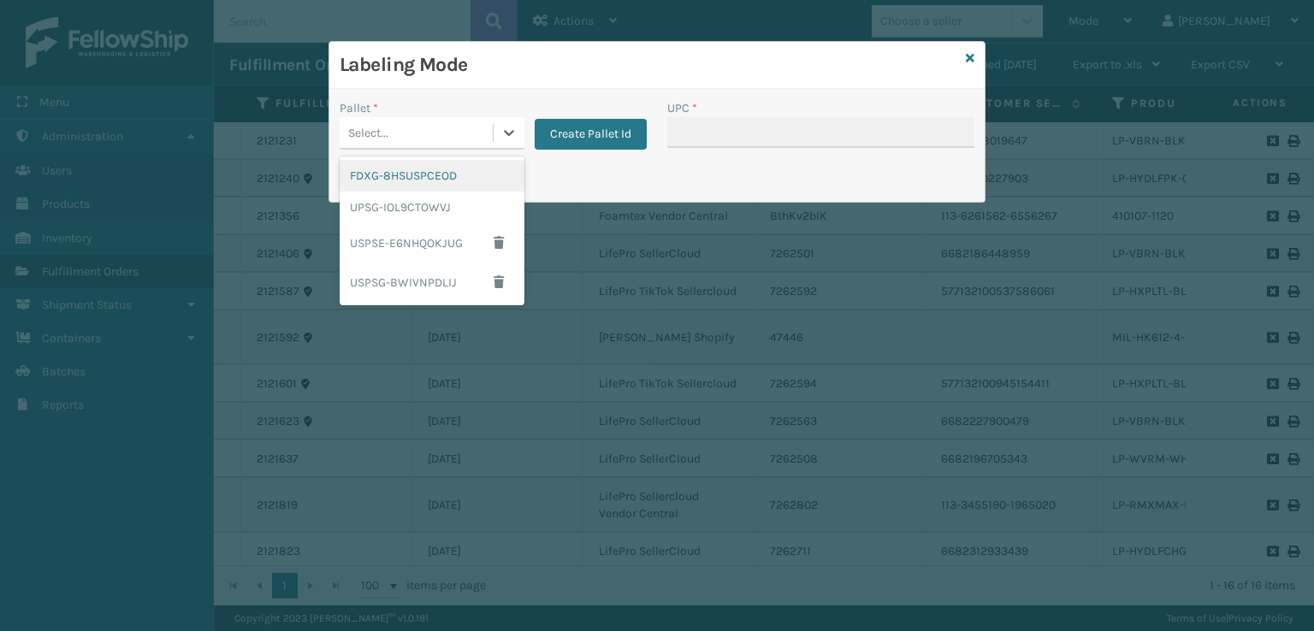
click at [351, 130] on div "Select..." at bounding box center [368, 133] width 40 height 18
click at [366, 204] on div "UPSG-IOL9CTOWVJ" at bounding box center [432, 208] width 185 height 32
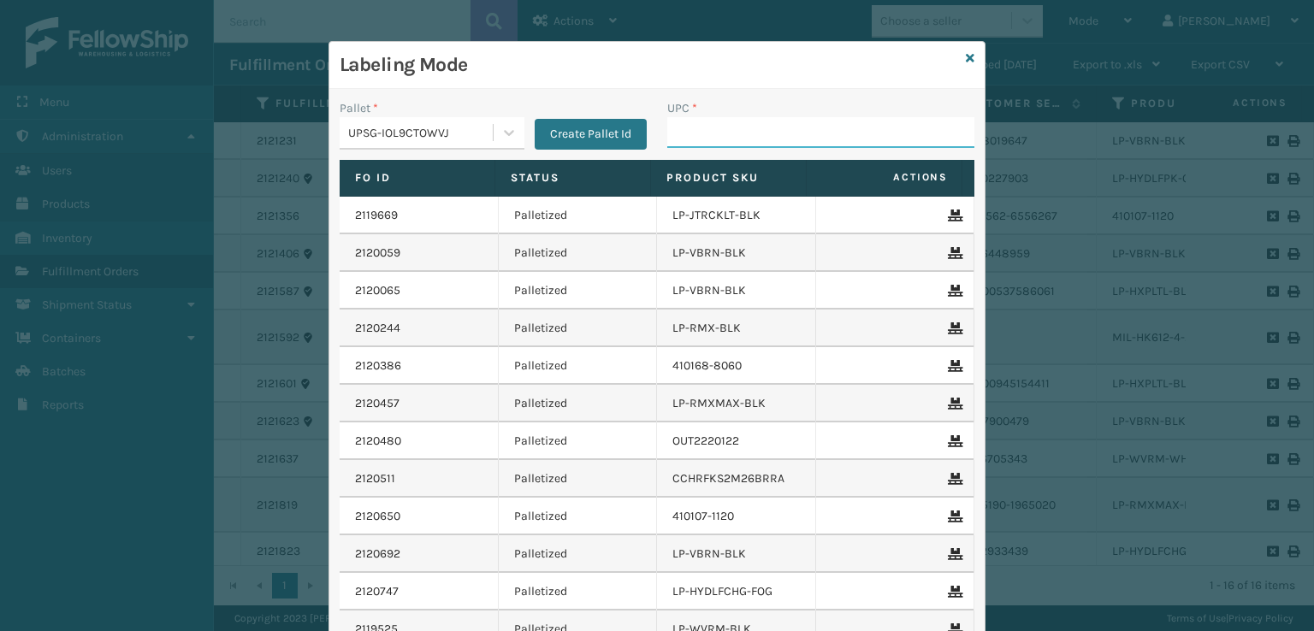
click at [693, 133] on input "UPC *" at bounding box center [820, 132] width 307 height 31
paste input "LP-VBRN-BLK"
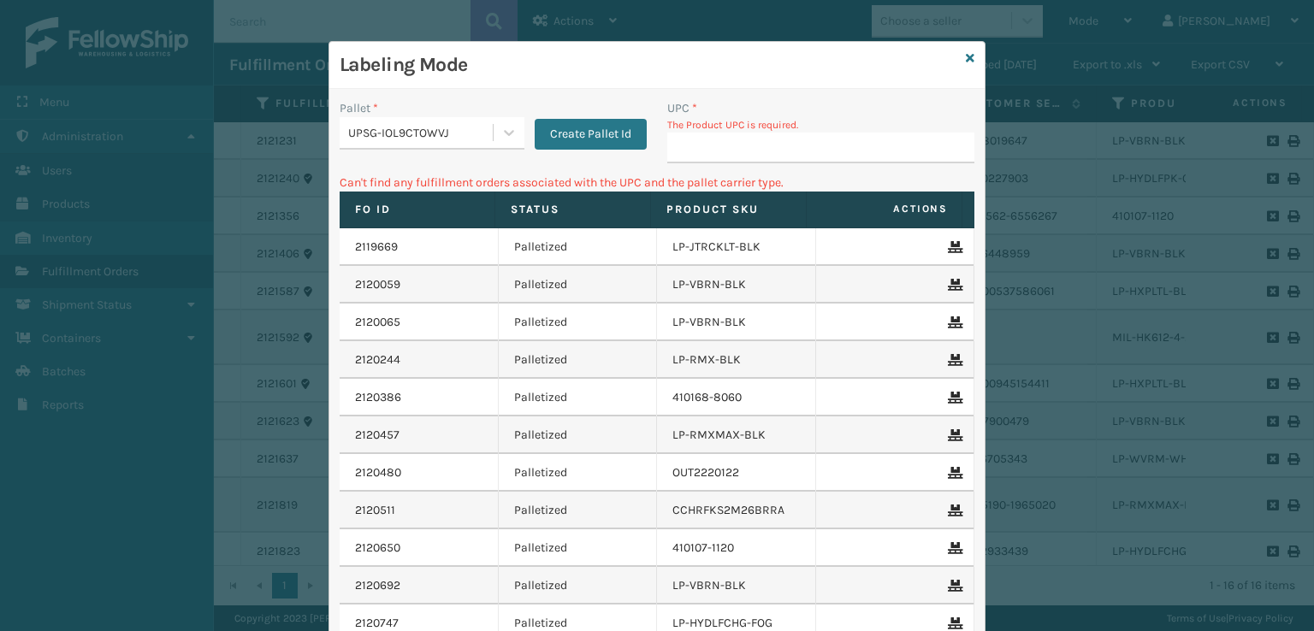
click at [957, 53] on div "Labeling Mode" at bounding box center [656, 65] width 655 height 47
click at [966, 55] on icon at bounding box center [970, 58] width 9 height 12
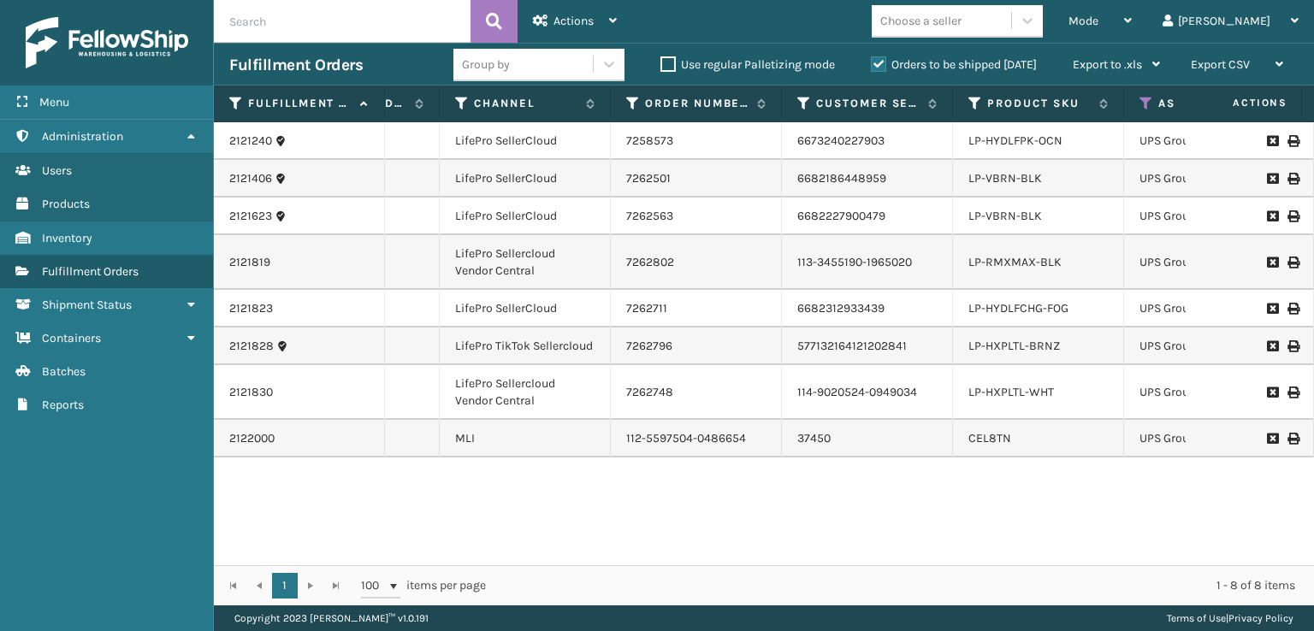
scroll to position [0, 167]
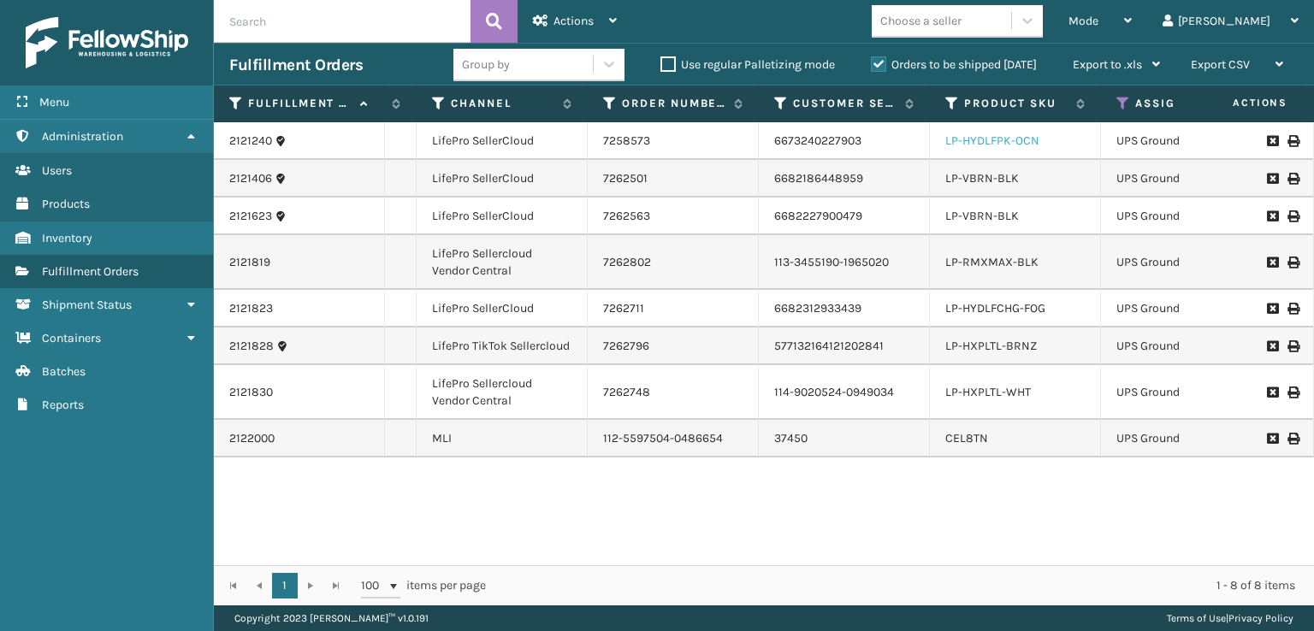
click at [1016, 138] on link "LP-HYDLFPK-OCN" at bounding box center [992, 140] width 94 height 15
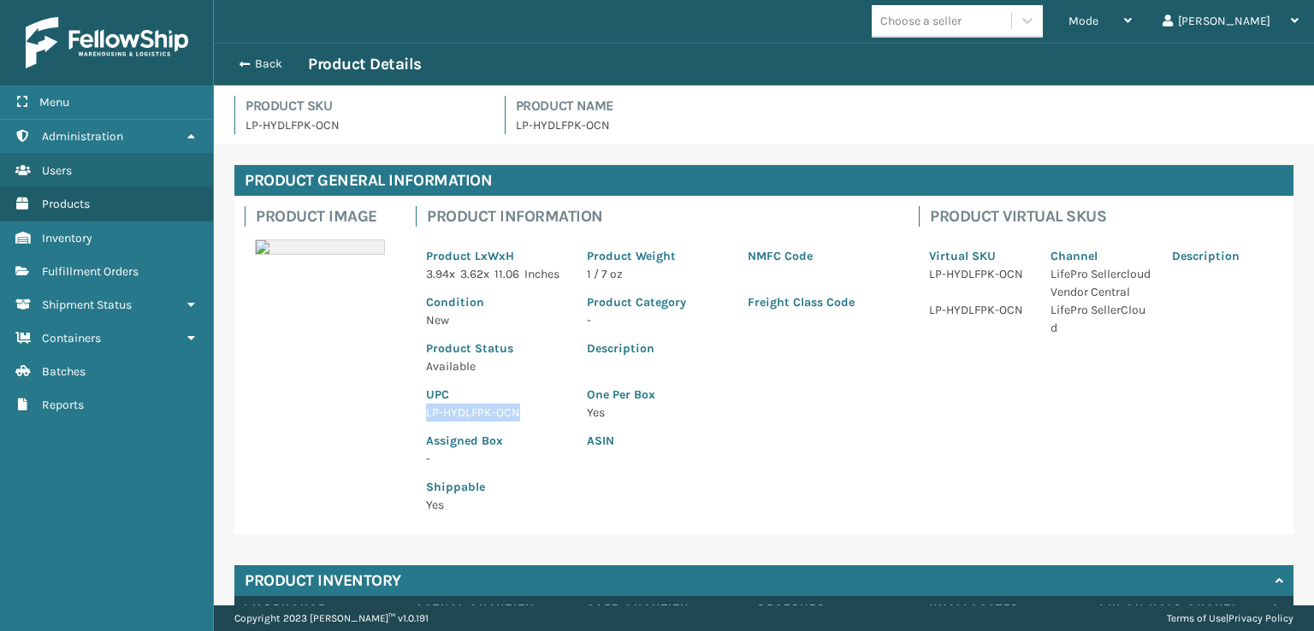
drag, startPoint x: 534, startPoint y: 422, endPoint x: 421, endPoint y: 426, distance: 112.9
click at [421, 422] on div "UPC LP-HYDLFPK-OCN" at bounding box center [496, 398] width 161 height 46
copy p "LP-HYDLFPK-OCN"
click at [244, 65] on span "button" at bounding box center [242, 64] width 10 height 12
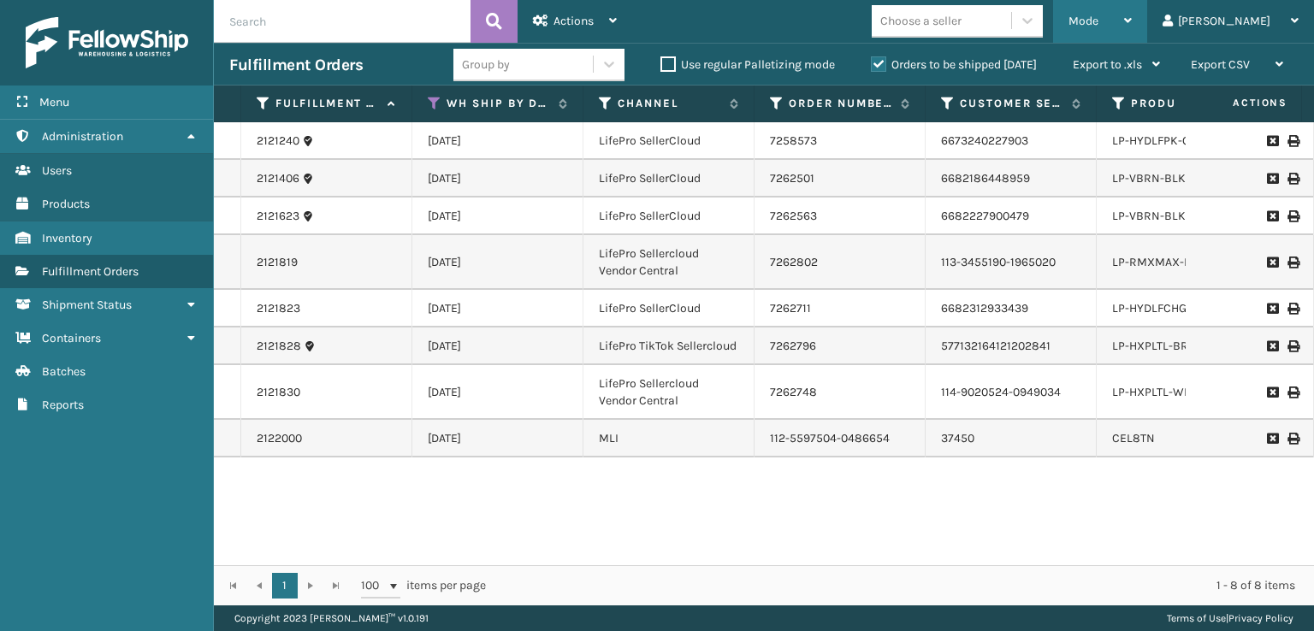
click at [1098, 21] on span "Mode" at bounding box center [1083, 21] width 30 height 15
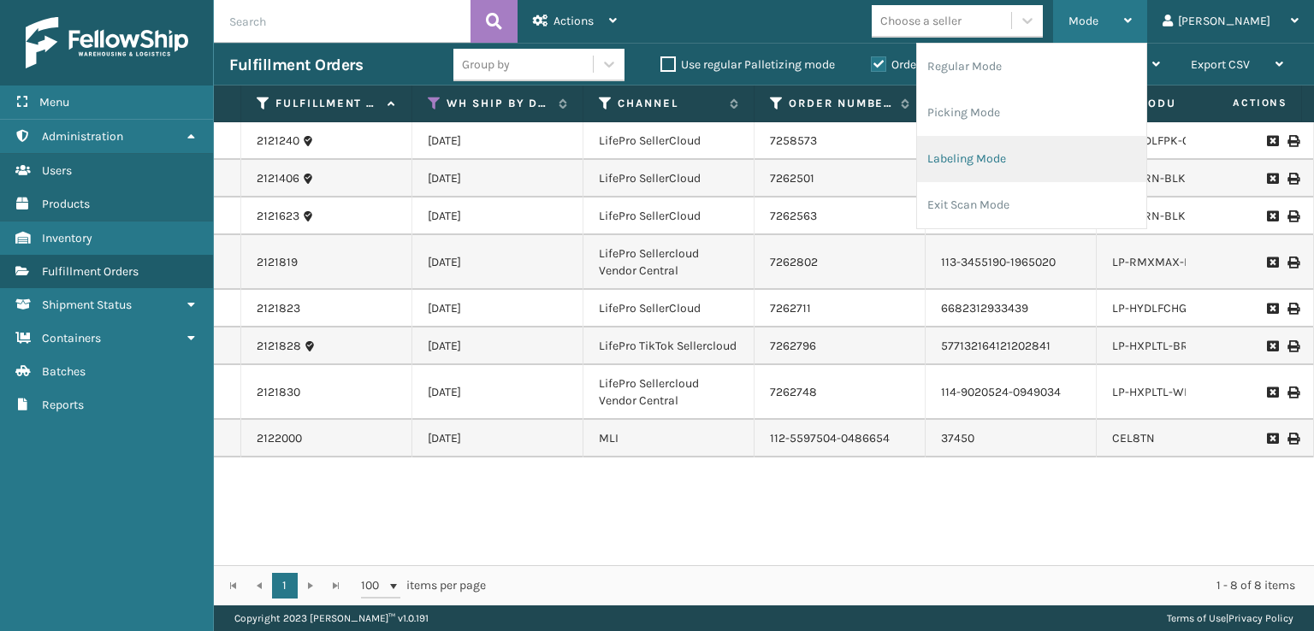
click at [1016, 155] on li "Labeling Mode" at bounding box center [1031, 159] width 229 height 46
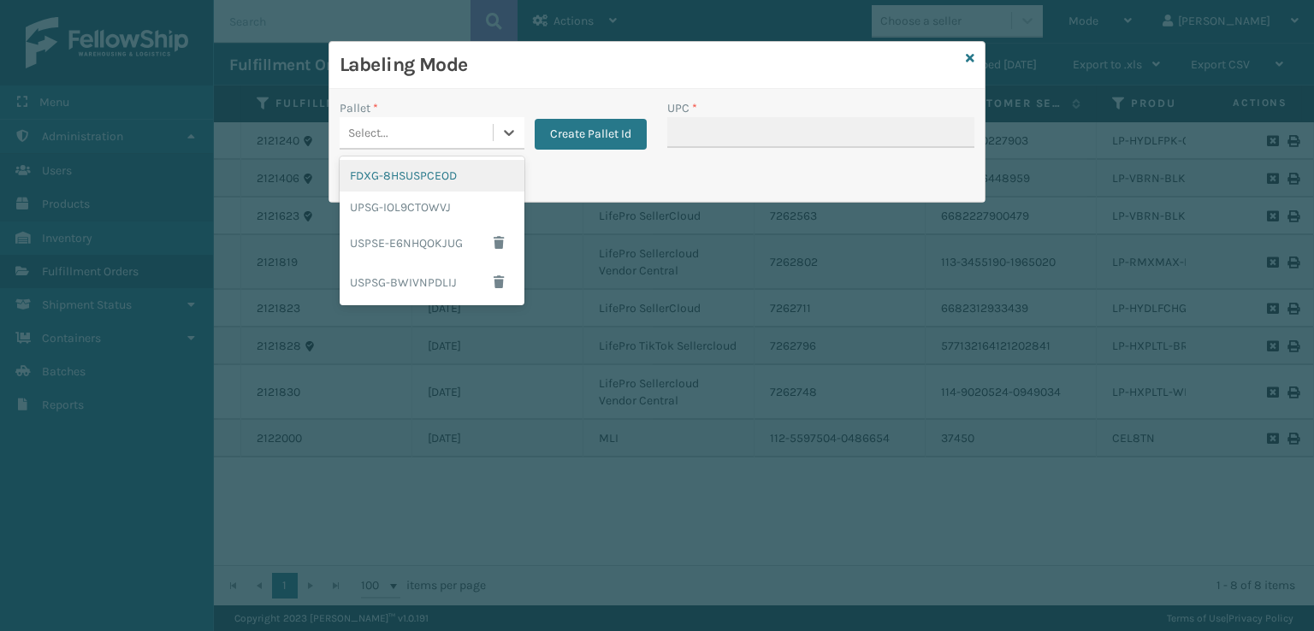
click at [400, 127] on div "Select..." at bounding box center [416, 133] width 153 height 28
click at [391, 203] on div "UPSG-IOL9CTOWVJ" at bounding box center [432, 208] width 185 height 32
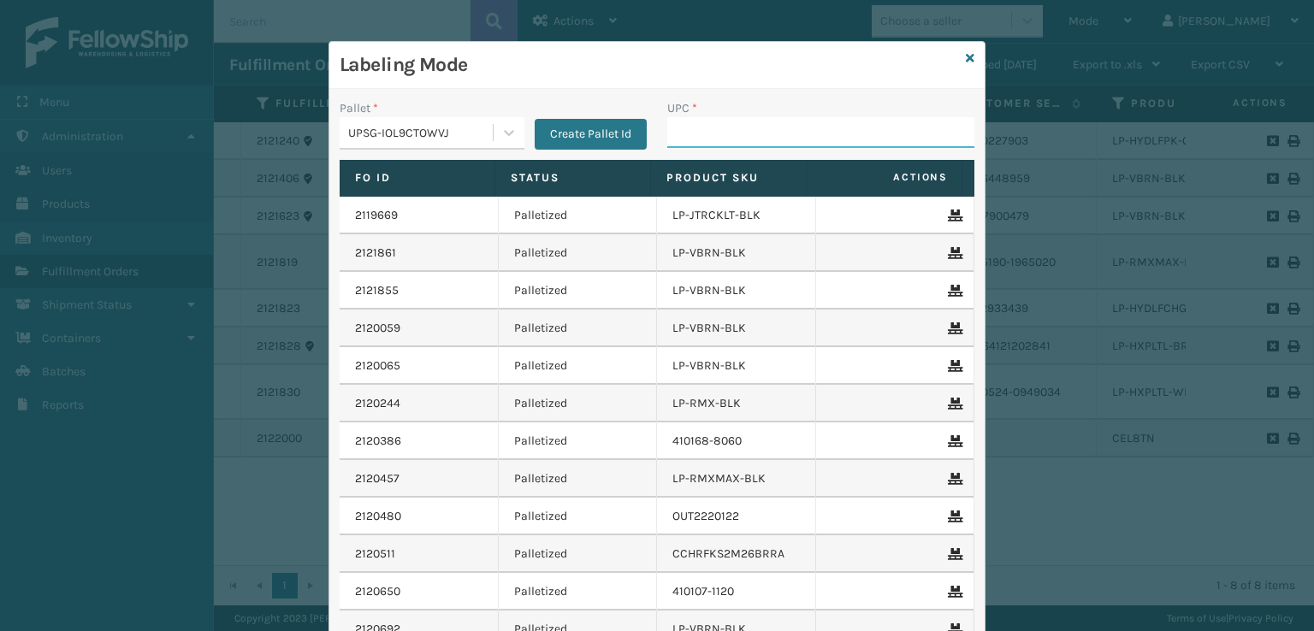
click at [783, 145] on input "UPC *" at bounding box center [820, 132] width 307 height 31
paste input "LP-HYDLFPK-OCN"
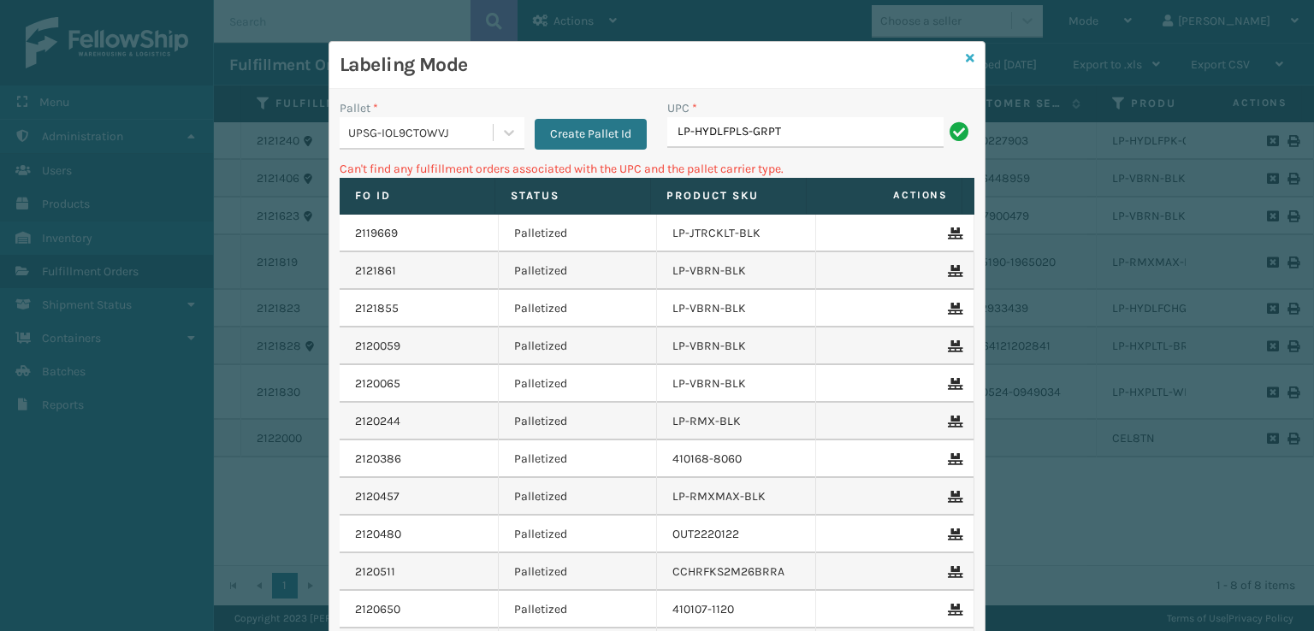
click at [966, 59] on icon at bounding box center [970, 58] width 9 height 12
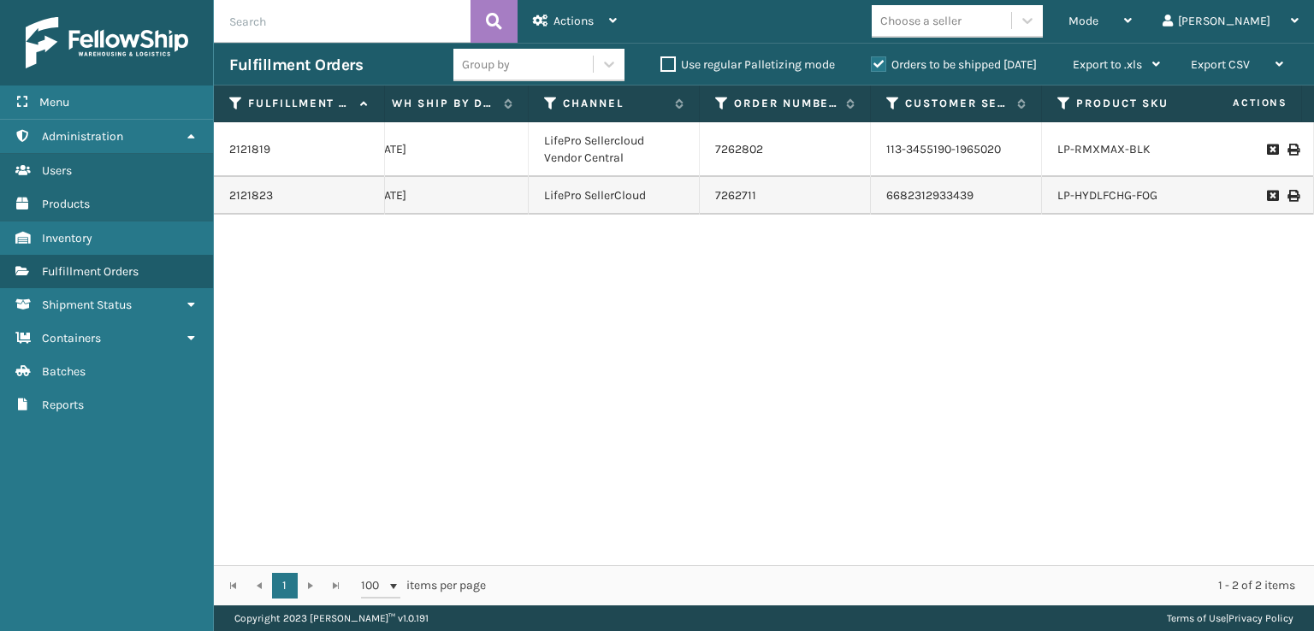
scroll to position [0, 116]
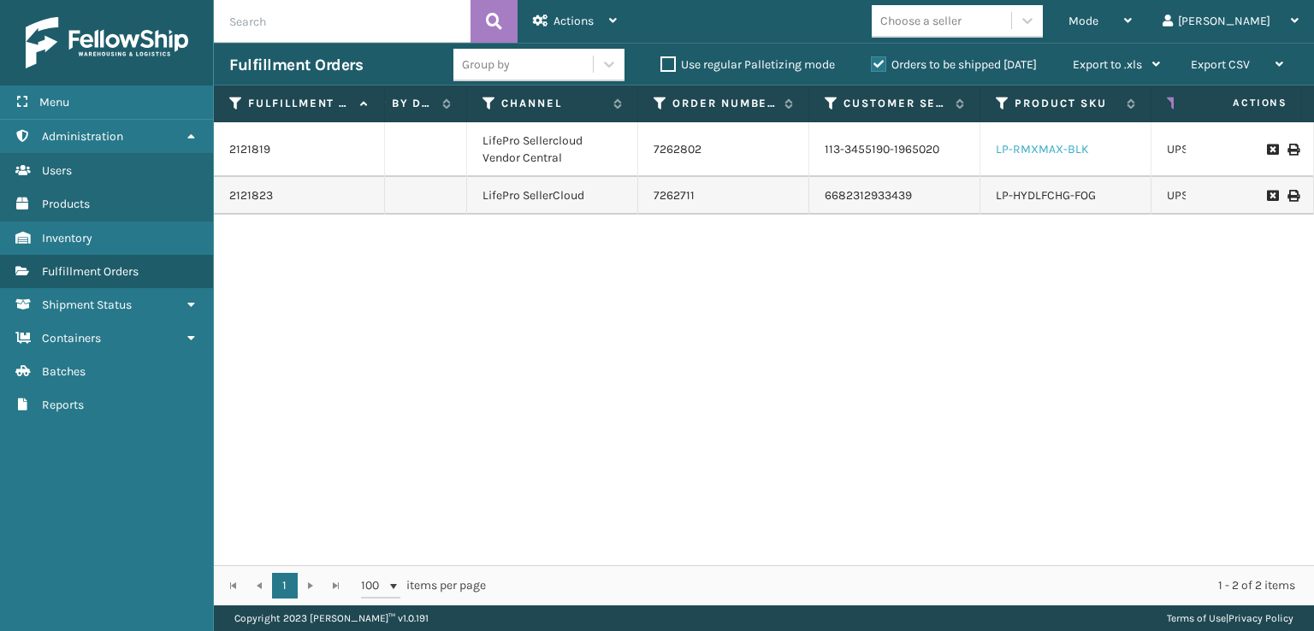
click at [1066, 149] on link "LP-RMXMAX-BLK" at bounding box center [1041, 149] width 93 height 15
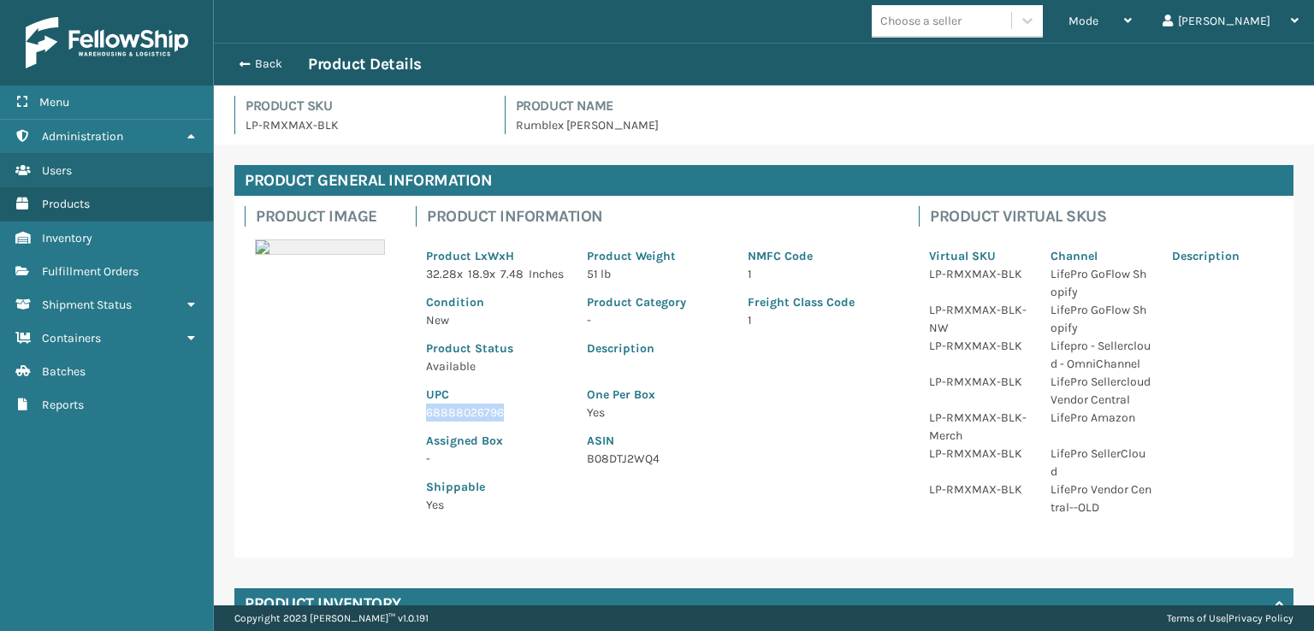
drag, startPoint x: 502, startPoint y: 433, endPoint x: 410, endPoint y: 435, distance: 92.4
click at [410, 435] on div "Product Information Product LxWxH 32.28 x 18.9 x 7.48 Inches Product Weight 51 …" at bounding box center [656, 365] width 503 height 339
copy p "68888026796"
click at [237, 64] on span "button" at bounding box center [242, 64] width 10 height 12
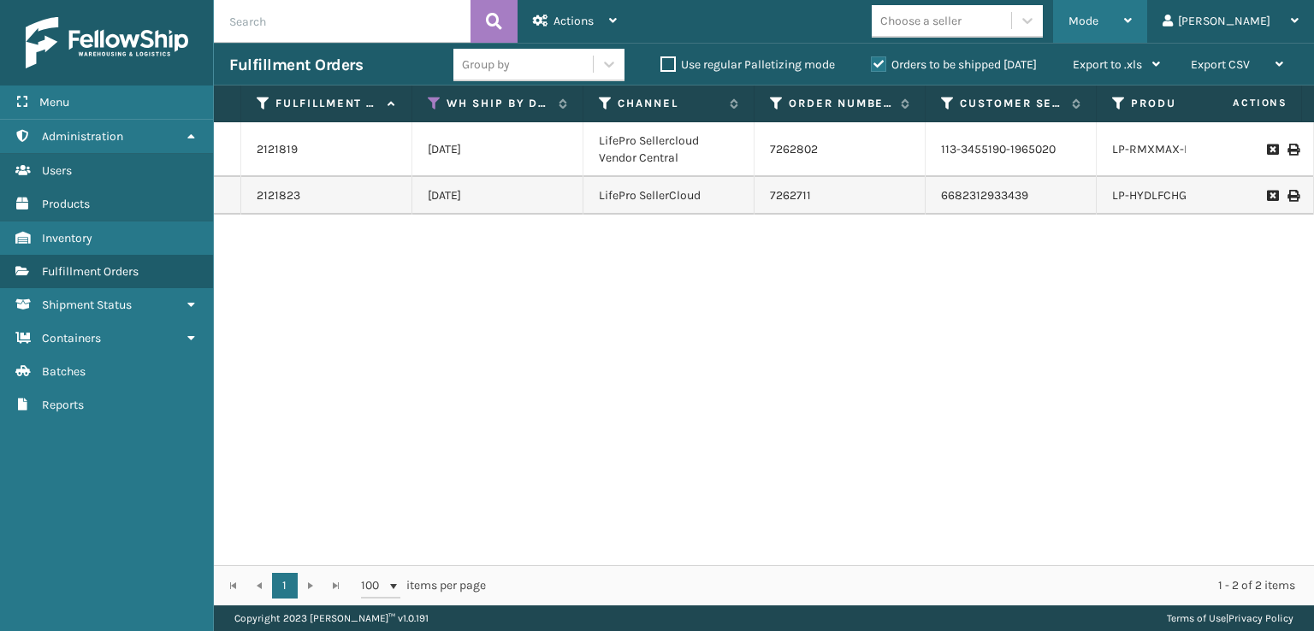
drag, startPoint x: 1143, startPoint y: 23, endPoint x: 1102, endPoint y: 48, distance: 48.7
click at [1098, 26] on span "Mode" at bounding box center [1083, 21] width 30 height 15
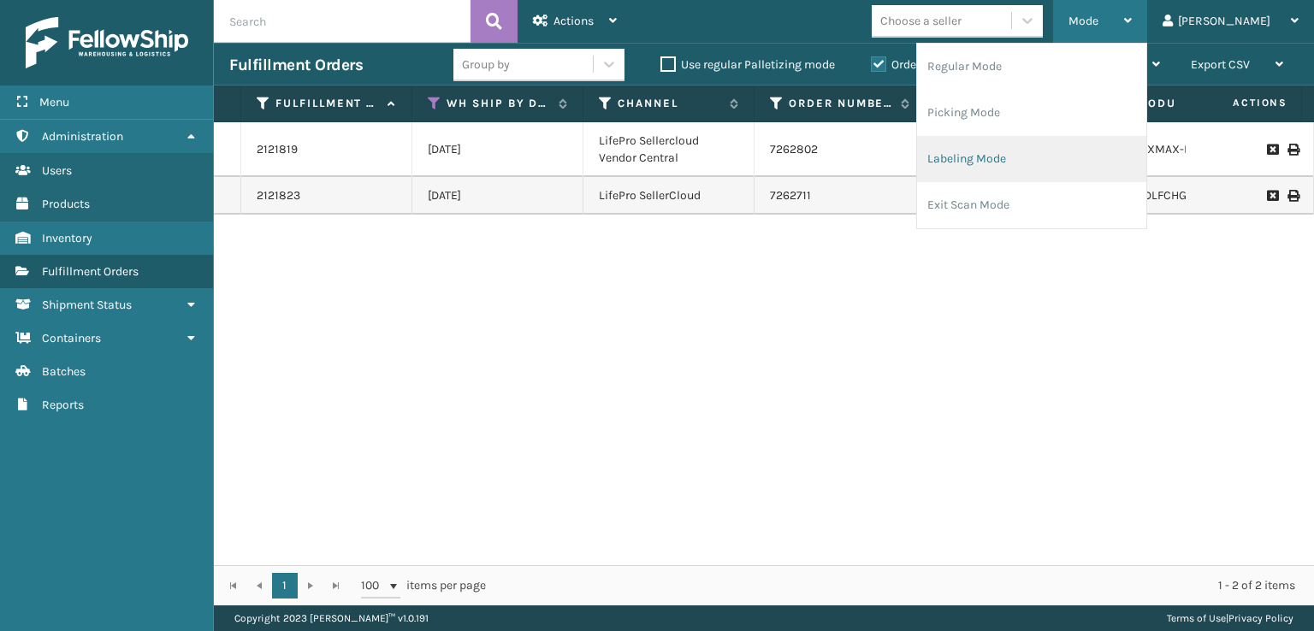
click at [1012, 162] on li "Labeling Mode" at bounding box center [1031, 159] width 229 height 46
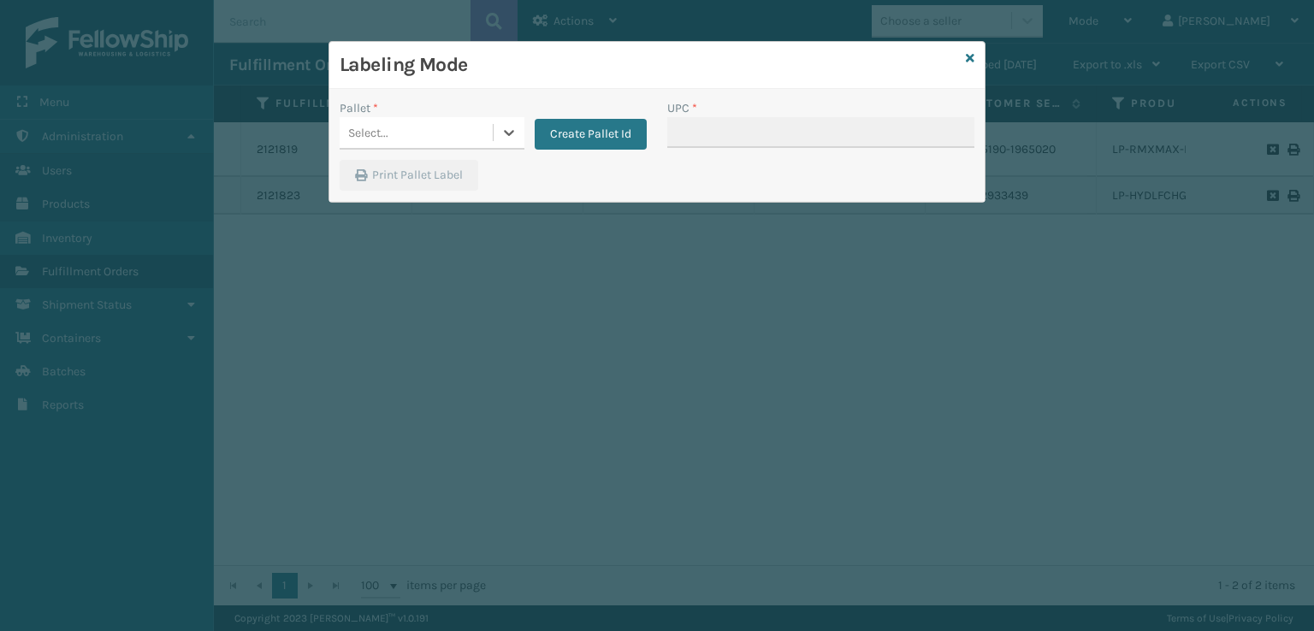
click at [381, 136] on div "Select..." at bounding box center [368, 133] width 40 height 18
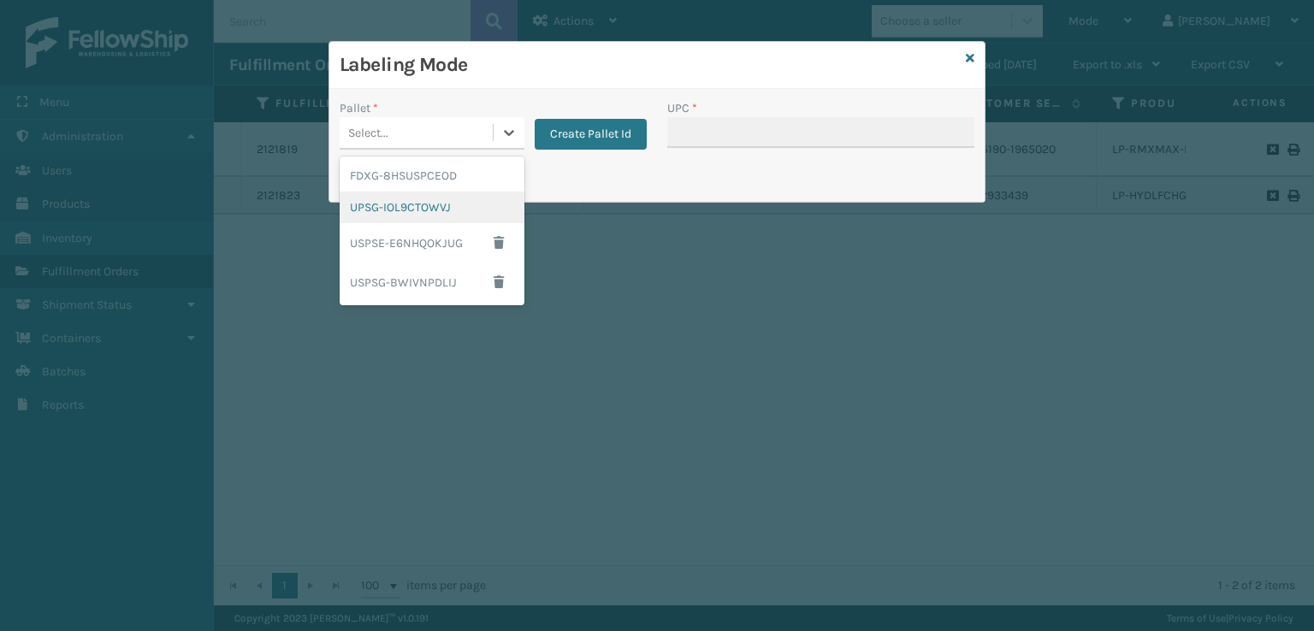
click at [382, 199] on div "UPSG-IOL9CTOWVJ" at bounding box center [432, 208] width 185 height 32
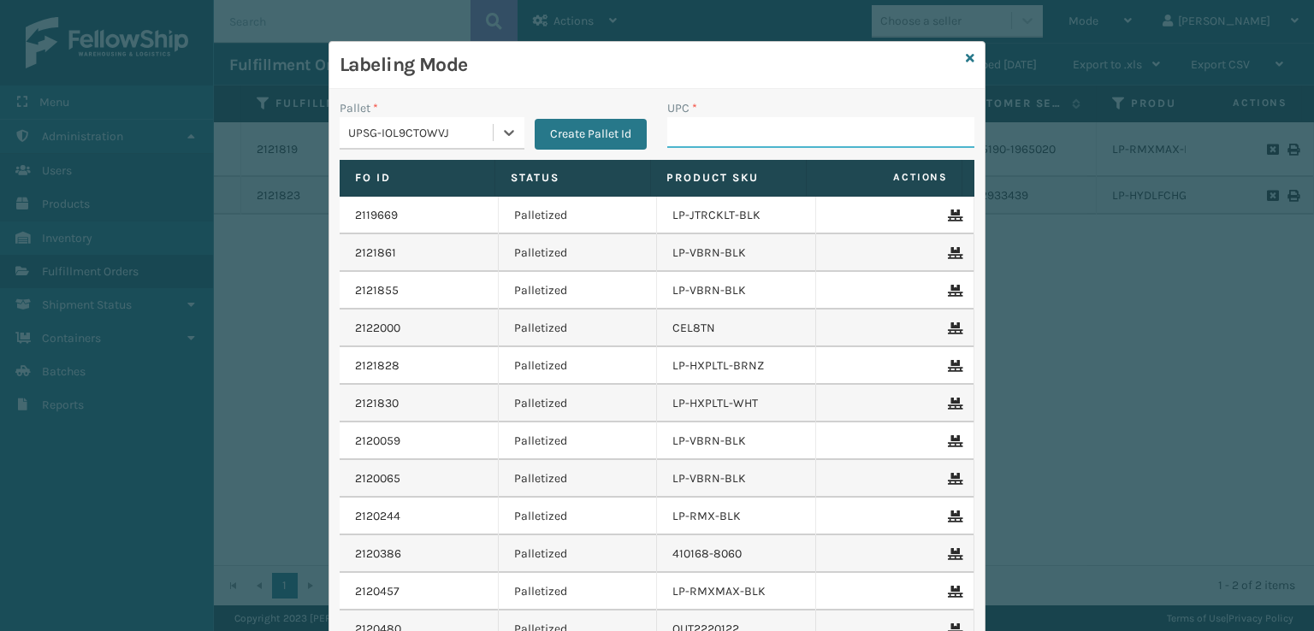
click at [704, 140] on input "UPC *" at bounding box center [820, 132] width 307 height 31
paste input "68888026796"
click at [966, 60] on icon at bounding box center [970, 58] width 9 height 12
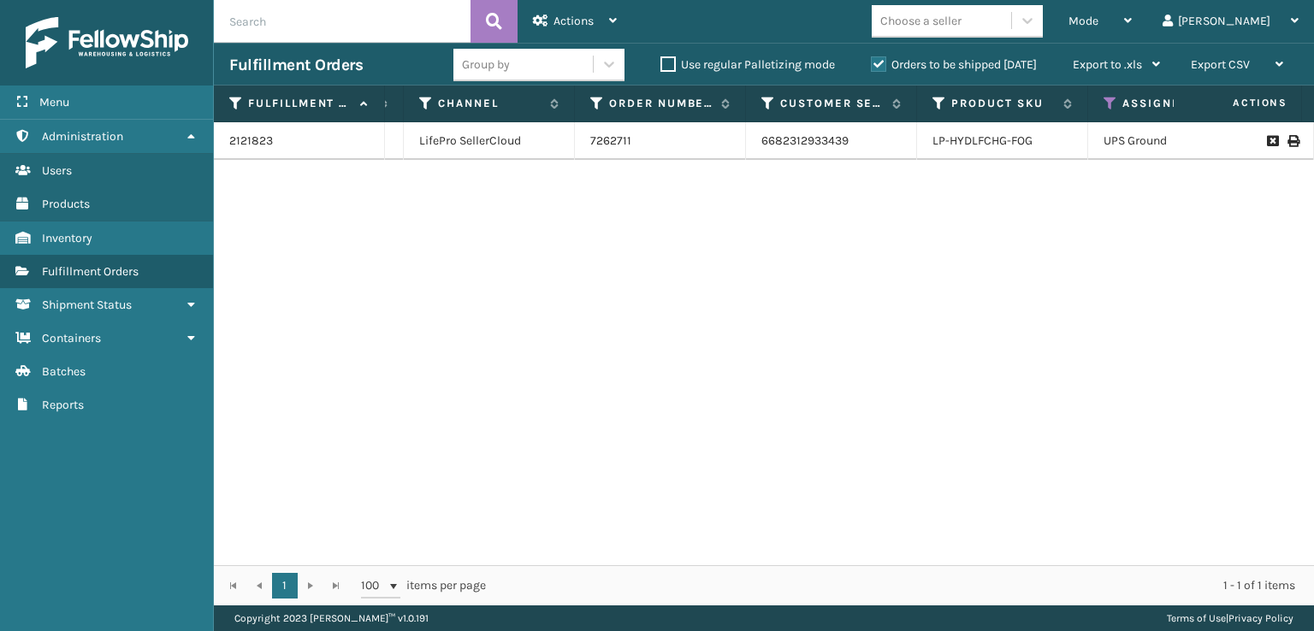
scroll to position [0, 189]
click at [948, 141] on link "LP-HYDLFCHG-FOG" at bounding box center [973, 140] width 100 height 15
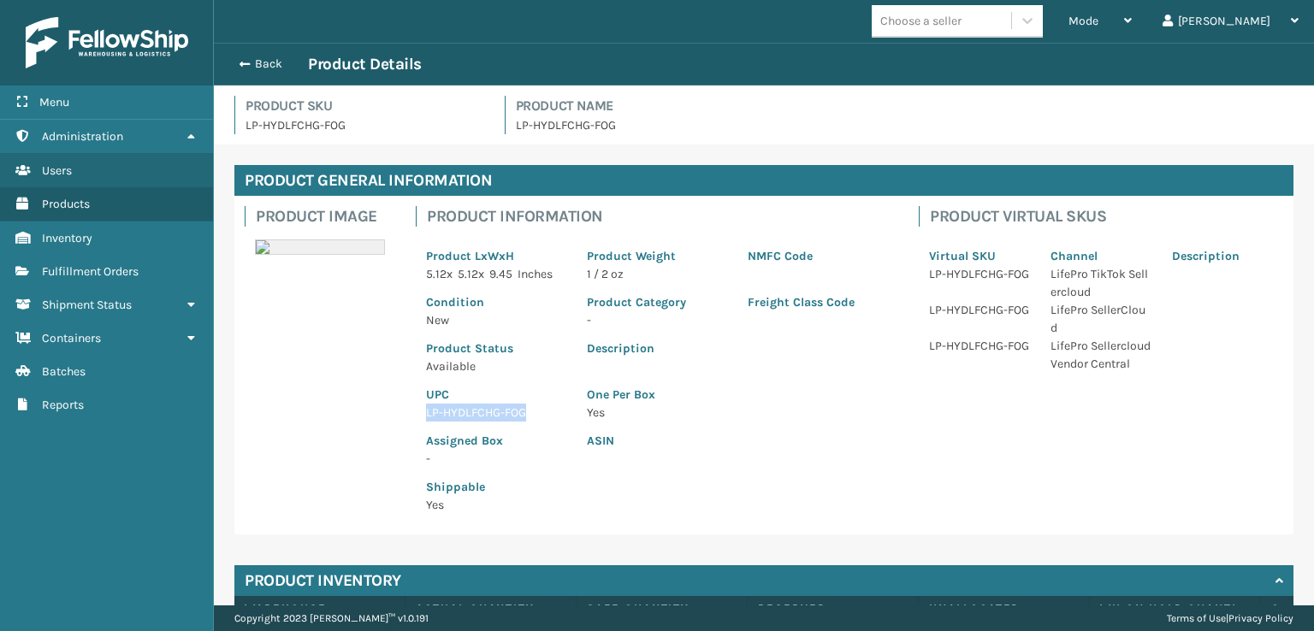
drag, startPoint x: 524, startPoint y: 412, endPoint x: 424, endPoint y: 405, distance: 100.3
click at [424, 405] on div "UPC LP-HYDLFCHG-FOG" at bounding box center [496, 398] width 161 height 46
copy p "LP-HYDLFCHG-FOG"
click at [233, 66] on button "Back" at bounding box center [268, 63] width 79 height 15
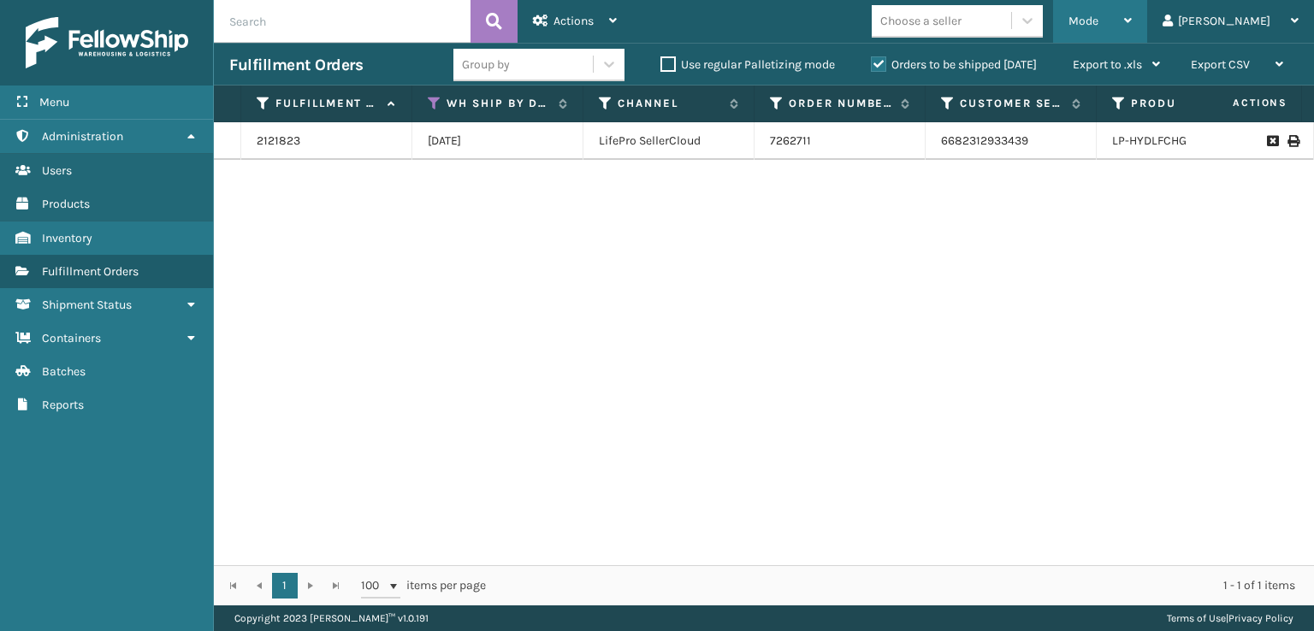
click at [1098, 21] on span "Mode" at bounding box center [1083, 21] width 30 height 15
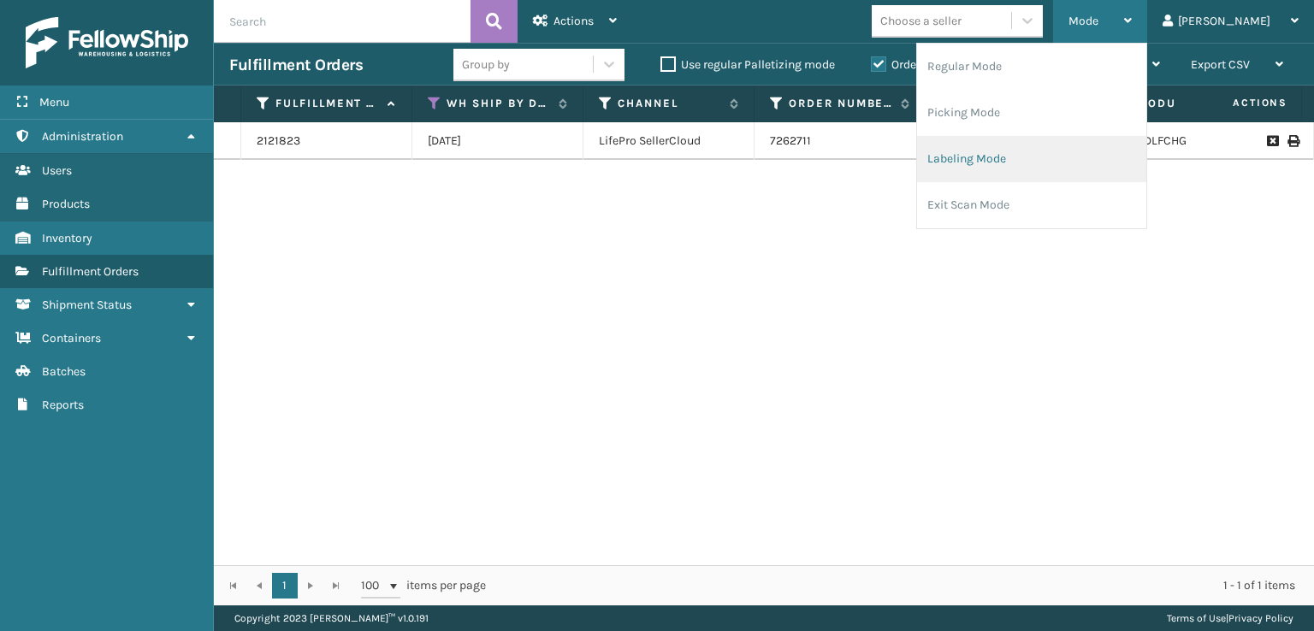
click at [1037, 170] on li "Labeling Mode" at bounding box center [1031, 159] width 229 height 46
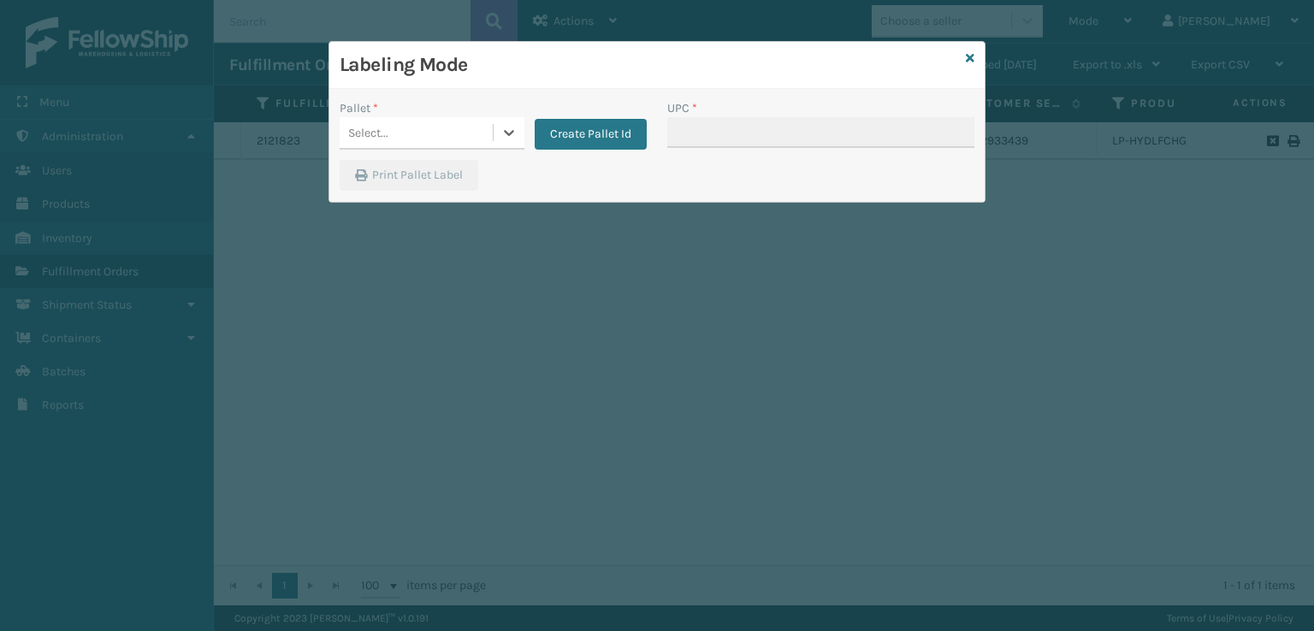
click at [473, 132] on div "Select..." at bounding box center [416, 133] width 153 height 28
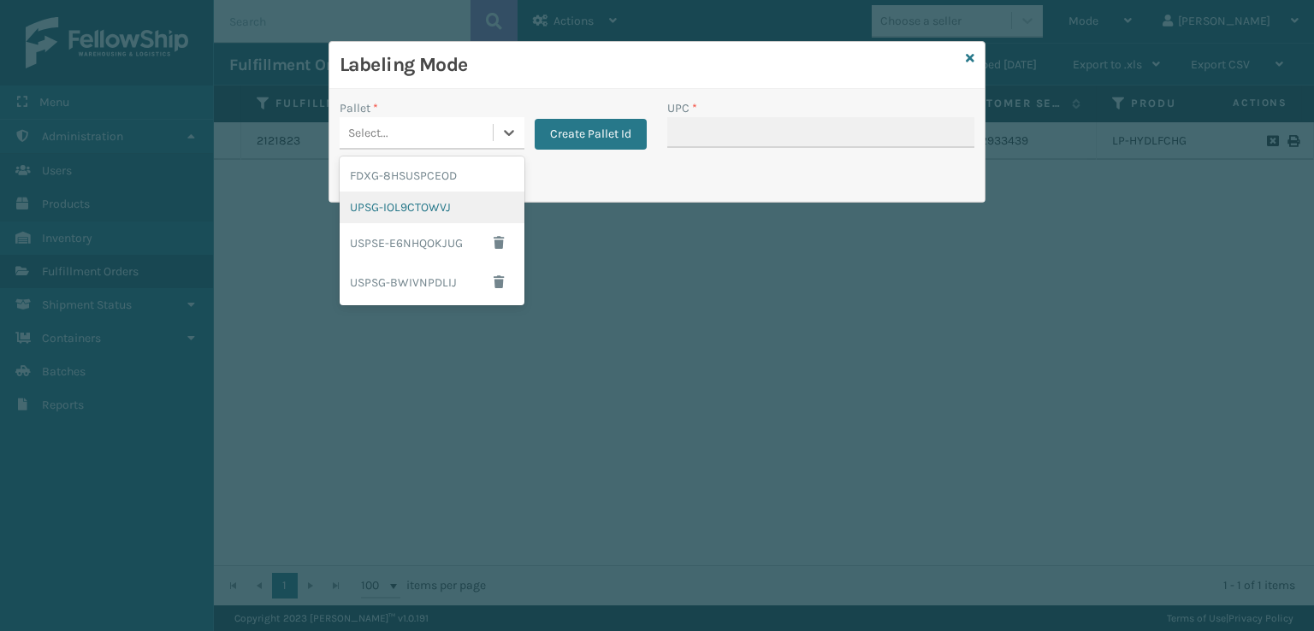
click at [452, 208] on div "UPSG-IOL9CTOWVJ" at bounding box center [432, 208] width 185 height 32
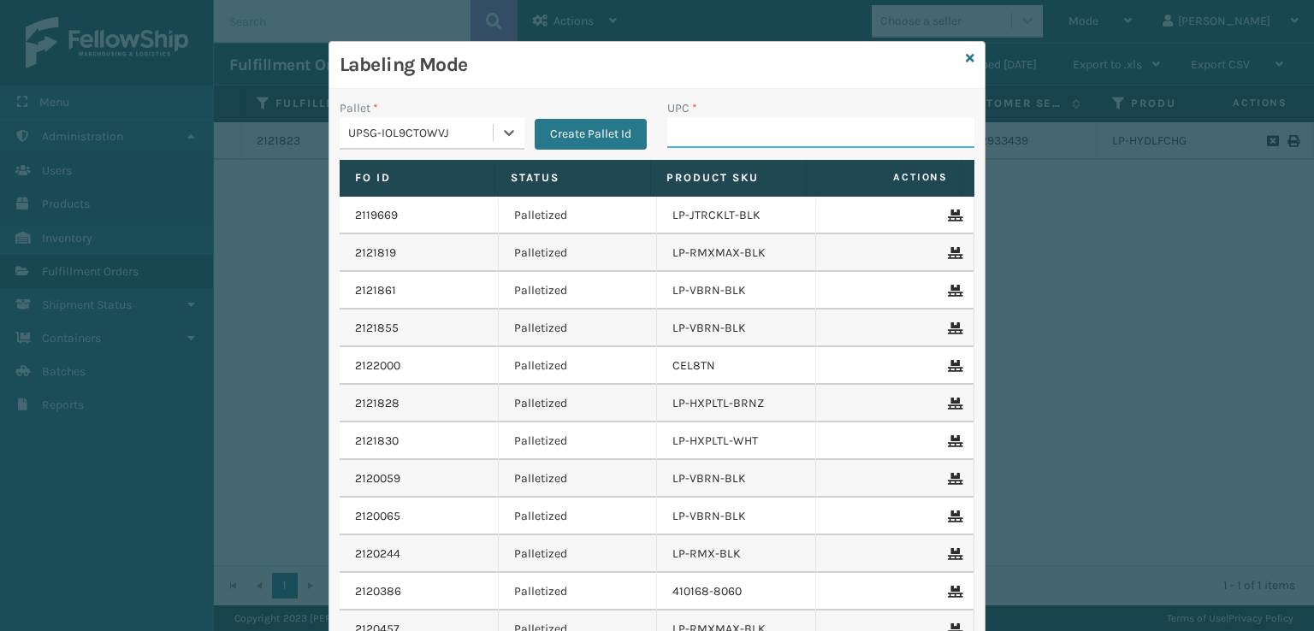
click at [735, 142] on input "UPC *" at bounding box center [820, 132] width 307 height 31
paste input "LP-HYDLFCHG-FOG"
click at [966, 59] on icon at bounding box center [970, 58] width 9 height 12
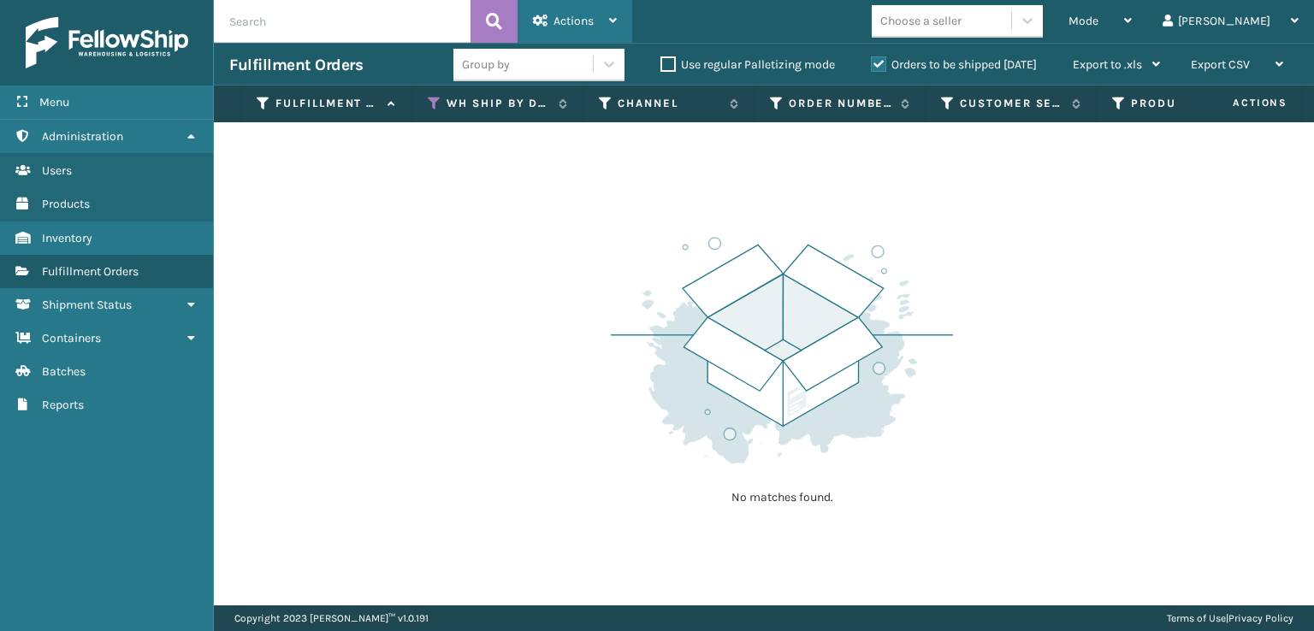
click at [549, 21] on div "Actions" at bounding box center [575, 21] width 84 height 43
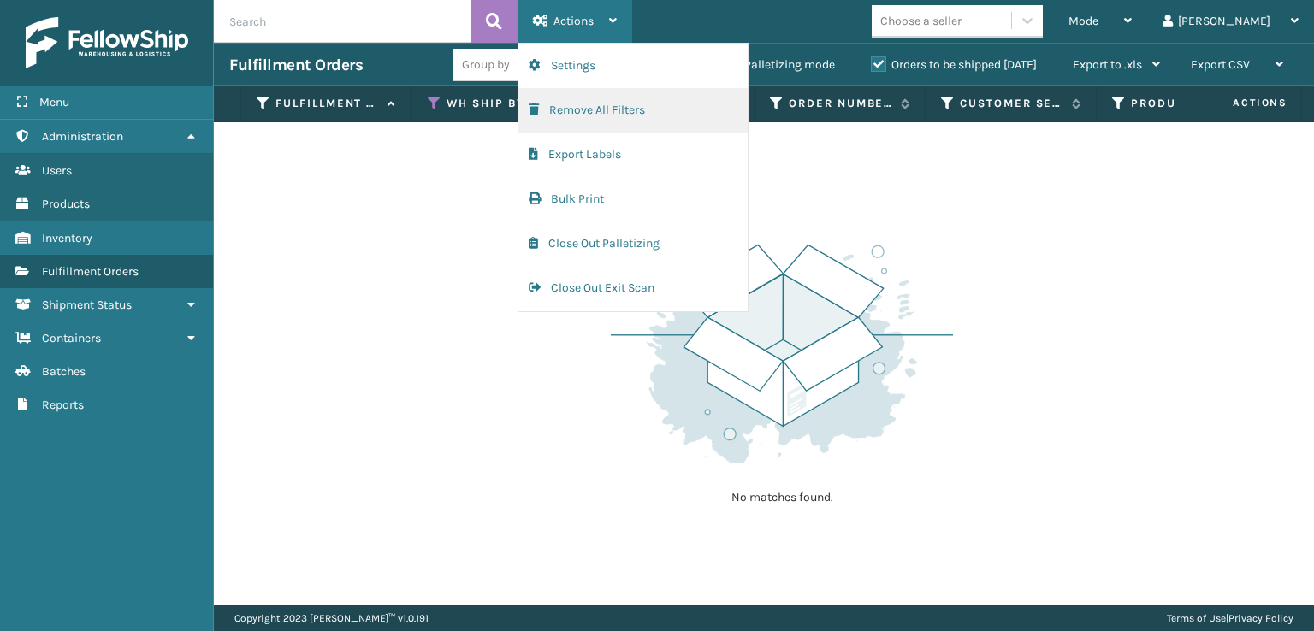
click at [543, 110] on button "Remove All Filters" at bounding box center [632, 110] width 229 height 44
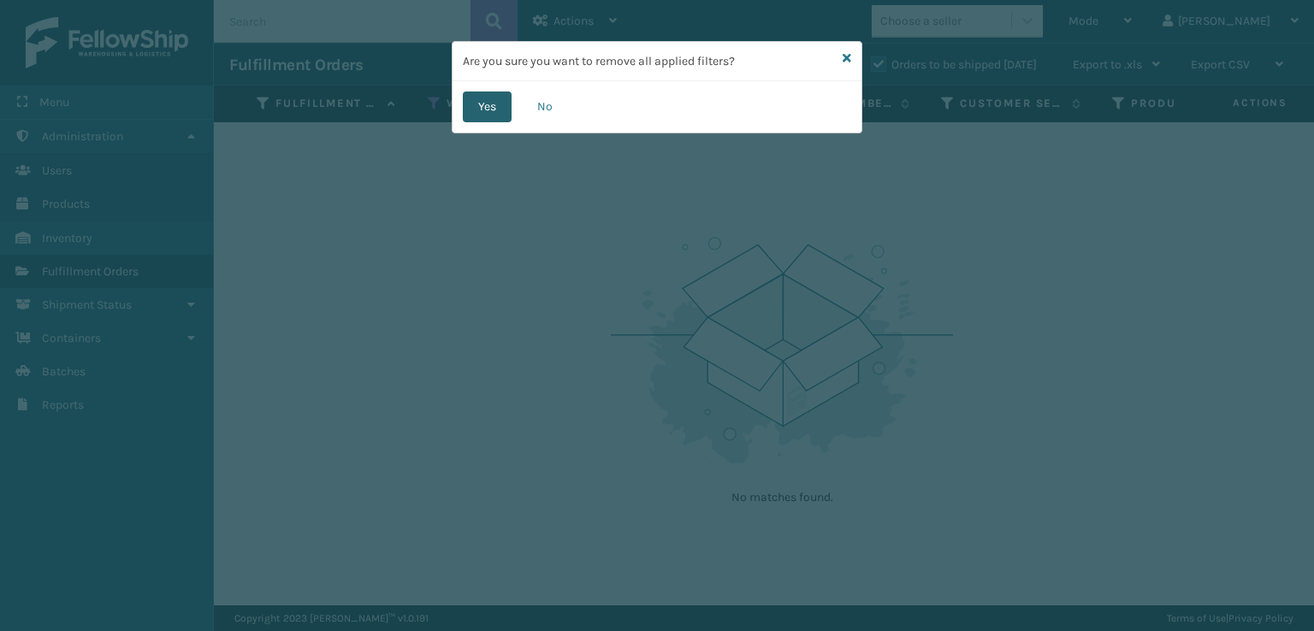
click at [485, 117] on button "Yes" at bounding box center [487, 107] width 49 height 31
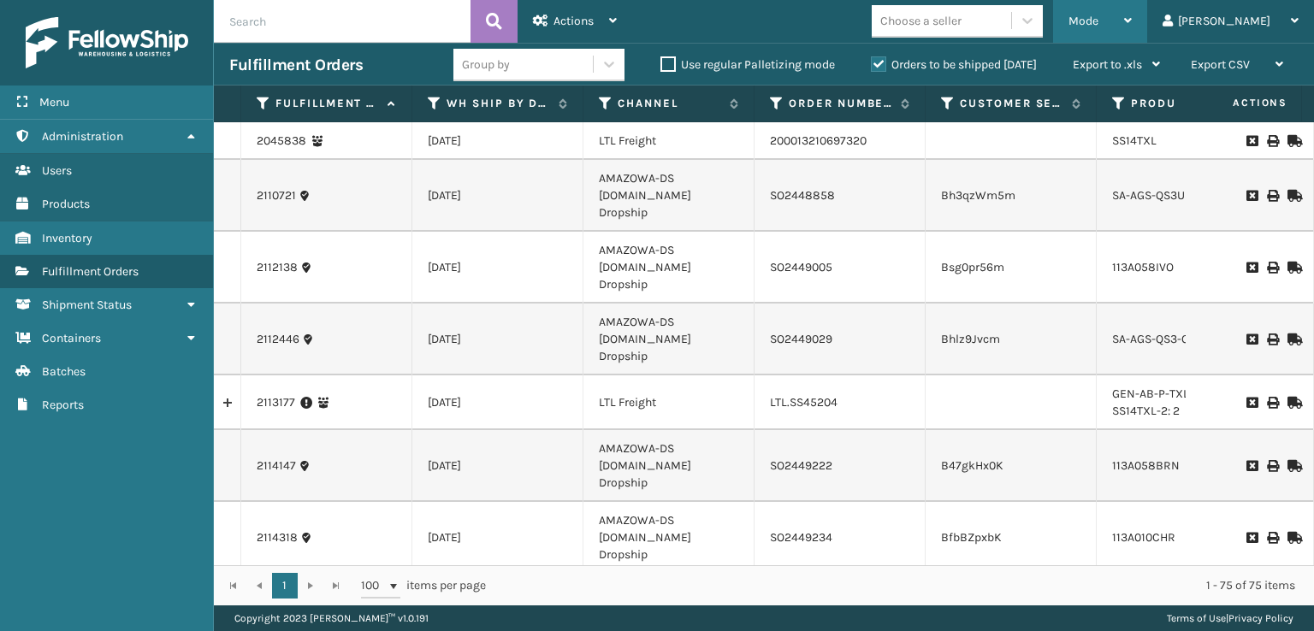
click at [1131, 20] on div "Mode" at bounding box center [1099, 21] width 63 height 43
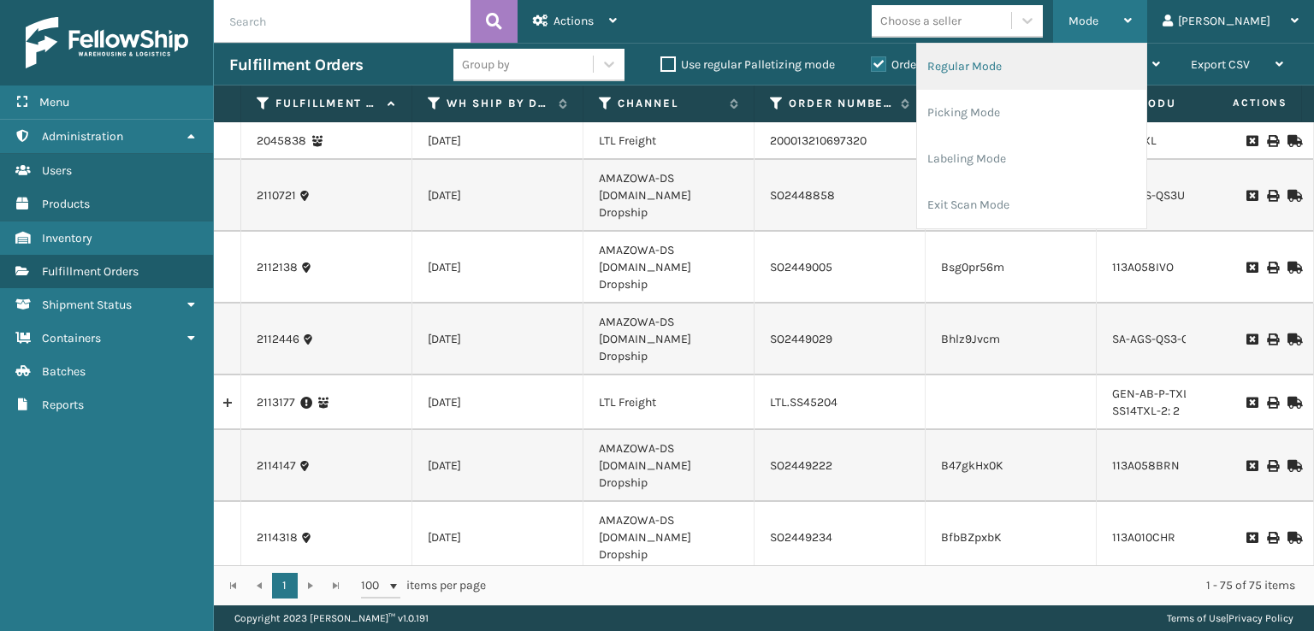
click at [1037, 72] on li "Regular Mode" at bounding box center [1031, 67] width 229 height 46
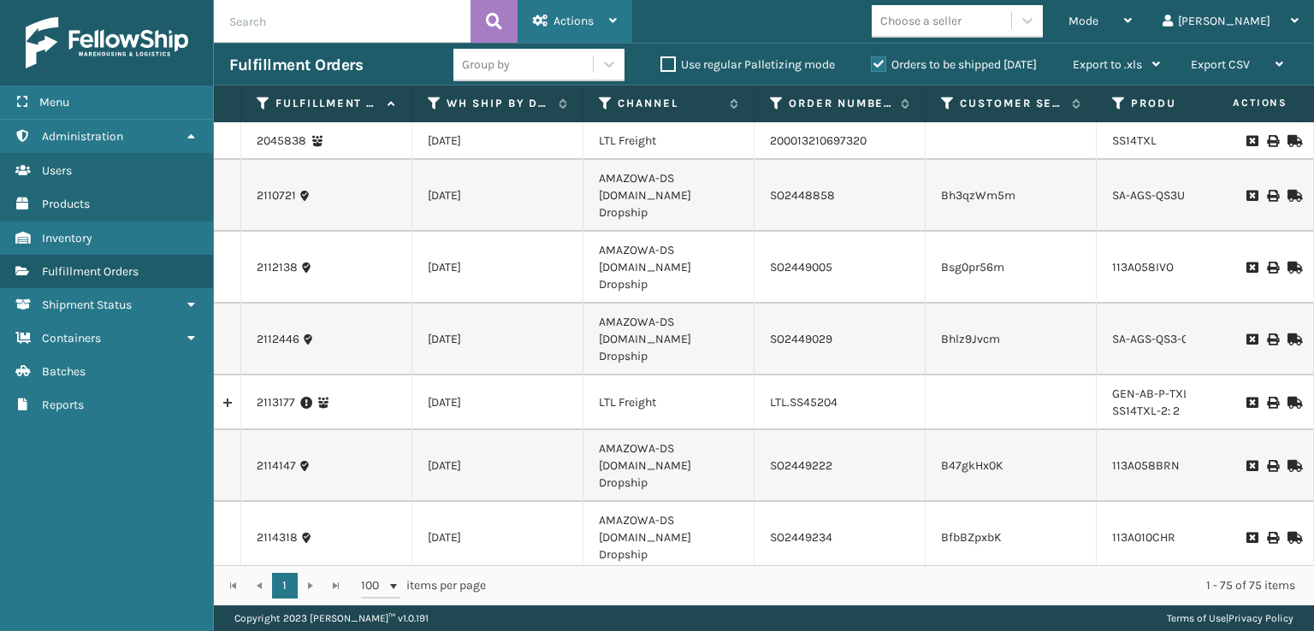
click at [553, 25] on span "Actions" at bounding box center [573, 21] width 40 height 15
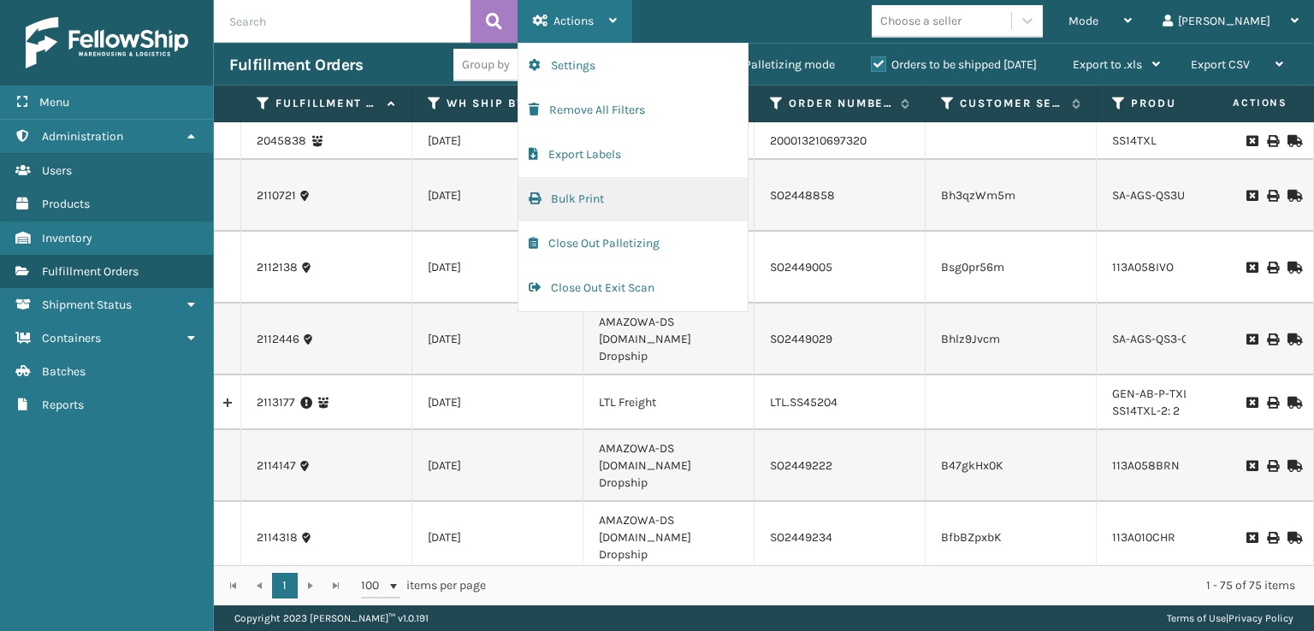
click at [548, 199] on button "Bulk Print" at bounding box center [632, 199] width 229 height 44
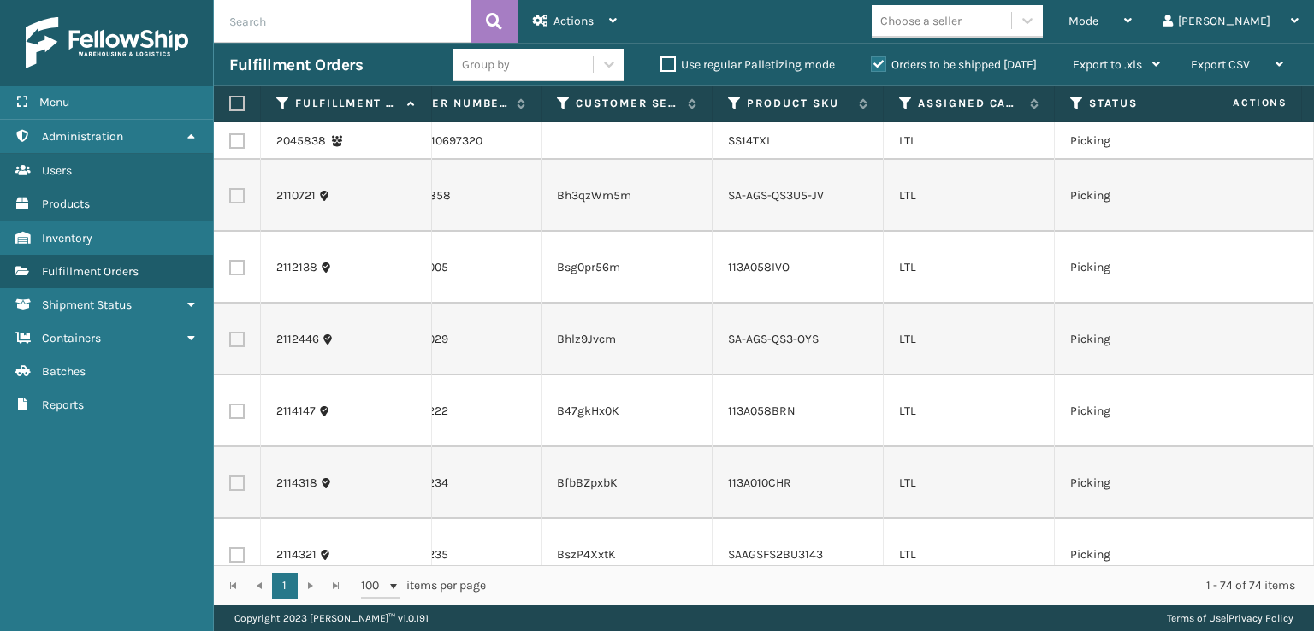
scroll to position [0, 465]
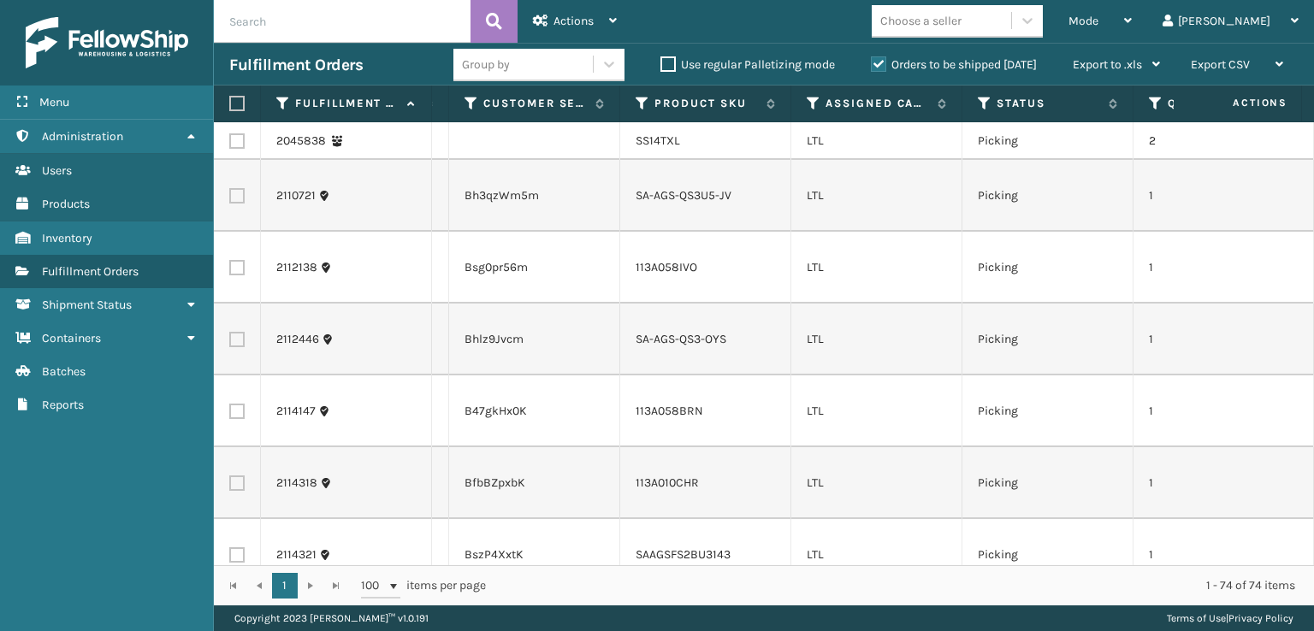
click at [804, 103] on th "Assigned Carrier Service" at bounding box center [876, 104] width 171 height 37
click at [807, 100] on icon at bounding box center [813, 103] width 14 height 15
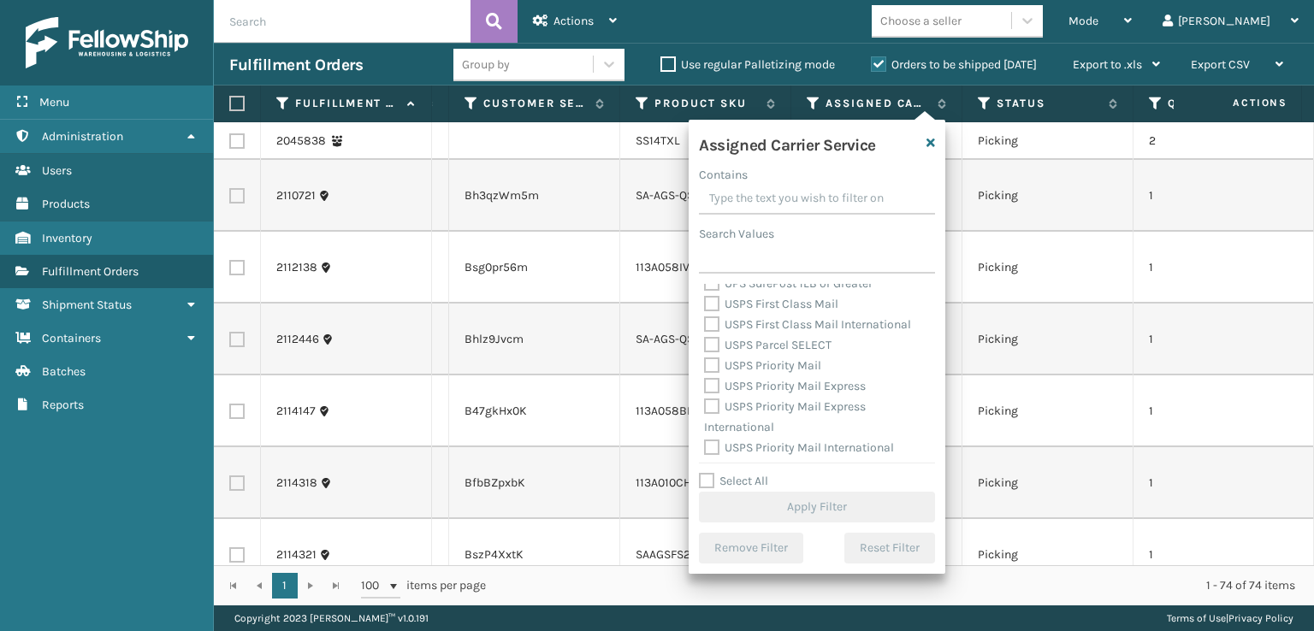
scroll to position [527, 0]
click at [712, 447] on label "USPS Priority Mail International" at bounding box center [799, 444] width 190 height 15
click at [705, 446] on input "USPS Priority Mail International" at bounding box center [704, 439] width 1 height 11
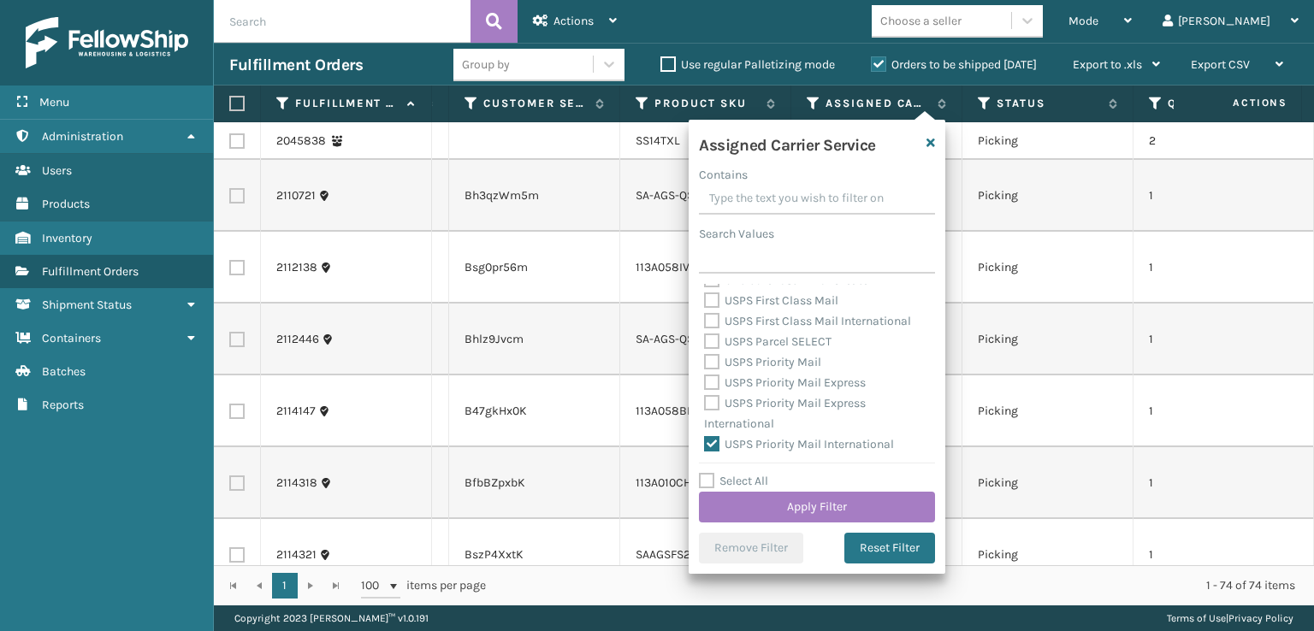
click at [715, 411] on div "USPS Priority Mail Express International" at bounding box center [817, 413] width 226 height 41
click at [715, 387] on label "USPS Priority Mail Express" at bounding box center [785, 382] width 162 height 15
click at [705, 384] on input "USPS Priority Mail Express" at bounding box center [704, 378] width 1 height 11
click at [708, 405] on label "USPS Priority Mail Express International" at bounding box center [785, 413] width 162 height 35
click at [705, 405] on input "USPS Priority Mail Express International" at bounding box center [704, 398] width 1 height 11
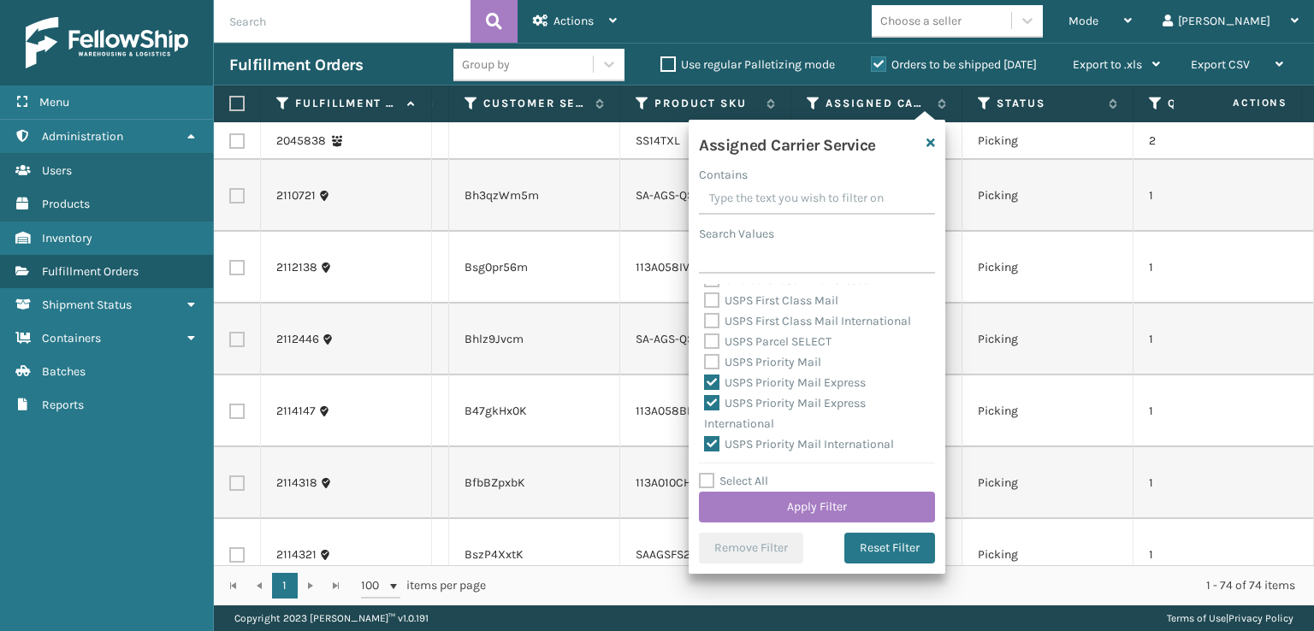
click at [709, 352] on div "USPS Priority Mail" at bounding box center [817, 362] width 226 height 21
click at [709, 363] on label "USPS Priority Mail" at bounding box center [762, 362] width 117 height 15
click at [705, 363] on input "USPS Priority Mail" at bounding box center [704, 357] width 1 height 11
click at [708, 345] on label "USPS Parcel SELECT" at bounding box center [767, 341] width 127 height 15
click at [705, 343] on input "USPS Parcel SELECT" at bounding box center [704, 337] width 1 height 11
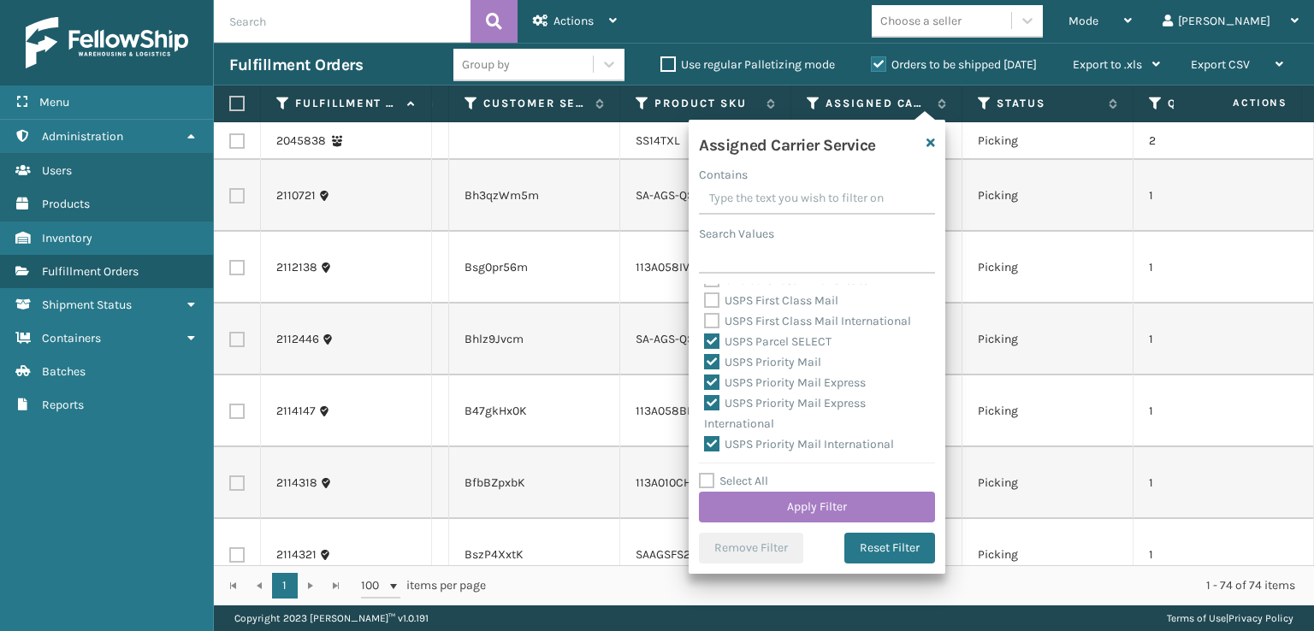
click at [706, 317] on label "USPS First Class Mail International" at bounding box center [807, 321] width 207 height 15
click at [705, 317] on input "USPS First Class Mail International" at bounding box center [704, 316] width 1 height 11
click at [709, 289] on div "UPS SurePost 1LB or Greater" at bounding box center [817, 280] width 226 height 21
click at [711, 303] on label "USPS First Class Mail" at bounding box center [771, 300] width 134 height 15
click at [705, 302] on input "USPS First Class Mail" at bounding box center [704, 296] width 1 height 11
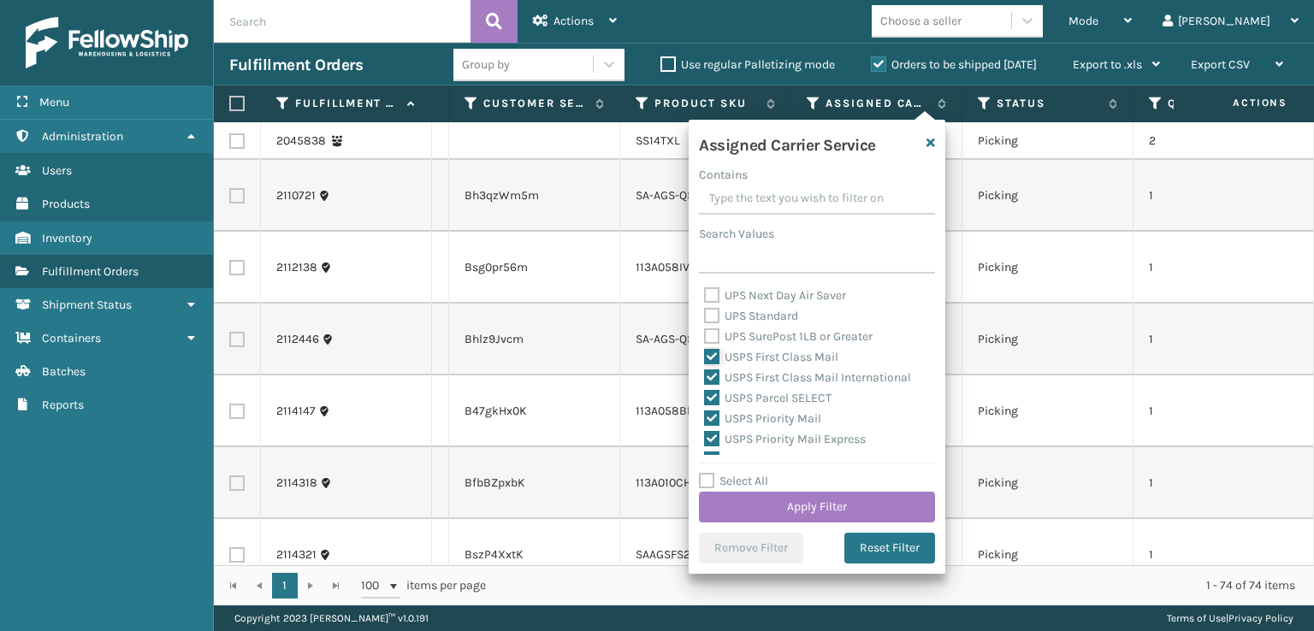
scroll to position [441, 0]
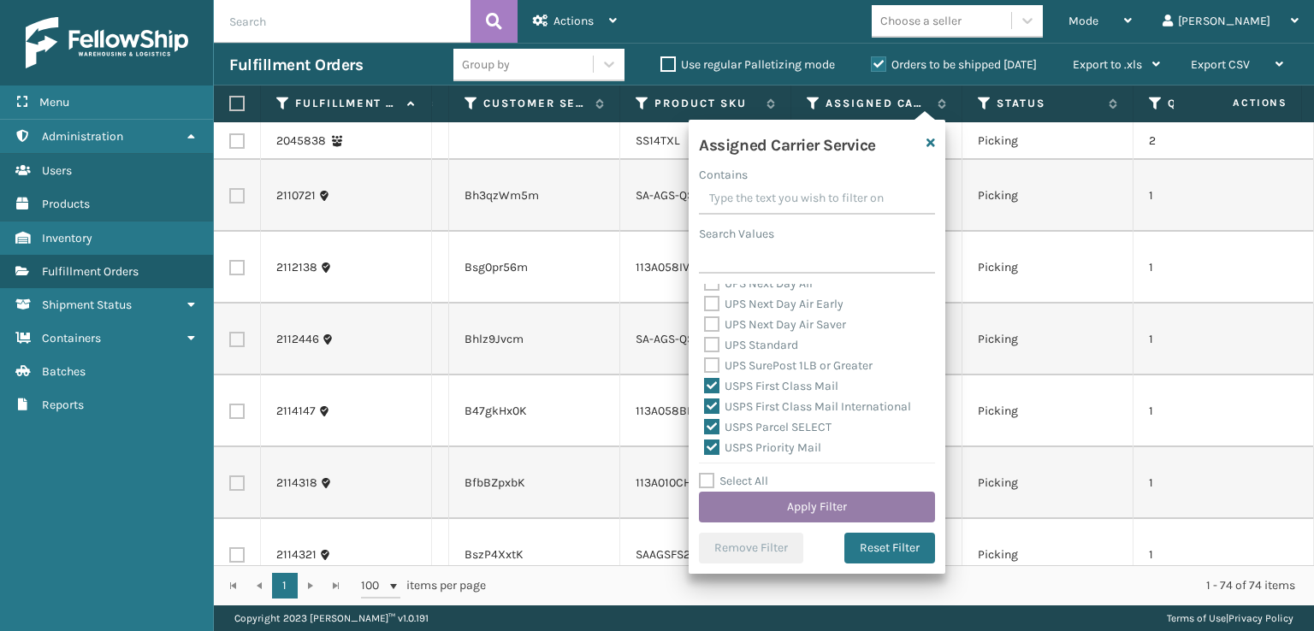
click at [783, 501] on button "Apply Filter" at bounding box center [817, 507] width 236 height 31
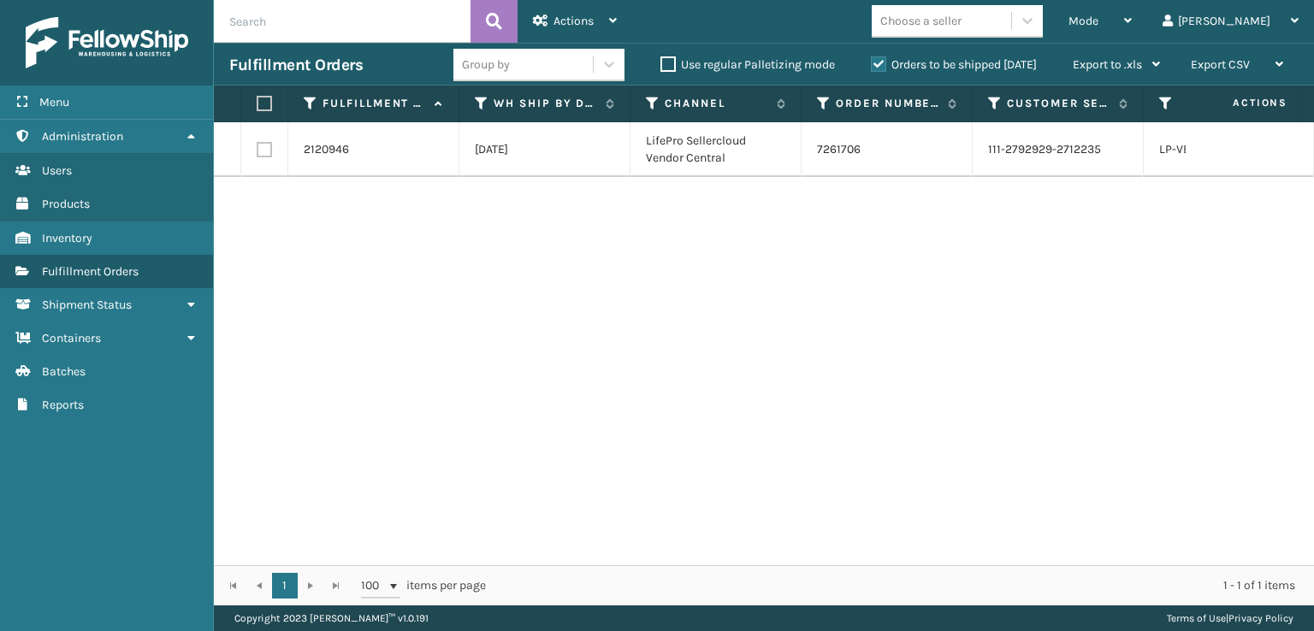
click at [256, 108] on th at bounding box center [264, 104] width 47 height 37
click at [257, 109] on label at bounding box center [262, 103] width 10 height 15
click at [257, 109] on input "checkbox" at bounding box center [257, 103] width 1 height 11
drag, startPoint x: 586, startPoint y: 16, endPoint x: 543, endPoint y: 134, distance: 125.5
click at [585, 17] on span "Actions" at bounding box center [573, 21] width 40 height 15
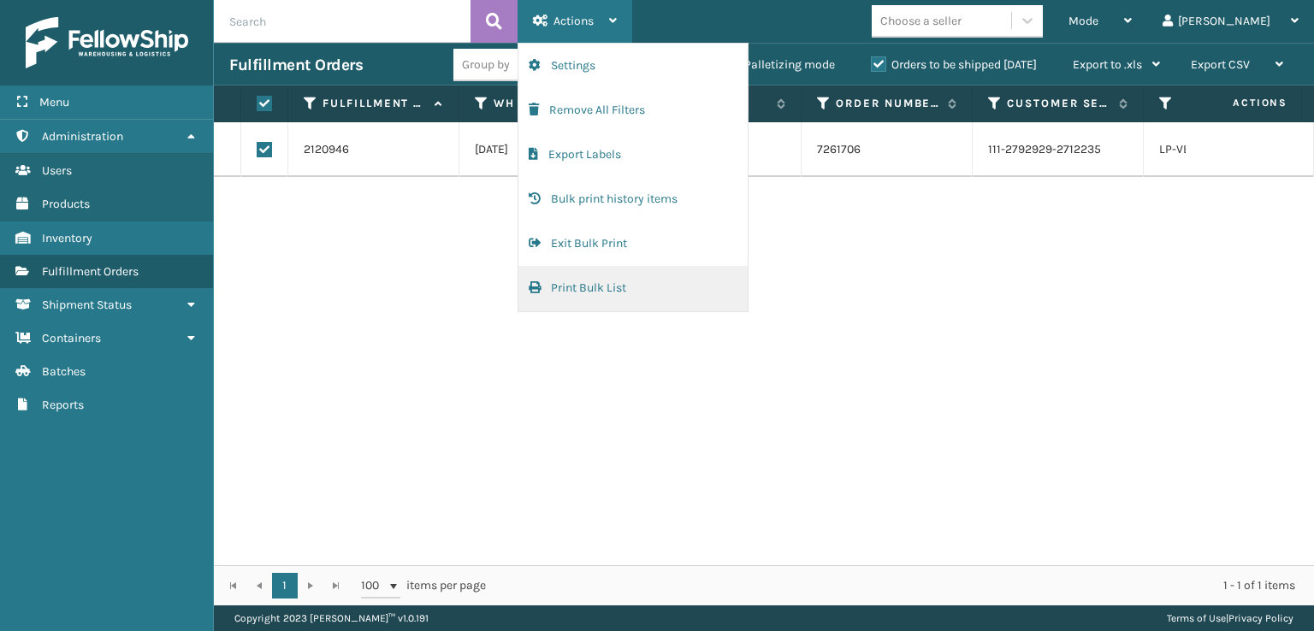
click at [557, 277] on button "Print Bulk List" at bounding box center [632, 288] width 229 height 44
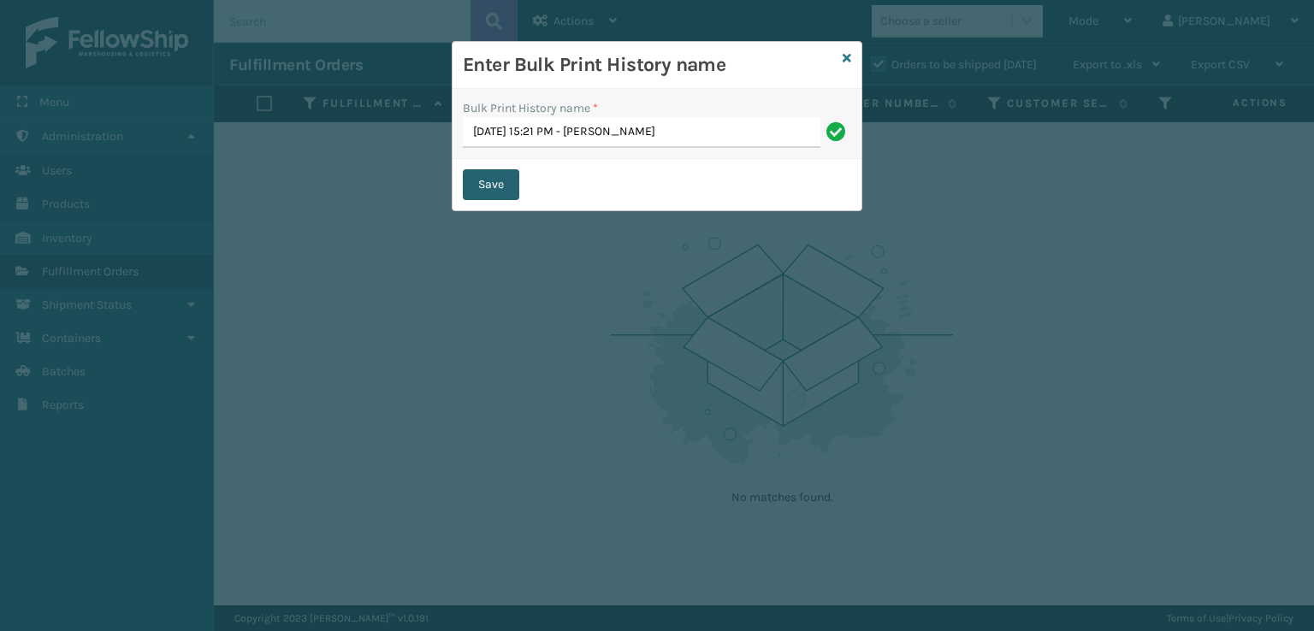
click at [489, 186] on button "Save" at bounding box center [491, 184] width 56 height 31
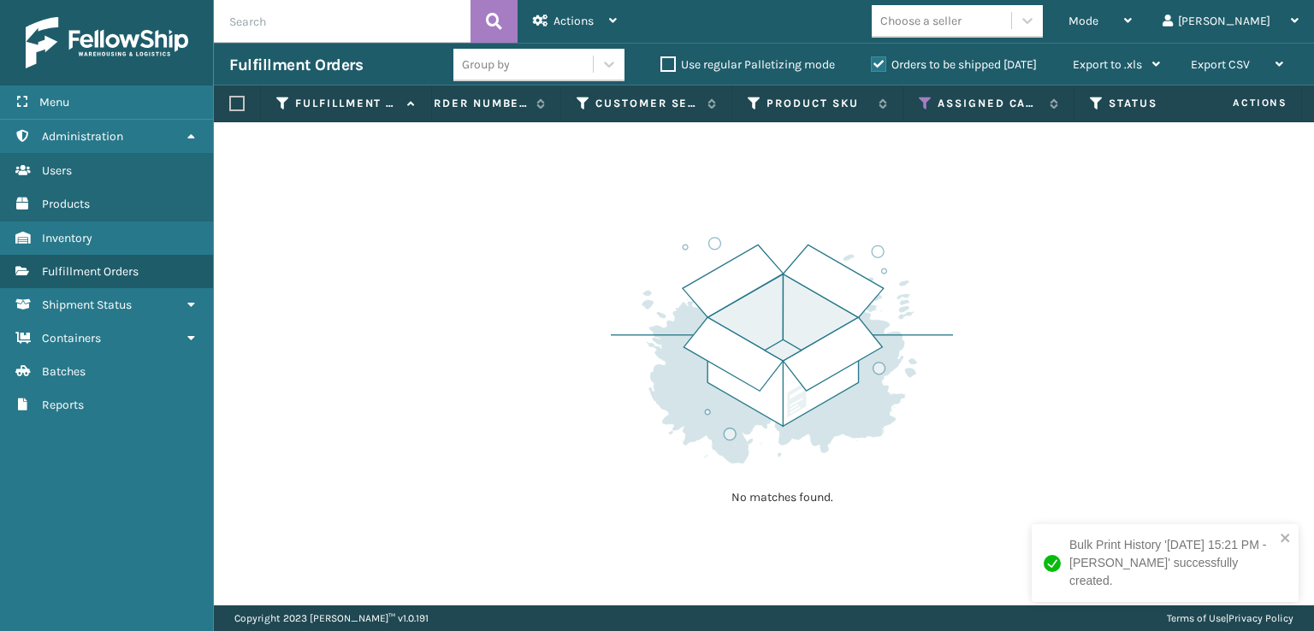
scroll to position [0, 588]
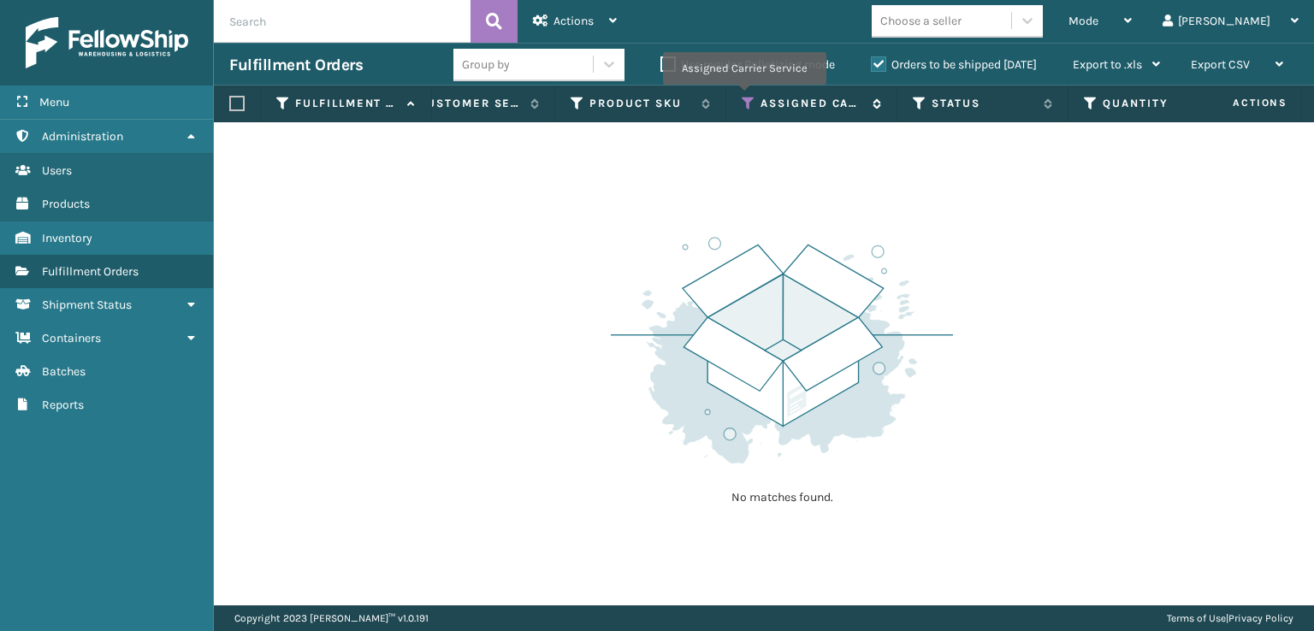
click at [743, 97] on icon at bounding box center [748, 103] width 14 height 15
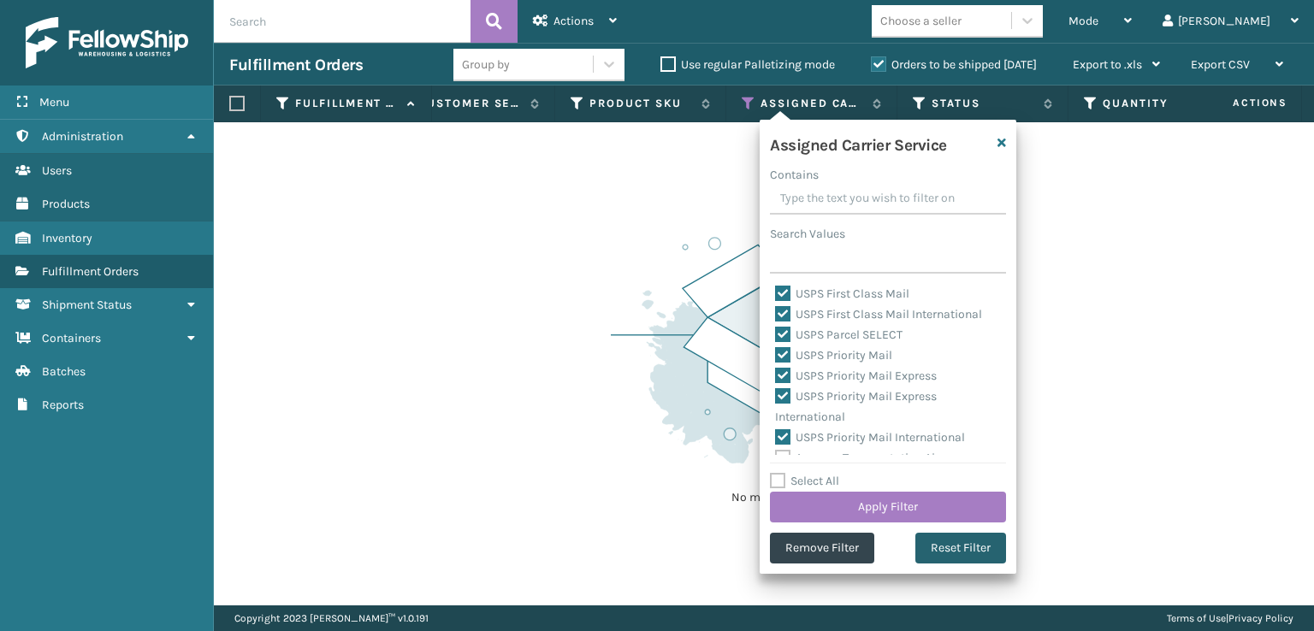
click at [933, 555] on button "Reset Filter" at bounding box center [960, 548] width 91 height 31
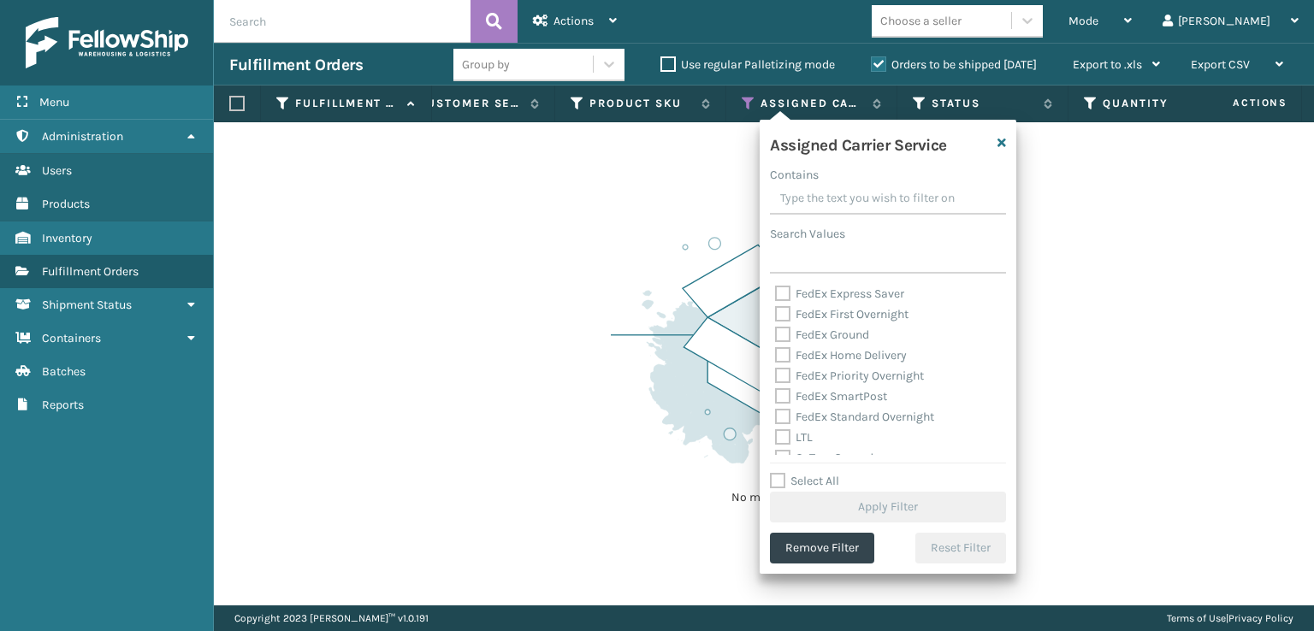
scroll to position [342, 0]
click at [794, 381] on label "UPS Next Day Air" at bounding box center [829, 382] width 109 height 15
click at [776, 381] on input "UPS Next Day Air" at bounding box center [775, 378] width 1 height 11
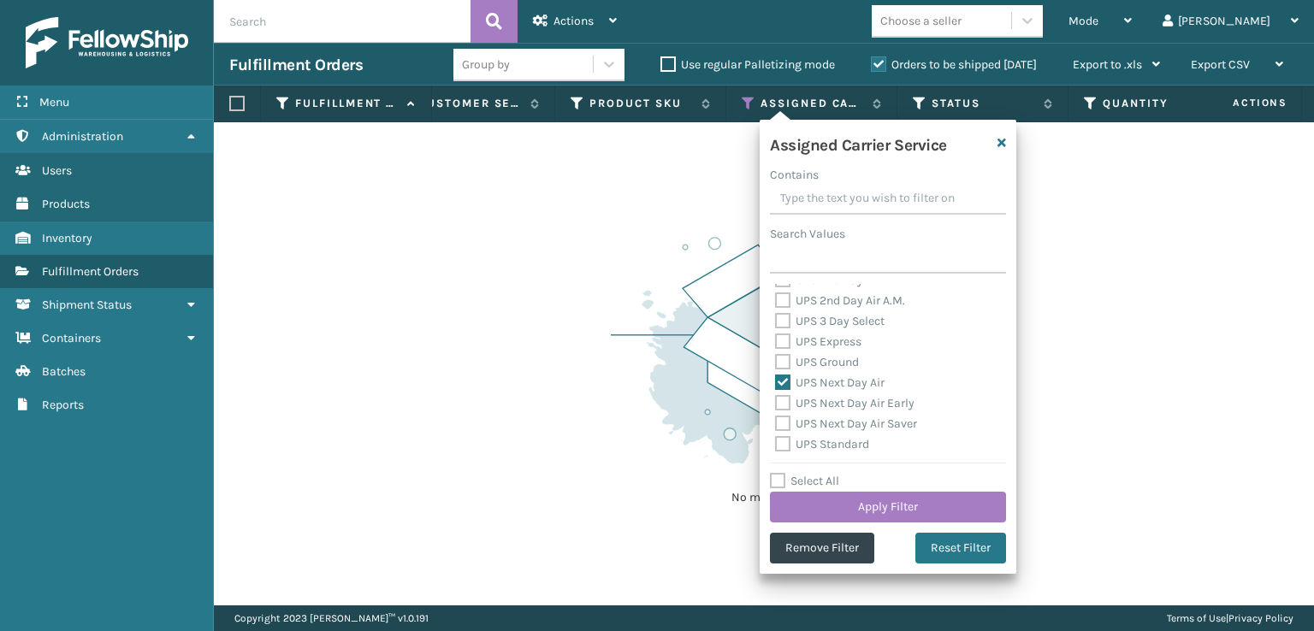
click at [781, 355] on label "UPS Ground" at bounding box center [817, 362] width 84 height 15
click at [776, 354] on input "UPS Ground" at bounding box center [775, 357] width 1 height 11
click at [783, 336] on label "UPS Express" at bounding box center [818, 341] width 86 height 15
click at [776, 336] on input "UPS Express" at bounding box center [775, 337] width 1 height 11
click at [783, 321] on label "UPS 3 Day Select" at bounding box center [829, 321] width 109 height 15
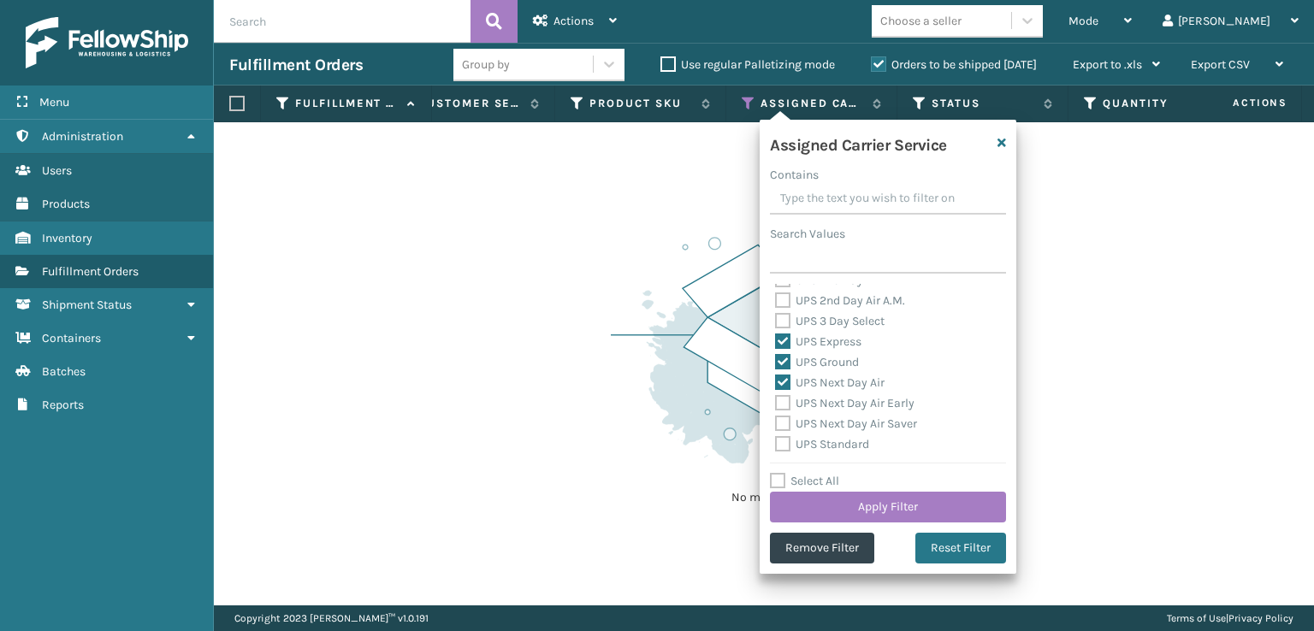
click at [776, 321] on input "UPS 3 Day Select" at bounding box center [775, 316] width 1 height 11
click at [784, 298] on label "UPS 2nd Day Air A.M." at bounding box center [840, 300] width 130 height 15
click at [776, 298] on input "UPS 2nd Day Air A.M." at bounding box center [775, 296] width 1 height 11
click at [783, 359] on label "UPS 2nd Day Air" at bounding box center [827, 365] width 105 height 15
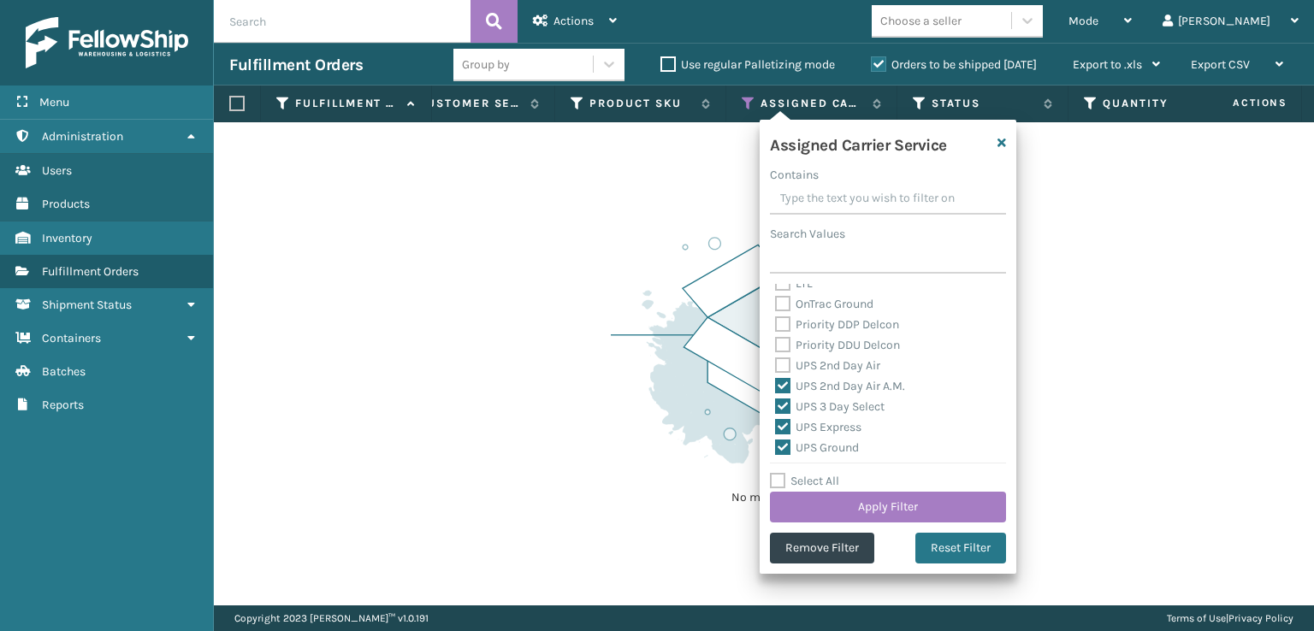
click at [776, 359] on input "UPS 2nd Day Air" at bounding box center [775, 361] width 1 height 11
click at [789, 399] on label "UPS Next Day Air Early" at bounding box center [844, 403] width 139 height 15
click at [776, 399] on input "UPS Next Day Air Early" at bounding box center [775, 398] width 1 height 11
drag, startPoint x: 785, startPoint y: 423, endPoint x: 783, endPoint y: 435, distance: 12.1
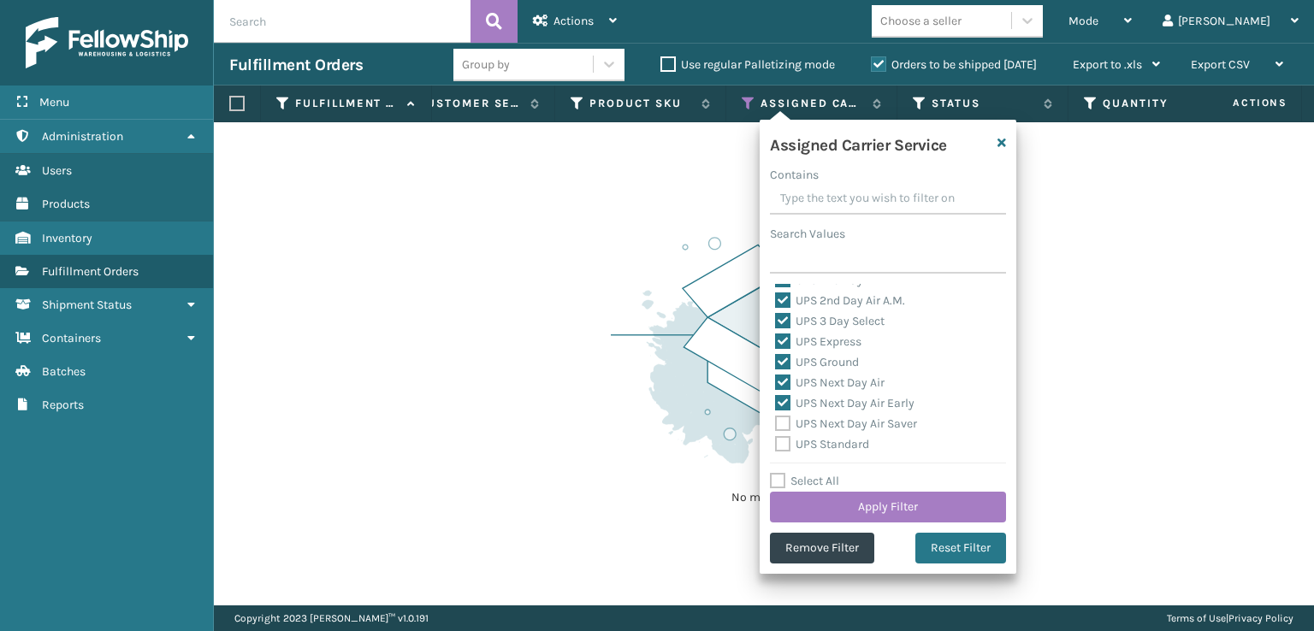
click at [785, 424] on label "UPS Next Day Air Saver" at bounding box center [846, 423] width 142 height 15
click at [776, 424] on input "UPS Next Day Air Saver" at bounding box center [775, 419] width 1 height 11
click at [783, 437] on label "UPS Standard" at bounding box center [822, 444] width 94 height 15
click at [776, 437] on input "UPS Standard" at bounding box center [775, 439] width 1 height 11
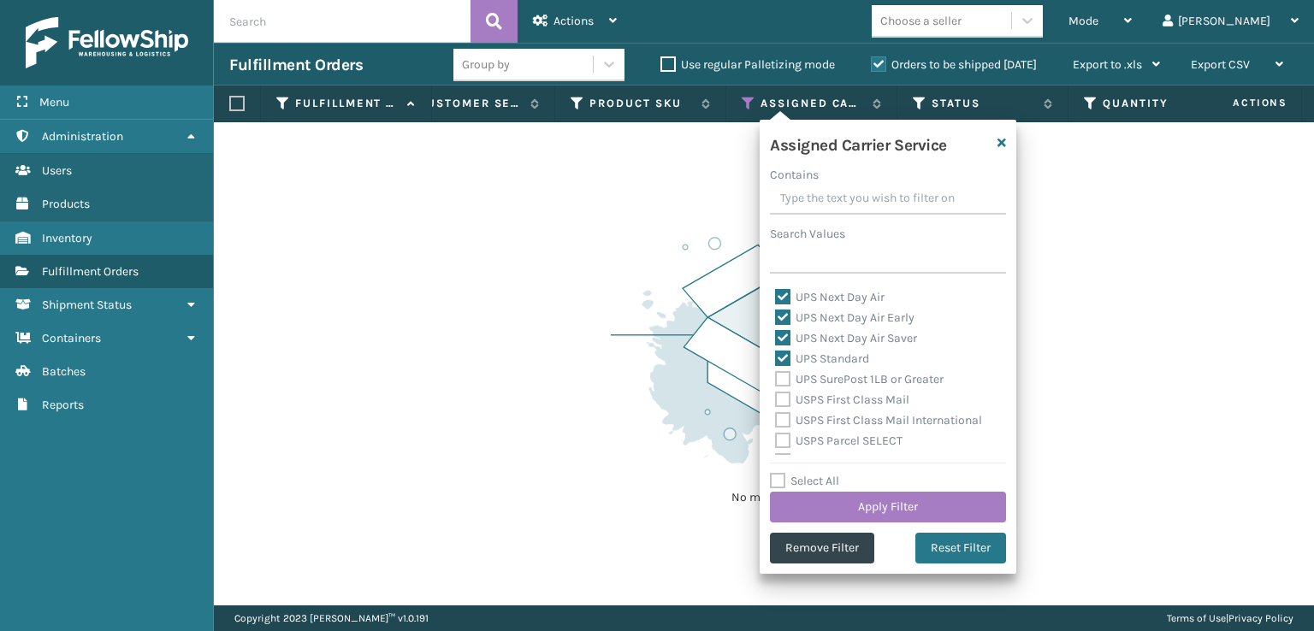
click at [781, 378] on label "UPS SurePost 1LB or Greater" at bounding box center [859, 379] width 168 height 15
click at [776, 378] on input "UPS SurePost 1LB or Greater" at bounding box center [775, 374] width 1 height 11
click at [831, 506] on button "Apply Filter" at bounding box center [888, 507] width 236 height 31
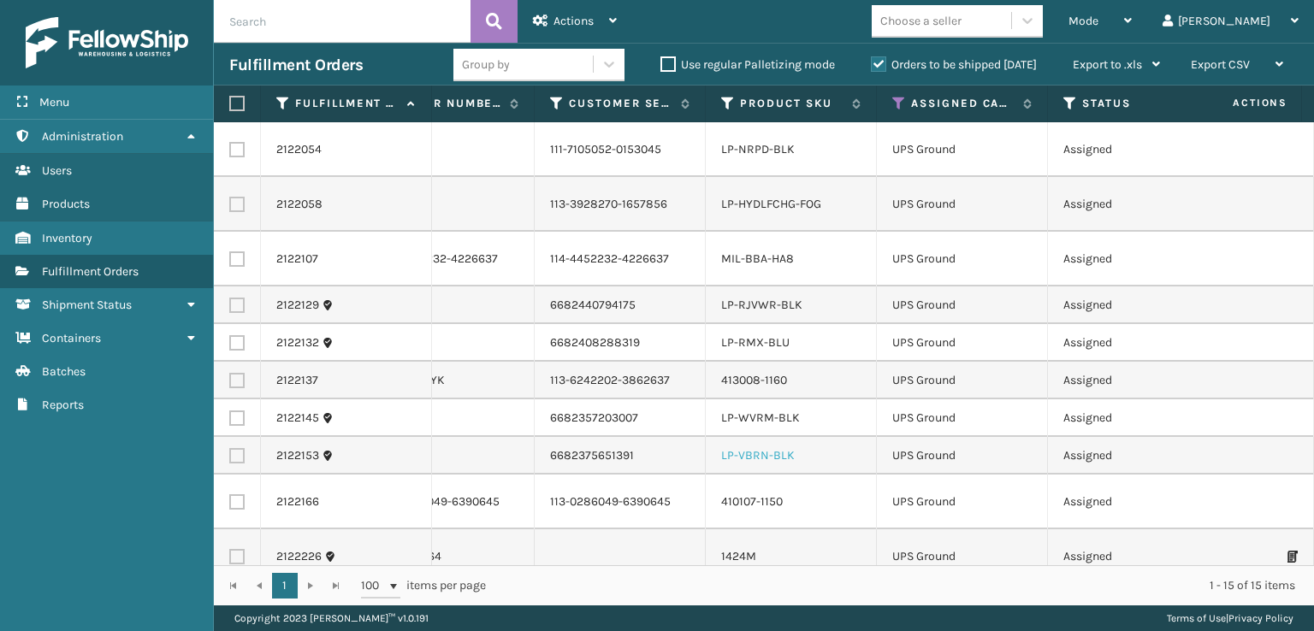
scroll to position [0, 428]
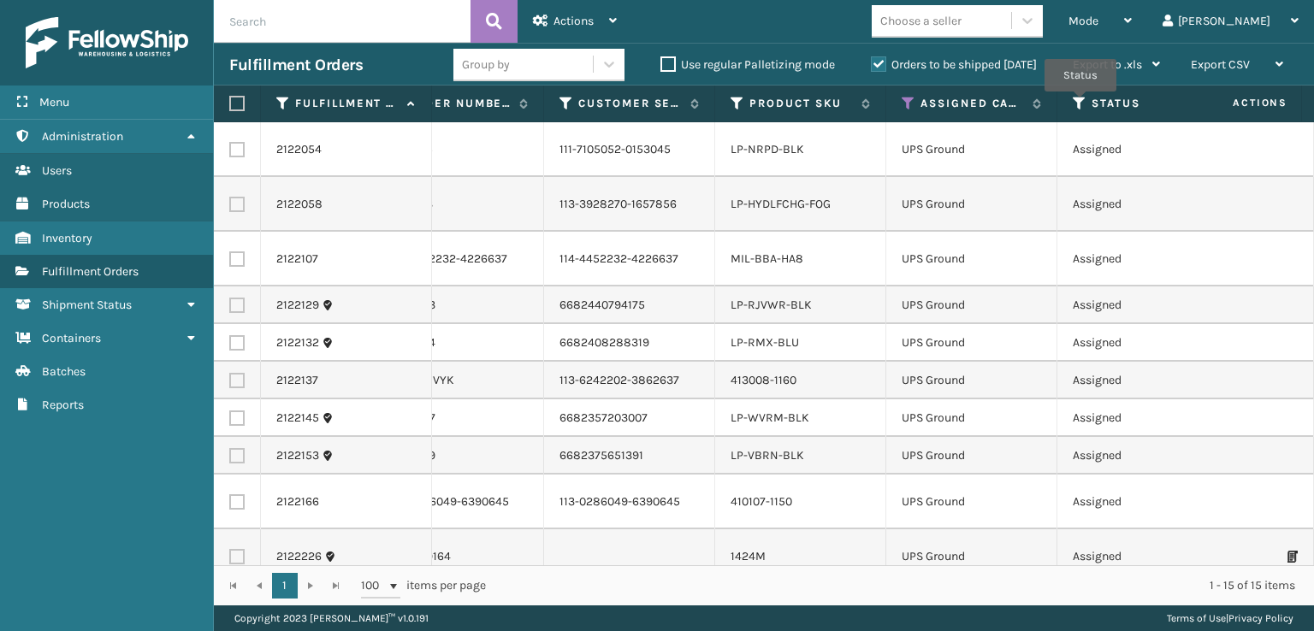
click at [1080, 103] on icon at bounding box center [1079, 103] width 14 height 15
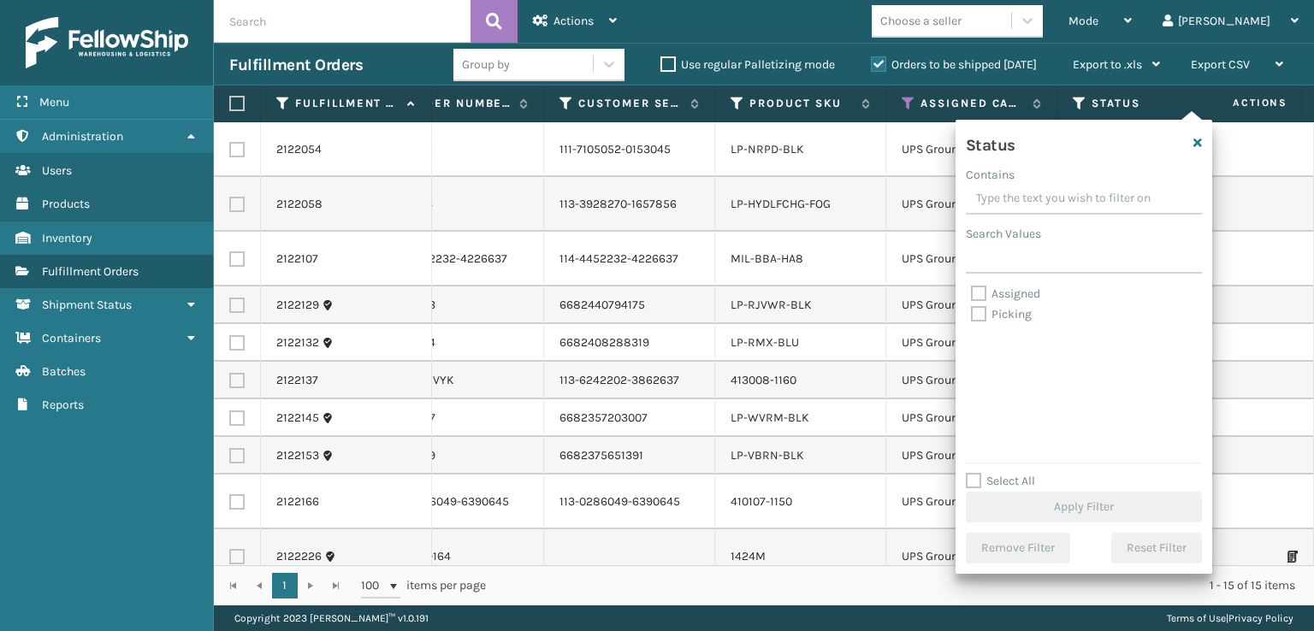
click at [972, 319] on label "Picking" at bounding box center [1001, 314] width 61 height 15
click at [972, 316] on input "Picking" at bounding box center [971, 309] width 1 height 11
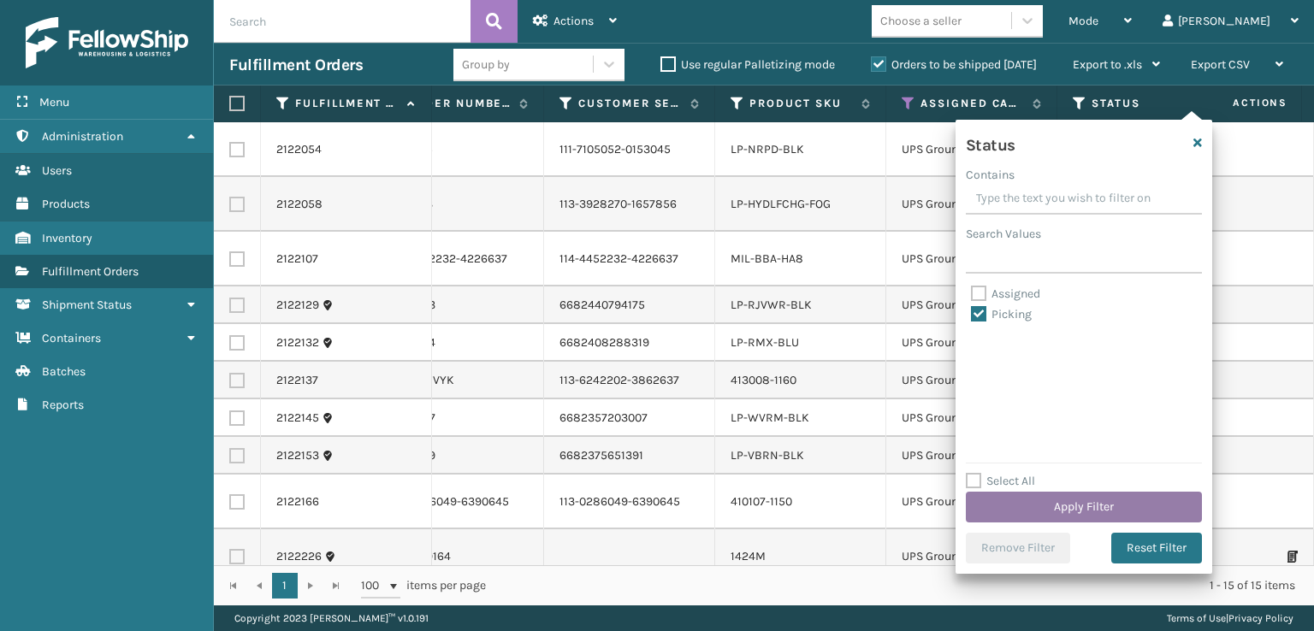
click at [1026, 500] on button "Apply Filter" at bounding box center [1084, 507] width 236 height 31
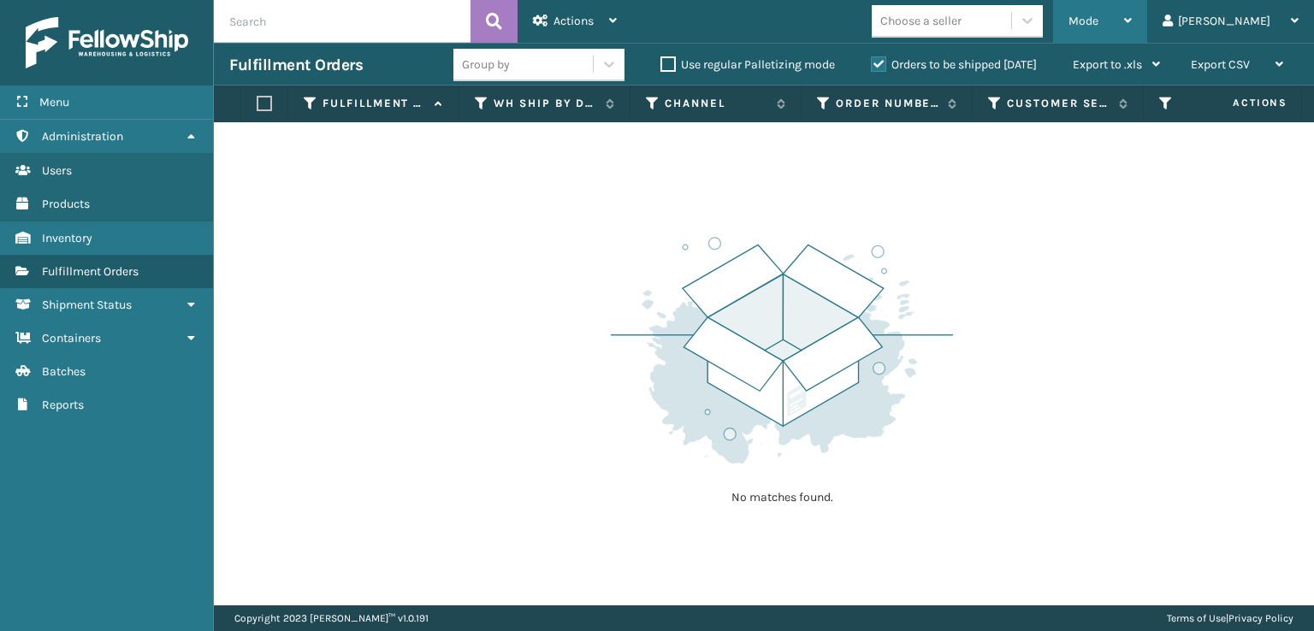
click at [1131, 15] on div "Mode" at bounding box center [1099, 21] width 63 height 43
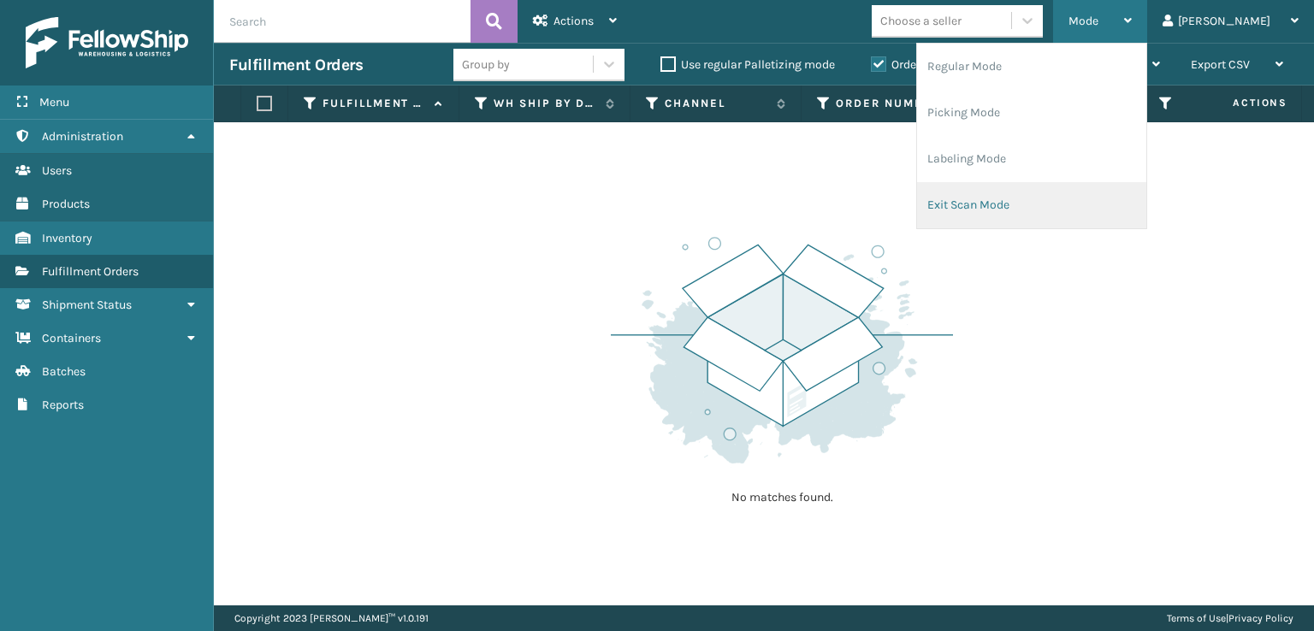
click at [1048, 200] on li "Exit Scan Mode" at bounding box center [1031, 205] width 229 height 46
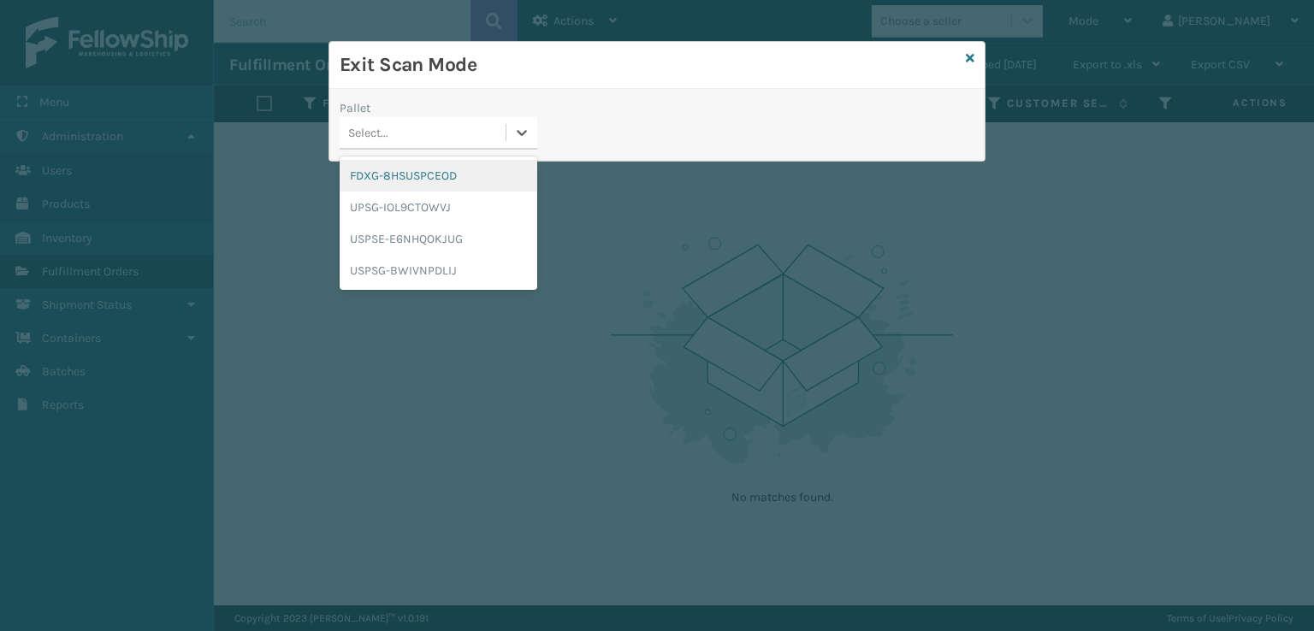
click at [393, 131] on div "Select..." at bounding box center [423, 133] width 166 height 28
click at [417, 175] on div "FDXG-8HSUSPCEOD" at bounding box center [439, 176] width 198 height 32
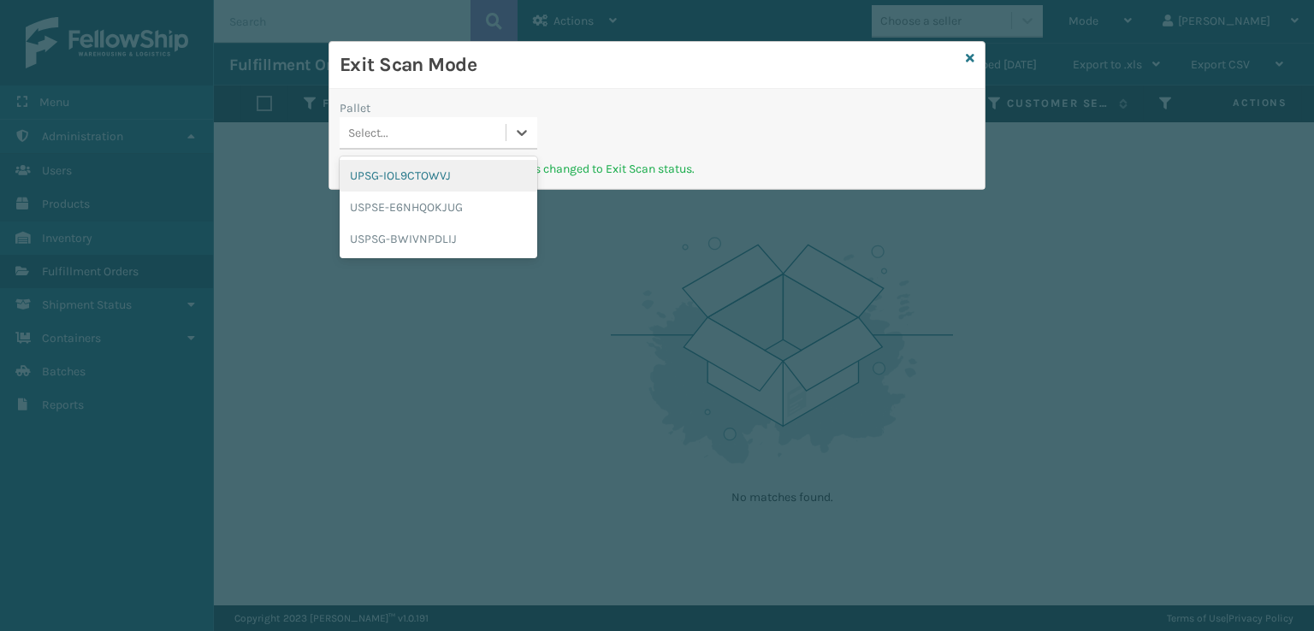
drag, startPoint x: 425, startPoint y: 116, endPoint x: 428, endPoint y: 128, distance: 12.2
click at [428, 128] on div "Select..." at bounding box center [439, 133] width 198 height 32
click at [397, 174] on div "UPSG-IOL9CTOWVJ" at bounding box center [439, 176] width 198 height 32
